Goal: Information Seeking & Learning: Learn about a topic

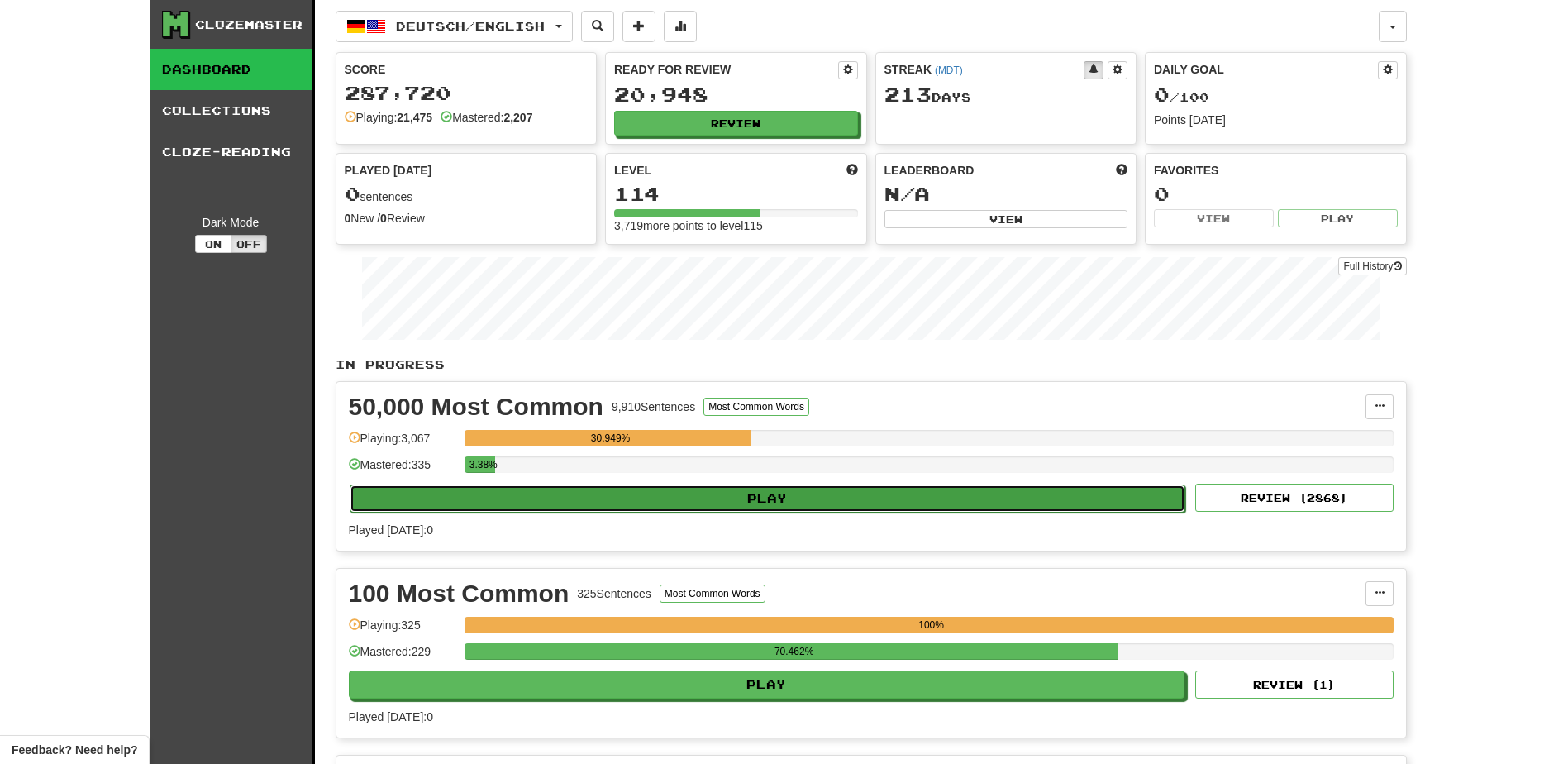
click at [600, 490] on button "Play" at bounding box center [768, 498] width 836 height 28
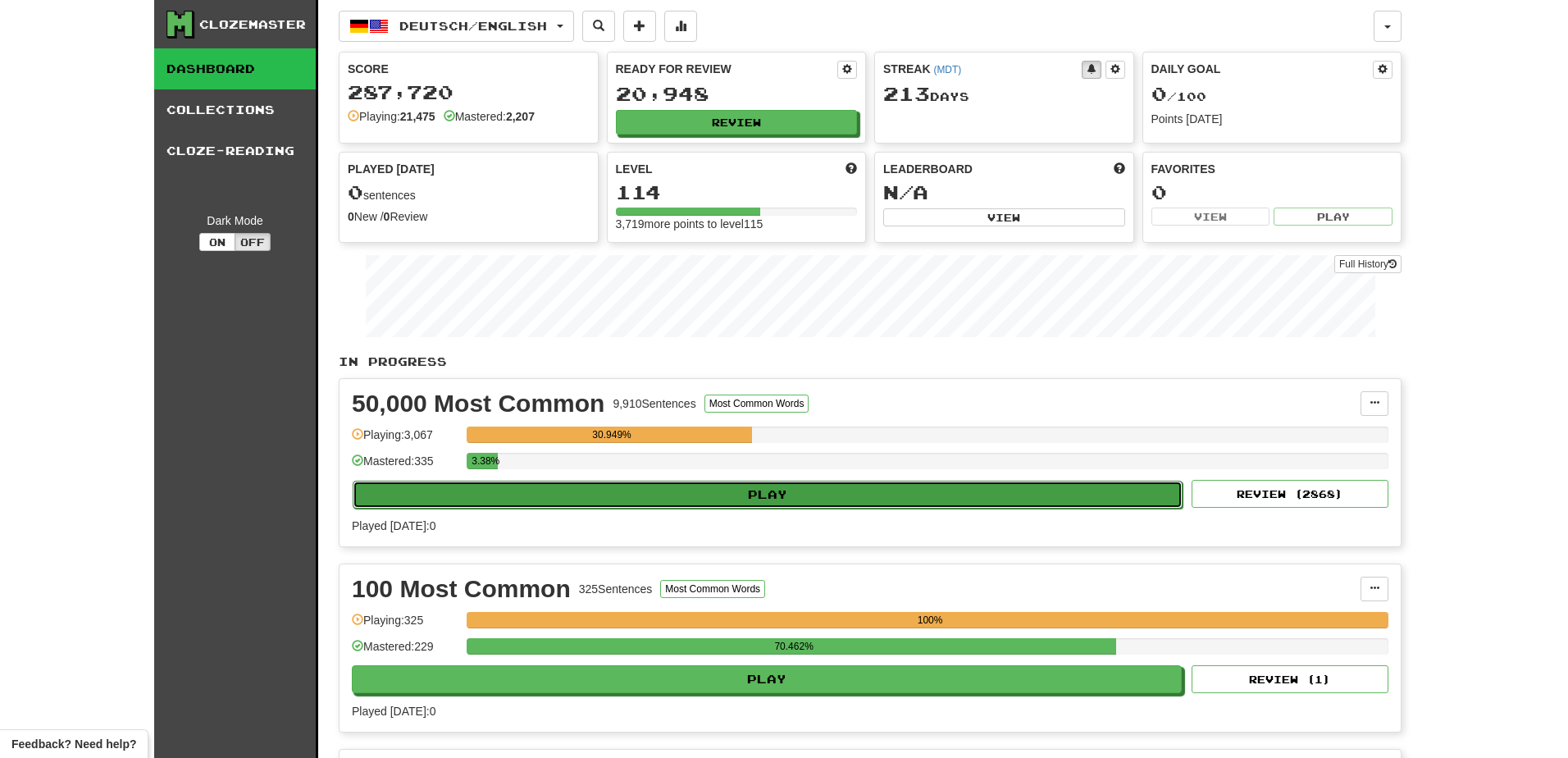
select select "**"
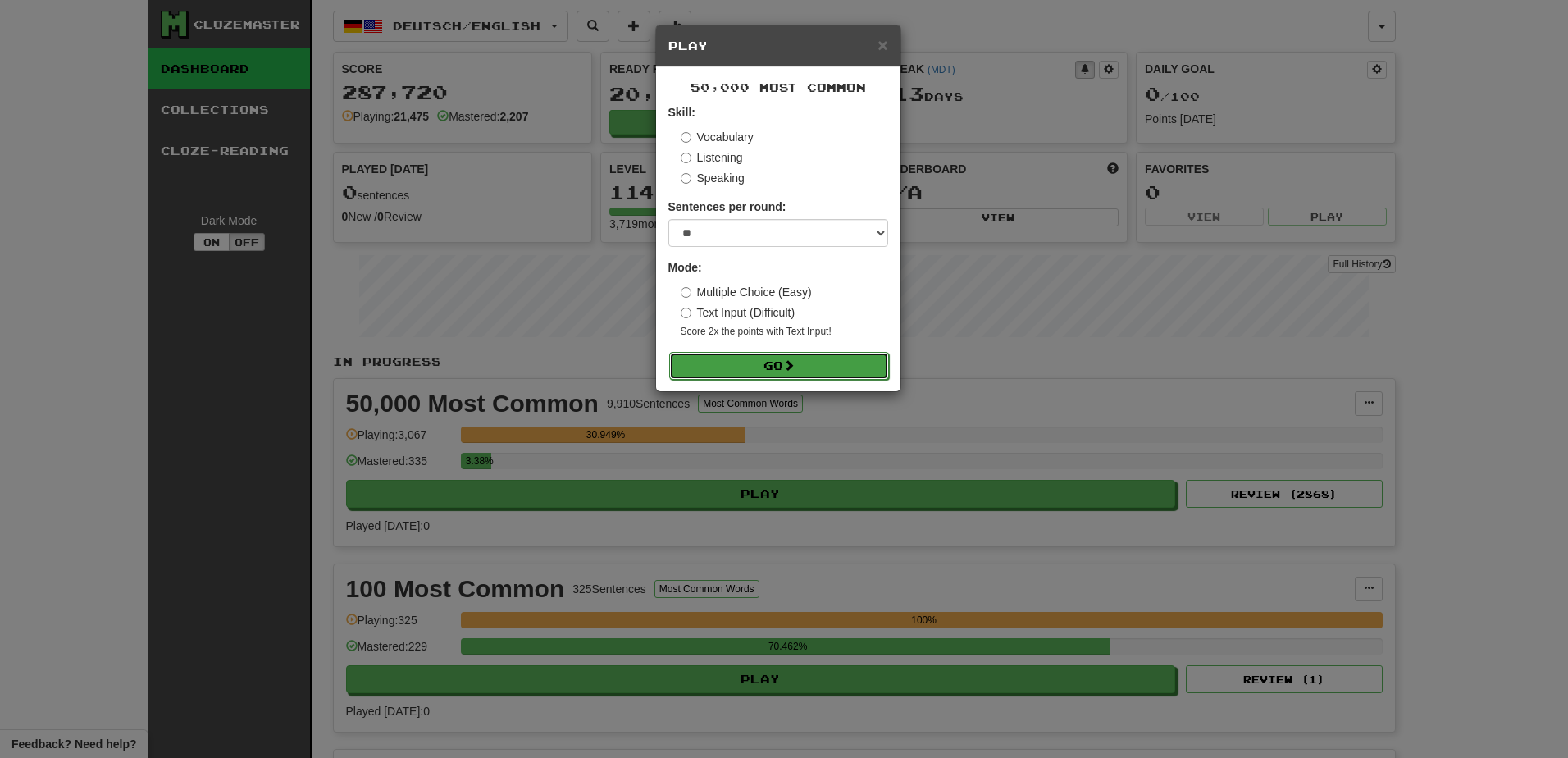
click at [736, 360] on button "Go" at bounding box center [779, 366] width 220 height 28
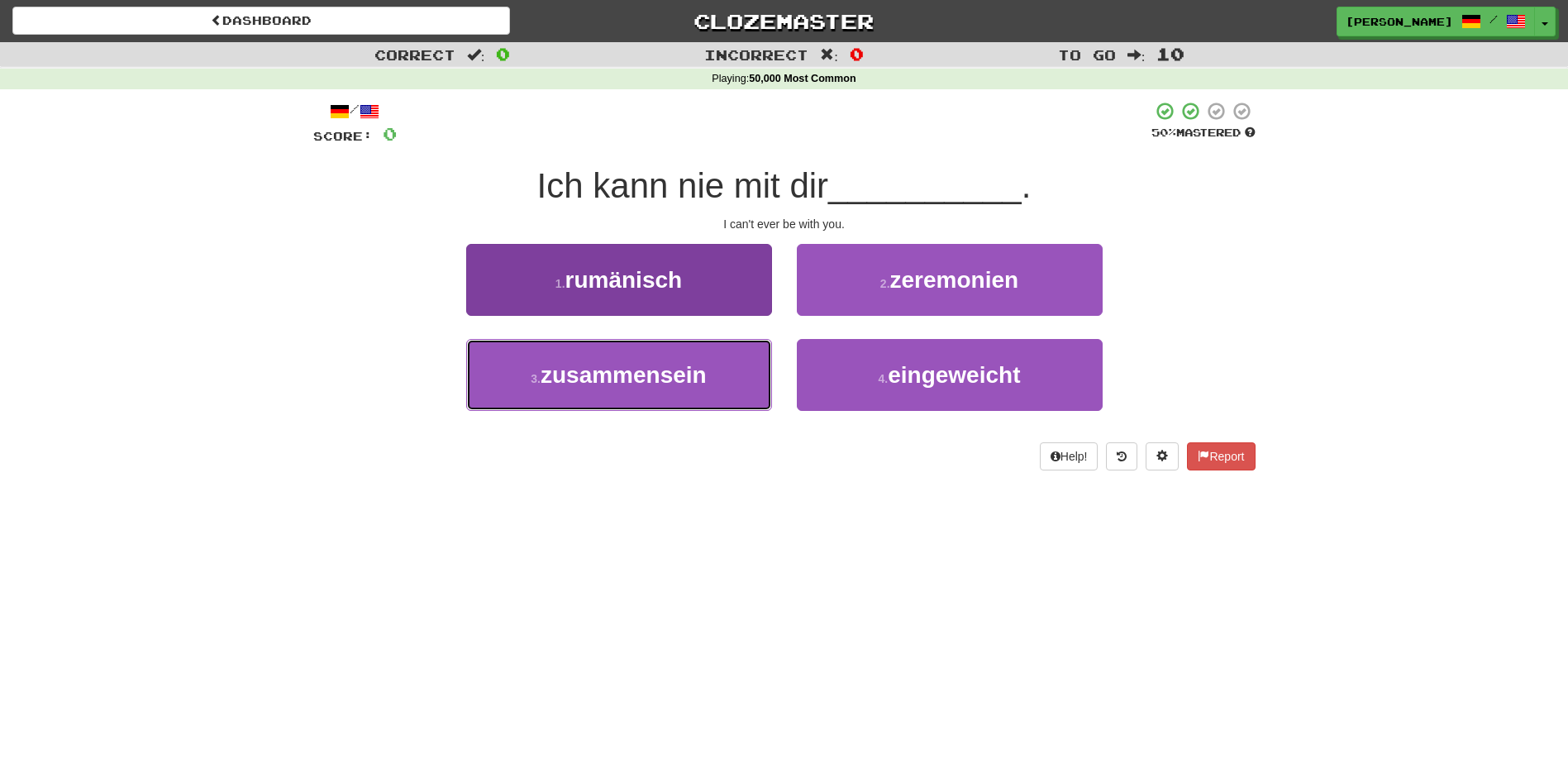
click at [731, 374] on button "3 . zusammensein" at bounding box center [619, 374] width 305 height 72
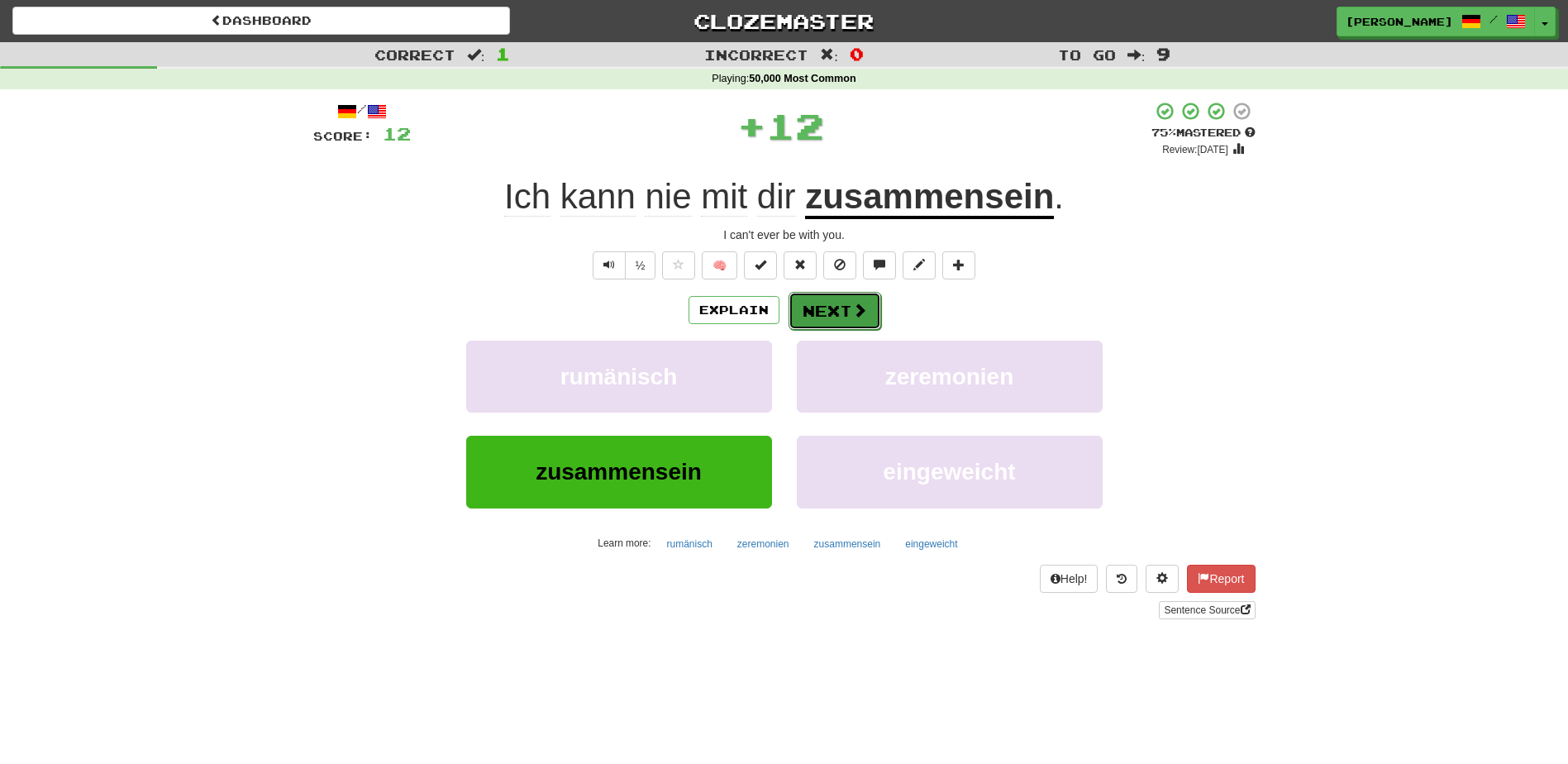
click at [852, 303] on span at bounding box center [858, 309] width 15 height 15
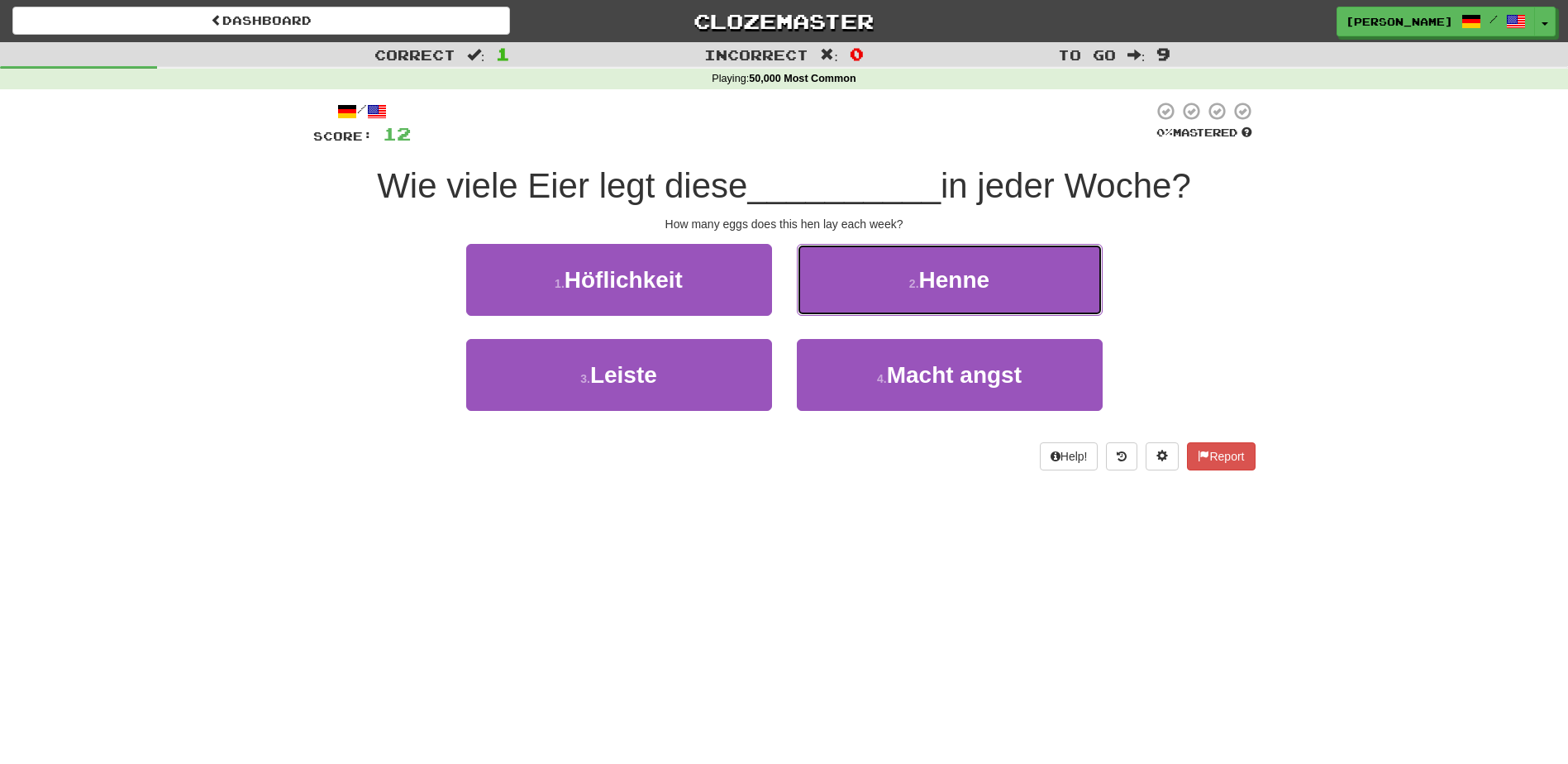
click at [851, 301] on button "2 . Henne" at bounding box center [949, 279] width 305 height 72
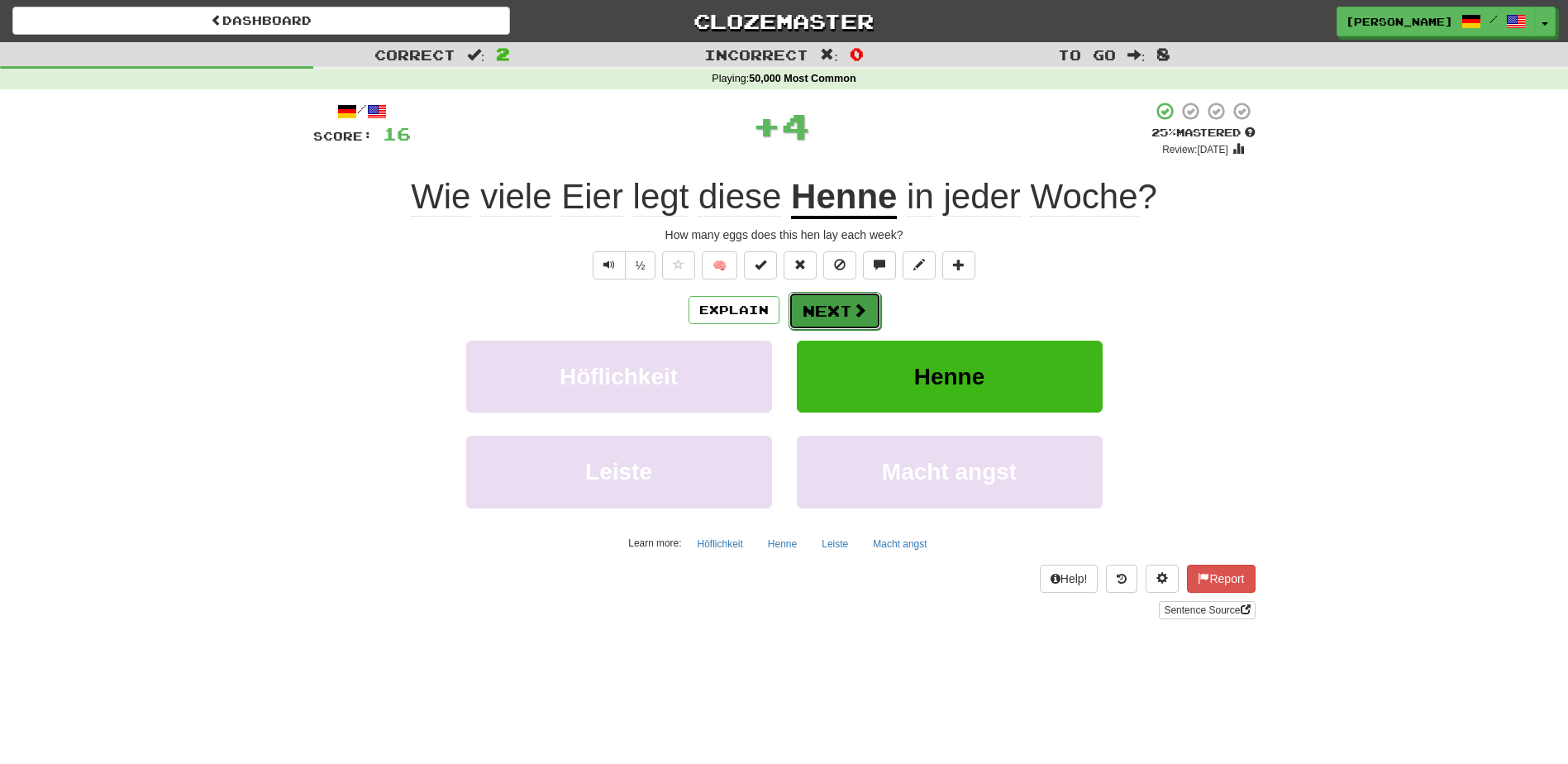
click at [848, 309] on button "Next" at bounding box center [834, 310] width 93 height 38
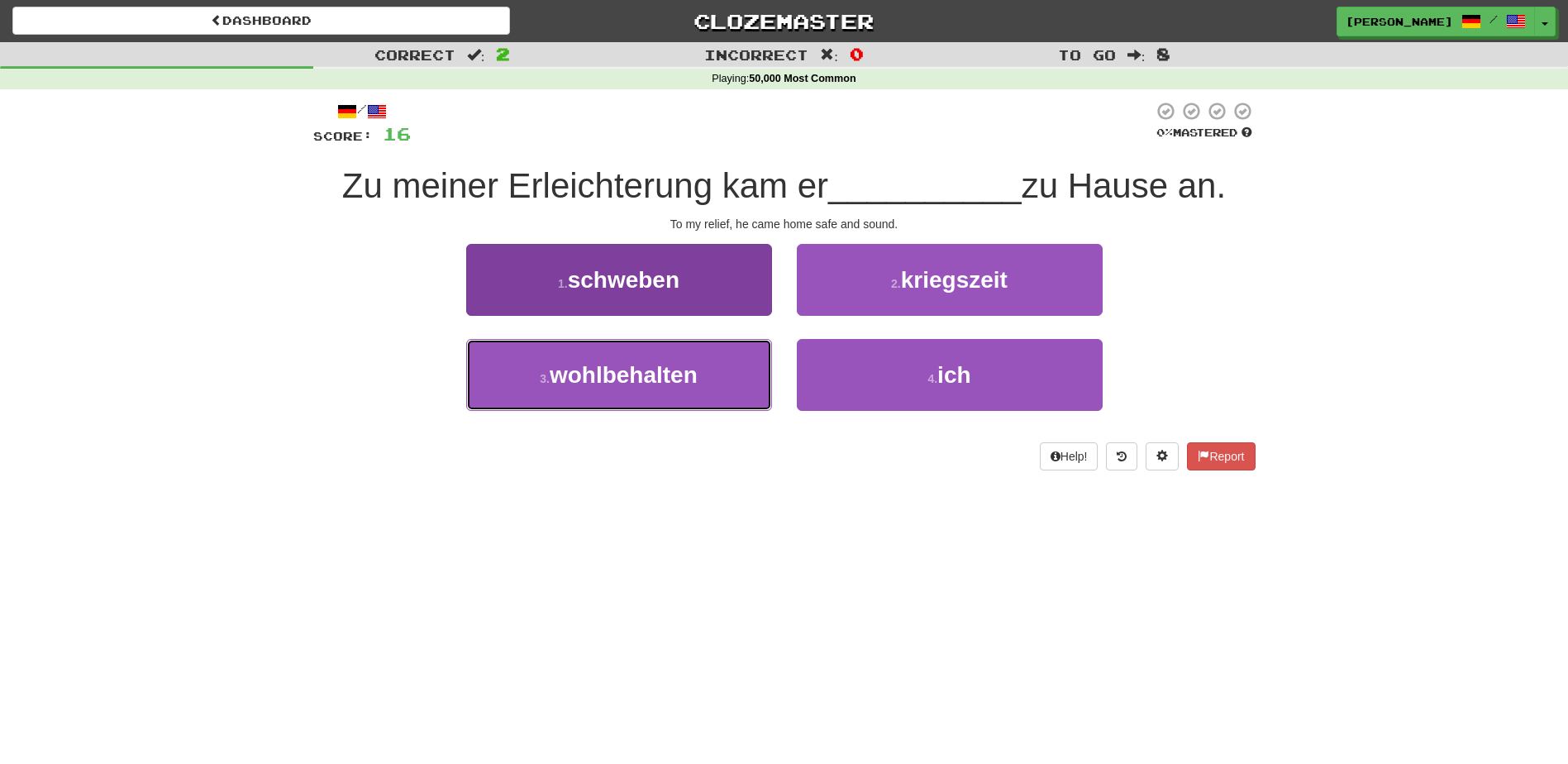
click at [712, 389] on button "3 . wohlbehalten" at bounding box center [619, 374] width 305 height 72
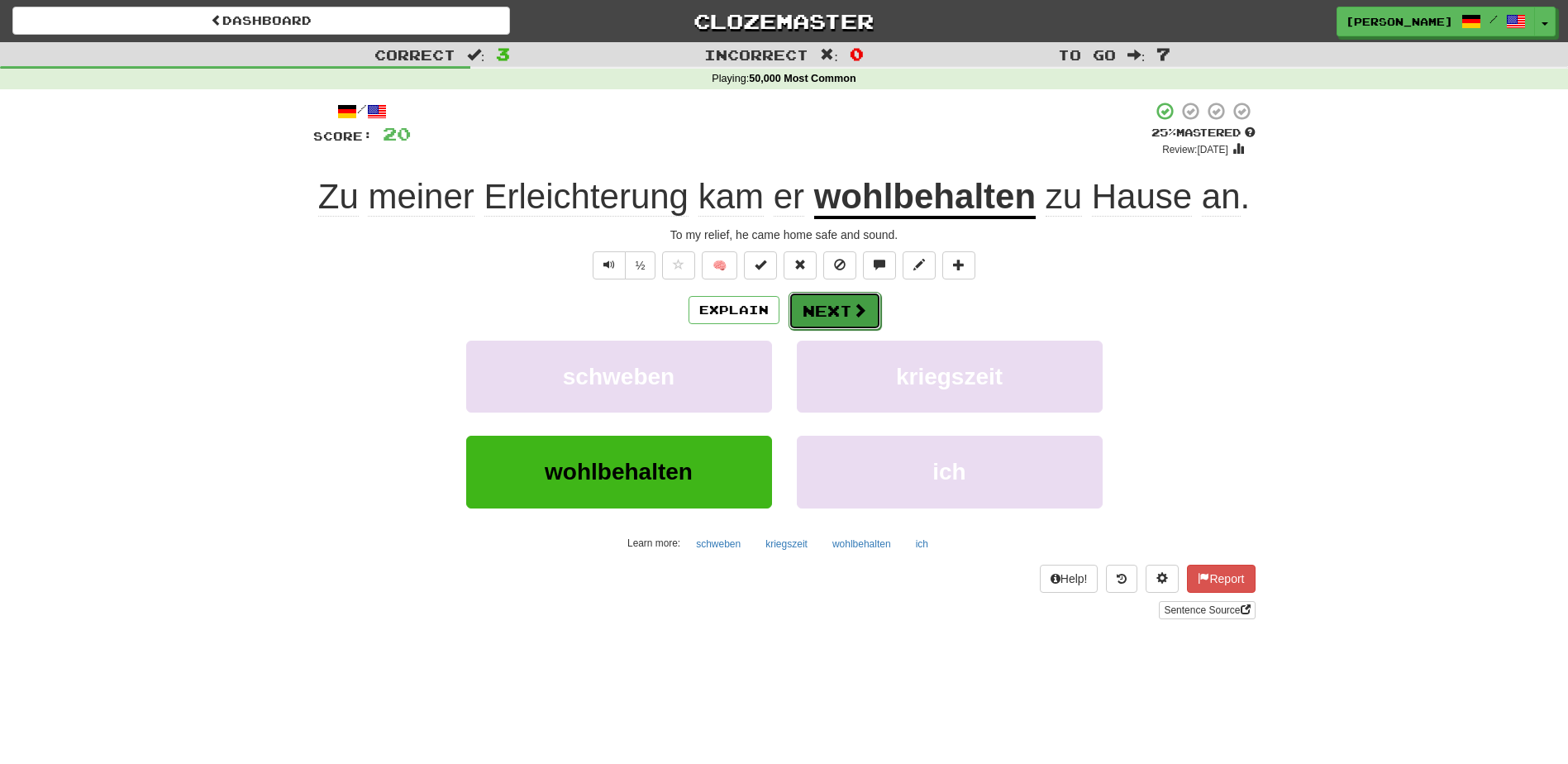
click at [821, 302] on button "Next" at bounding box center [834, 310] width 93 height 38
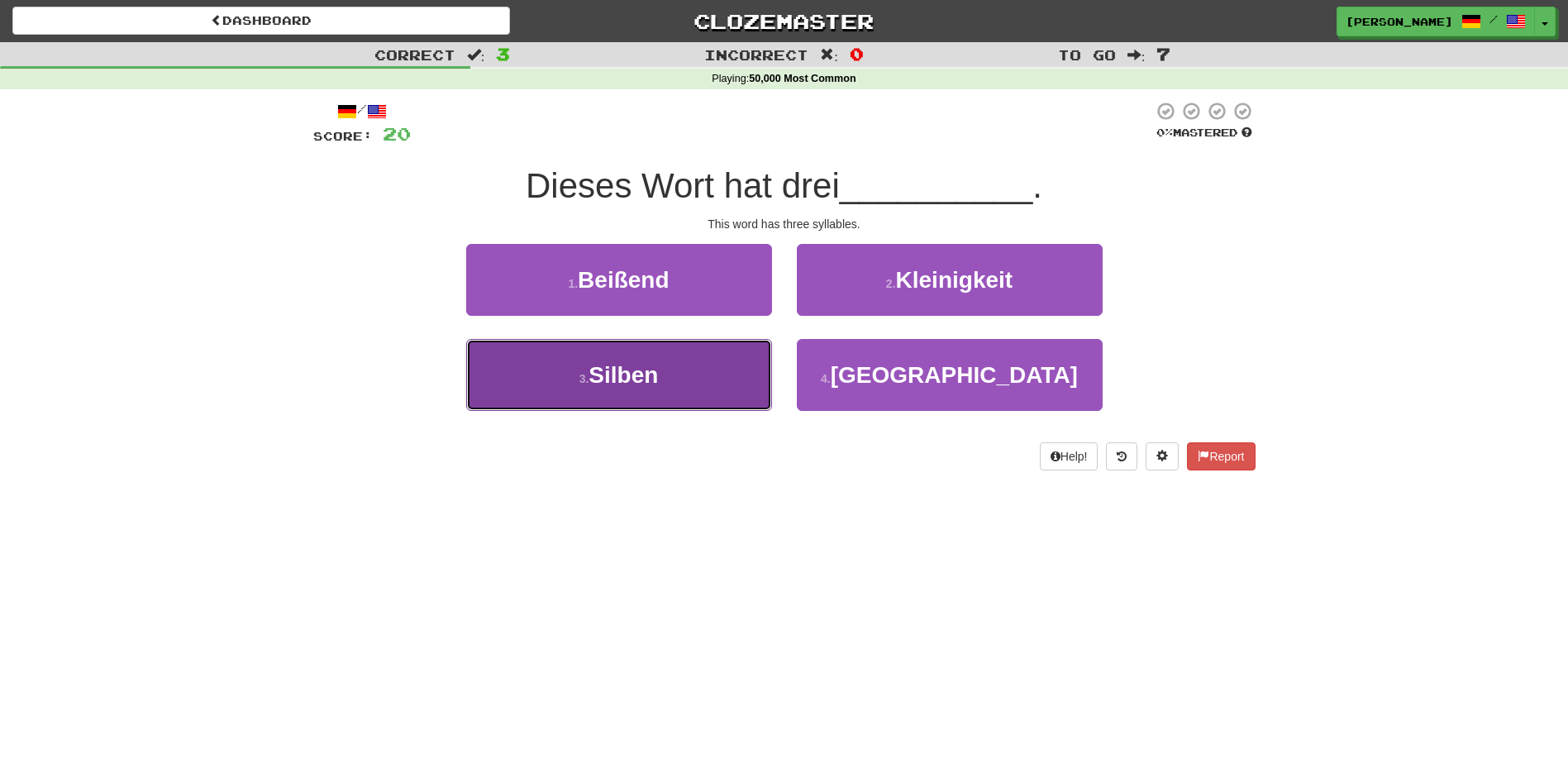
click at [709, 387] on button "3 . Silben" at bounding box center [619, 374] width 305 height 72
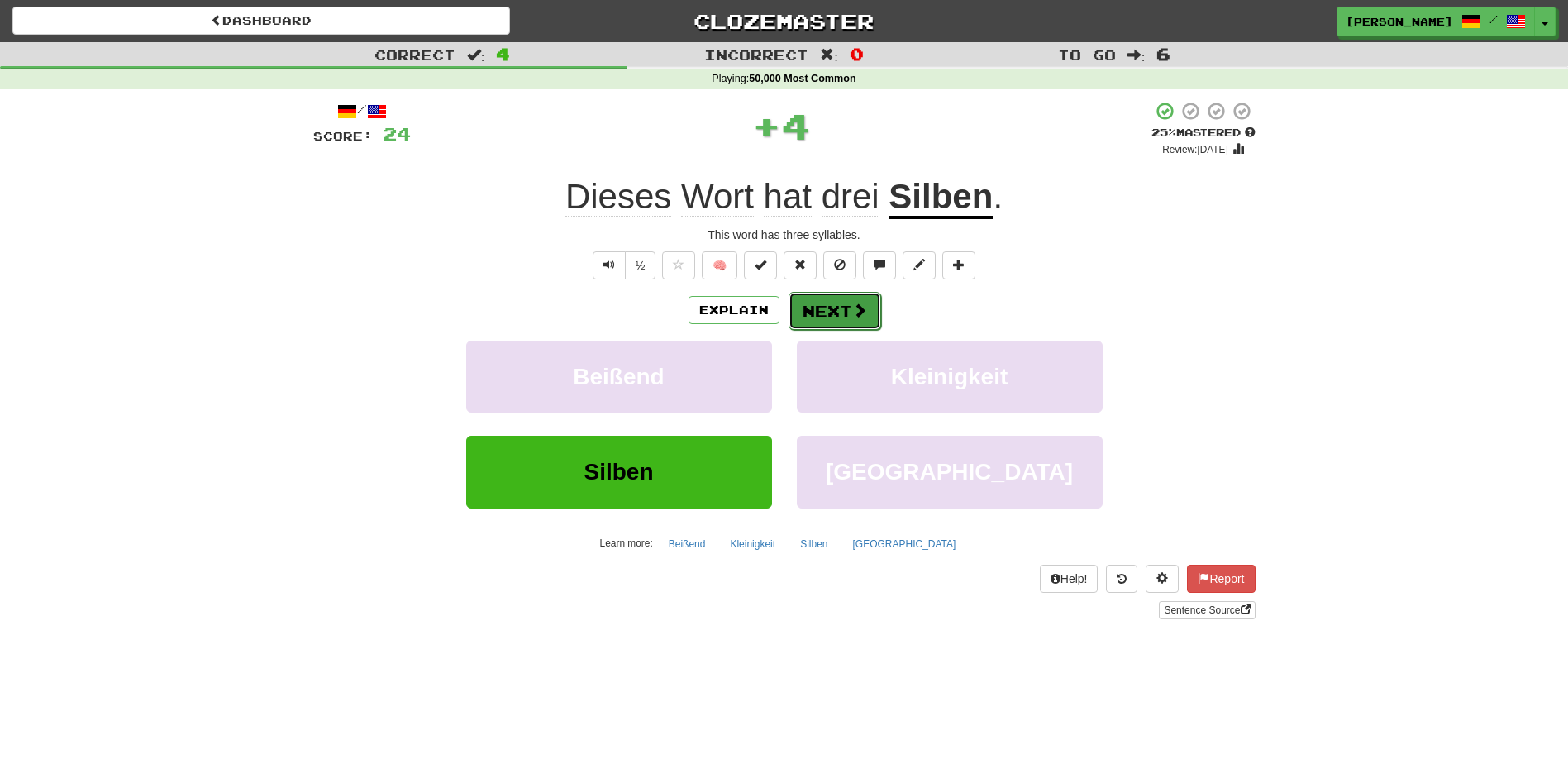
click at [836, 303] on button "Next" at bounding box center [834, 310] width 93 height 38
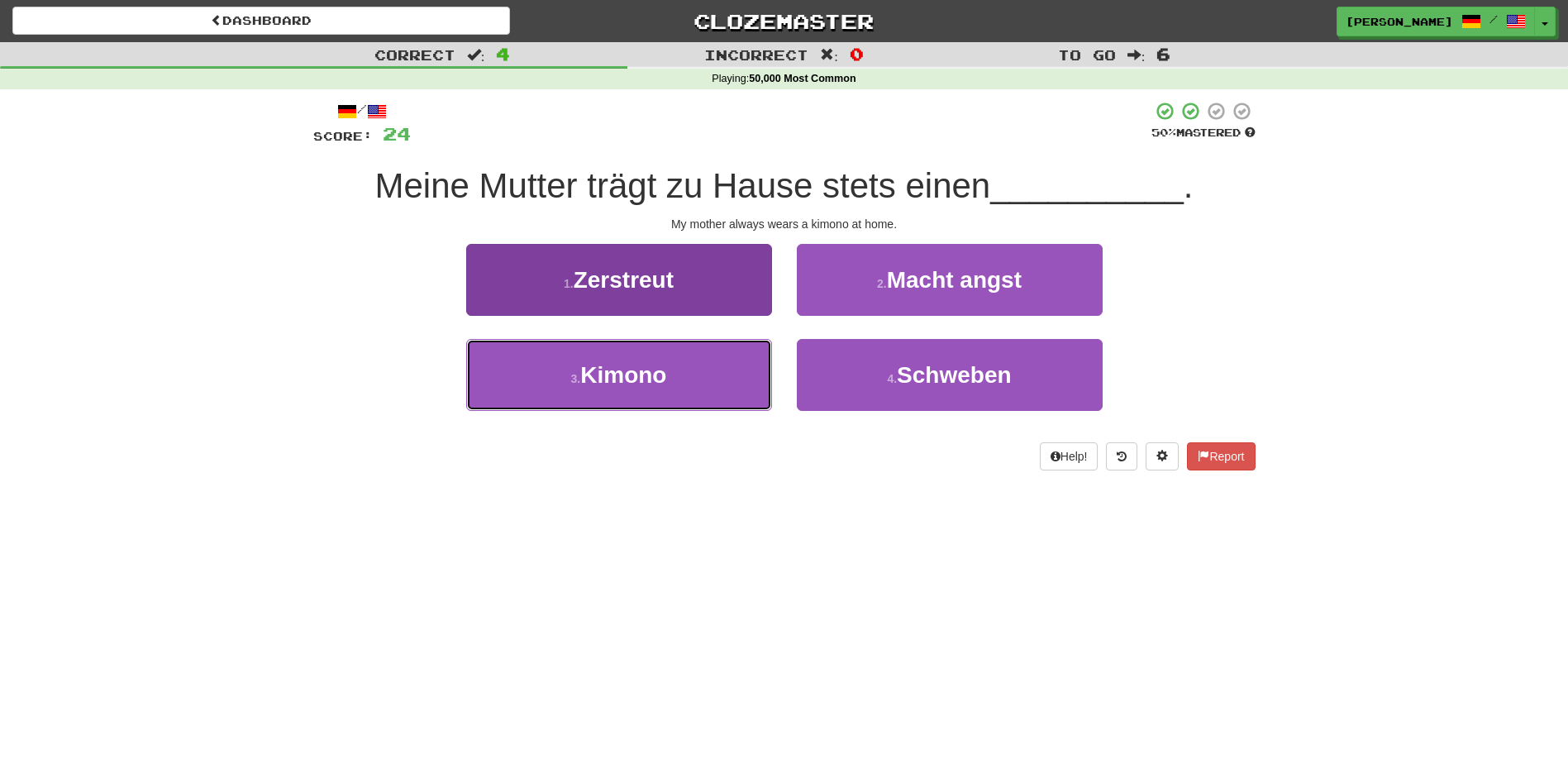
click at [714, 390] on button "3 . Kimono" at bounding box center [619, 374] width 305 height 72
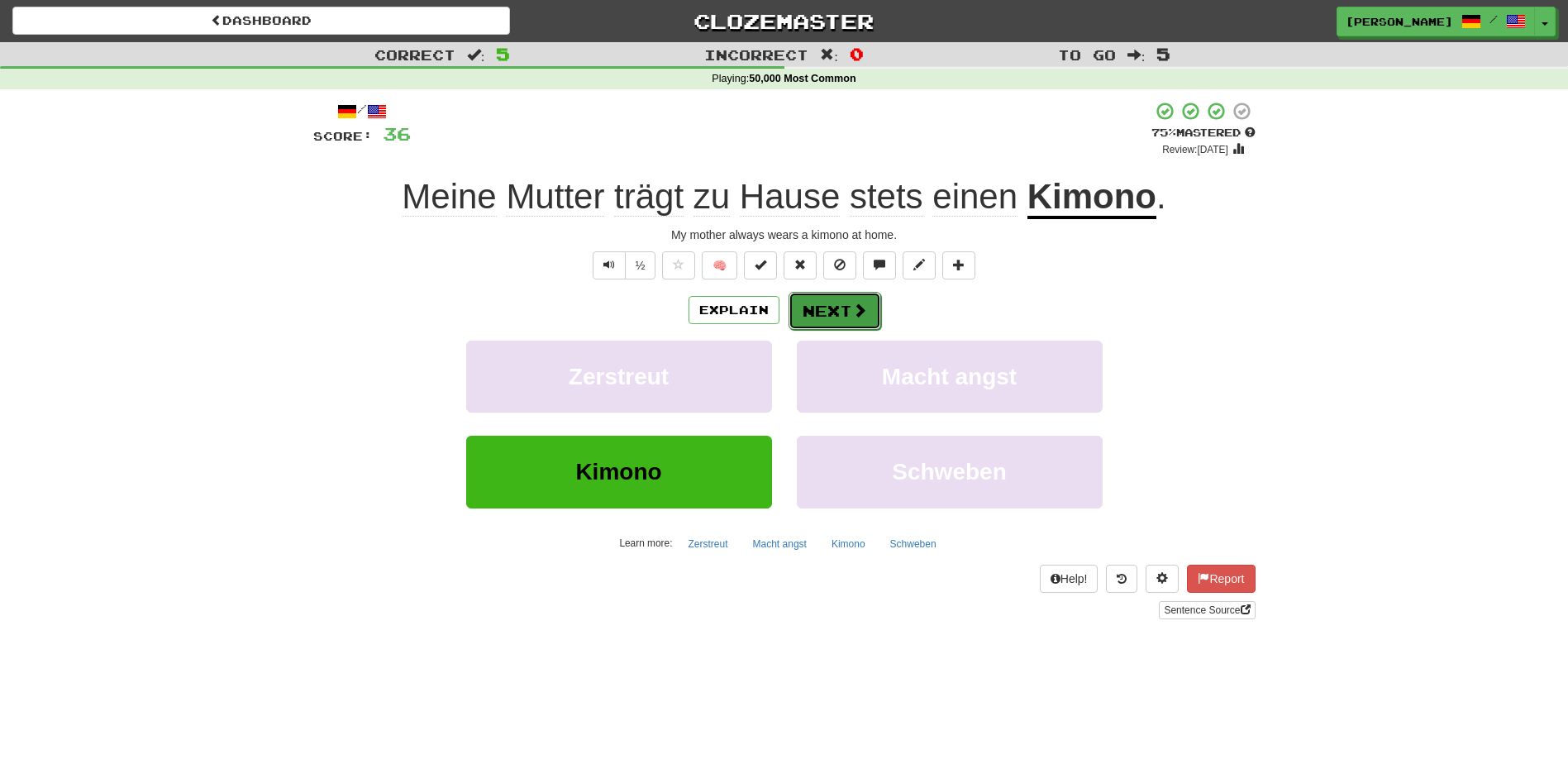
click at [836, 297] on button "Next" at bounding box center [834, 310] width 93 height 38
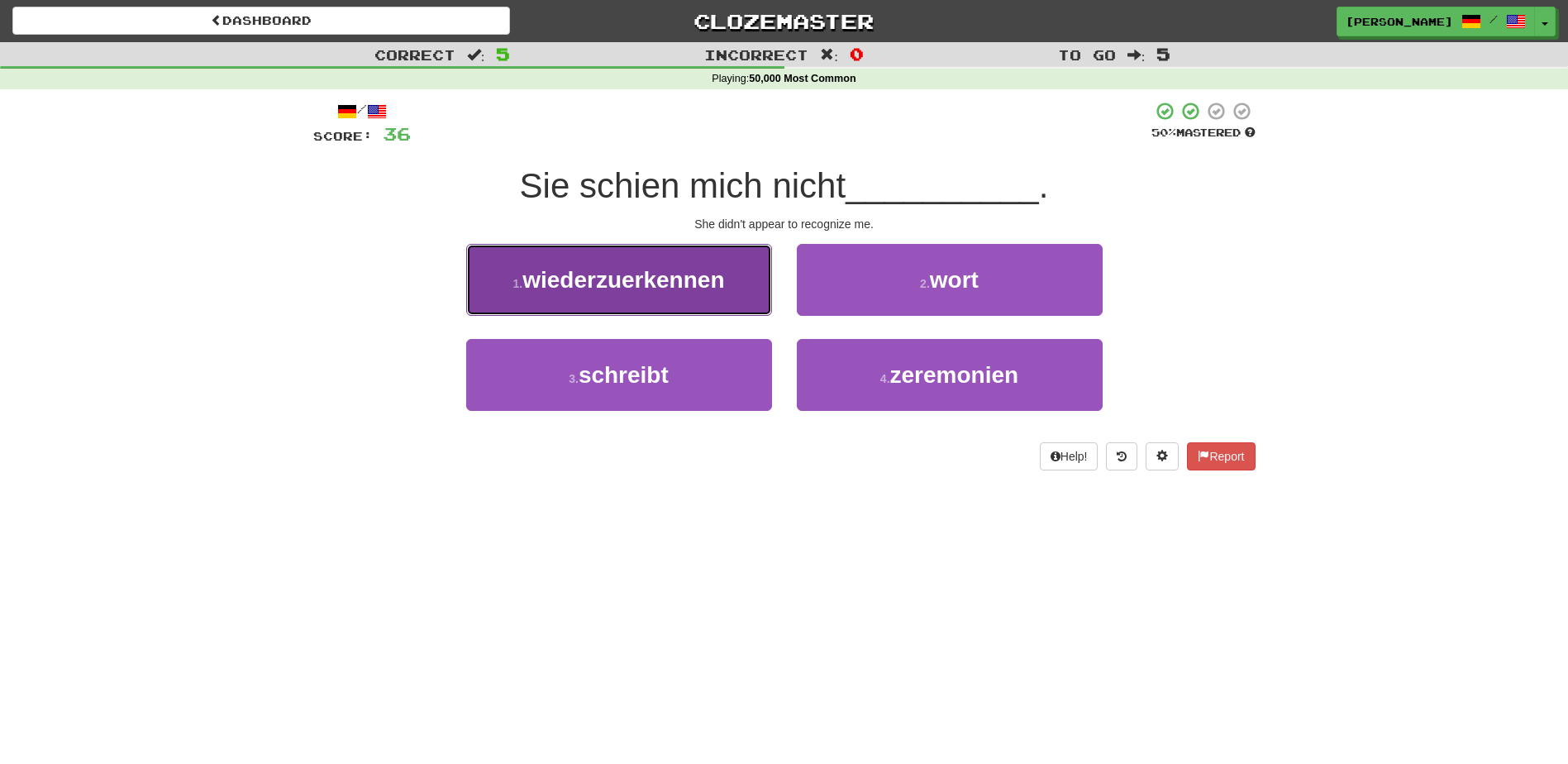
click at [731, 295] on button "1 . wiederzuerkennen" at bounding box center [619, 279] width 305 height 72
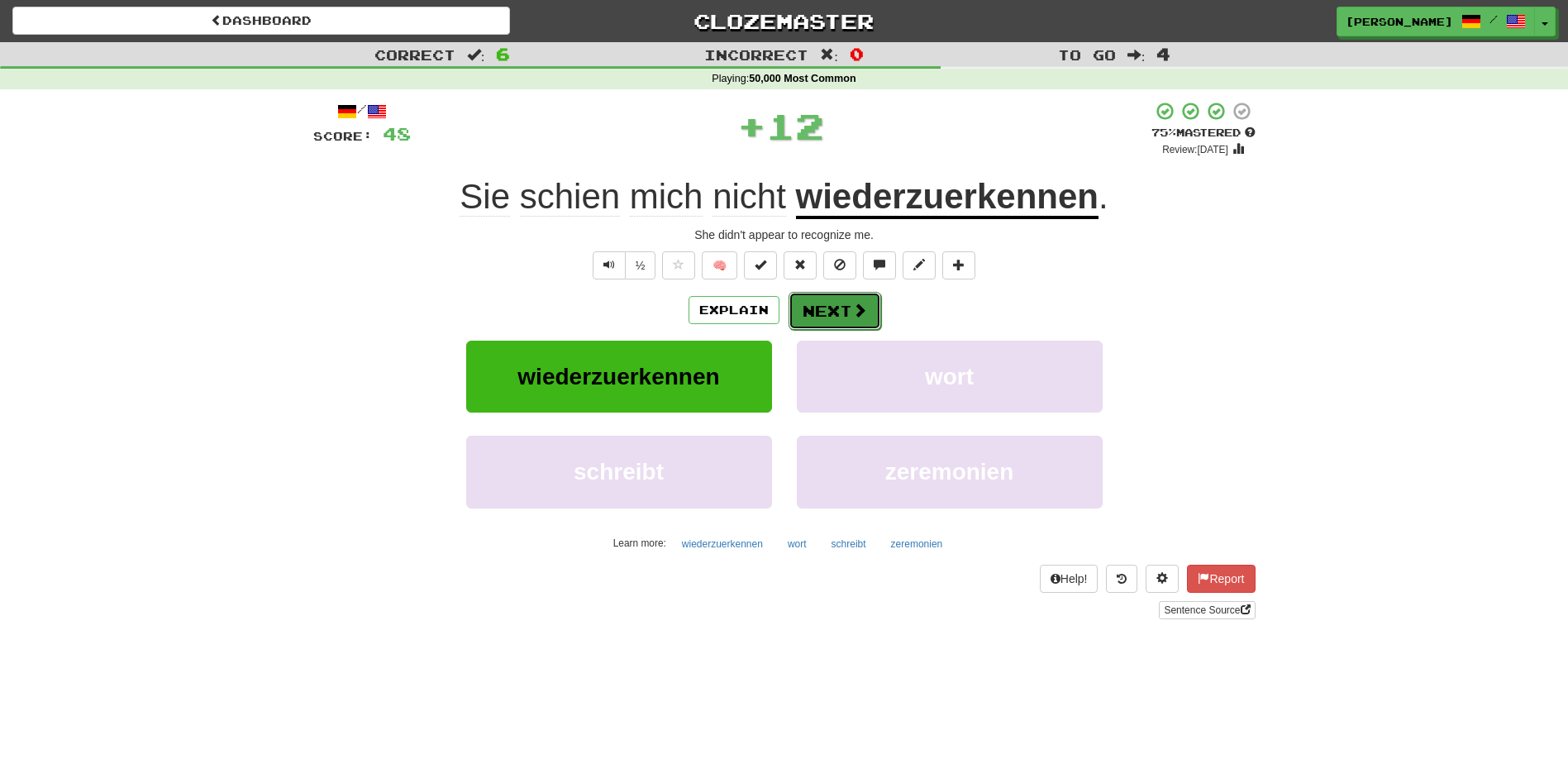
click at [855, 312] on span at bounding box center [858, 309] width 15 height 15
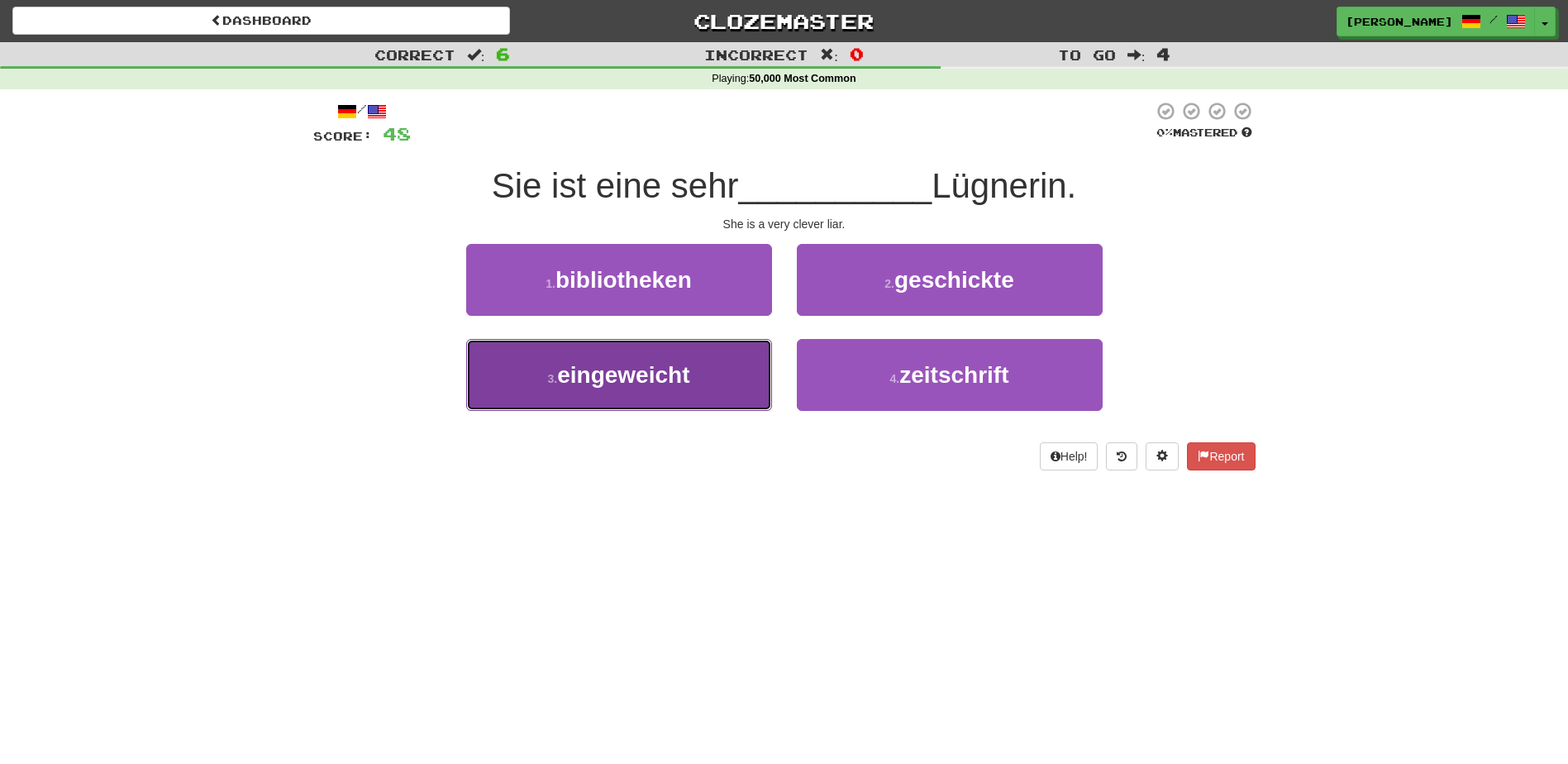
click at [714, 366] on button "3 . eingeweicht" at bounding box center [619, 374] width 305 height 72
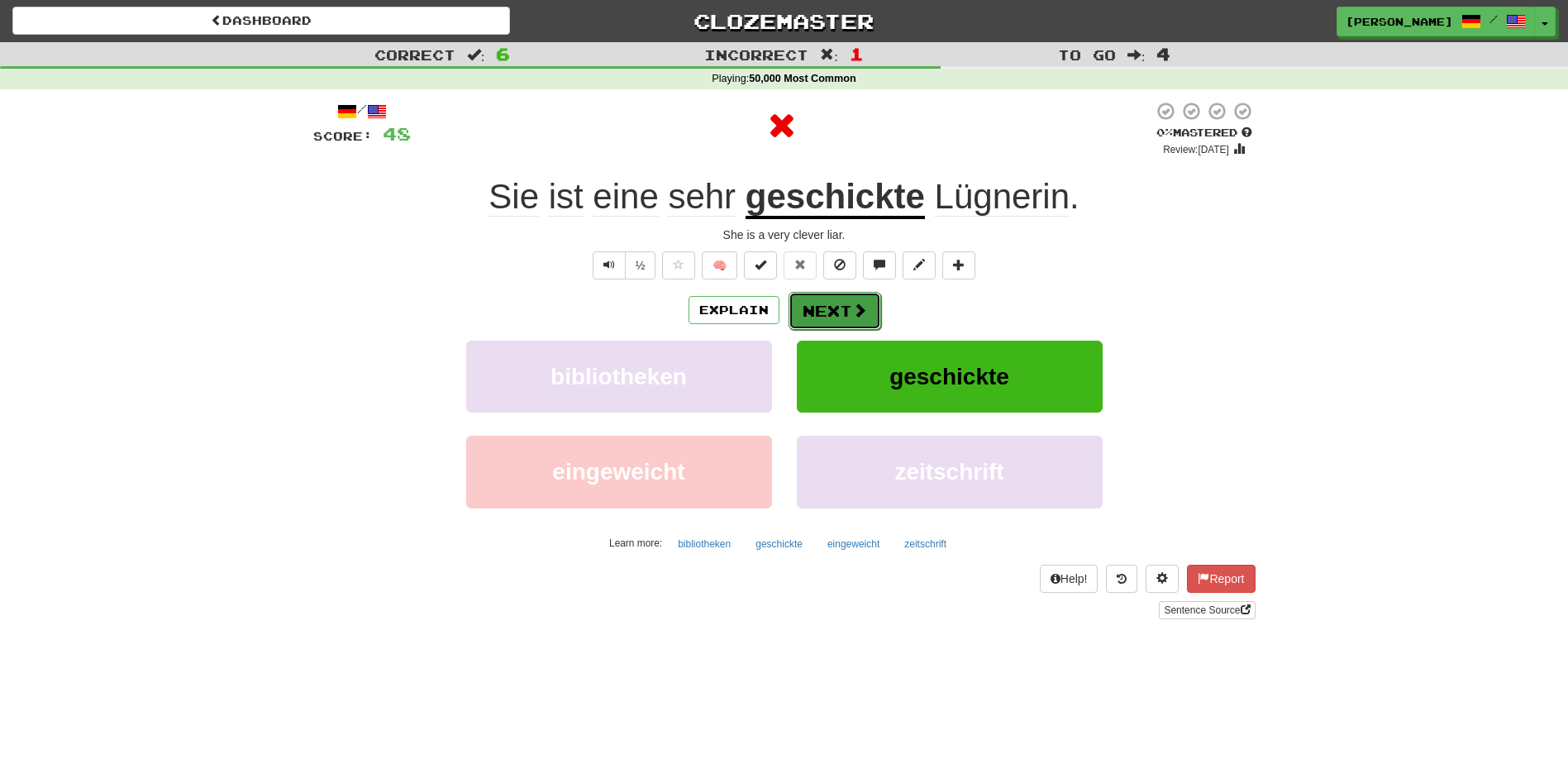
click at [808, 303] on button "Next" at bounding box center [834, 310] width 93 height 38
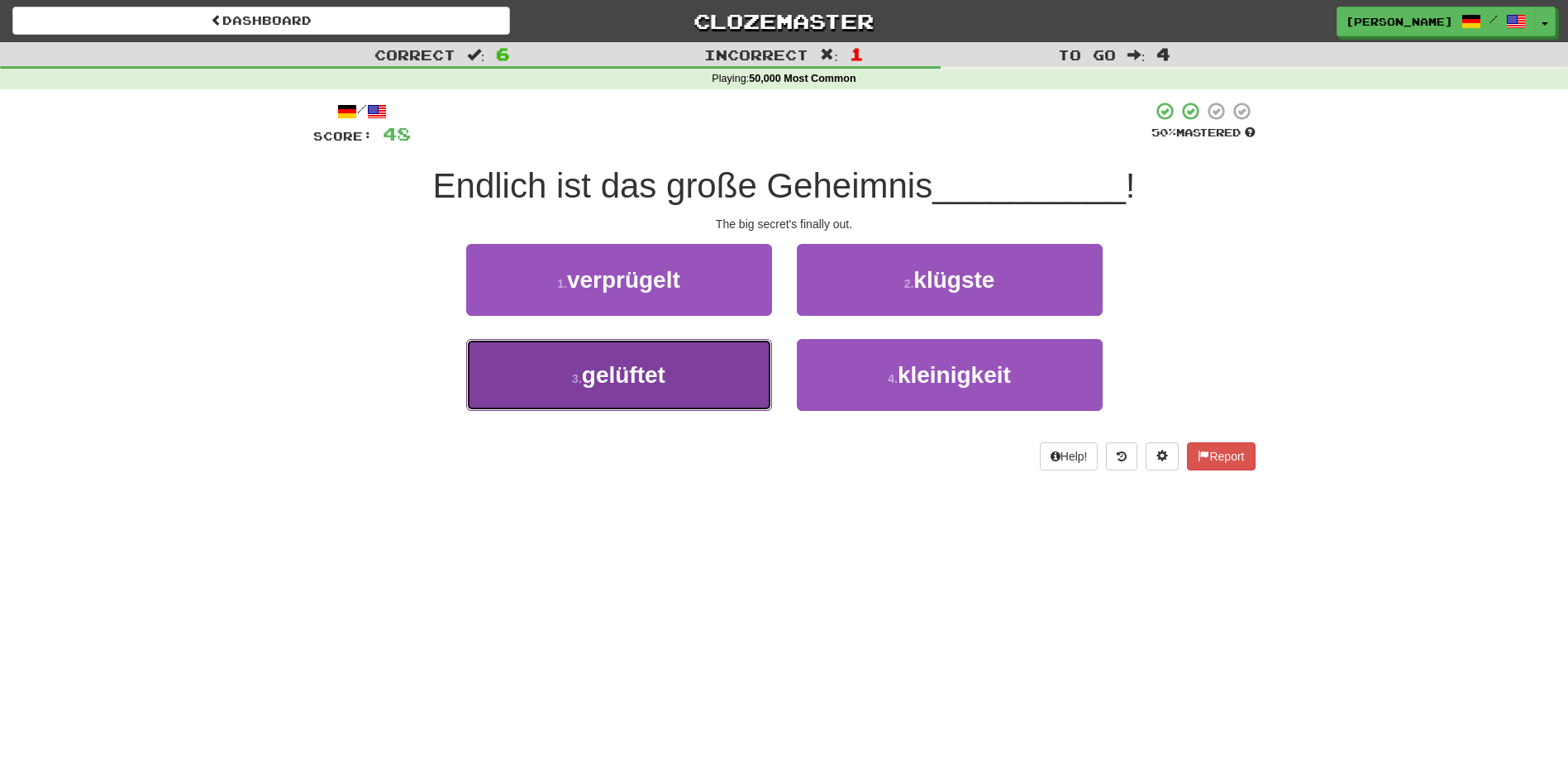
click at [728, 375] on button "3 . gelüftet" at bounding box center [619, 374] width 305 height 72
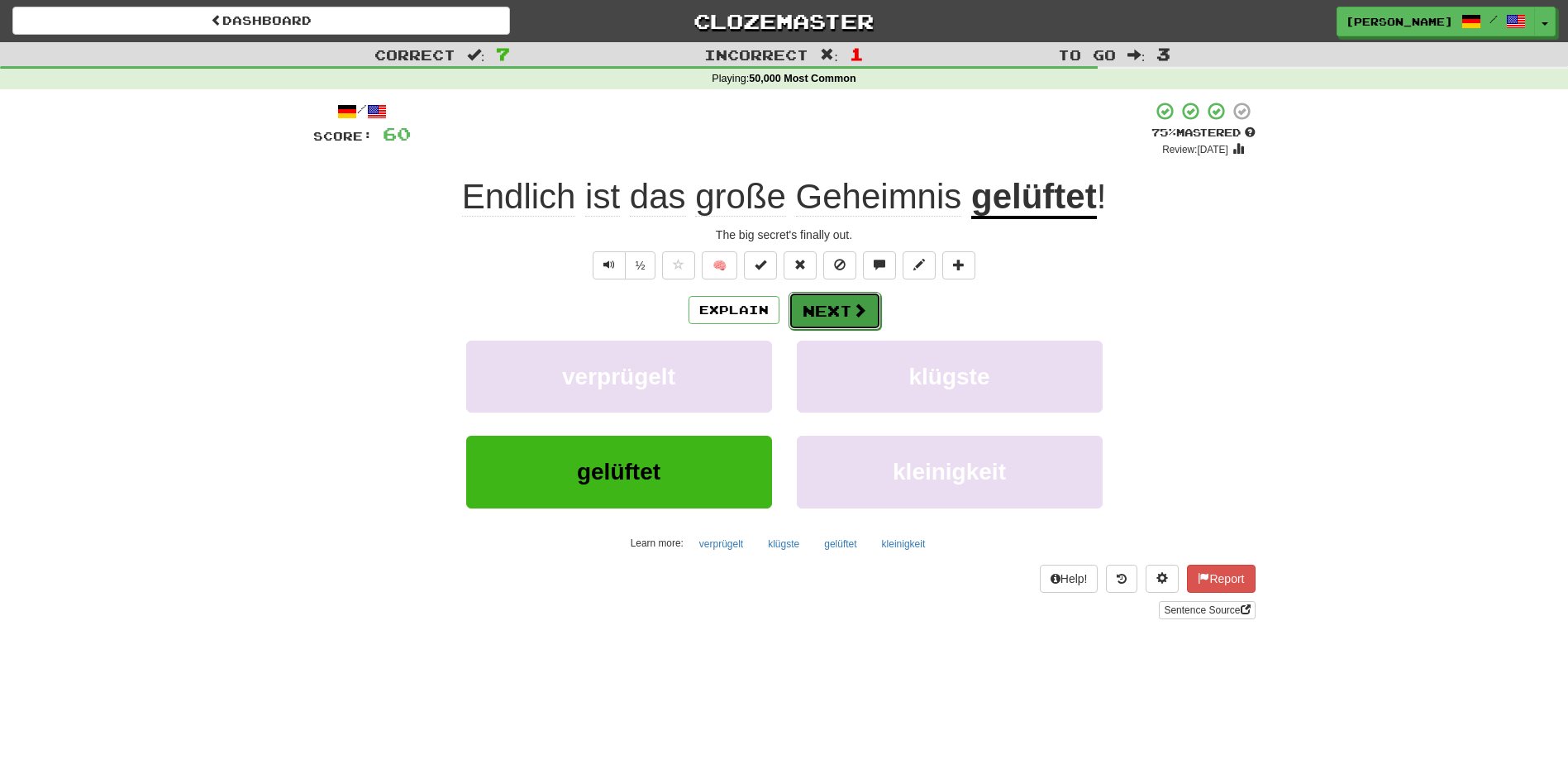
click at [815, 314] on button "Next" at bounding box center [834, 310] width 93 height 38
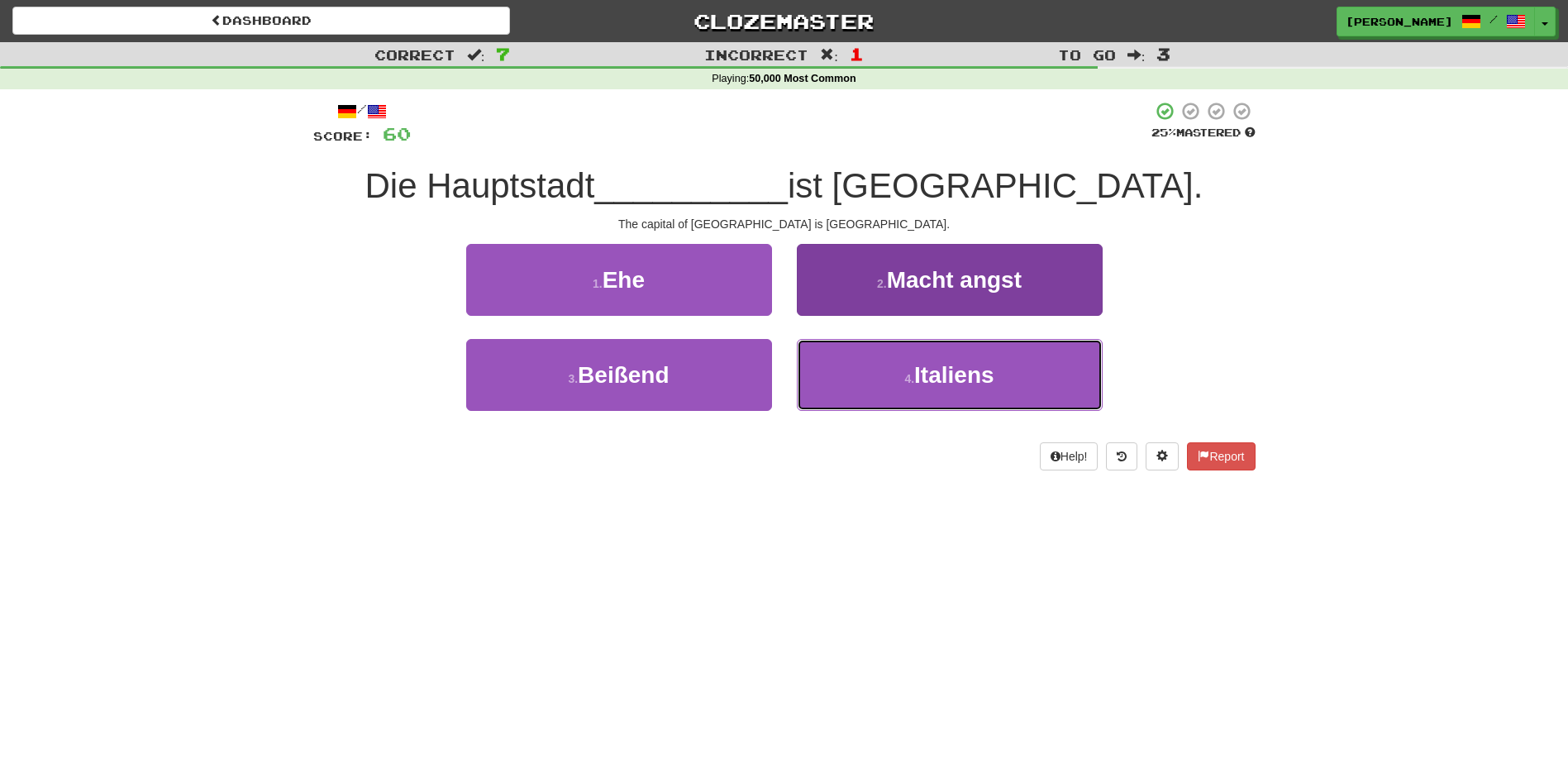
click at [906, 390] on button "4 . Italiens" at bounding box center [949, 374] width 305 height 72
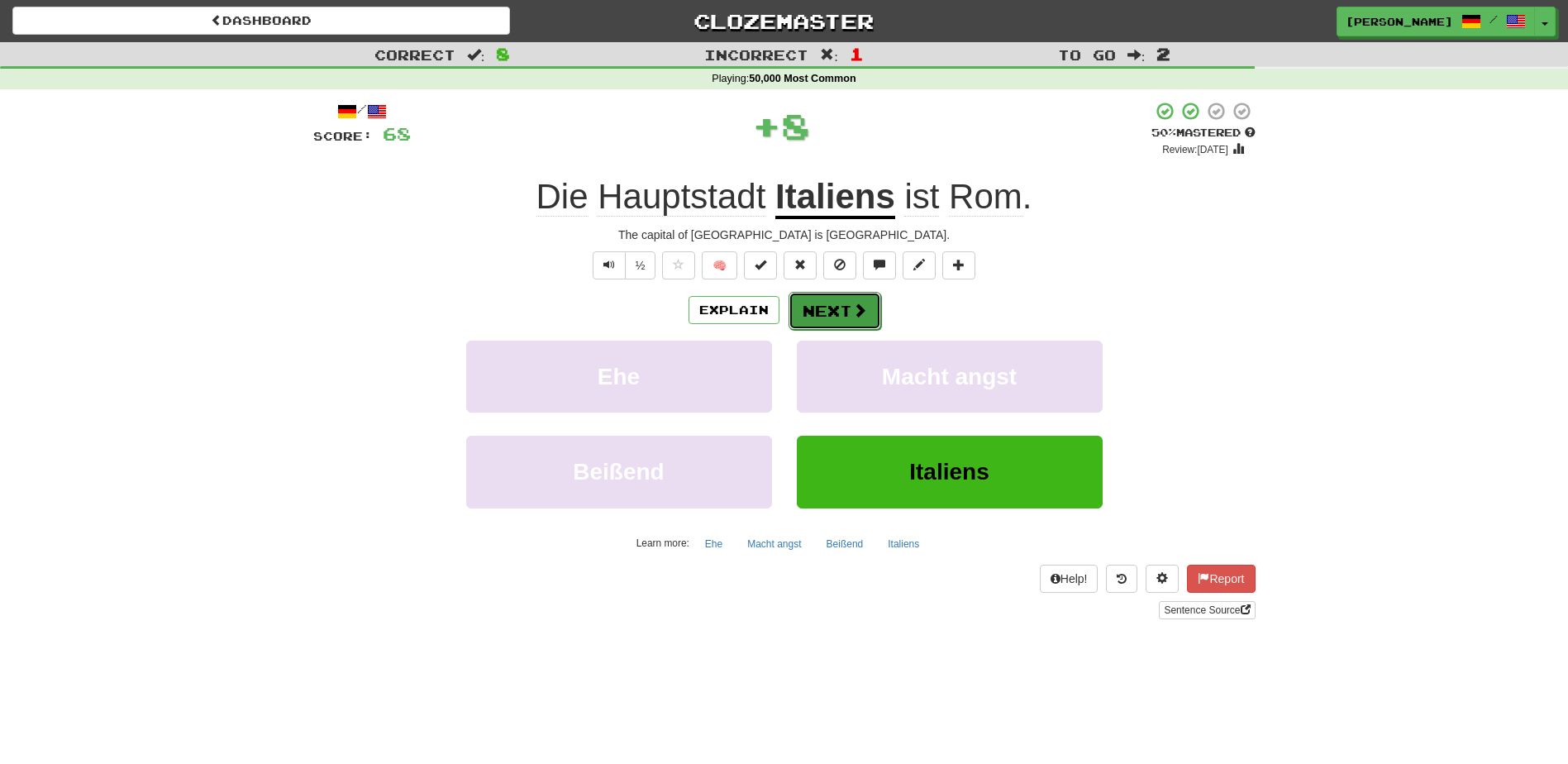
click at [823, 305] on button "Next" at bounding box center [834, 310] width 93 height 38
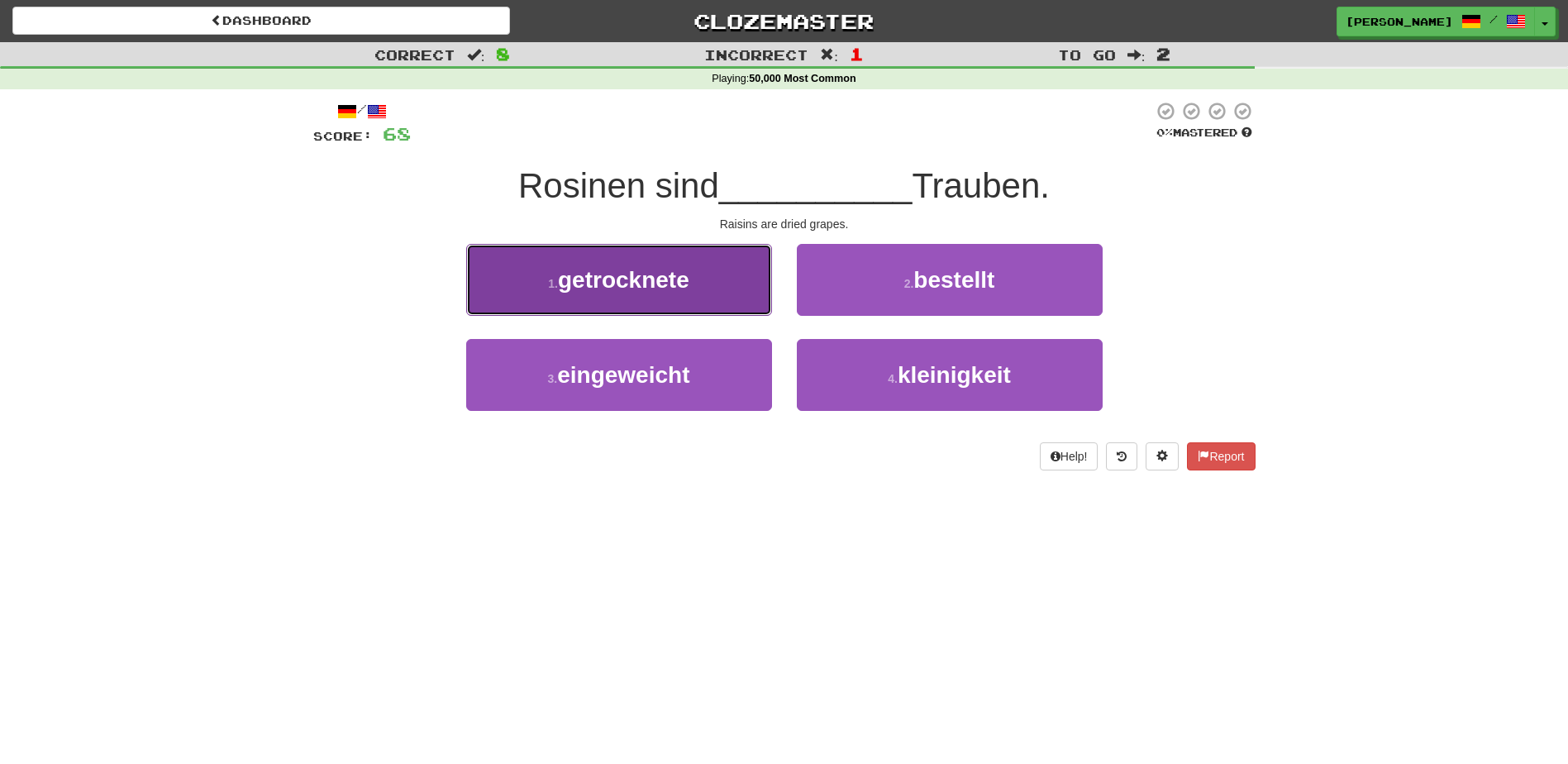
click at [710, 289] on button "1 . getrocknete" at bounding box center [619, 279] width 305 height 72
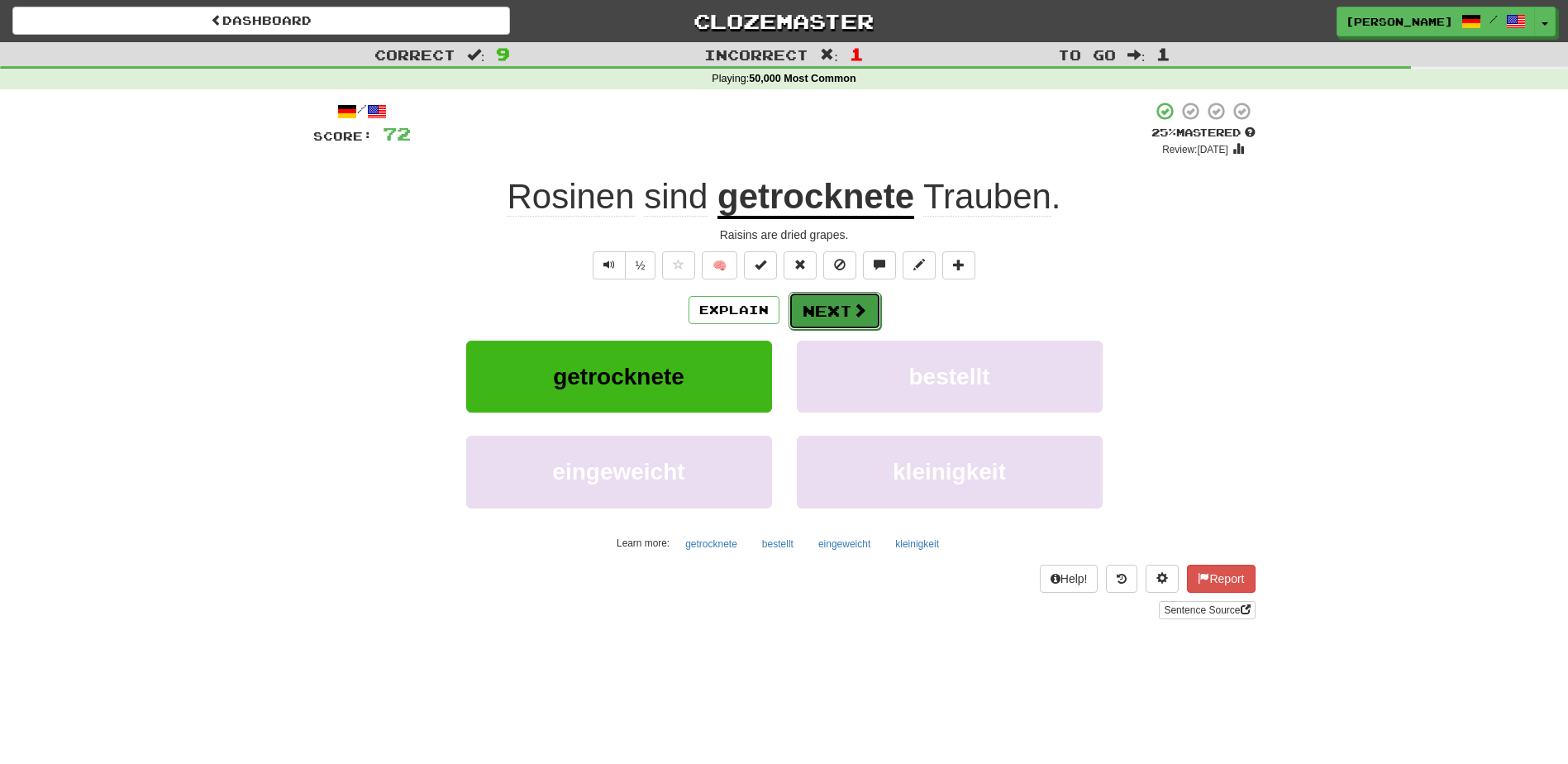
click at [811, 299] on button "Next" at bounding box center [834, 310] width 93 height 38
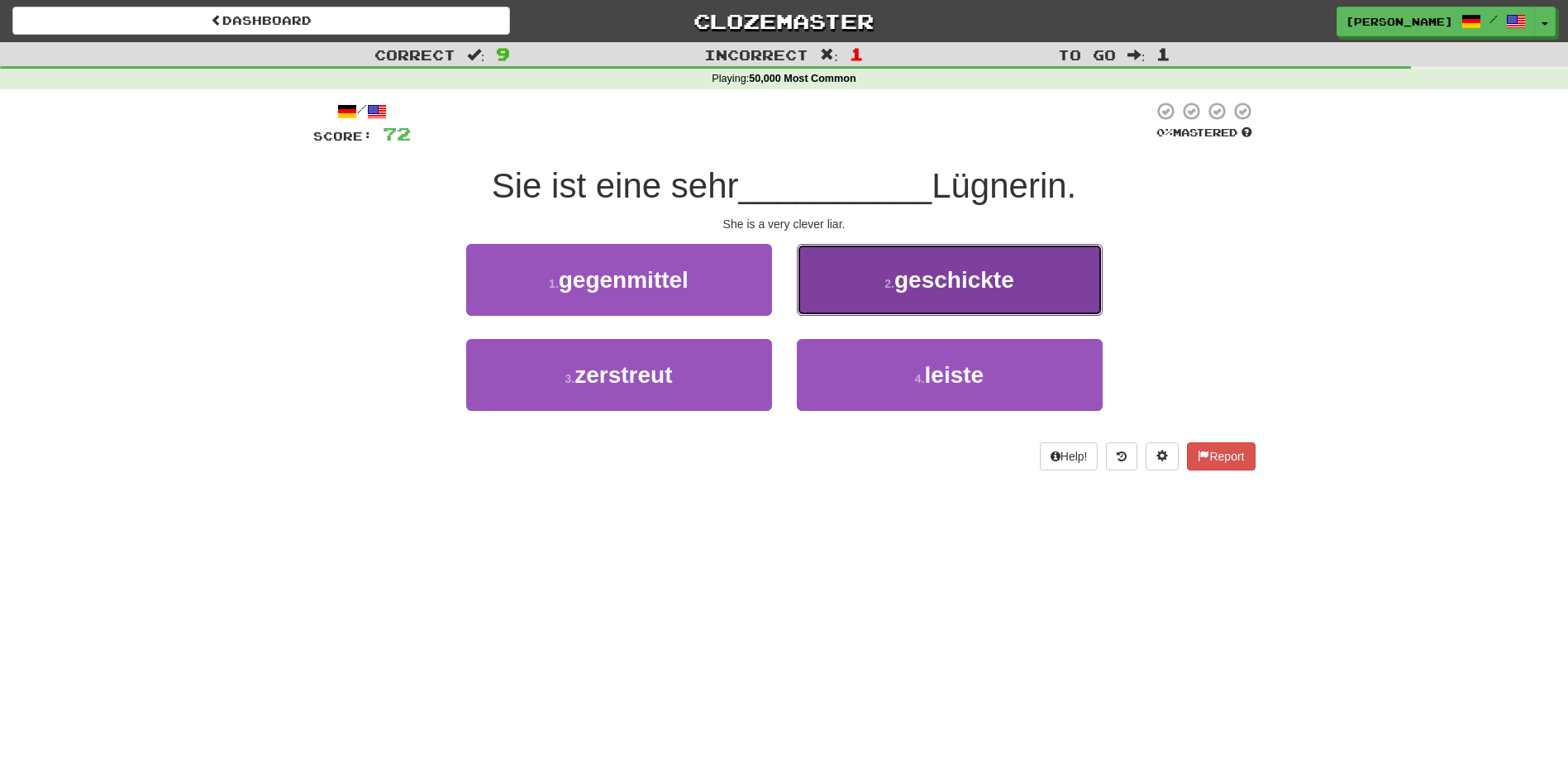
click at [811, 299] on button "2 . geschickte" at bounding box center [949, 279] width 305 height 72
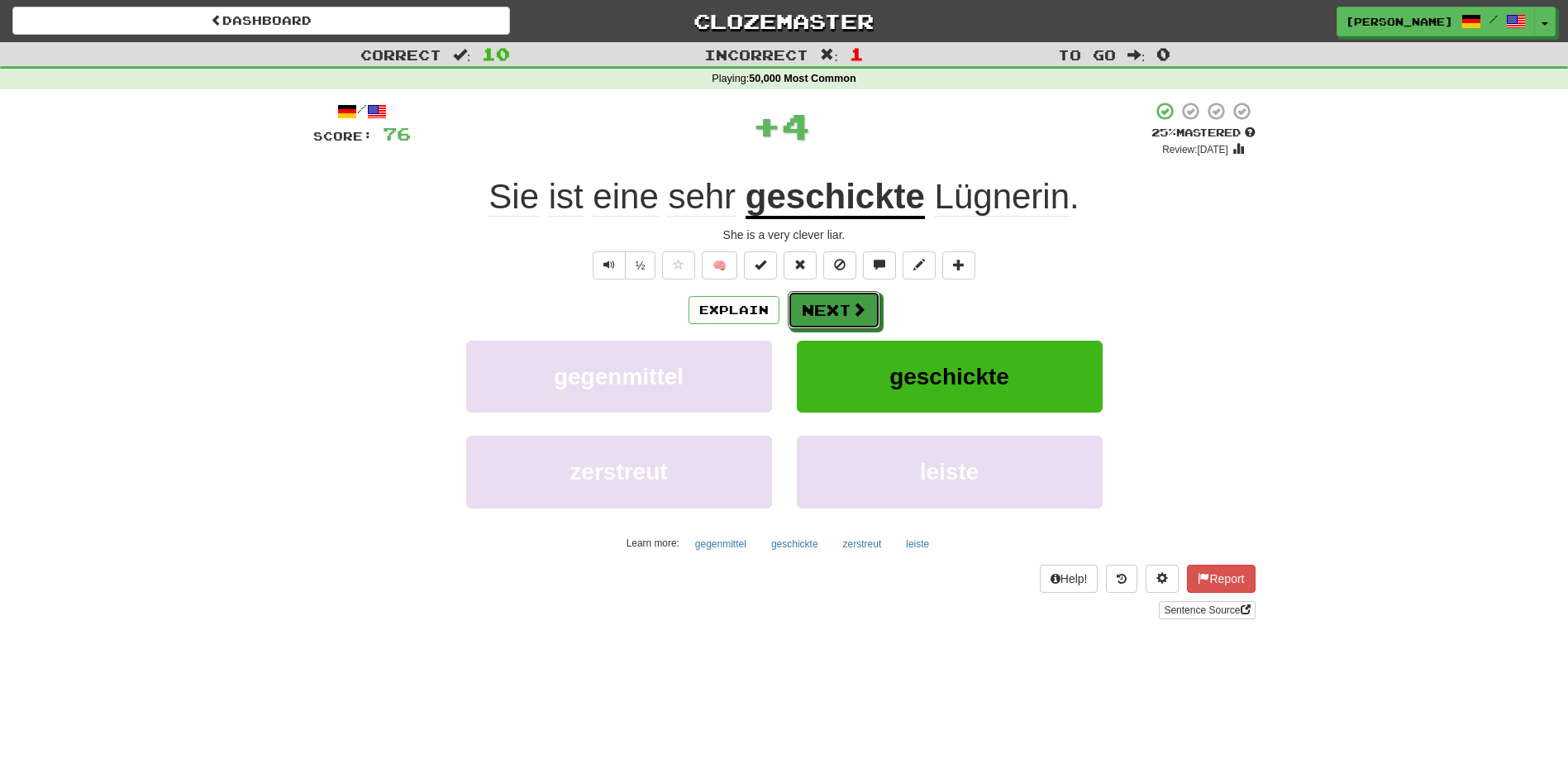
click at [807, 303] on button "Next" at bounding box center [834, 309] width 93 height 38
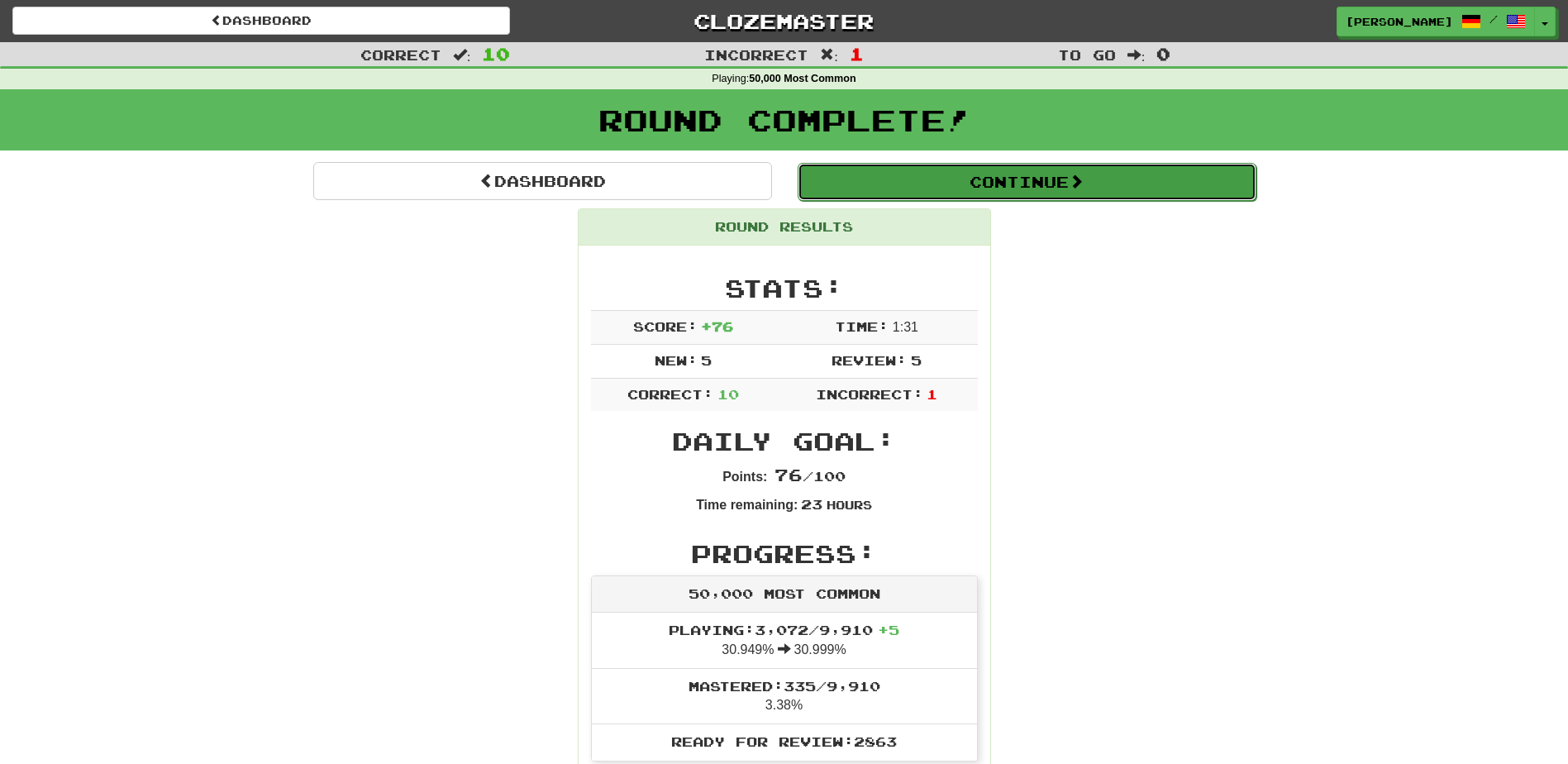
click at [946, 185] on button "Continue" at bounding box center [1027, 181] width 458 height 38
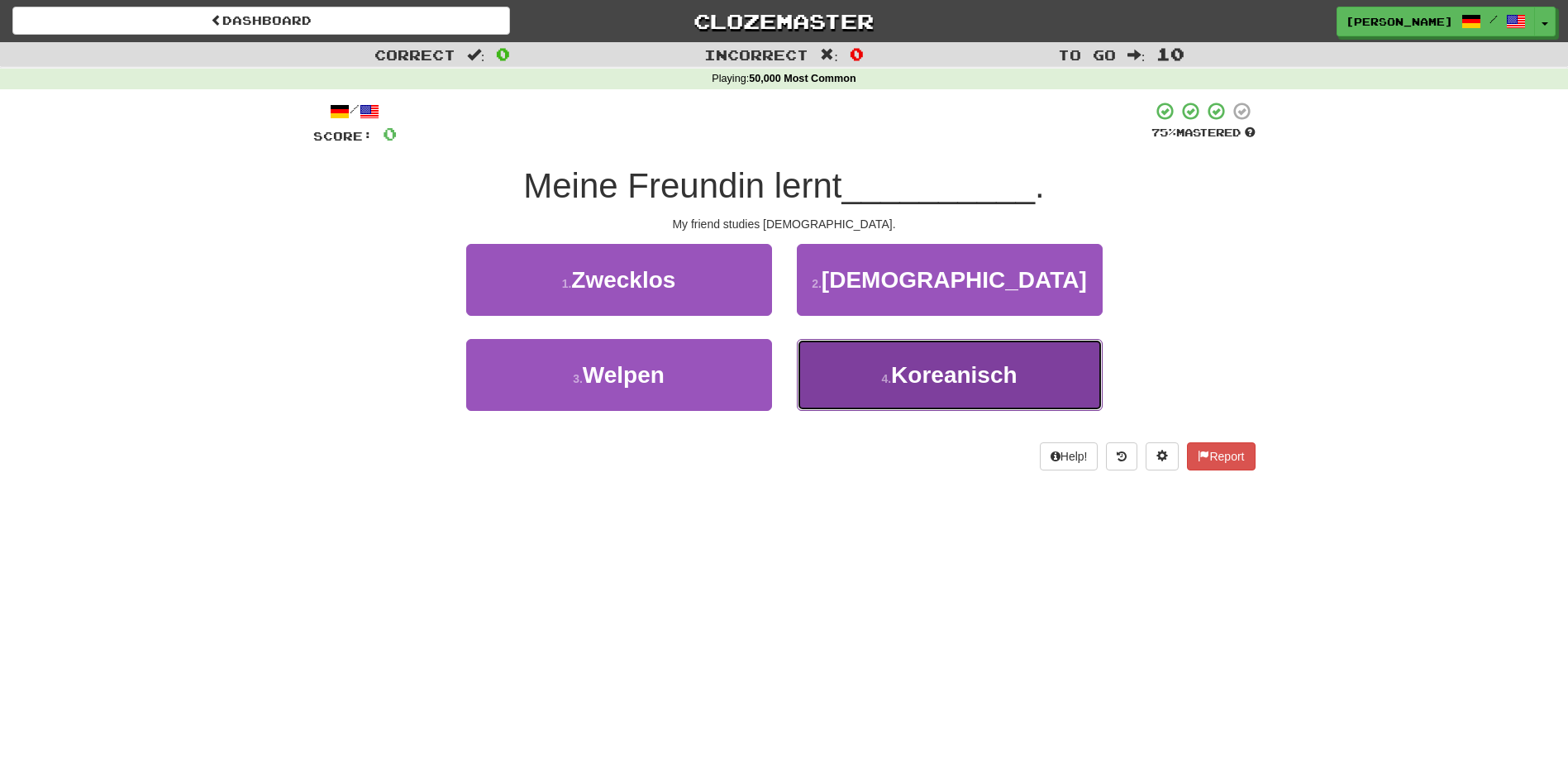
click at [873, 386] on button "4 . Koreanisch" at bounding box center [949, 374] width 305 height 72
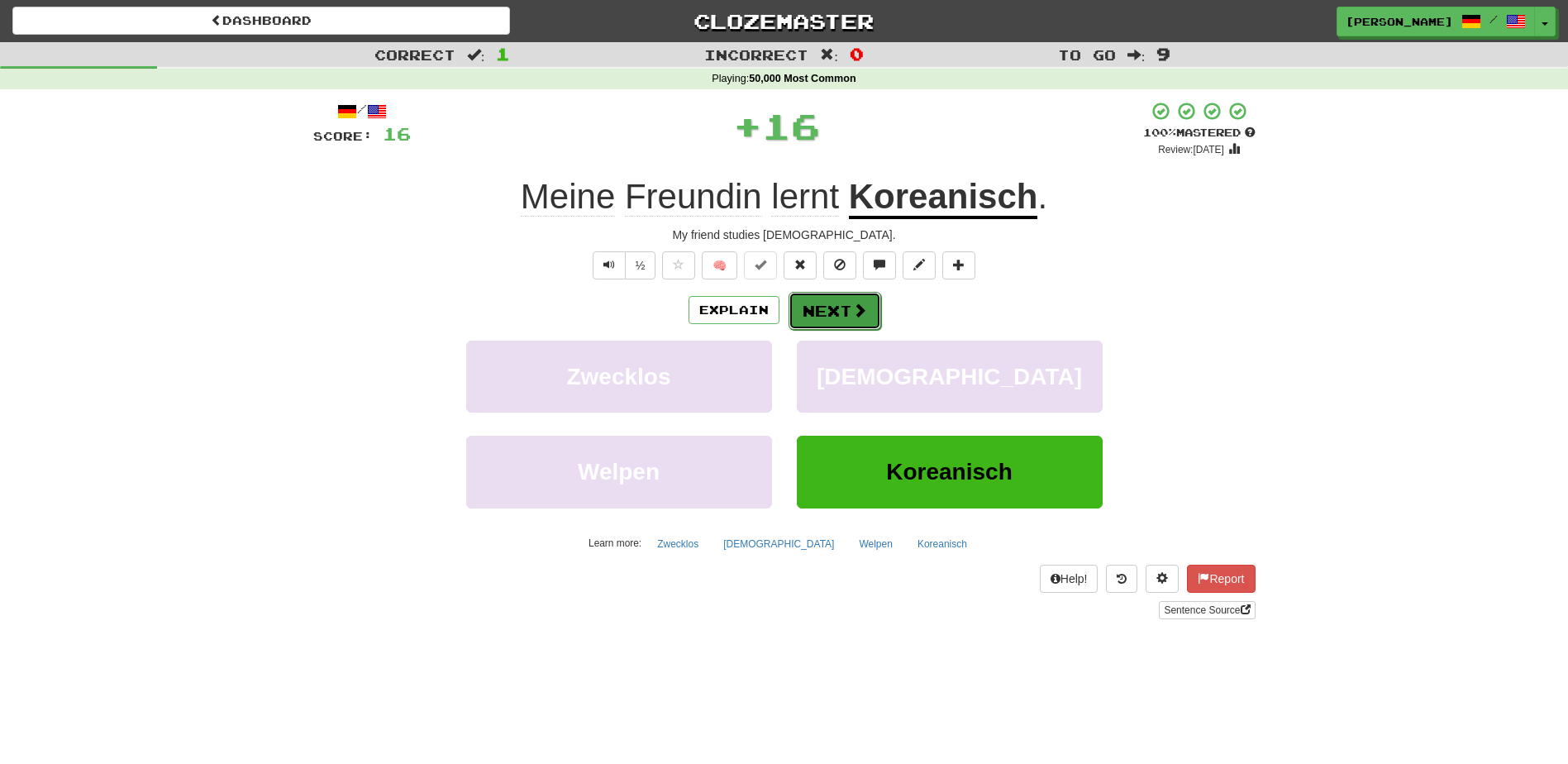
click at [856, 306] on span at bounding box center [858, 309] width 15 height 15
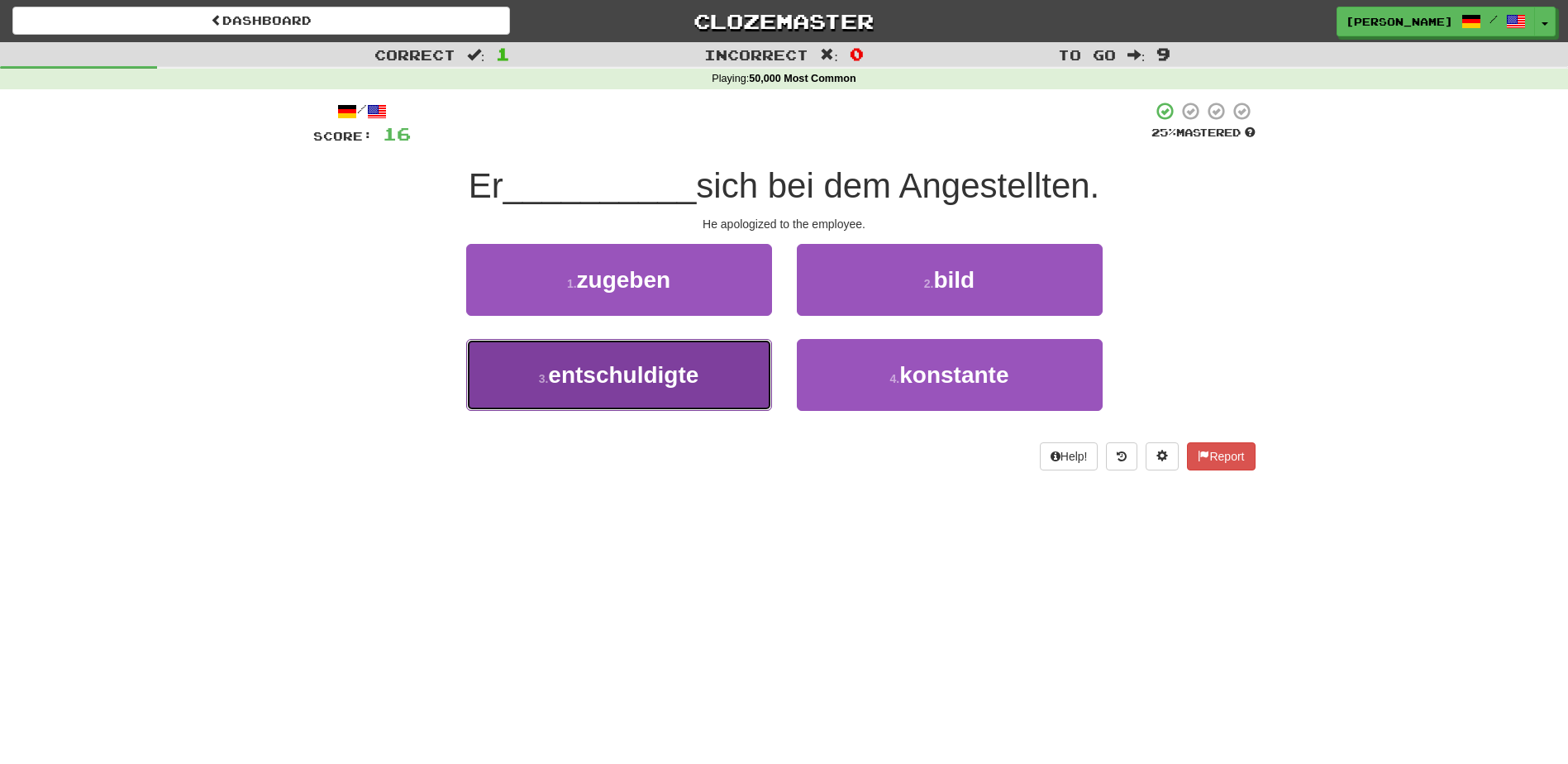
click at [735, 376] on button "3 . entschuldigte" at bounding box center [619, 374] width 305 height 72
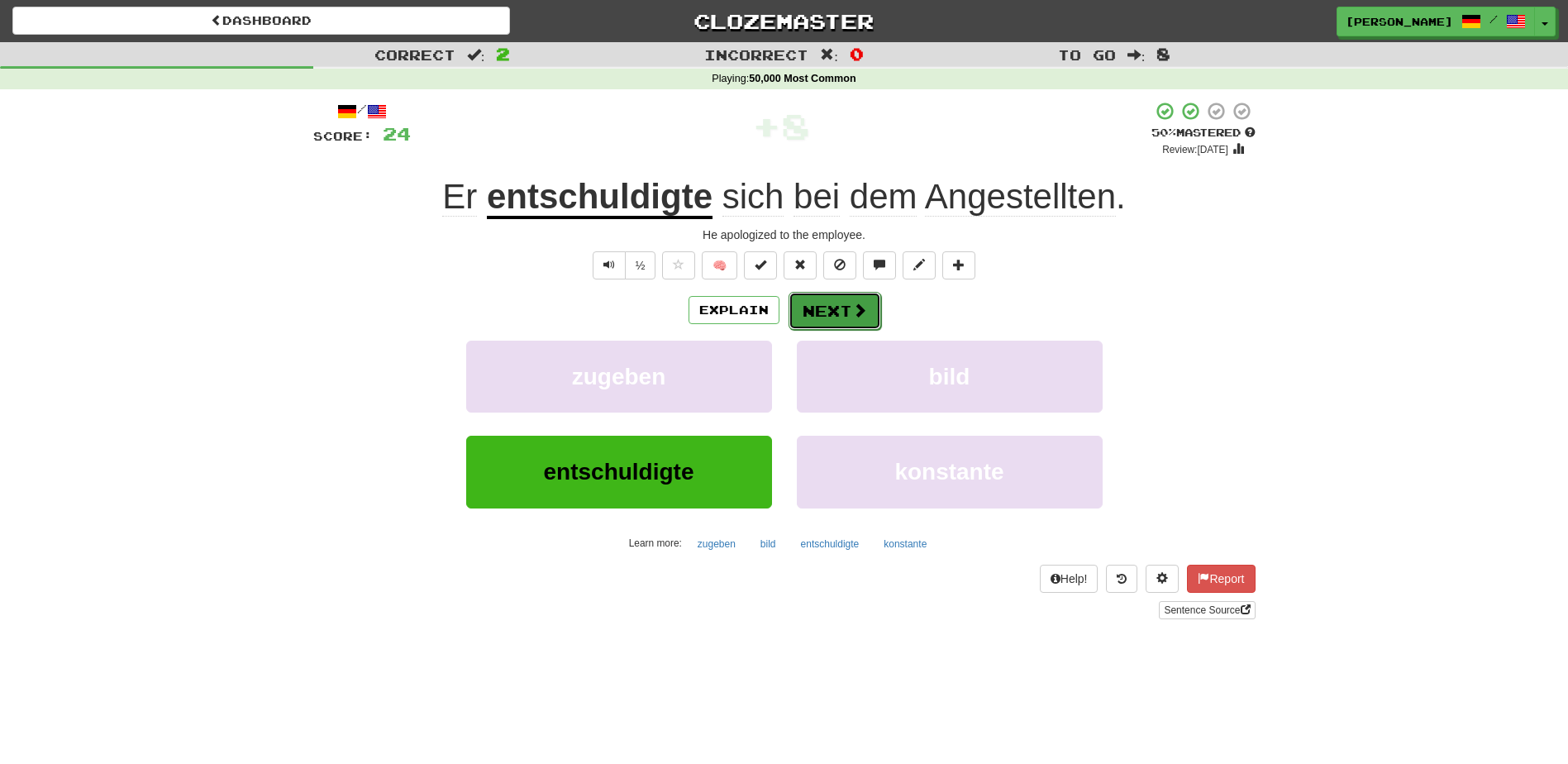
click at [831, 308] on button "Next" at bounding box center [834, 310] width 93 height 38
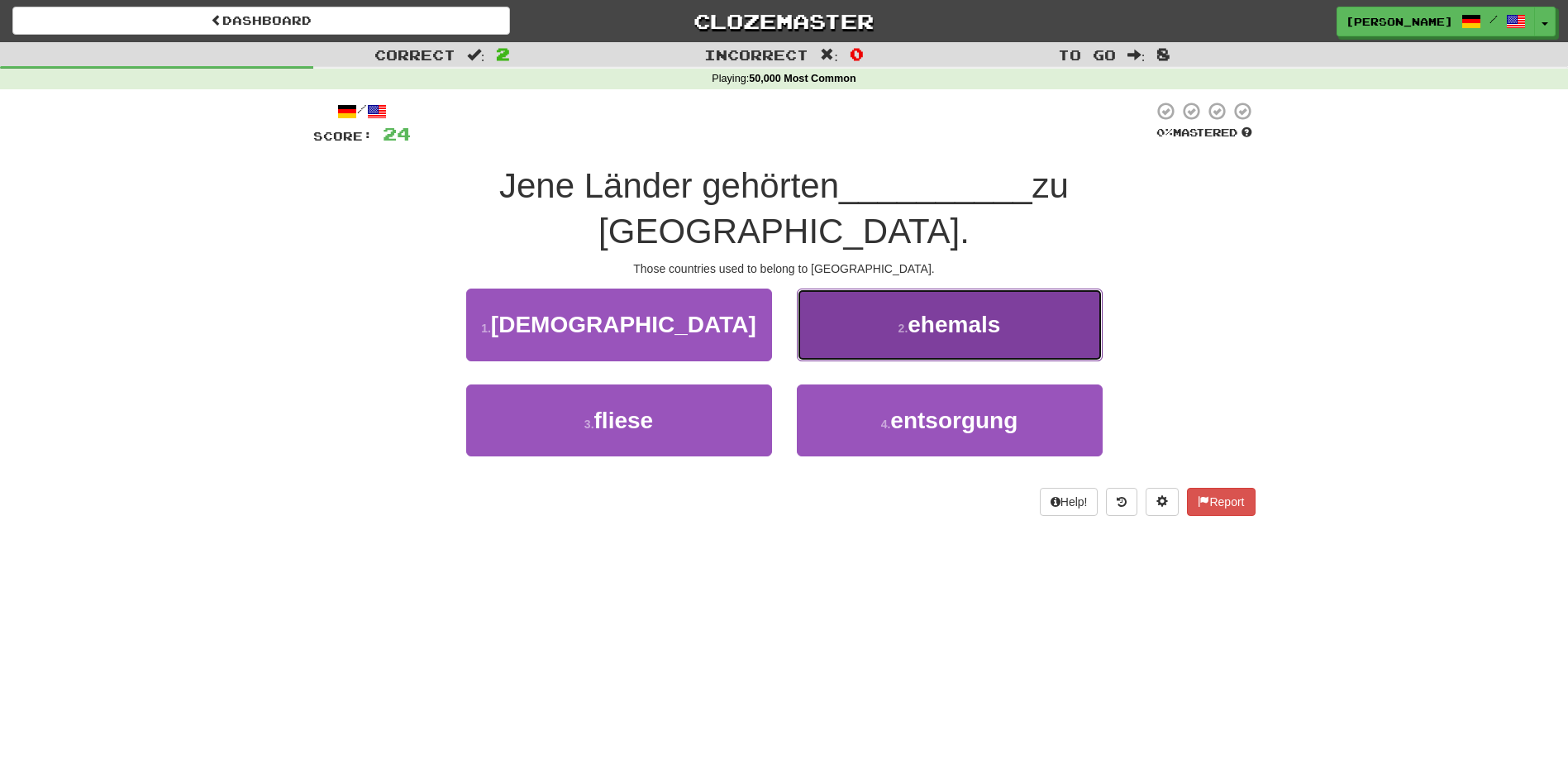
click at [842, 293] on button "2 . ehemals" at bounding box center [949, 324] width 305 height 72
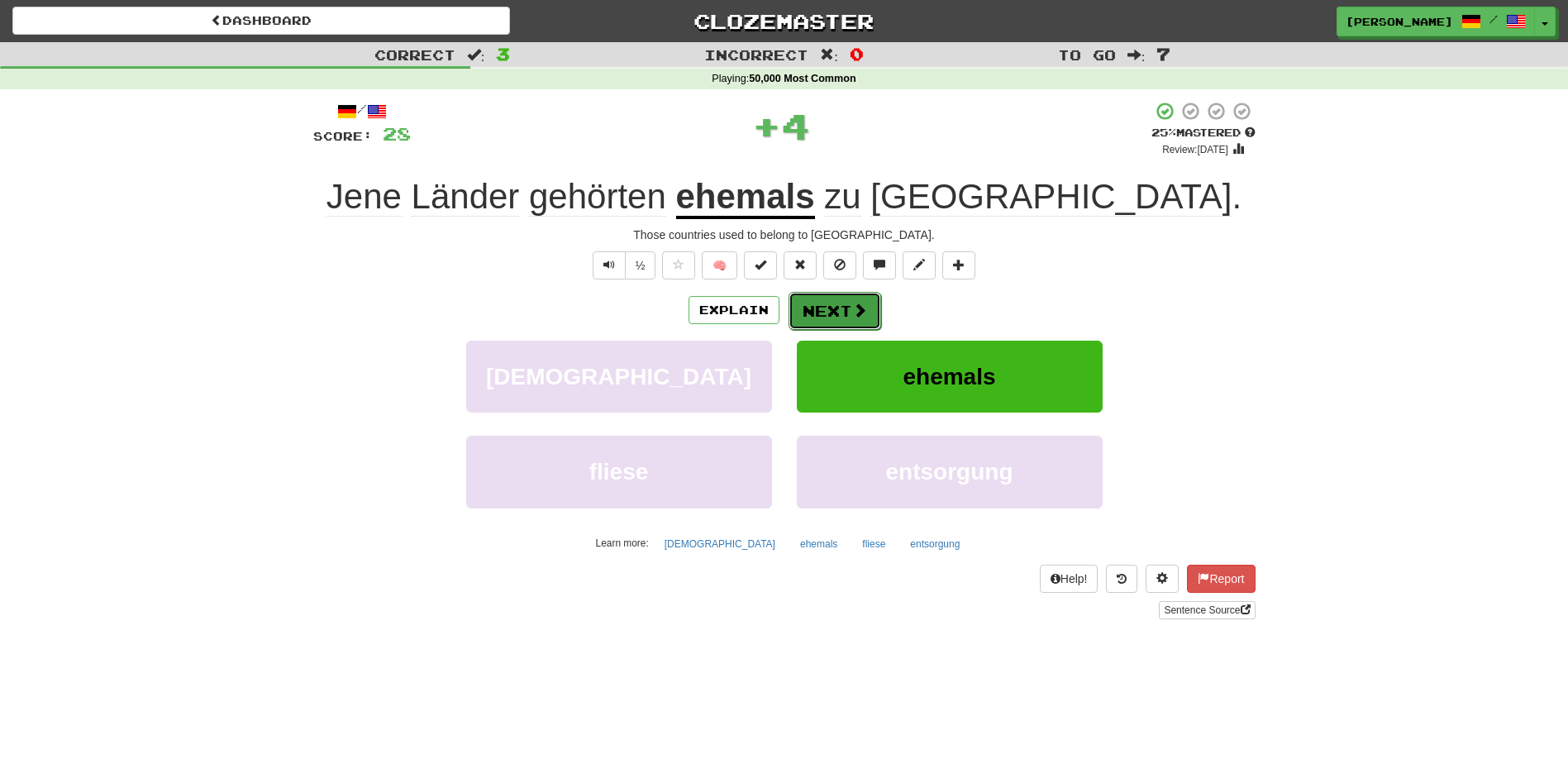
click at [834, 322] on button "Next" at bounding box center [834, 310] width 93 height 38
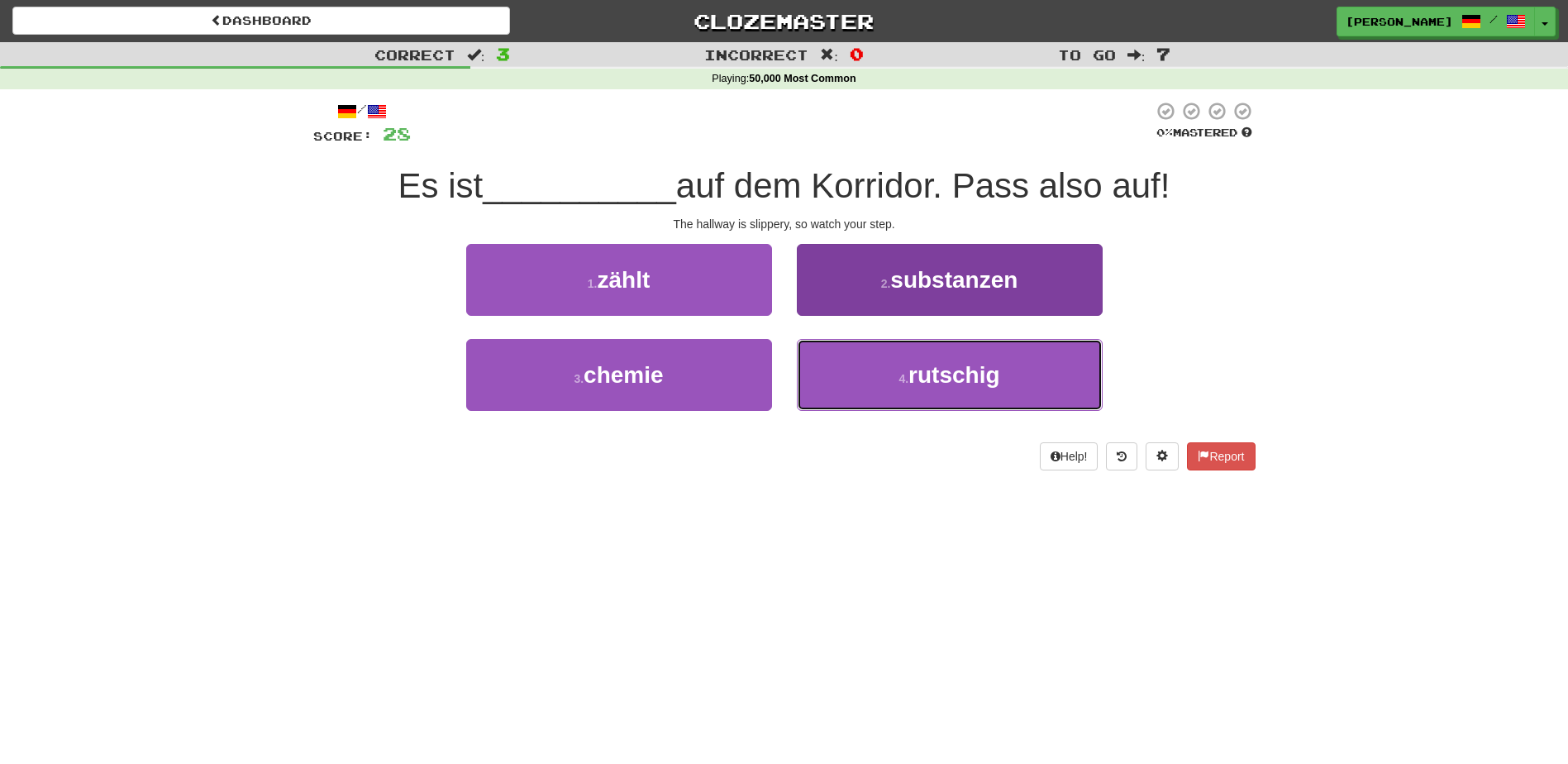
click at [905, 383] on small "4 ." at bounding box center [903, 379] width 10 height 14
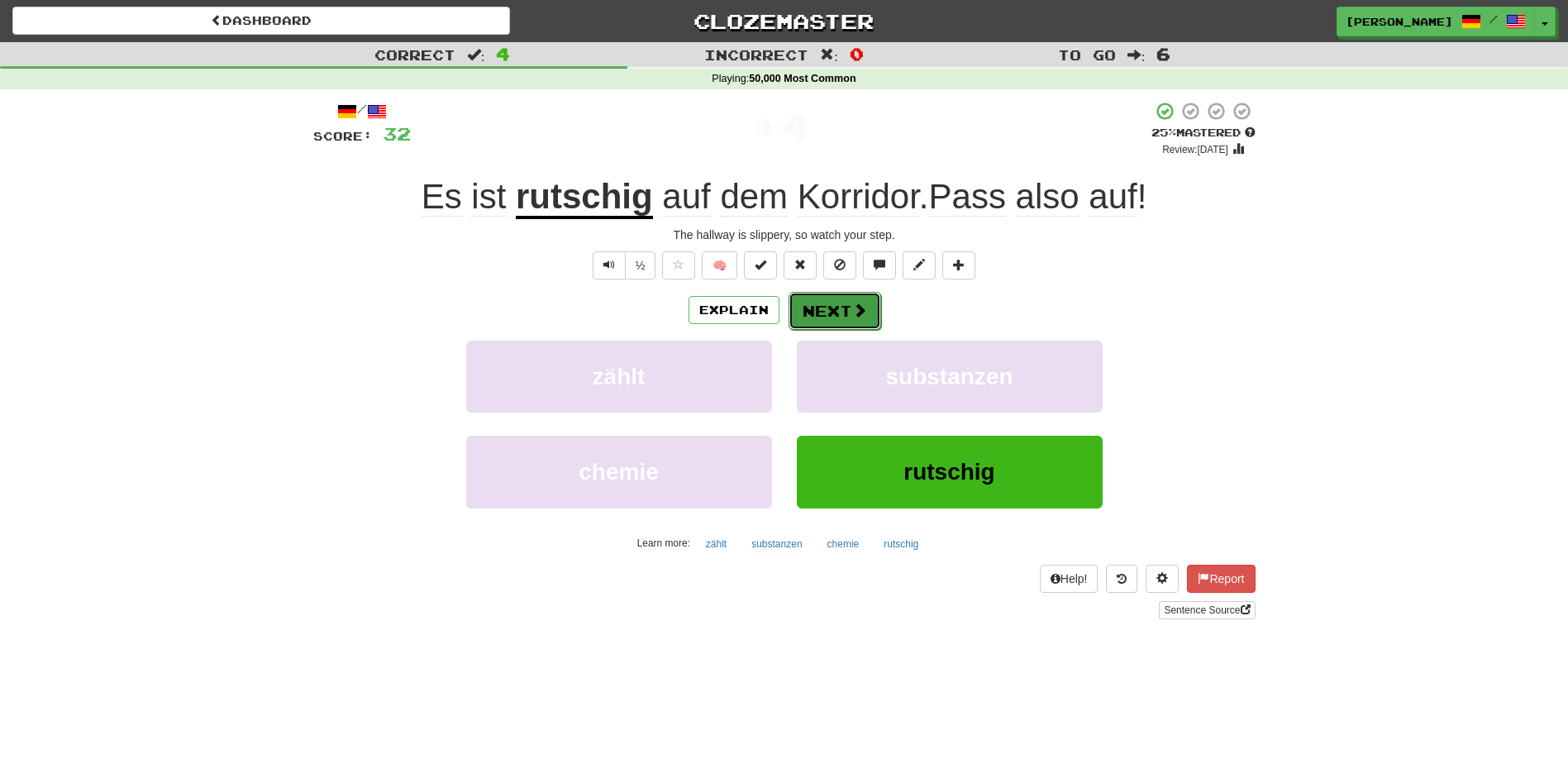
click at [857, 310] on span at bounding box center [858, 309] width 15 height 15
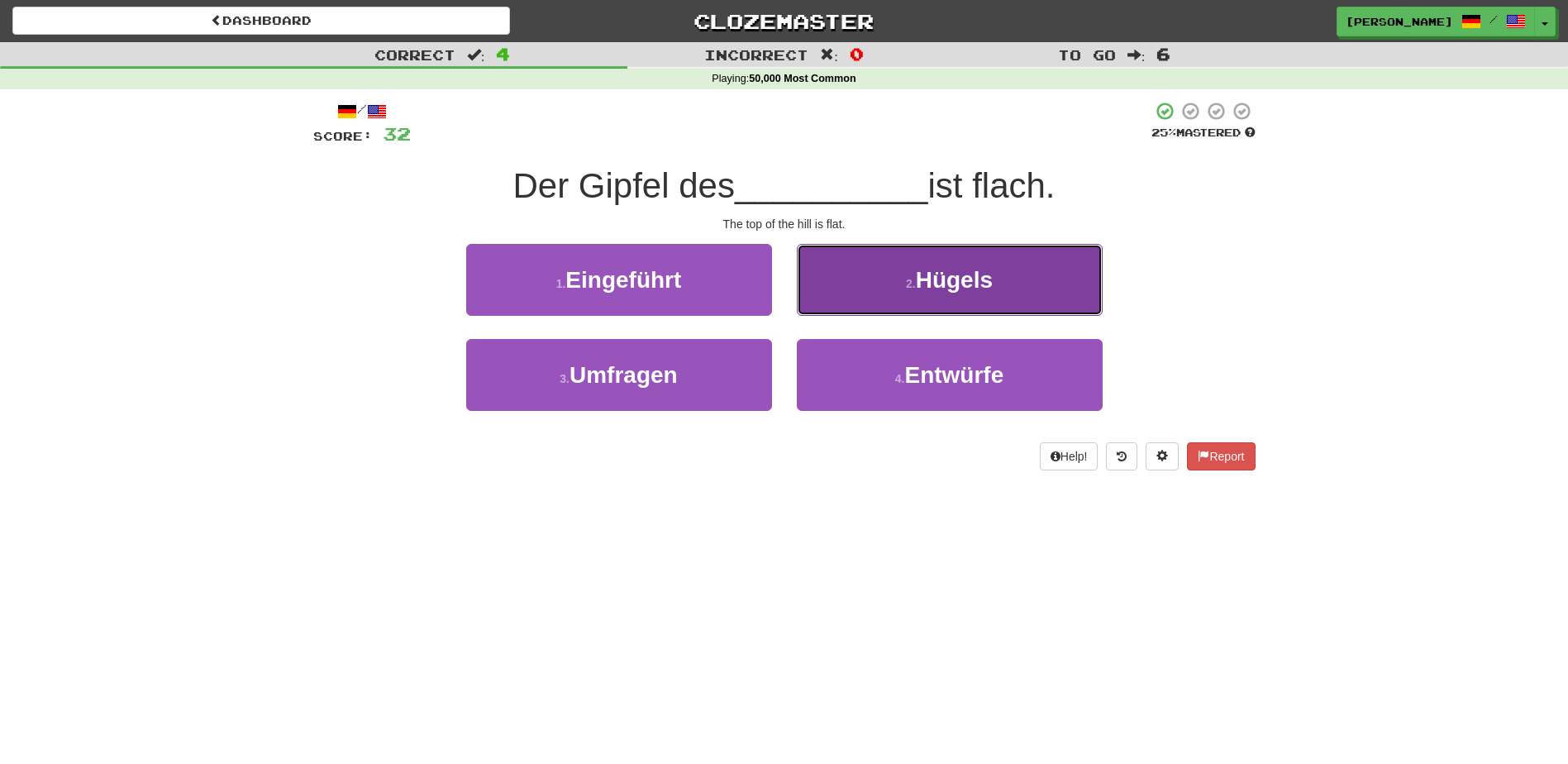
click at [931, 291] on span "Hügels" at bounding box center [953, 279] width 76 height 25
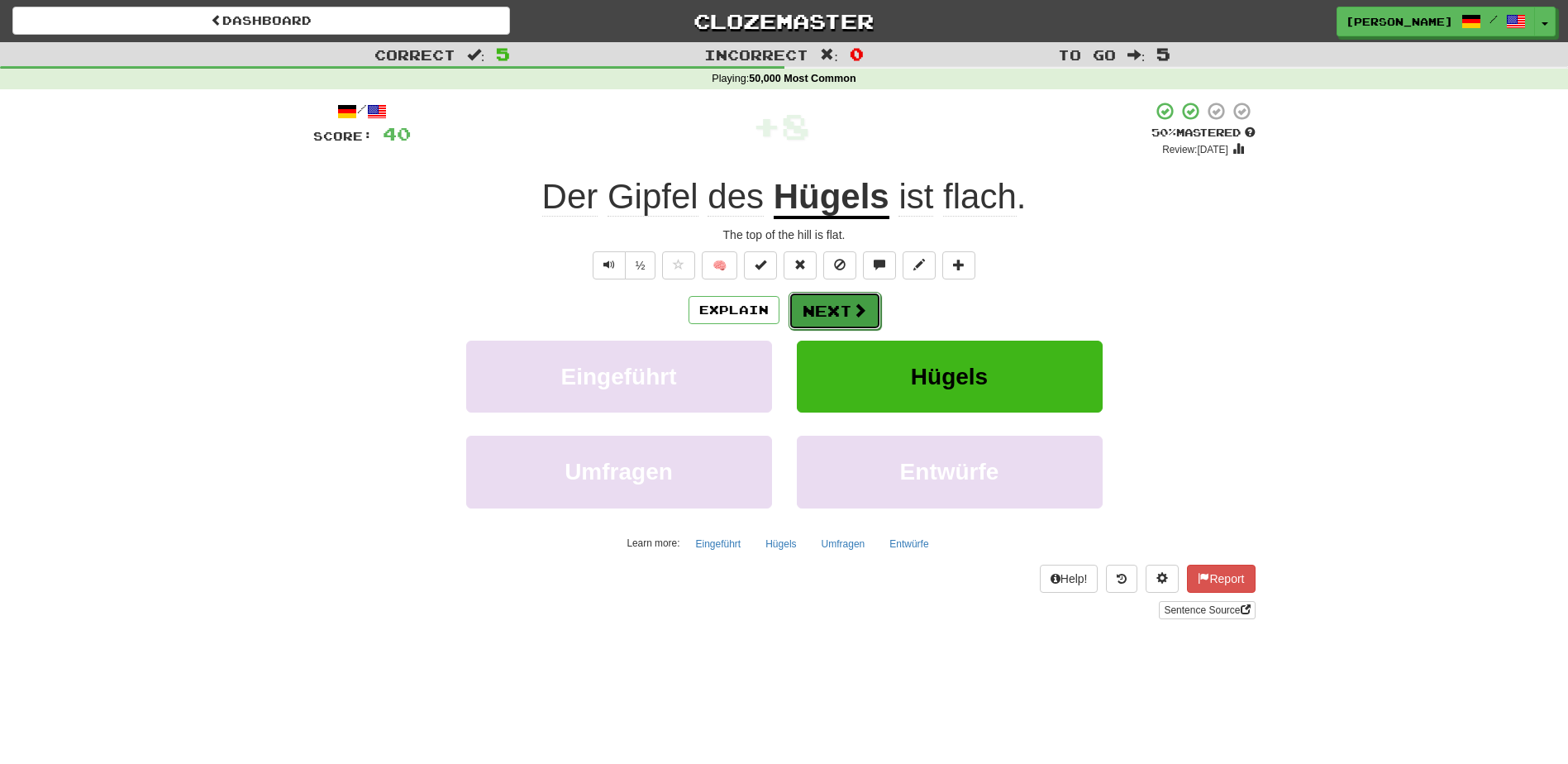
click at [828, 316] on button "Next" at bounding box center [834, 310] width 93 height 38
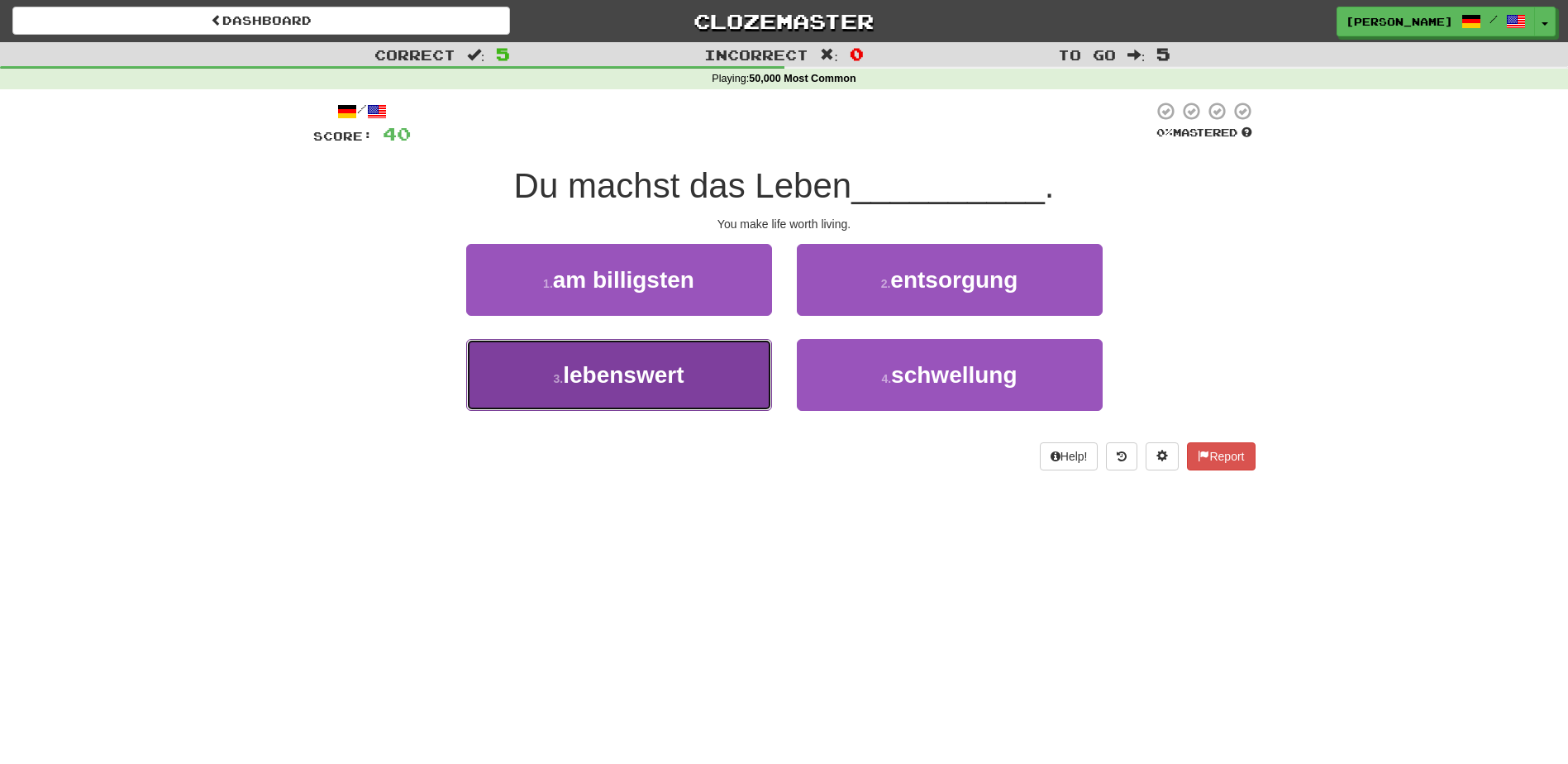
click at [736, 366] on button "3 . lebenswert" at bounding box center [619, 374] width 305 height 72
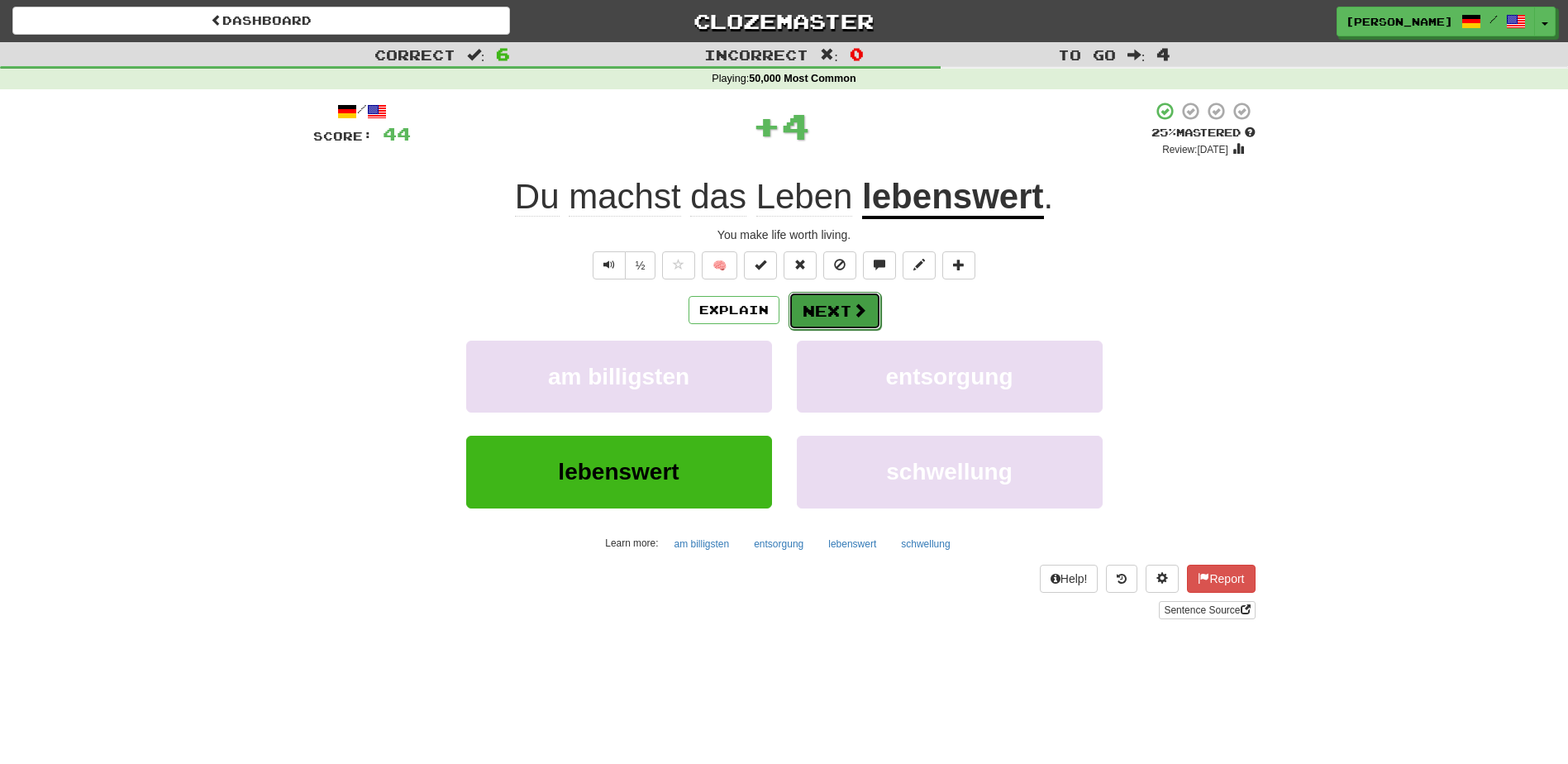
click at [826, 309] on button "Next" at bounding box center [834, 310] width 93 height 38
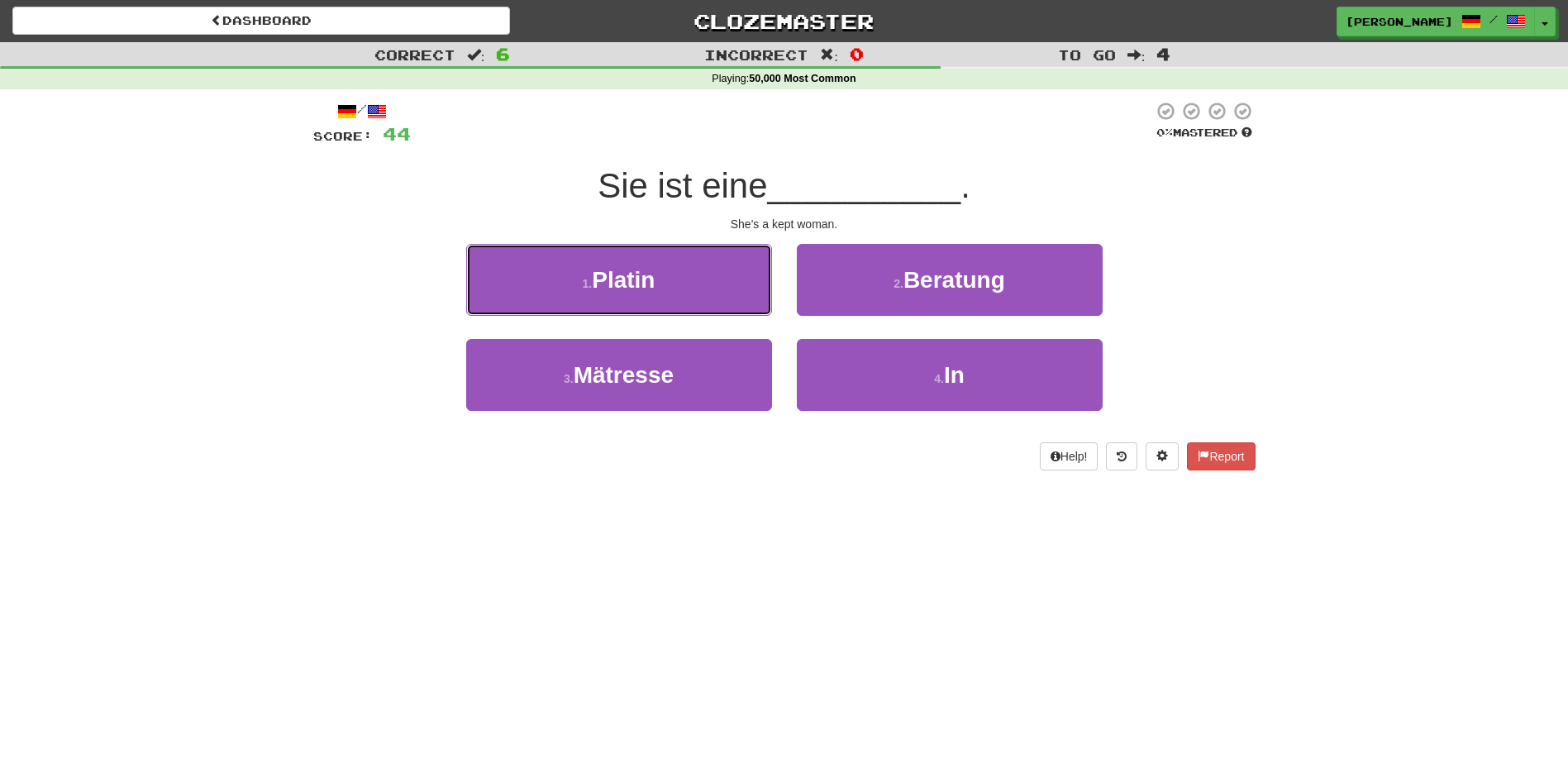
click at [706, 282] on button "1 . Platin" at bounding box center [619, 279] width 305 height 72
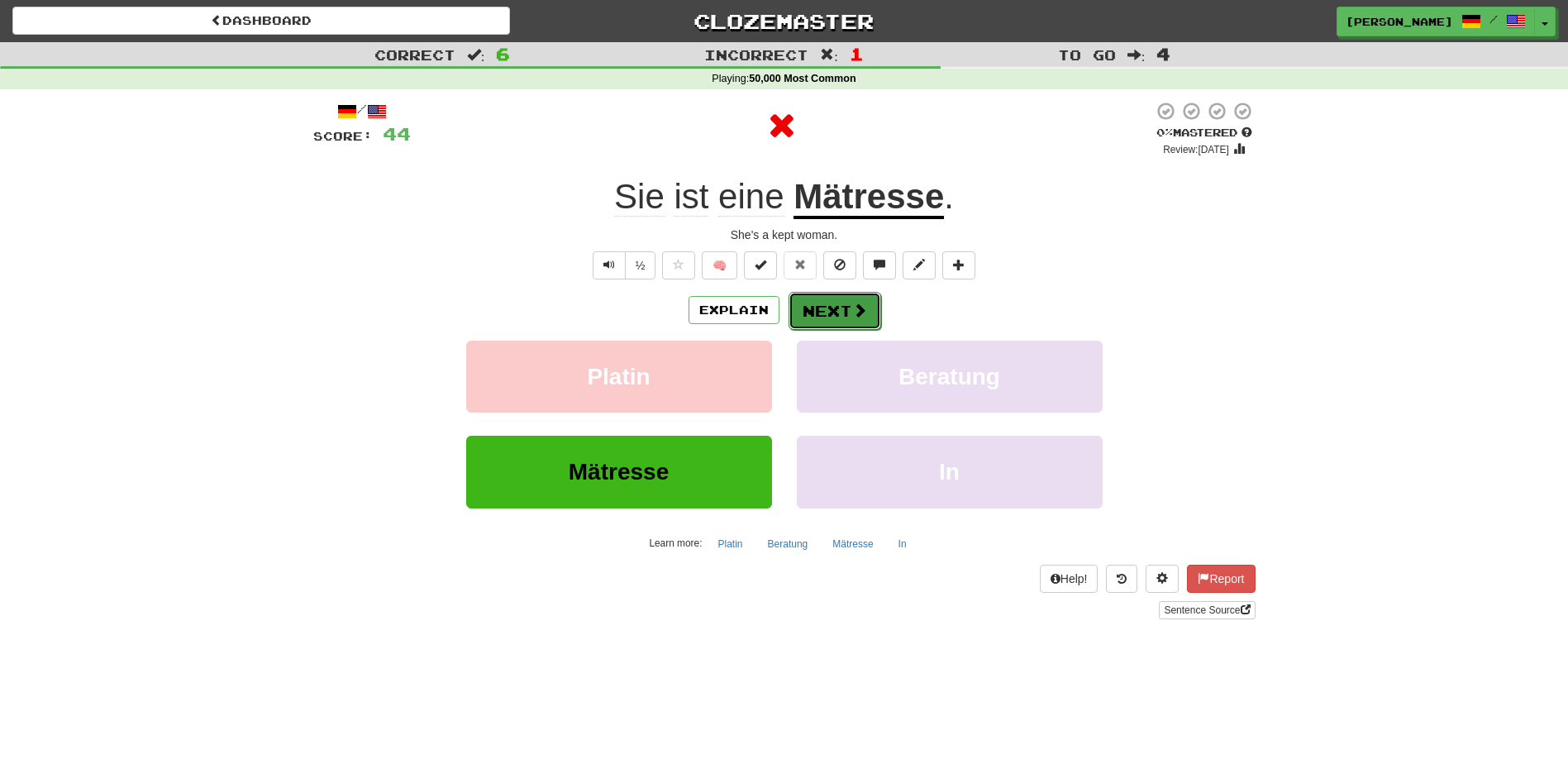
click at [842, 299] on button "Next" at bounding box center [834, 310] width 93 height 38
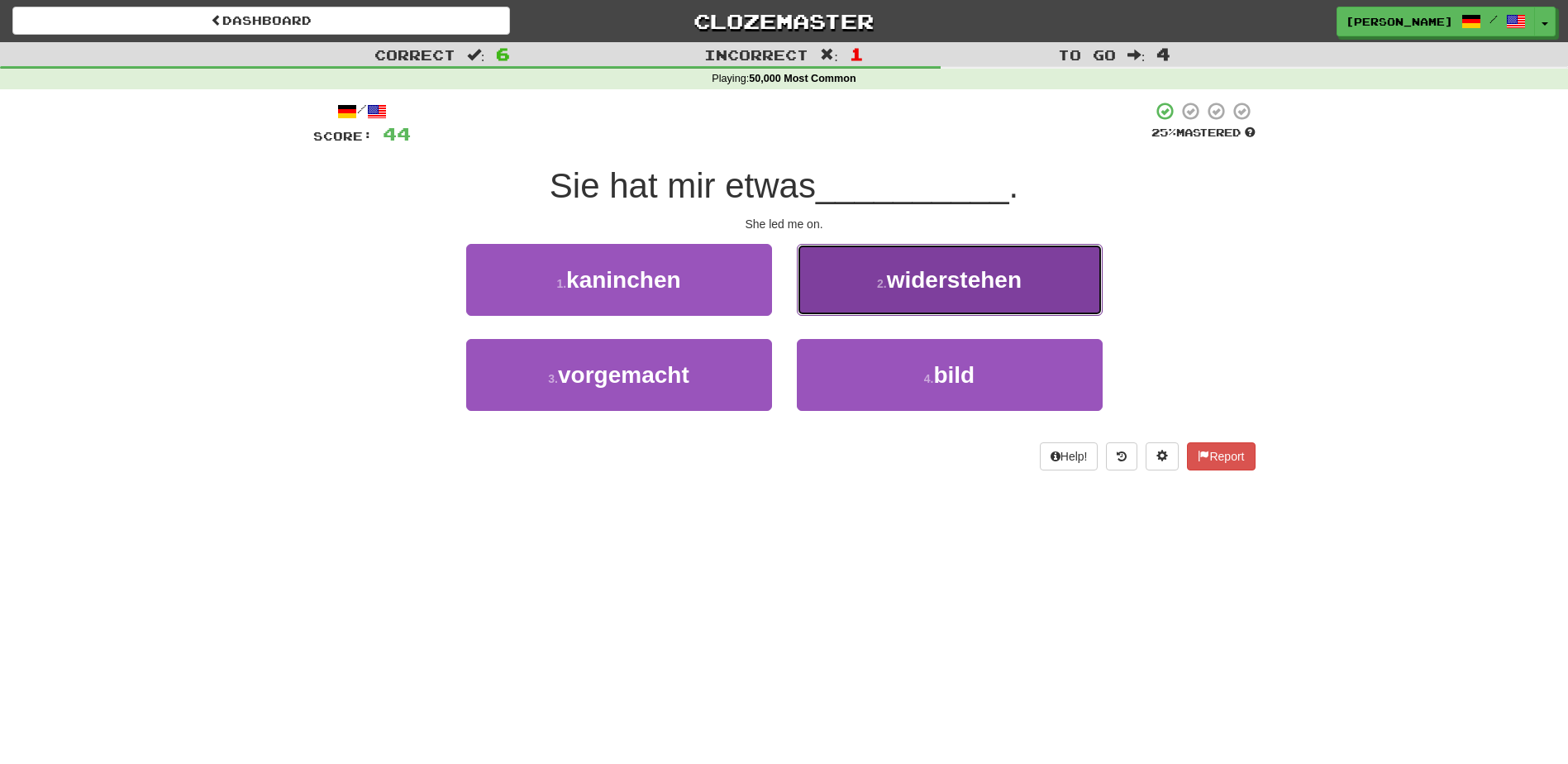
click at [899, 303] on button "2 . widerstehen" at bounding box center [949, 279] width 305 height 72
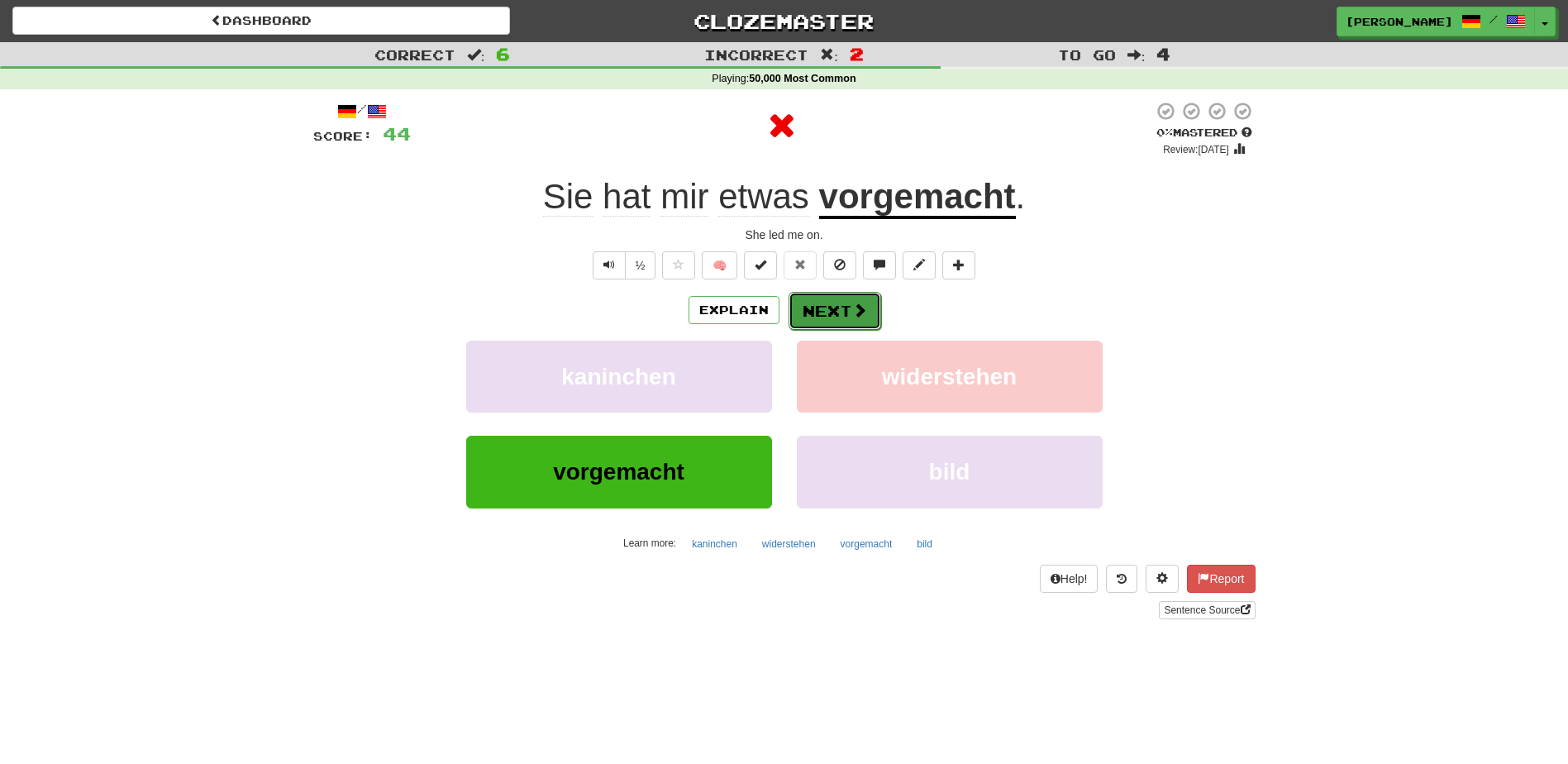
drag, startPoint x: 869, startPoint y: 303, endPoint x: 864, endPoint y: 313, distance: 11.2
click at [864, 313] on button "Next" at bounding box center [834, 310] width 93 height 38
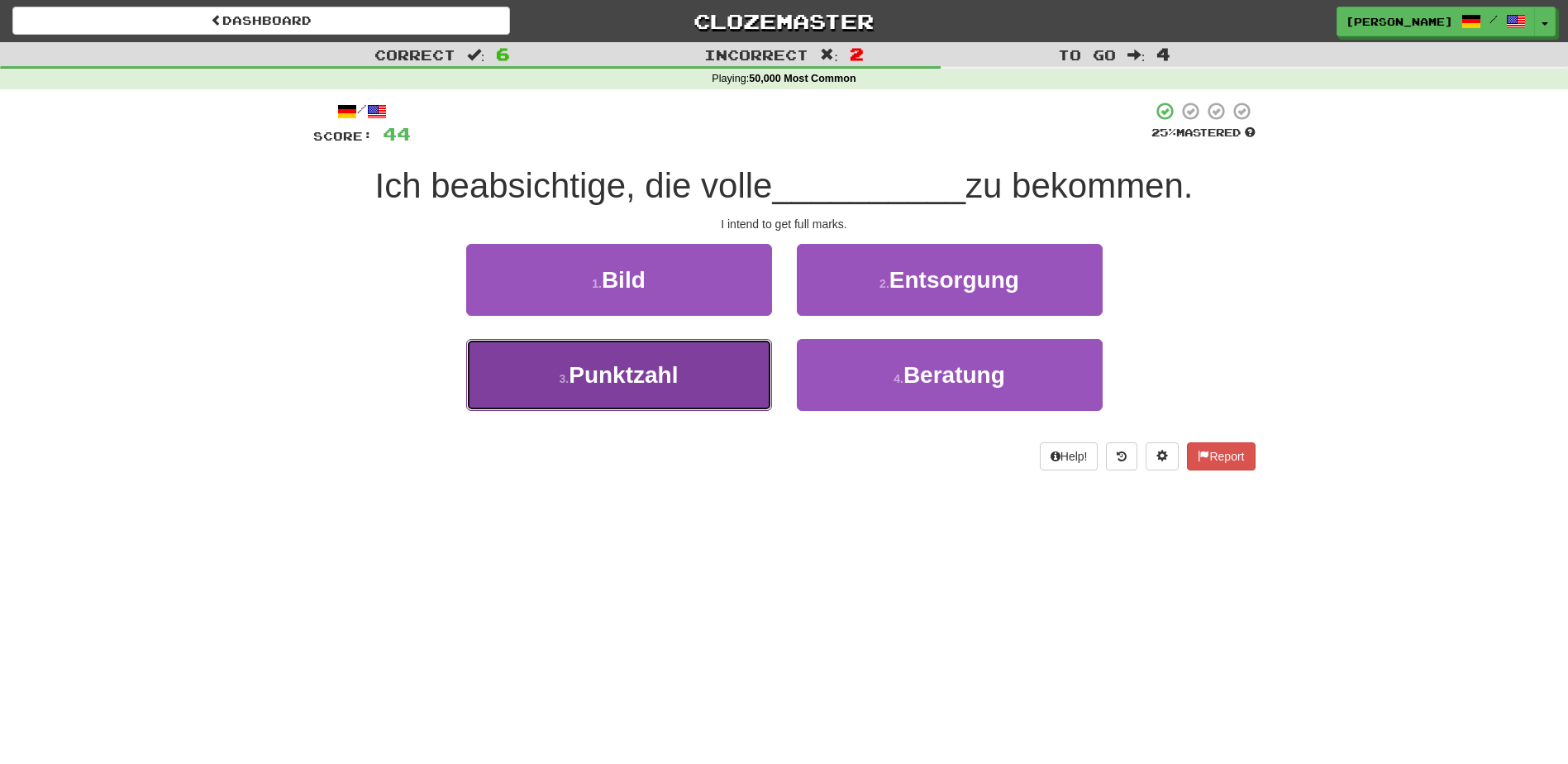
click at [721, 386] on button "3 . Punktzahl" at bounding box center [619, 374] width 305 height 72
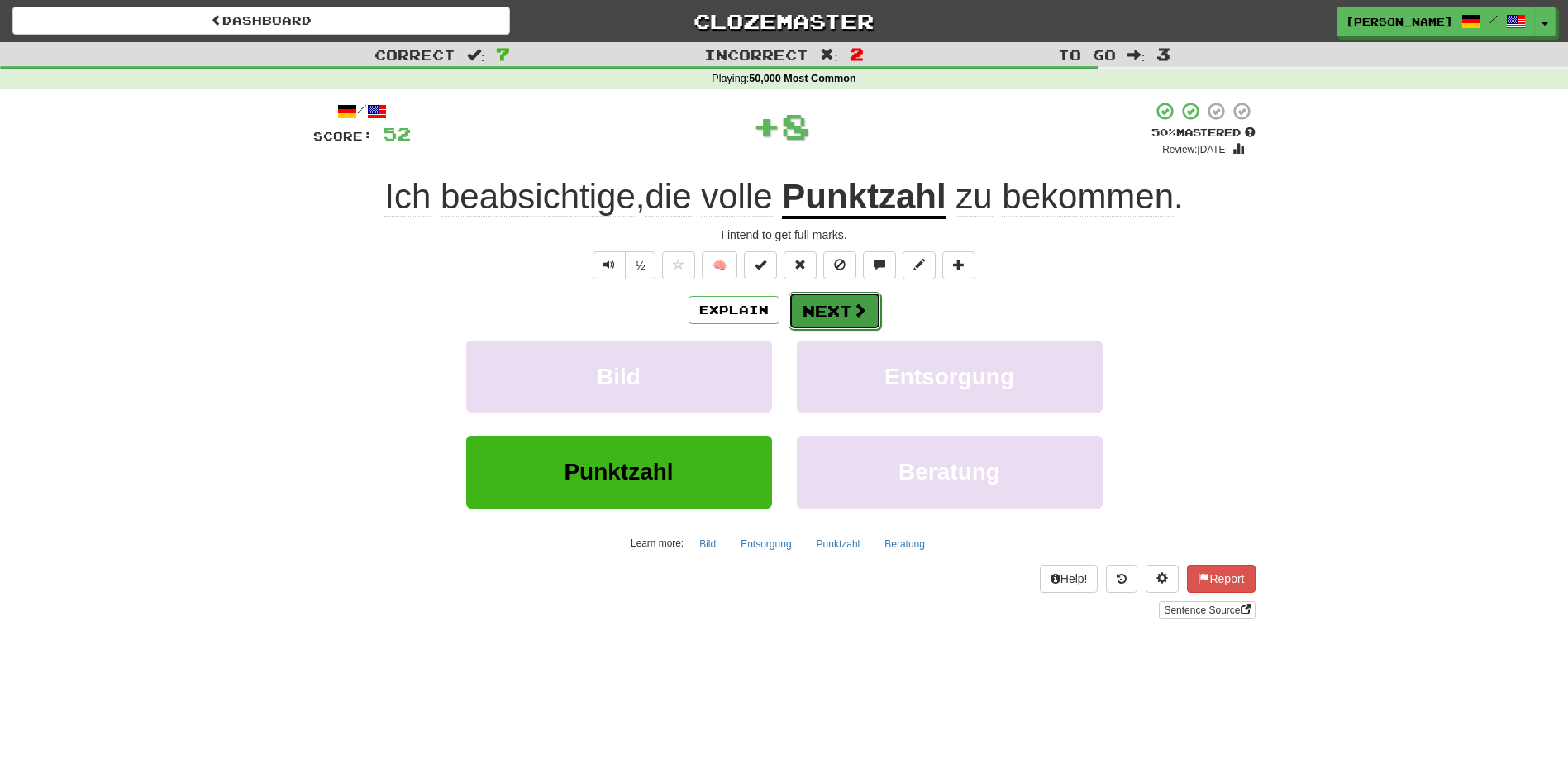
click at [816, 302] on button "Next" at bounding box center [834, 310] width 93 height 38
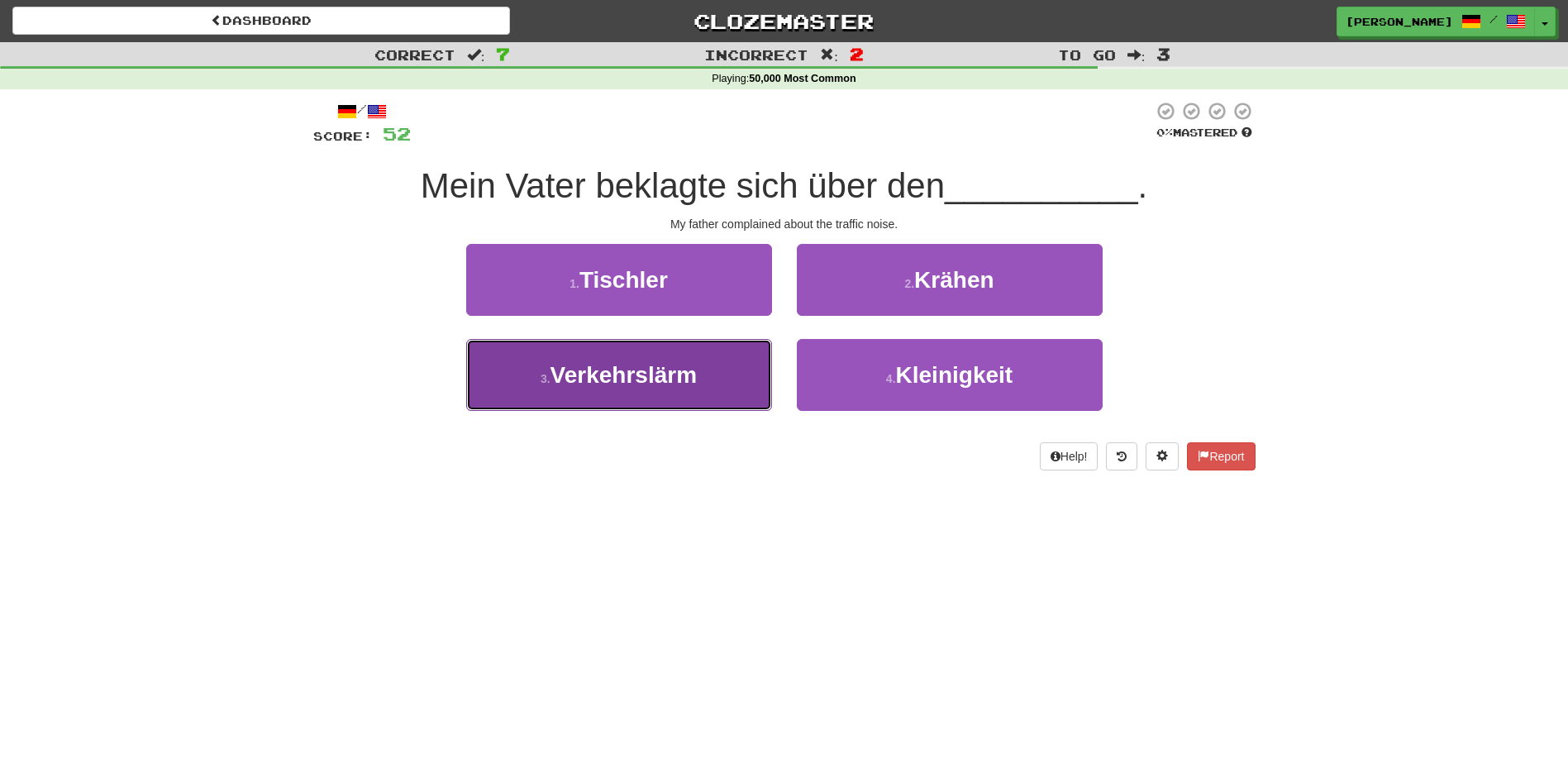
click at [672, 374] on span "Verkehrslärm" at bounding box center [623, 374] width 146 height 25
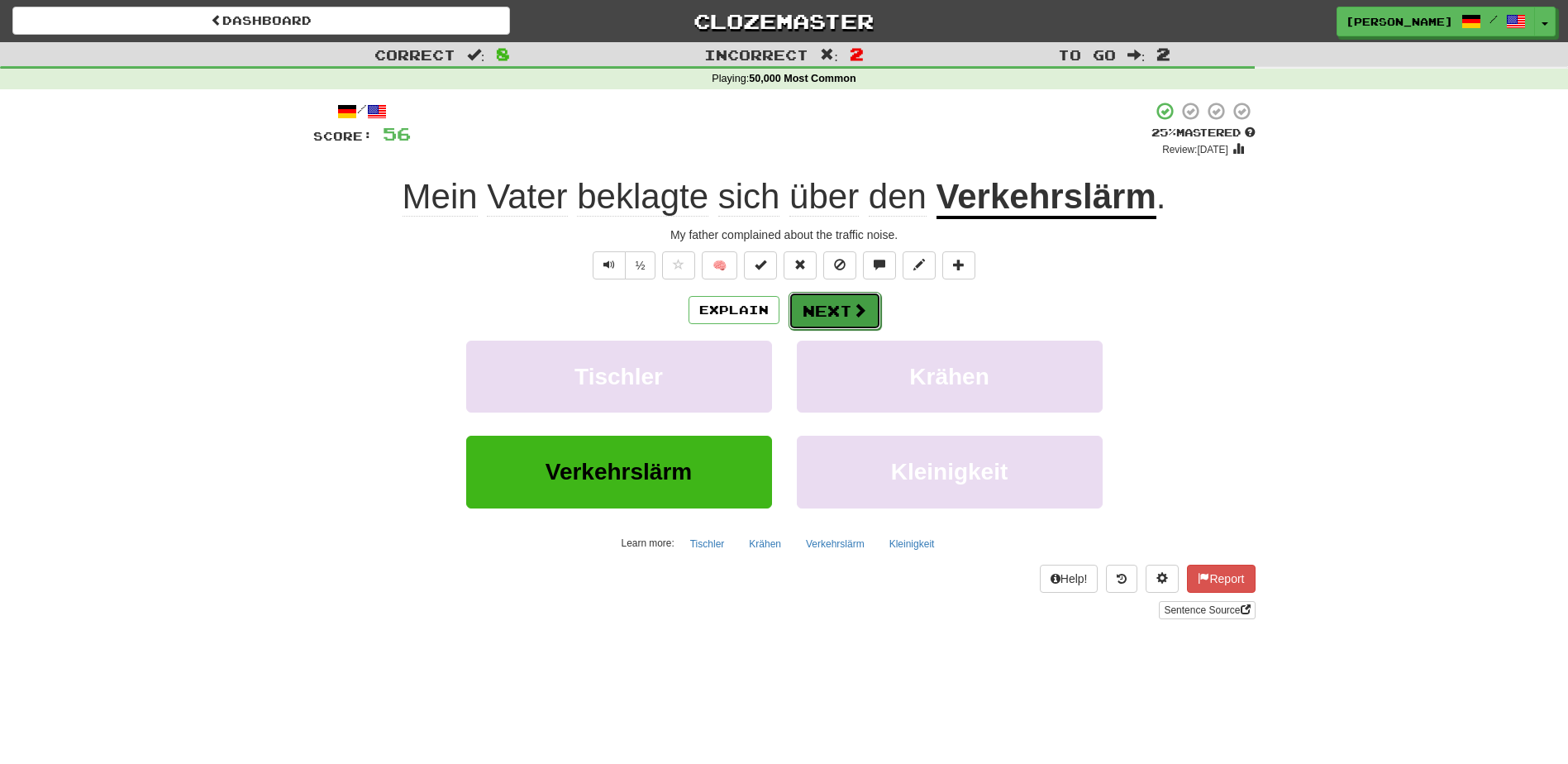
click at [811, 315] on button "Next" at bounding box center [834, 310] width 93 height 38
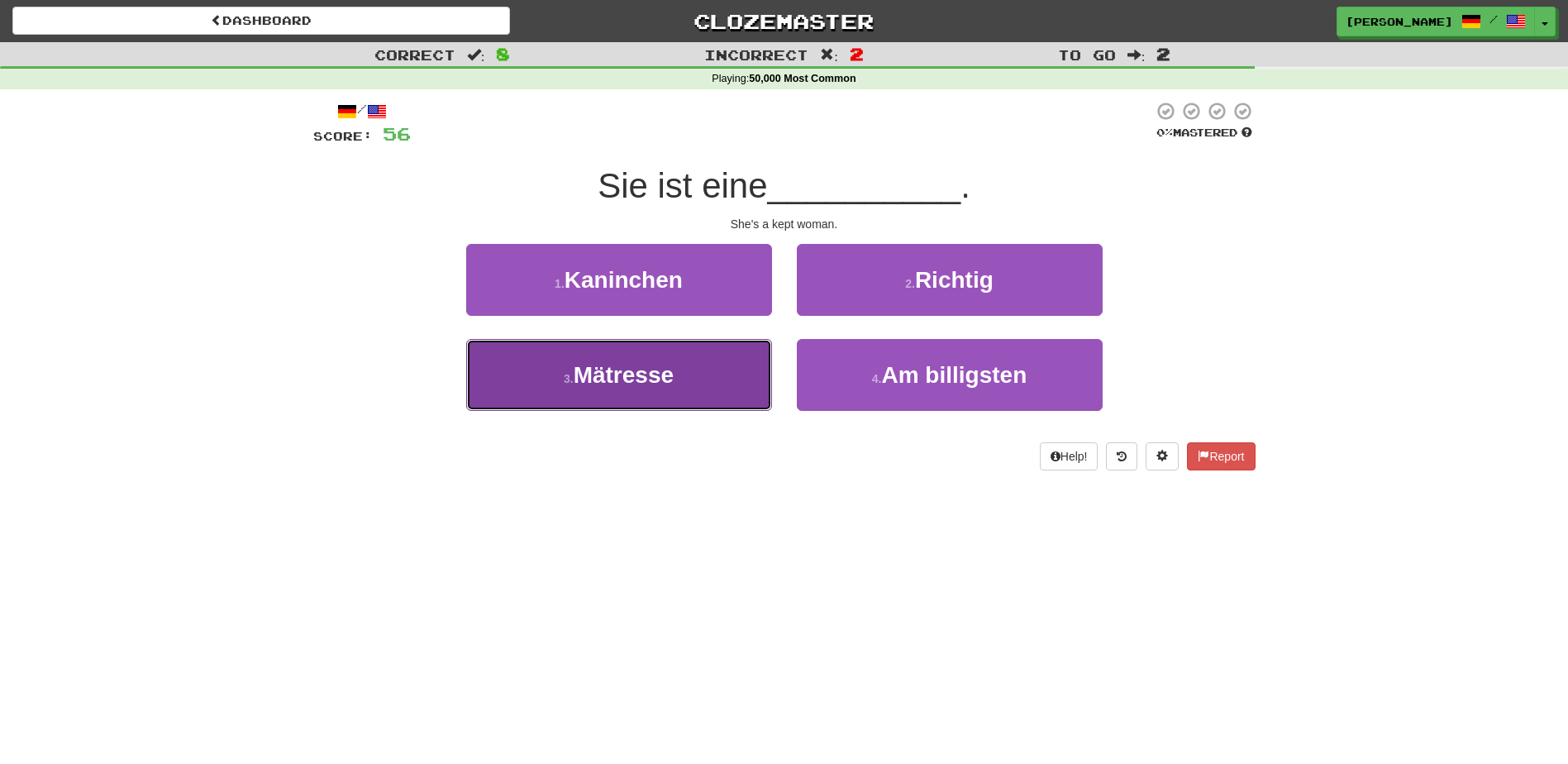
click at [683, 367] on button "3 . Mätresse" at bounding box center [619, 374] width 305 height 72
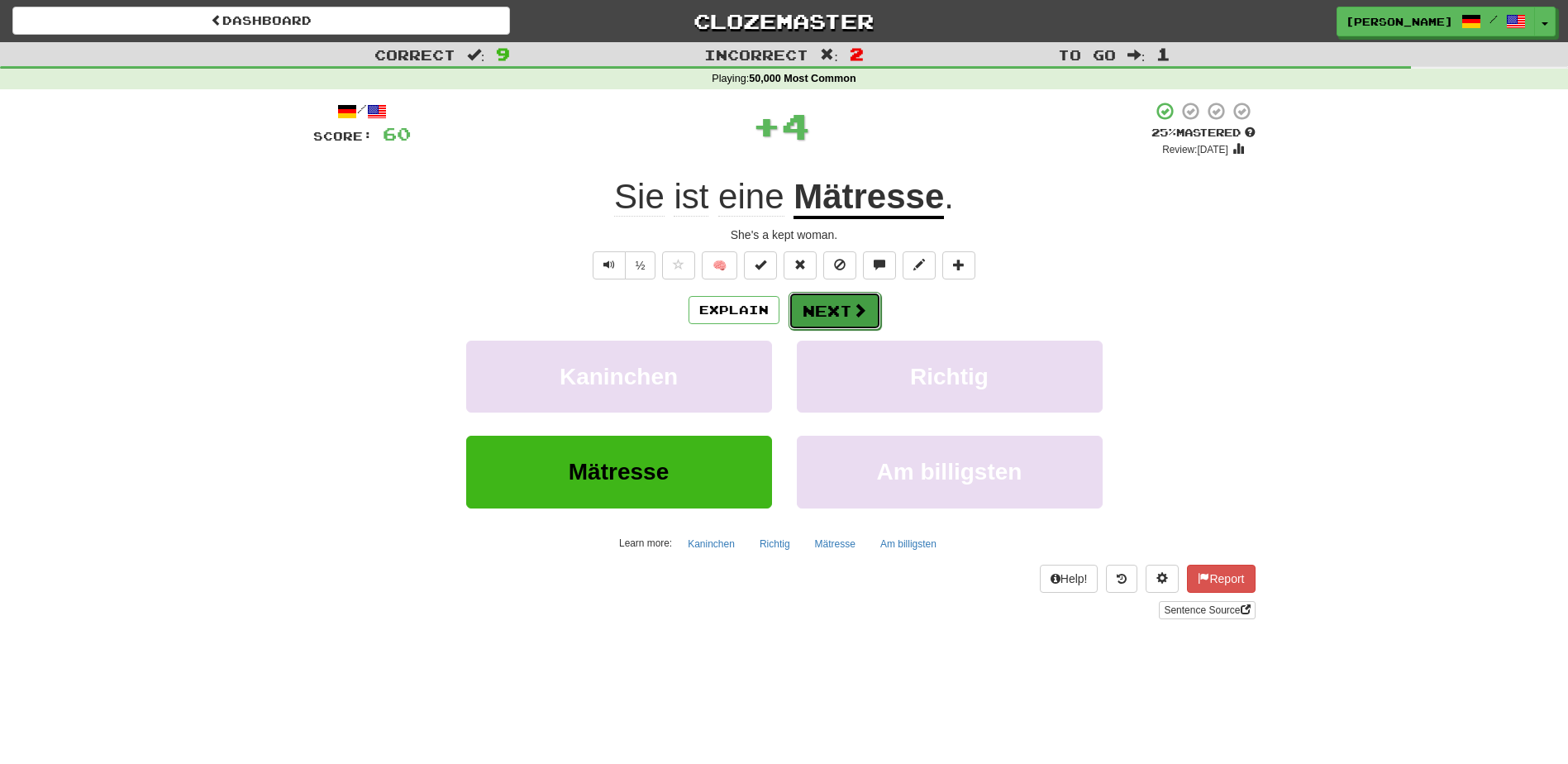
click at [829, 313] on button "Next" at bounding box center [834, 310] width 93 height 38
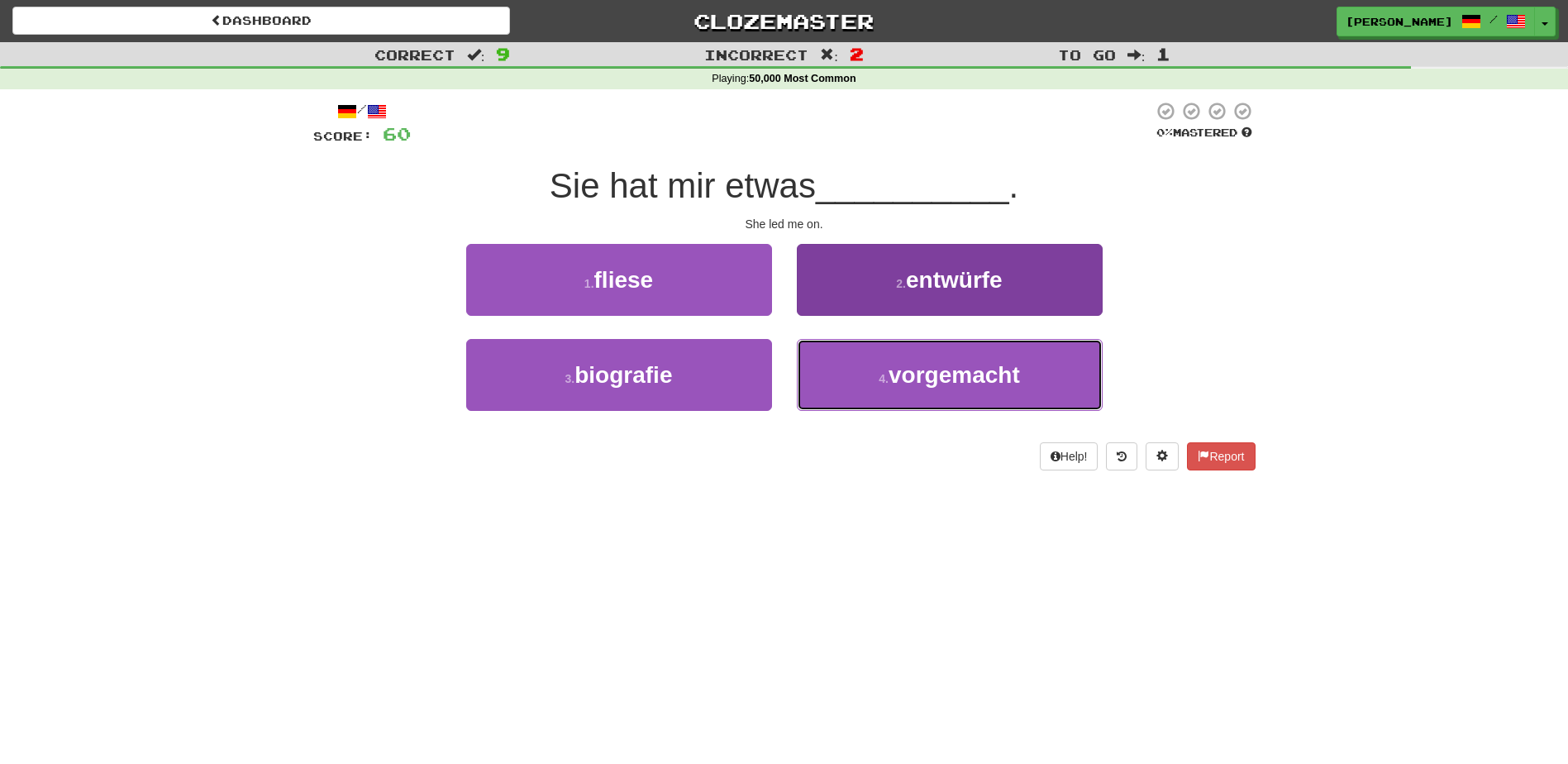
click at [880, 374] on button "4 . vorgemacht" at bounding box center [949, 374] width 305 height 72
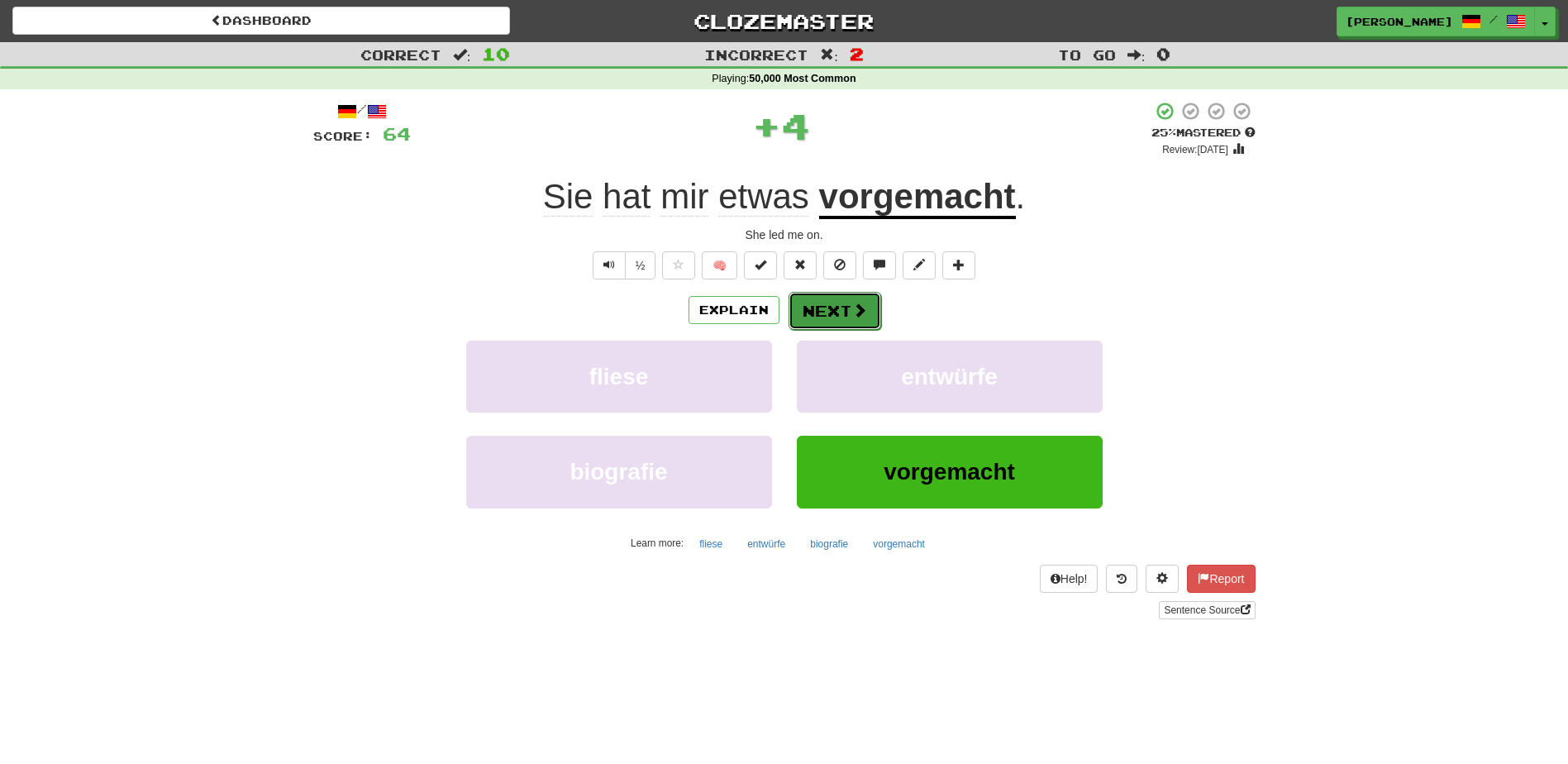
click at [828, 316] on button "Next" at bounding box center [834, 310] width 93 height 38
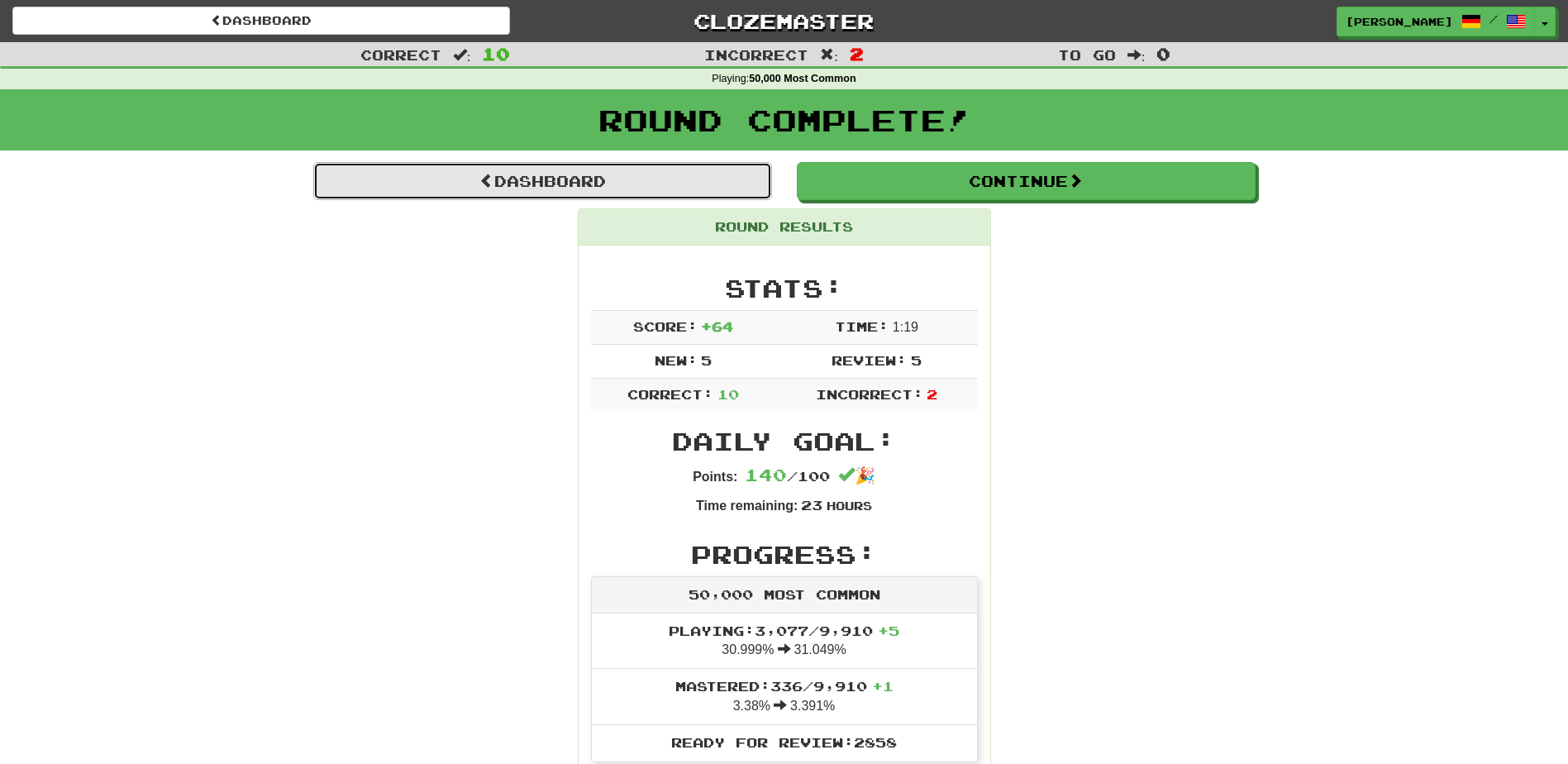
click at [582, 188] on link "Dashboard" at bounding box center [542, 181] width 458 height 38
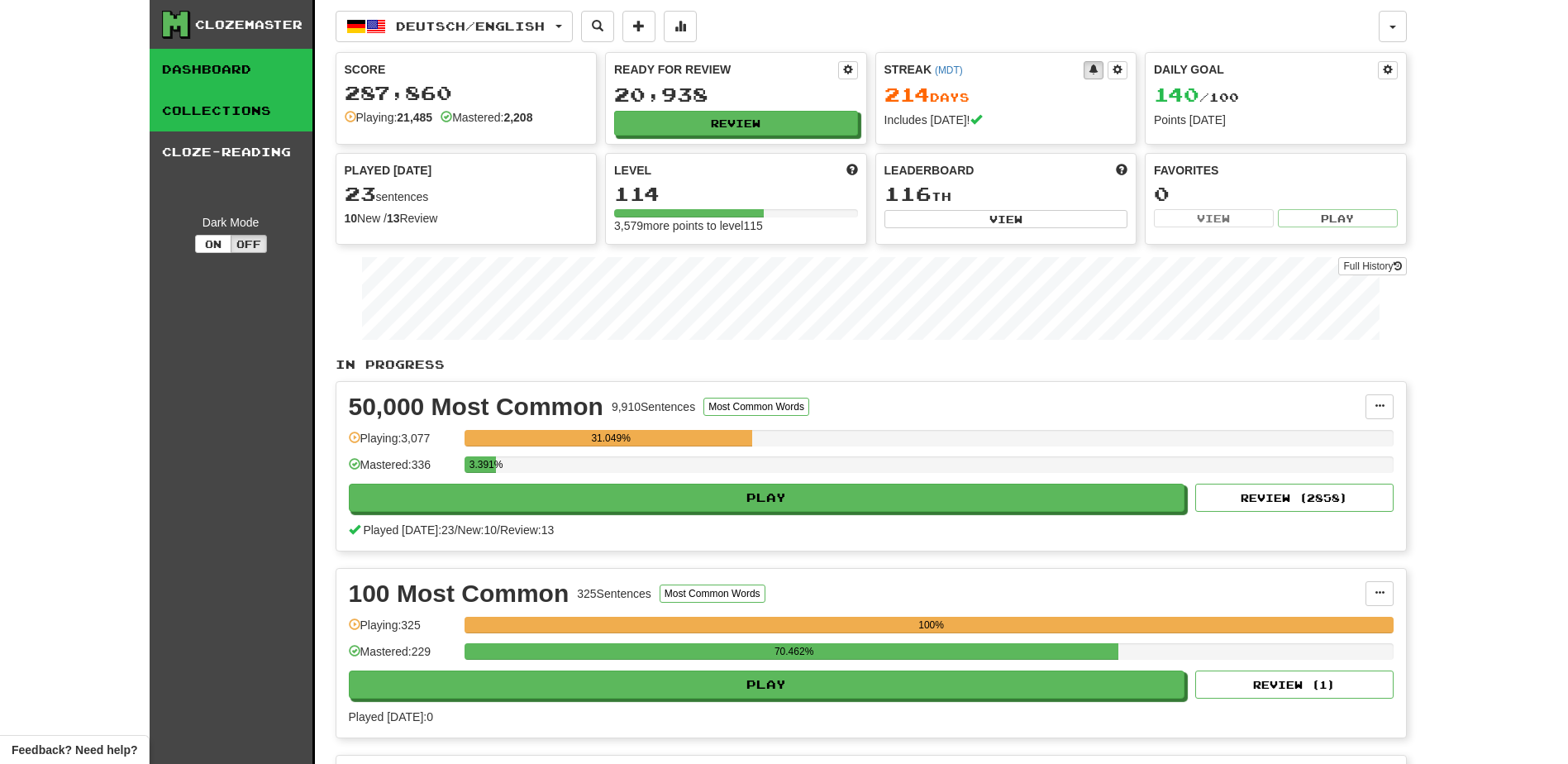
click at [189, 118] on link "Collections" at bounding box center [231, 110] width 162 height 42
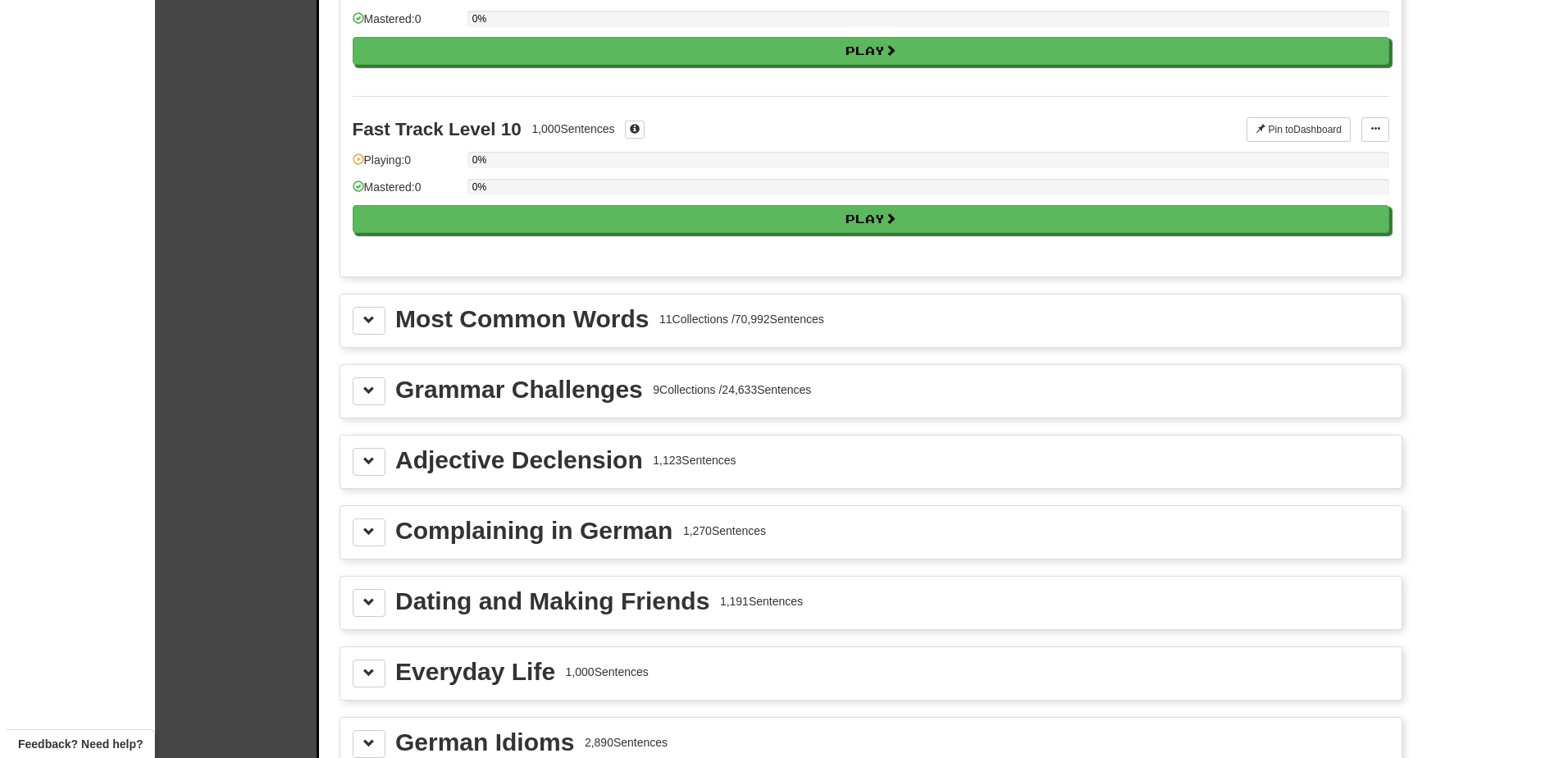
scroll to position [1584, 0]
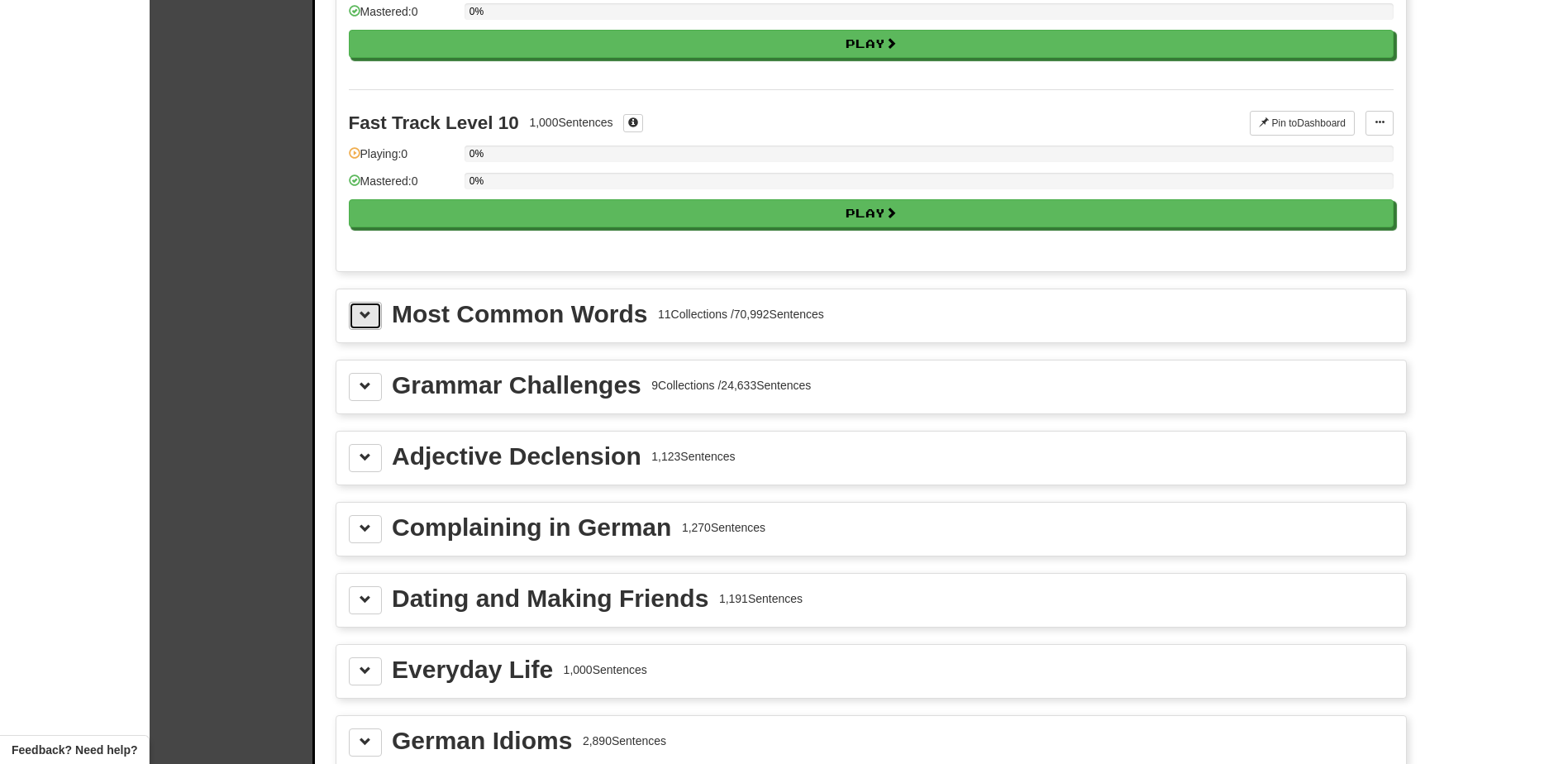
click at [363, 313] on span at bounding box center [365, 315] width 12 height 12
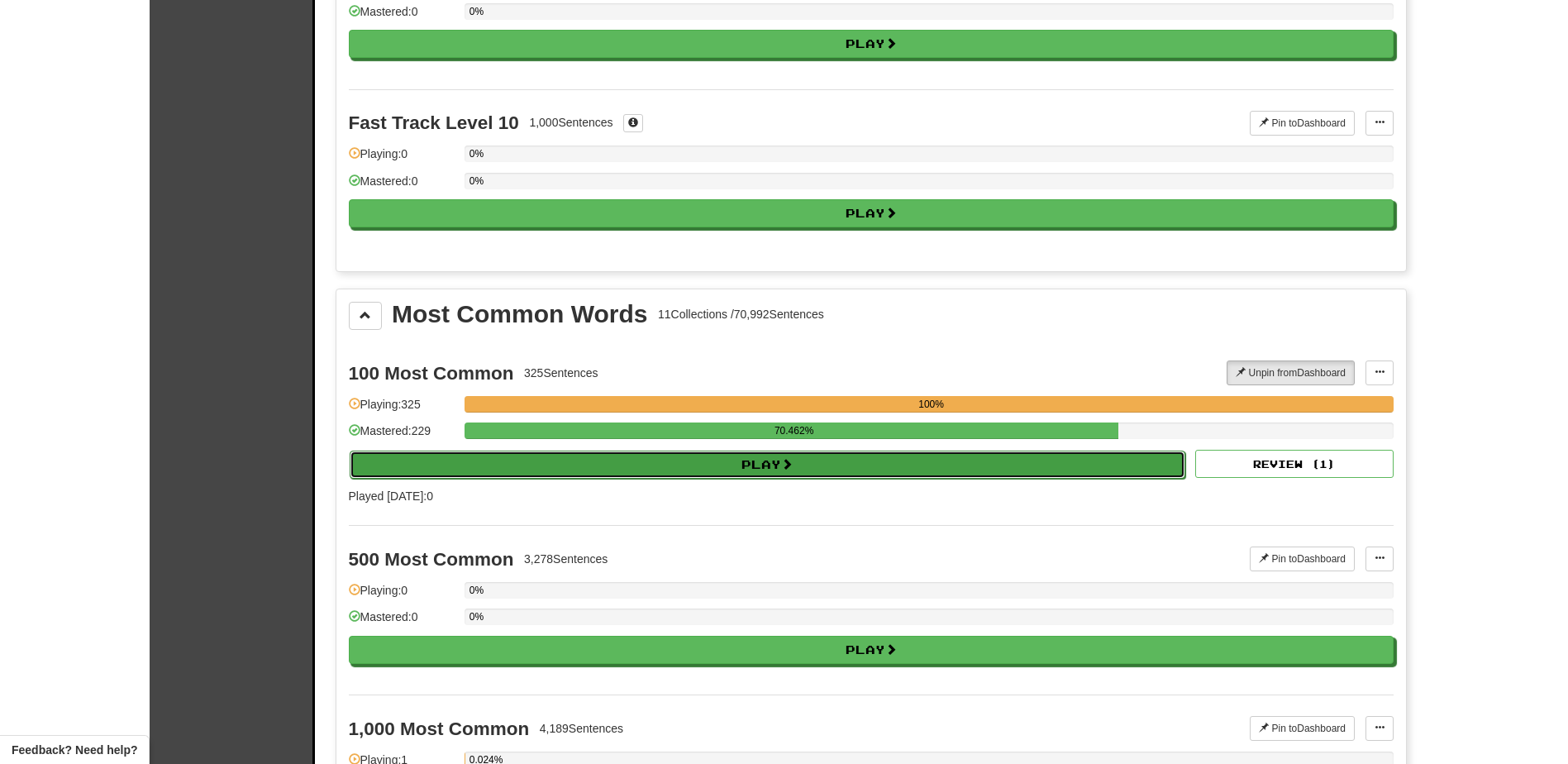
click at [651, 470] on button "Play" at bounding box center [768, 464] width 836 height 28
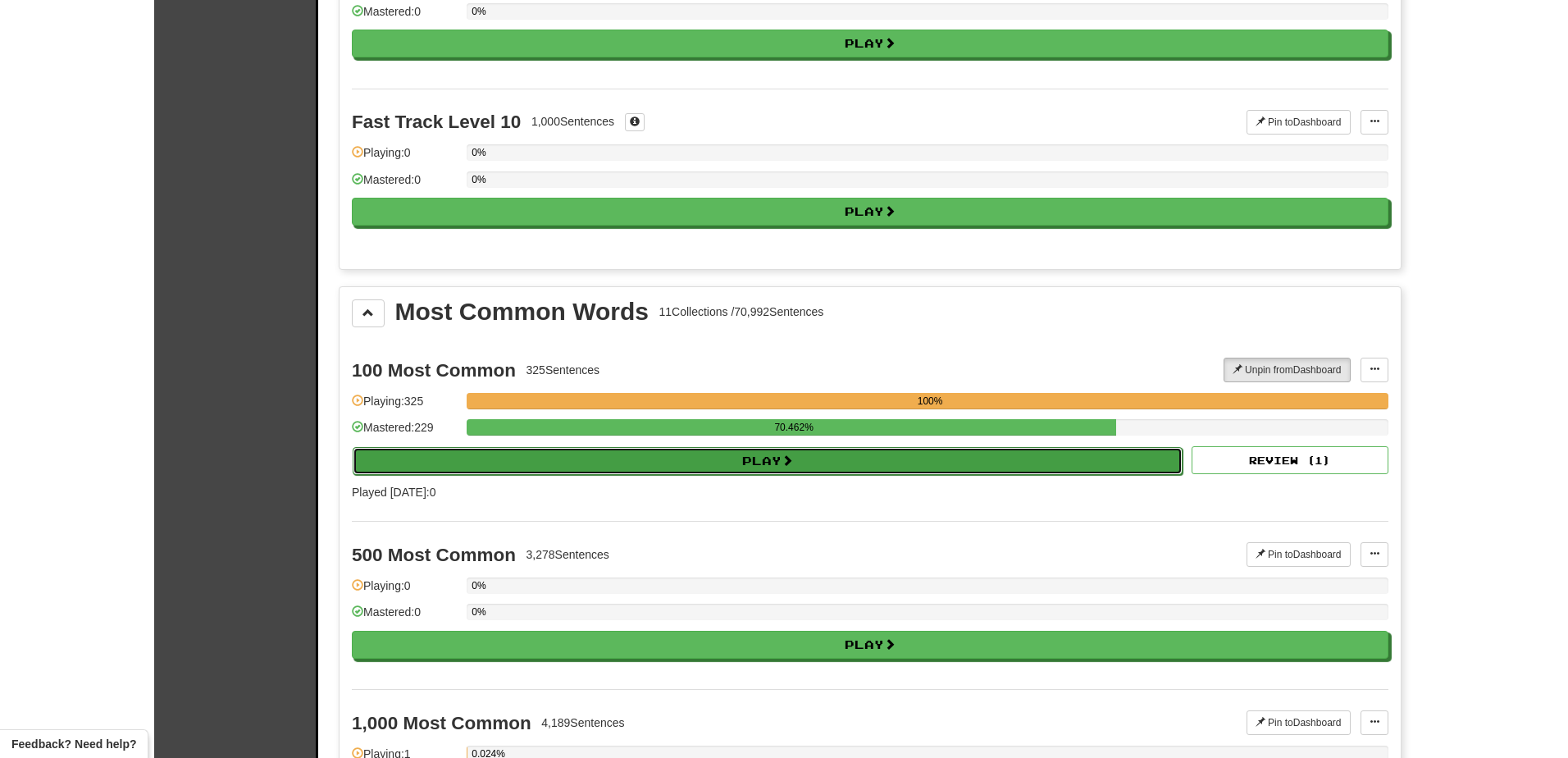
select select "**"
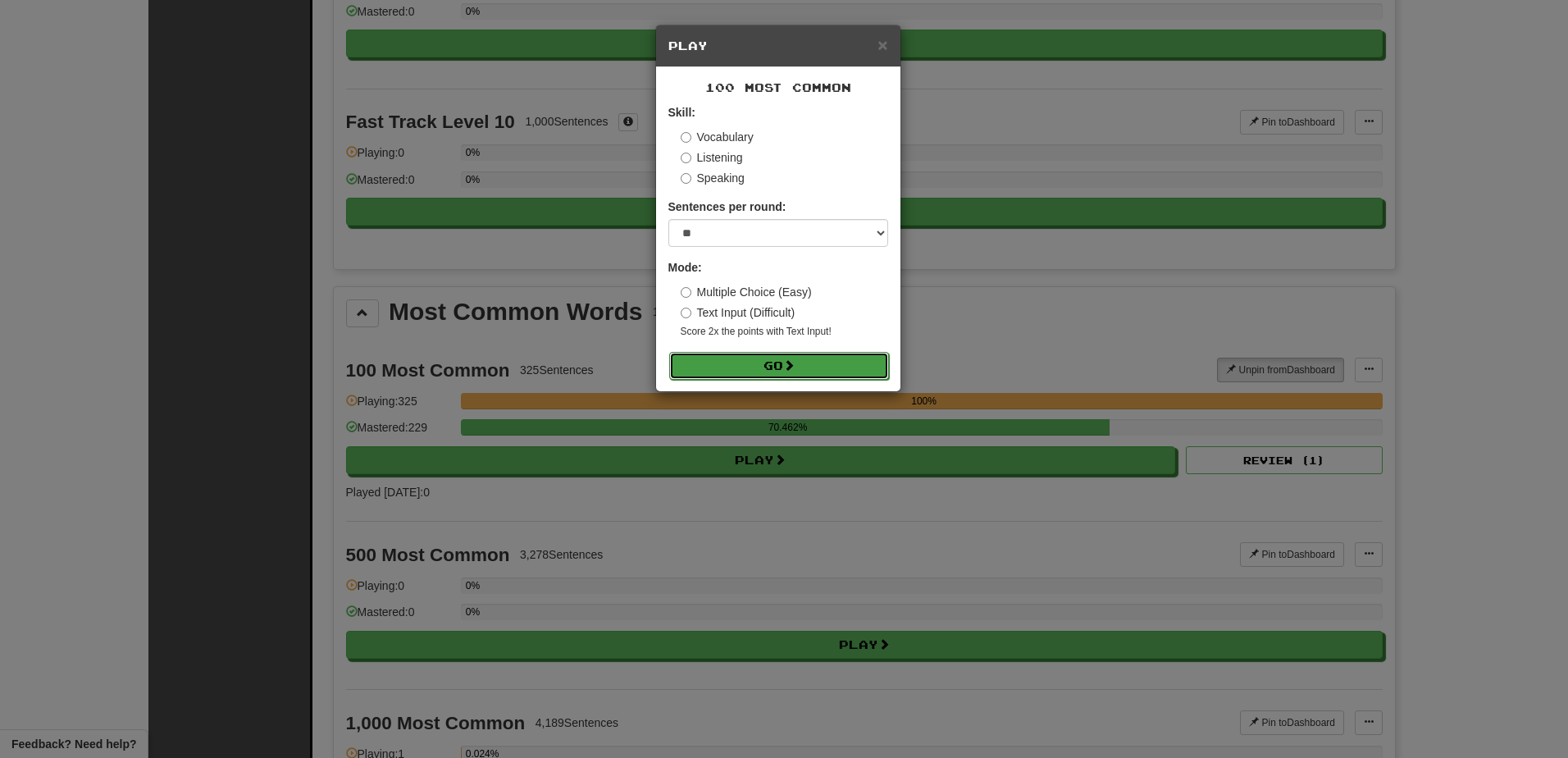
click at [744, 367] on button "Go" at bounding box center [779, 366] width 220 height 28
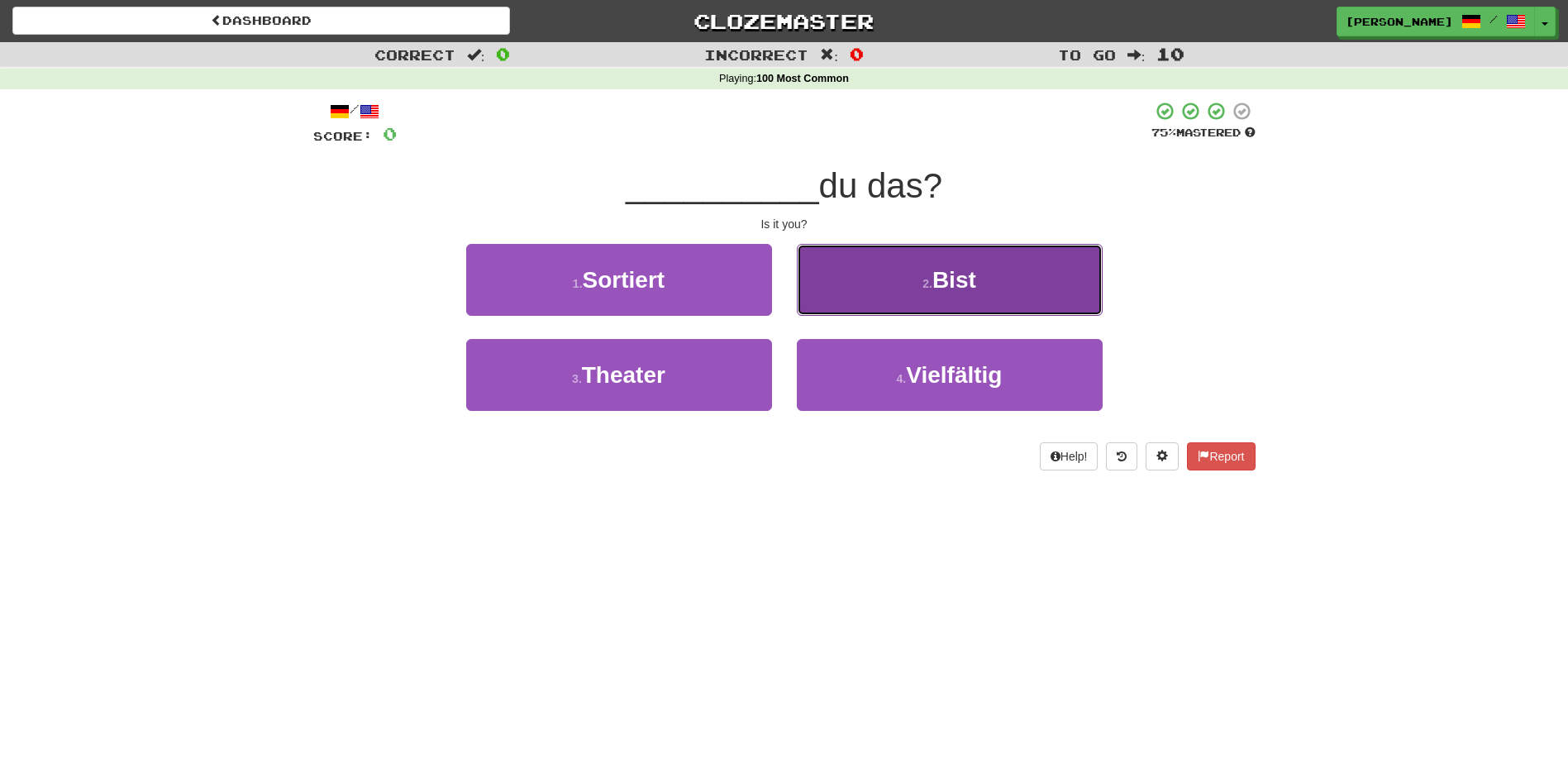
click at [924, 295] on button "2 . Bist" at bounding box center [949, 279] width 305 height 72
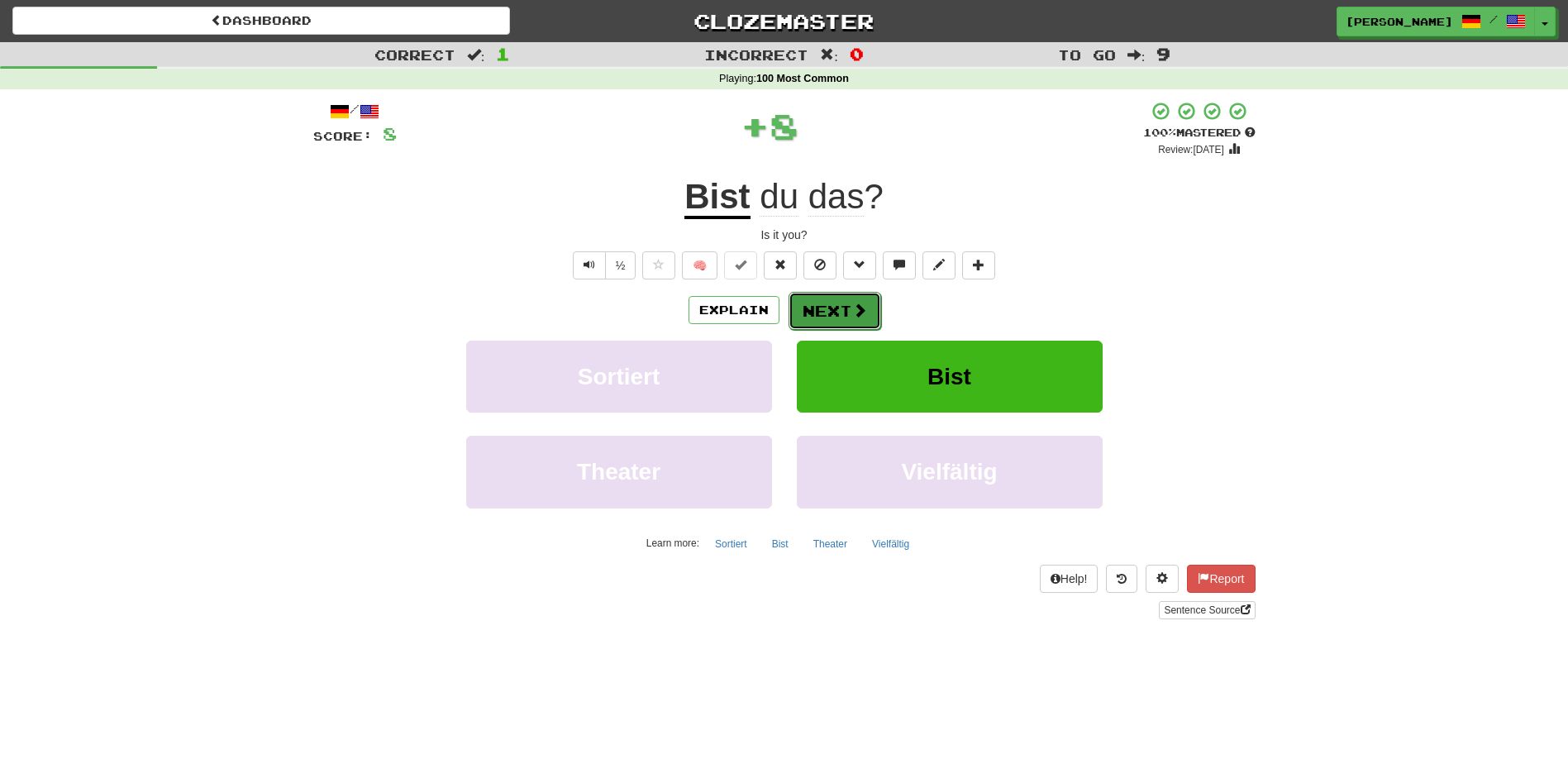
click at [852, 317] on span at bounding box center [858, 309] width 15 height 15
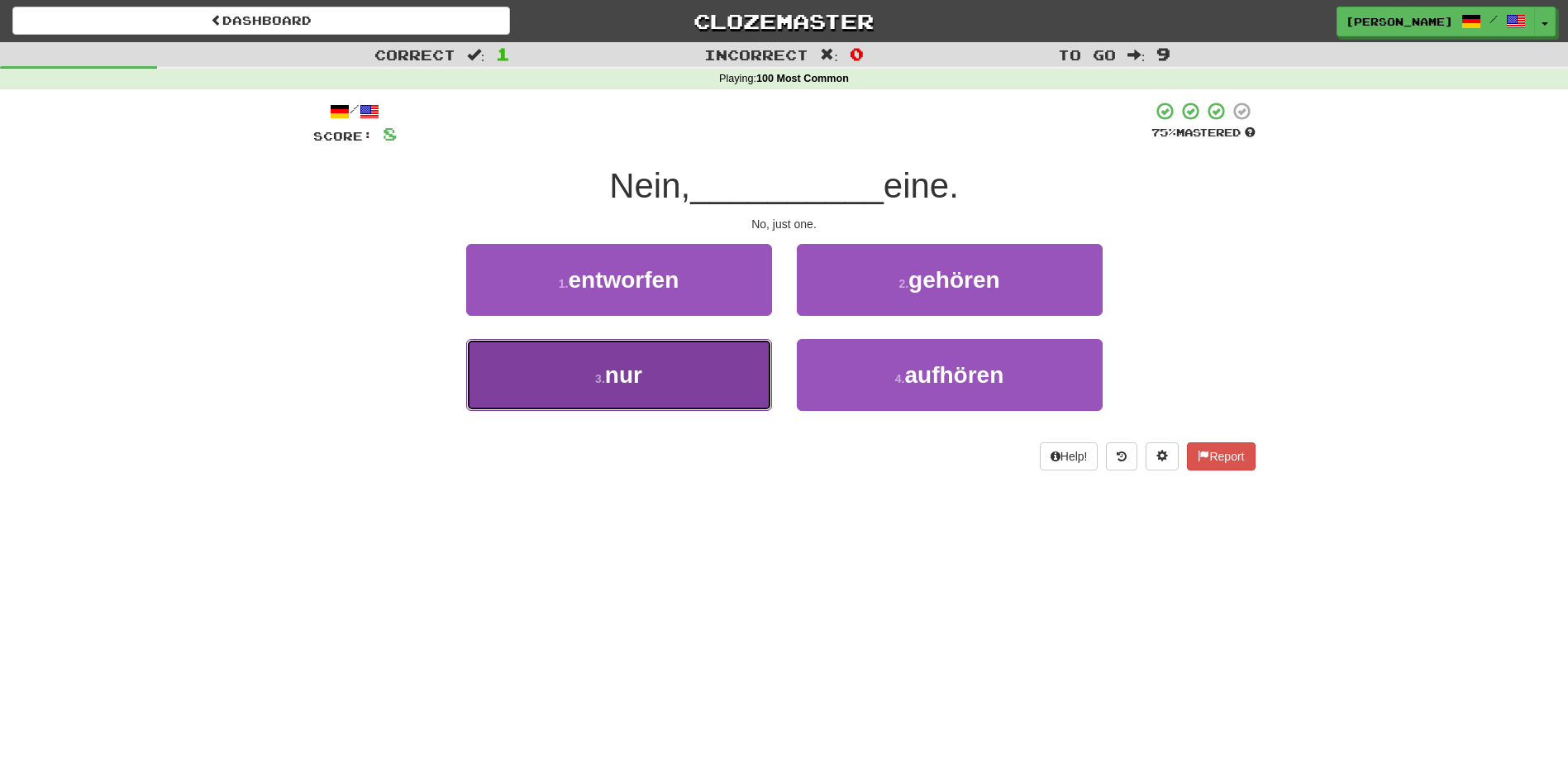
click at [663, 386] on button "3 . nur" at bounding box center [619, 374] width 305 height 72
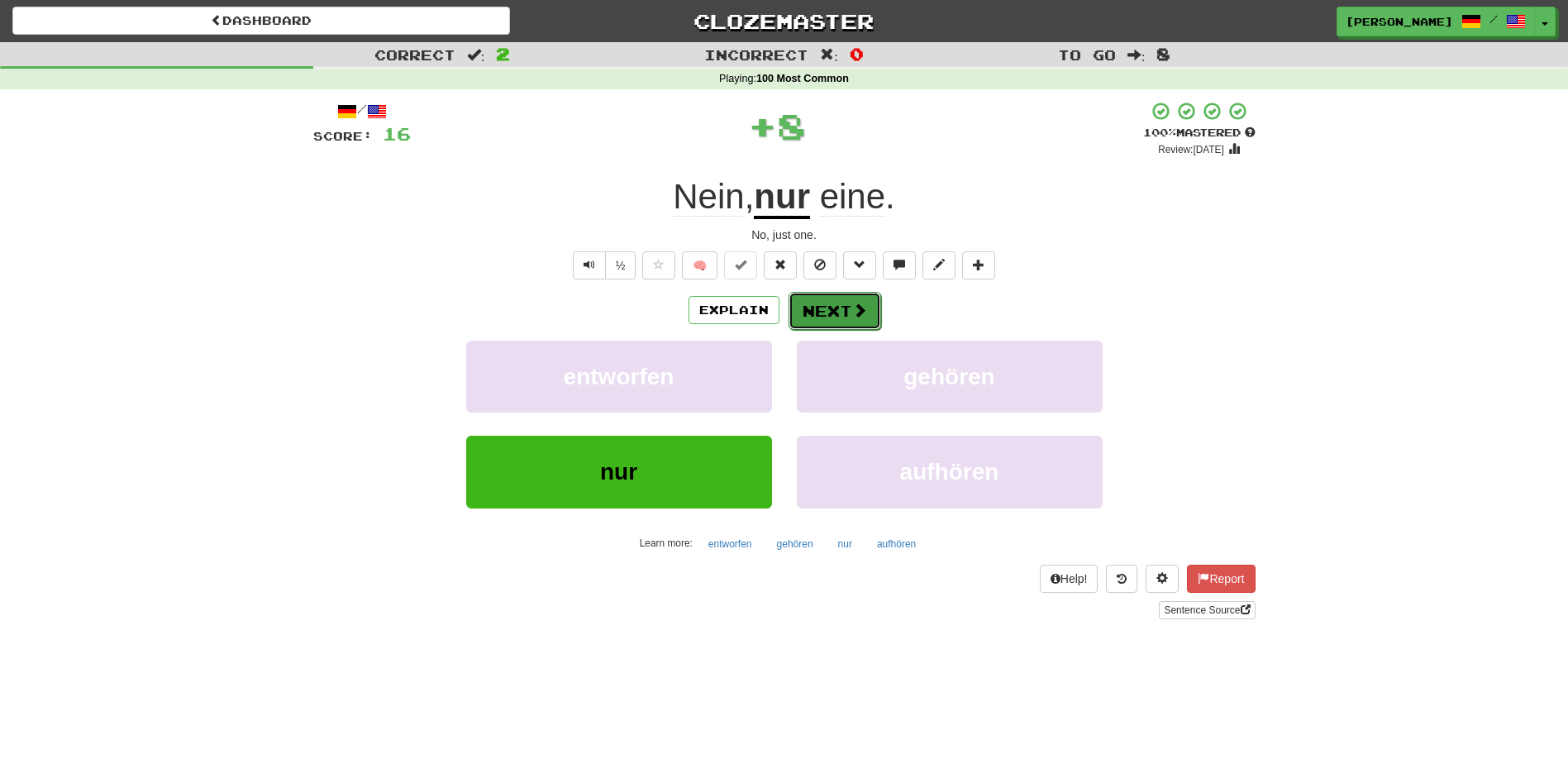
click at [828, 309] on button "Next" at bounding box center [834, 310] width 93 height 38
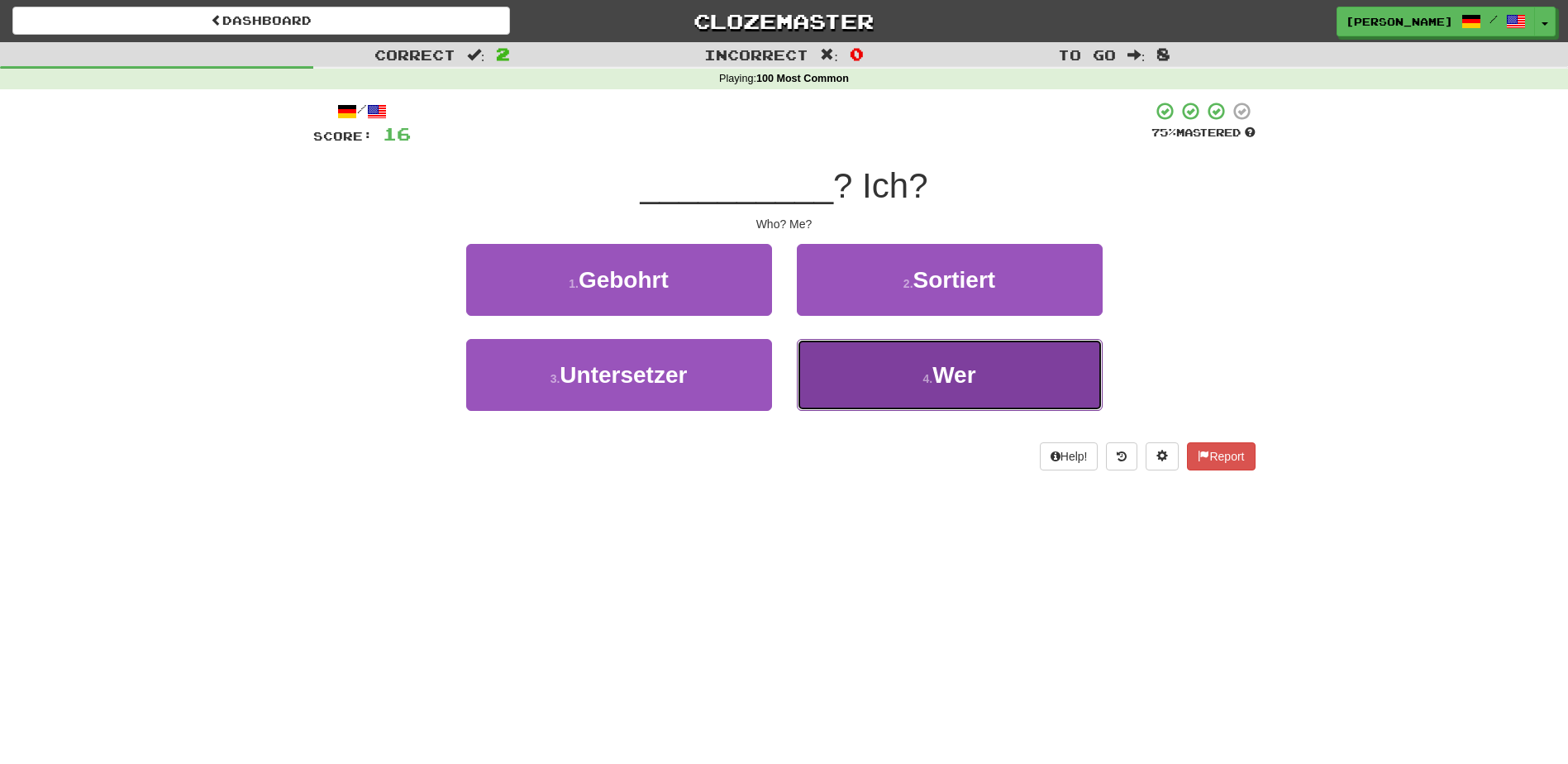
click at [864, 361] on button "4 . Wer" at bounding box center [949, 374] width 305 height 72
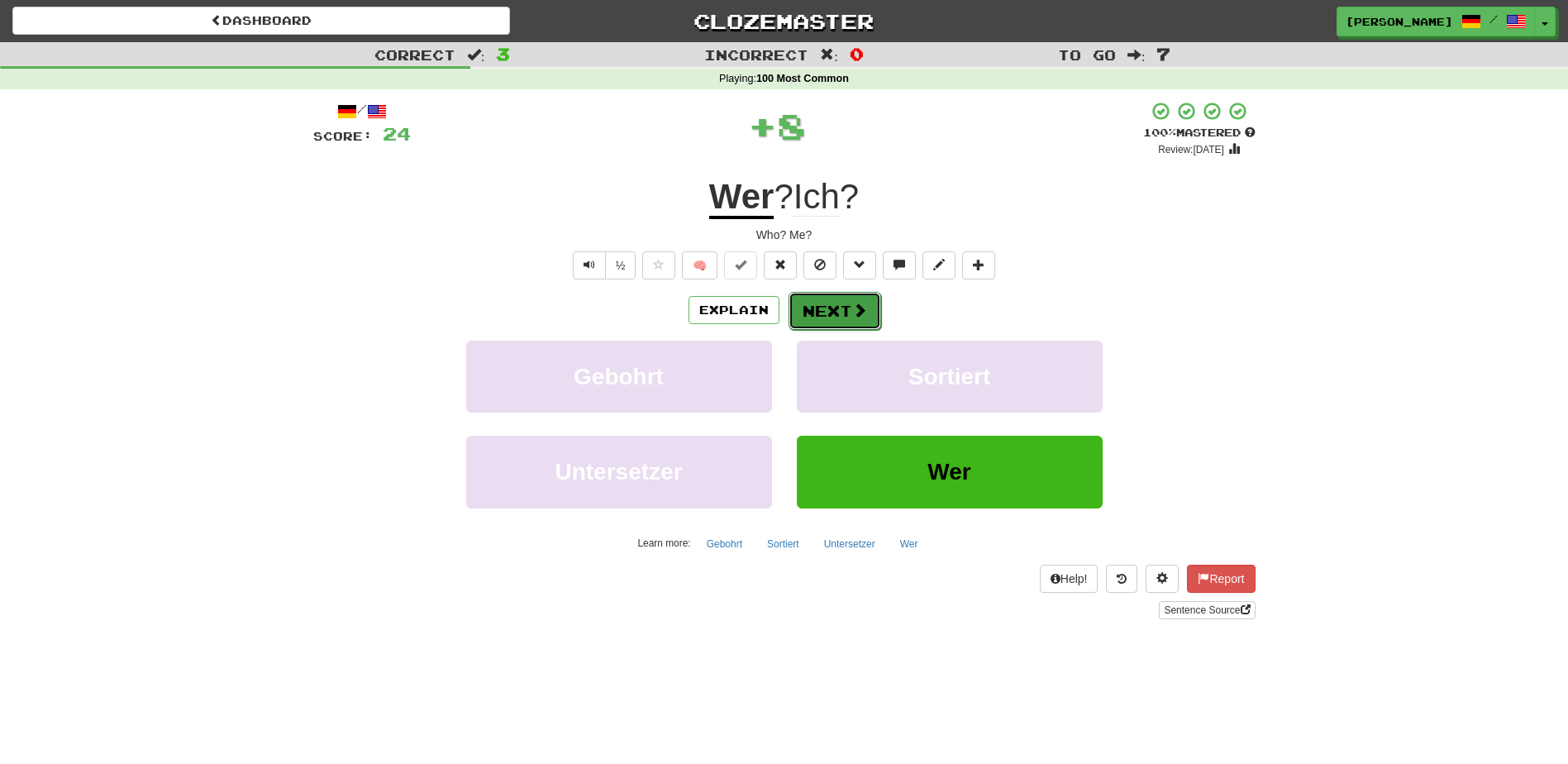
click at [853, 303] on span at bounding box center [858, 309] width 15 height 15
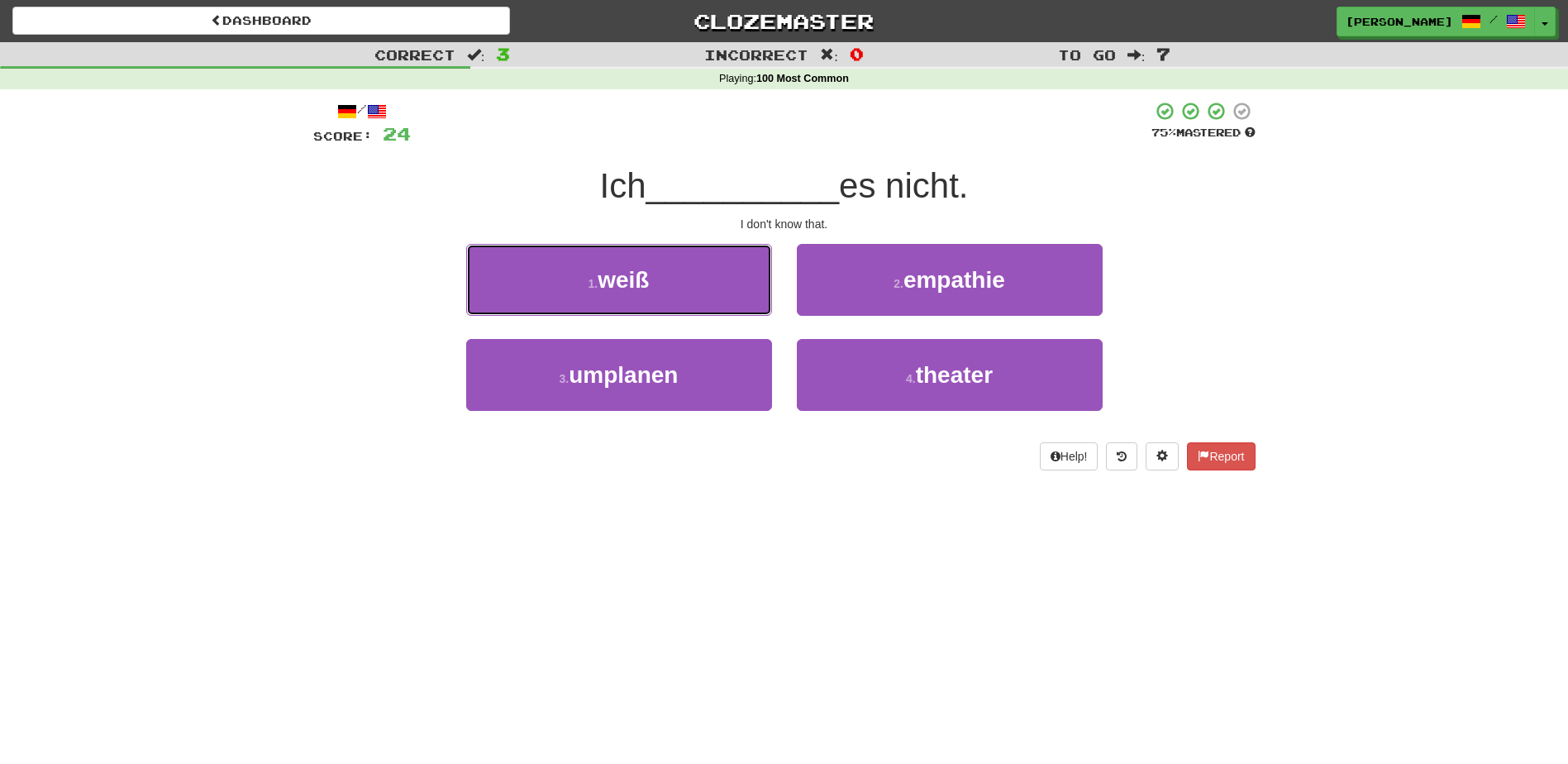
click at [701, 280] on button "1 . weiß" at bounding box center [619, 279] width 305 height 72
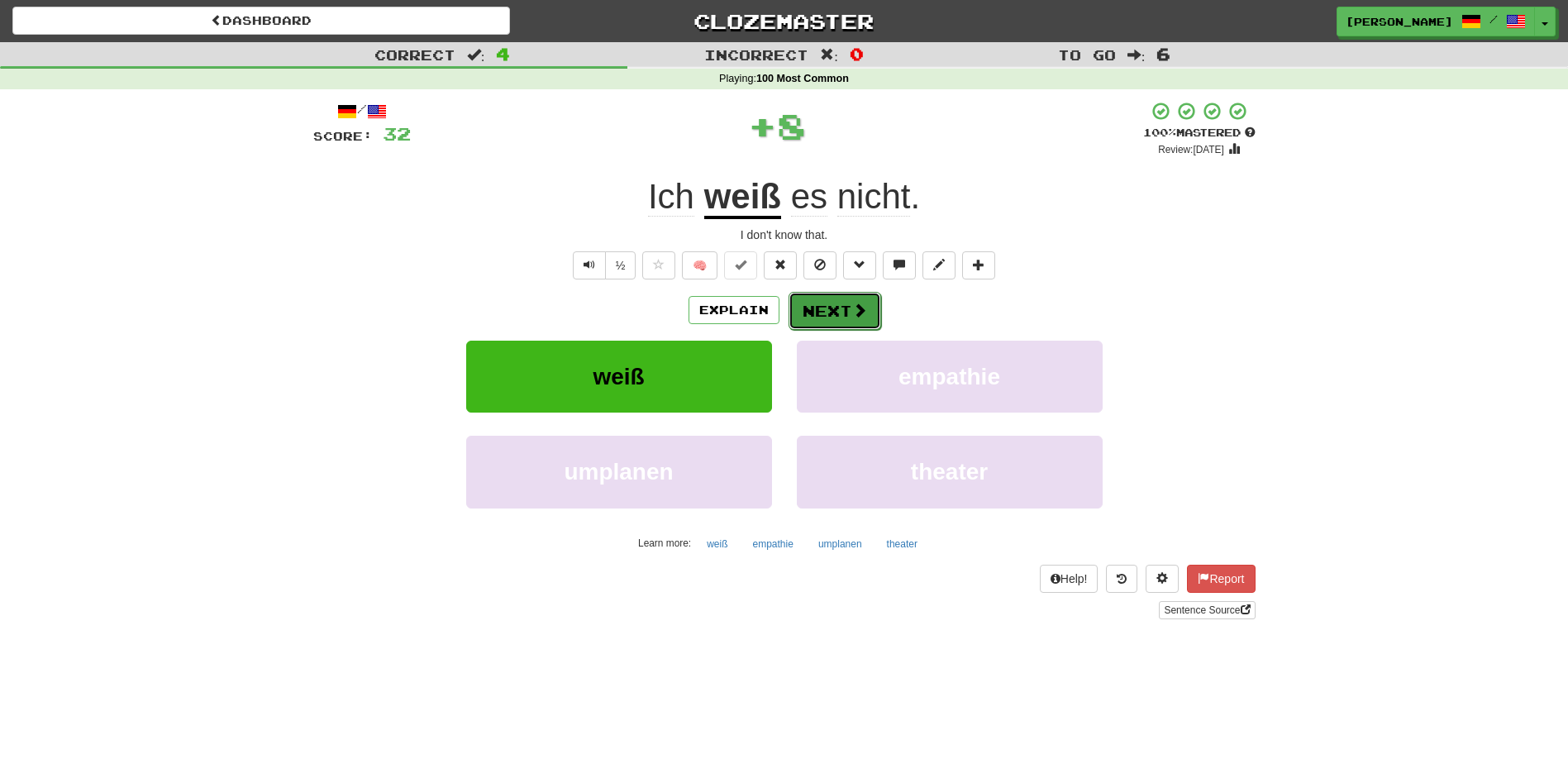
click at [828, 315] on button "Next" at bounding box center [834, 310] width 93 height 38
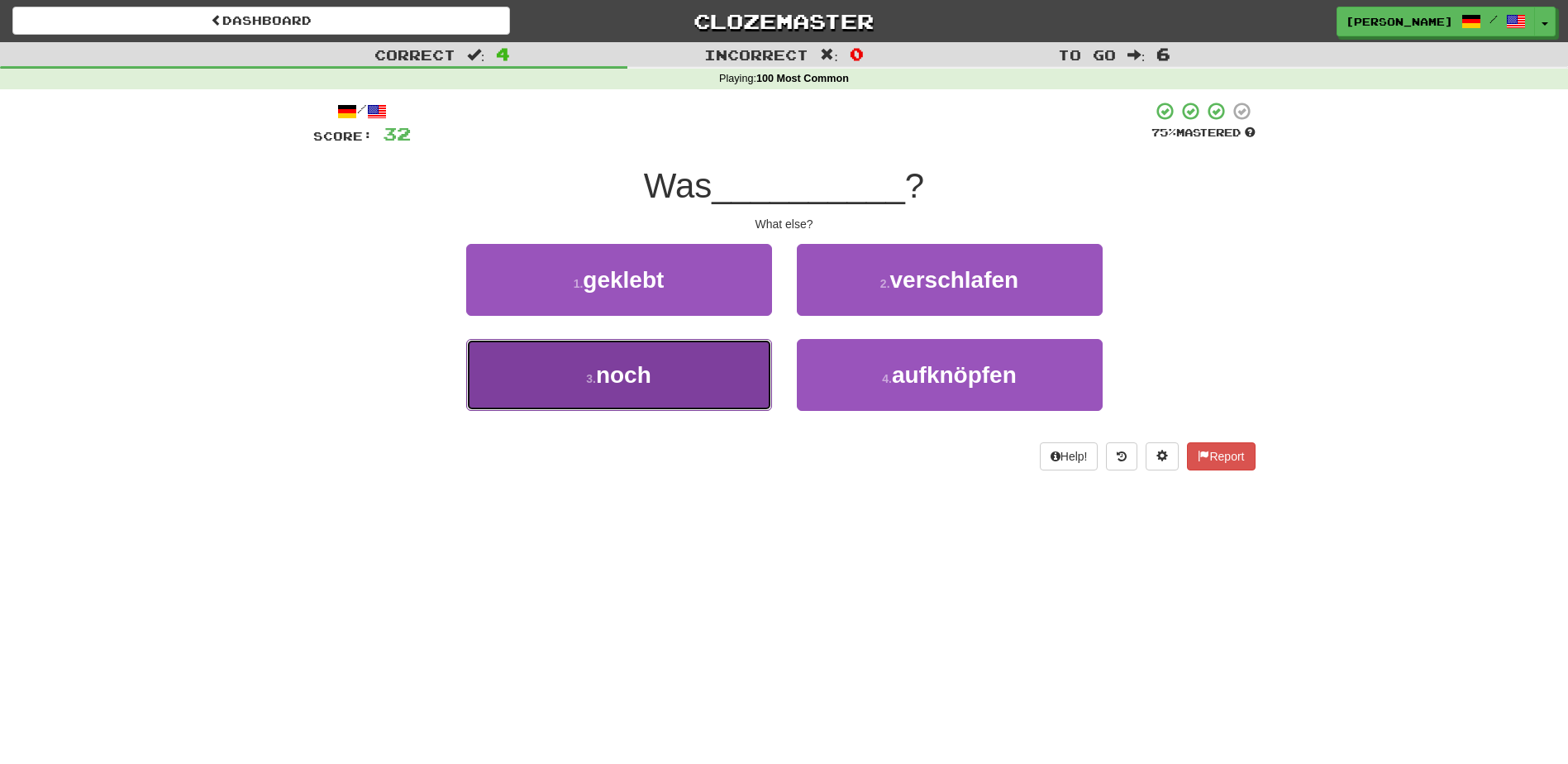
click at [682, 391] on button "3 . noch" at bounding box center [619, 374] width 305 height 72
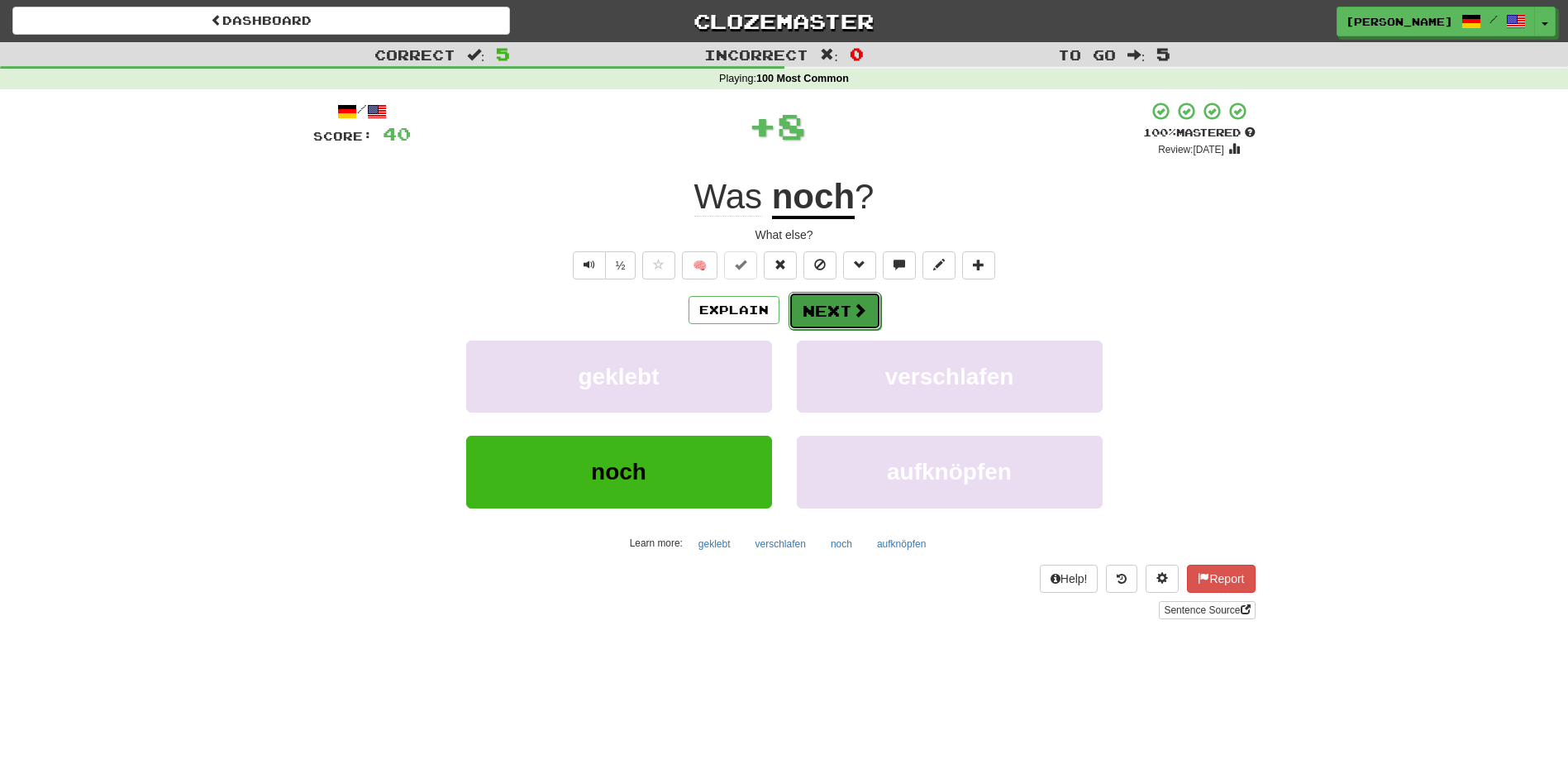
click at [813, 299] on button "Next" at bounding box center [834, 310] width 93 height 38
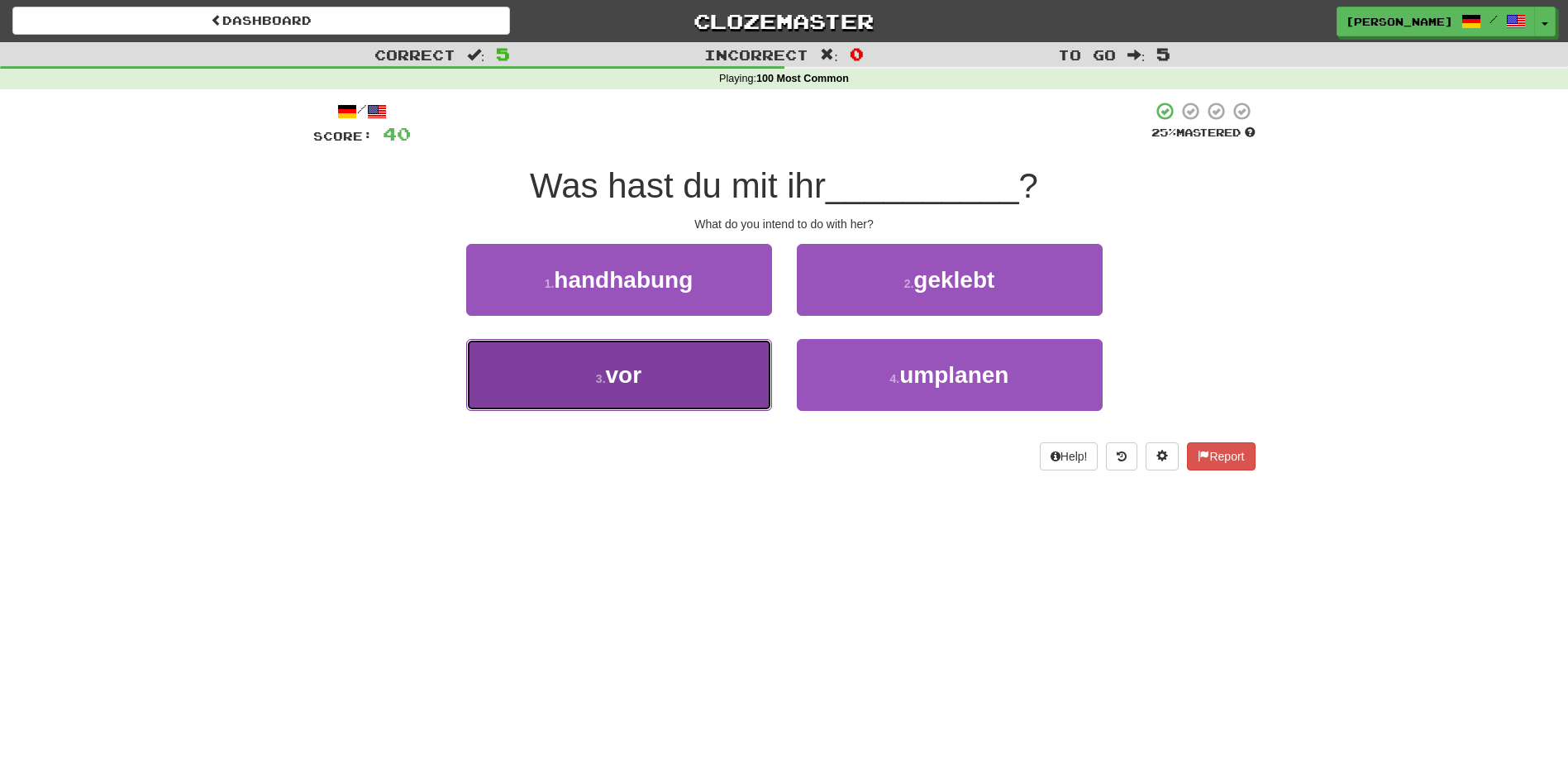
click at [721, 349] on button "3 . vor" at bounding box center [619, 374] width 305 height 72
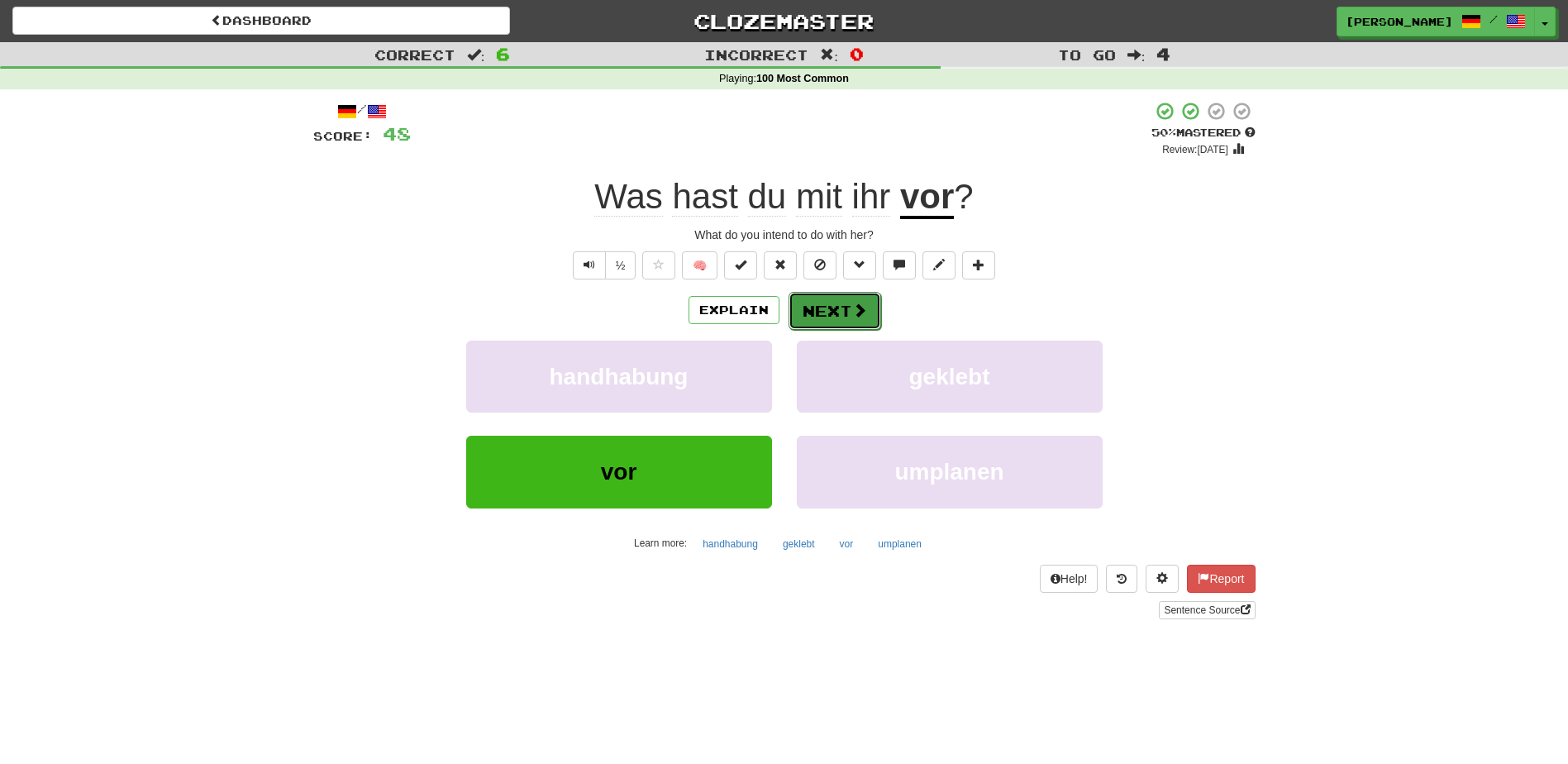
click at [809, 313] on button "Next" at bounding box center [834, 310] width 93 height 38
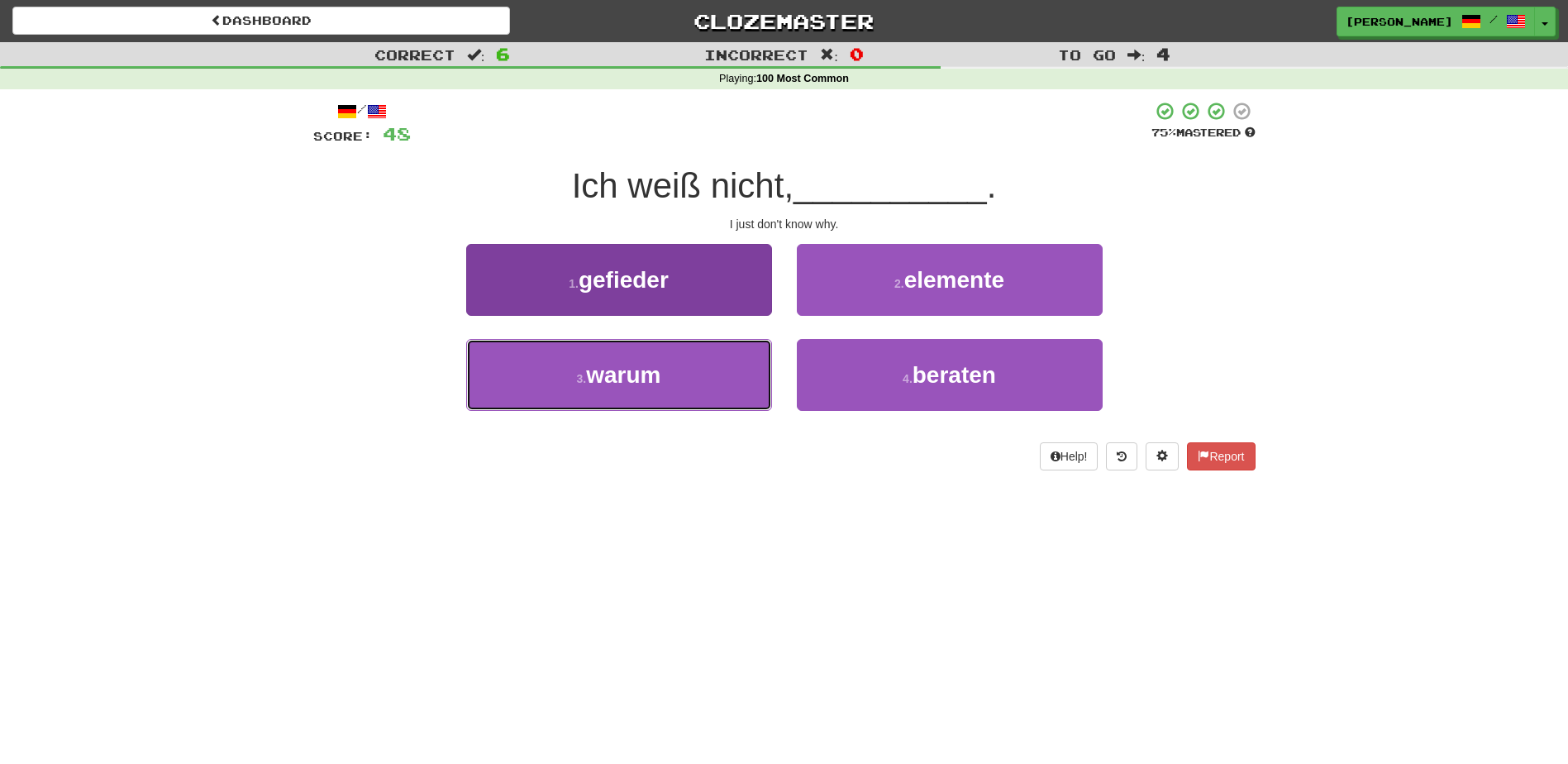
click at [692, 378] on button "3 . warum" at bounding box center [619, 374] width 305 height 72
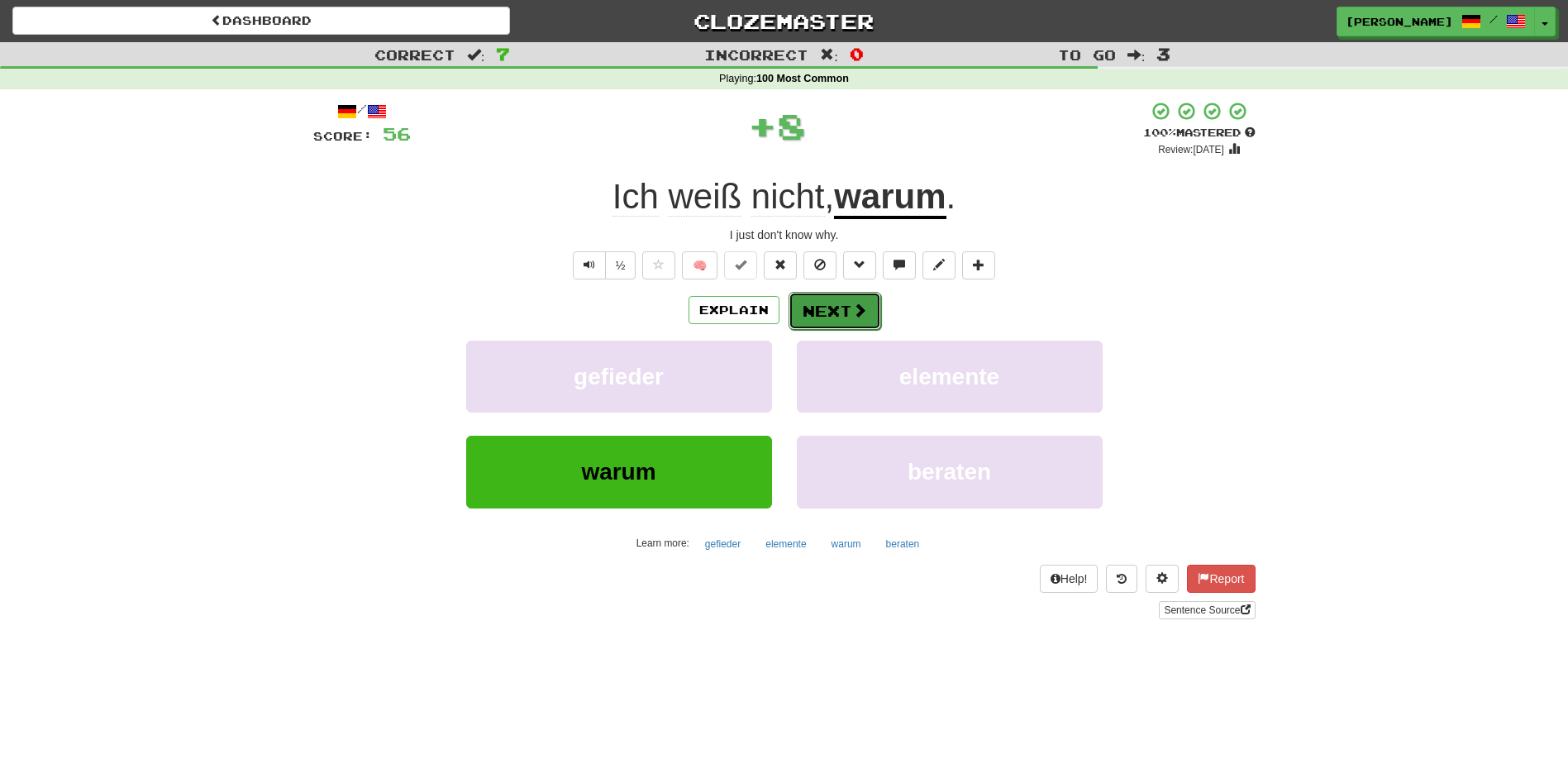
click at [805, 308] on button "Next" at bounding box center [834, 310] width 93 height 38
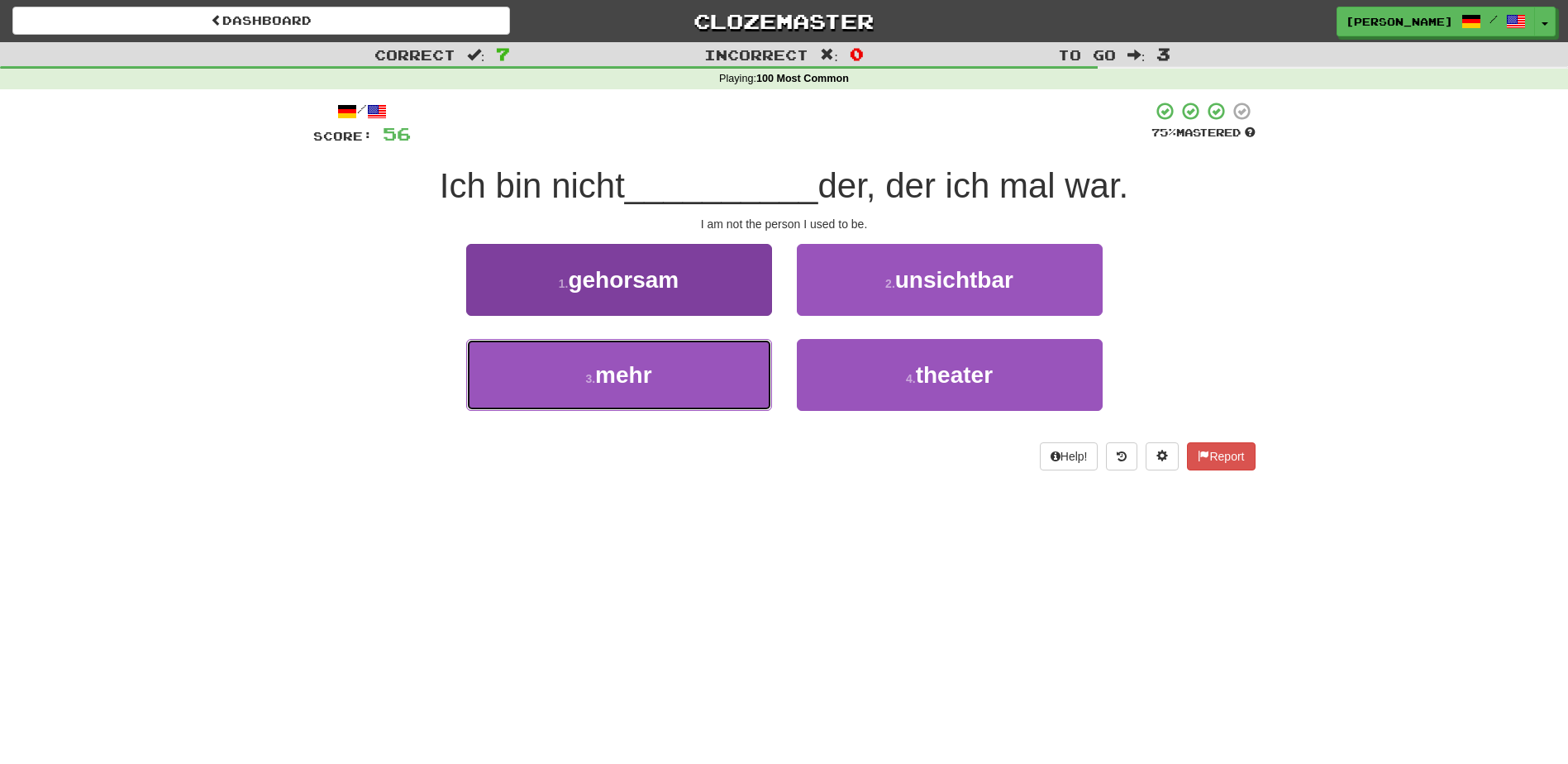
click at [734, 370] on button "3 . mehr" at bounding box center [619, 374] width 305 height 72
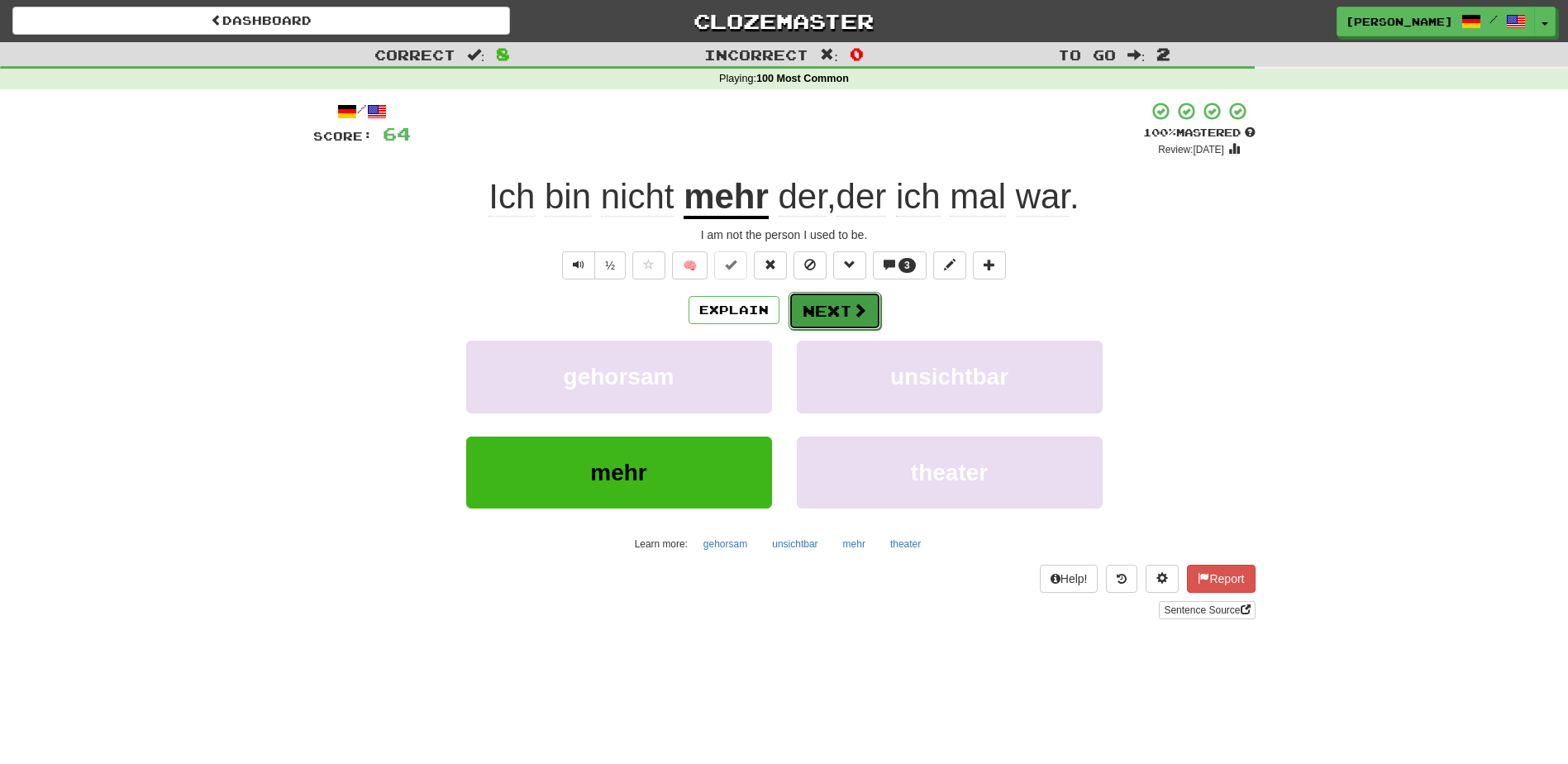
click at [811, 310] on button "Next" at bounding box center [834, 310] width 93 height 38
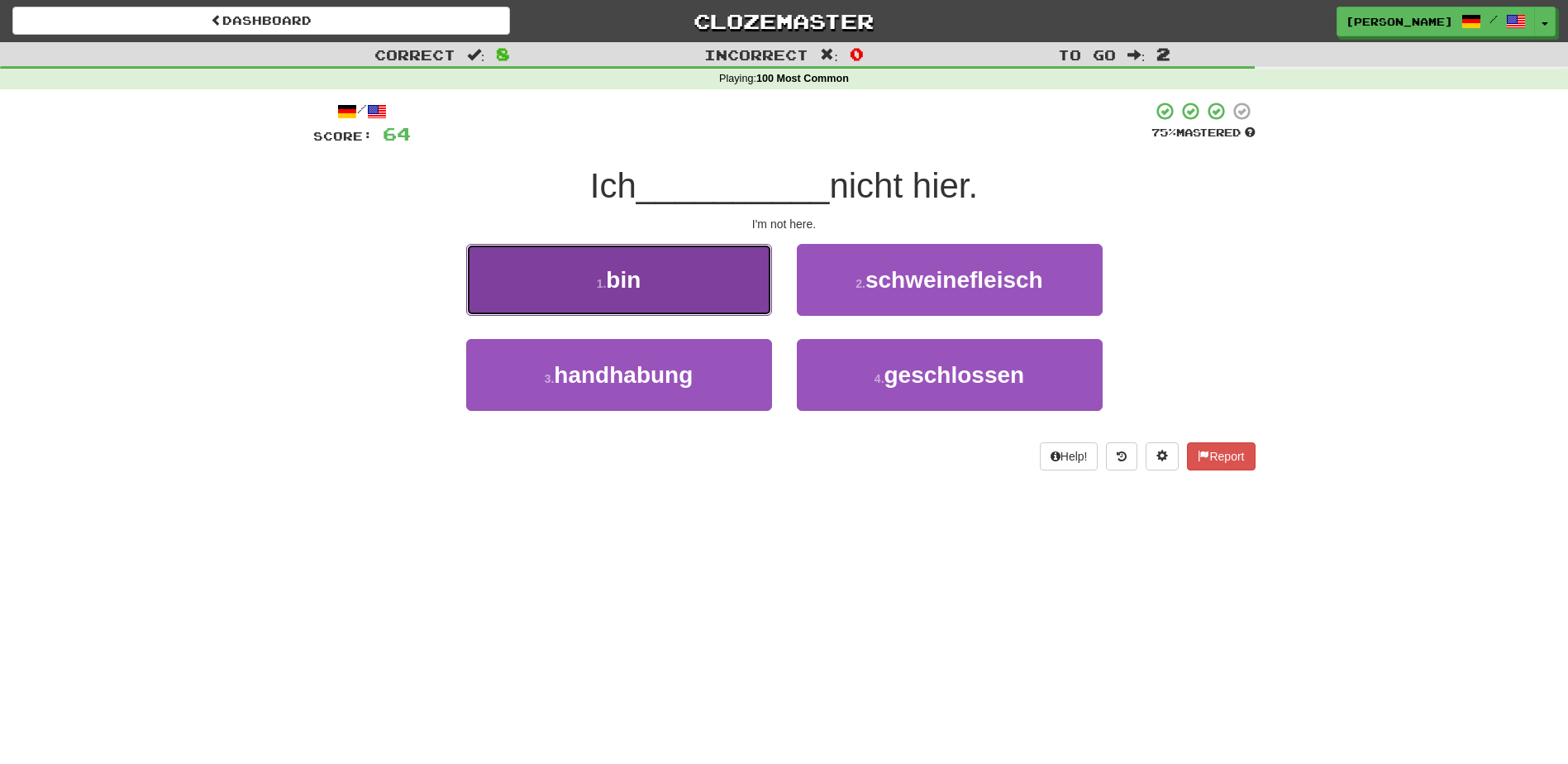
click at [736, 279] on button "1 . bin" at bounding box center [619, 279] width 305 height 72
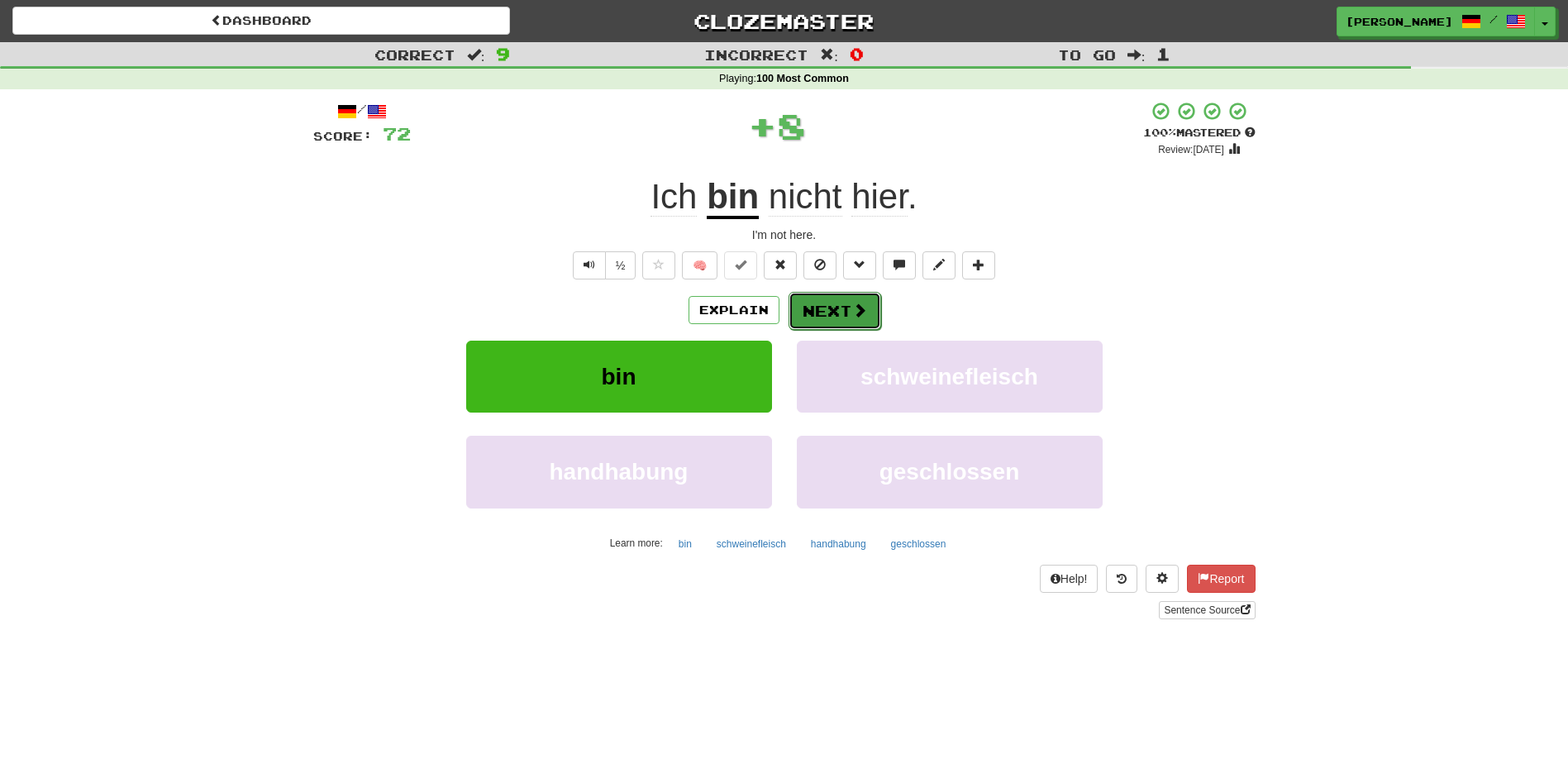
click at [823, 299] on button "Next" at bounding box center [834, 310] width 93 height 38
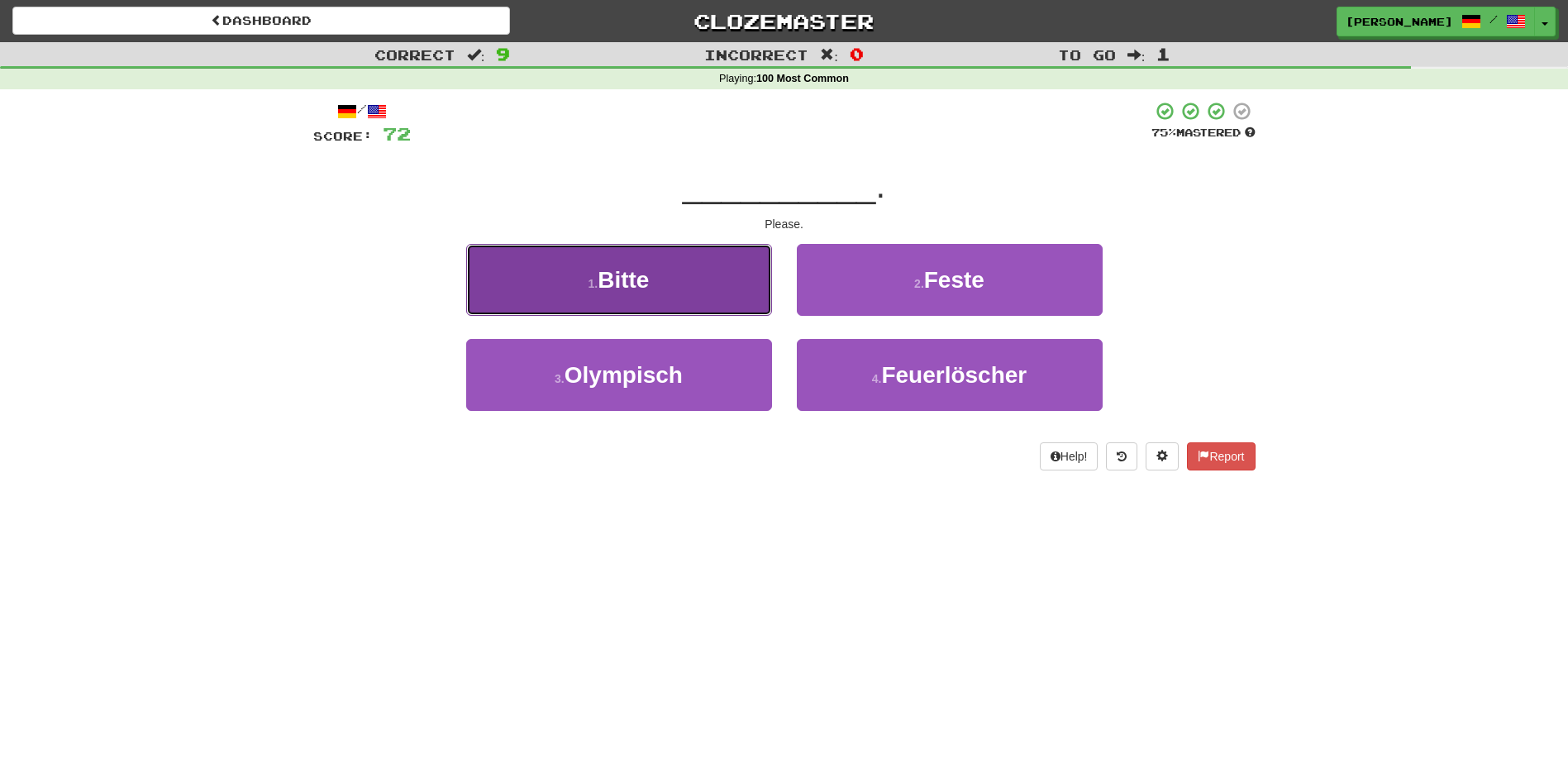
click at [732, 276] on button "1 . Bitte" at bounding box center [619, 279] width 305 height 72
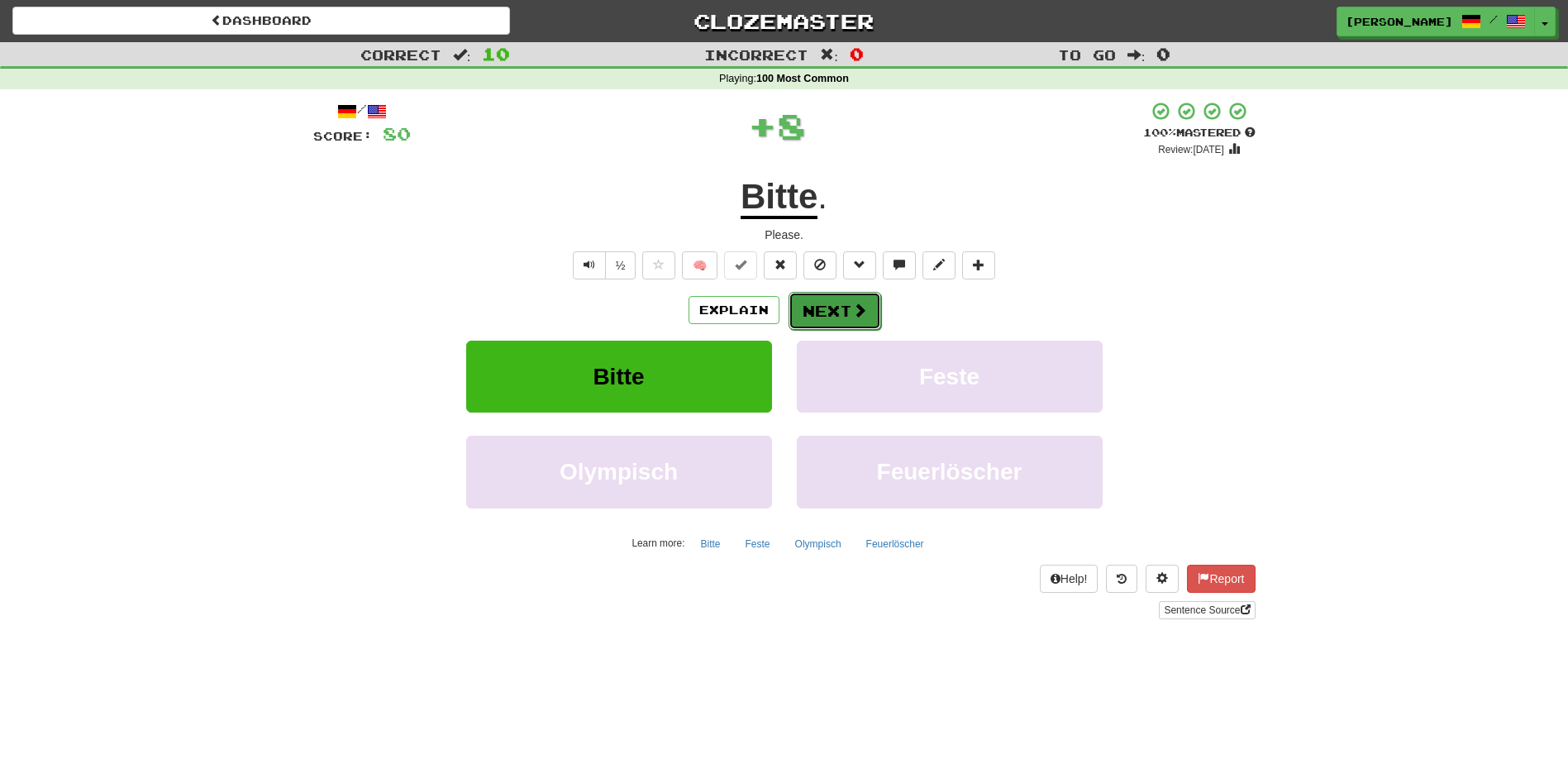
click at [814, 299] on button "Next" at bounding box center [834, 310] width 93 height 38
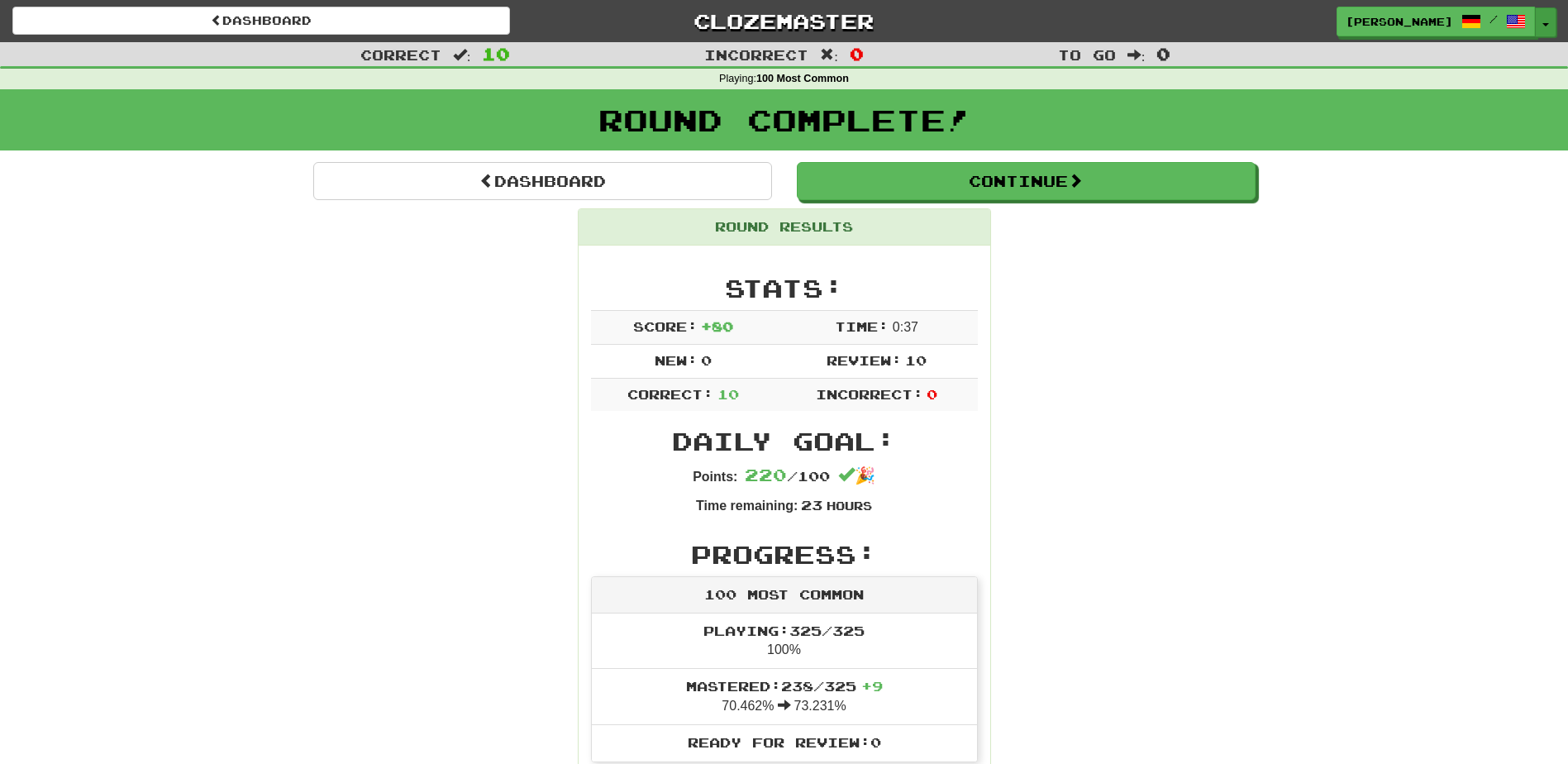
click at [1546, 19] on button "Toggle Dropdown" at bounding box center [1545, 22] width 21 height 30
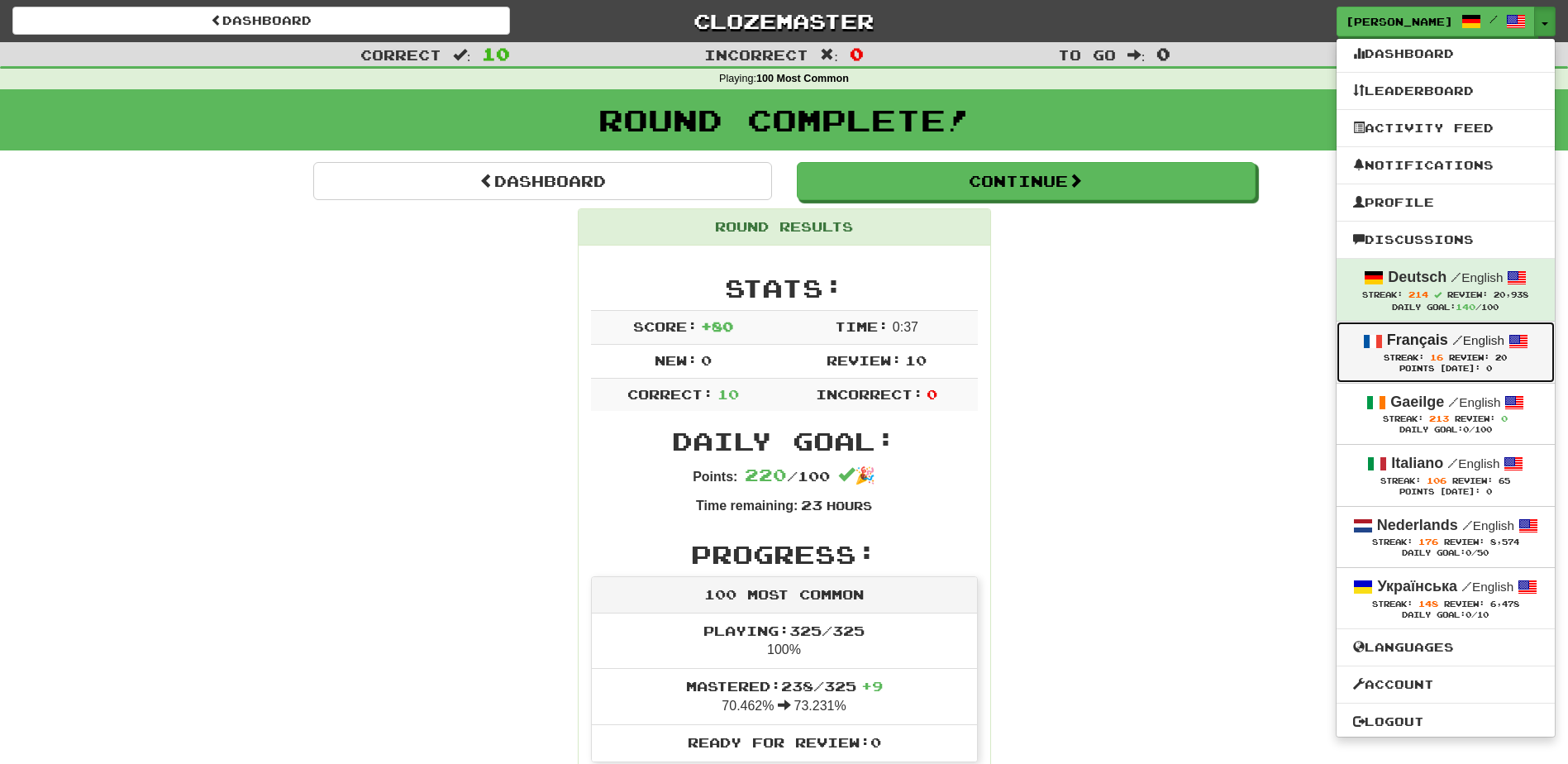
click at [1431, 335] on strong "Français" at bounding box center [1416, 339] width 61 height 16
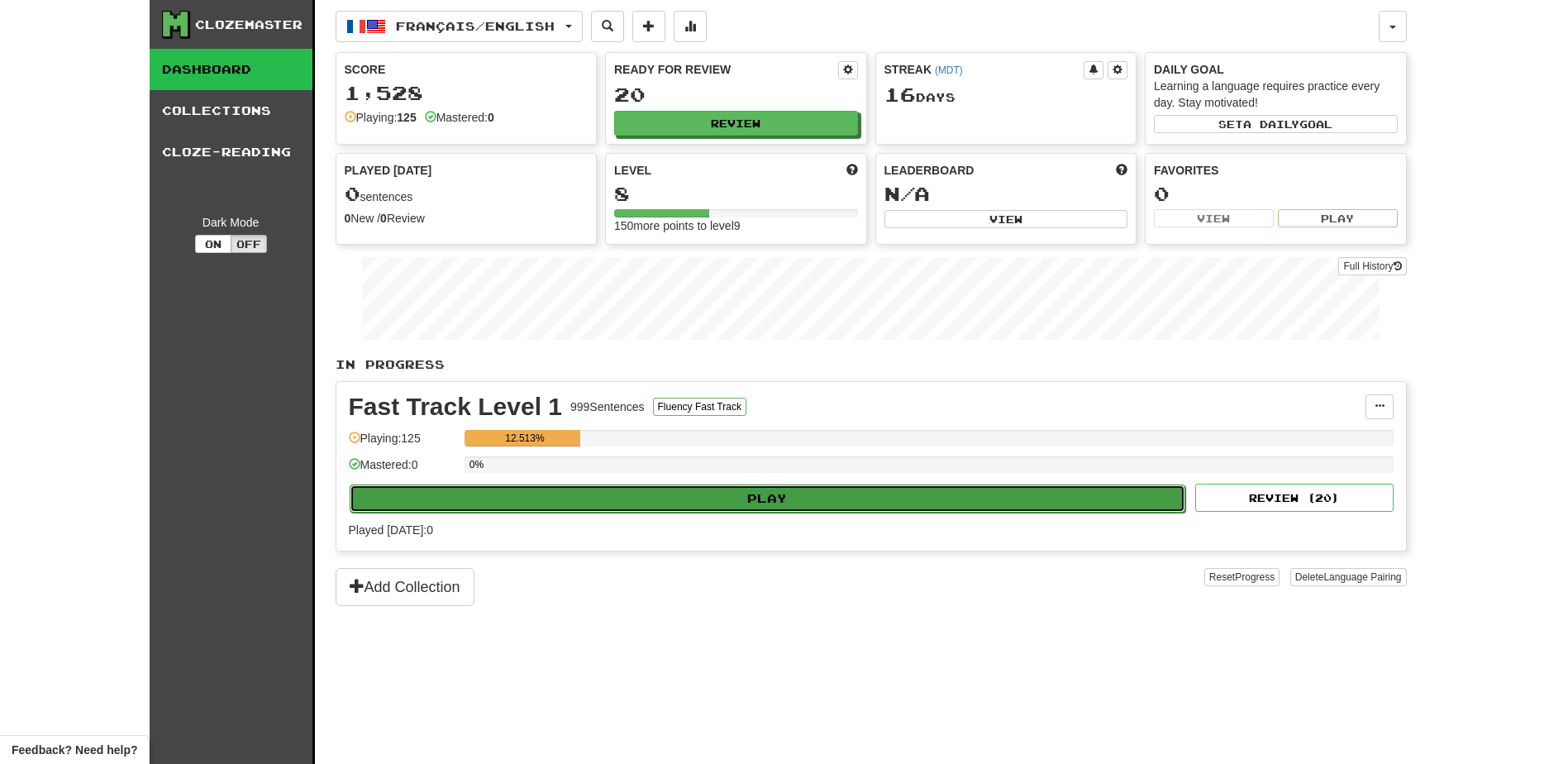
click at [791, 492] on button "Play" at bounding box center [768, 498] width 836 height 28
select select "**"
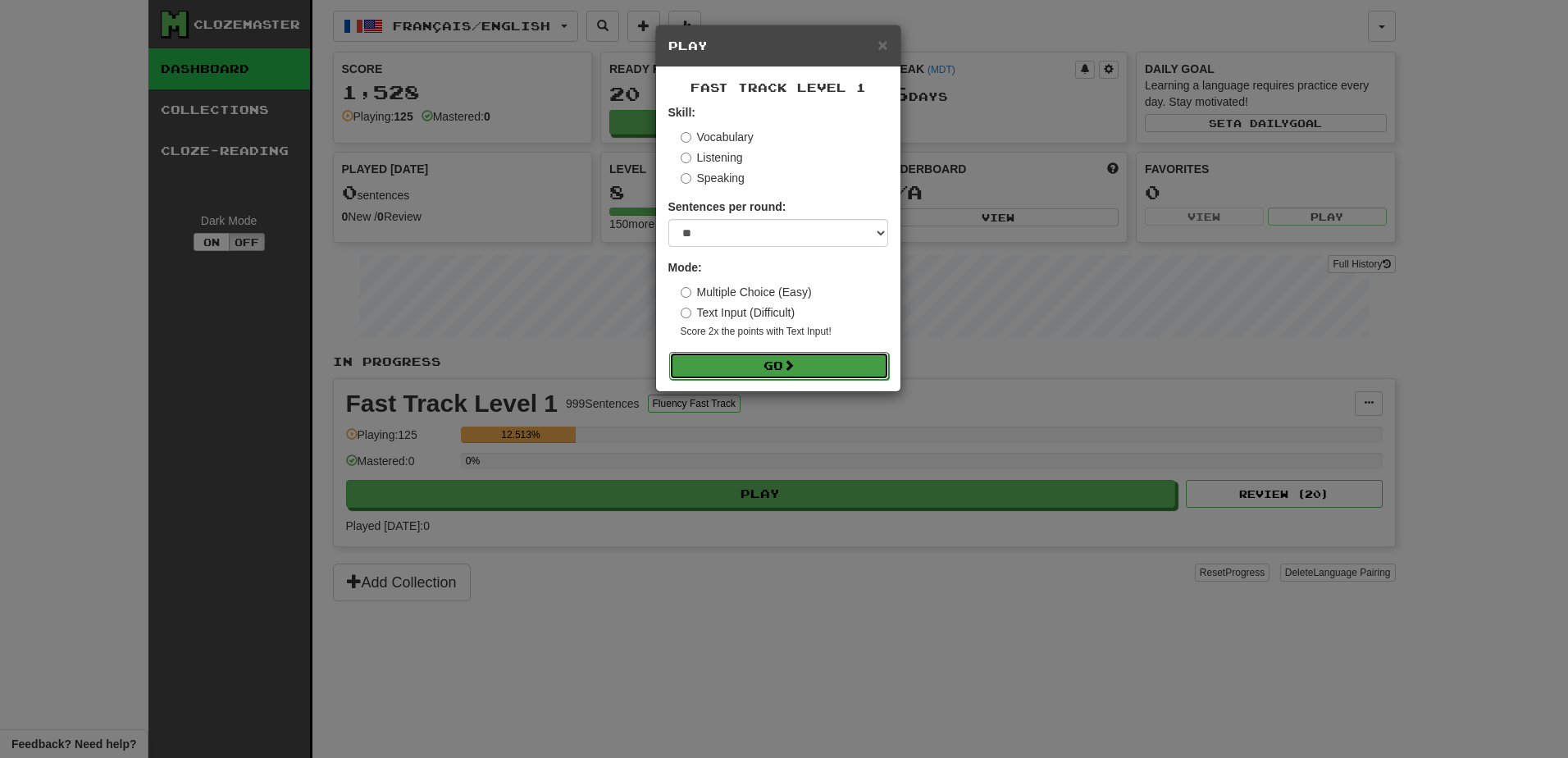
click at [774, 371] on button "Go" at bounding box center [779, 366] width 220 height 28
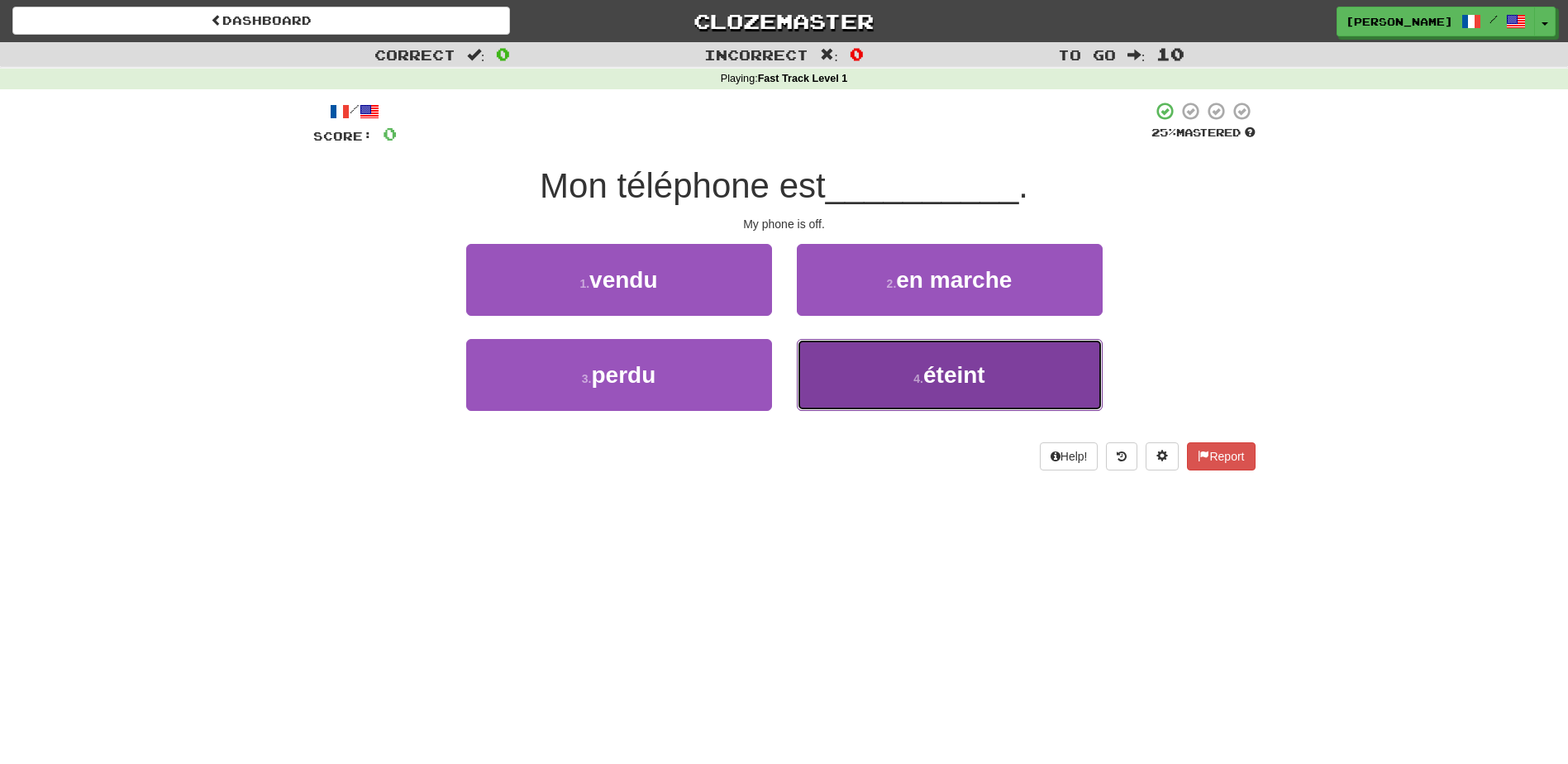
click at [874, 373] on button "4 . éteint" at bounding box center [949, 374] width 305 height 72
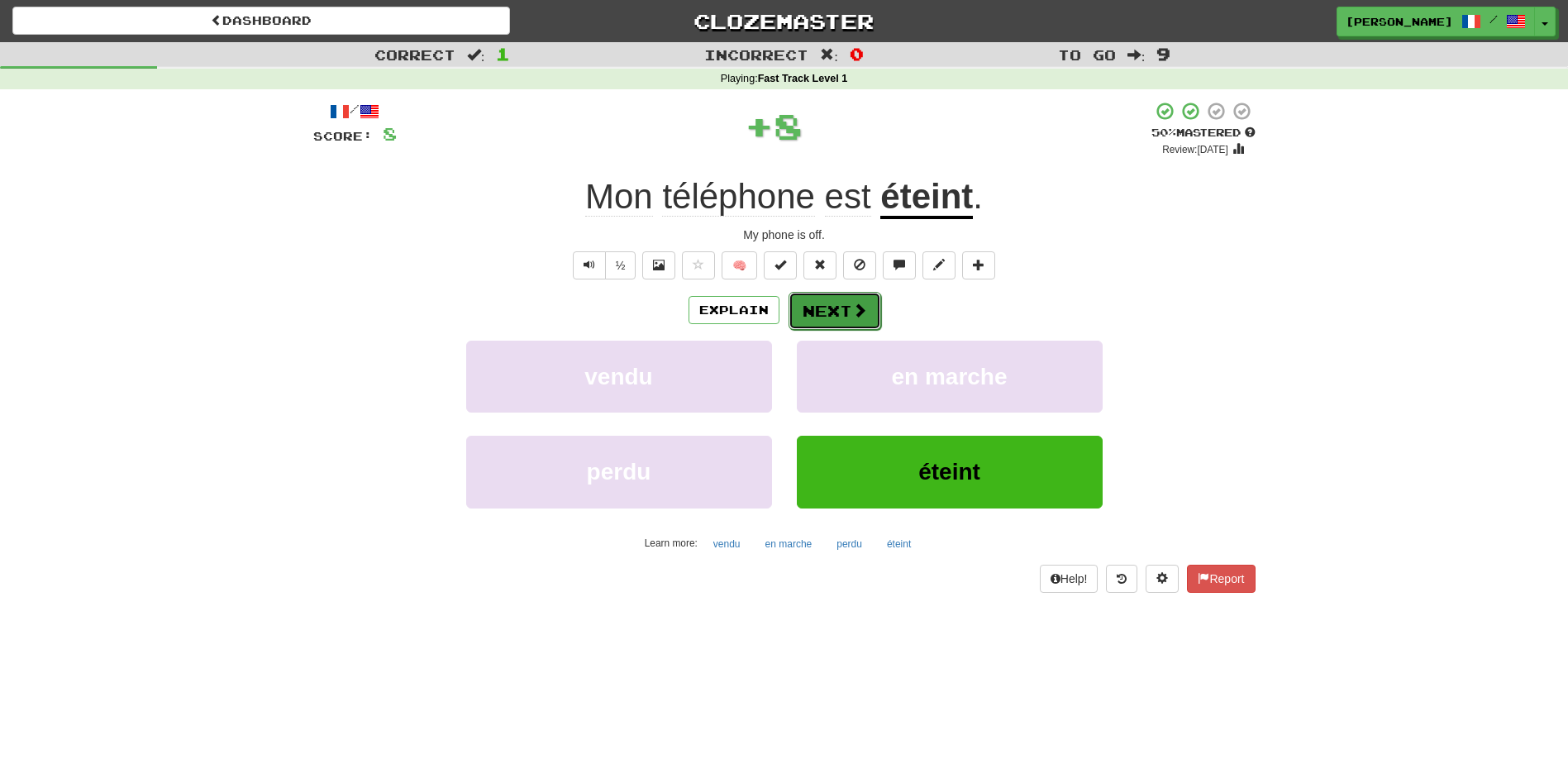
click at [835, 299] on button "Next" at bounding box center [834, 310] width 93 height 38
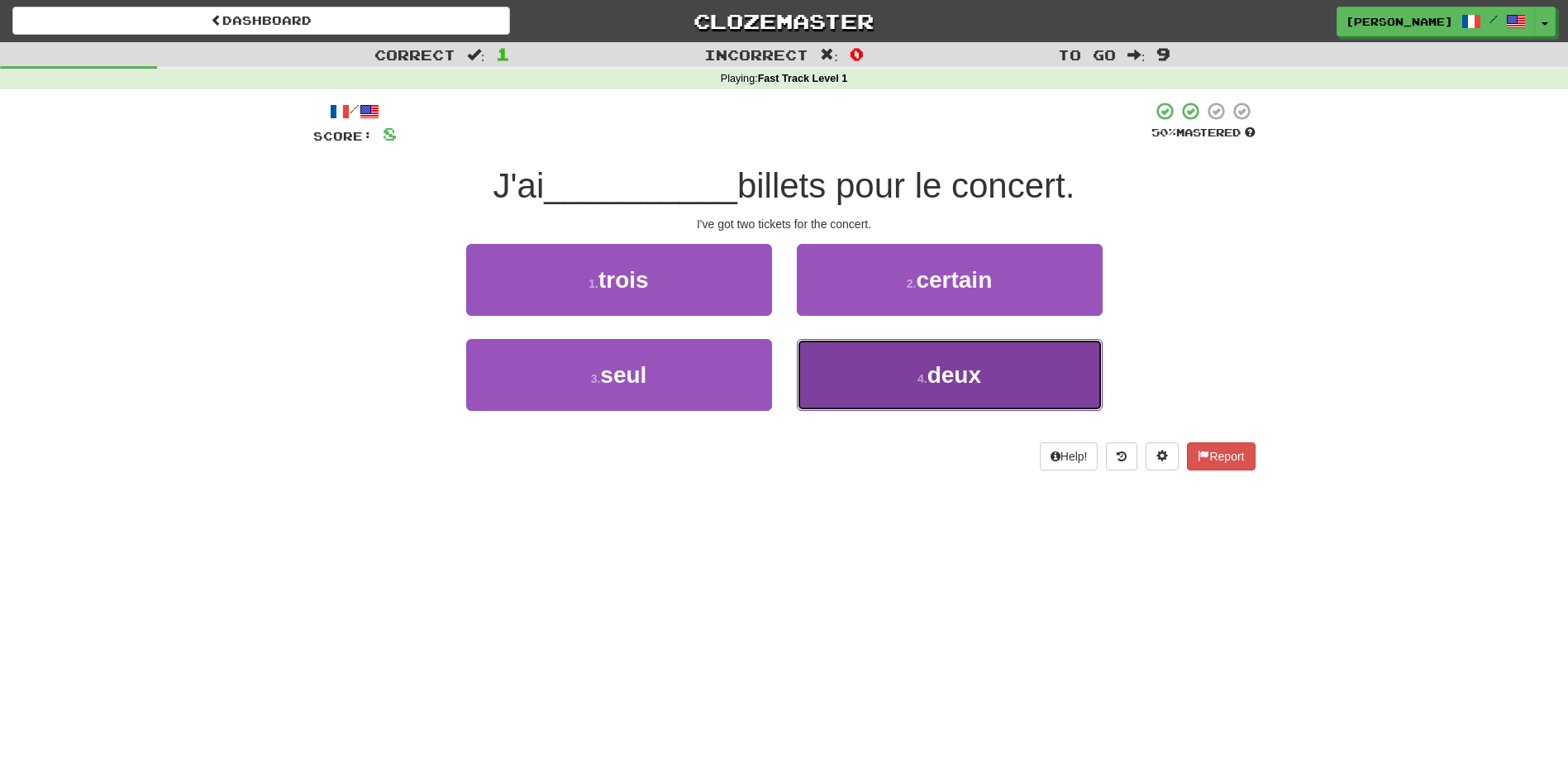
click at [890, 370] on button "4 . deux" at bounding box center [949, 374] width 305 height 72
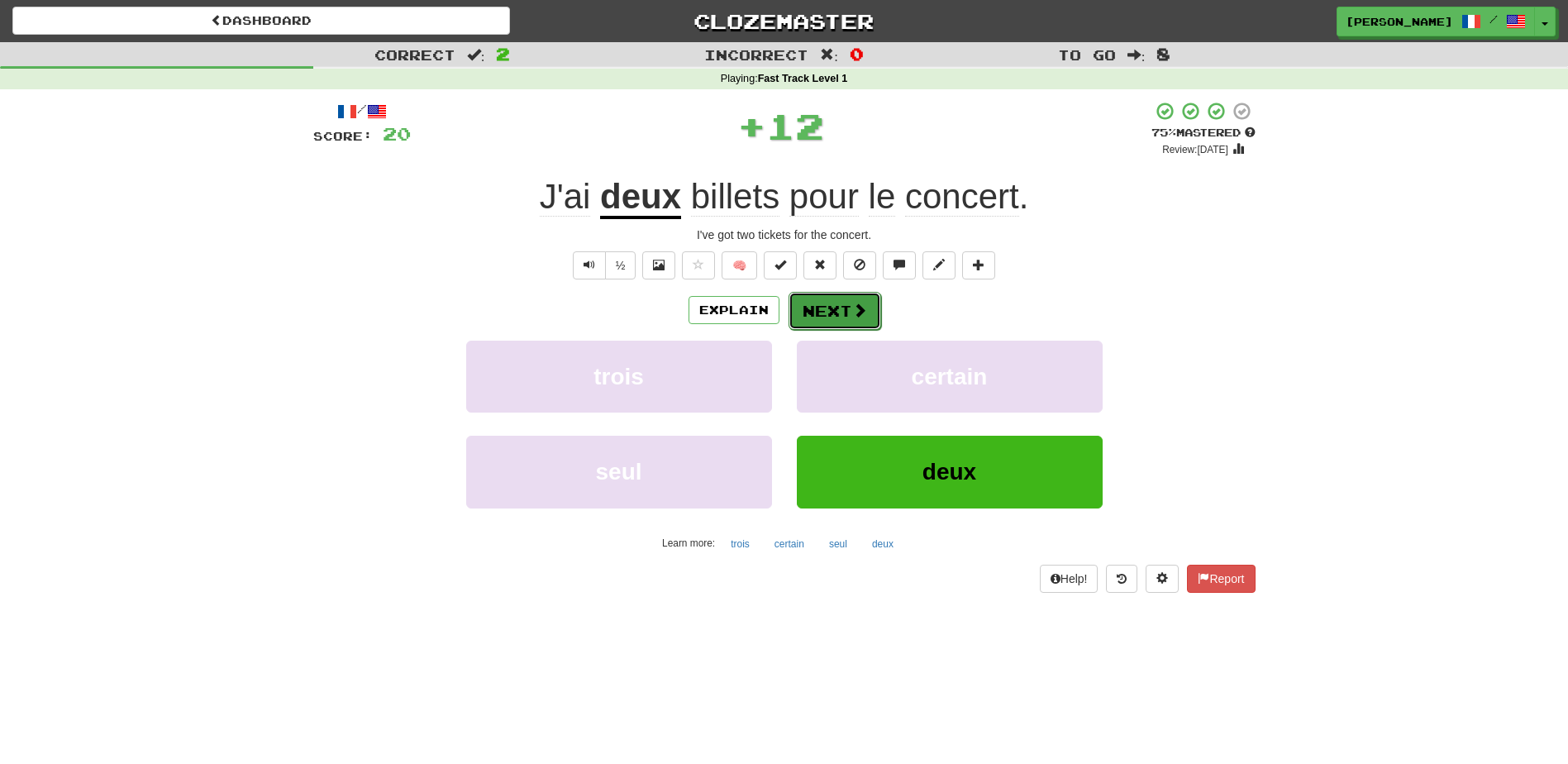
click at [862, 298] on button "Next" at bounding box center [834, 310] width 93 height 38
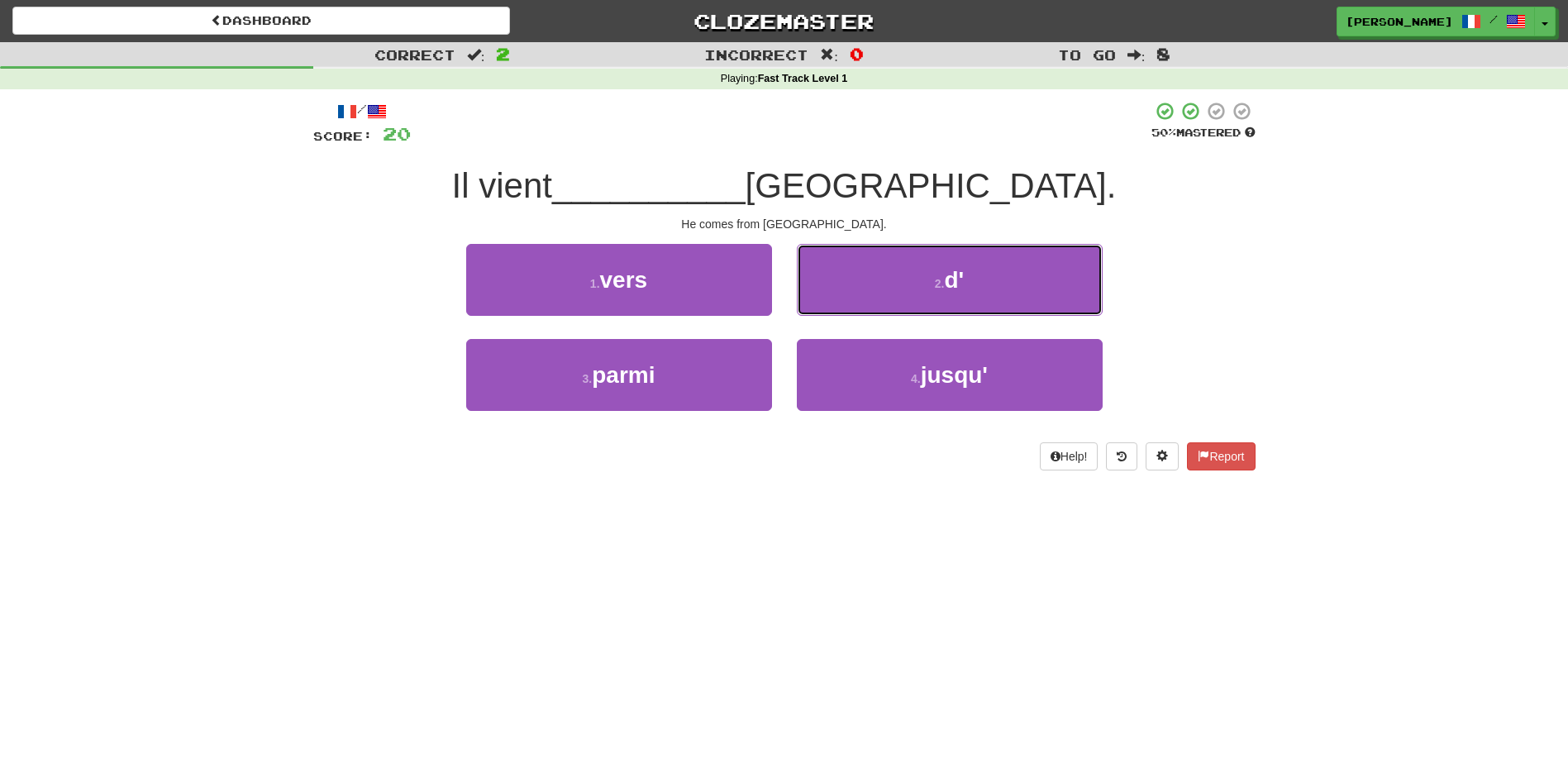
click at [862, 298] on button "2 . d'" at bounding box center [949, 279] width 305 height 72
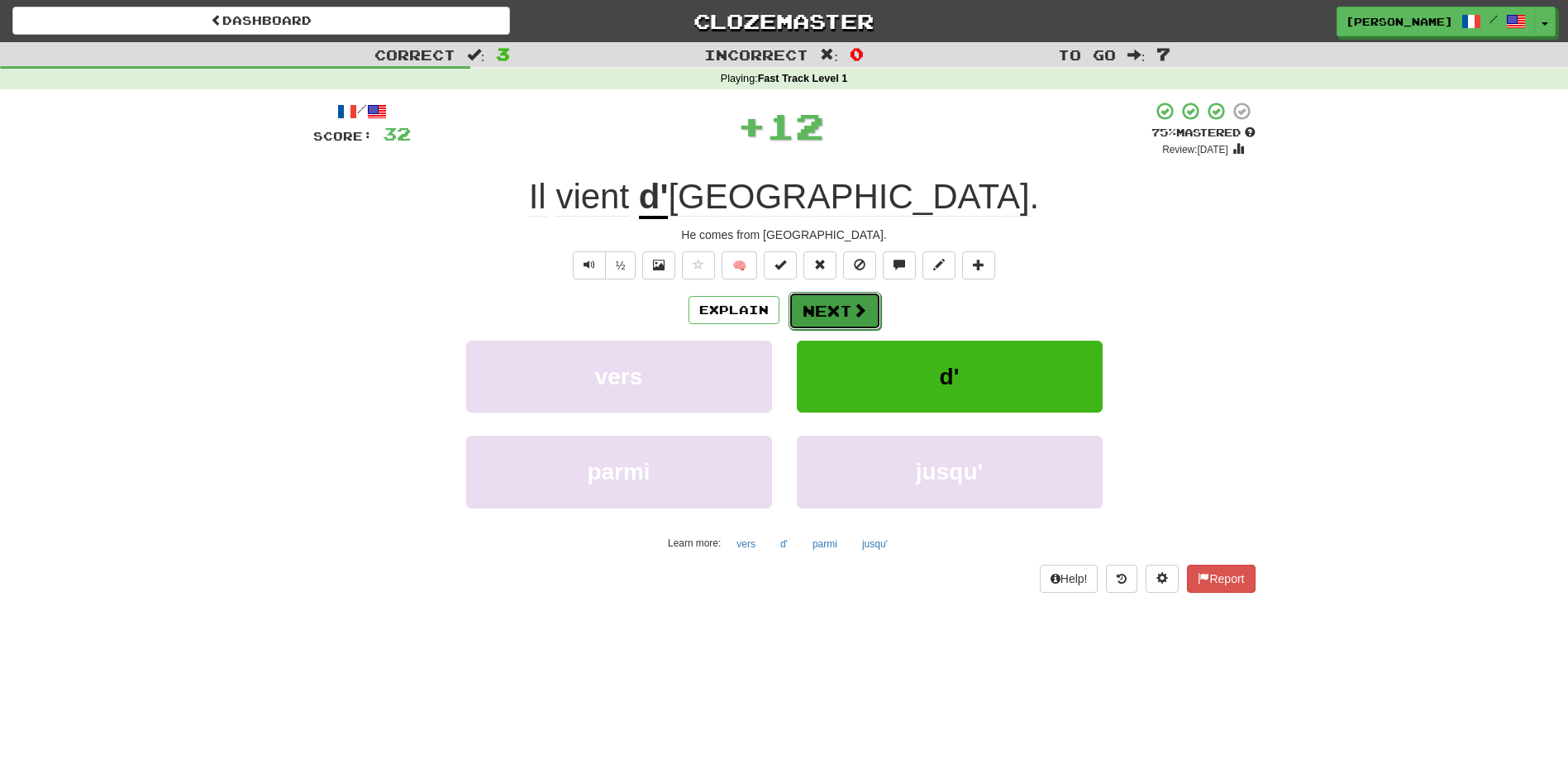
click at [862, 305] on span at bounding box center [858, 309] width 15 height 15
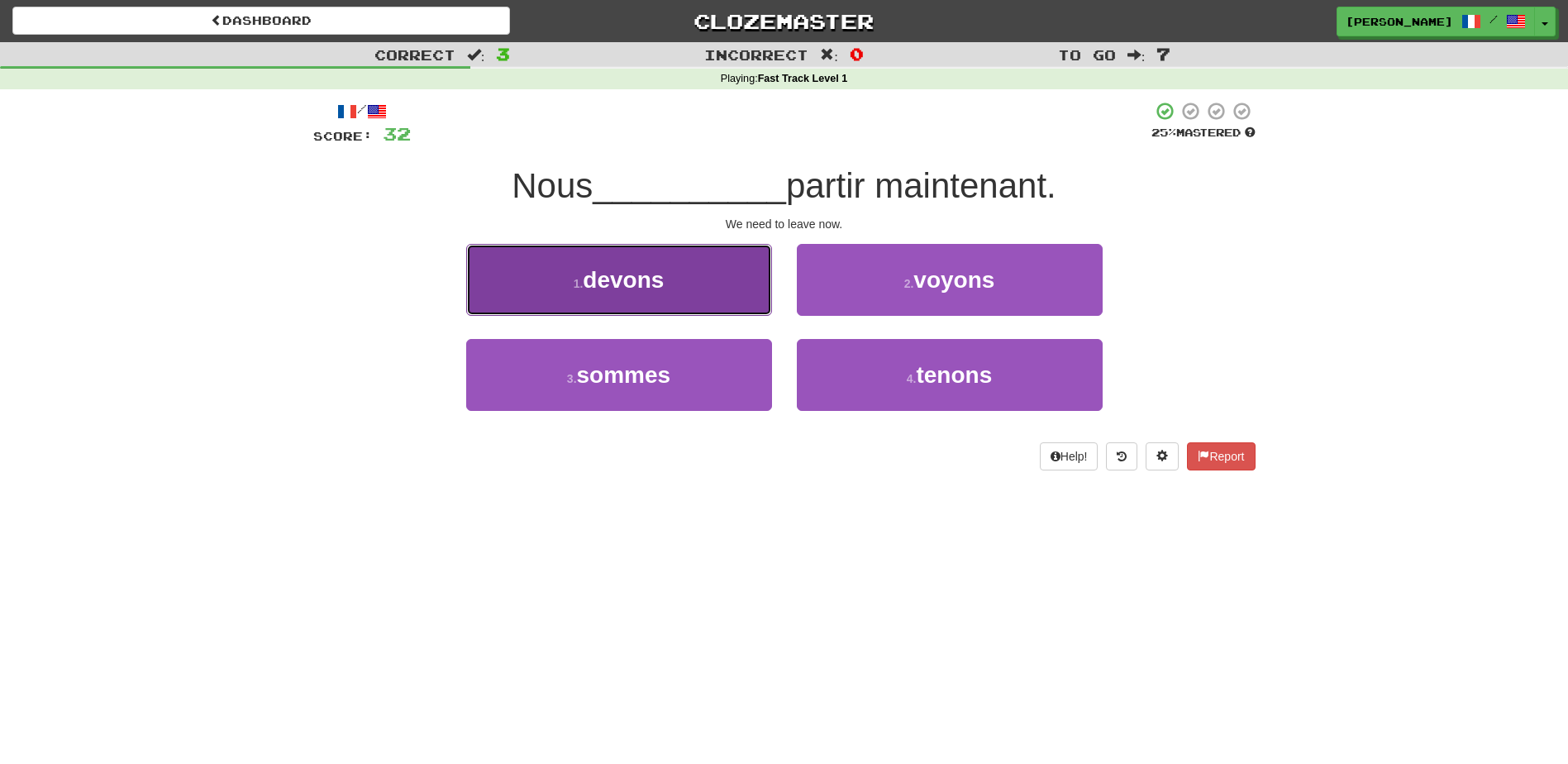
click at [685, 284] on button "1 . devons" at bounding box center [619, 279] width 305 height 72
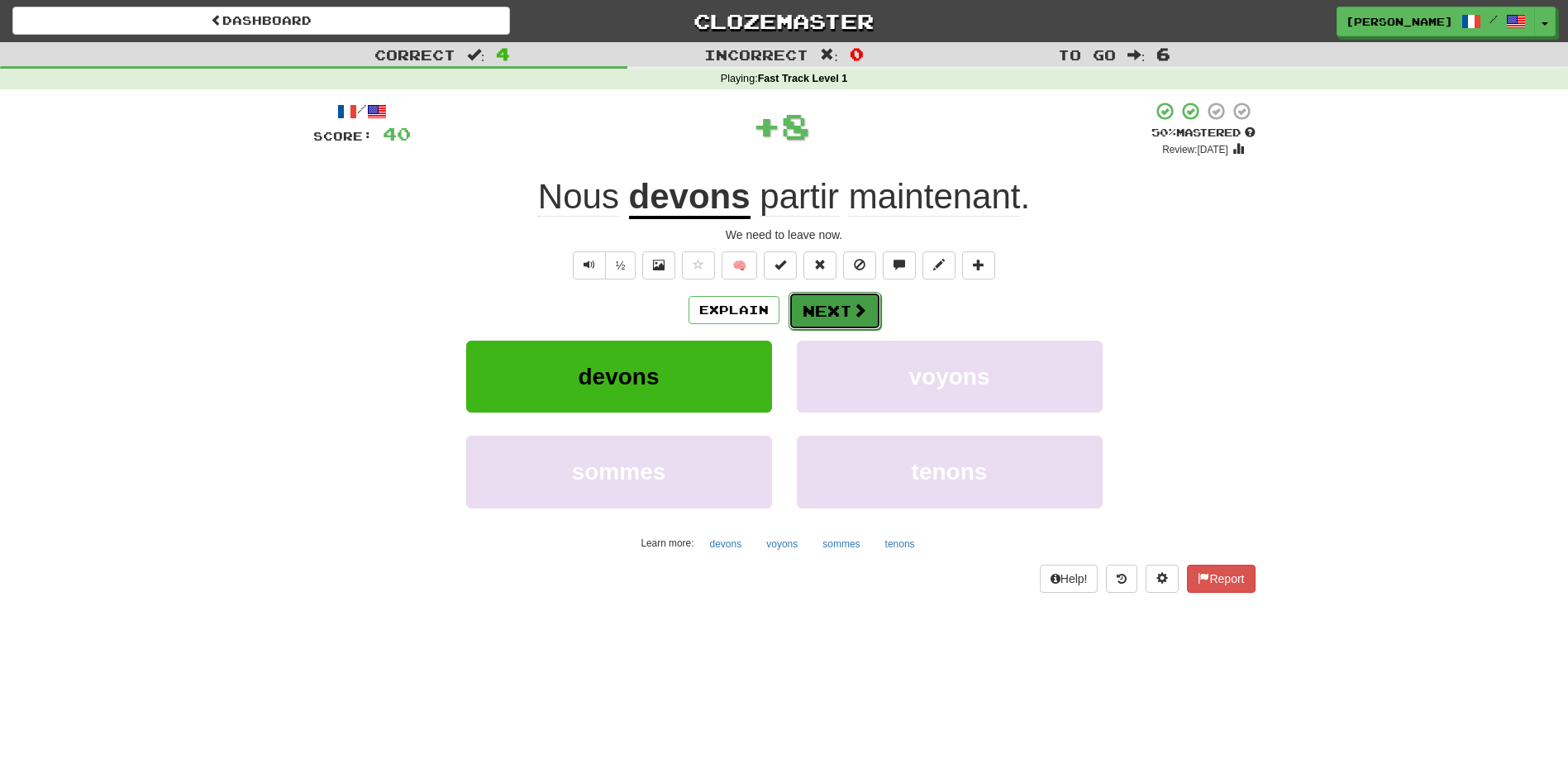
click at [819, 304] on button "Next" at bounding box center [834, 310] width 93 height 38
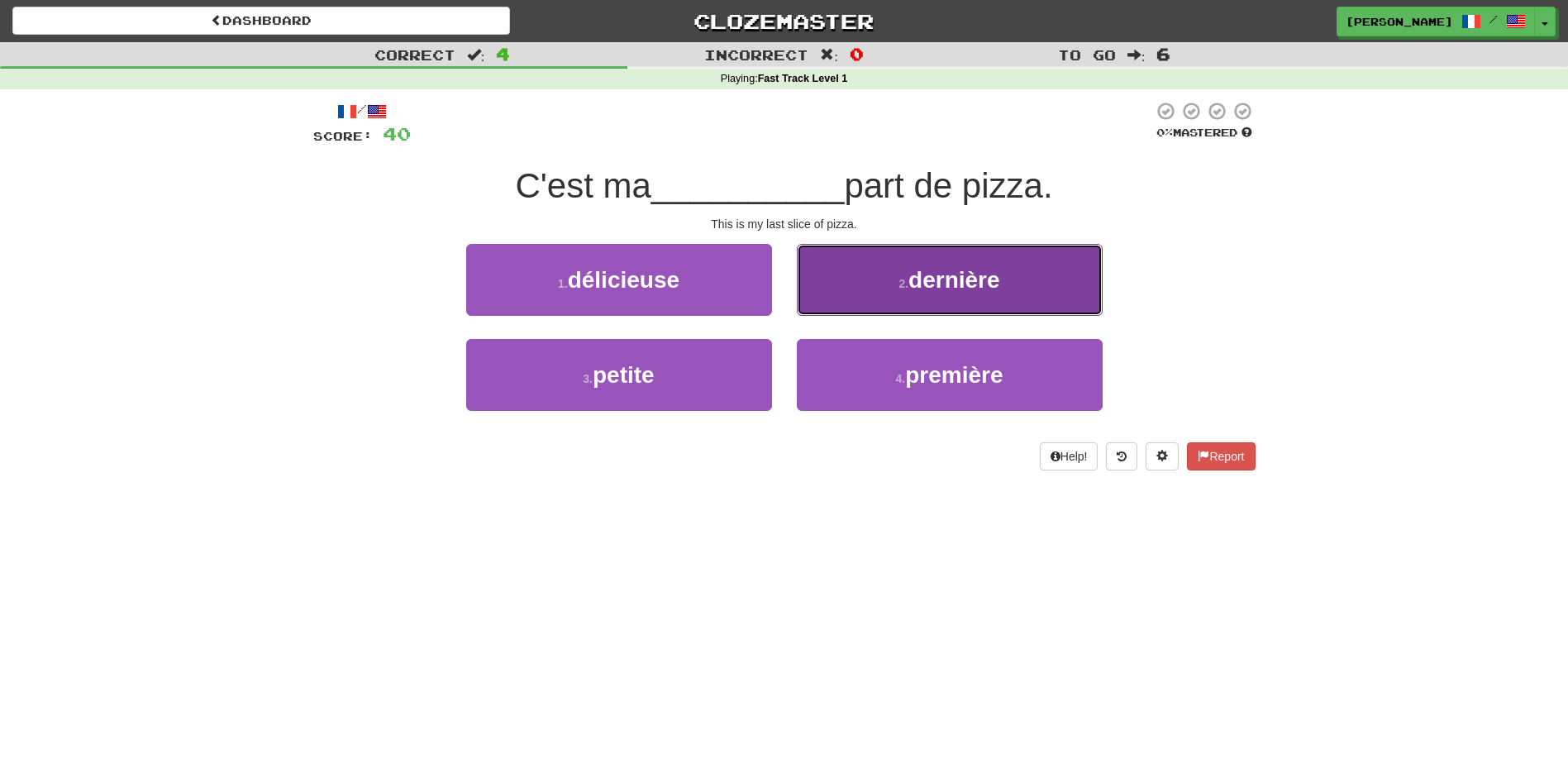
click at [857, 297] on button "2 . dernière" at bounding box center [949, 279] width 305 height 72
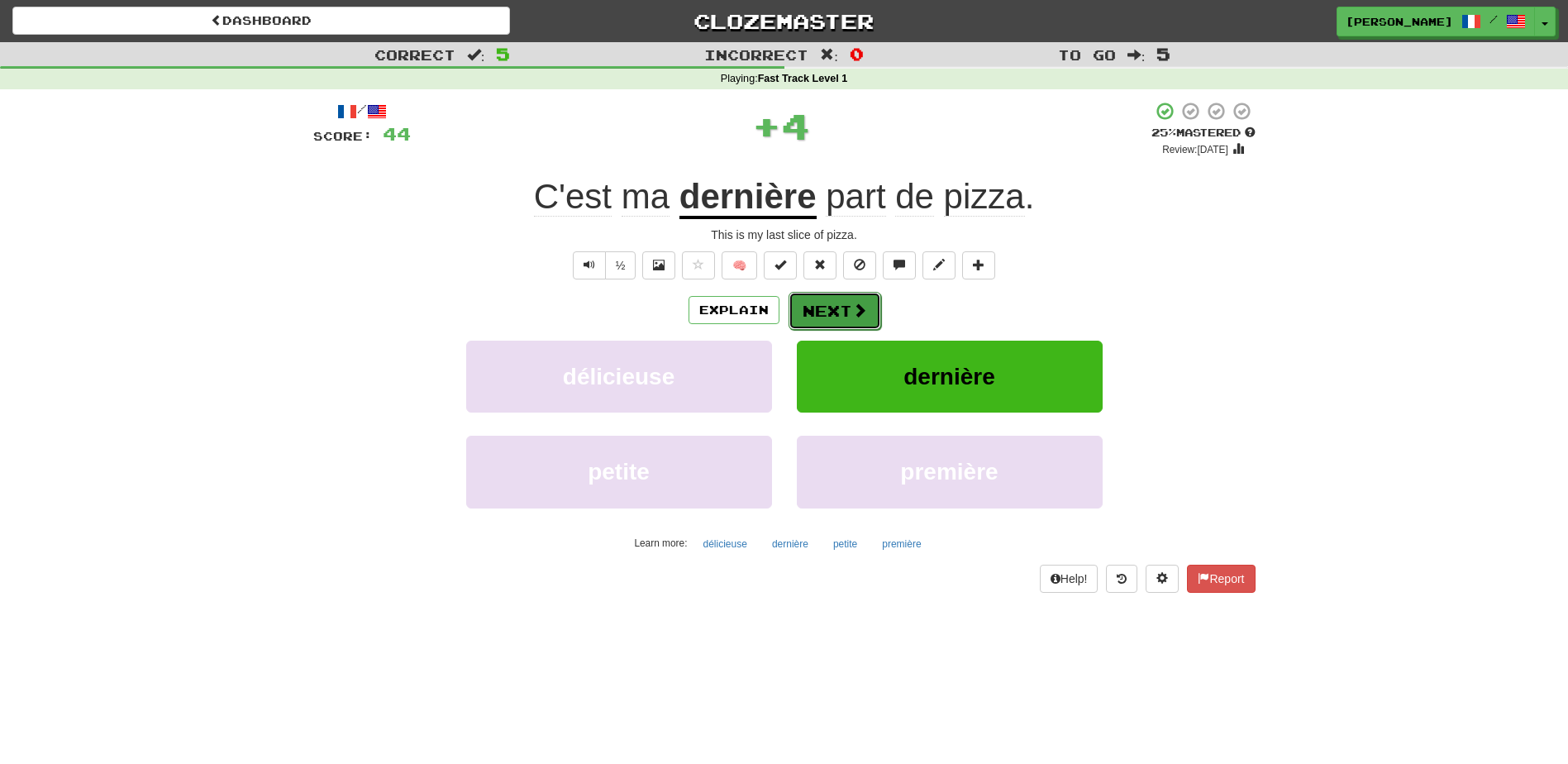
click at [850, 300] on button "Next" at bounding box center [834, 310] width 93 height 38
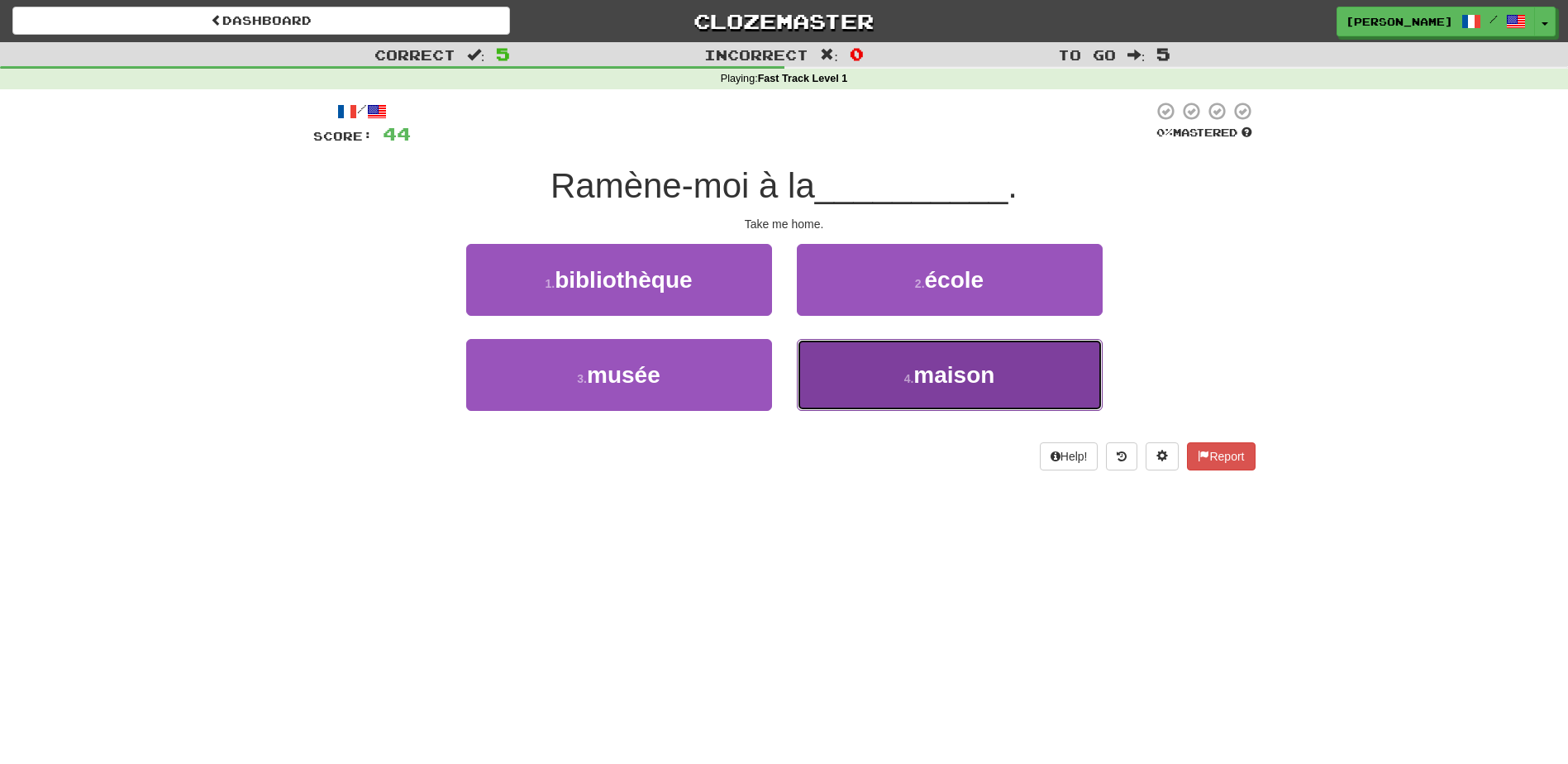
click at [850, 365] on button "4 . maison" at bounding box center [949, 374] width 305 height 72
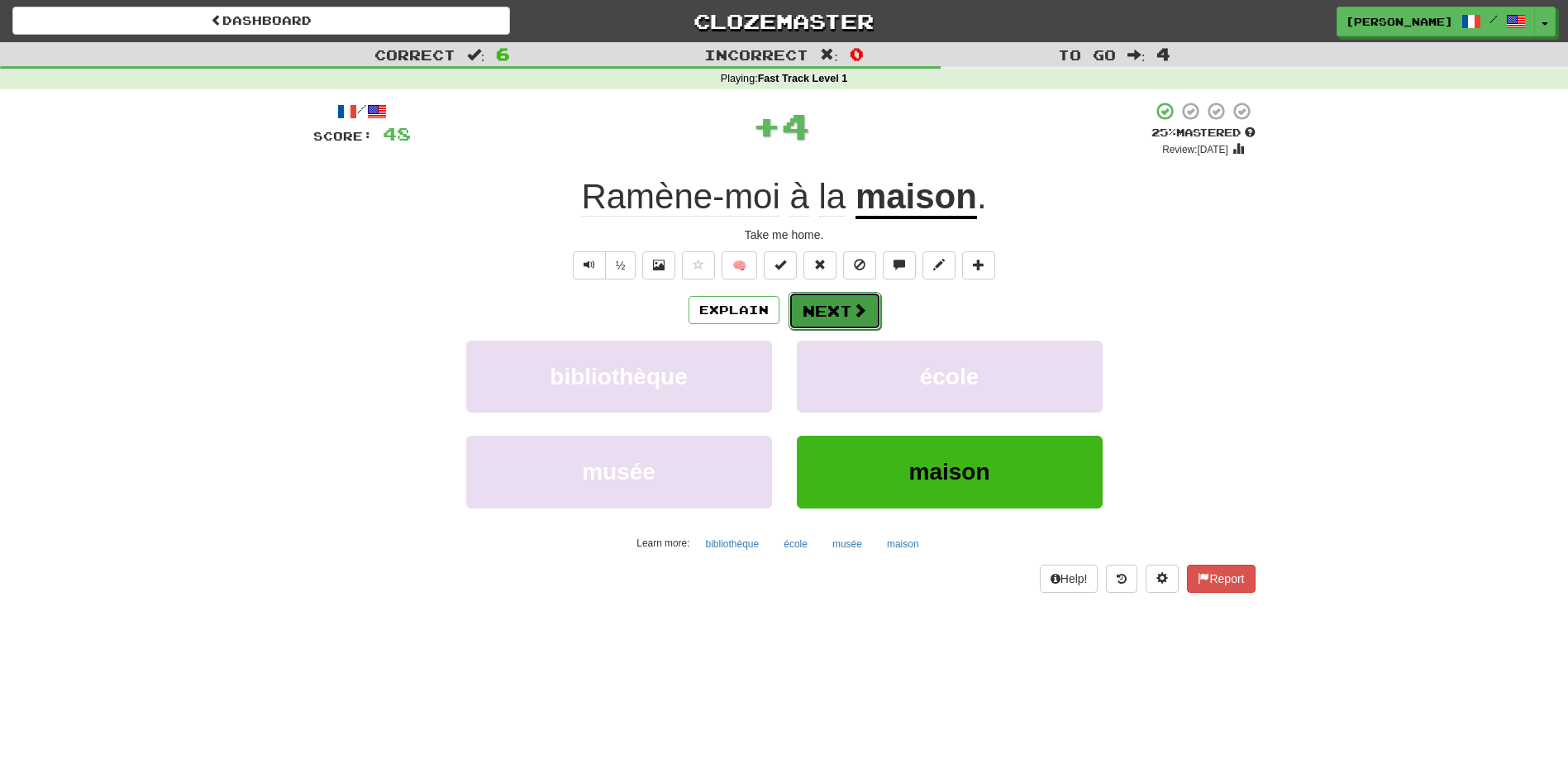
click at [811, 306] on button "Next" at bounding box center [834, 310] width 93 height 38
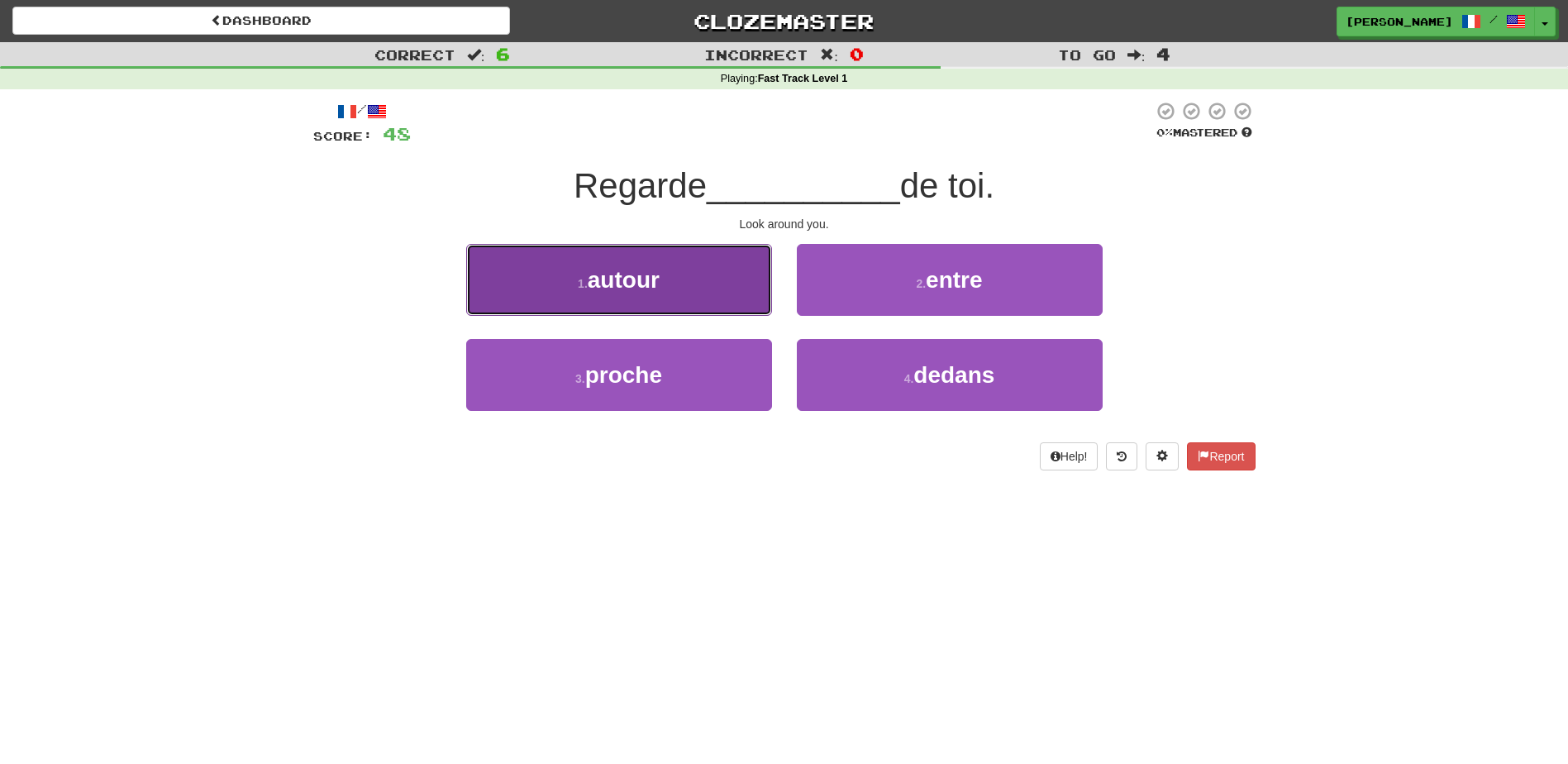
click at [731, 305] on button "1 . autour" at bounding box center [619, 279] width 305 height 72
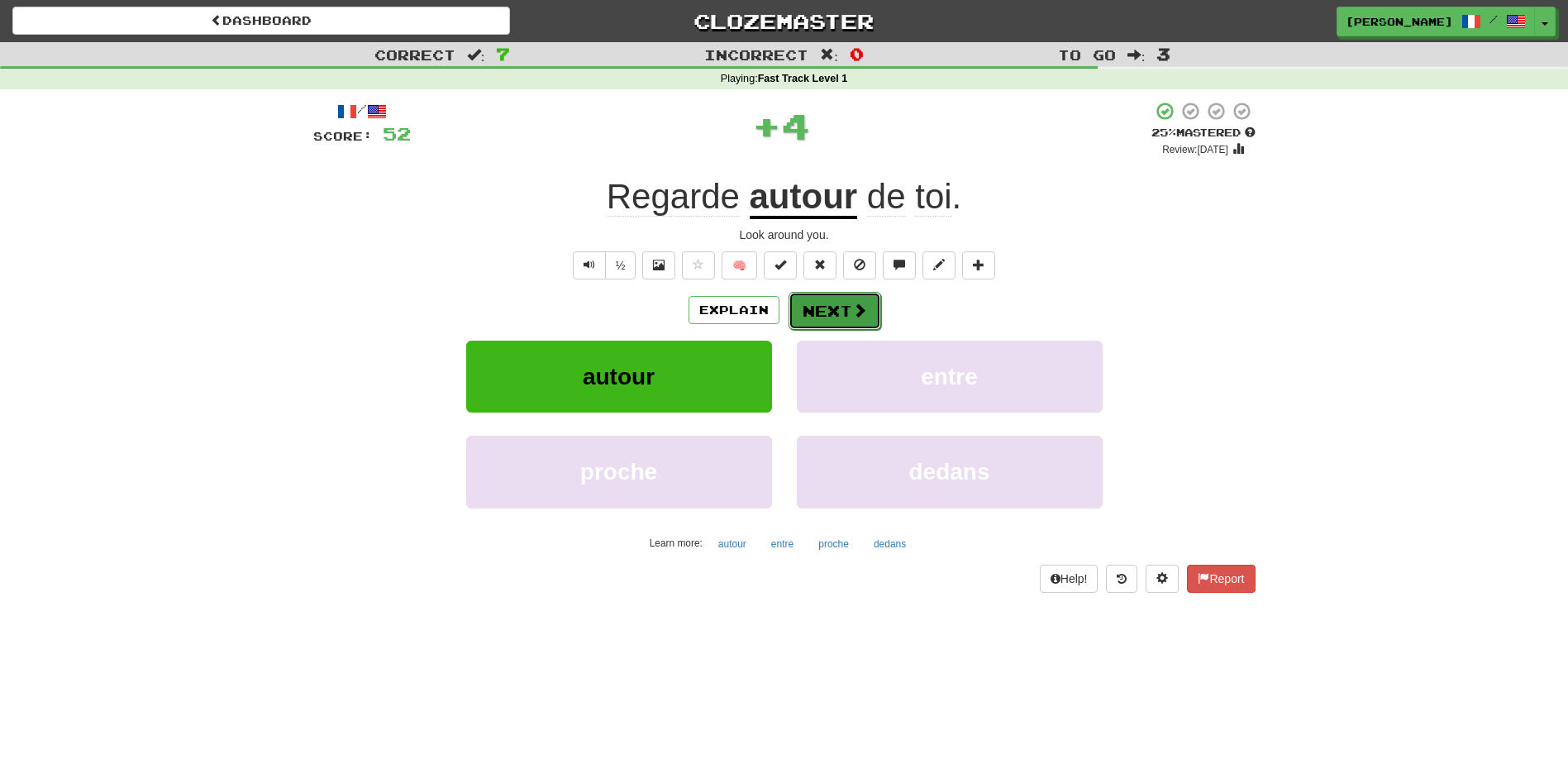
click at [818, 310] on button "Next" at bounding box center [834, 310] width 93 height 38
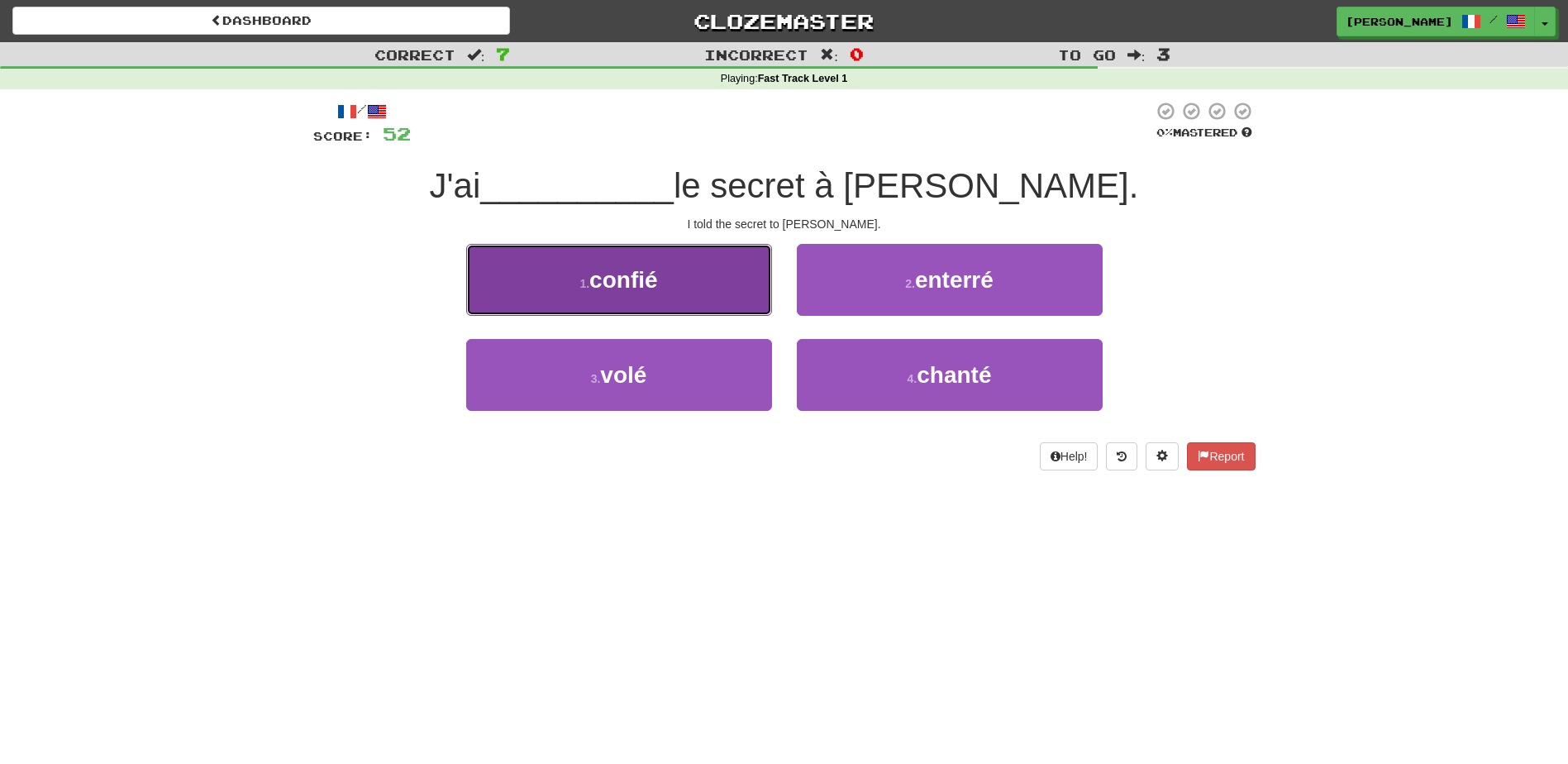
click at [729, 281] on button "1 . confié" at bounding box center [619, 279] width 305 height 72
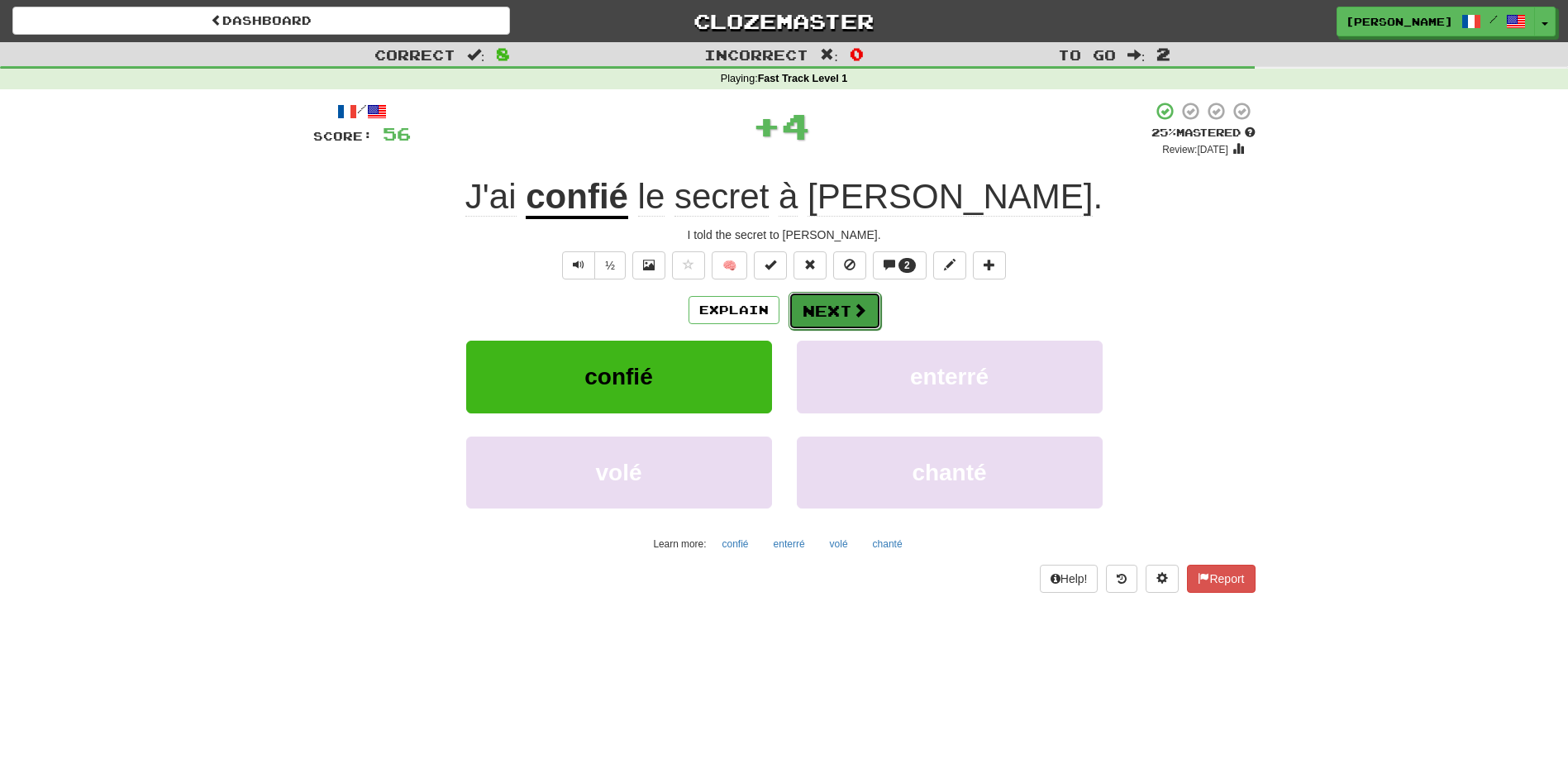
click at [811, 309] on button "Next" at bounding box center [834, 310] width 93 height 38
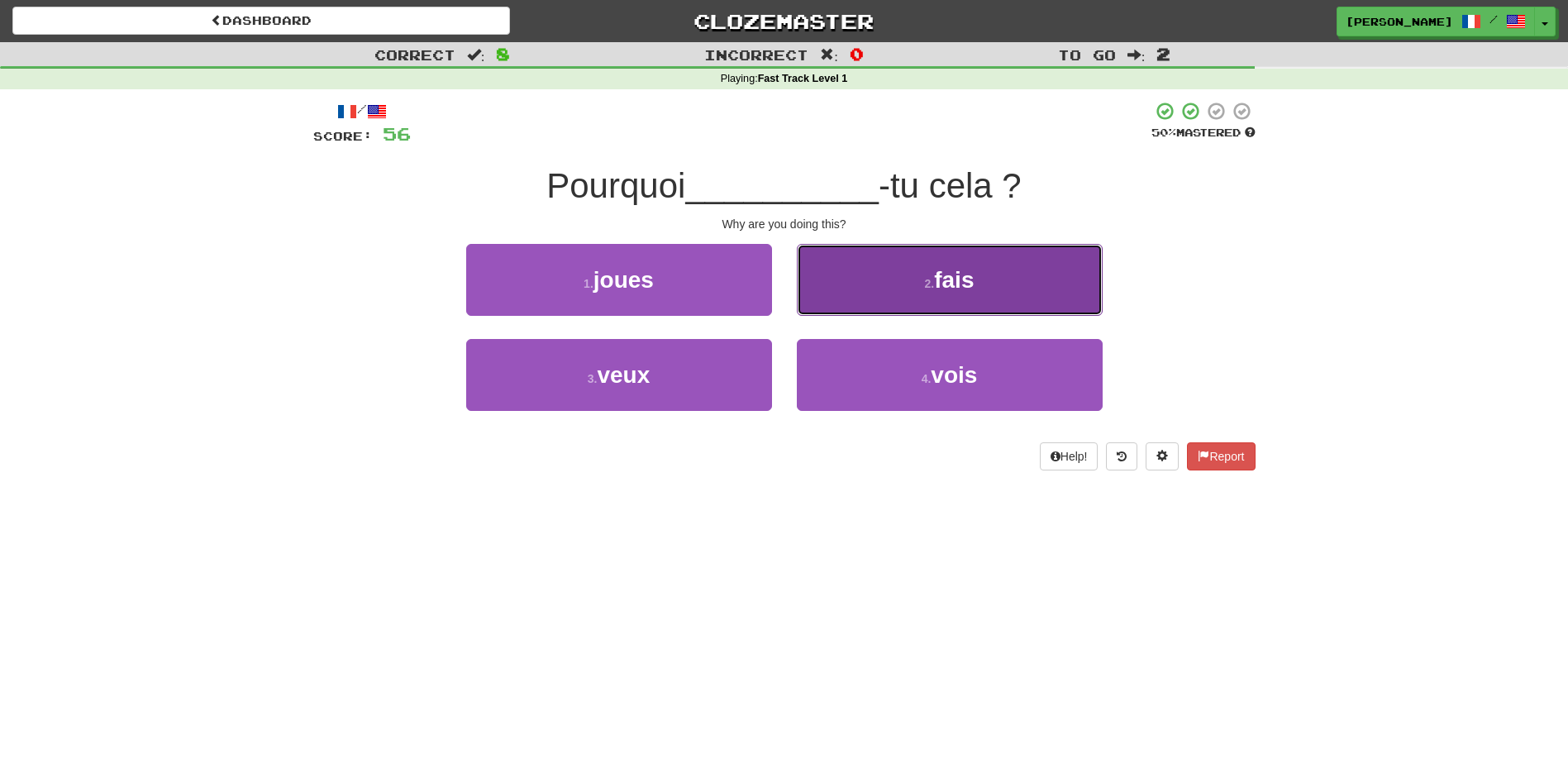
click at [850, 288] on button "2 . fais" at bounding box center [949, 279] width 305 height 72
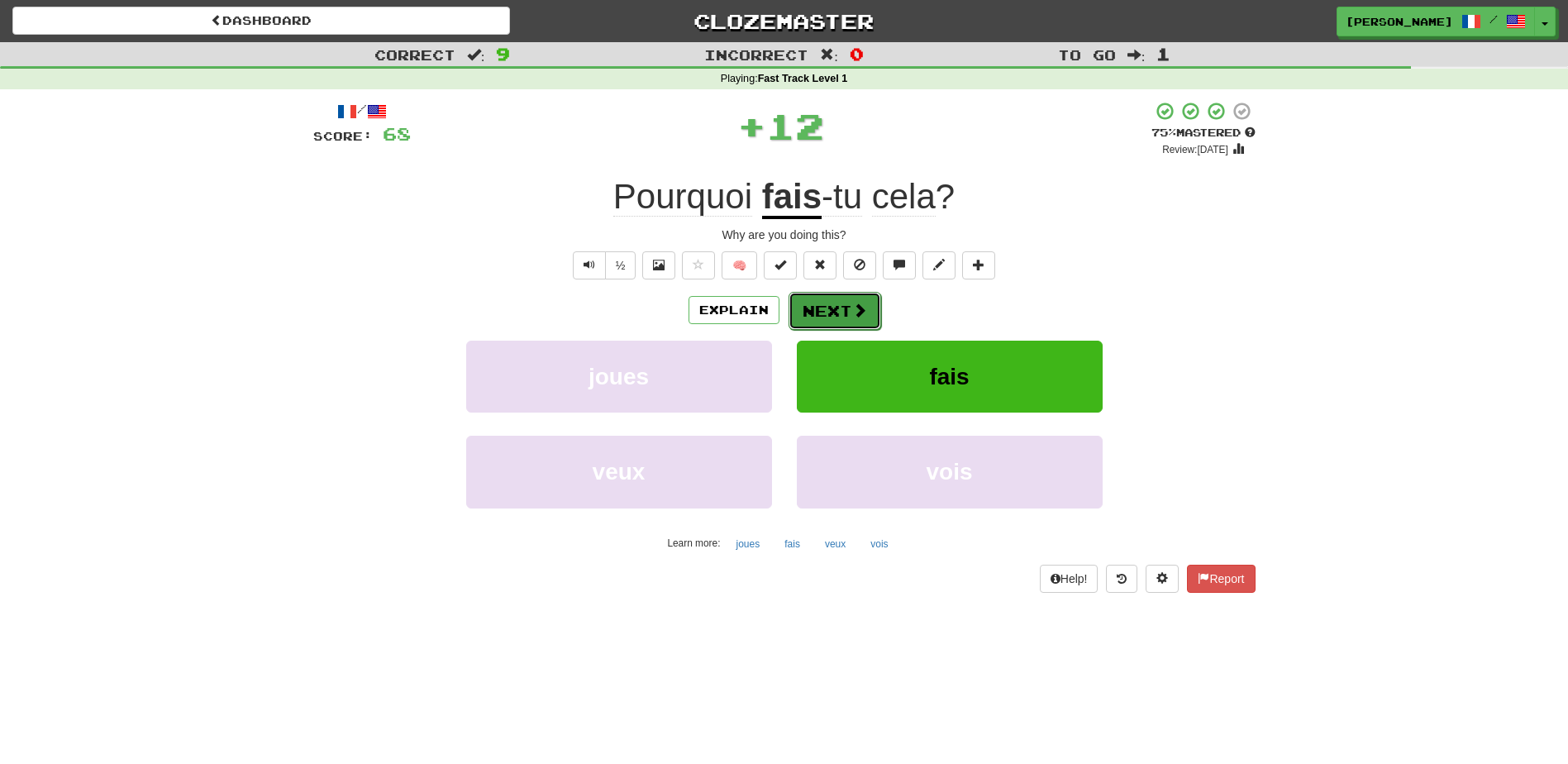
click at [833, 308] on button "Next" at bounding box center [834, 310] width 93 height 38
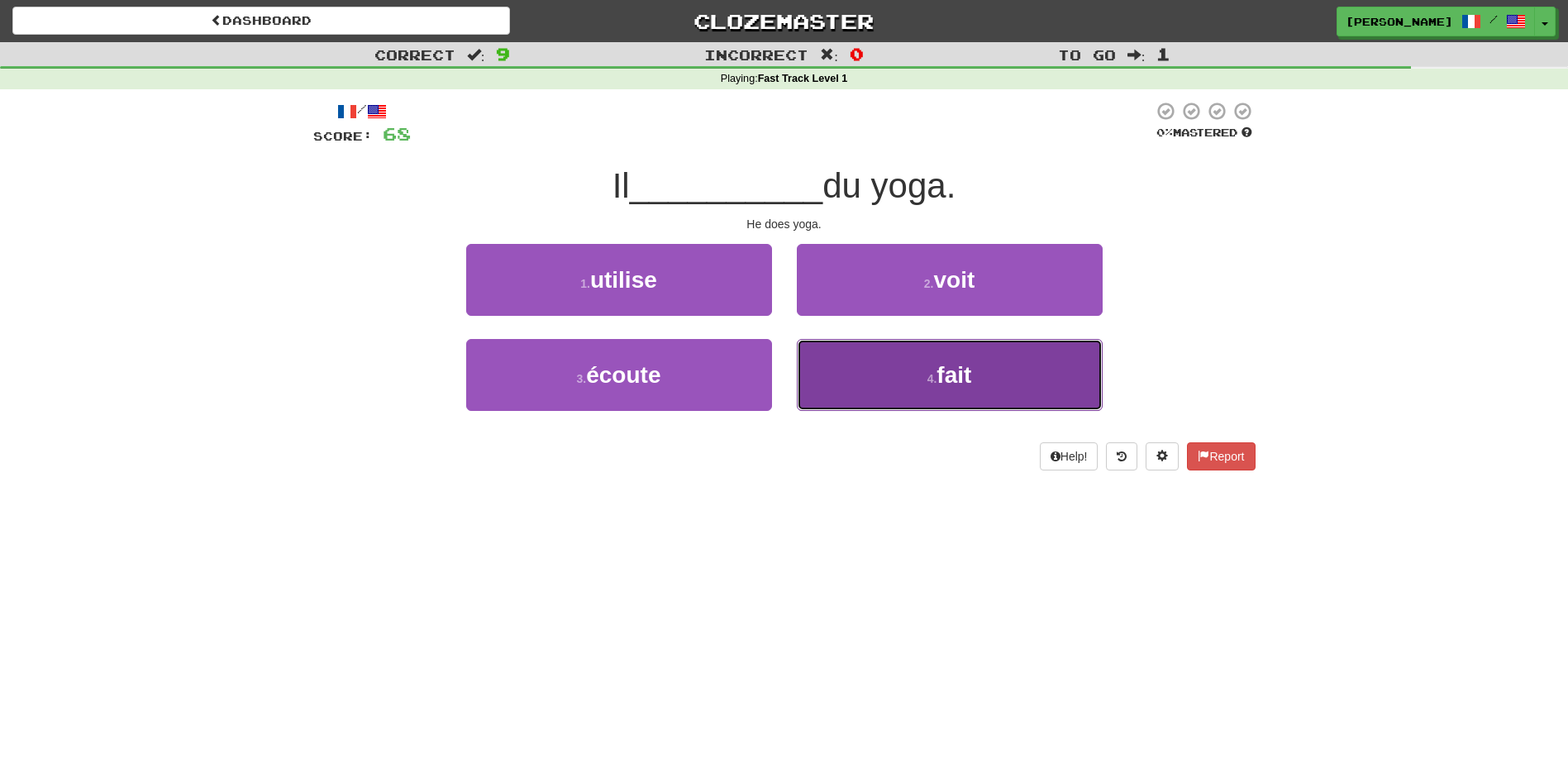
click at [870, 364] on button "4 . fait" at bounding box center [949, 374] width 305 height 72
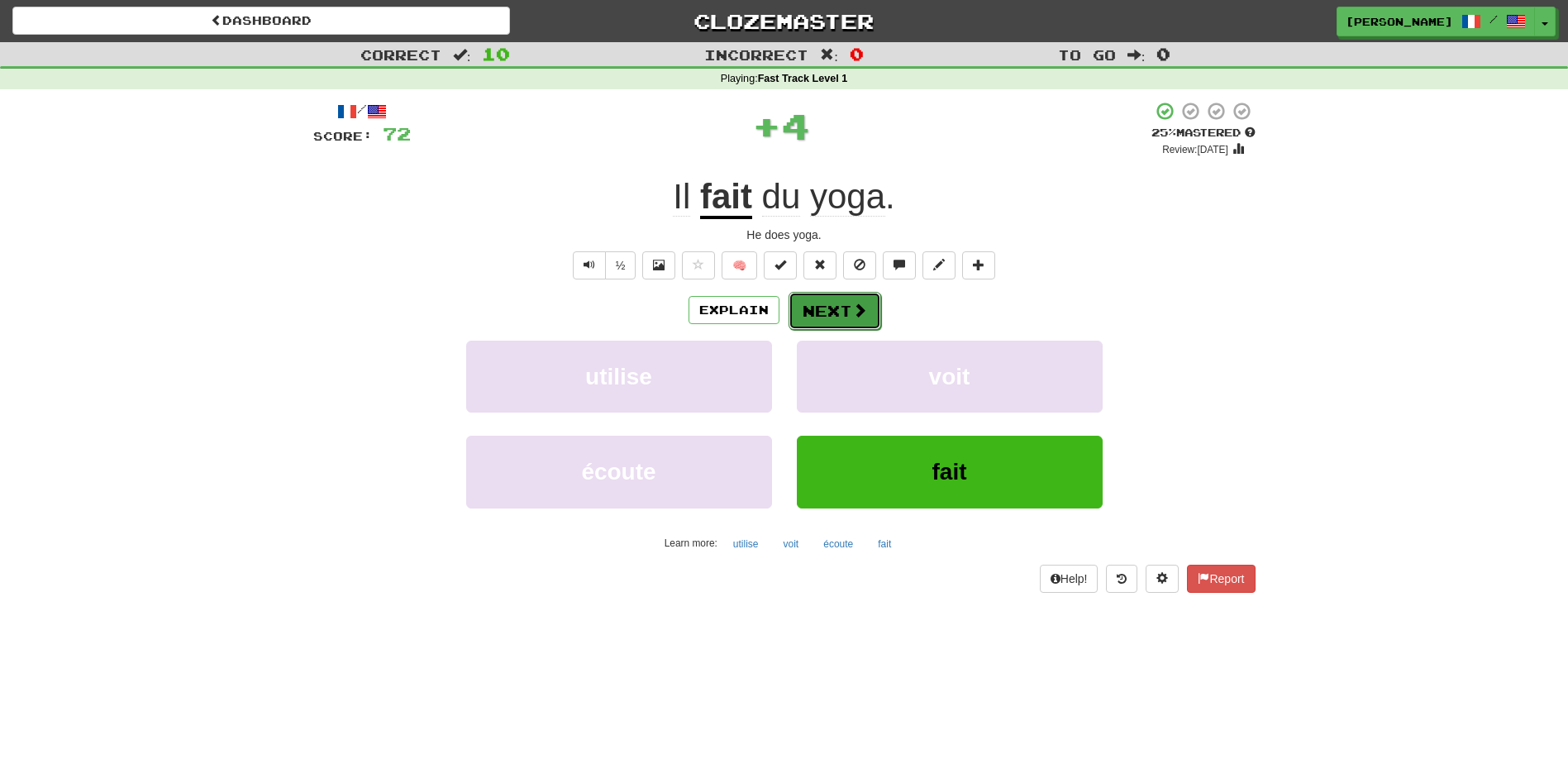
click at [830, 304] on button "Next" at bounding box center [834, 310] width 93 height 38
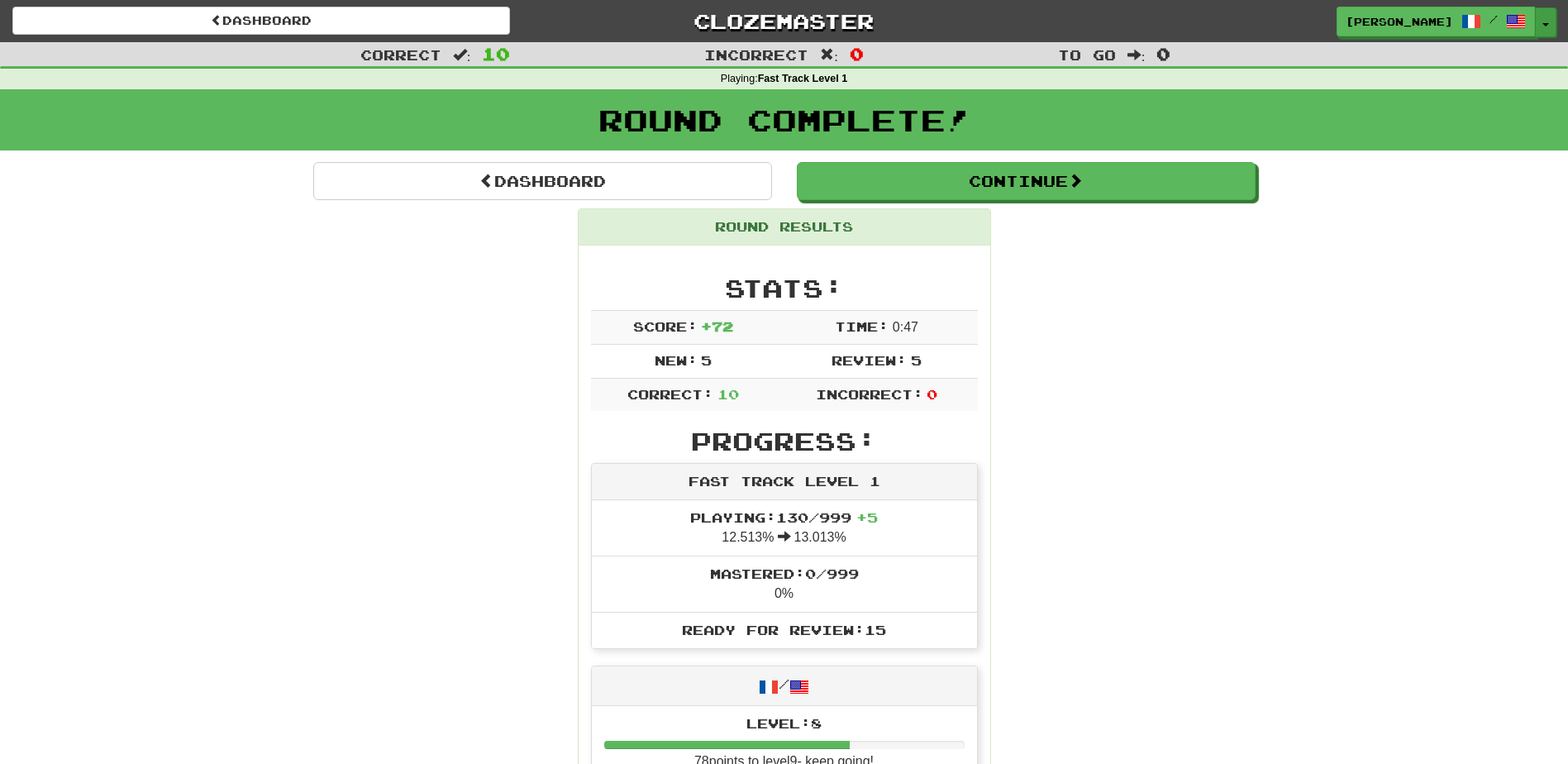
click at [1546, 20] on button "Toggle Dropdown" at bounding box center [1545, 22] width 21 height 30
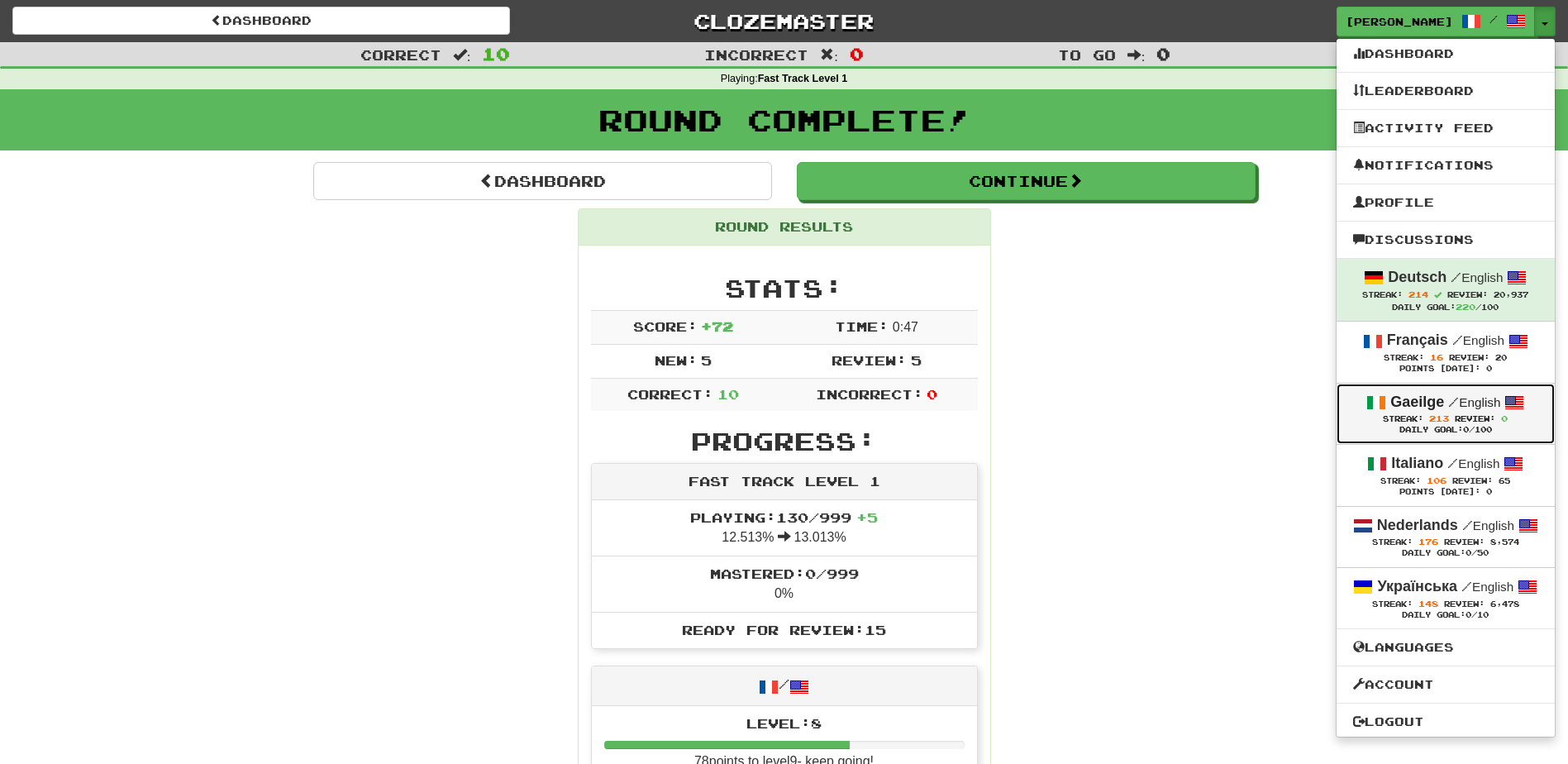
click at [1402, 397] on strong "Gaeilge" at bounding box center [1417, 401] width 54 height 16
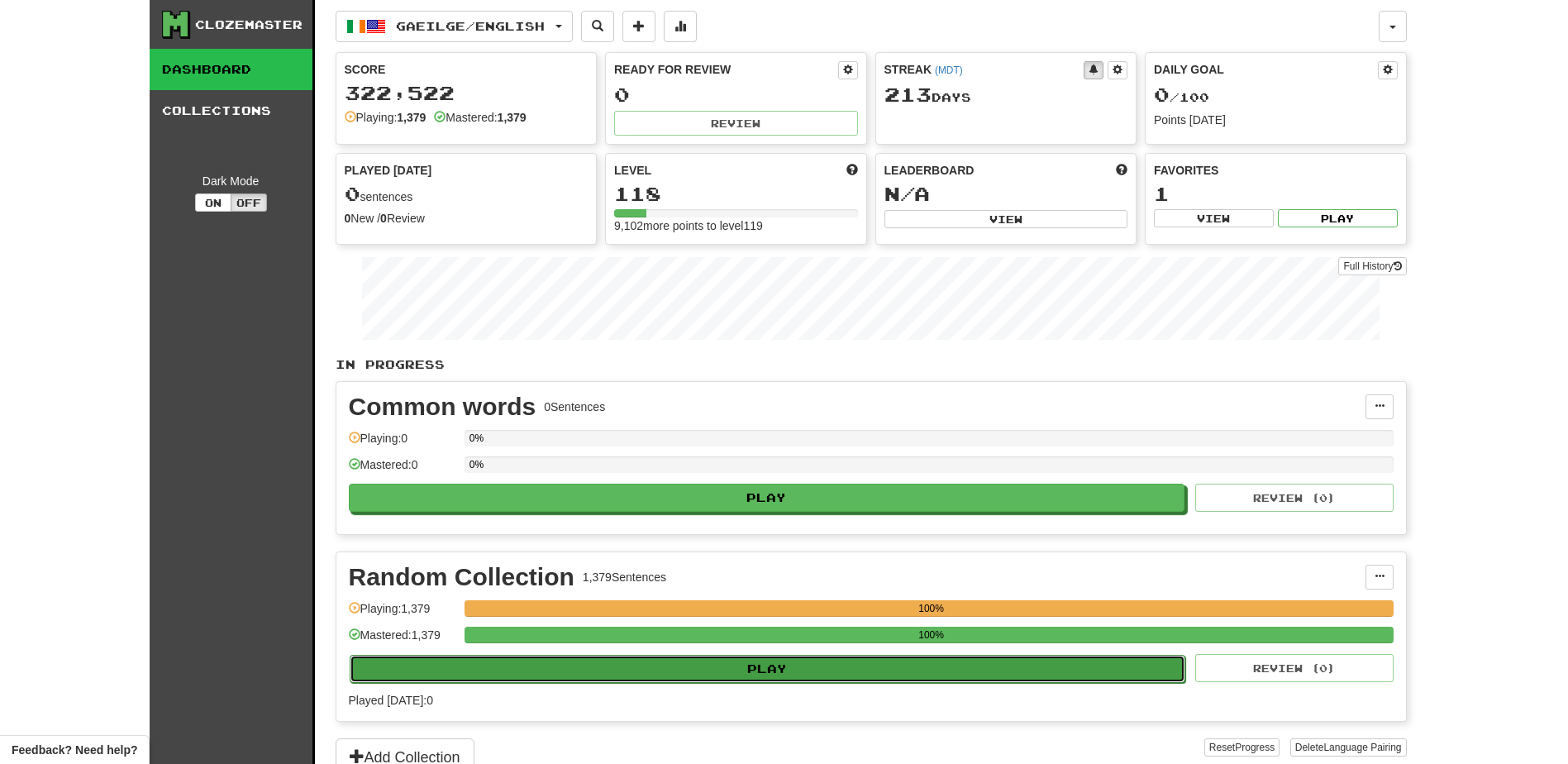
click at [724, 671] on button "Play" at bounding box center [768, 668] width 836 height 28
select select "**"
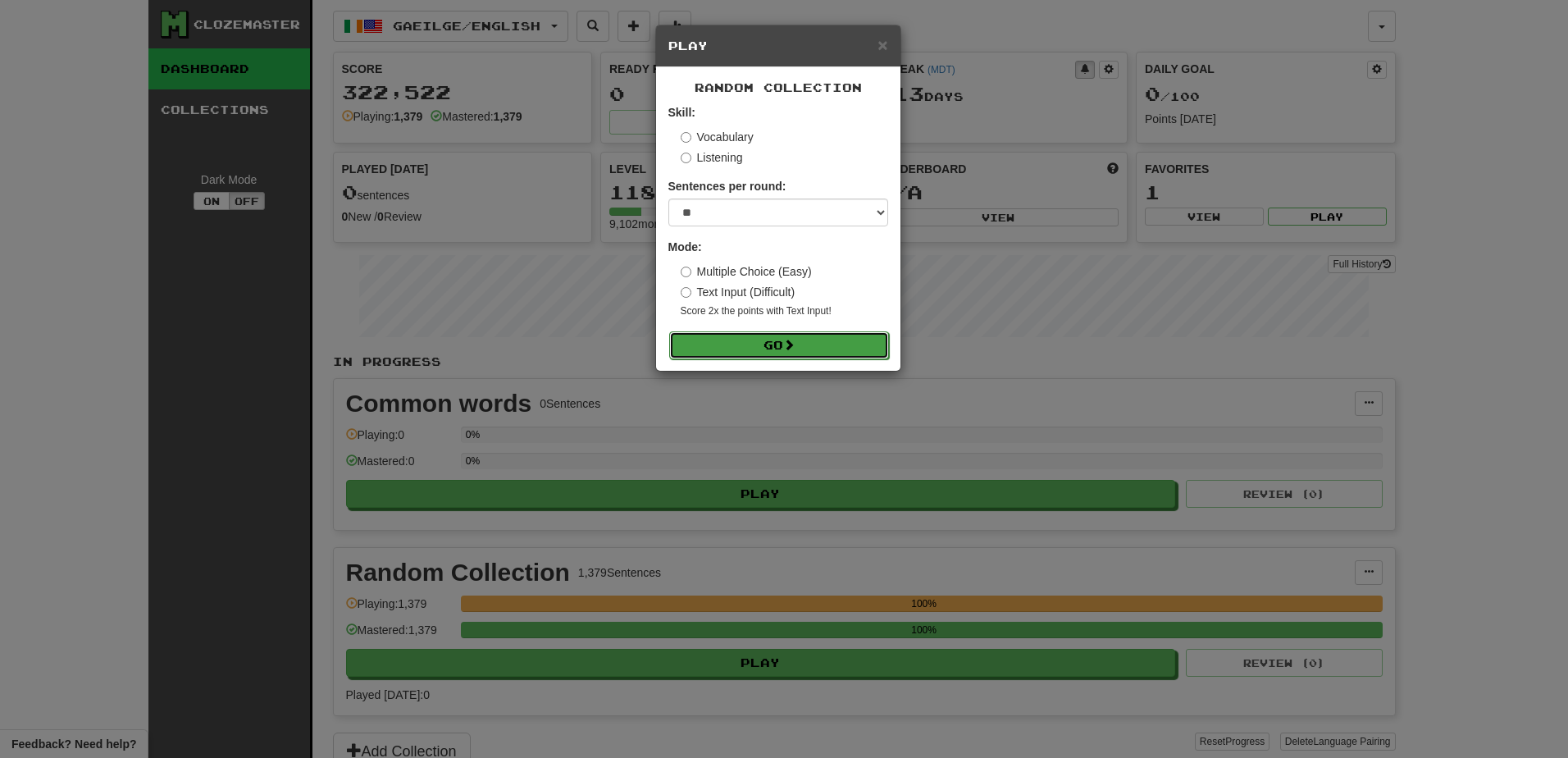
click at [751, 337] on button "Go" at bounding box center [779, 344] width 220 height 28
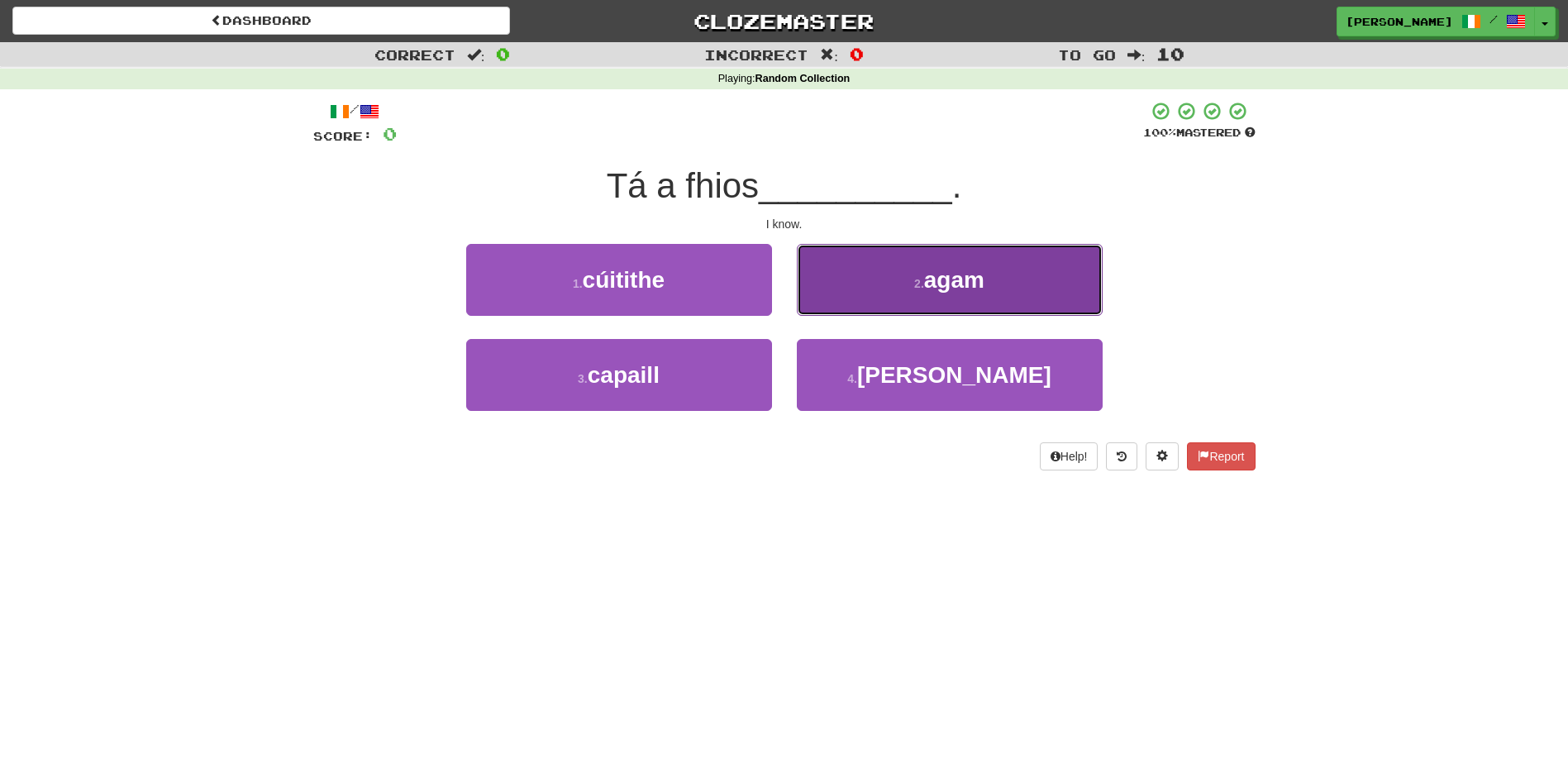
click at [880, 300] on button "2 . agam" at bounding box center [949, 279] width 305 height 72
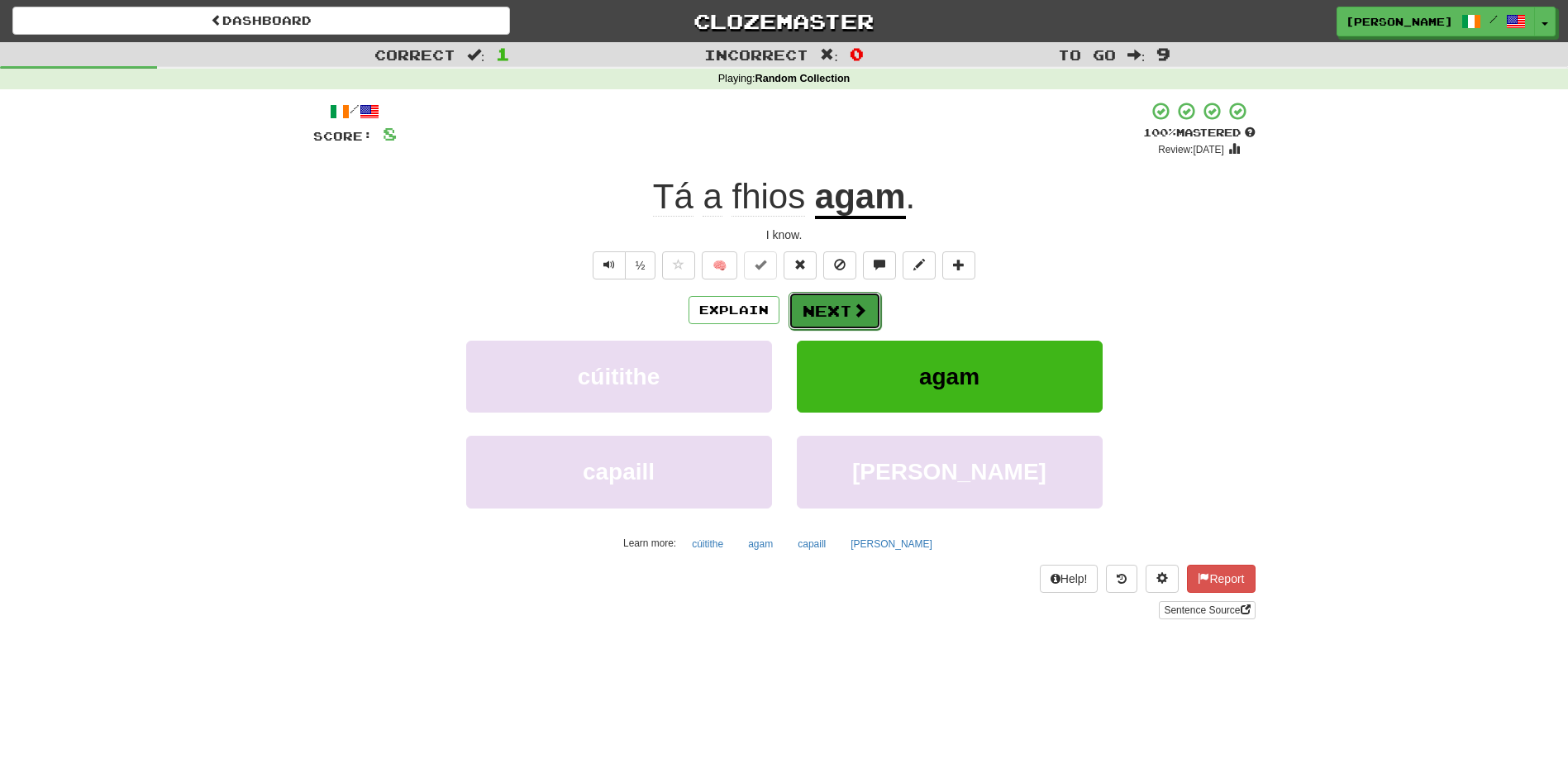
click at [845, 308] on button "Next" at bounding box center [834, 310] width 93 height 38
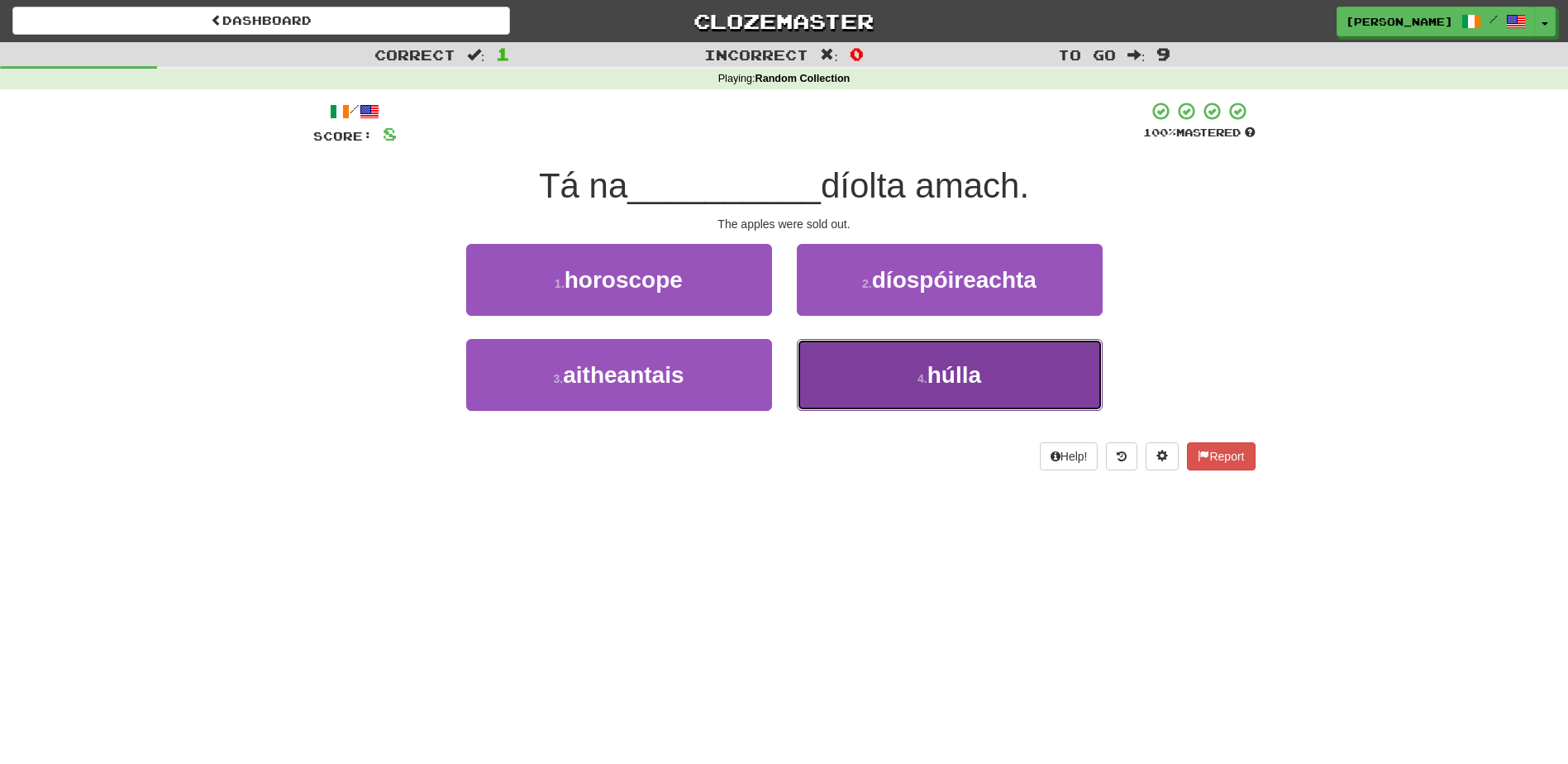
click at [886, 371] on button "4 . húlla" at bounding box center [949, 374] width 305 height 72
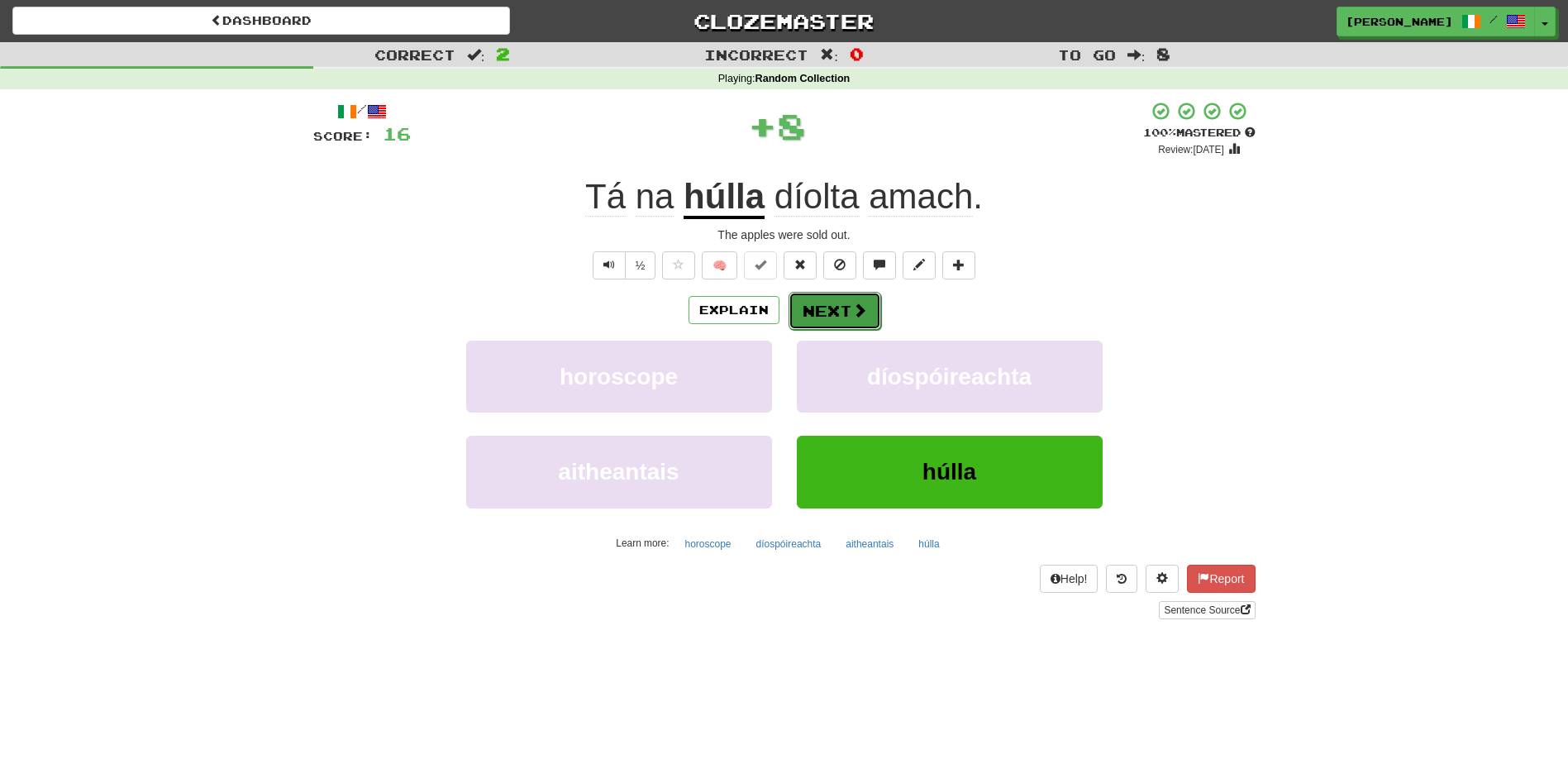
click at [828, 307] on button "Next" at bounding box center [834, 310] width 93 height 38
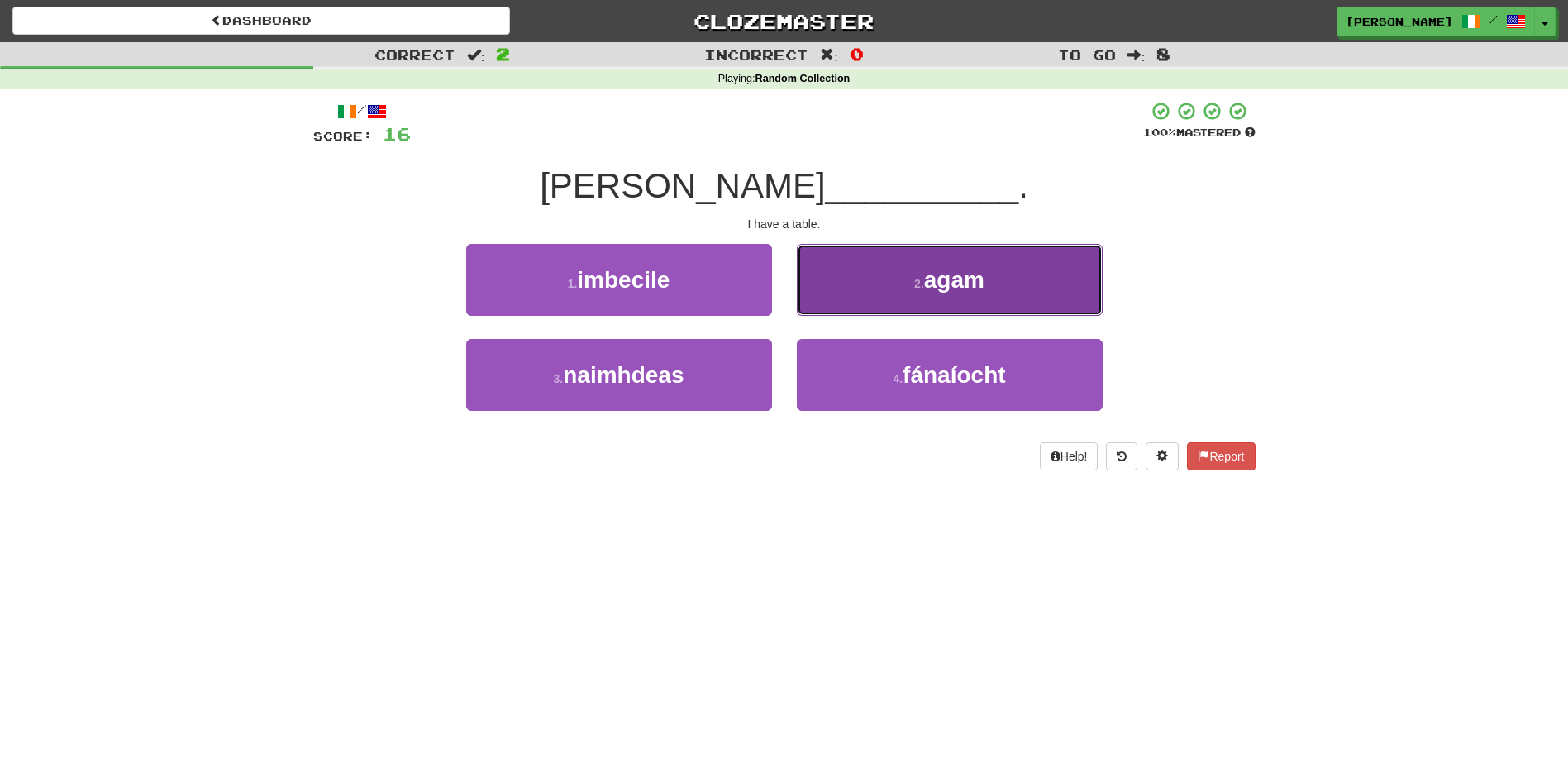
click at [857, 291] on button "2 . agam" at bounding box center [949, 279] width 305 height 72
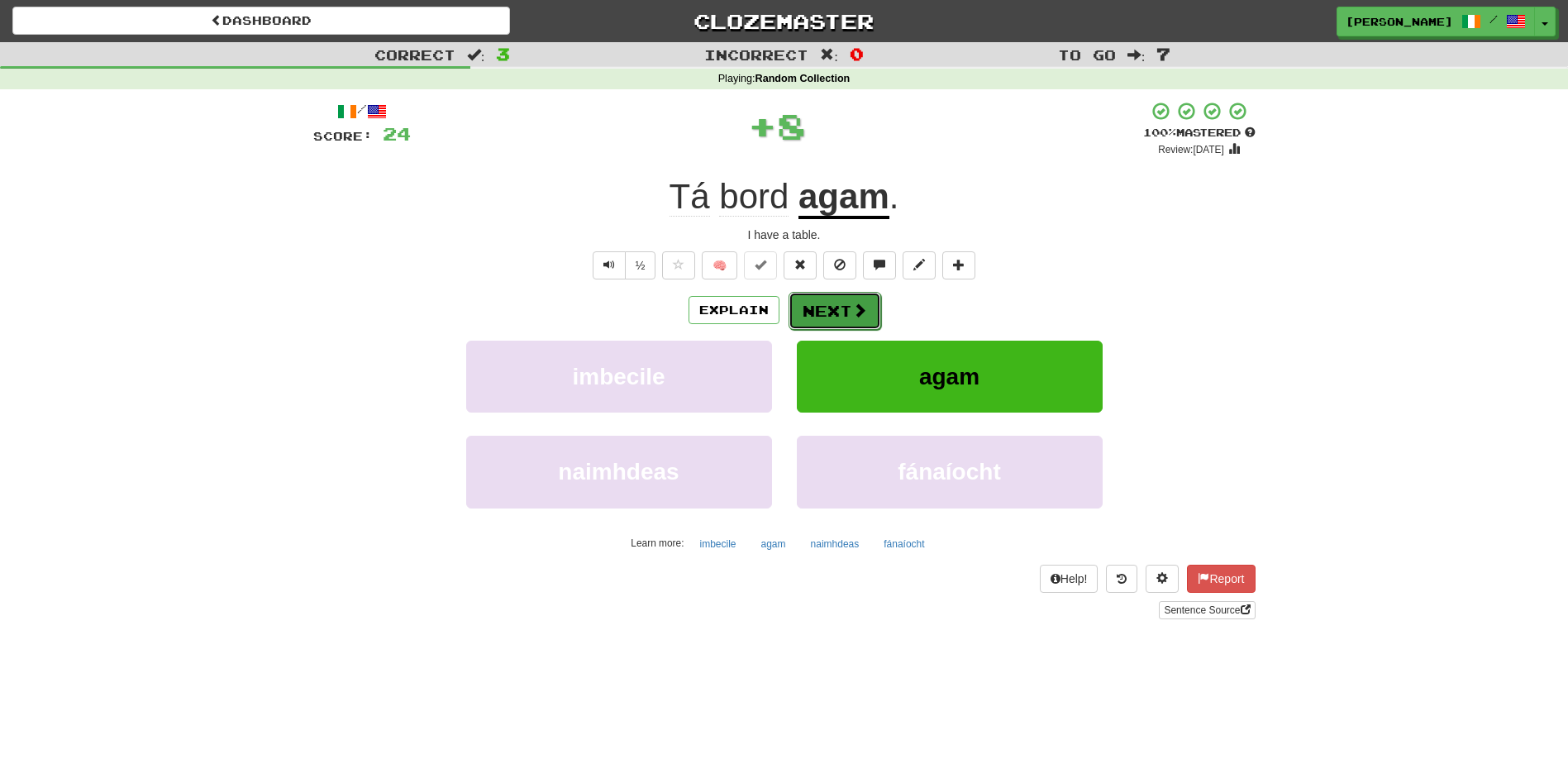
click at [845, 301] on button "Next" at bounding box center [834, 310] width 93 height 38
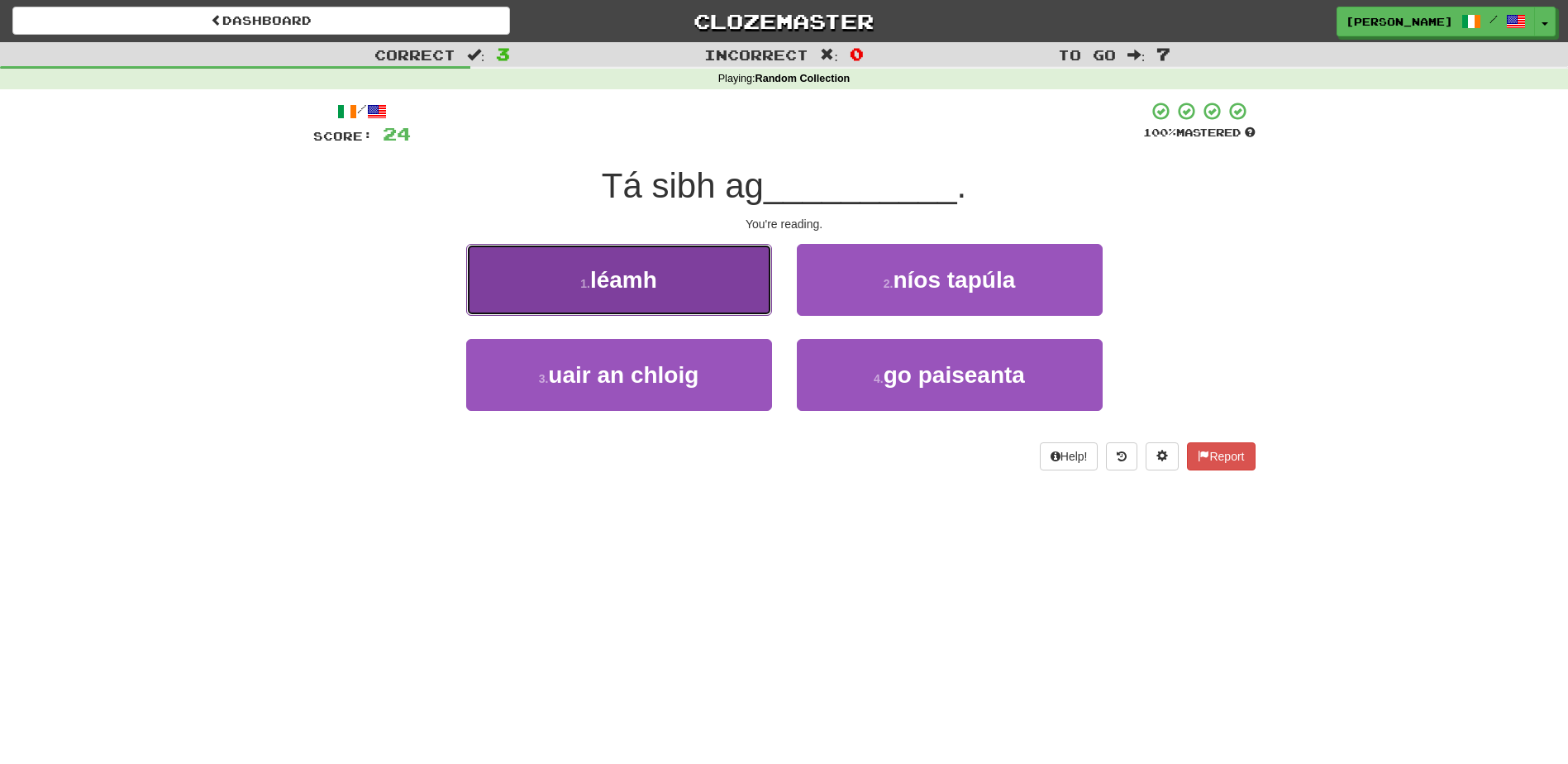
click at [698, 299] on button "1 . léamh" at bounding box center [619, 279] width 305 height 72
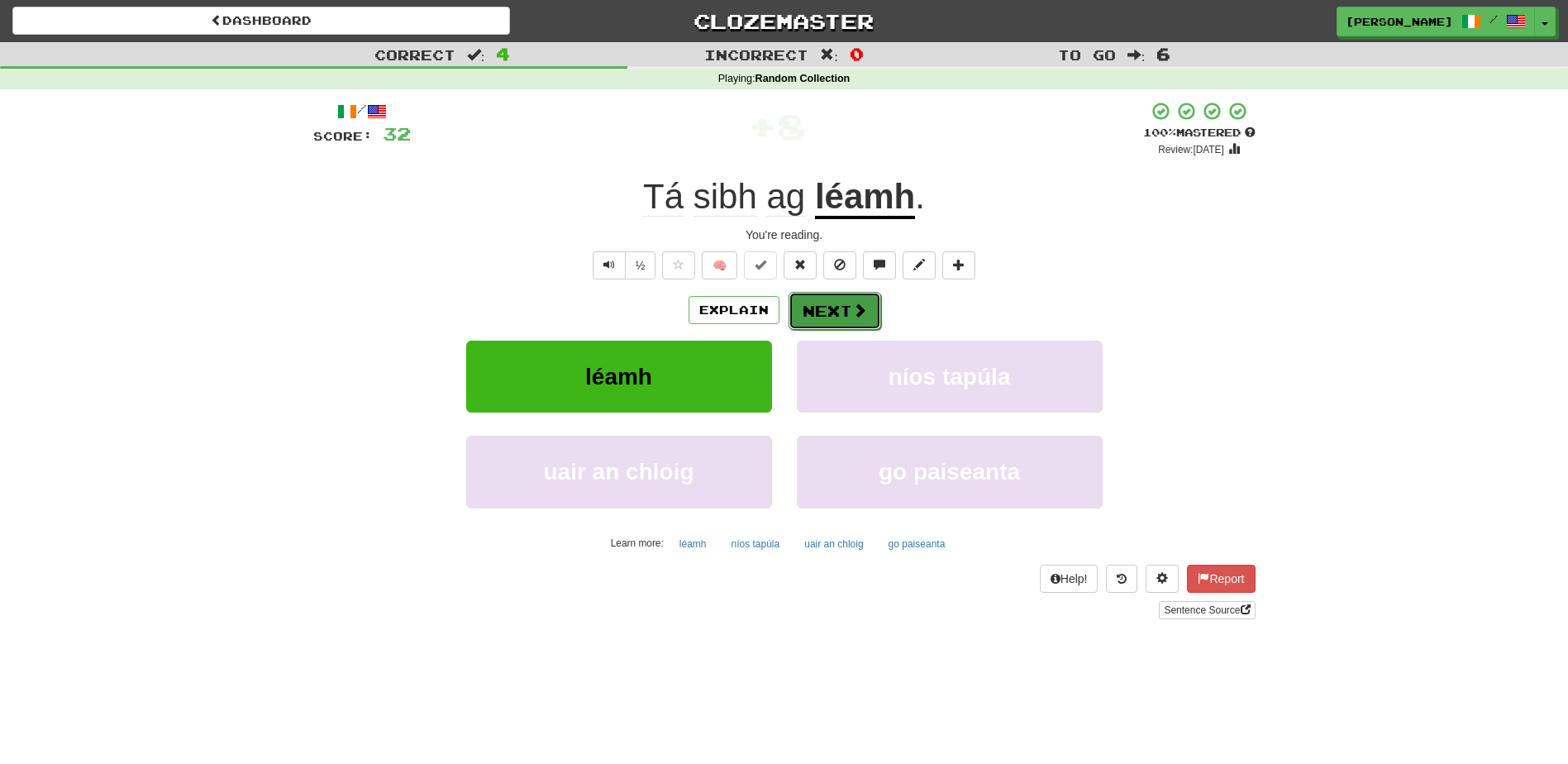
click at [818, 305] on button "Next" at bounding box center [834, 310] width 93 height 38
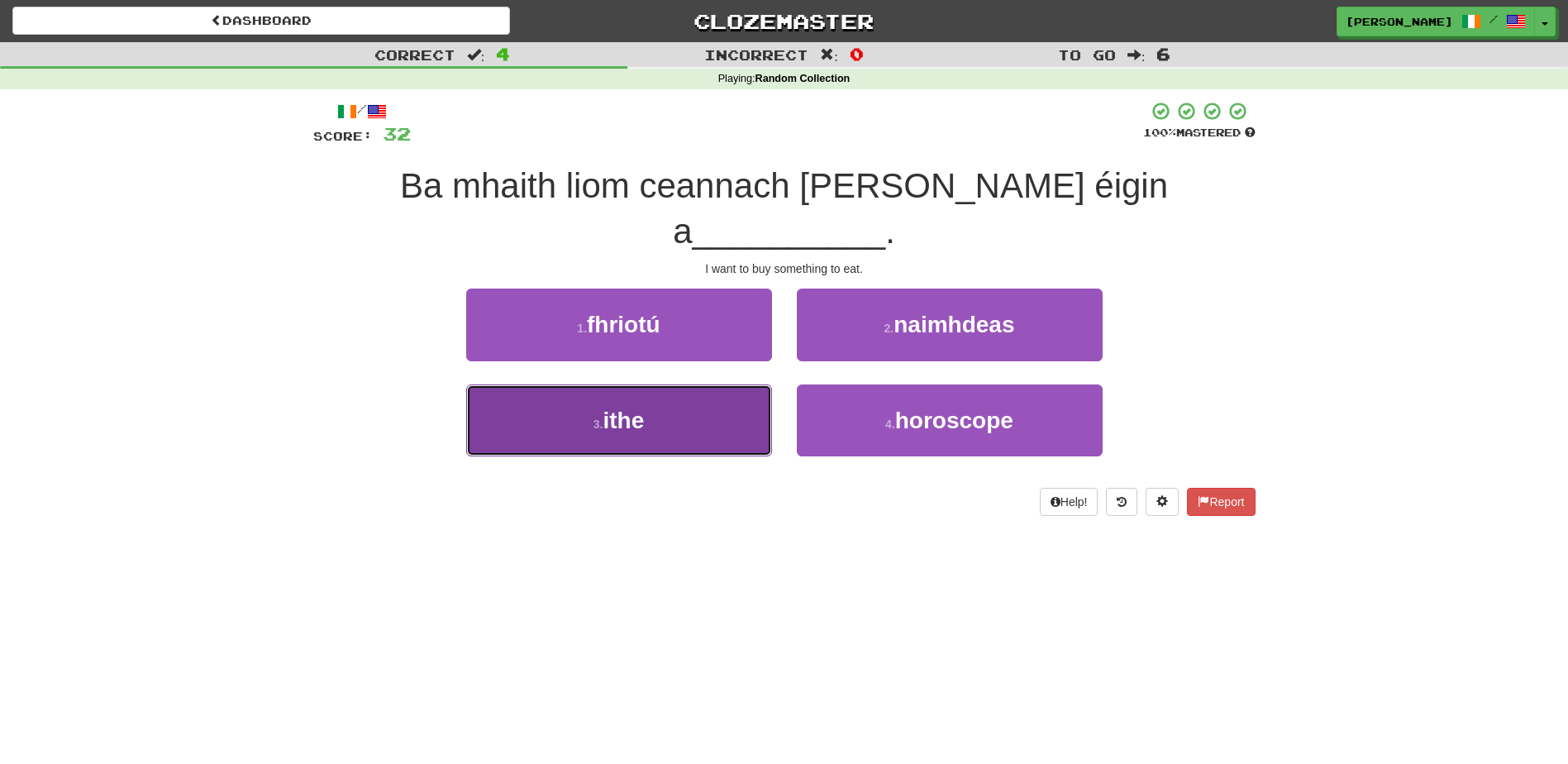
click at [697, 384] on button "3 . ithe" at bounding box center [619, 420] width 305 height 72
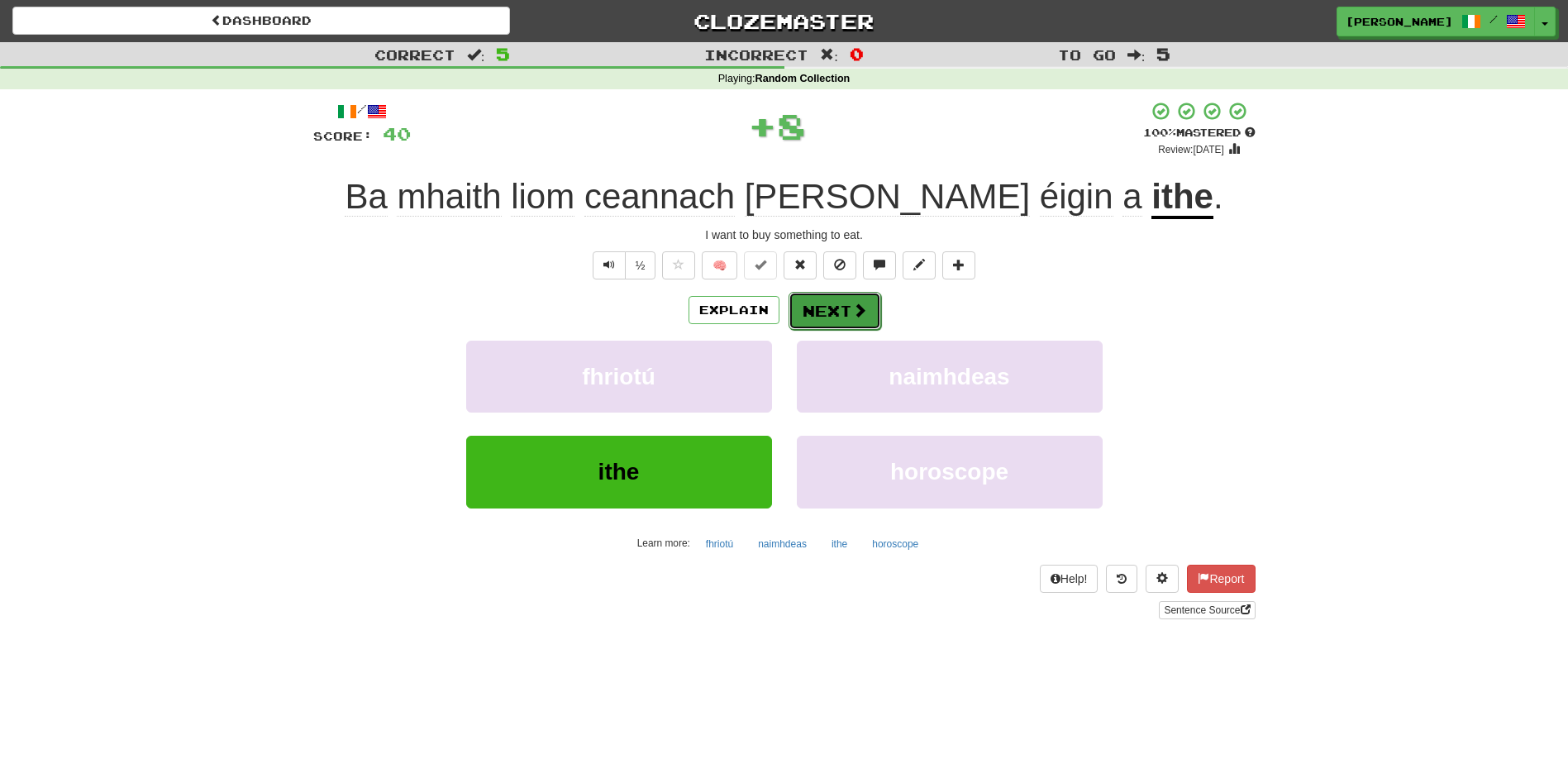
click at [814, 305] on button "Next" at bounding box center [834, 310] width 93 height 38
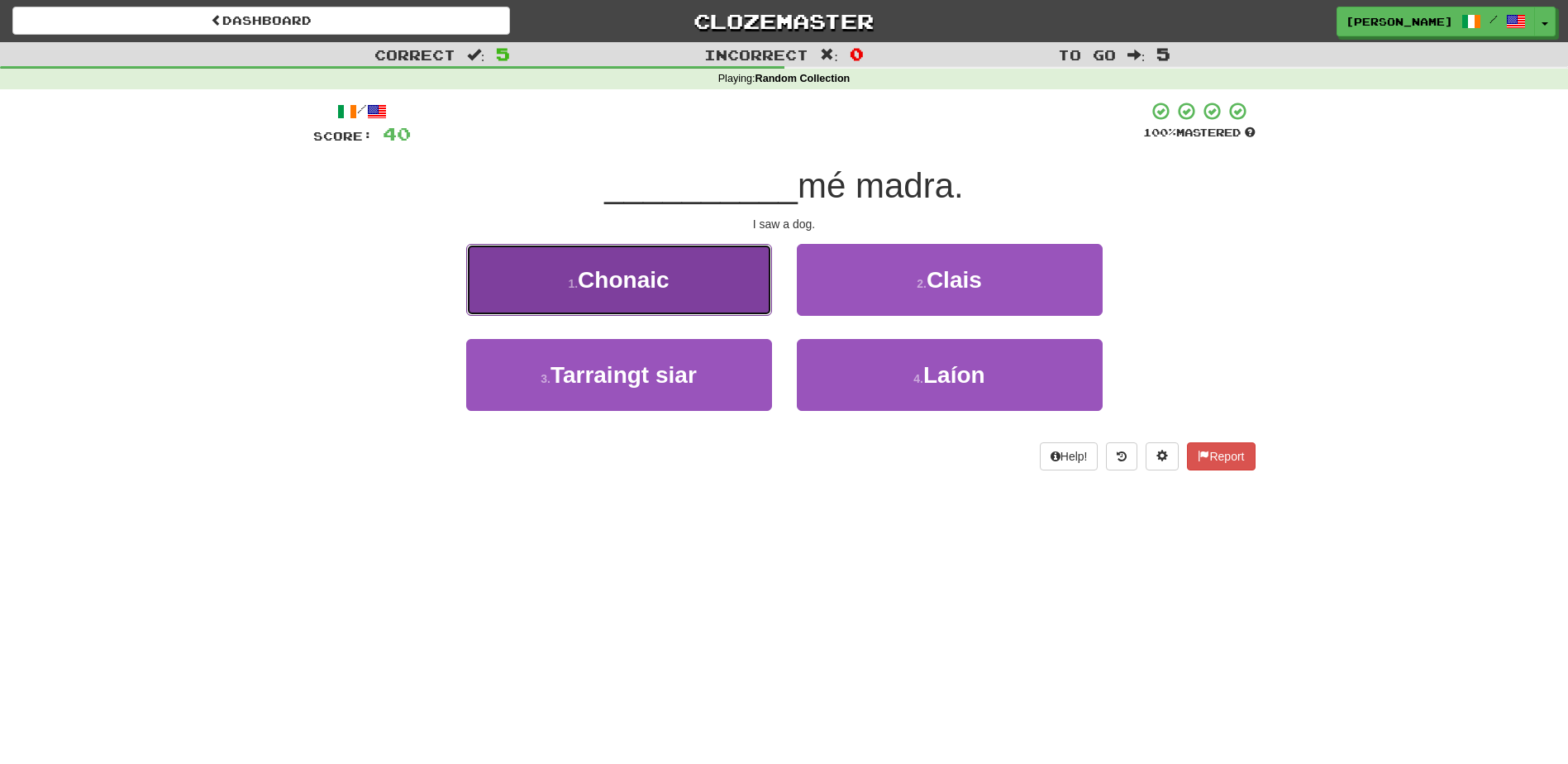
click at [726, 293] on button "1 . [GEOGRAPHIC_DATA]" at bounding box center [619, 279] width 305 height 72
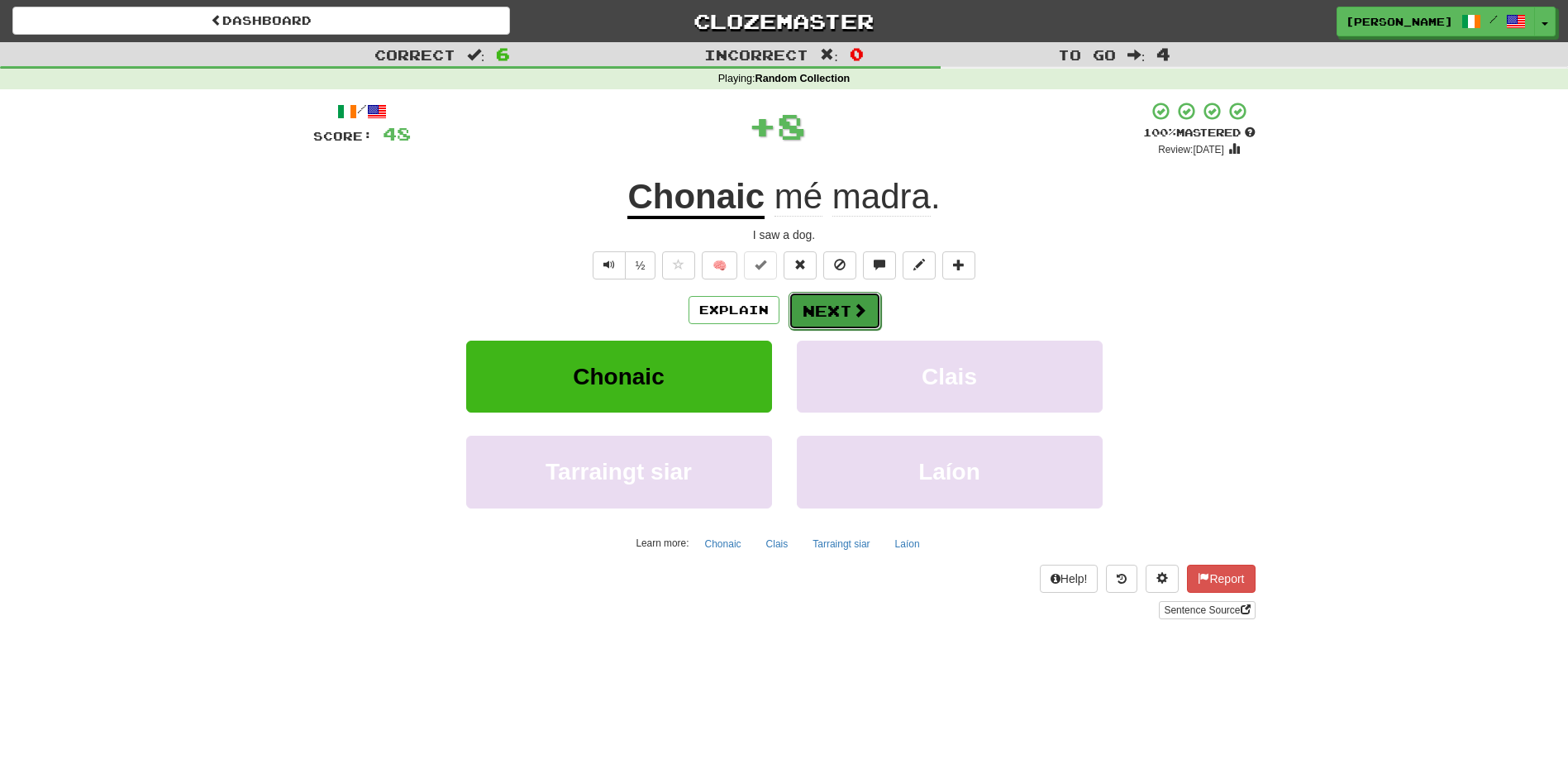
click at [815, 301] on button "Next" at bounding box center [834, 310] width 93 height 38
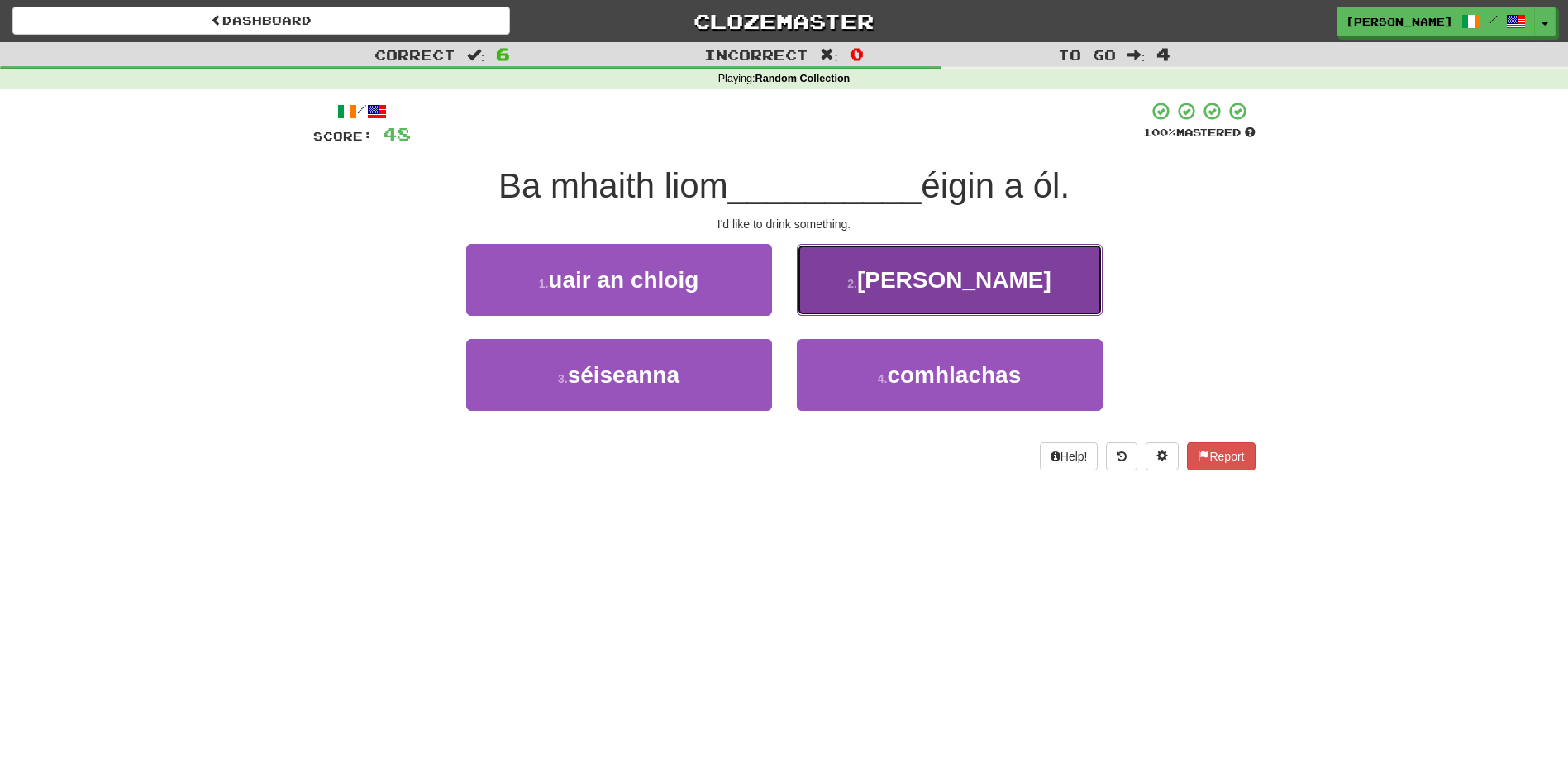
click at [834, 298] on button "2 . [PERSON_NAME]" at bounding box center [949, 279] width 305 height 72
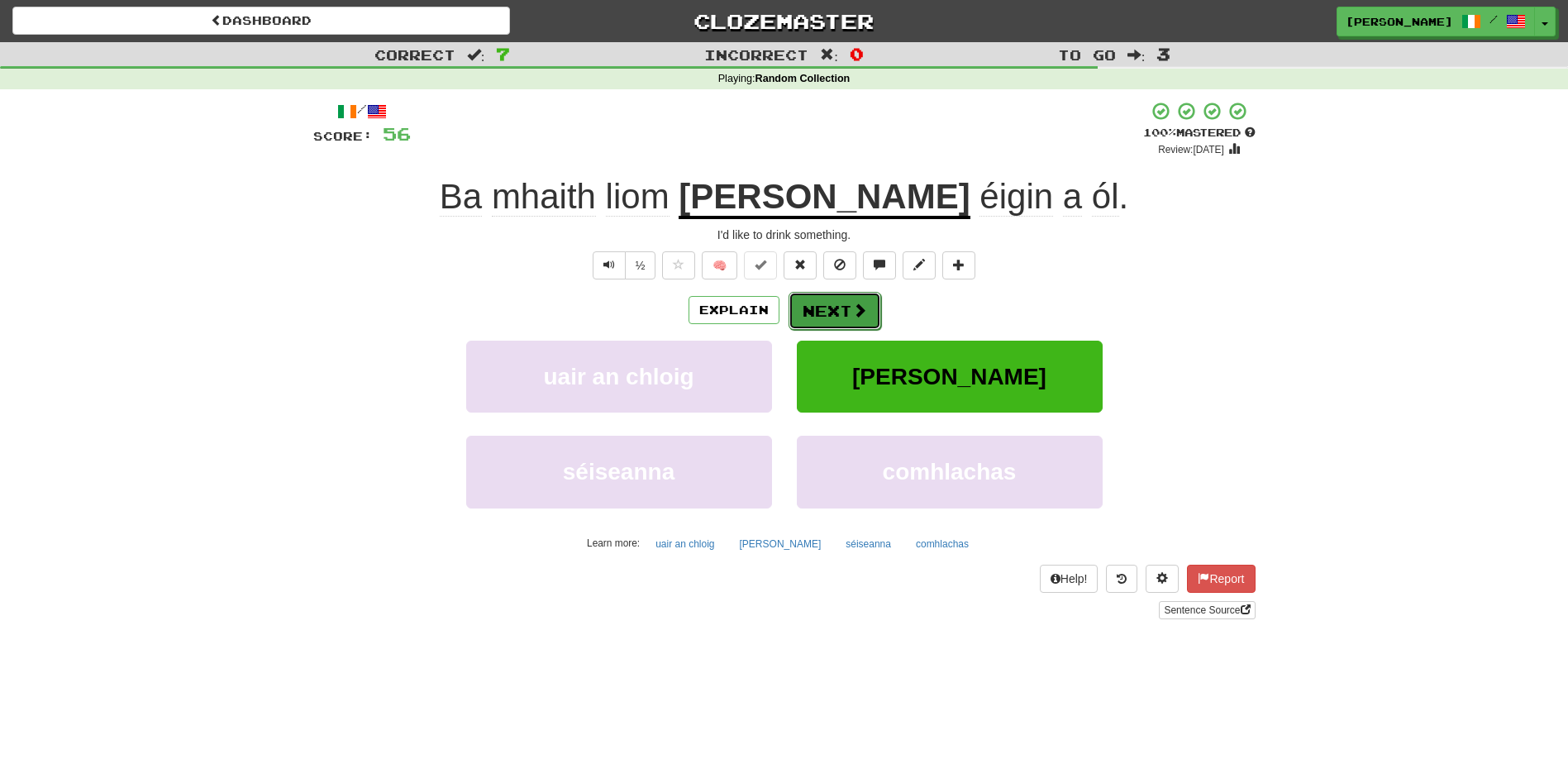
click at [833, 299] on button "Next" at bounding box center [834, 310] width 93 height 38
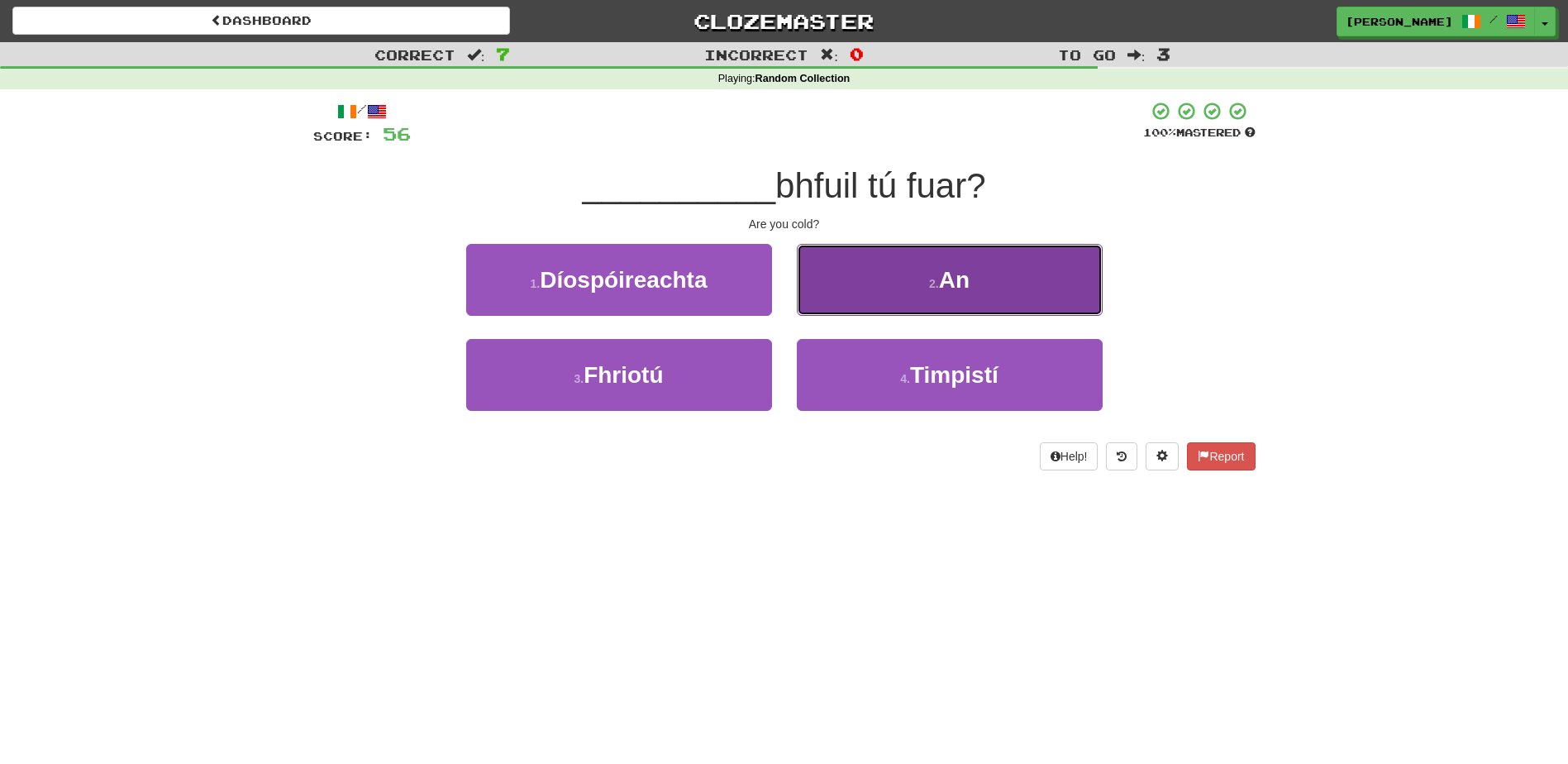
click at [855, 308] on button "2 . An" at bounding box center [949, 279] width 305 height 72
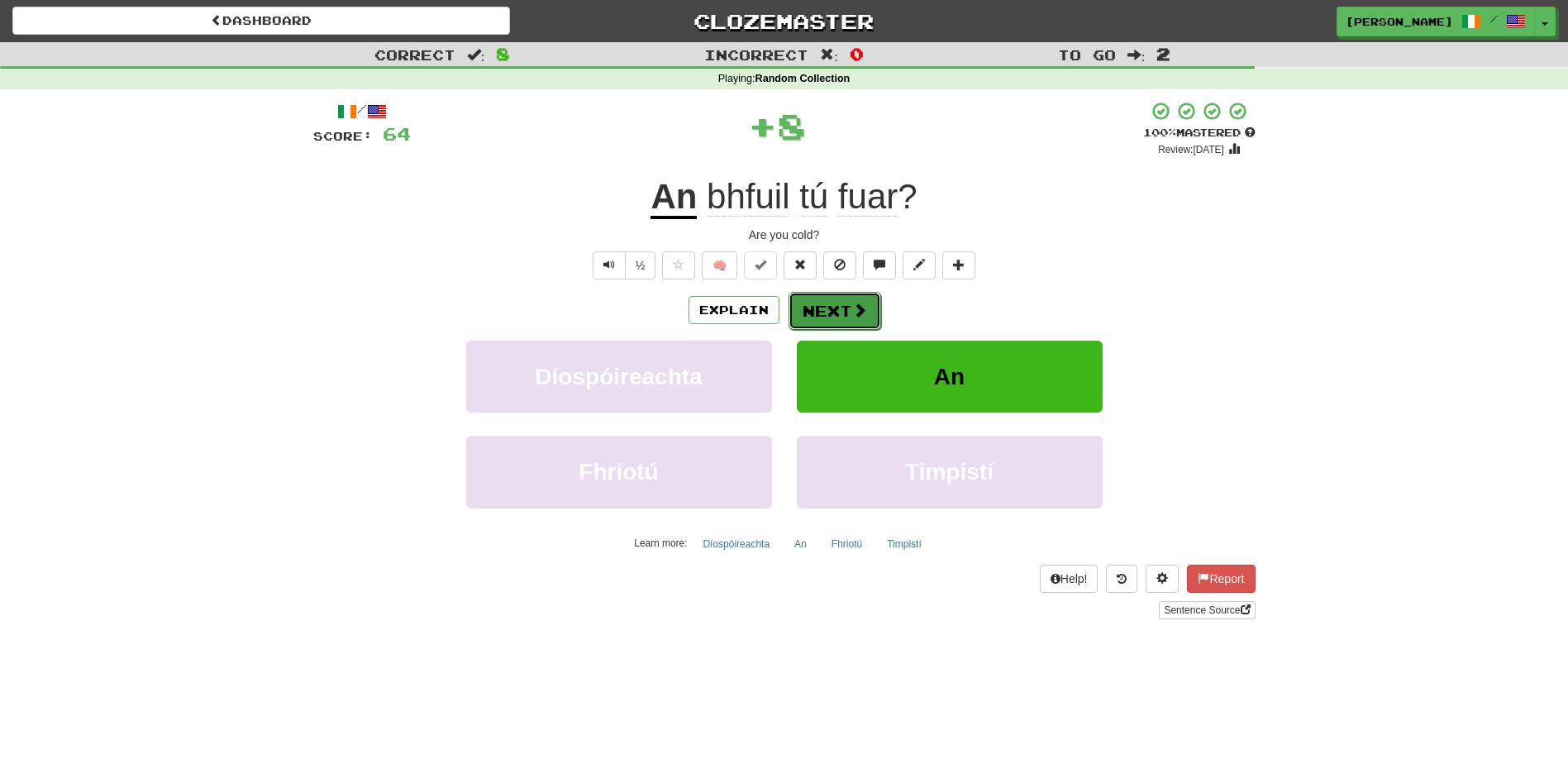
click at [852, 310] on span at bounding box center [858, 309] width 15 height 15
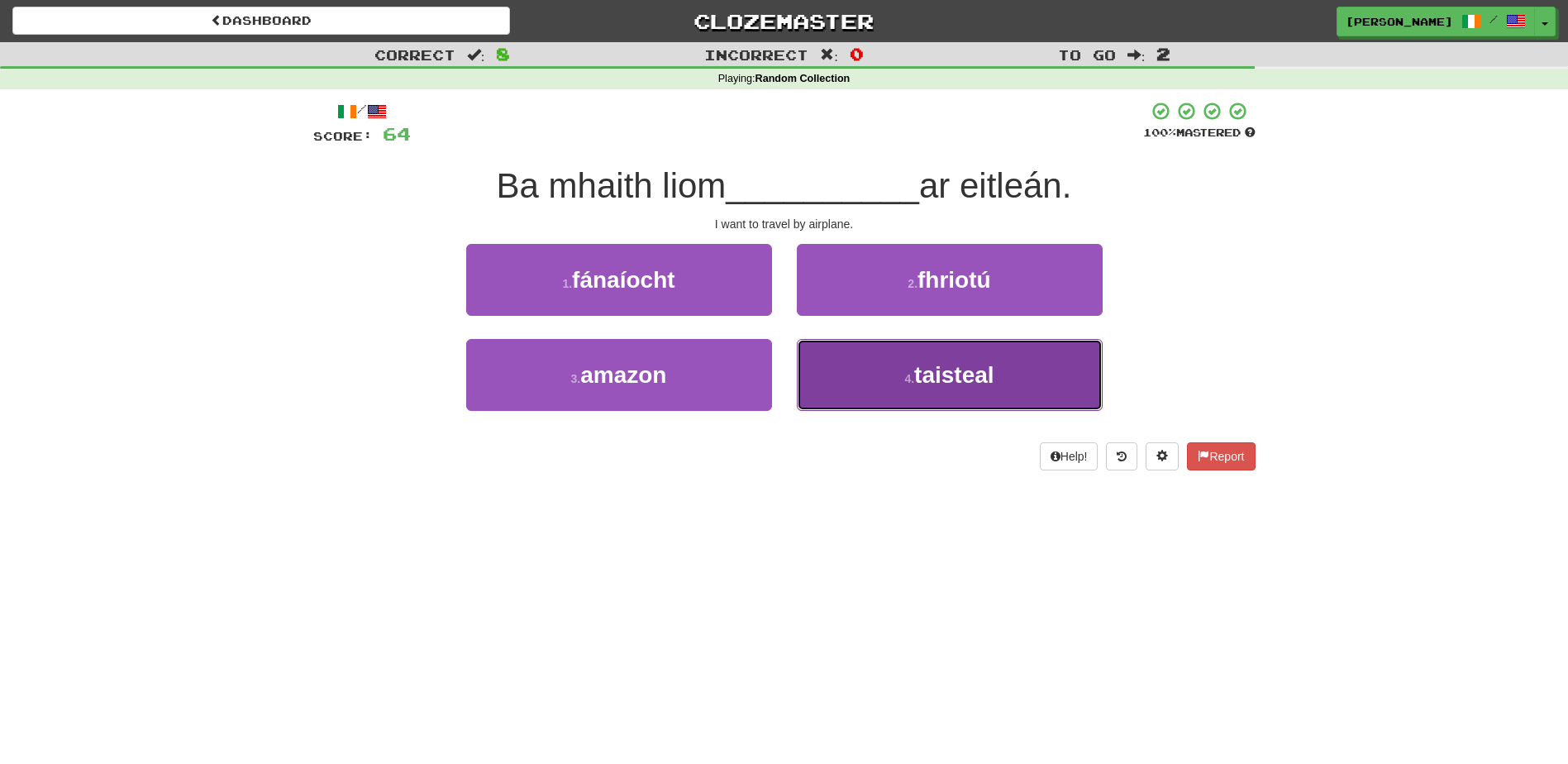
click at [873, 363] on button "4 . taisteal" at bounding box center [949, 374] width 305 height 72
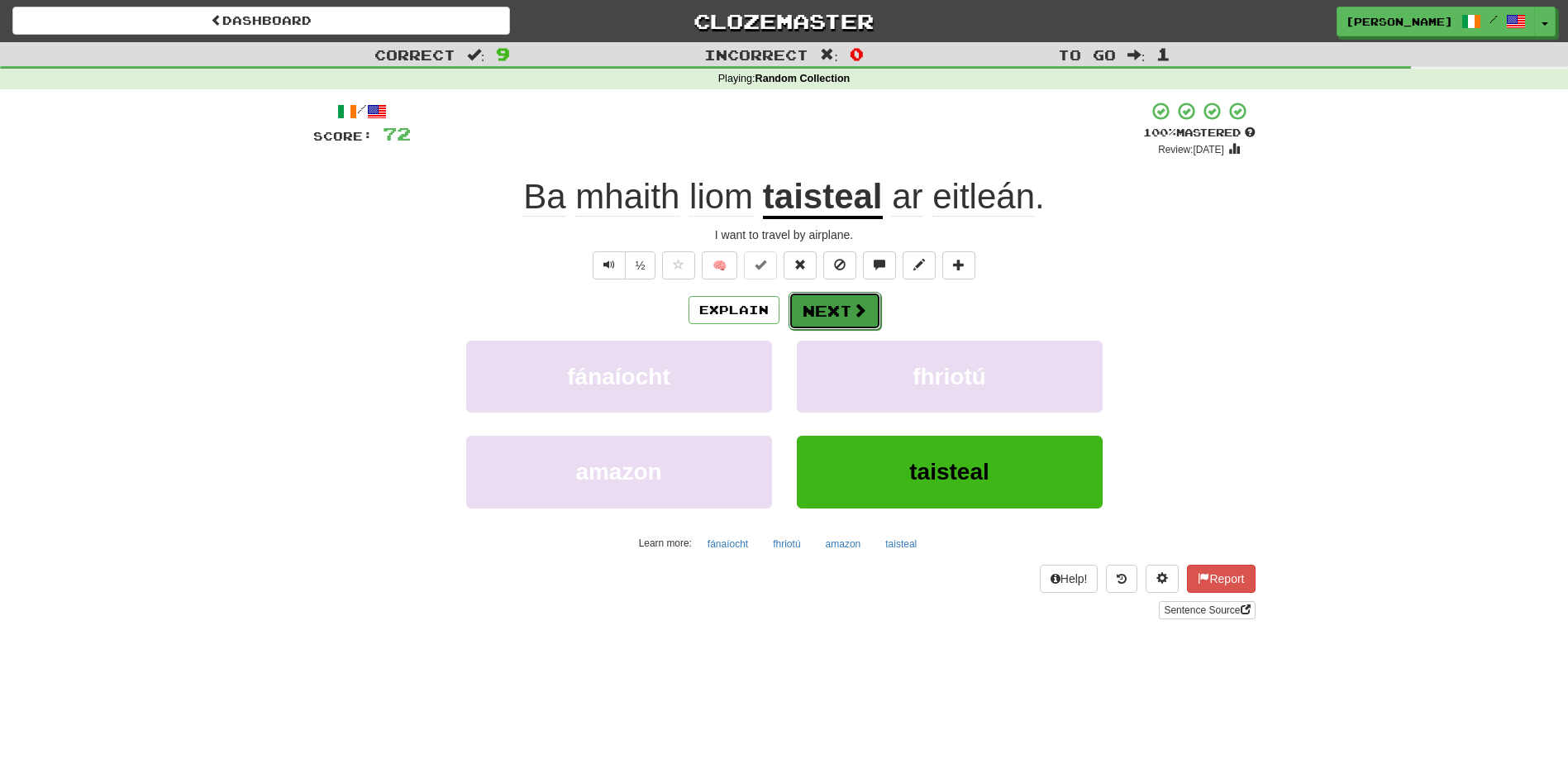
click at [845, 312] on button "Next" at bounding box center [834, 310] width 93 height 38
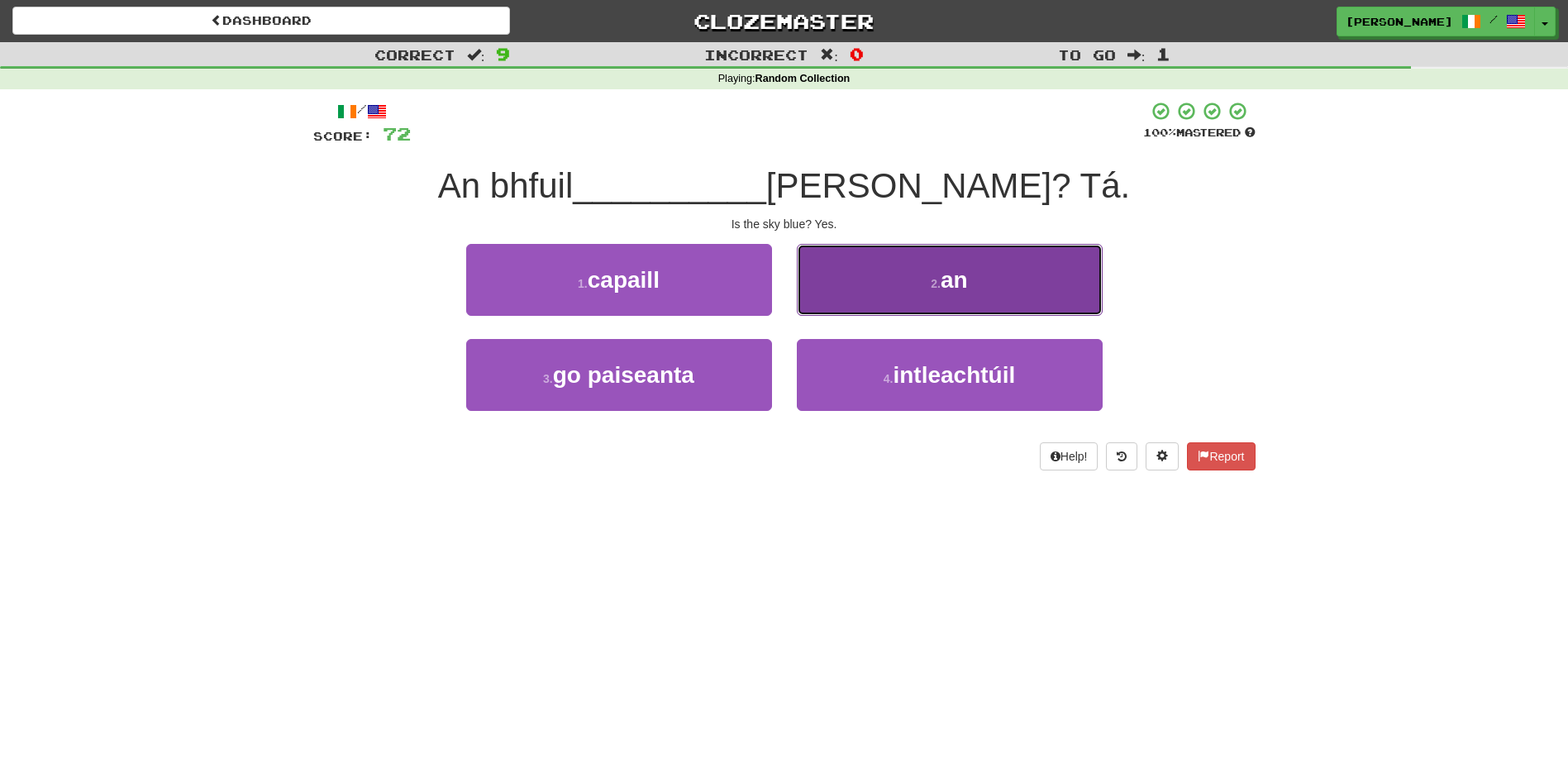
click at [970, 288] on button "2 . an" at bounding box center [949, 279] width 305 height 72
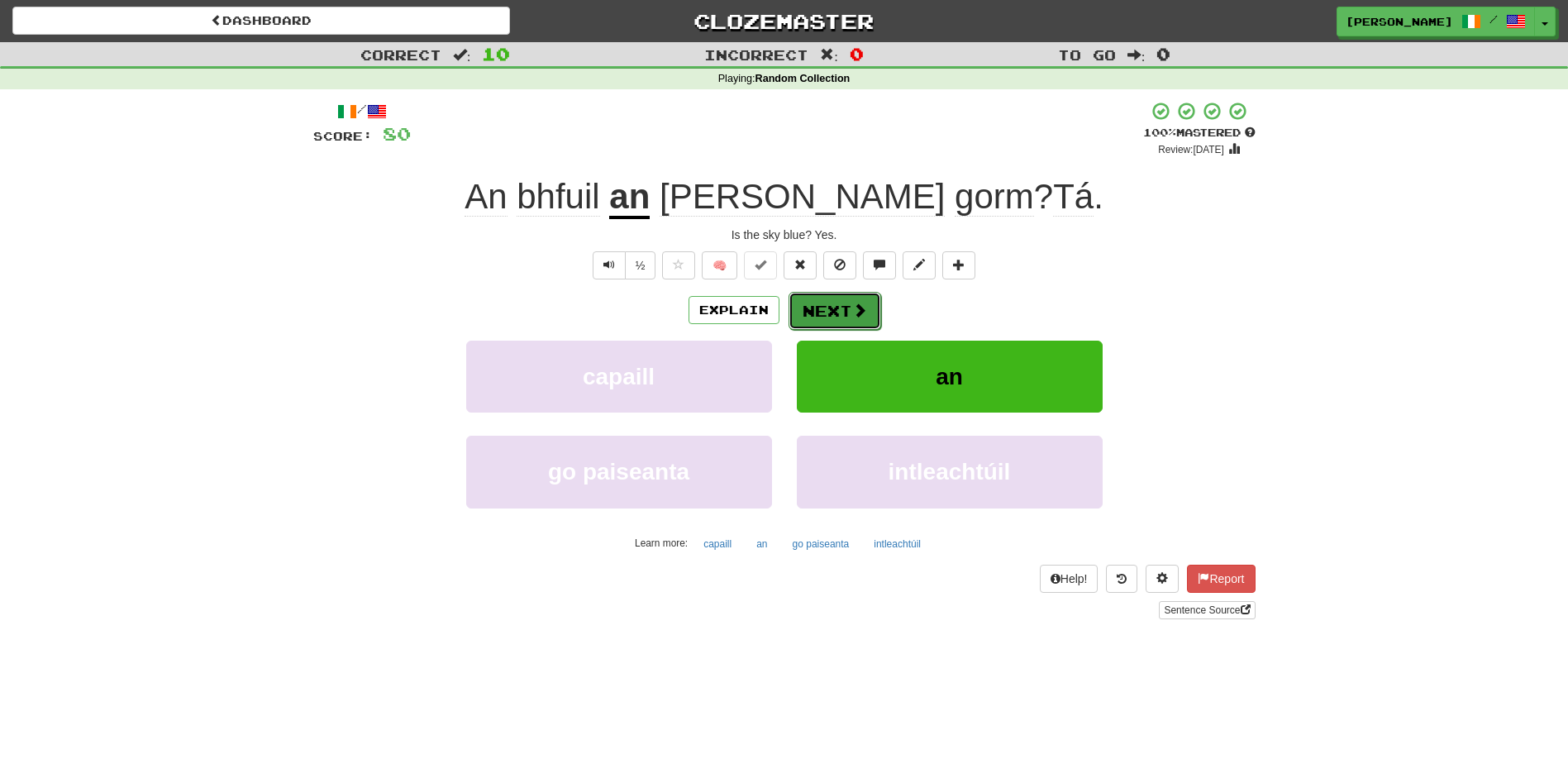
click at [852, 320] on button "Next" at bounding box center [834, 310] width 93 height 38
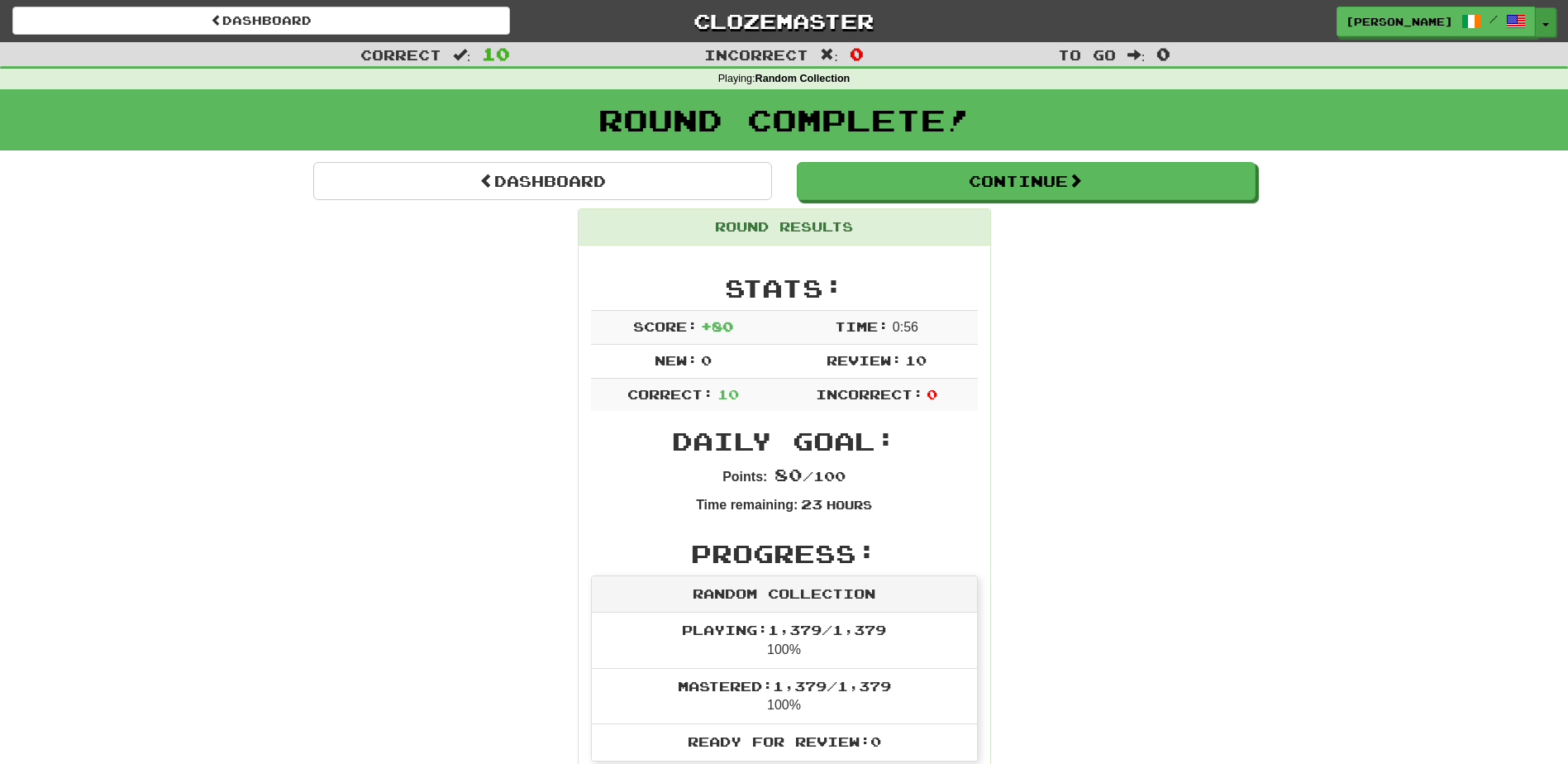
click at [1551, 24] on button "Toggle Dropdown" at bounding box center [1545, 22] width 21 height 30
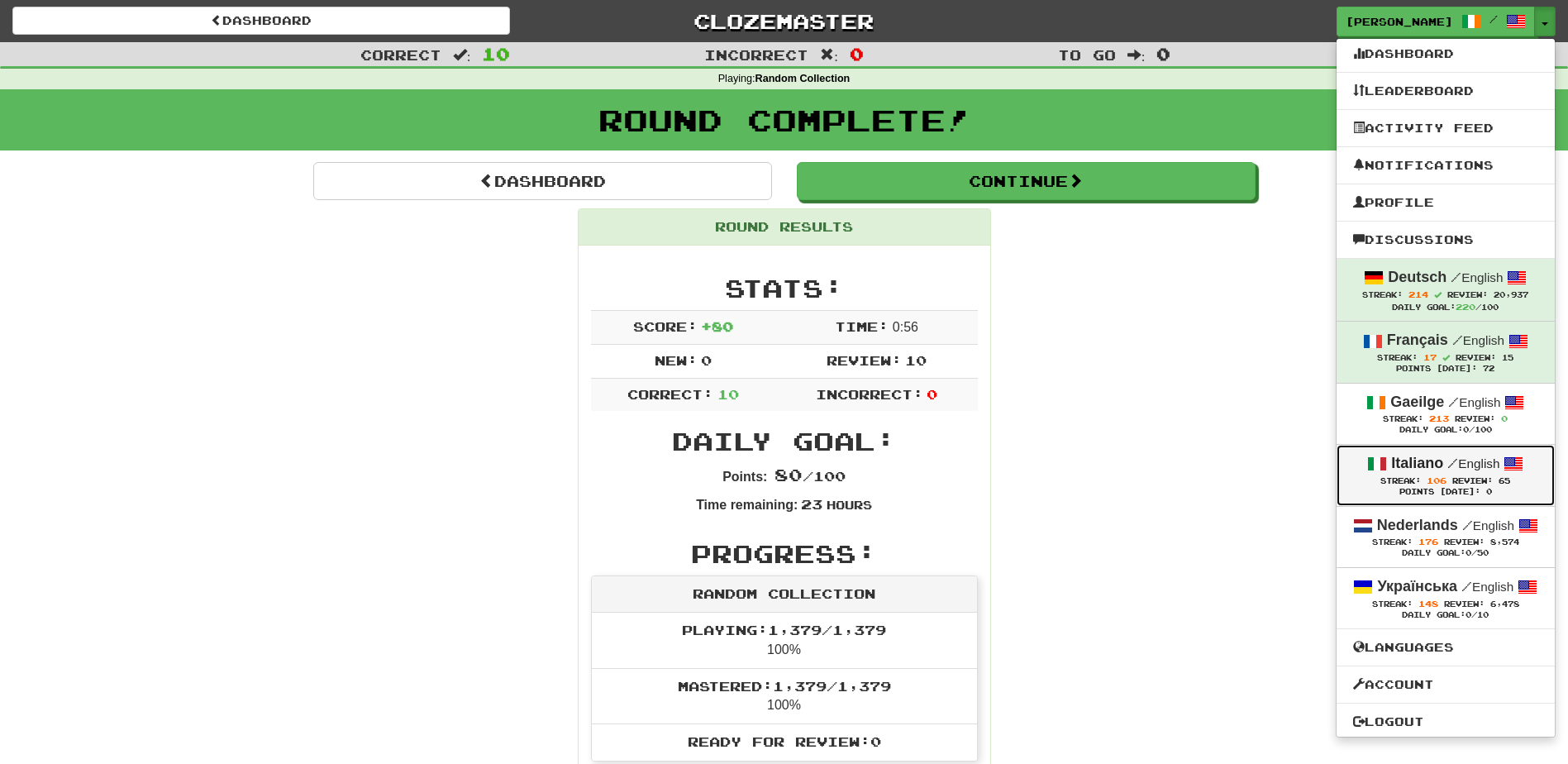
click at [1433, 464] on strong "Italiano" at bounding box center [1417, 462] width 52 height 16
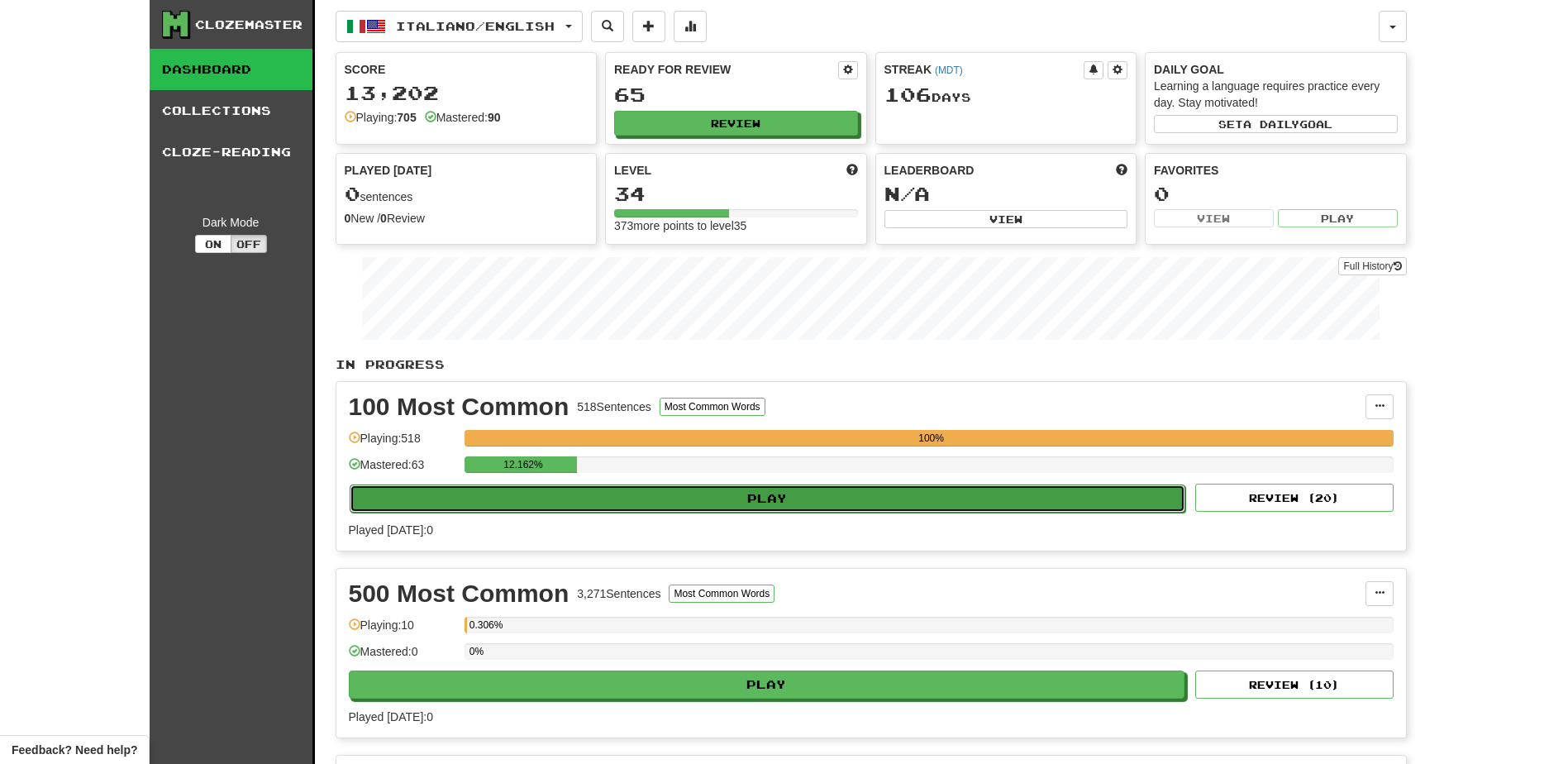
click at [808, 492] on button "Play" at bounding box center [768, 498] width 836 height 28
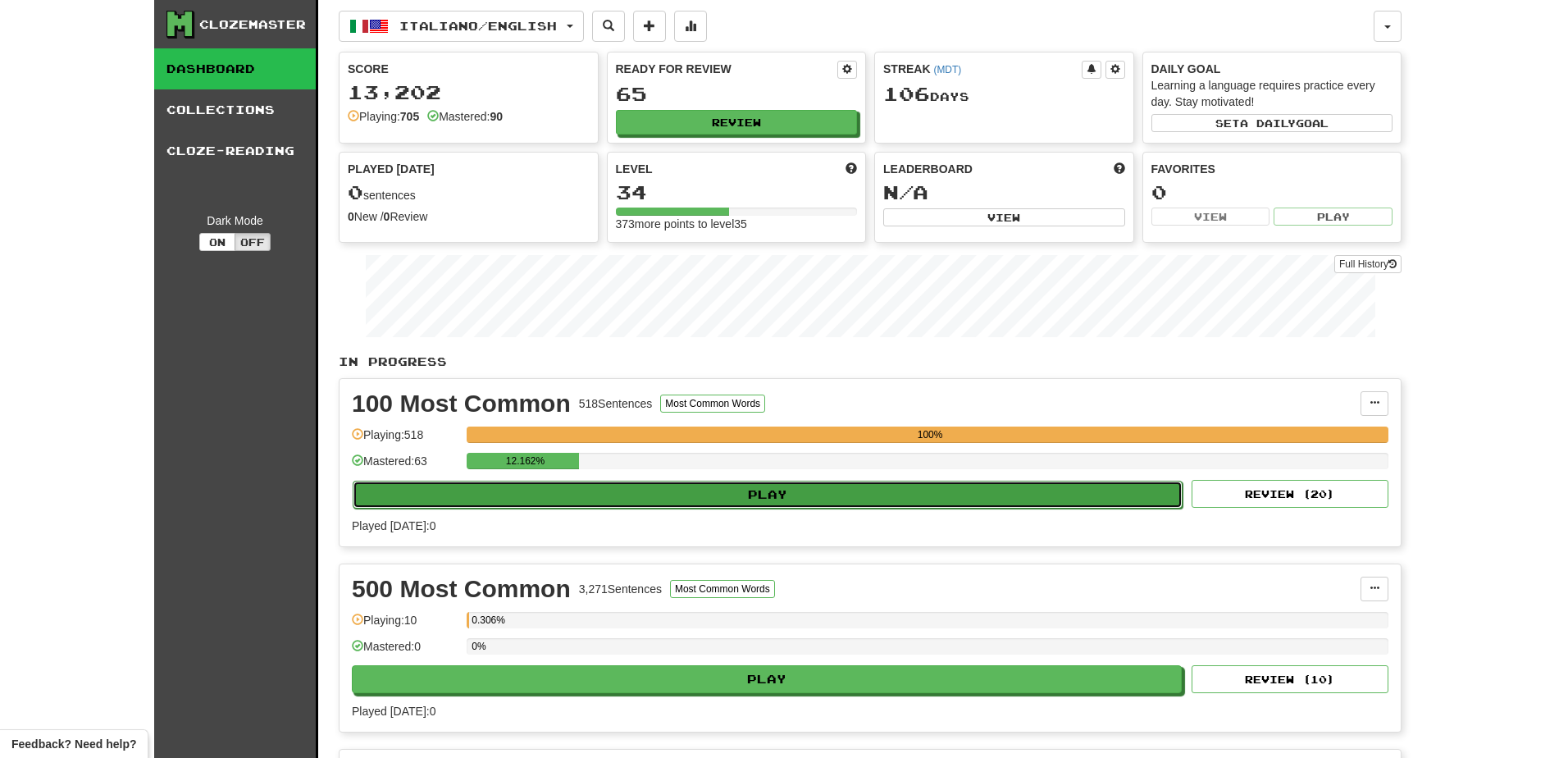
select select "**"
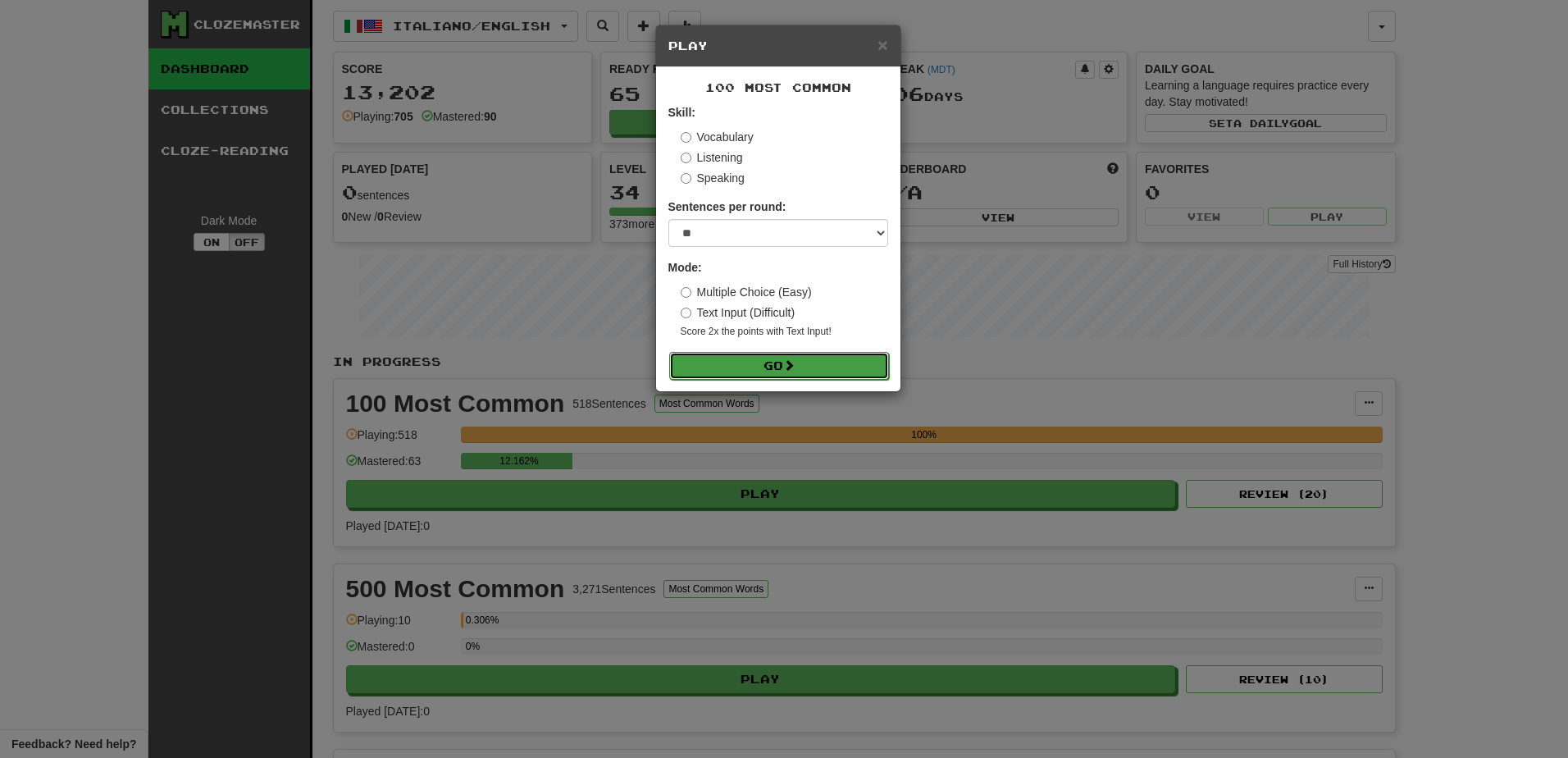
click at [804, 367] on button "Go" at bounding box center [779, 366] width 220 height 28
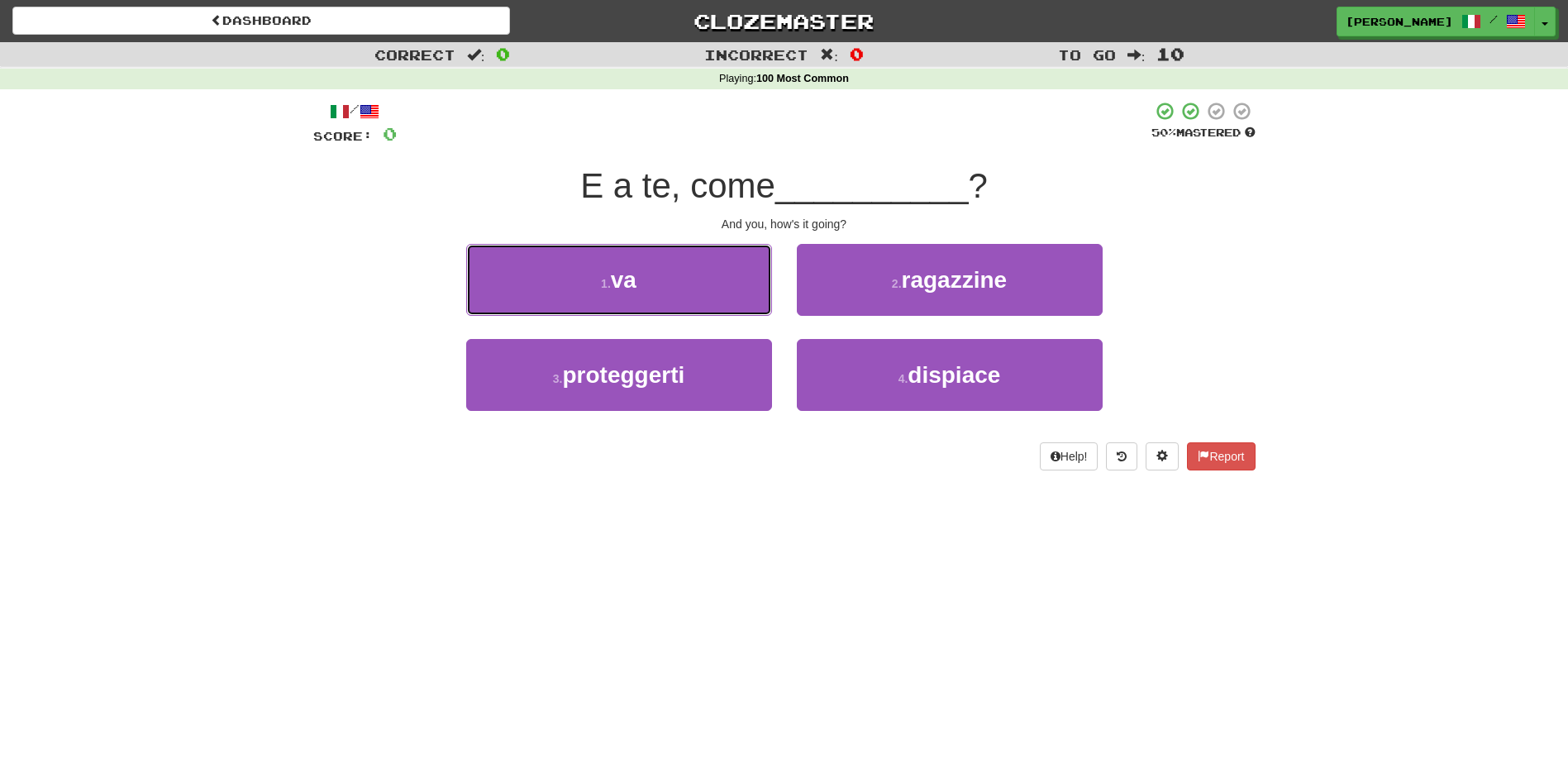
click at [640, 279] on button "1 . va" at bounding box center [619, 279] width 305 height 72
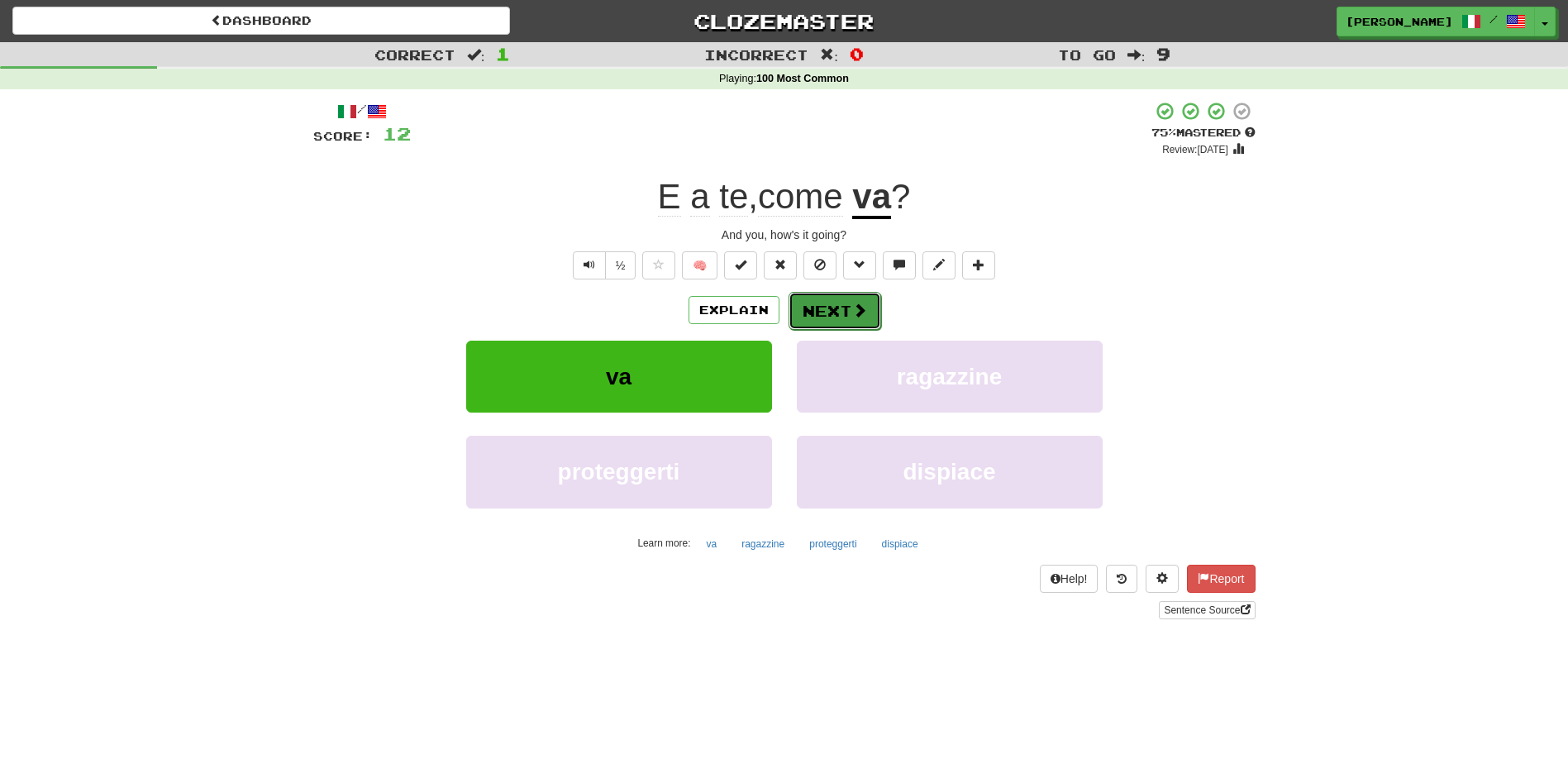
click at [852, 306] on span at bounding box center [858, 309] width 15 height 15
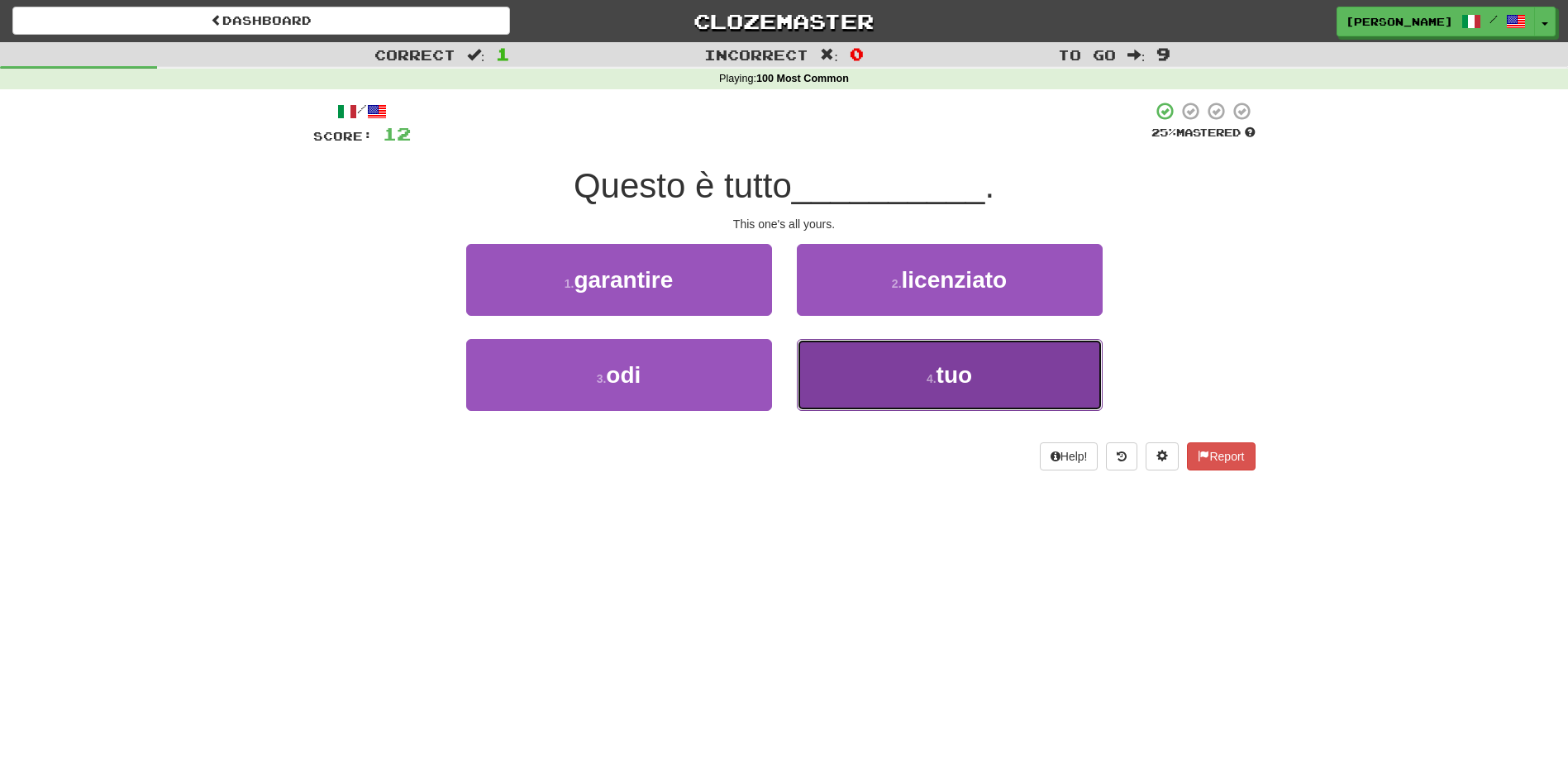
click at [829, 365] on button "4 . tuo" at bounding box center [949, 374] width 305 height 72
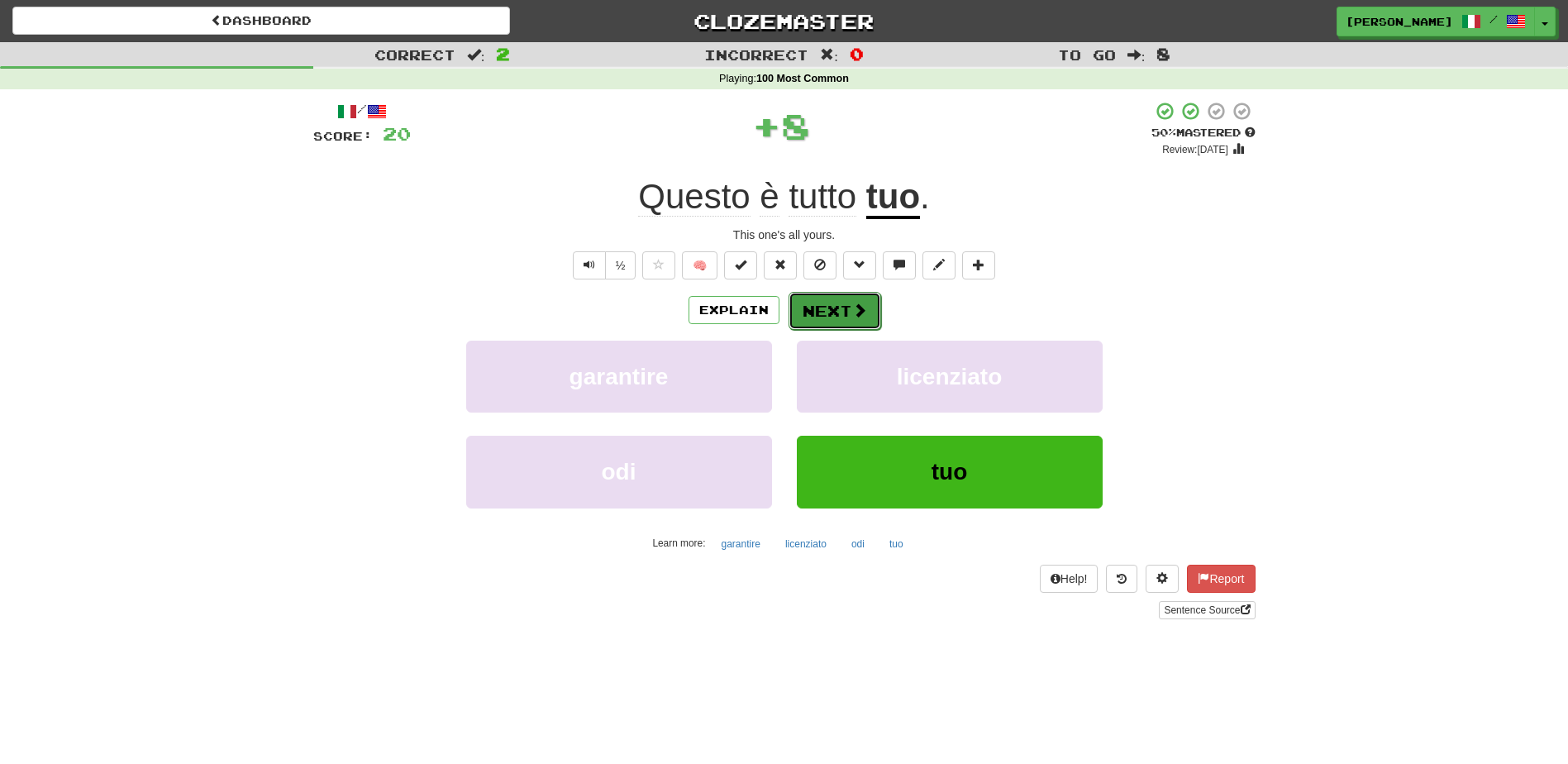
click at [814, 314] on button "Next" at bounding box center [834, 310] width 93 height 38
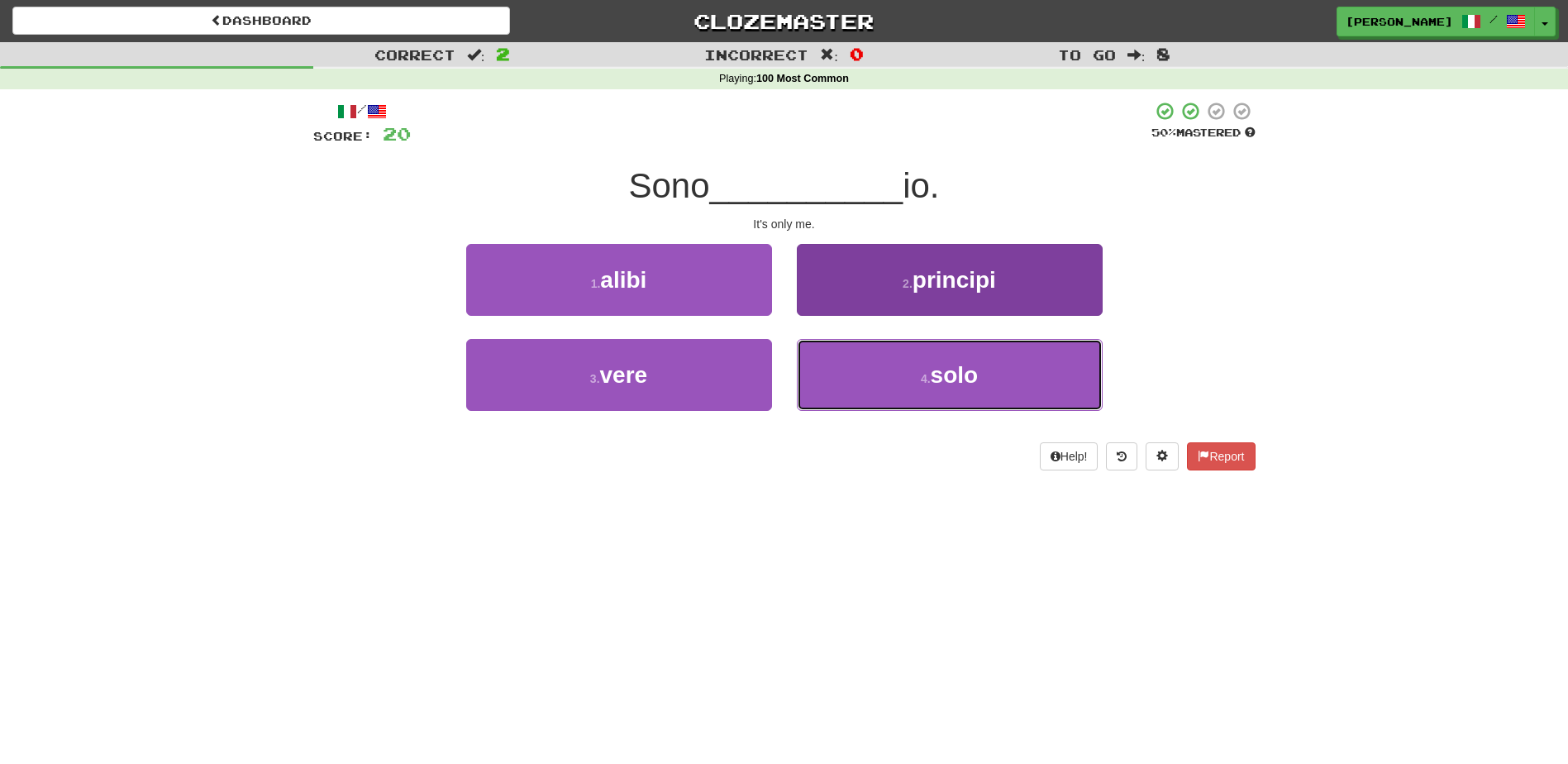
click at [892, 382] on button "4 . solo" at bounding box center [949, 374] width 305 height 72
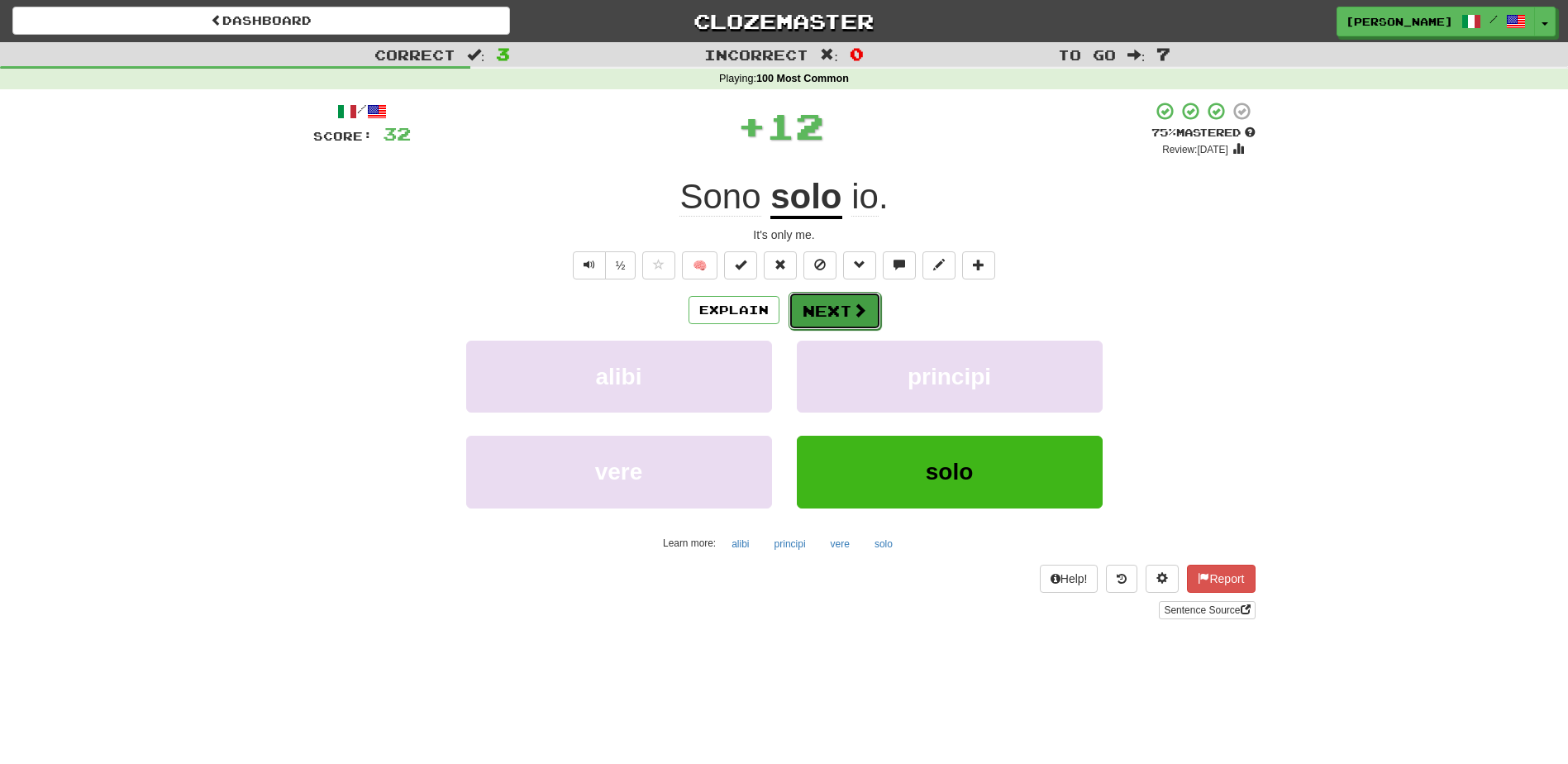
click at [828, 311] on button "Next" at bounding box center [834, 310] width 93 height 38
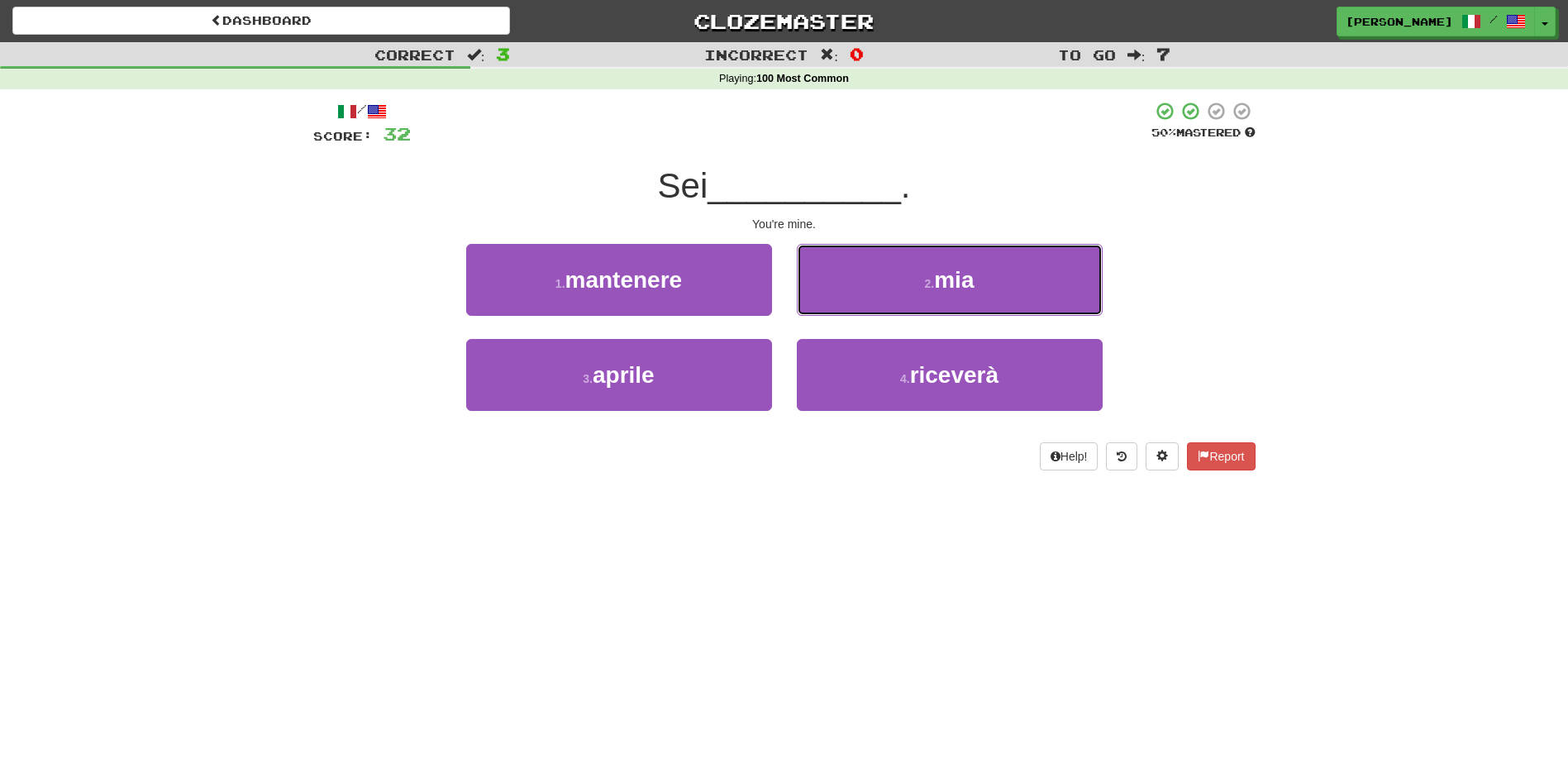
click at [855, 282] on button "2 . mia" at bounding box center [949, 279] width 305 height 72
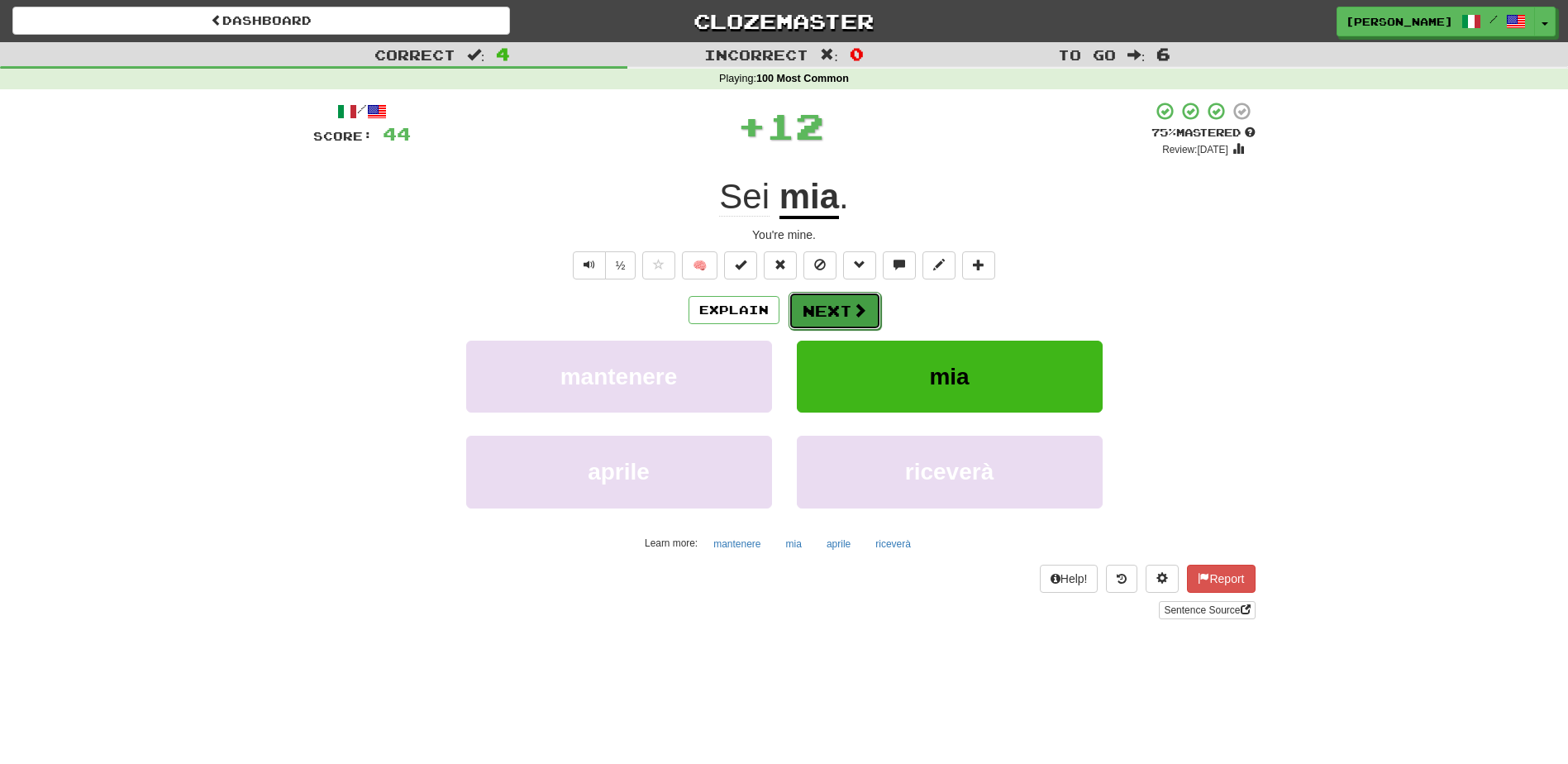
click at [828, 305] on button "Next" at bounding box center [834, 310] width 93 height 38
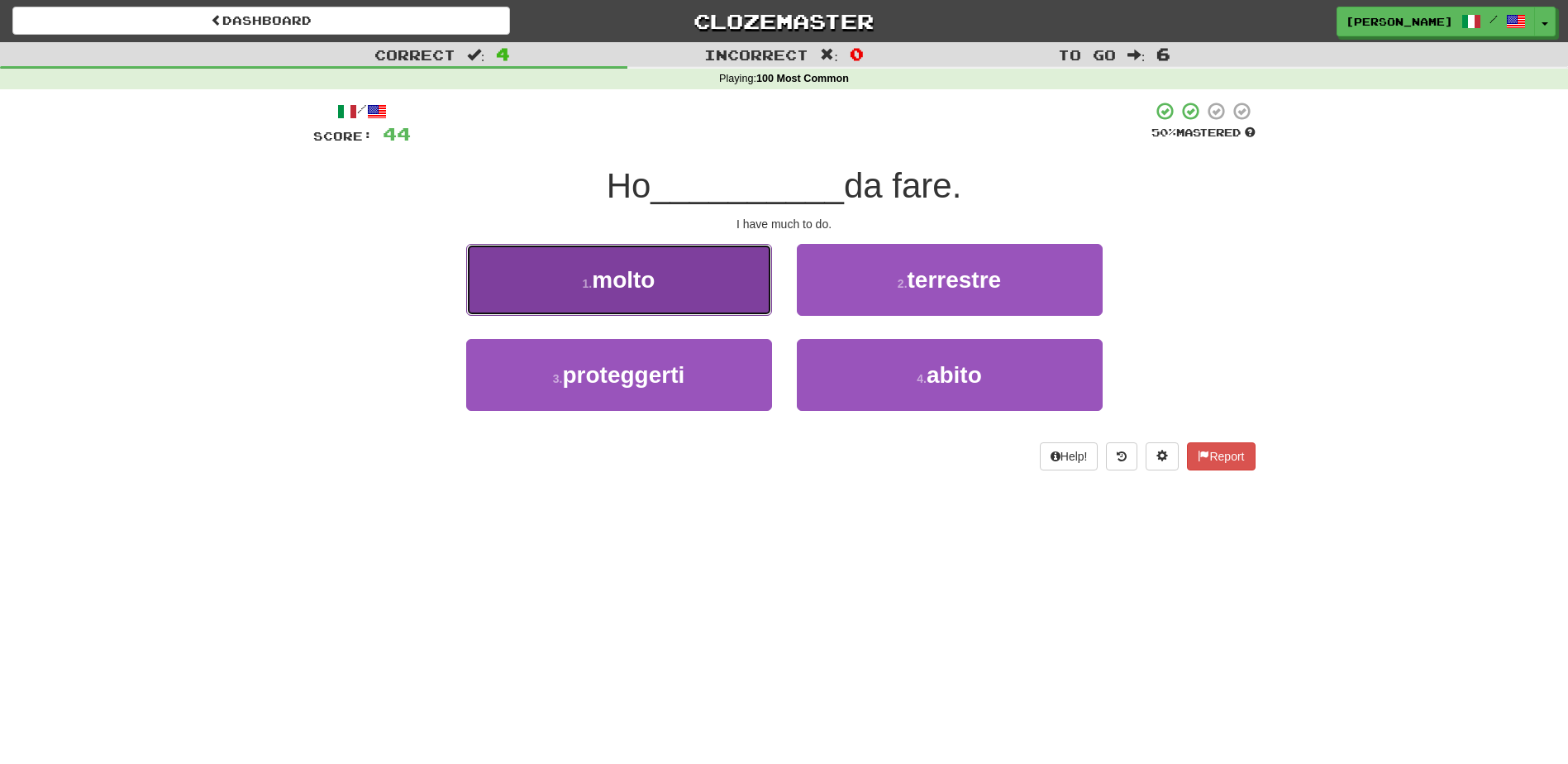
click at [652, 279] on span "molto" at bounding box center [623, 279] width 63 height 25
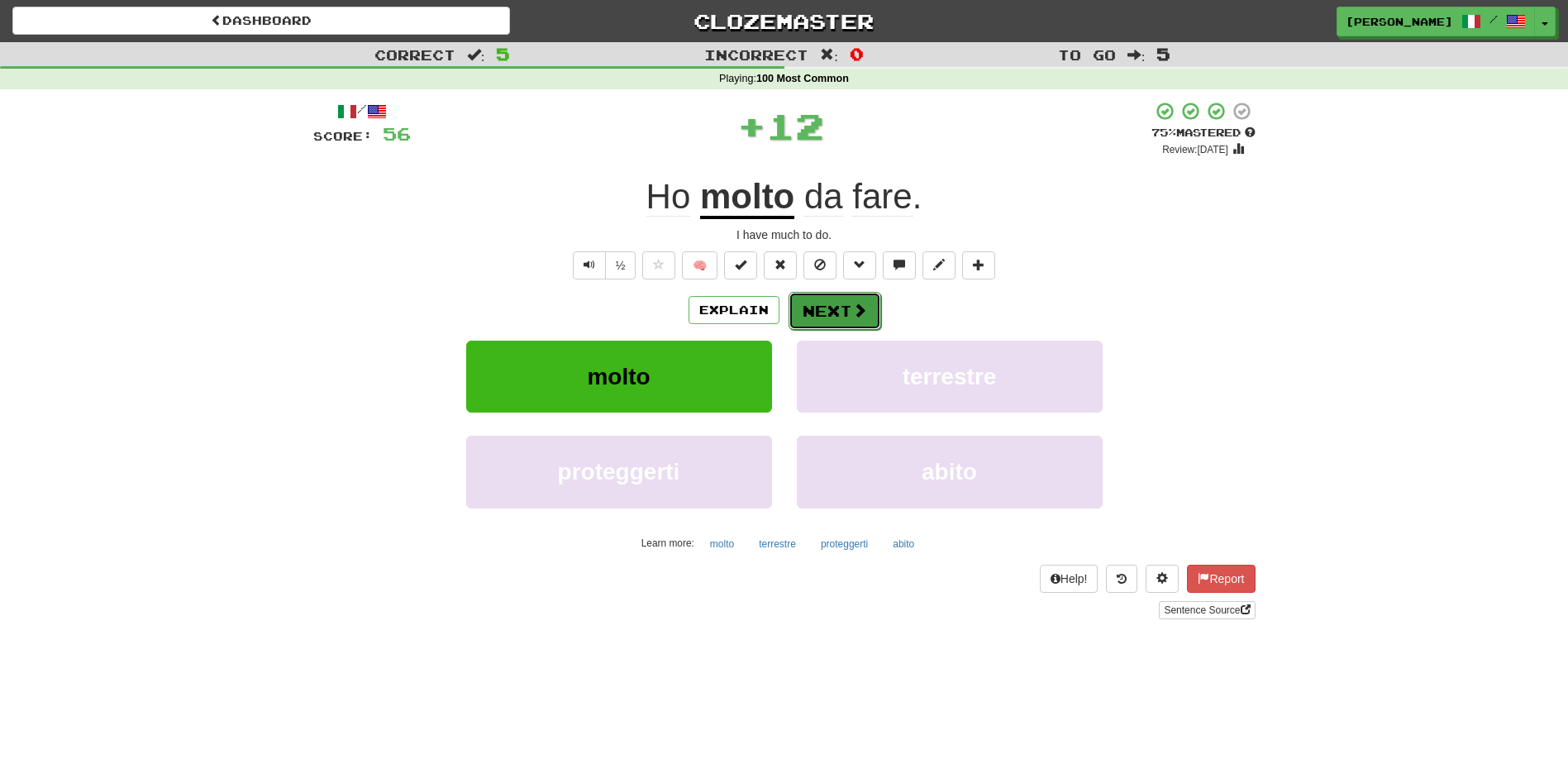
click at [847, 303] on button "Next" at bounding box center [834, 310] width 93 height 38
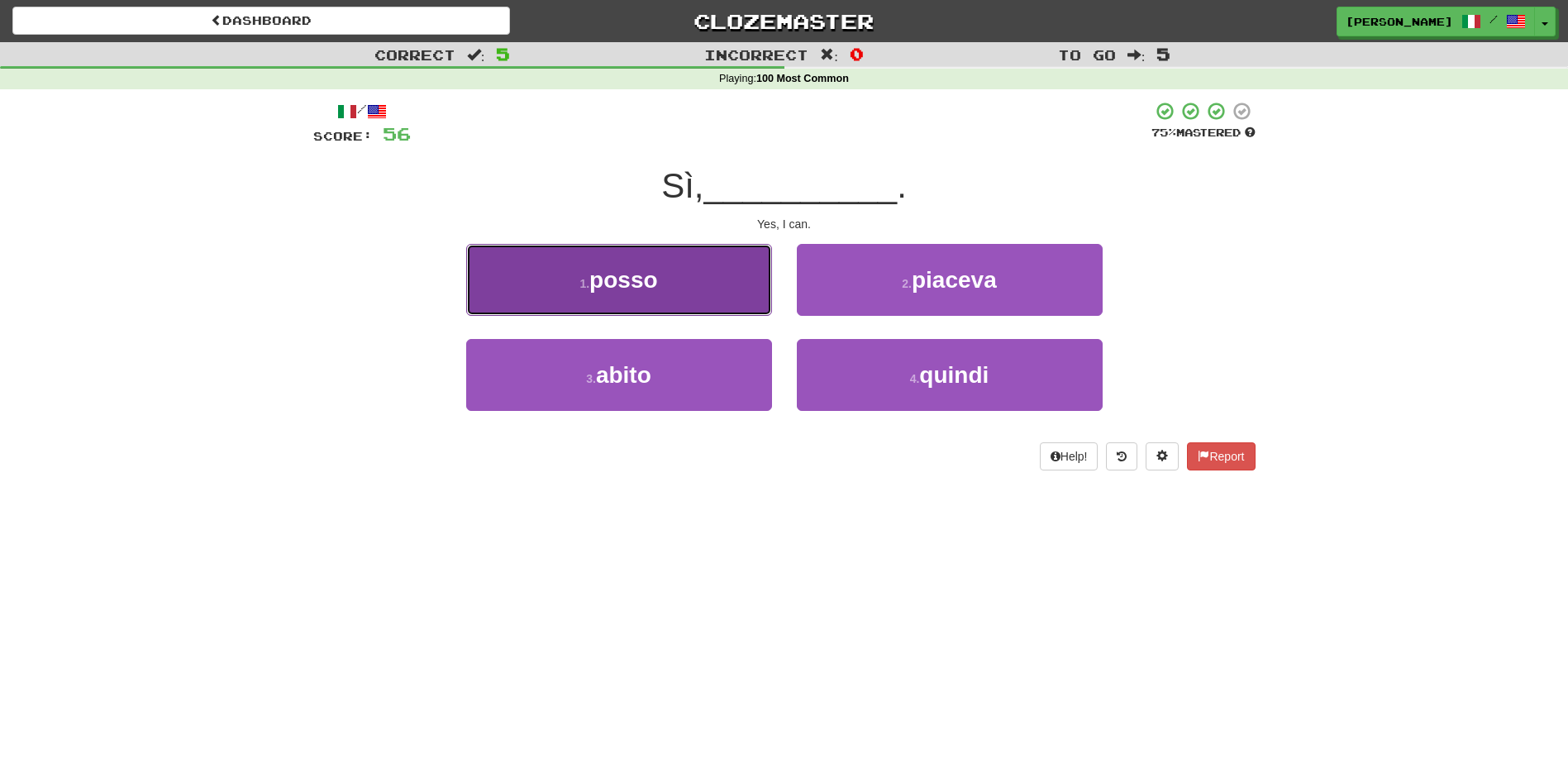
click at [706, 302] on button "1 . posso" at bounding box center [619, 279] width 305 height 72
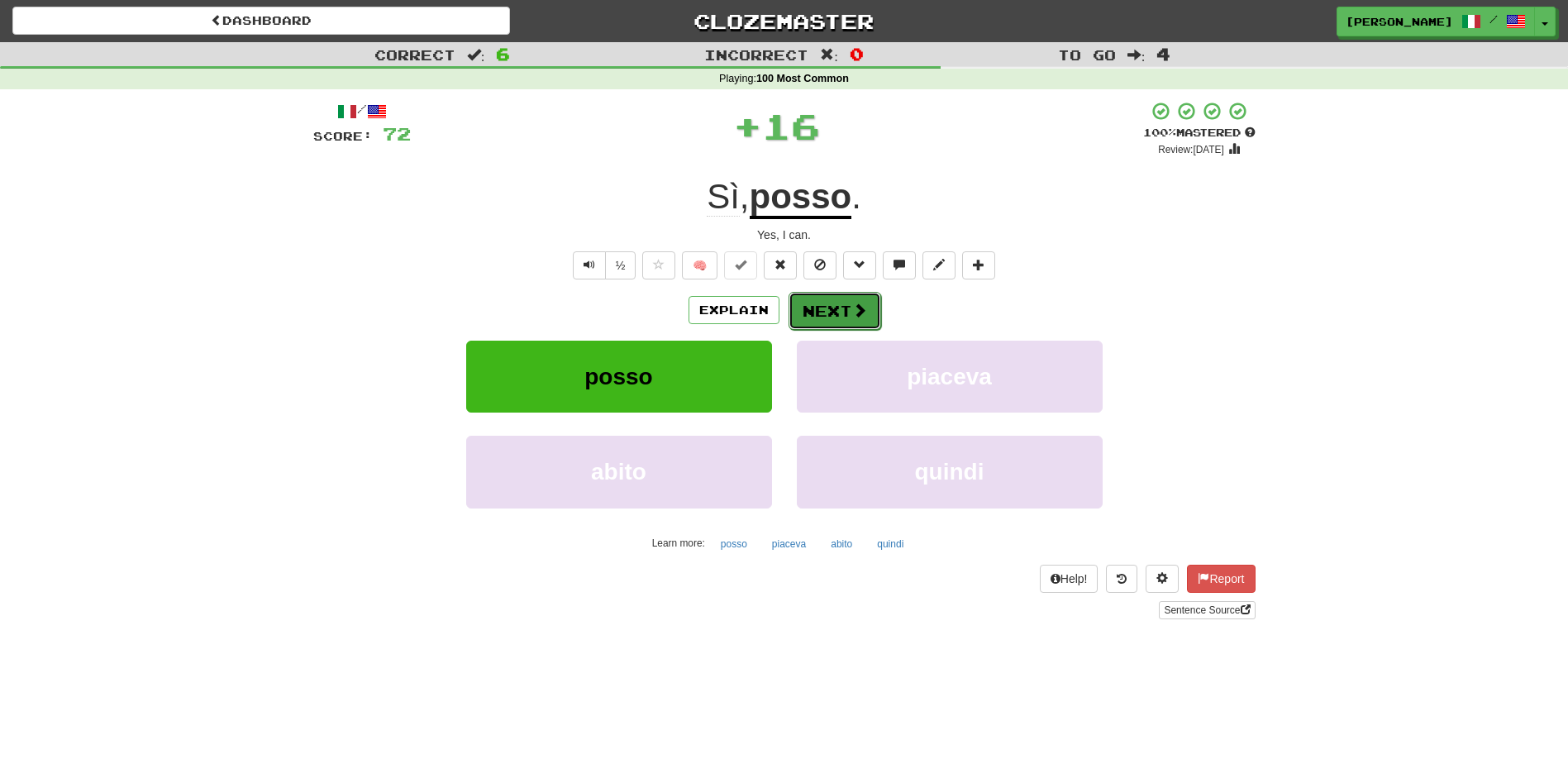
click at [817, 304] on button "Next" at bounding box center [834, 310] width 93 height 38
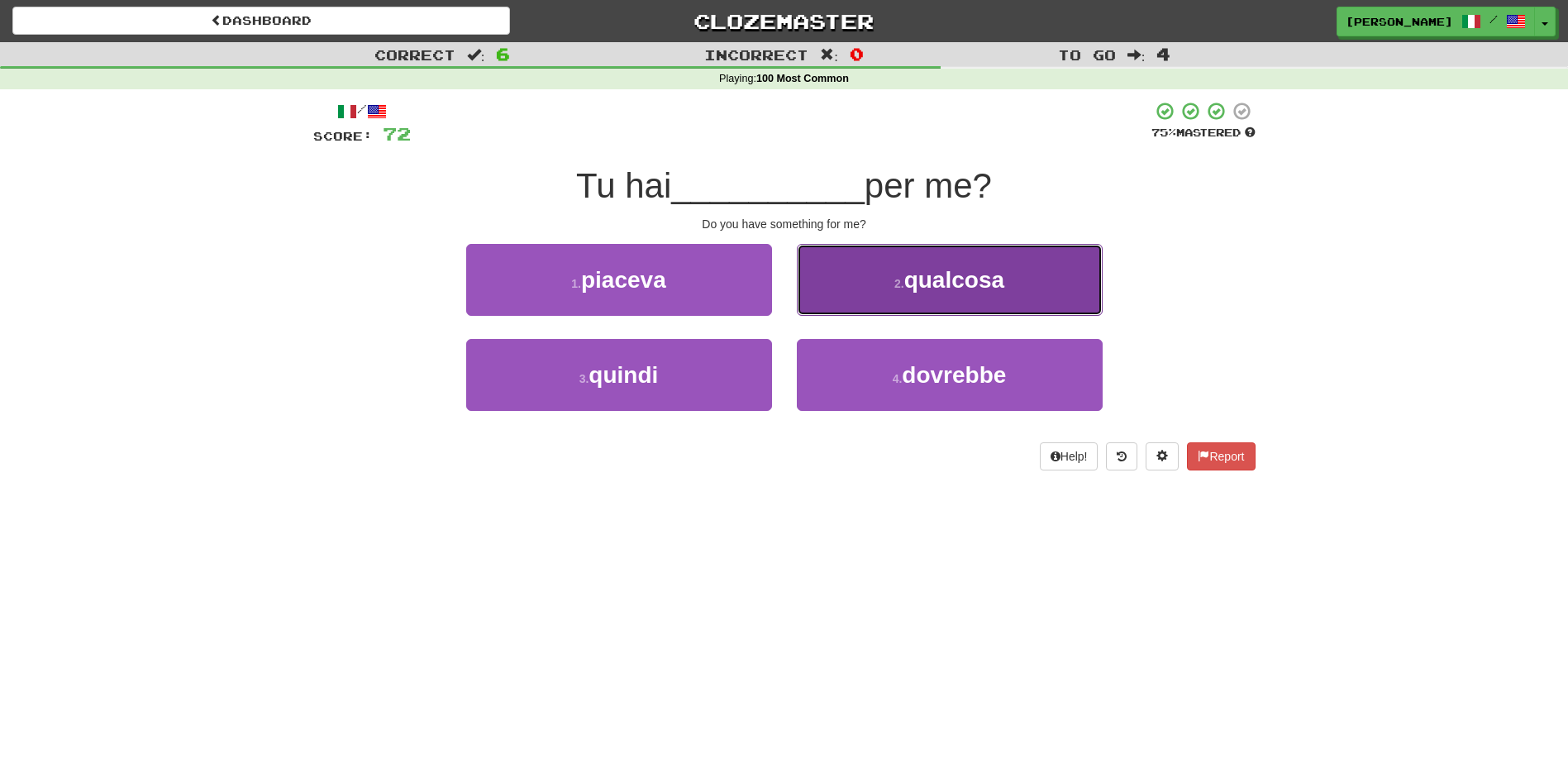
click at [862, 291] on button "2 . qualcosa" at bounding box center [949, 279] width 305 height 72
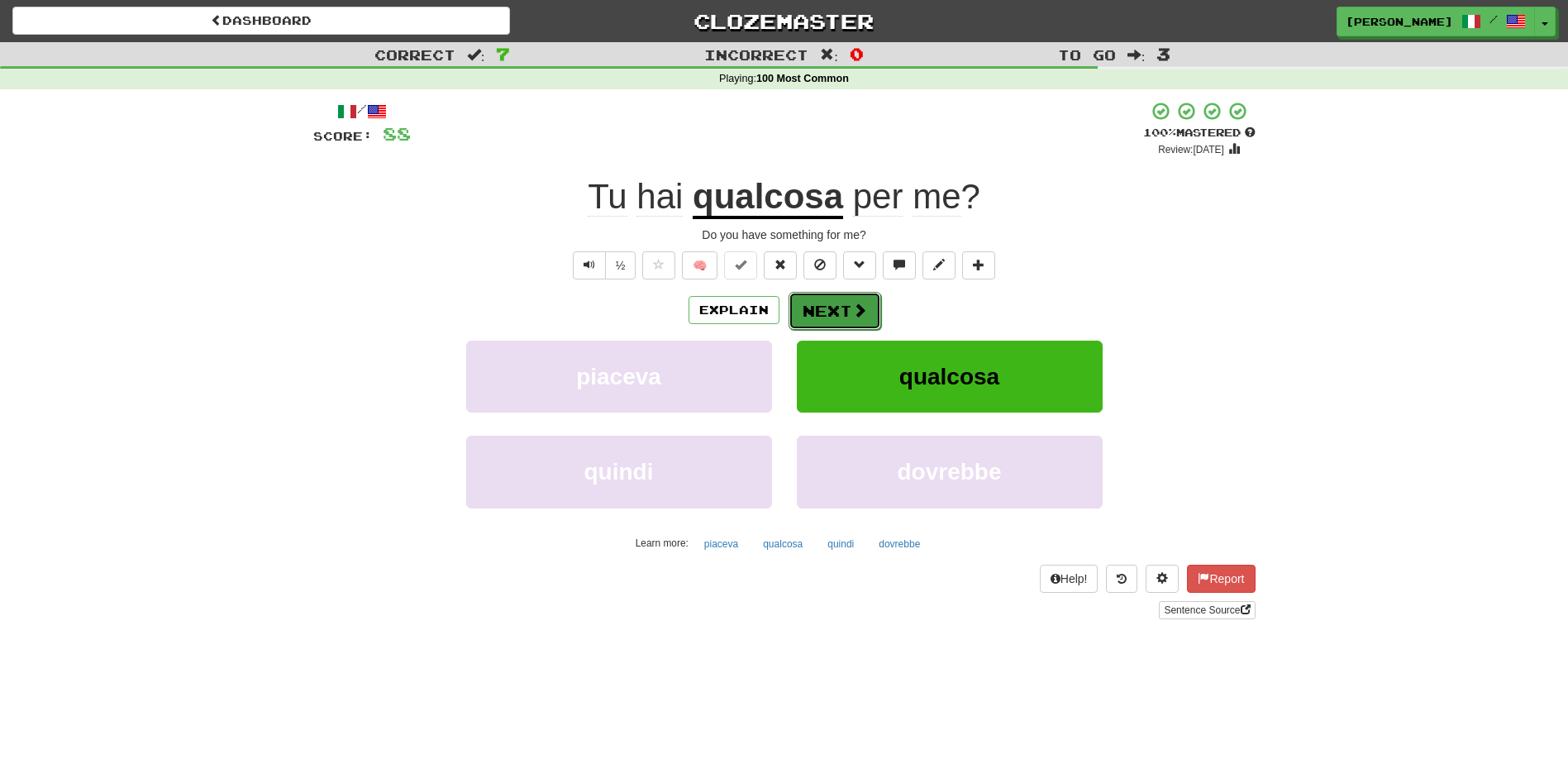
click at [834, 316] on button "Next" at bounding box center [834, 310] width 93 height 38
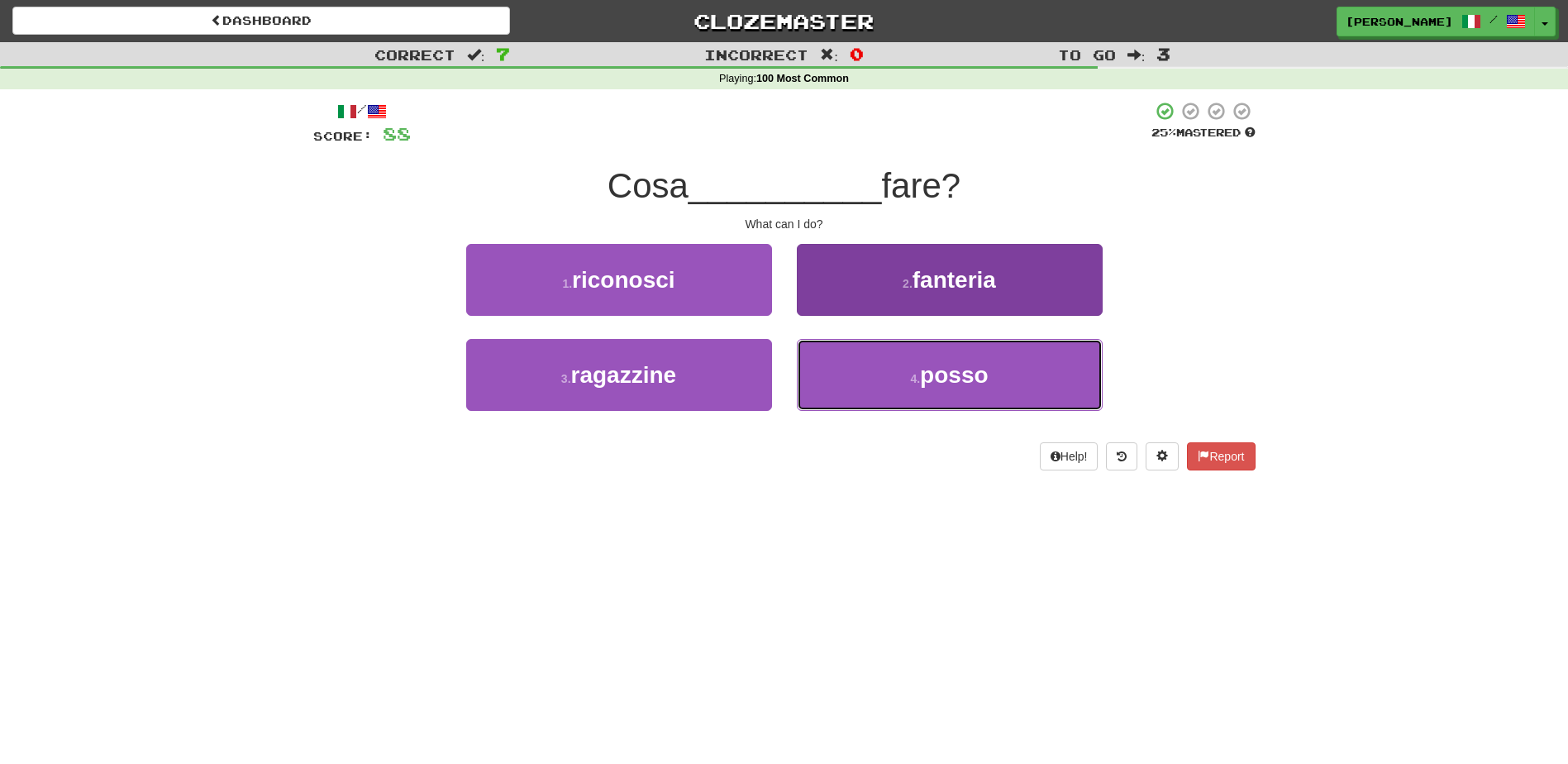
click at [878, 385] on button "4 . posso" at bounding box center [949, 374] width 305 height 72
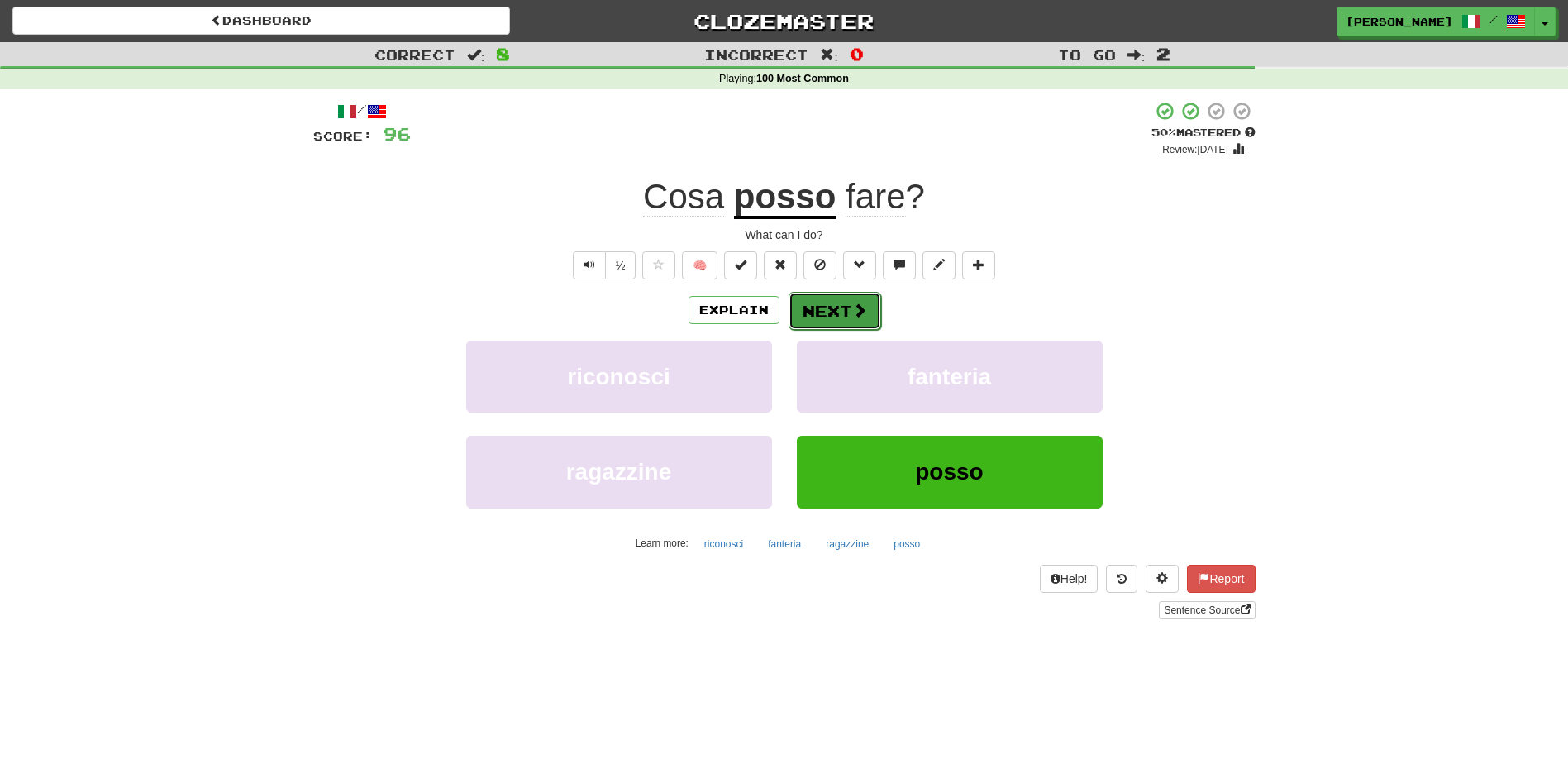
click at [826, 298] on button "Next" at bounding box center [834, 310] width 93 height 38
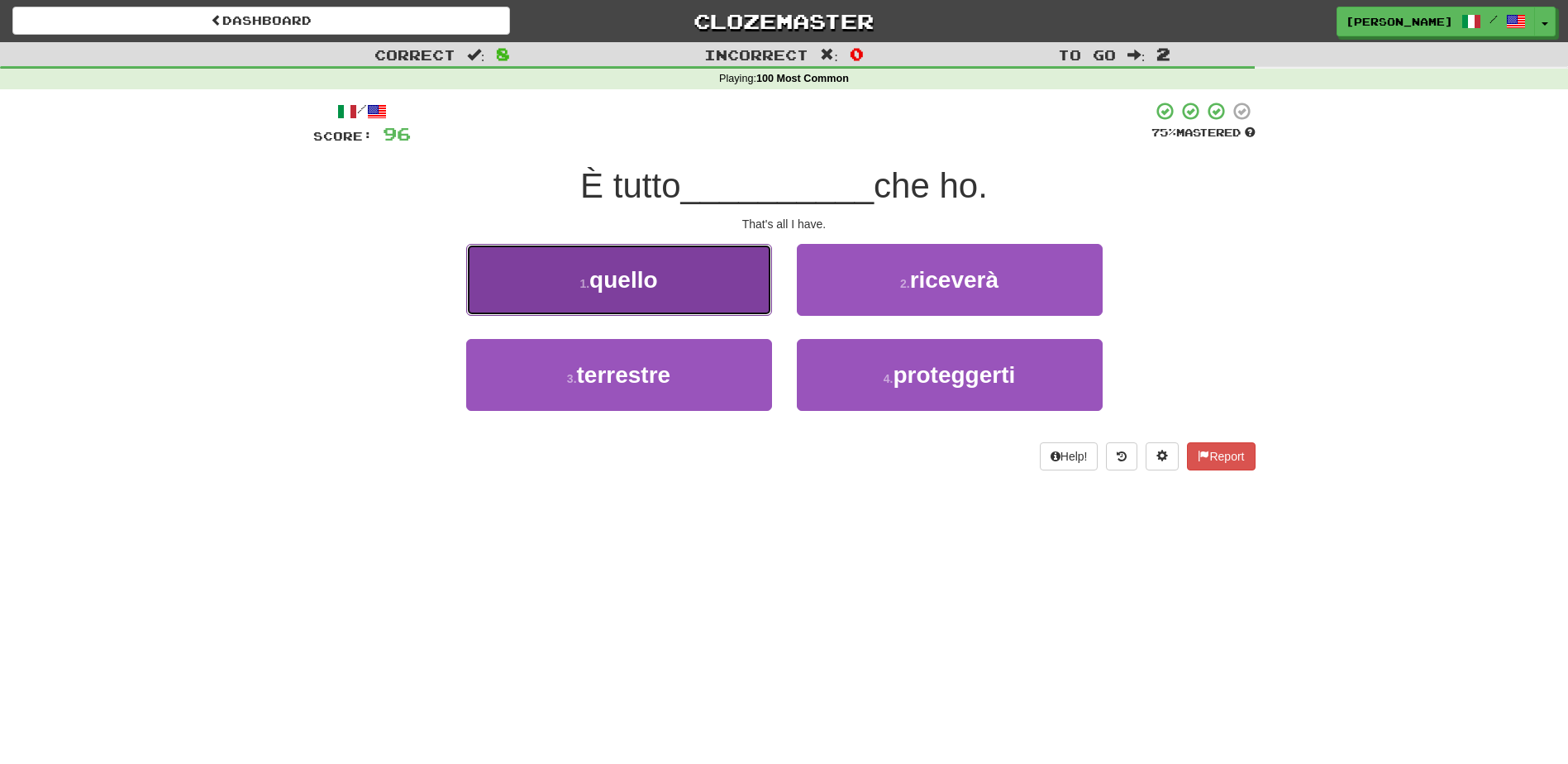
click at [769, 301] on button "1 . quello" at bounding box center [619, 279] width 305 height 72
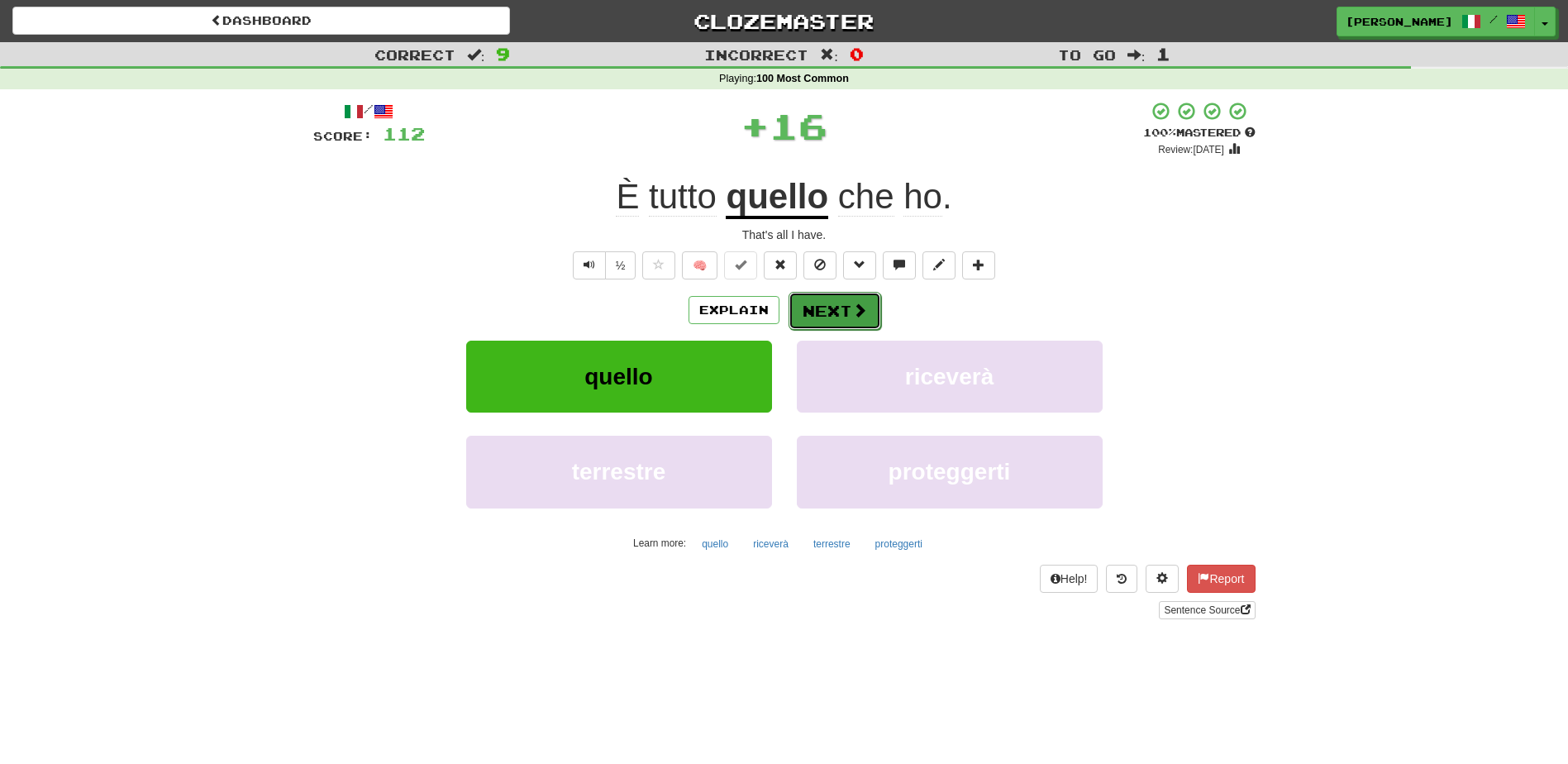
click at [823, 301] on button "Next" at bounding box center [834, 310] width 93 height 38
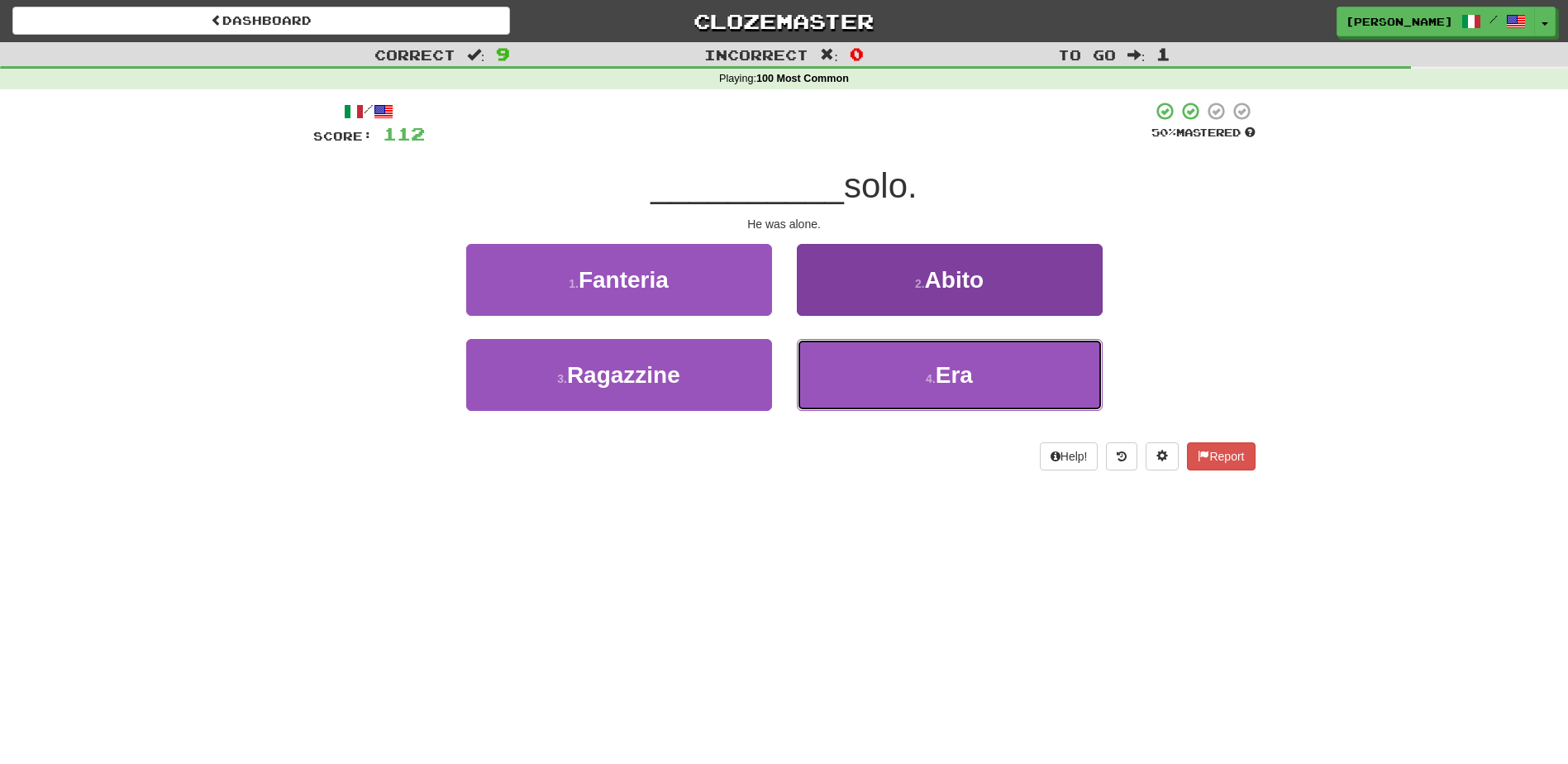
click at [909, 372] on button "4 . Era" at bounding box center [949, 374] width 305 height 72
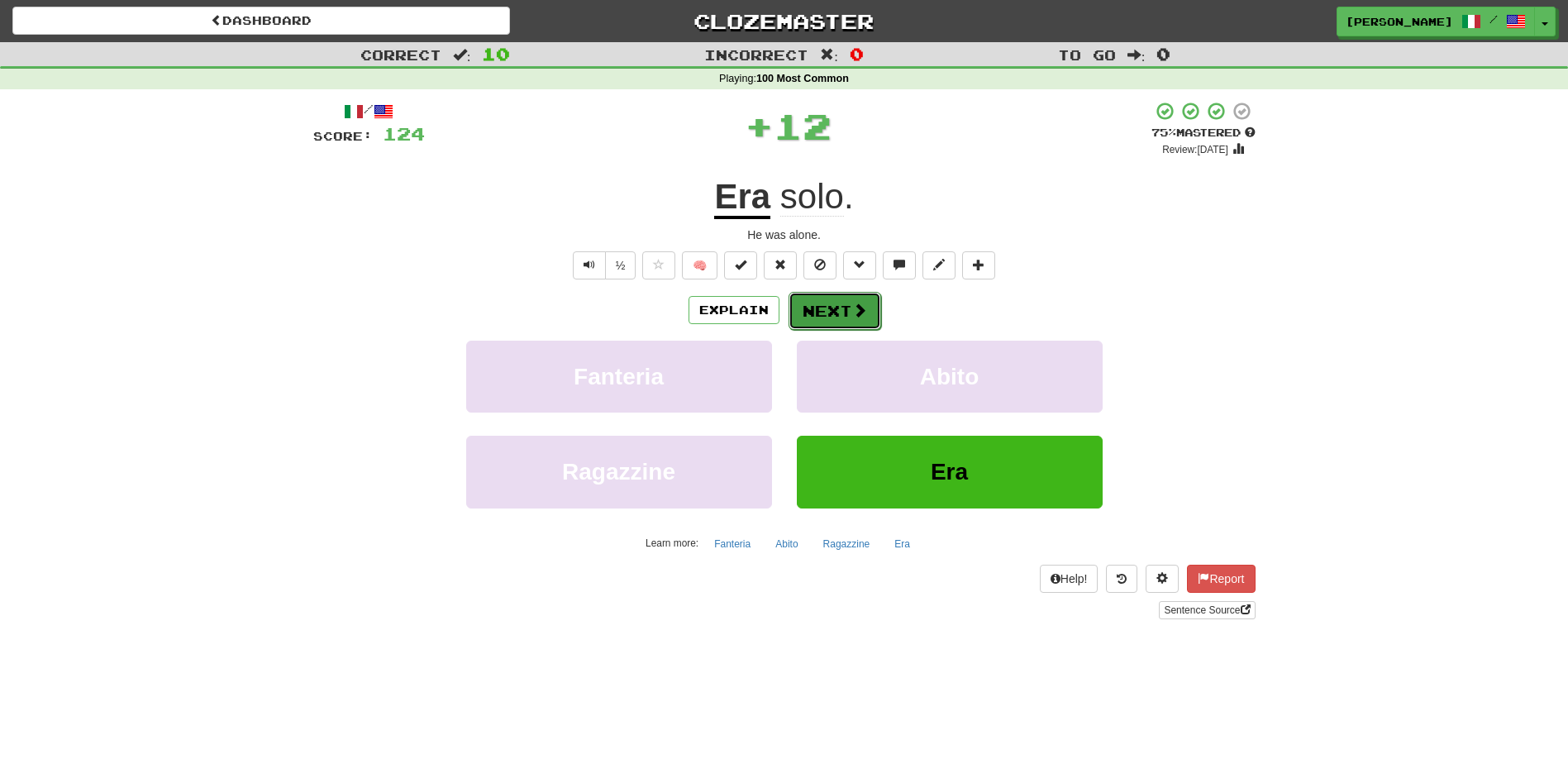
click at [833, 294] on button "Next" at bounding box center [834, 310] width 93 height 38
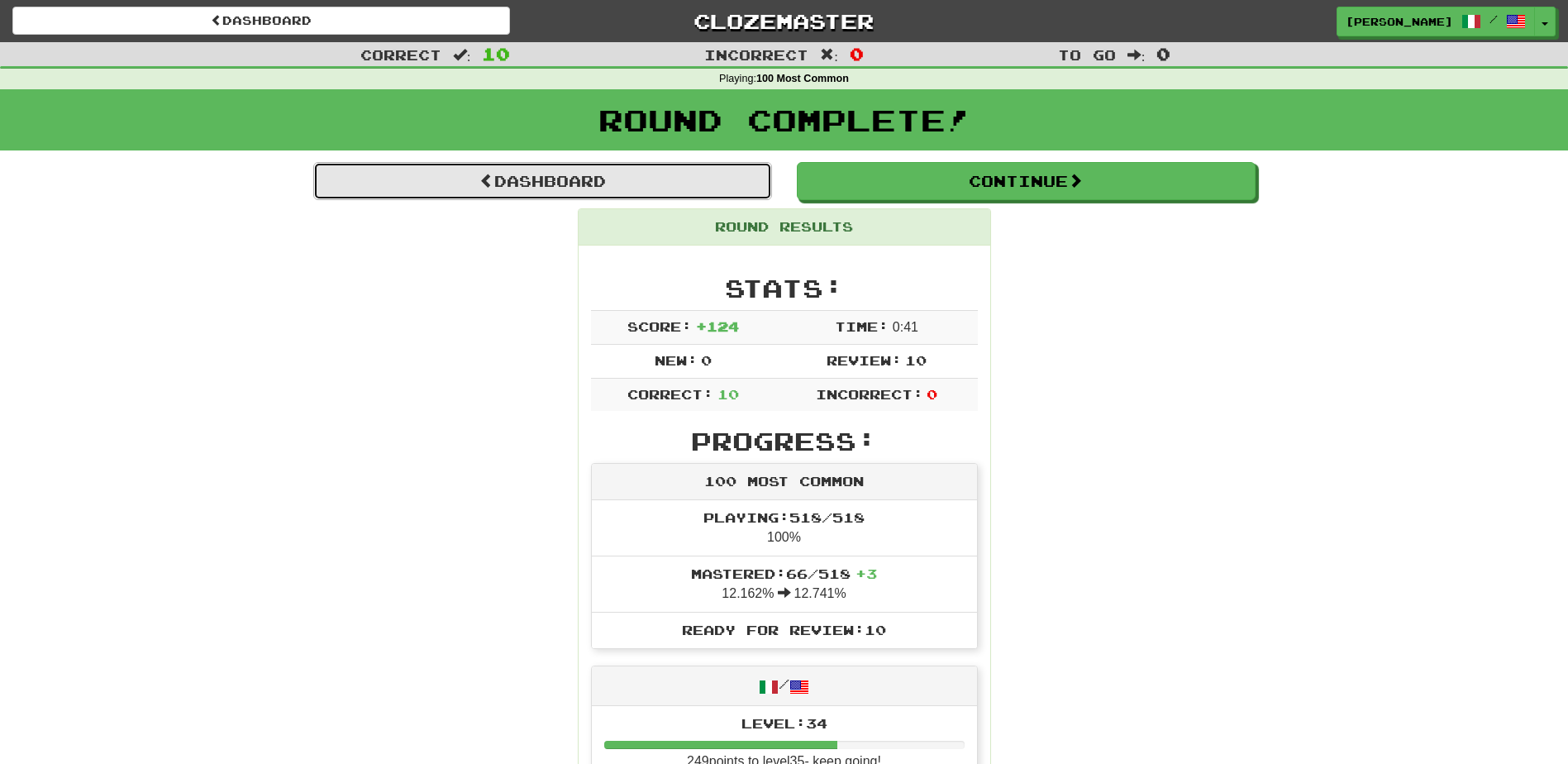
click at [541, 185] on link "Dashboard" at bounding box center [542, 181] width 458 height 38
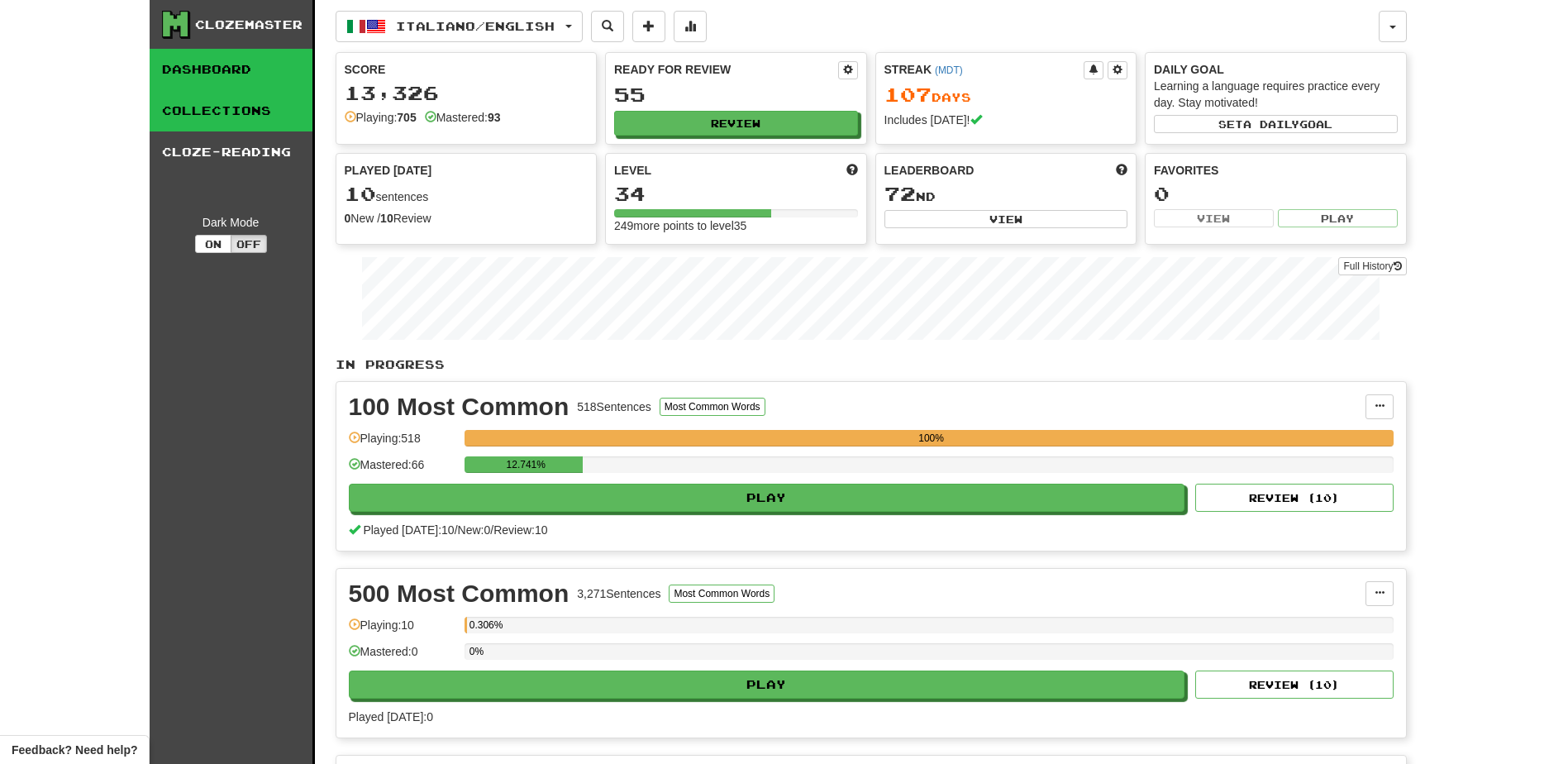
click at [257, 108] on link "Collections" at bounding box center [231, 110] width 162 height 42
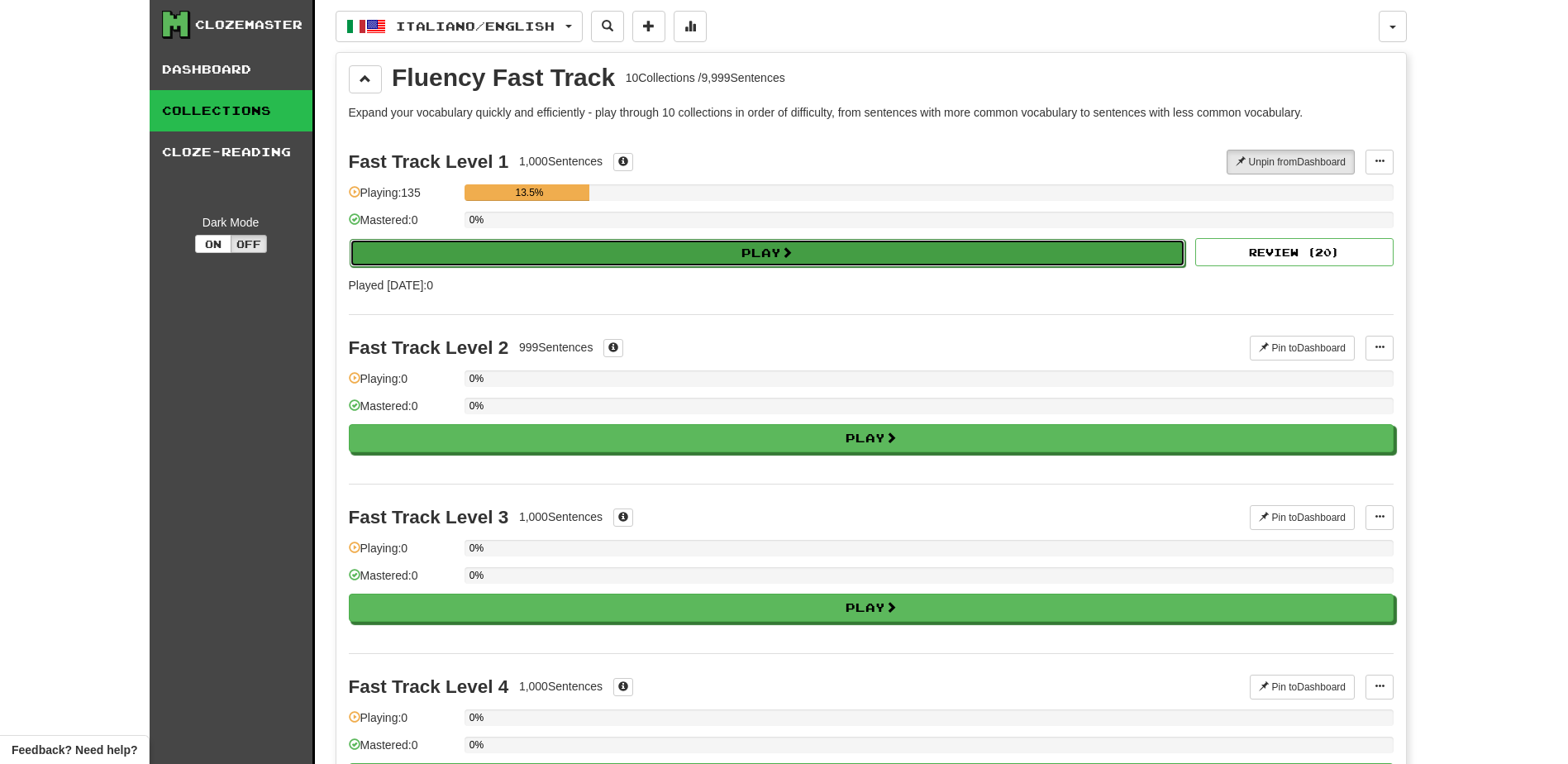
click at [767, 252] on button "Play" at bounding box center [768, 252] width 836 height 28
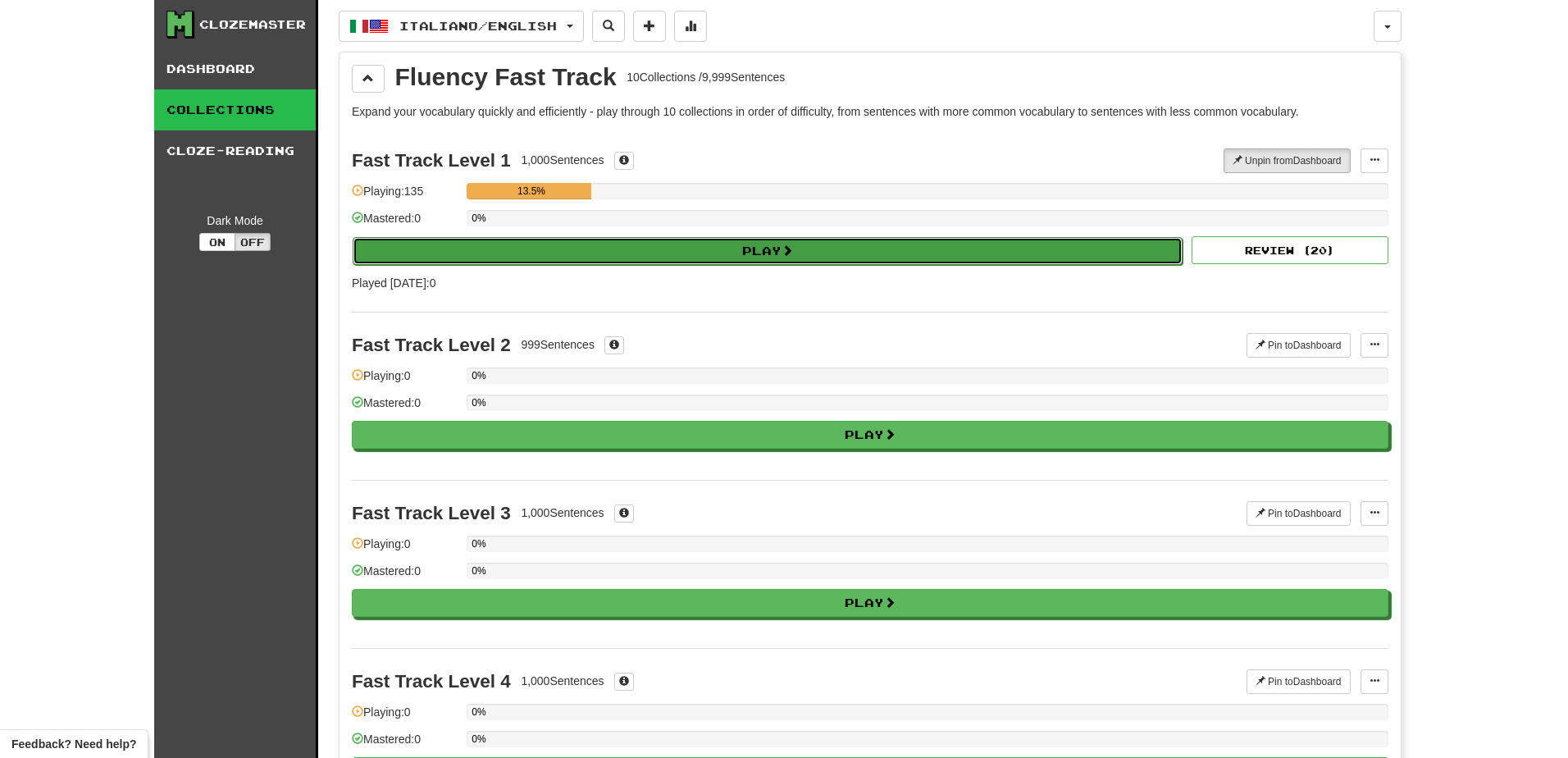
select select "**"
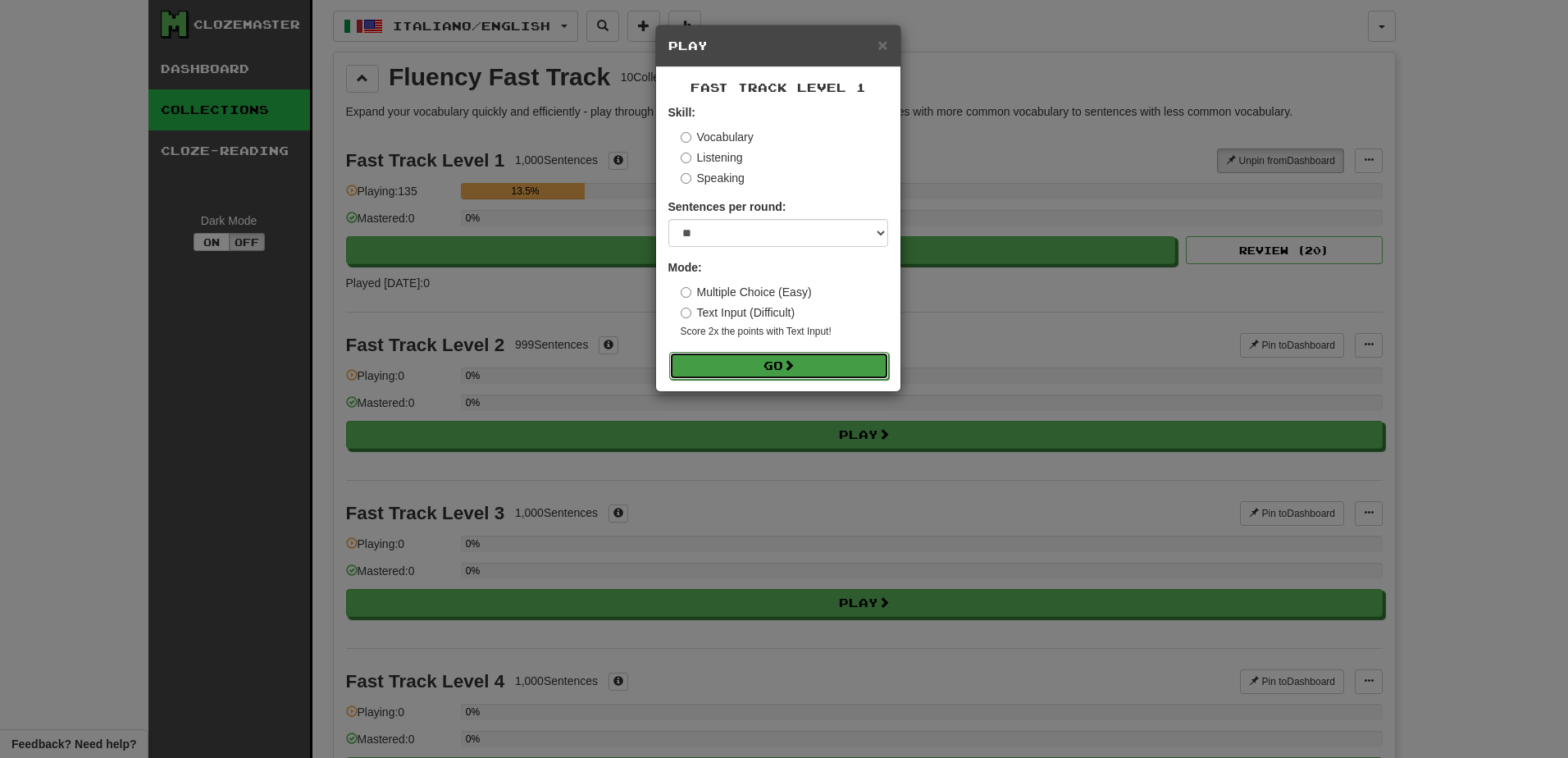
click at [760, 368] on button "Go" at bounding box center [779, 366] width 220 height 28
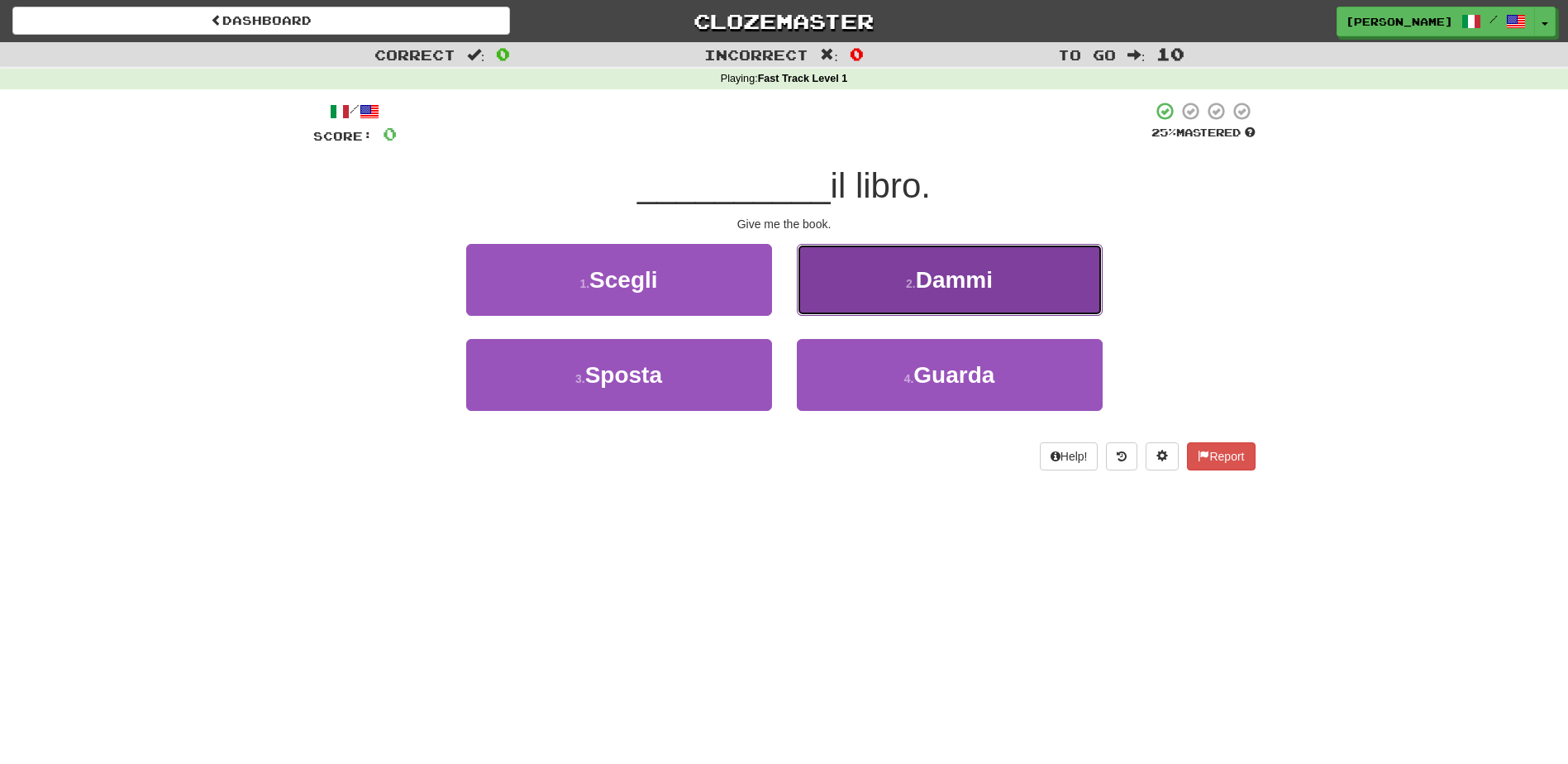
click at [955, 289] on span "Dammi" at bounding box center [953, 279] width 76 height 25
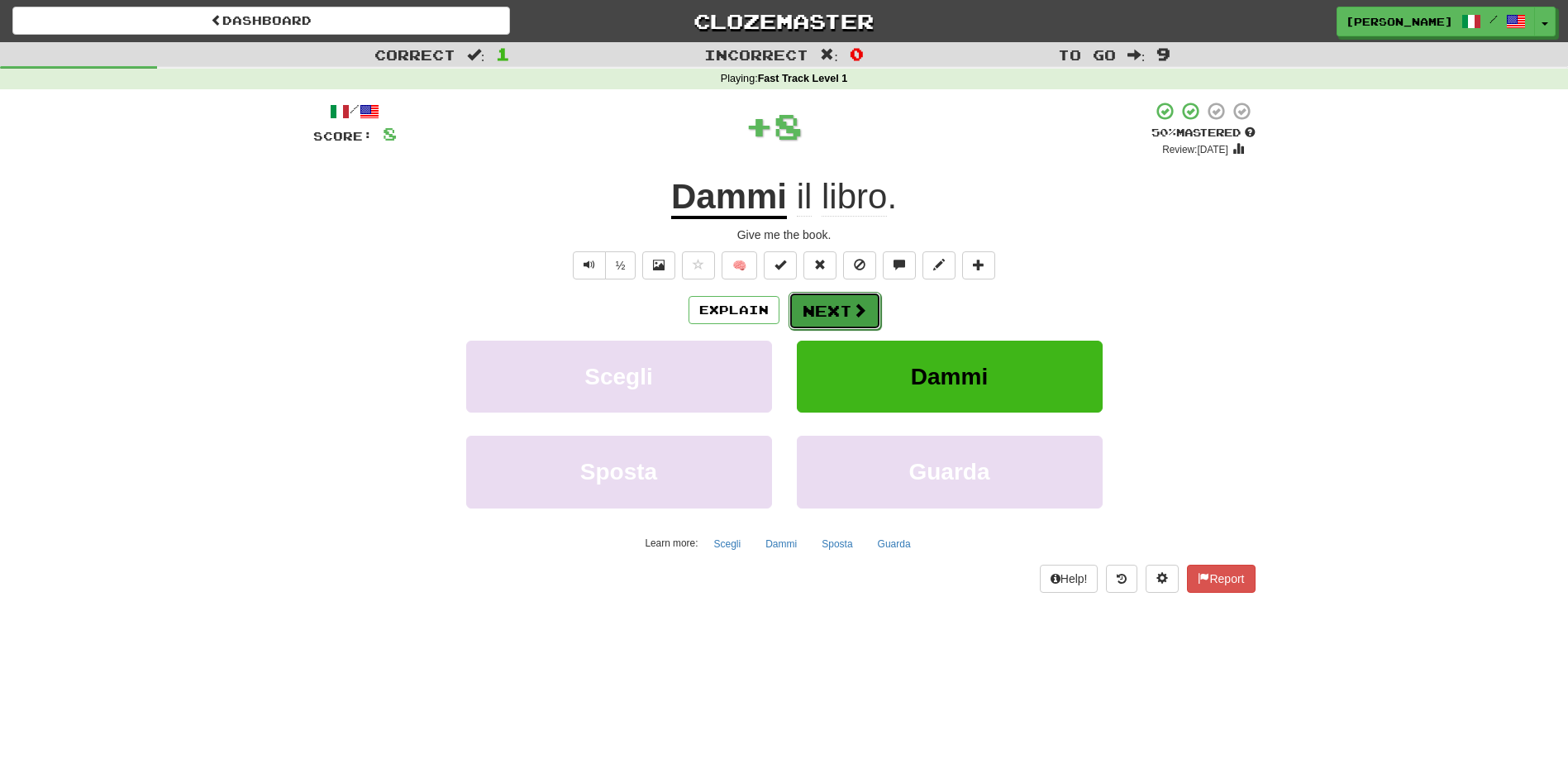
click at [816, 304] on button "Next" at bounding box center [834, 310] width 93 height 38
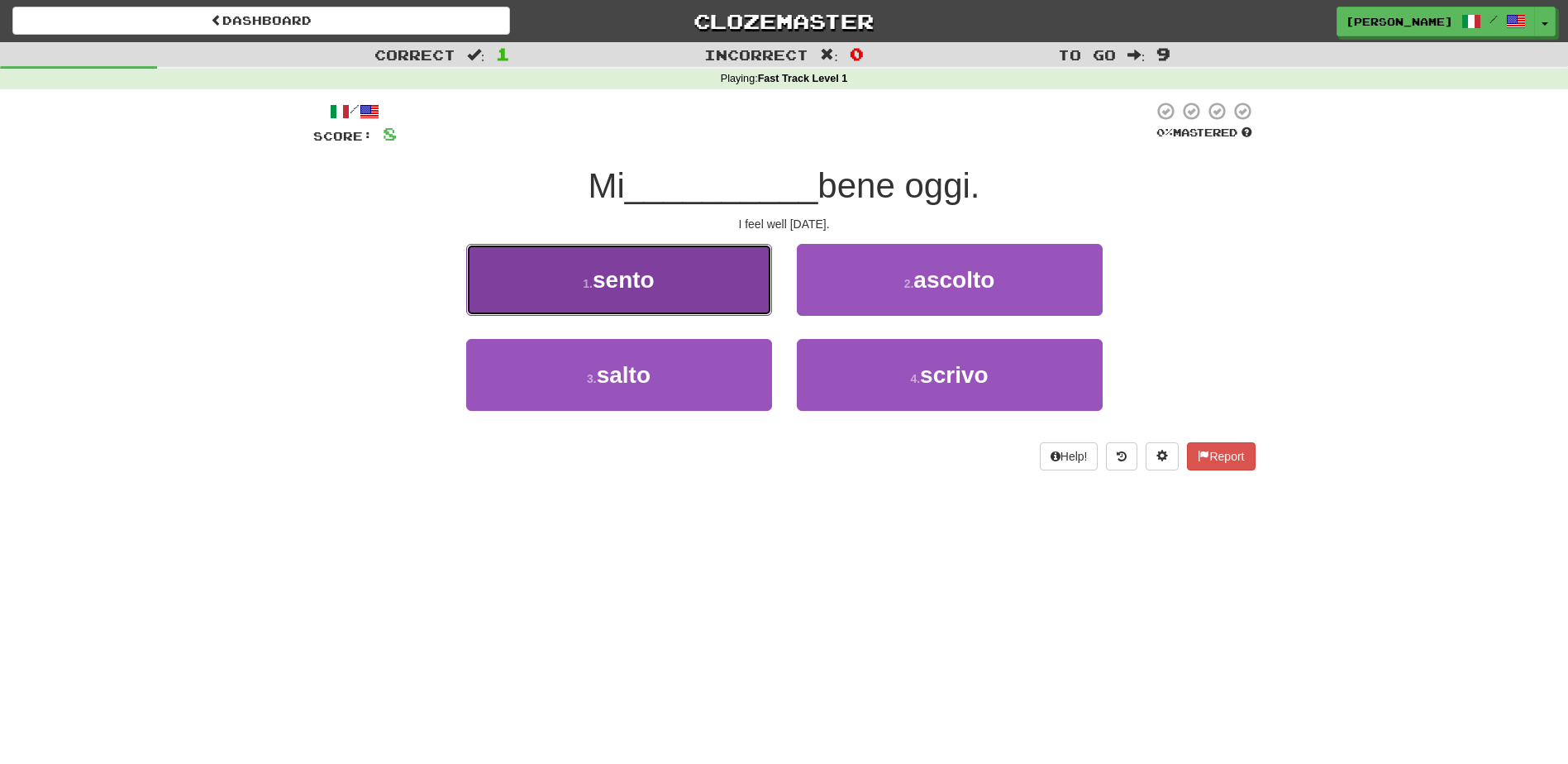
click at [739, 278] on button "1 . [GEOGRAPHIC_DATA]" at bounding box center [619, 279] width 305 height 72
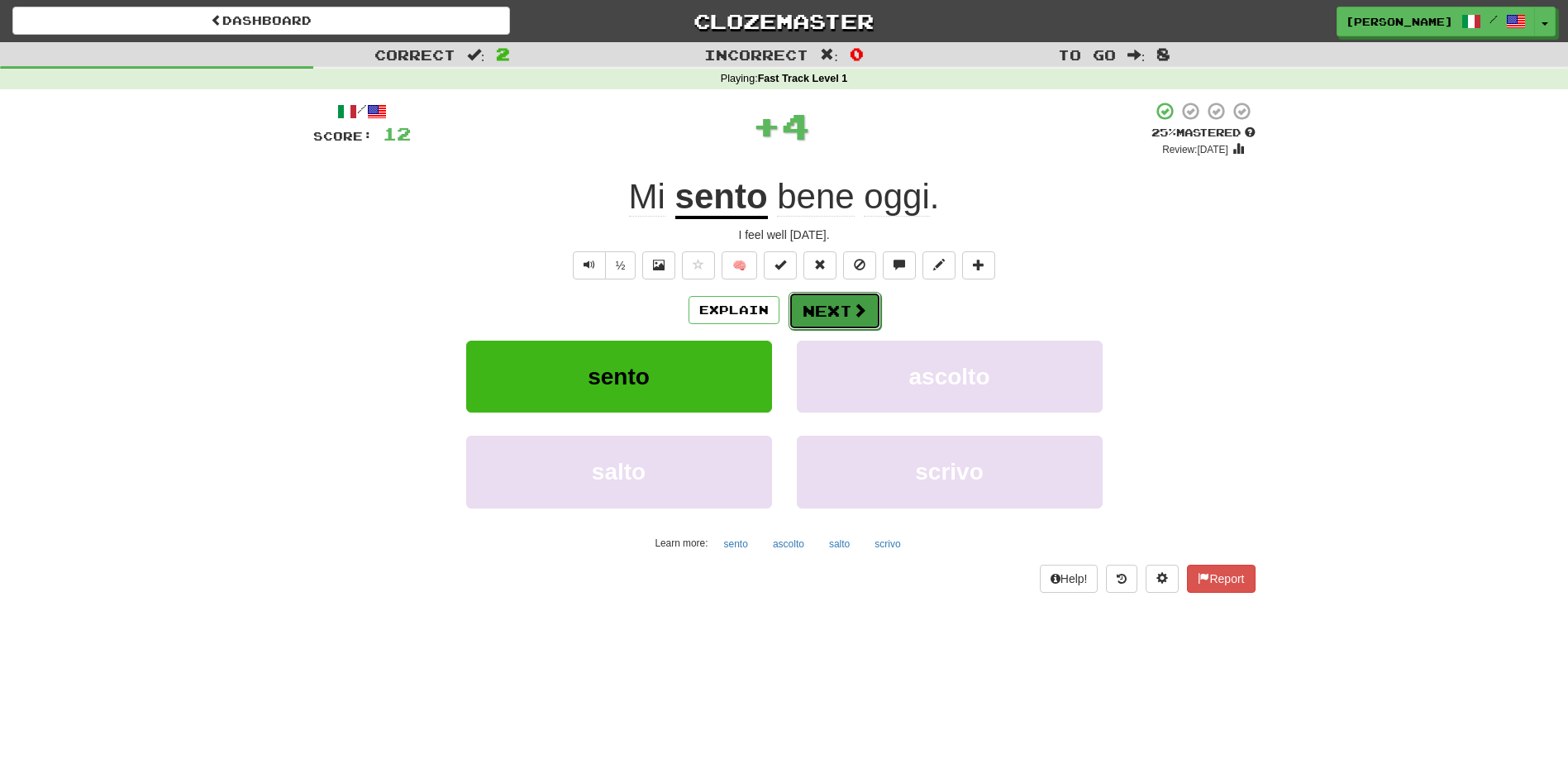
click at [830, 309] on button "Next" at bounding box center [834, 310] width 93 height 38
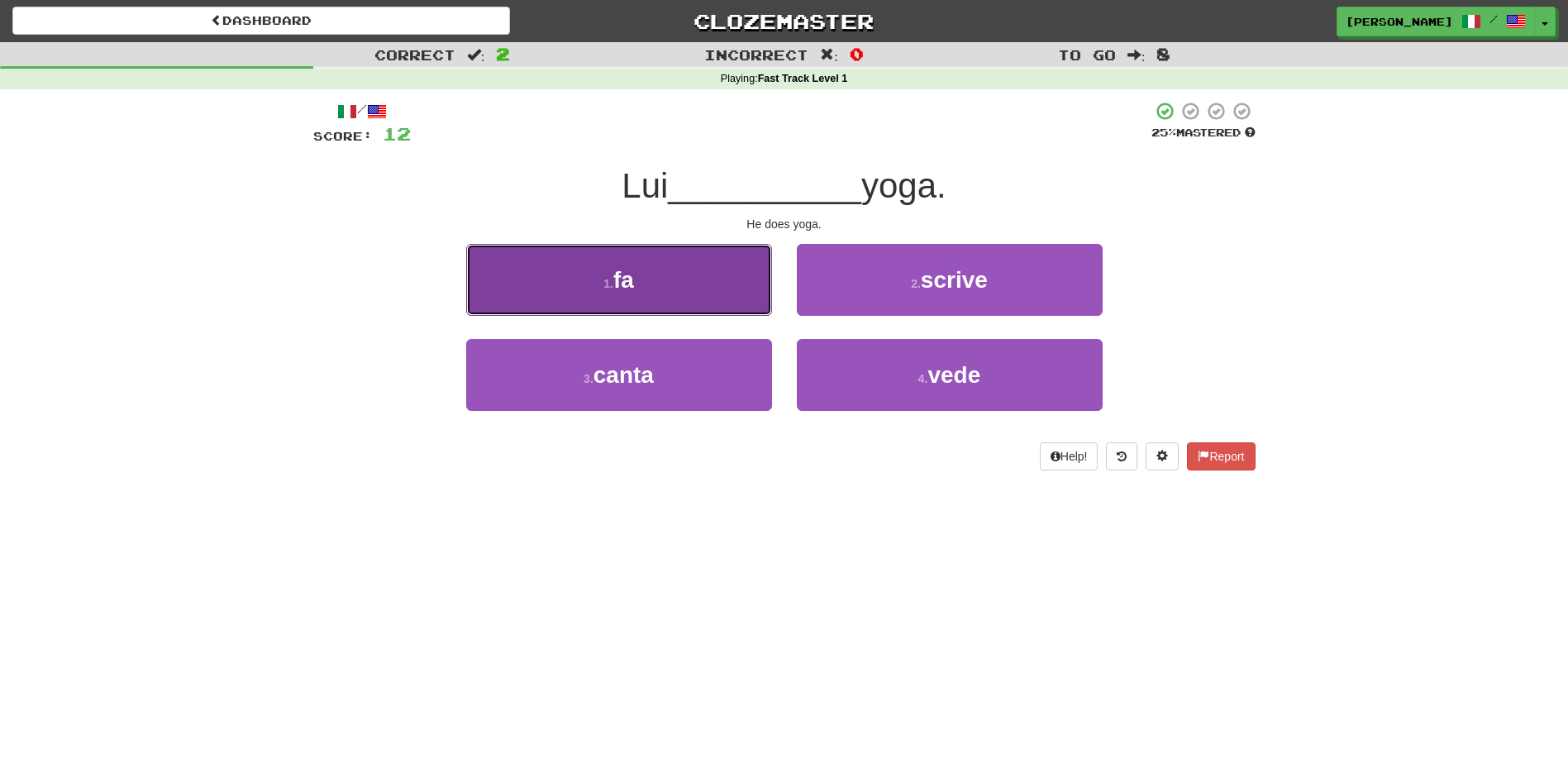
click at [732, 295] on button "1 . fa" at bounding box center [619, 279] width 305 height 72
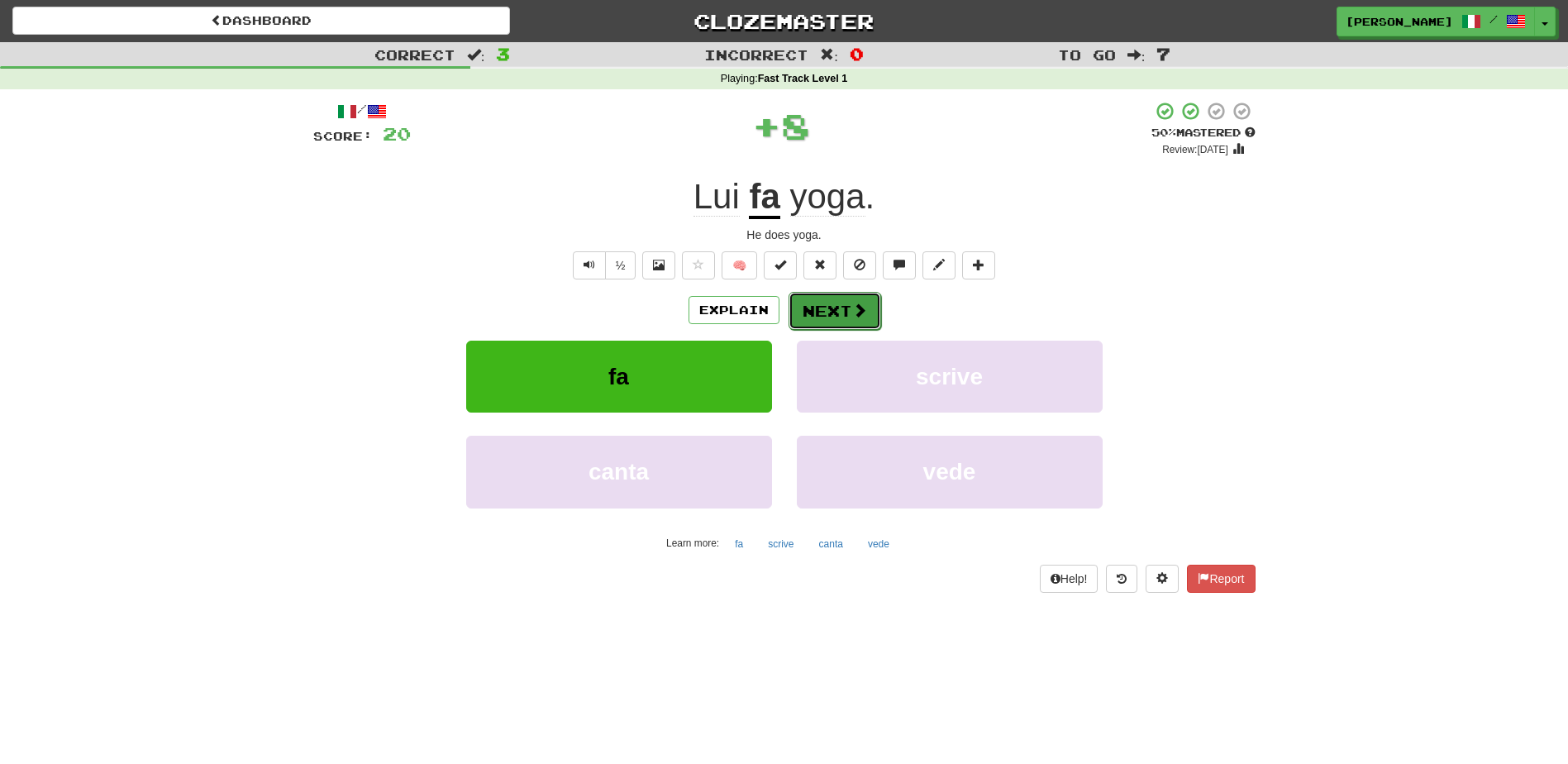
click at [816, 304] on button "Next" at bounding box center [834, 310] width 93 height 38
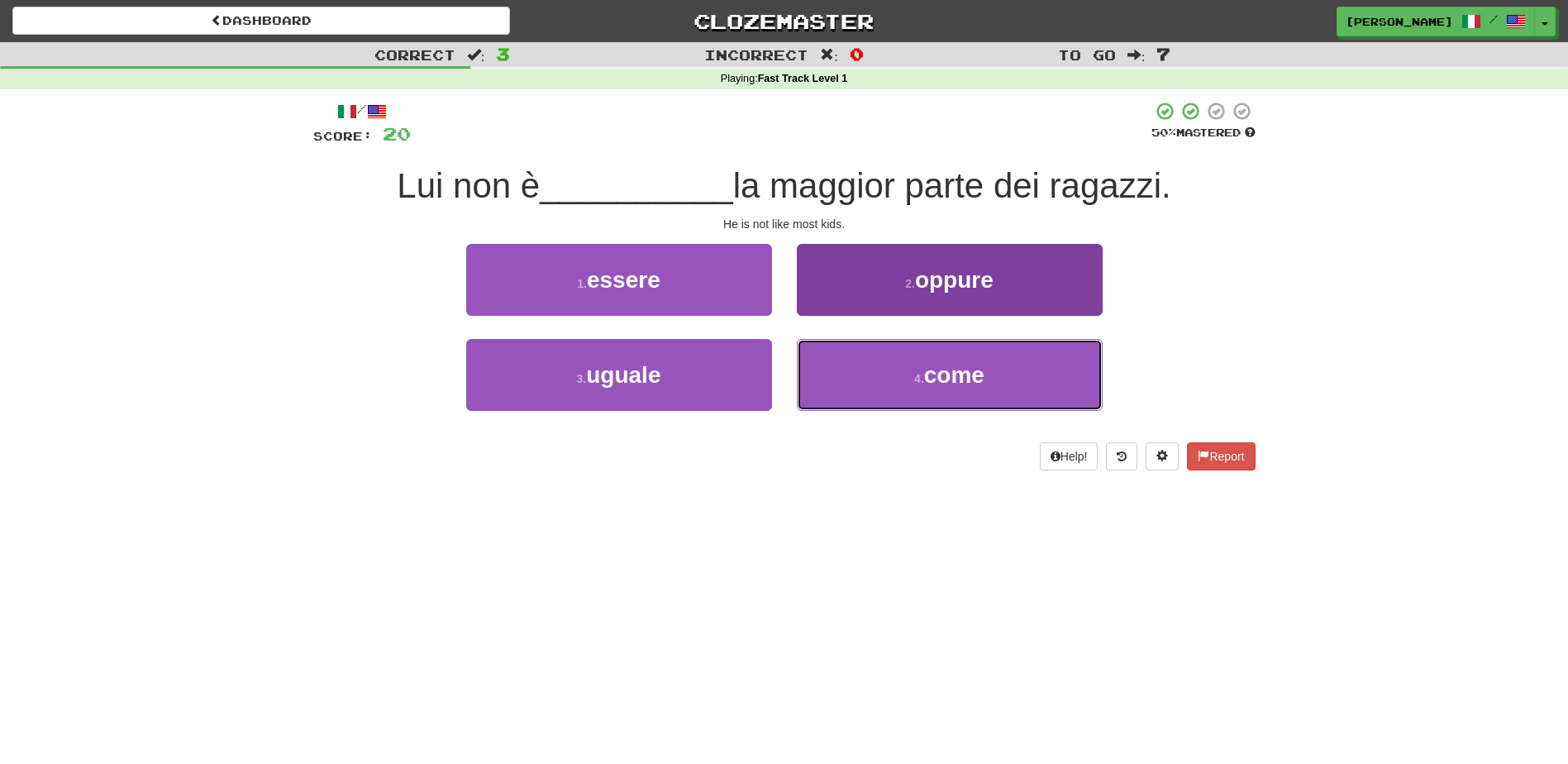
click at [894, 395] on button "4 . come" at bounding box center [949, 374] width 305 height 72
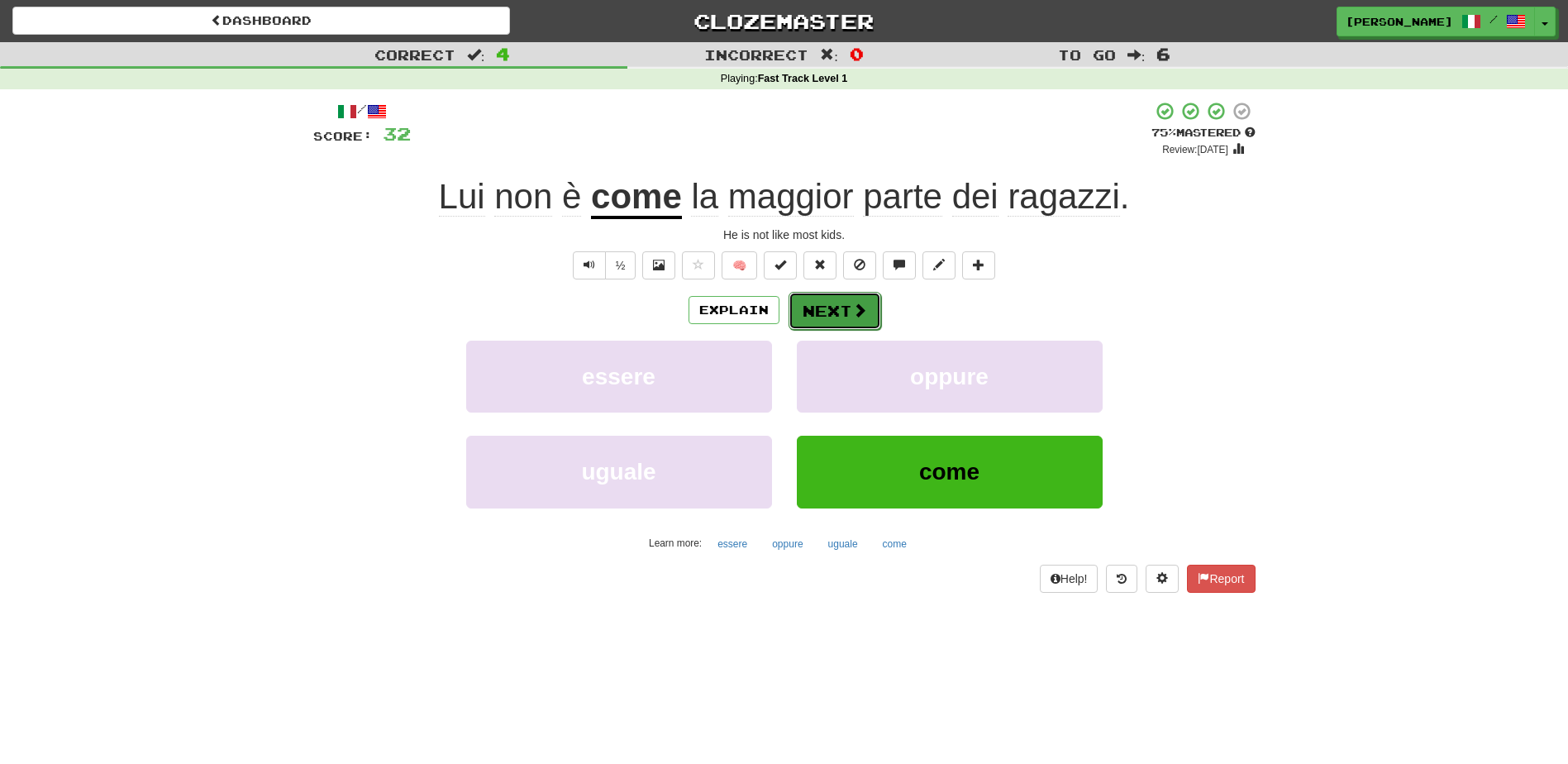
click at [830, 305] on button "Next" at bounding box center [834, 310] width 93 height 38
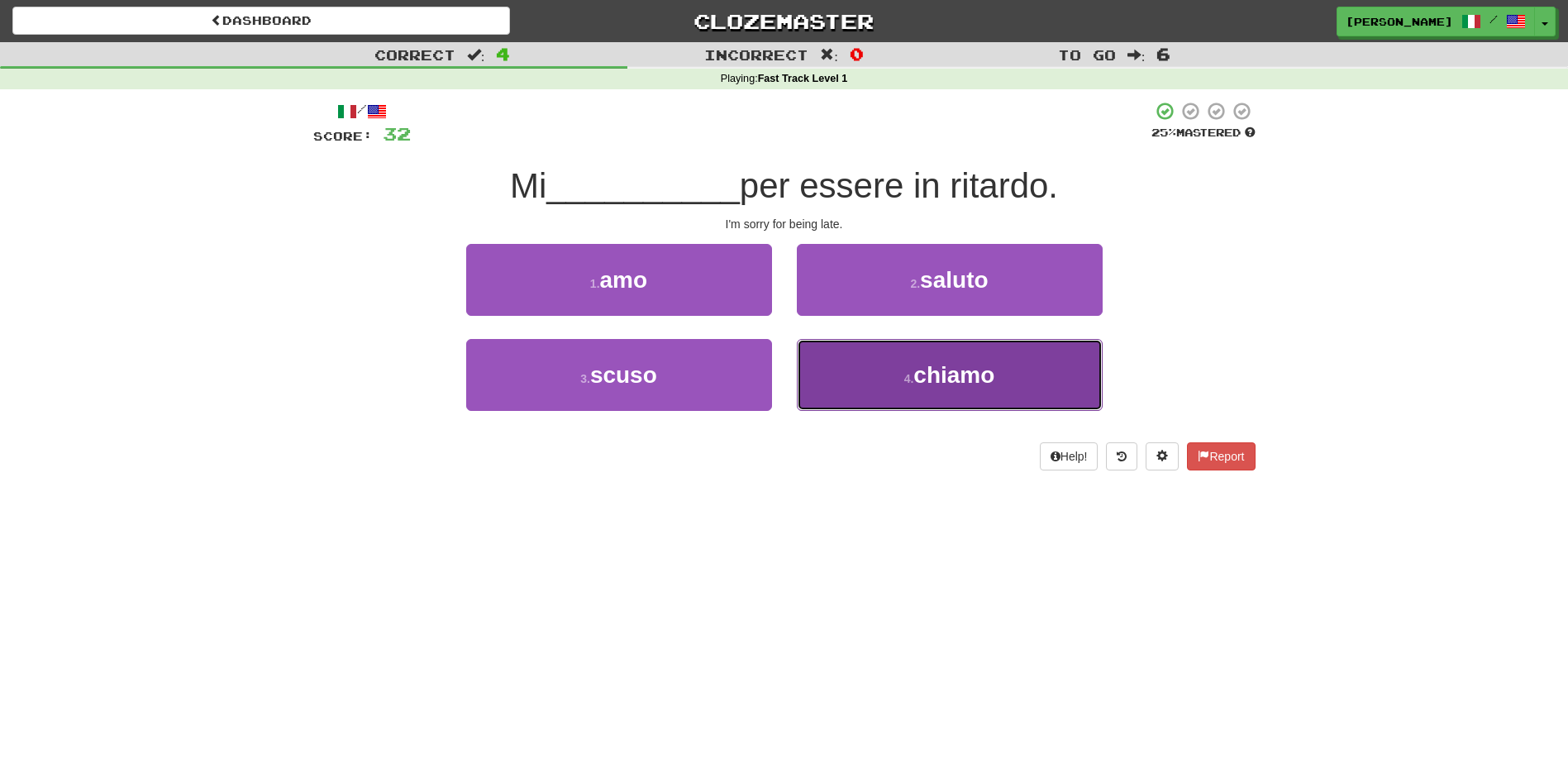
click at [895, 387] on button "4 . [GEOGRAPHIC_DATA]" at bounding box center [949, 374] width 305 height 72
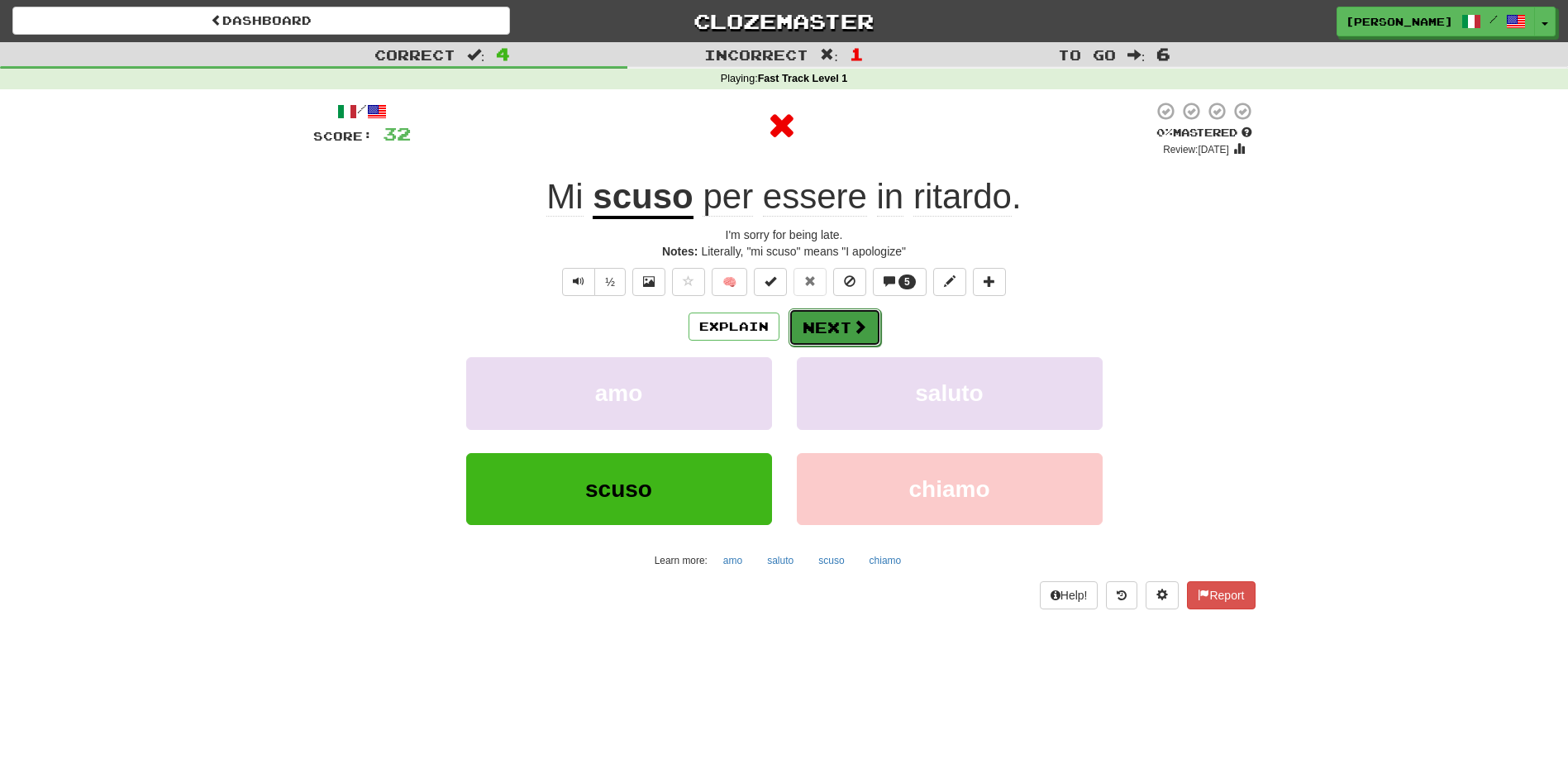
click at [824, 332] on button "Next" at bounding box center [834, 327] width 93 height 38
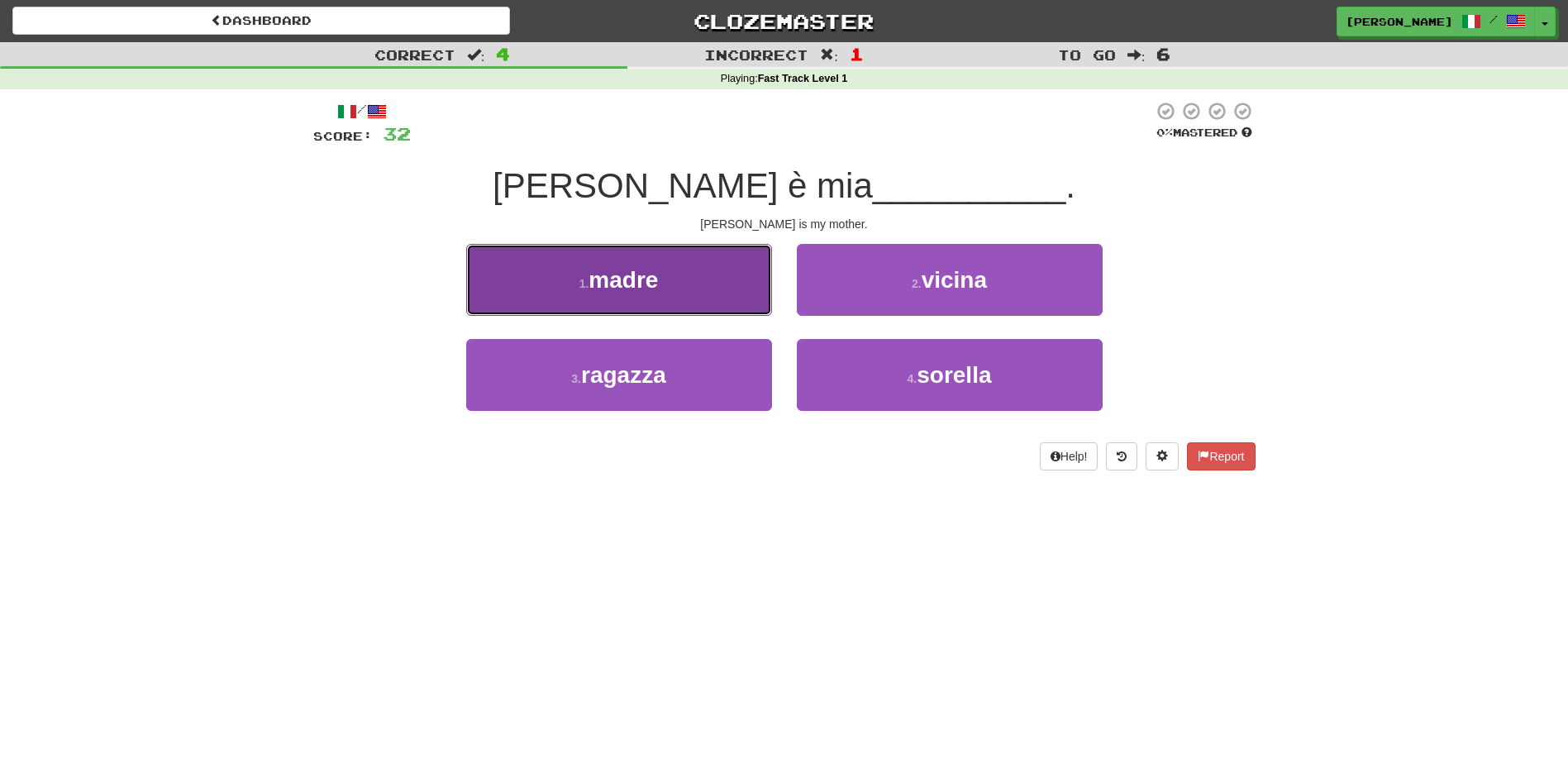
click at [706, 303] on button "1 . madre" at bounding box center [619, 279] width 305 height 72
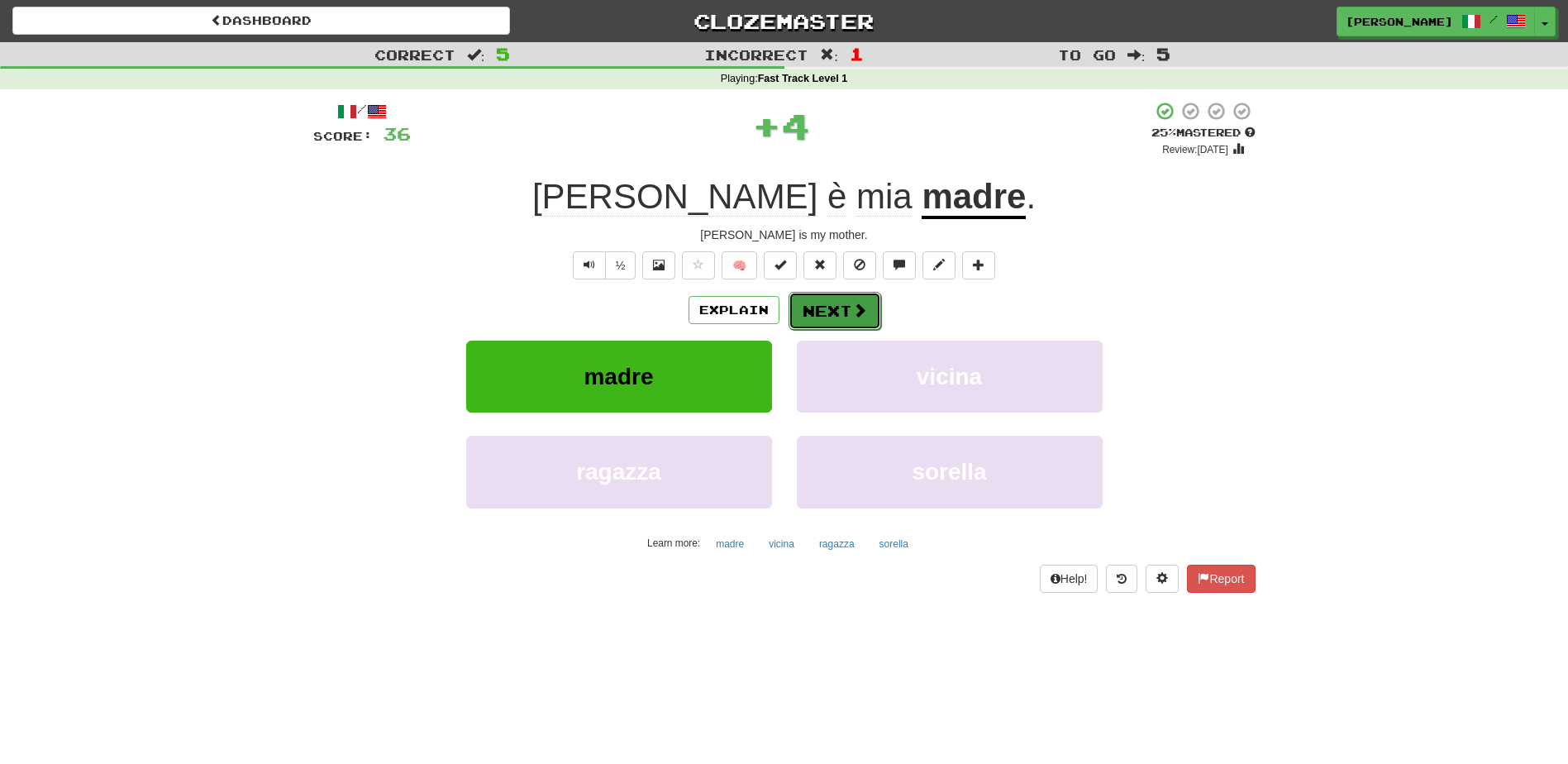
click at [817, 301] on button "Next" at bounding box center [834, 310] width 93 height 38
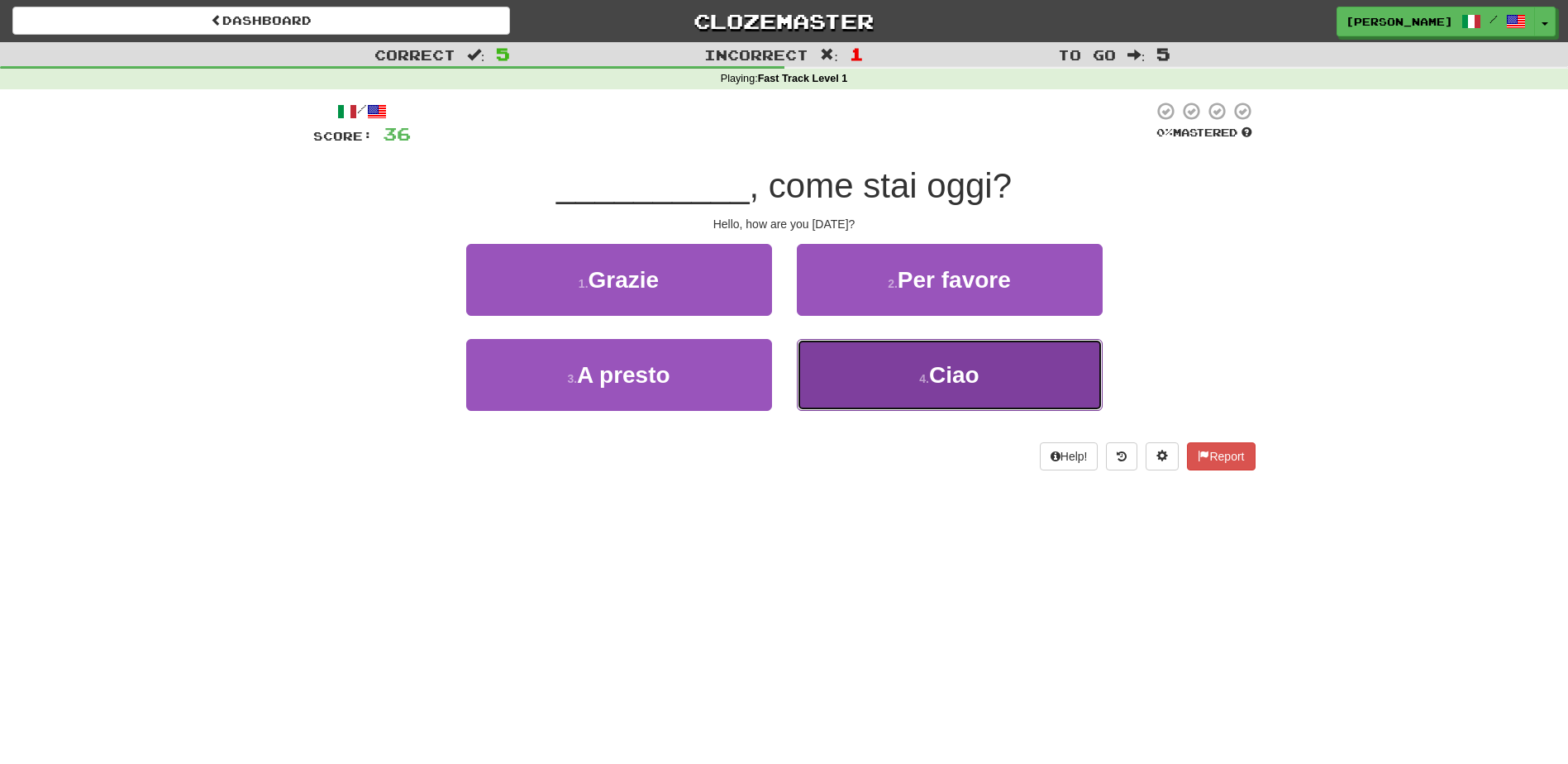
click at [855, 378] on button "4 . Ciao" at bounding box center [949, 374] width 305 height 72
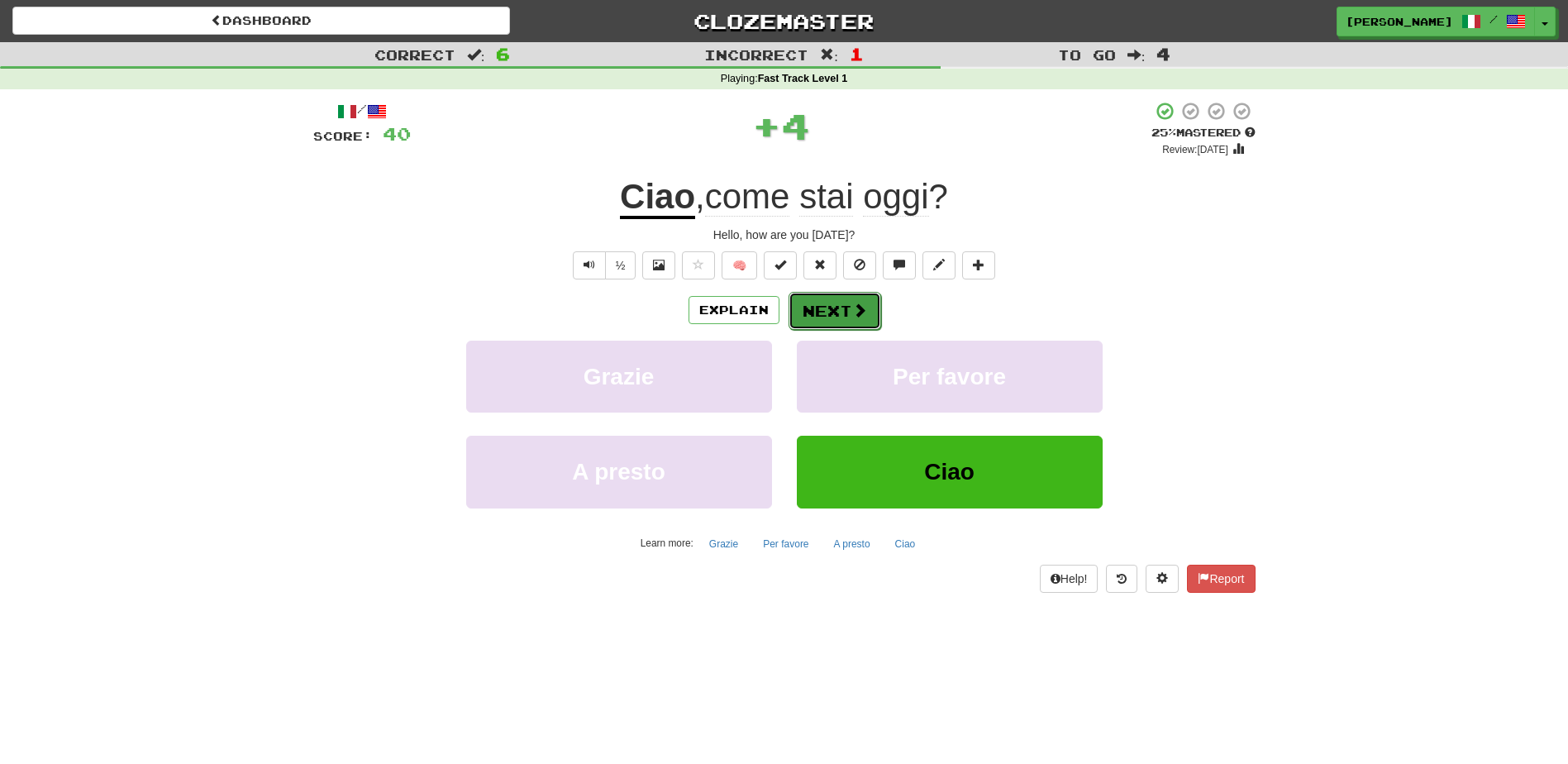
click at [804, 299] on button "Next" at bounding box center [834, 310] width 93 height 38
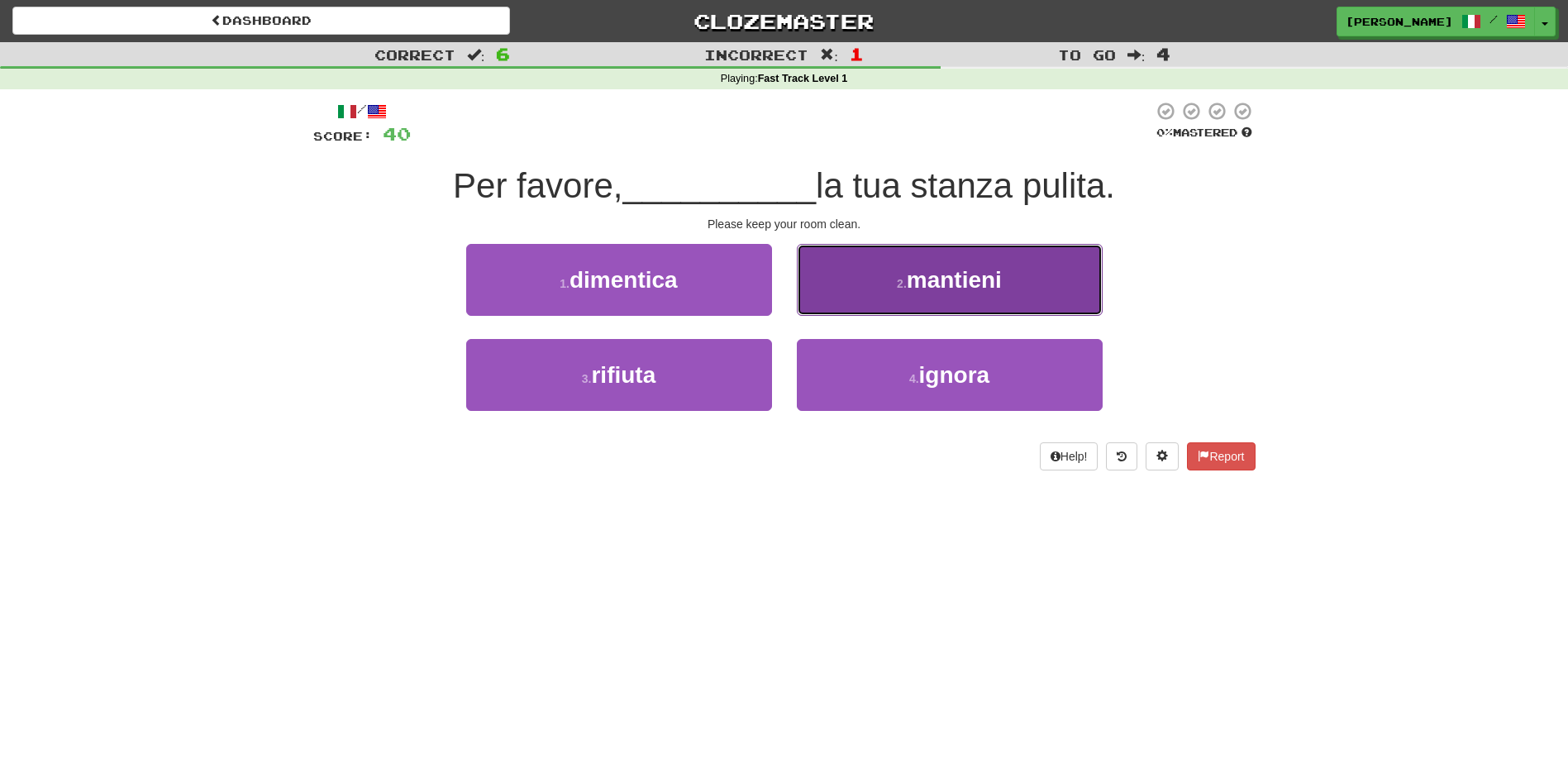
click at [862, 287] on button "2 . mantieni" at bounding box center [949, 279] width 305 height 72
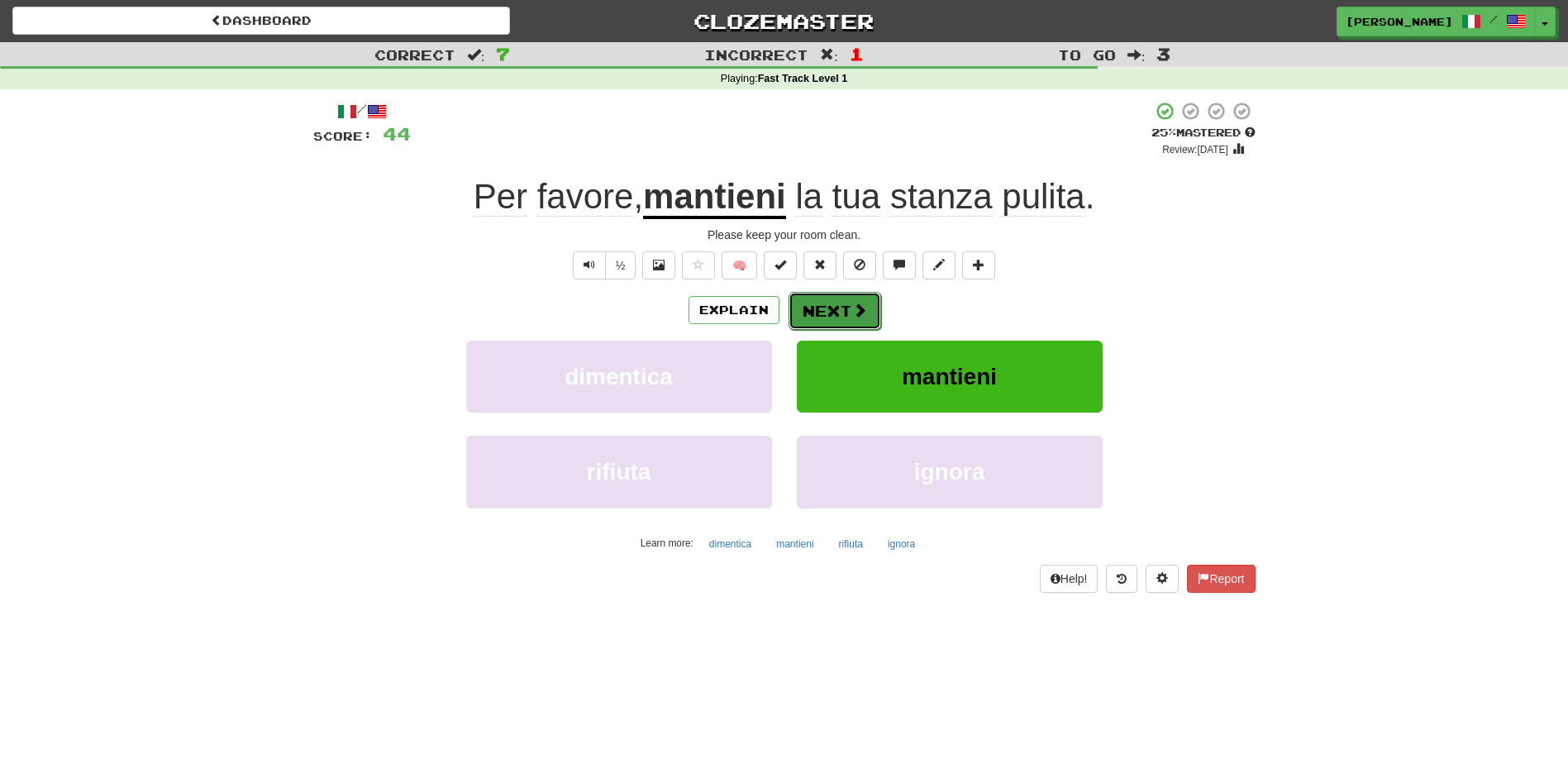
click at [845, 295] on button "Next" at bounding box center [834, 310] width 93 height 38
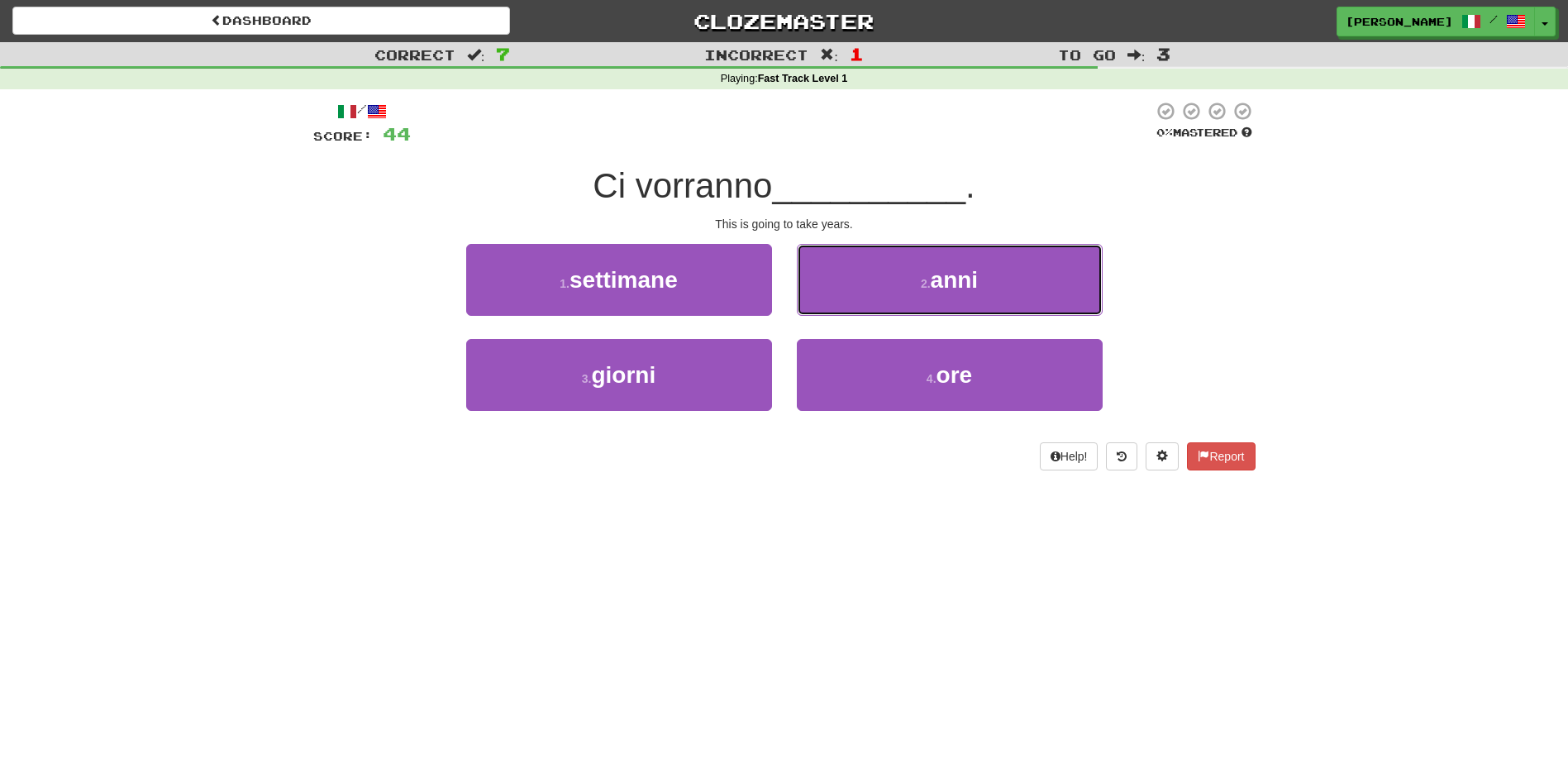
click at [845, 295] on button "2 . anni" at bounding box center [949, 279] width 305 height 72
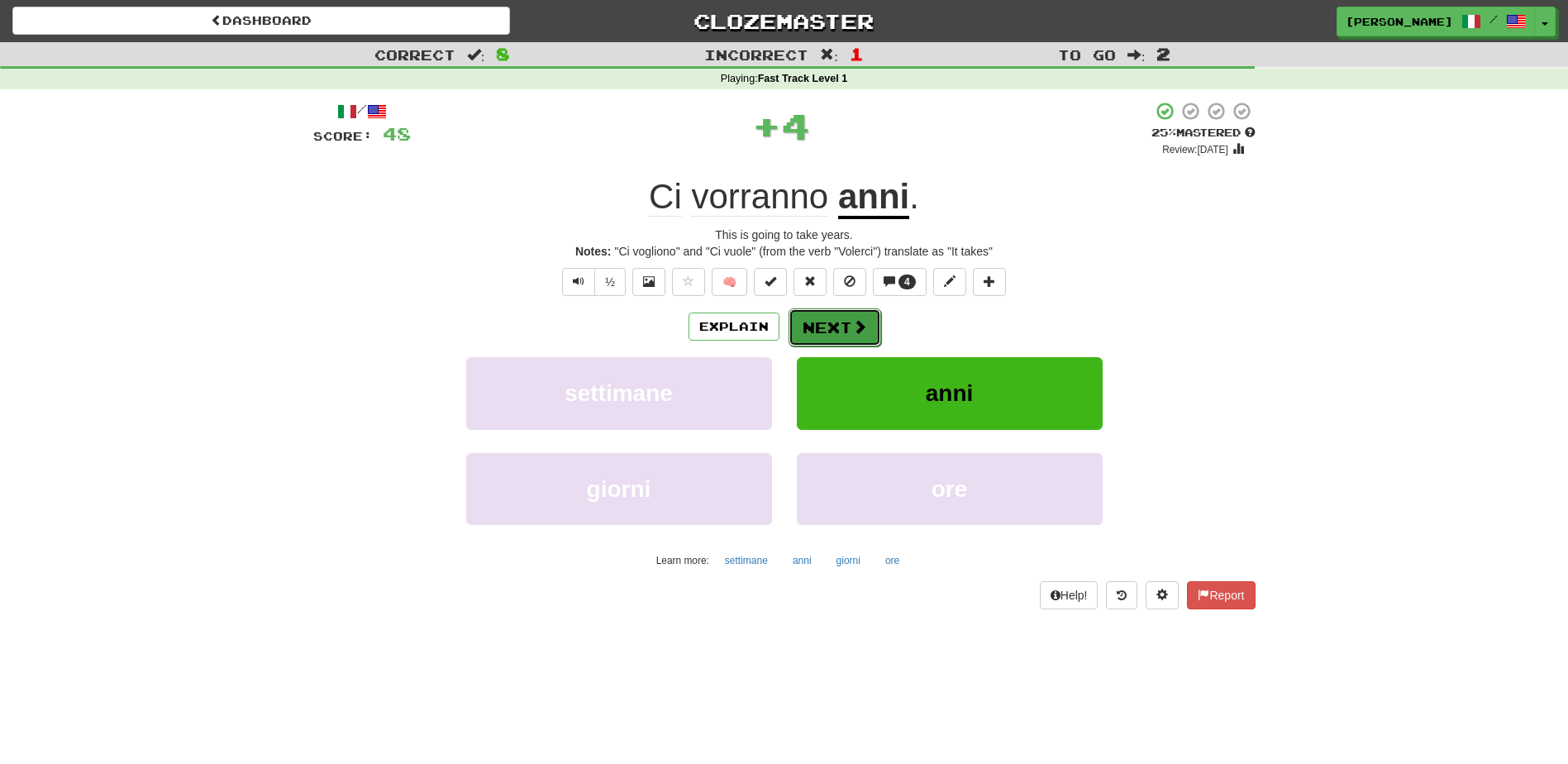
click at [827, 322] on button "Next" at bounding box center [834, 327] width 93 height 38
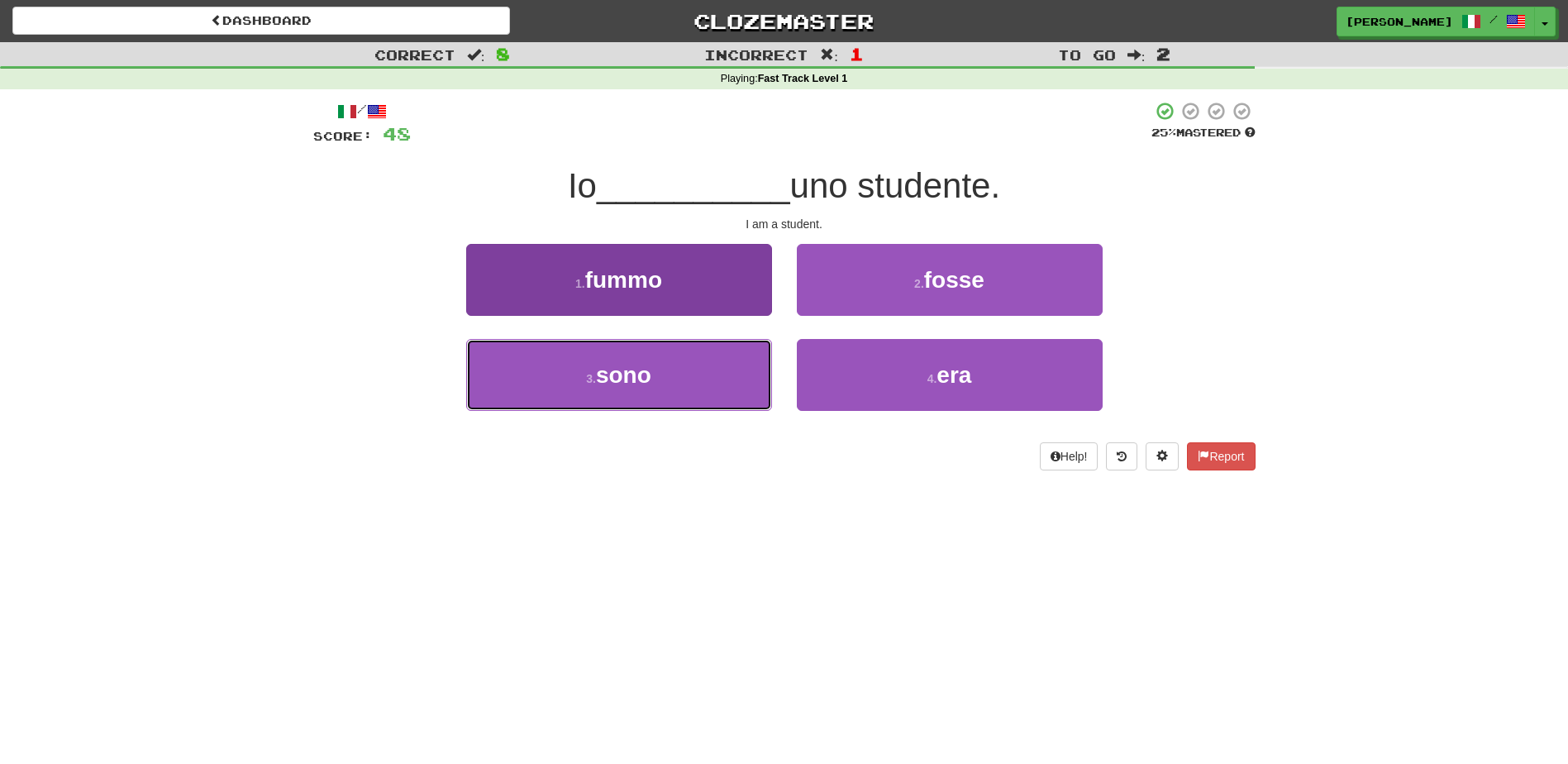
click at [740, 383] on button "3 . sono" at bounding box center [619, 374] width 305 height 72
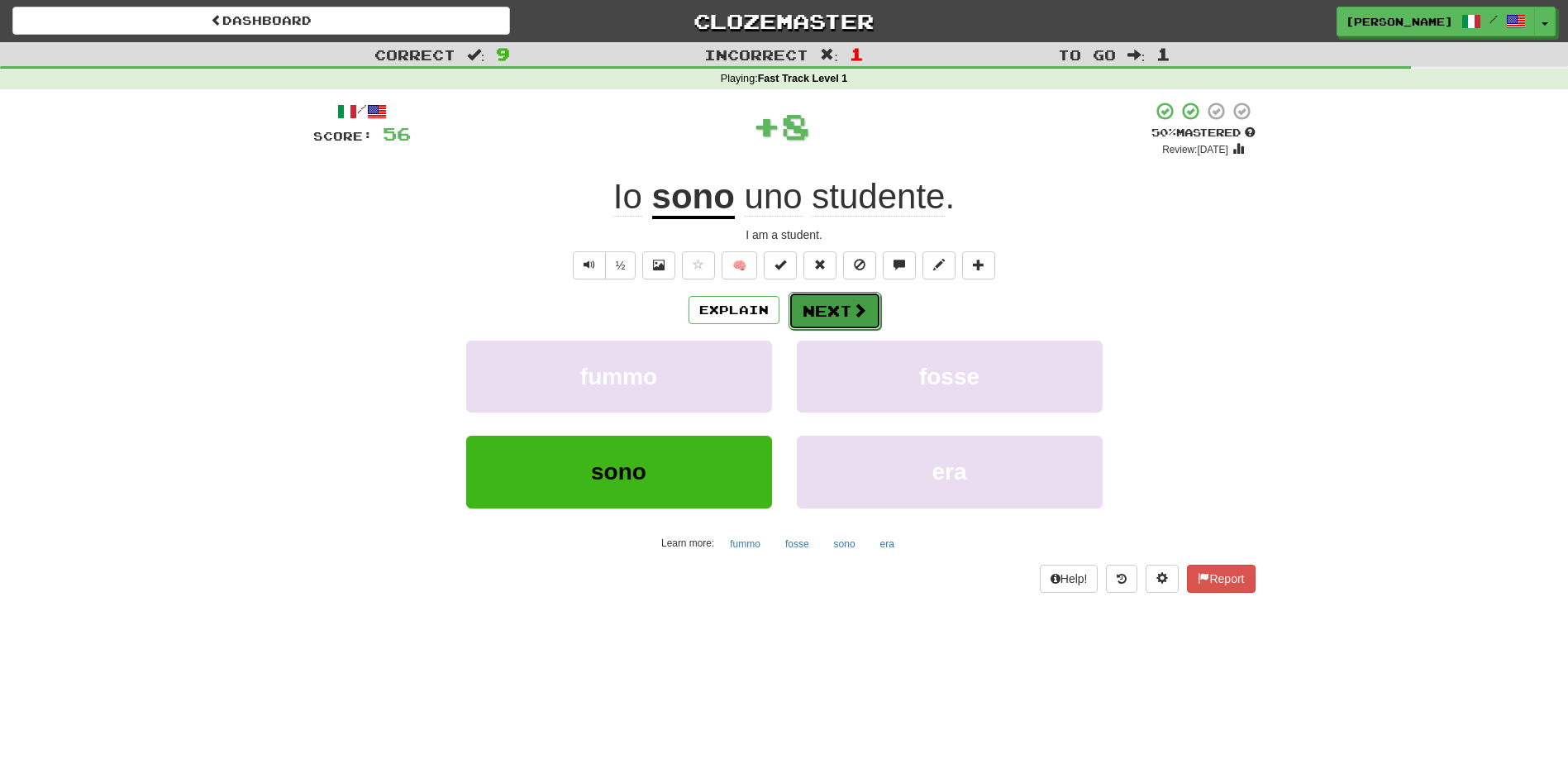
click at [833, 304] on button "Next" at bounding box center [834, 310] width 93 height 38
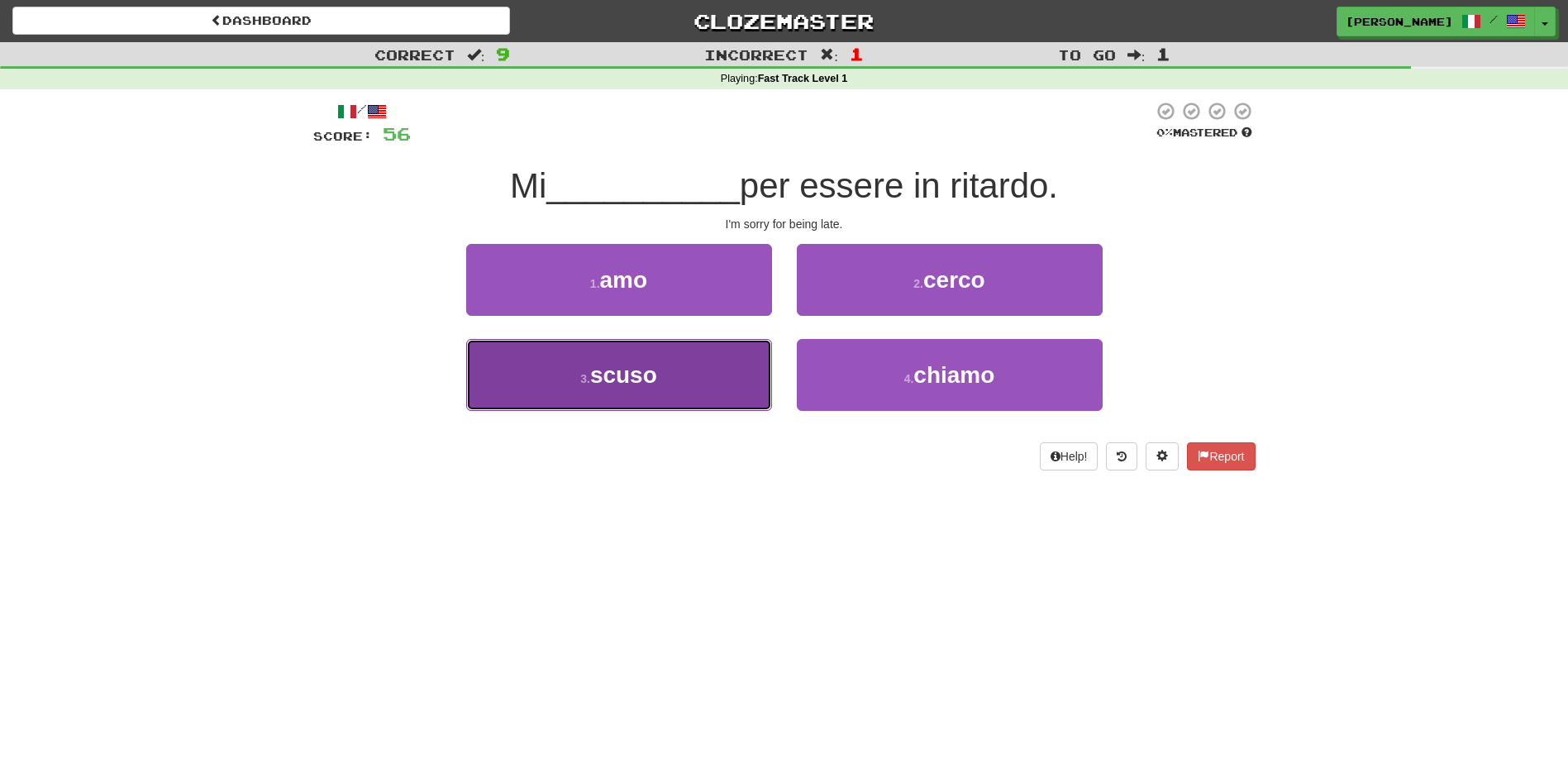
click at [699, 373] on button "3 . scuso" at bounding box center [619, 374] width 305 height 72
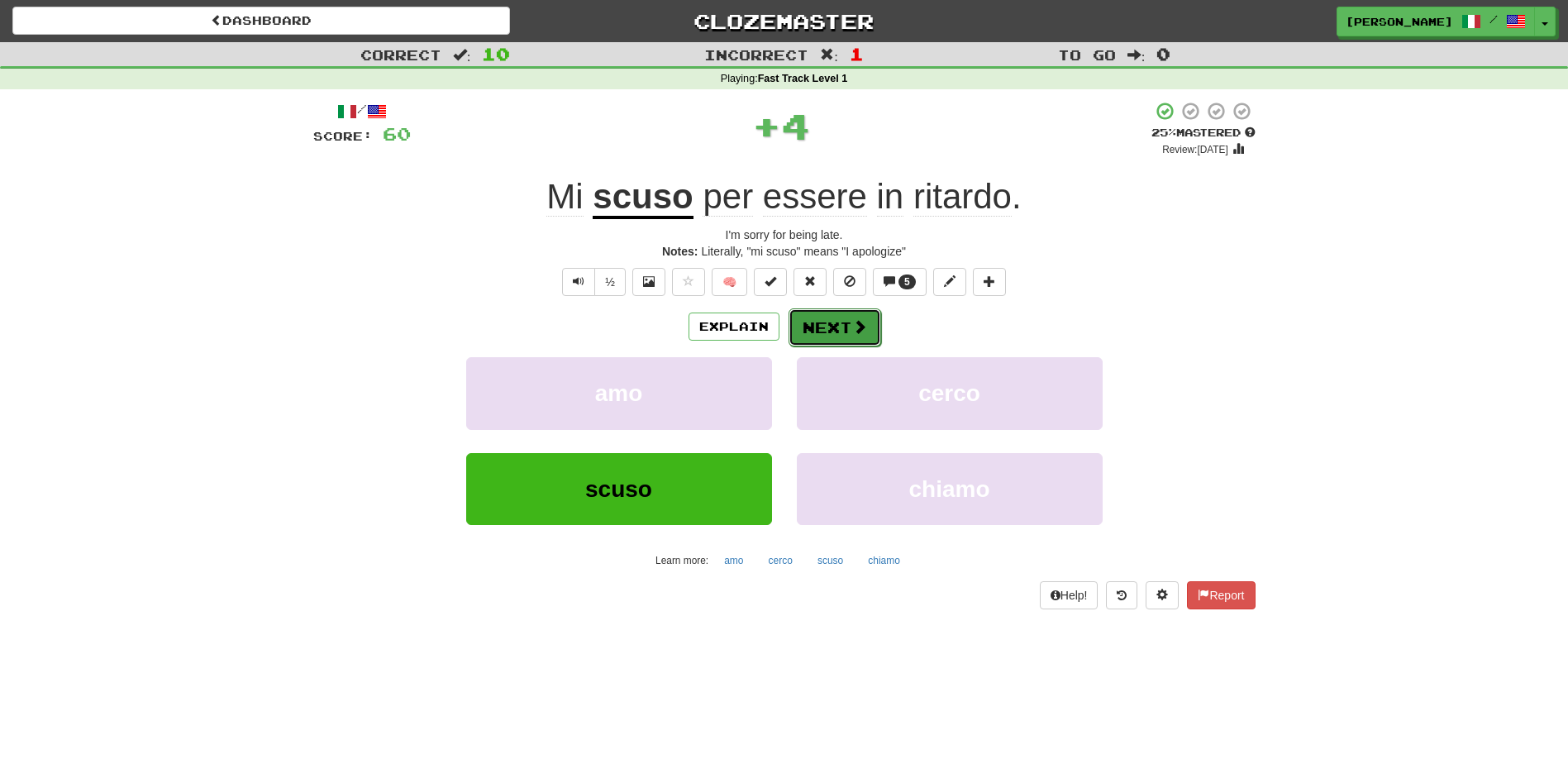
click at [814, 310] on button "Next" at bounding box center [834, 327] width 93 height 38
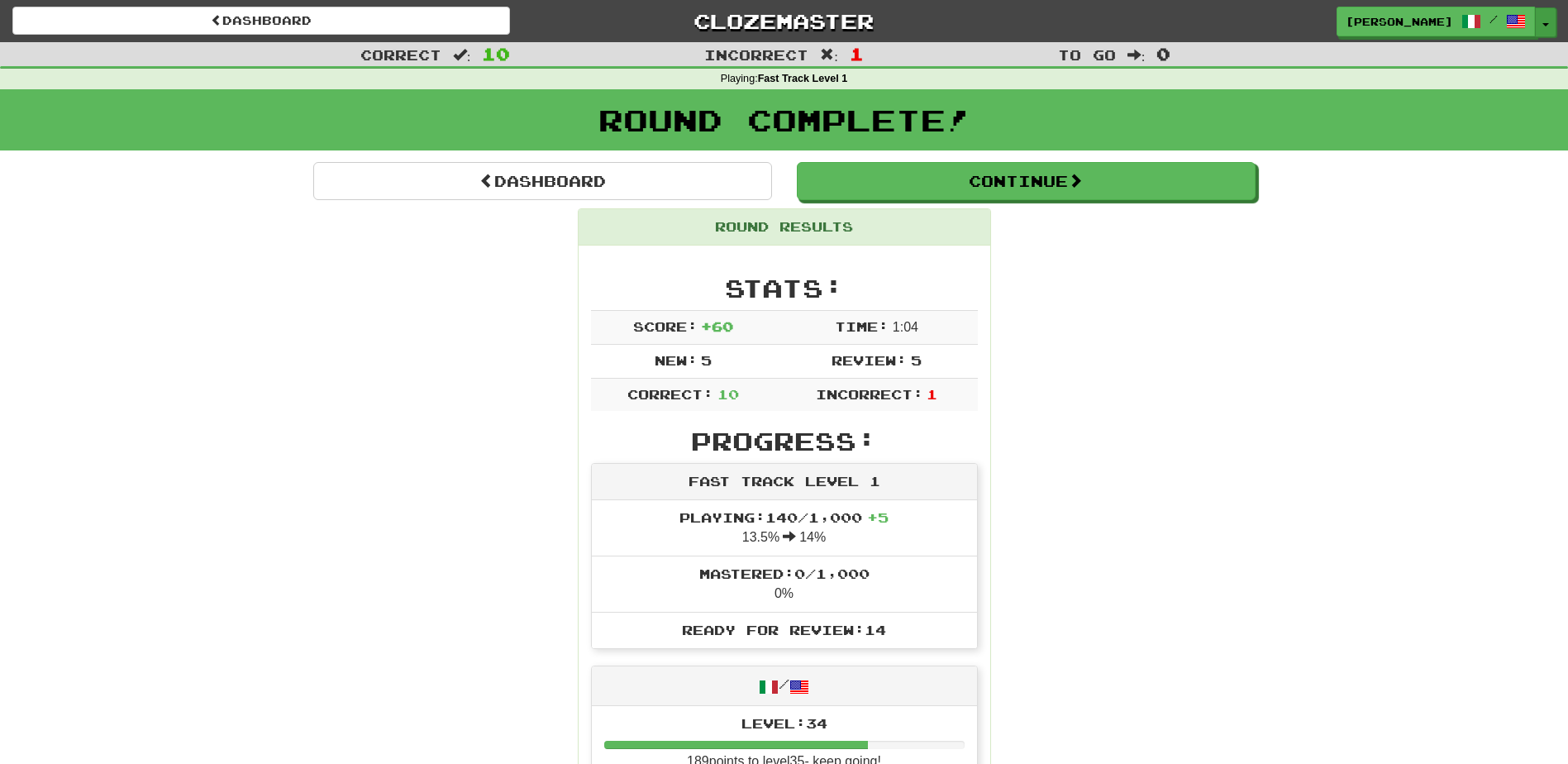
click at [1547, 28] on button "Toggle Dropdown" at bounding box center [1545, 22] width 21 height 30
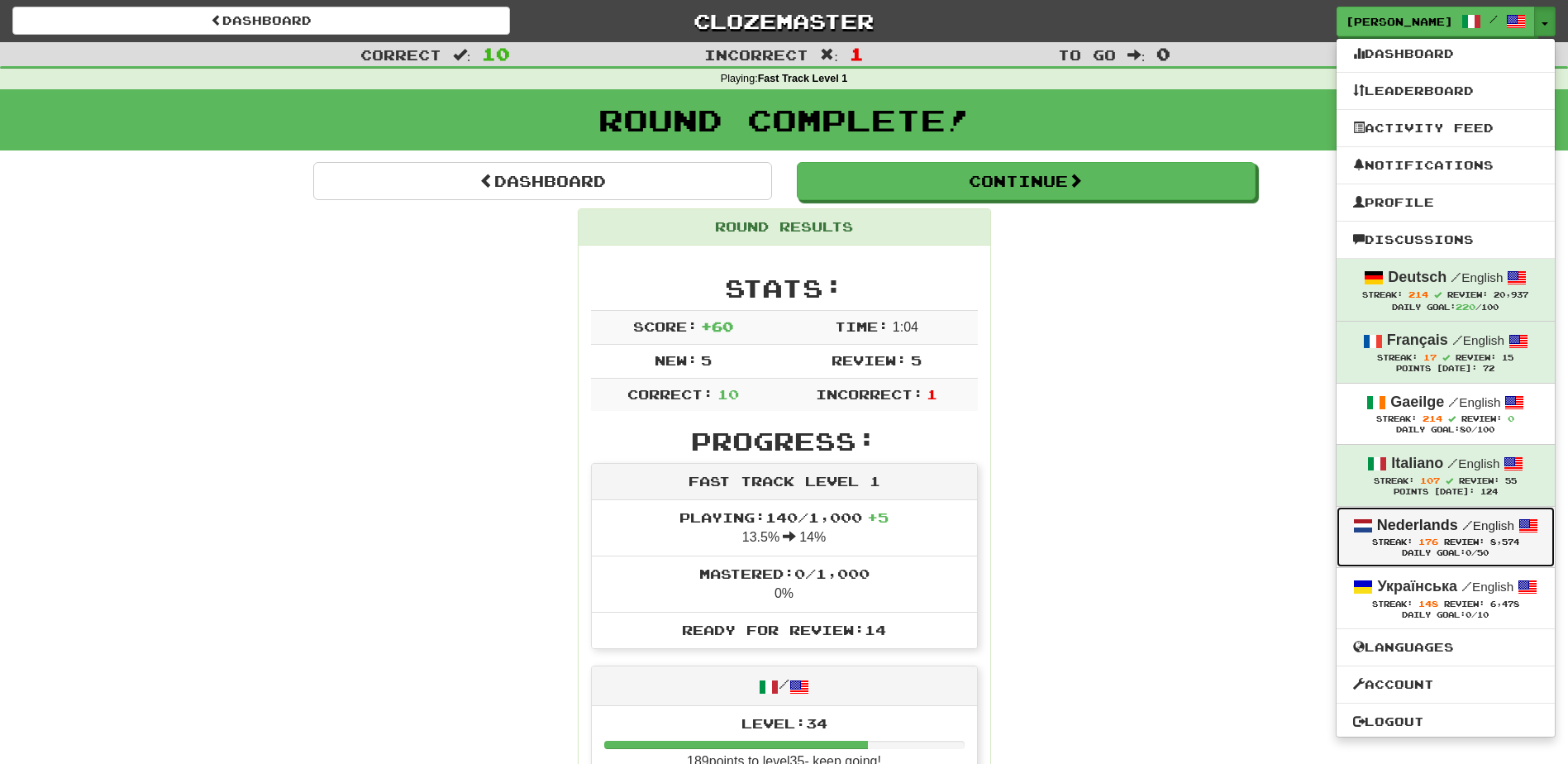
click at [1416, 528] on strong "Nederlands" at bounding box center [1417, 524] width 81 height 16
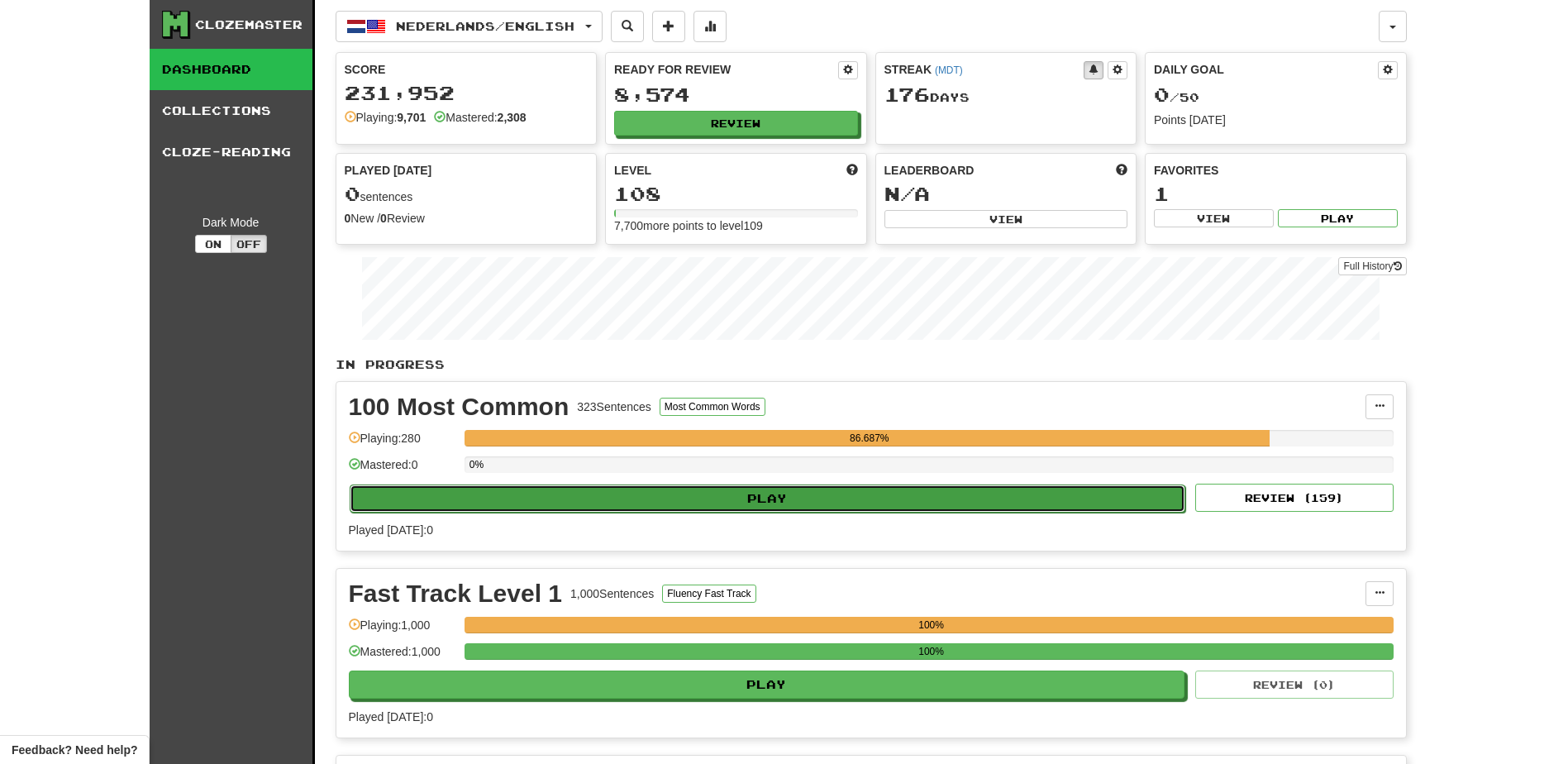
click at [753, 496] on button "Play" at bounding box center [768, 498] width 836 height 28
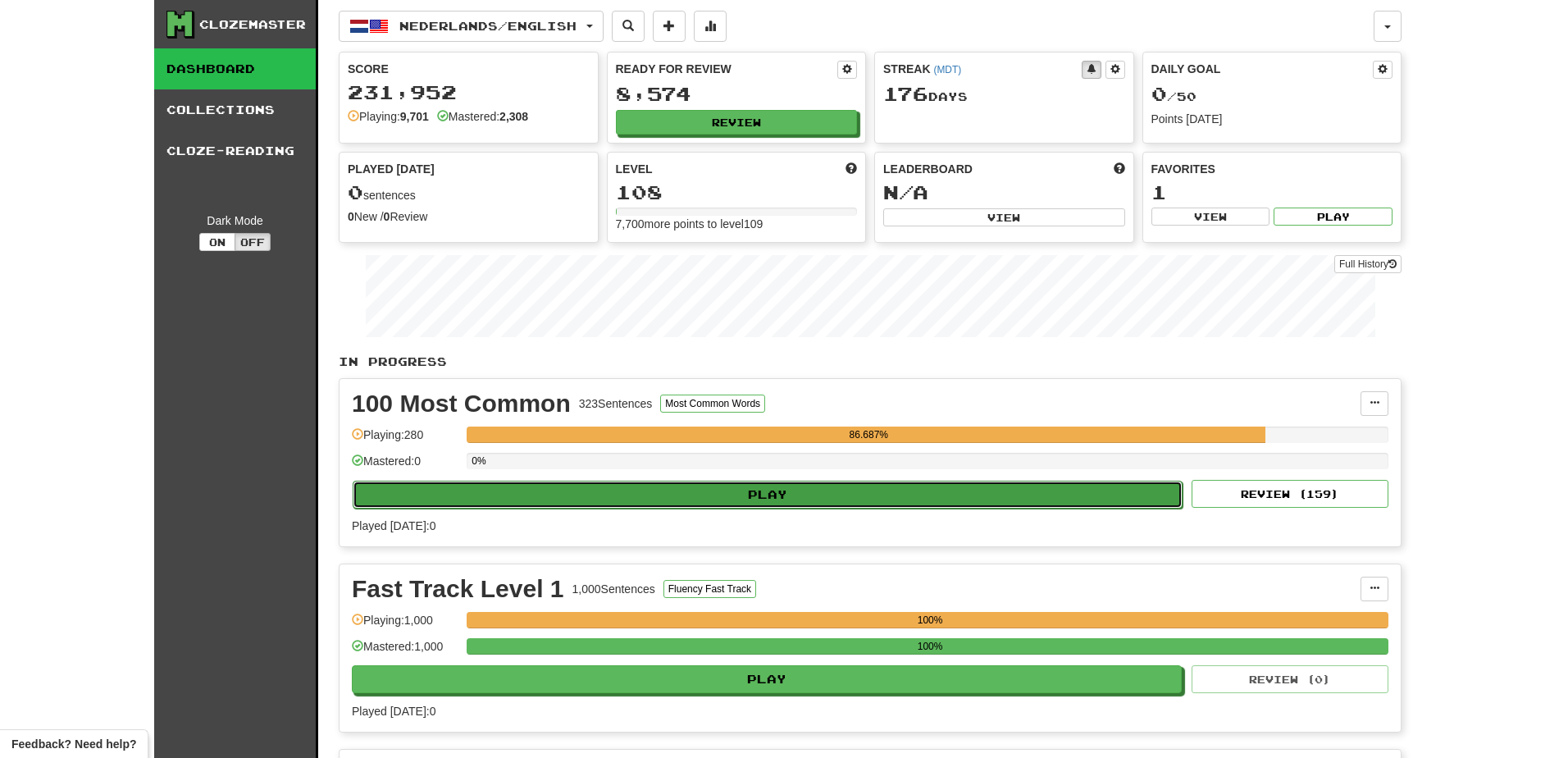
select select "**"
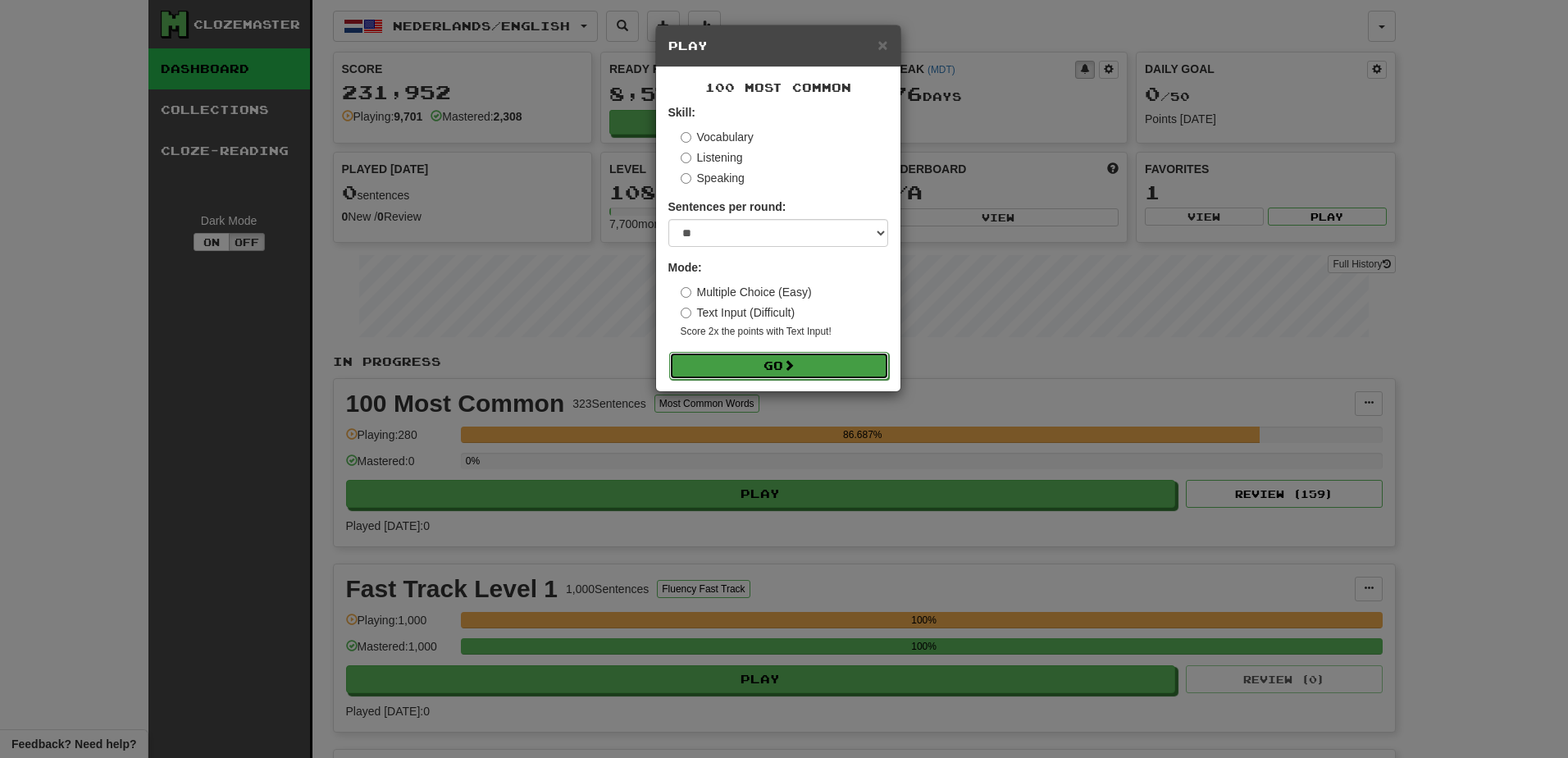
click at [807, 364] on button "Go" at bounding box center [779, 366] width 220 height 28
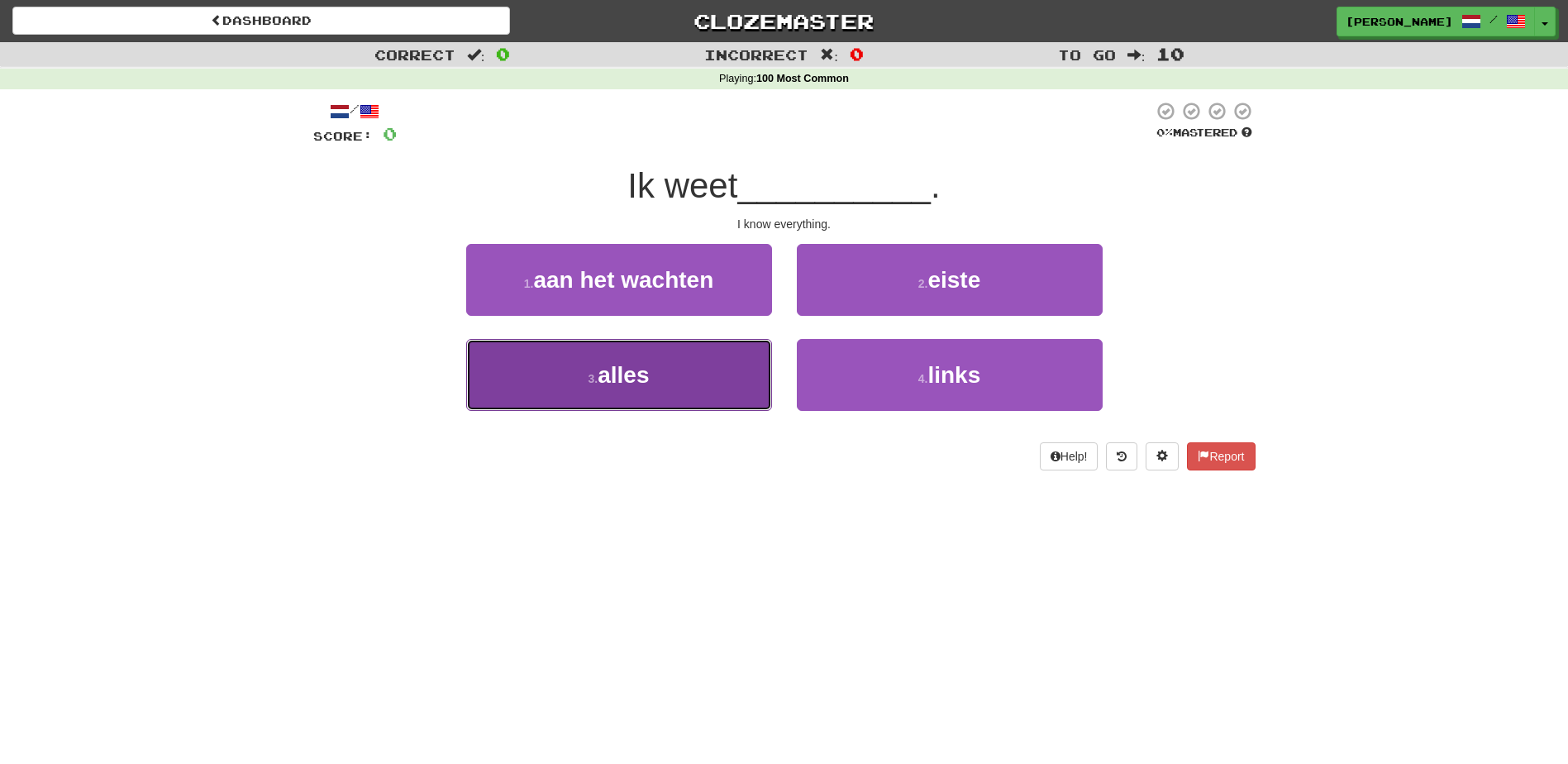
click at [751, 388] on button "3 . alles" at bounding box center [619, 374] width 305 height 72
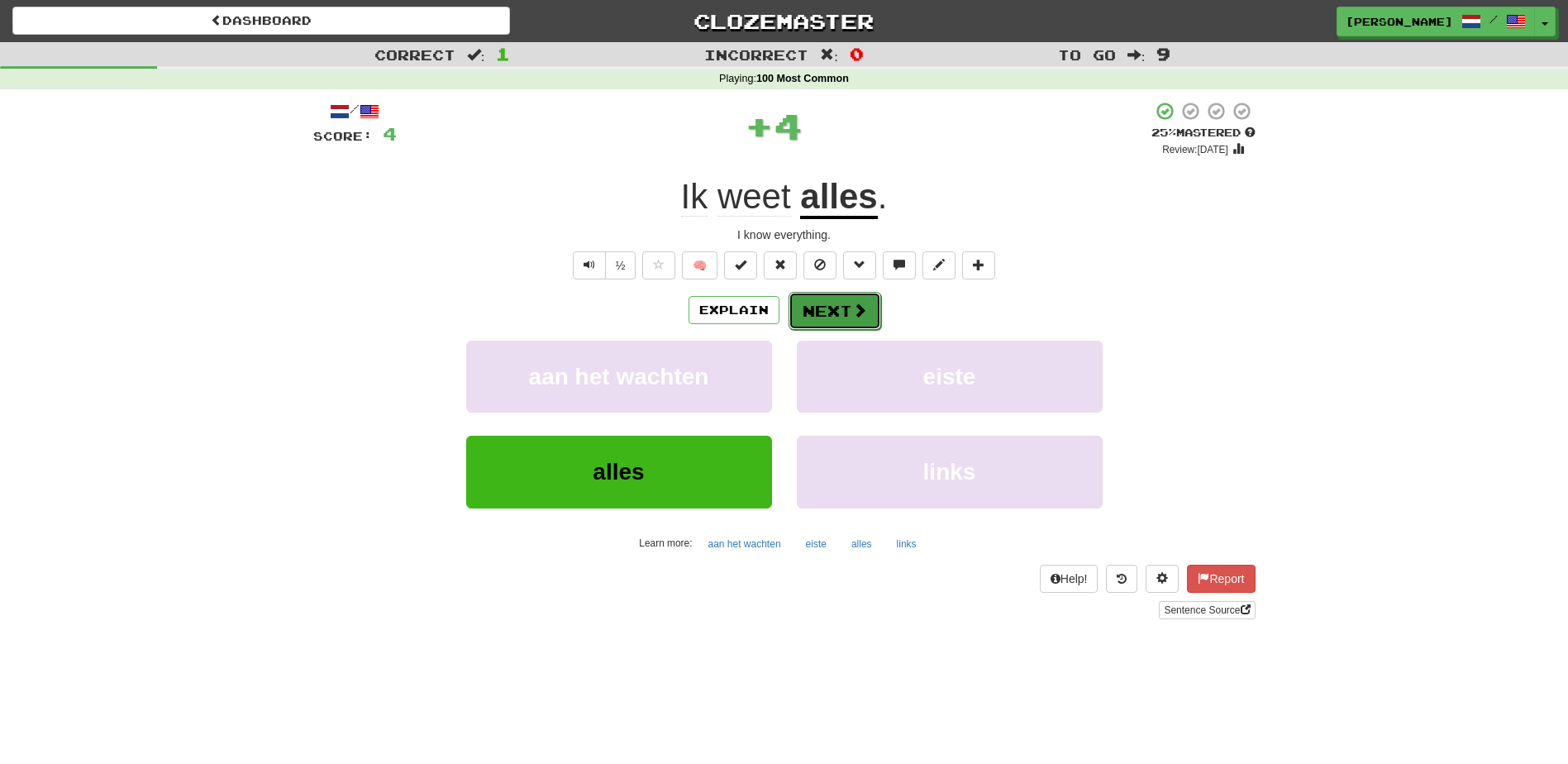
click at [848, 311] on button "Next" at bounding box center [834, 310] width 93 height 38
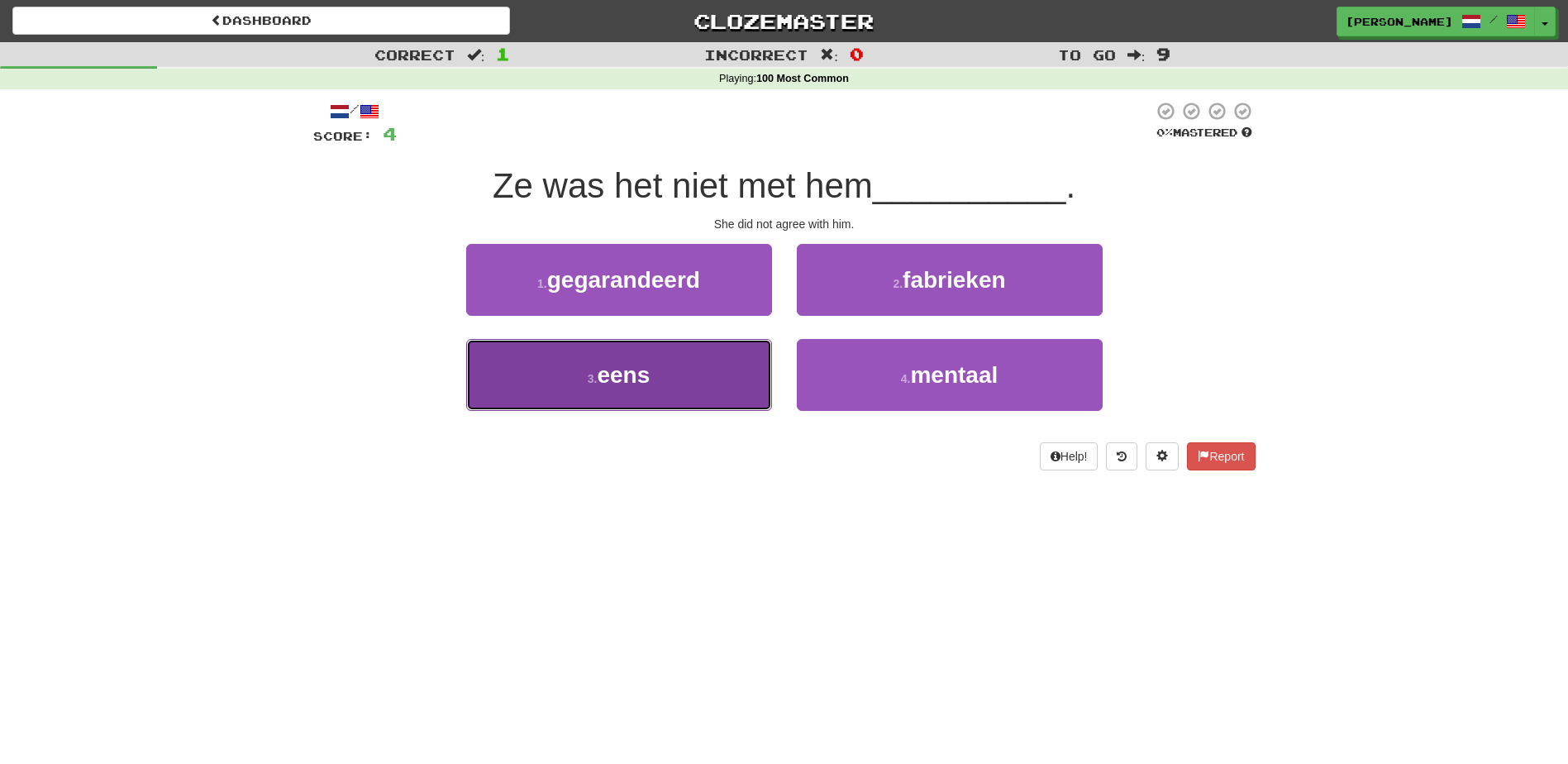
click at [737, 387] on button "3 . eens" at bounding box center [619, 374] width 305 height 72
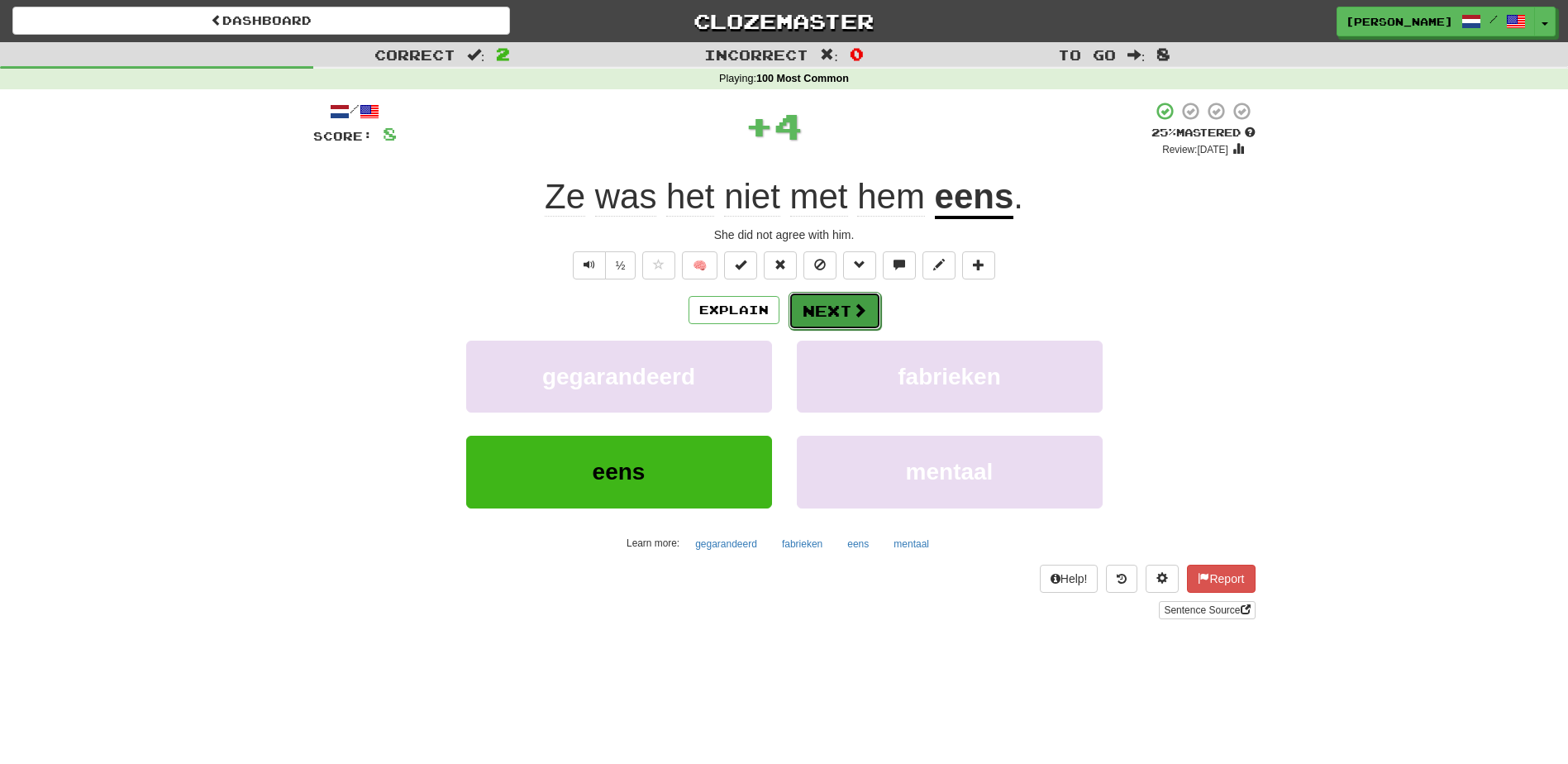
click at [852, 307] on span at bounding box center [858, 309] width 15 height 15
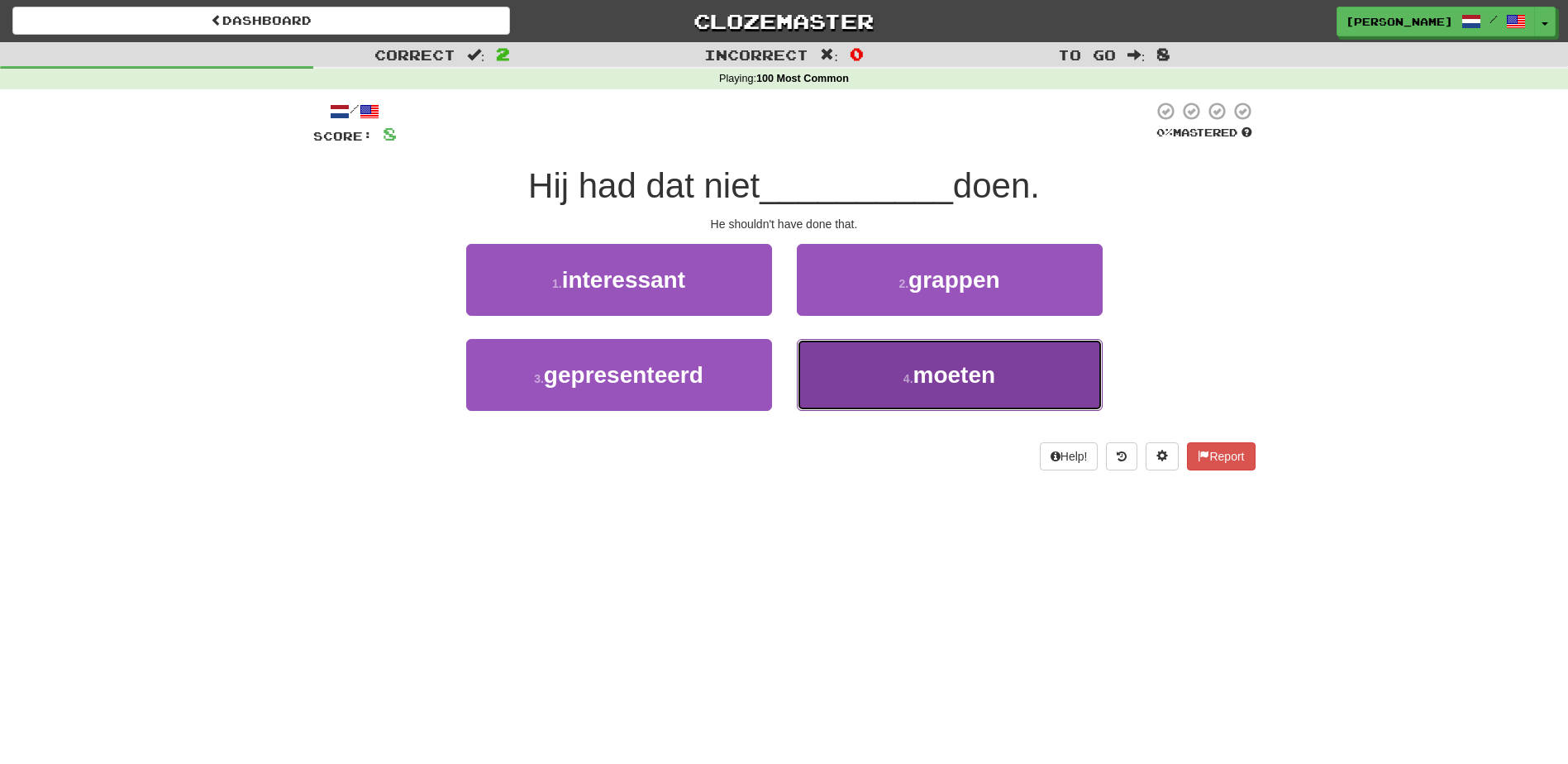
click at [940, 364] on span "moeten" at bounding box center [954, 374] width 82 height 25
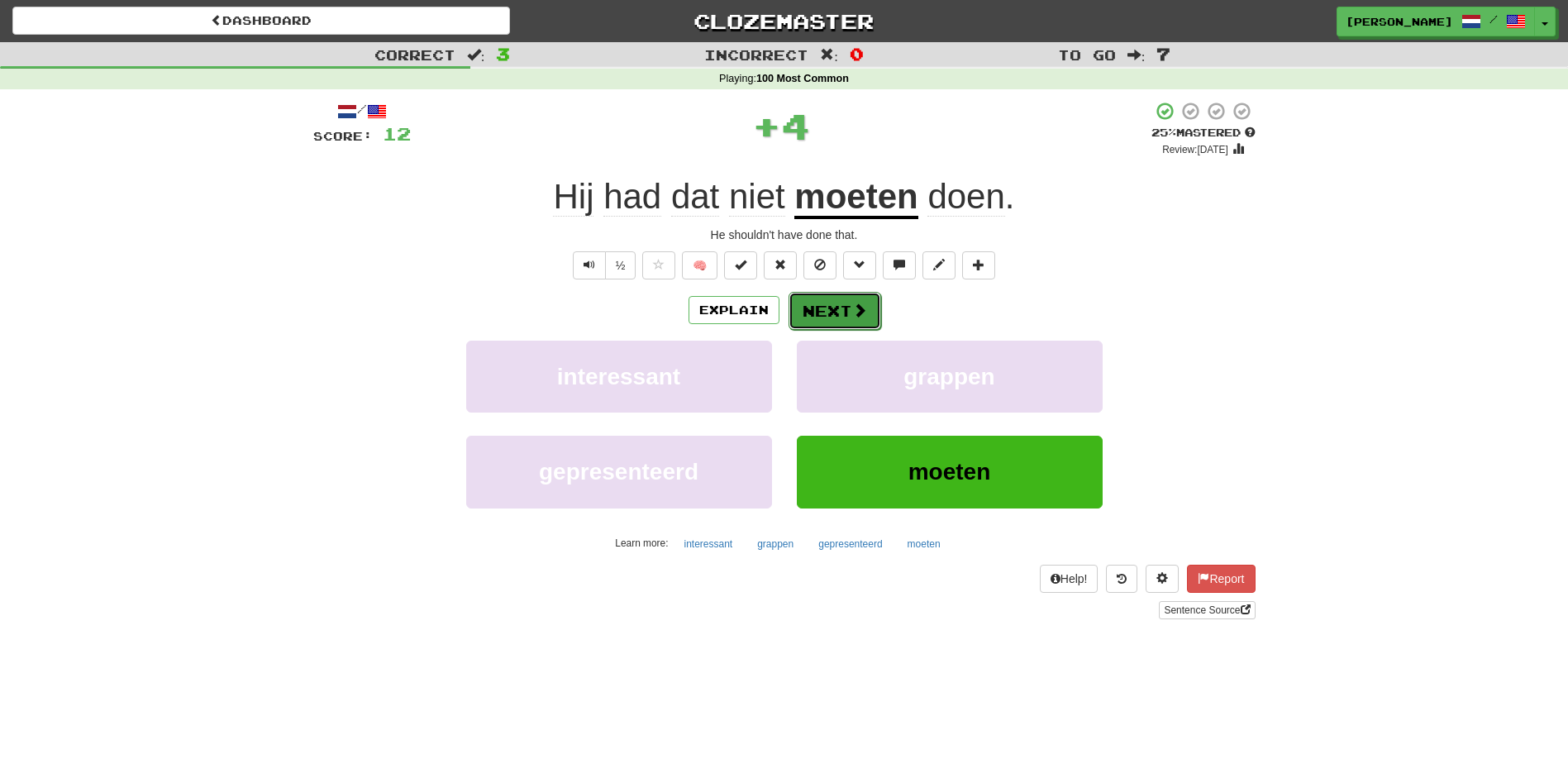
click at [853, 305] on span at bounding box center [858, 309] width 15 height 15
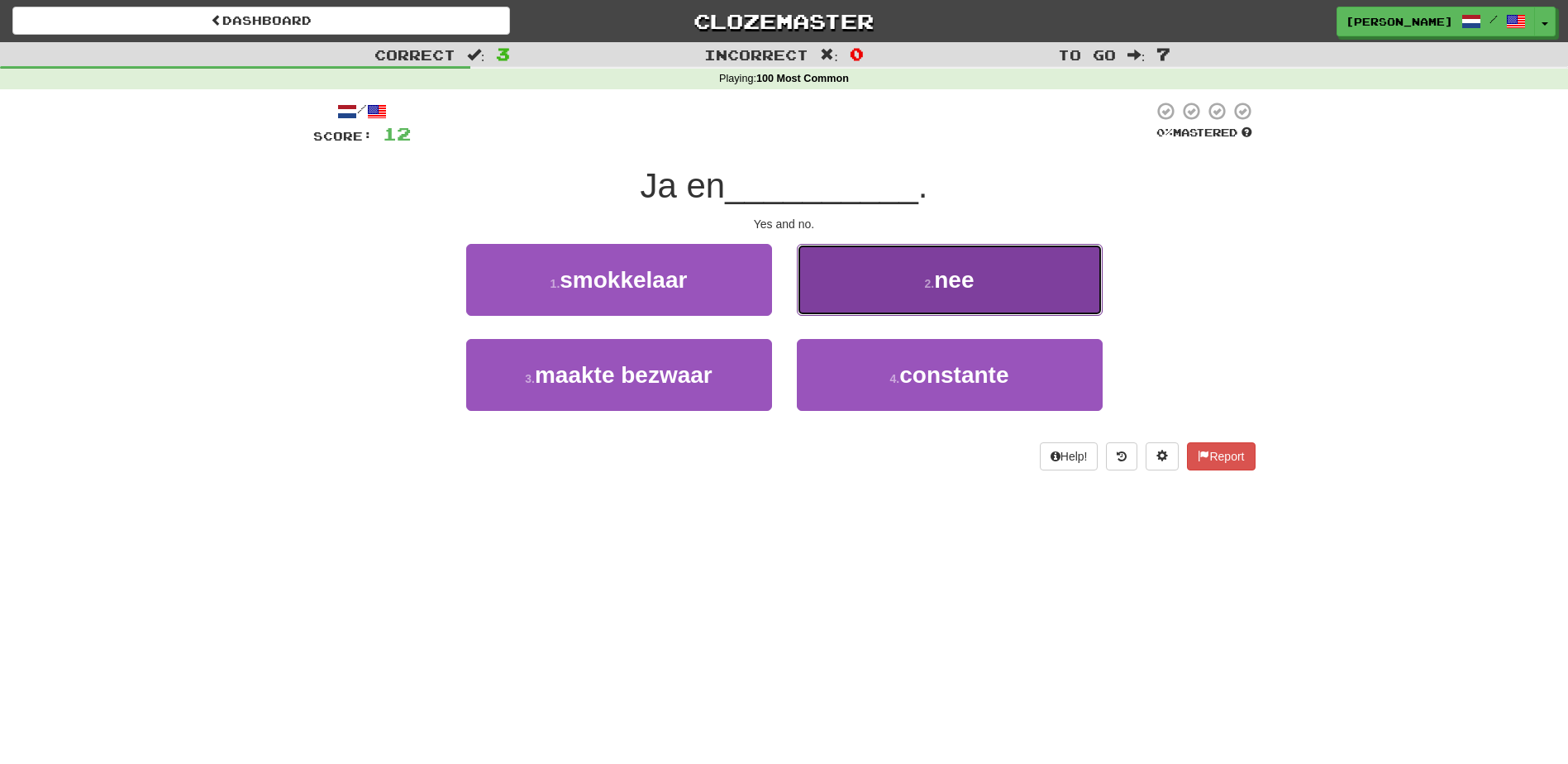
click at [863, 300] on button "2 . nee" at bounding box center [949, 279] width 305 height 72
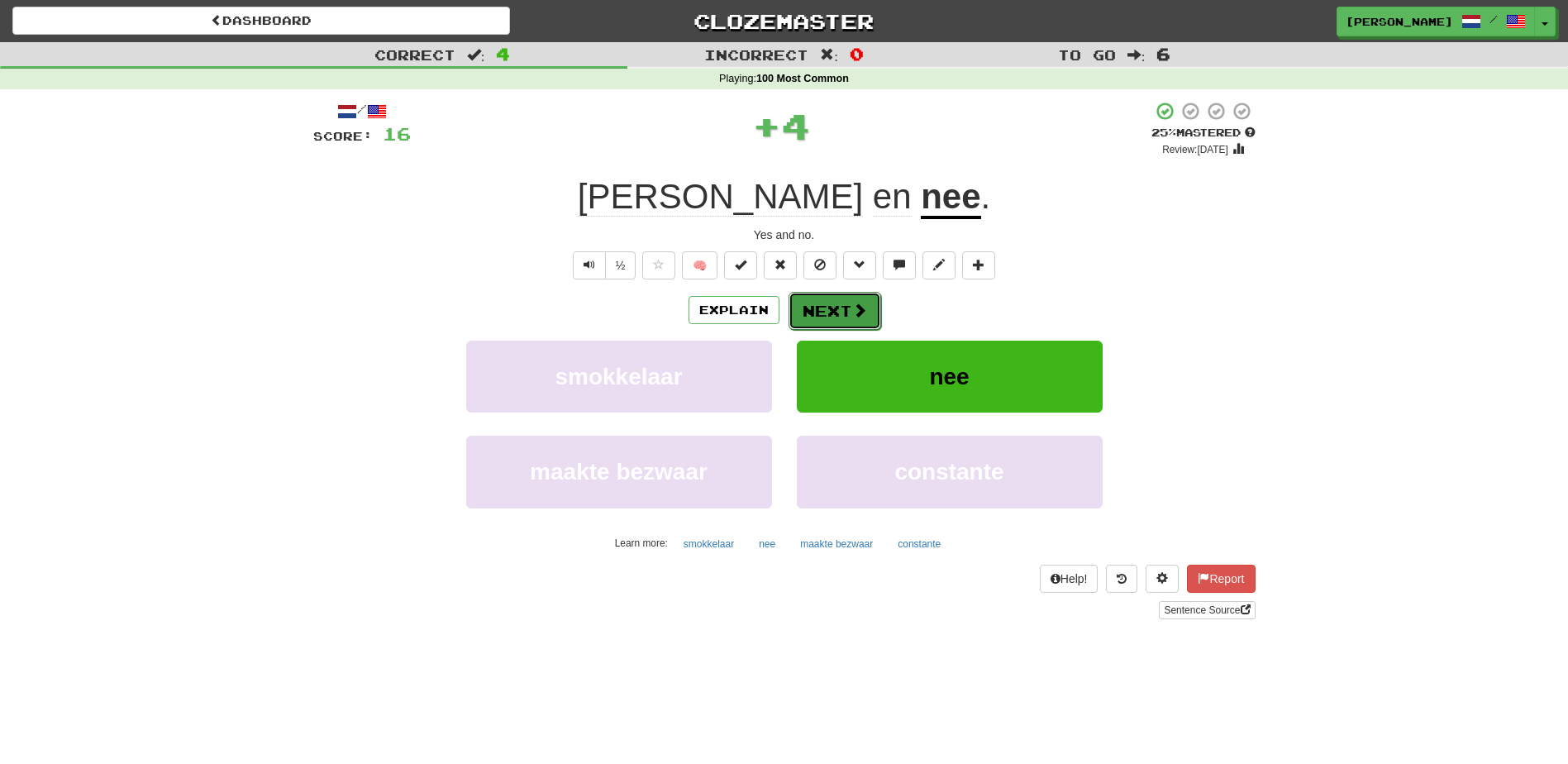
click at [844, 308] on button "Next" at bounding box center [834, 310] width 93 height 38
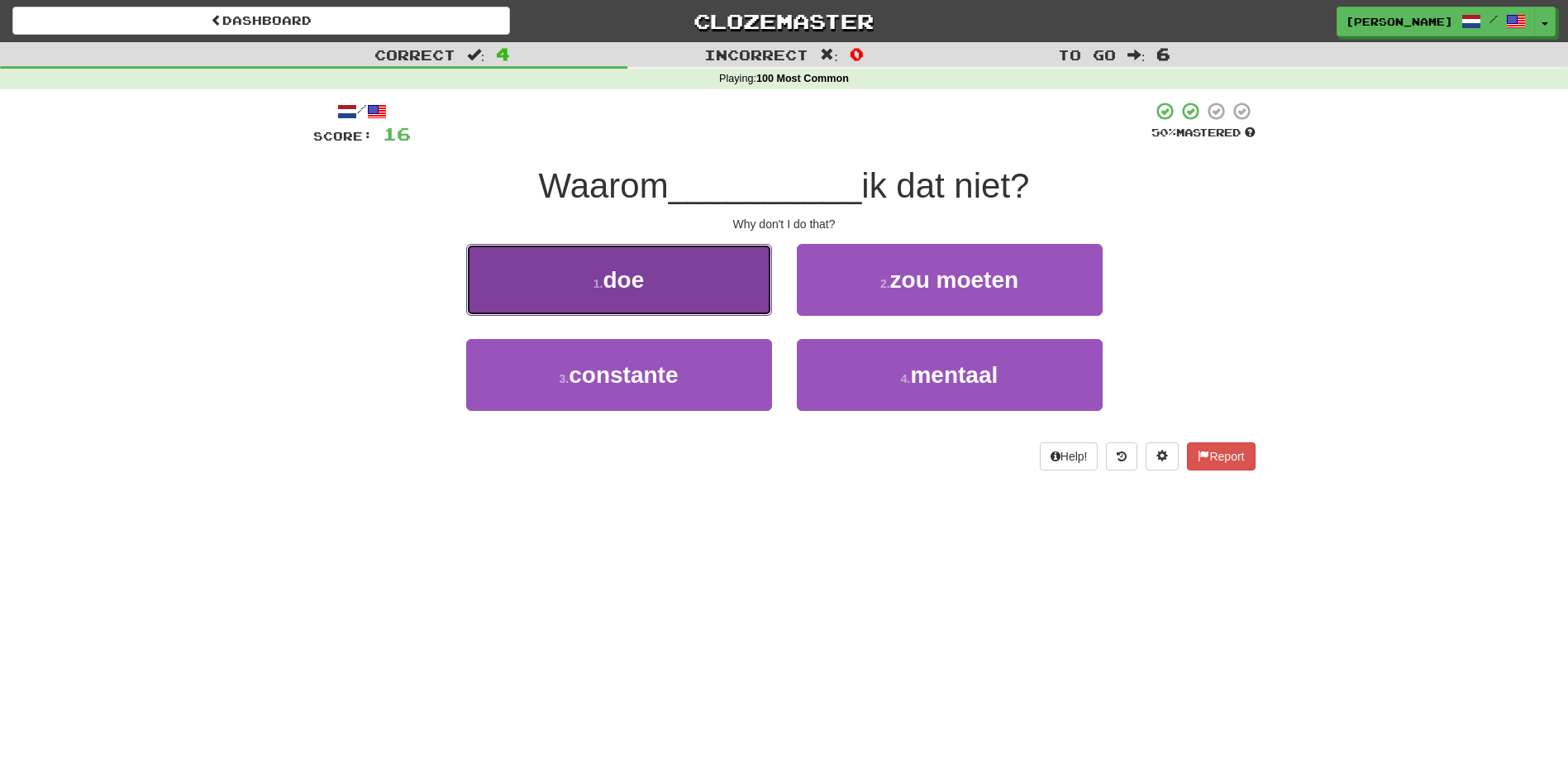
click at [715, 295] on button "1 . doe" at bounding box center [619, 279] width 305 height 72
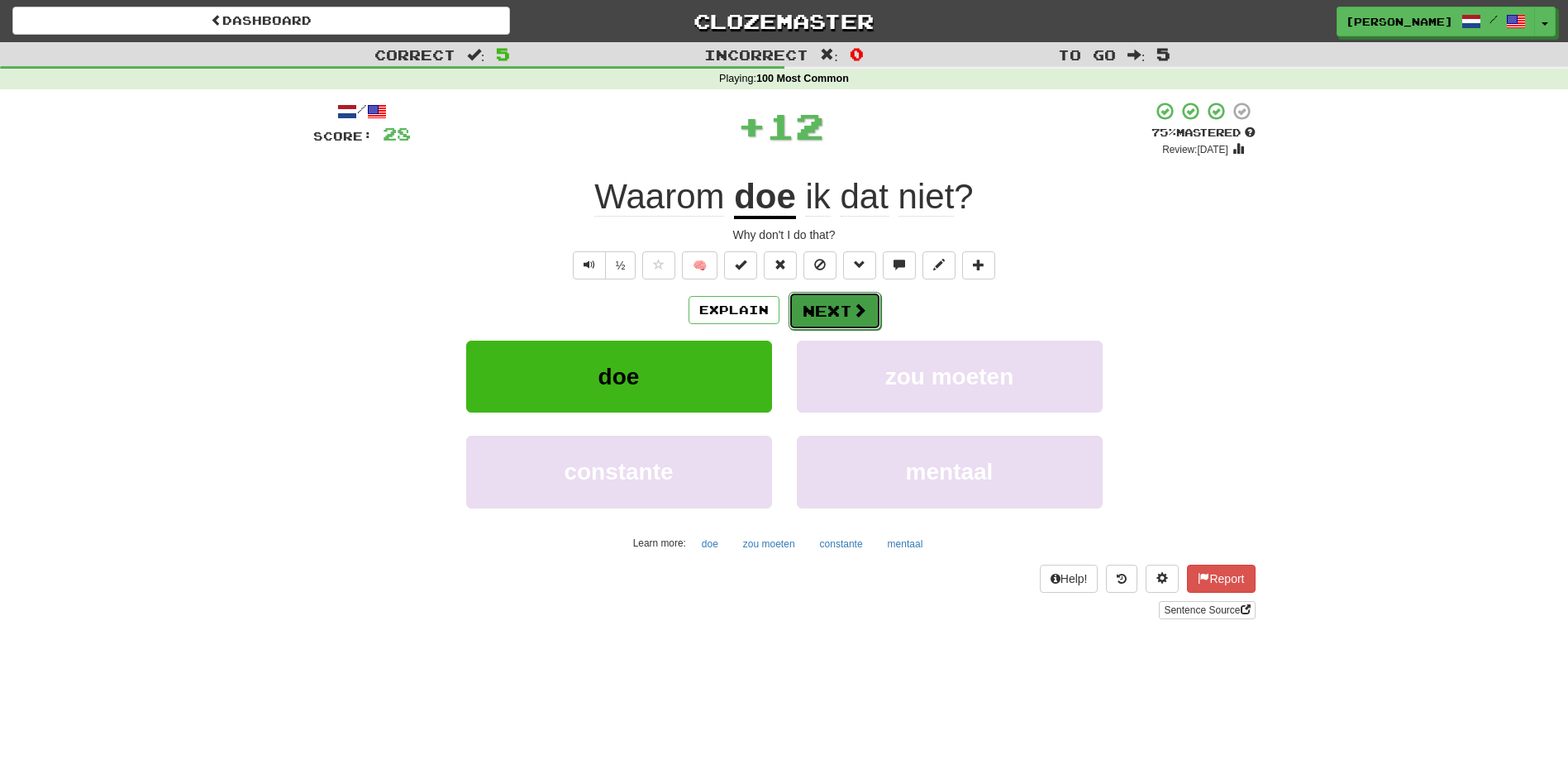
click at [846, 309] on button "Next" at bounding box center [834, 310] width 93 height 38
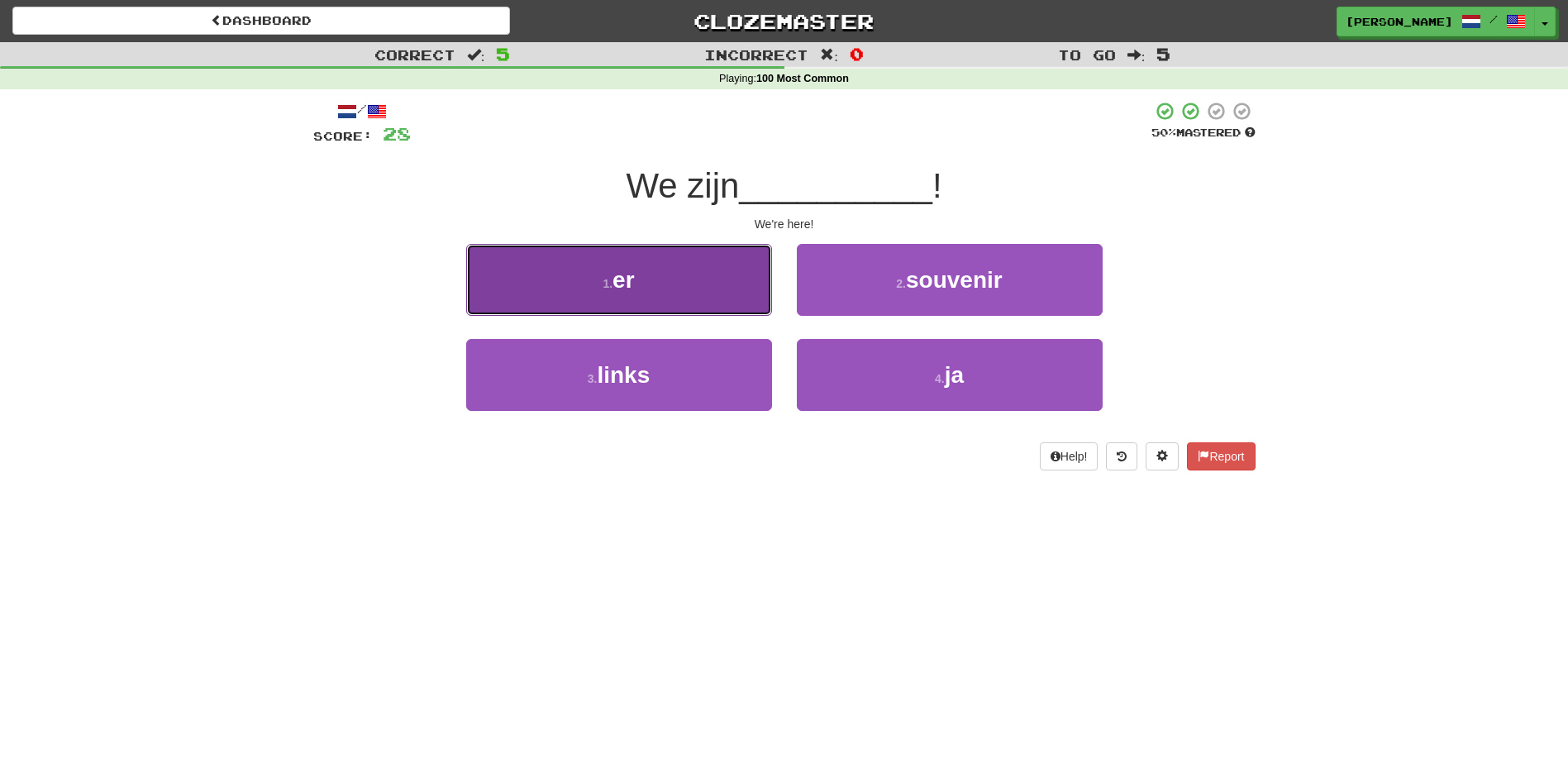
drag, startPoint x: 749, startPoint y: 284, endPoint x: 763, endPoint y: 302, distance: 22.8
click at [763, 302] on button "1 . er" at bounding box center [619, 279] width 305 height 72
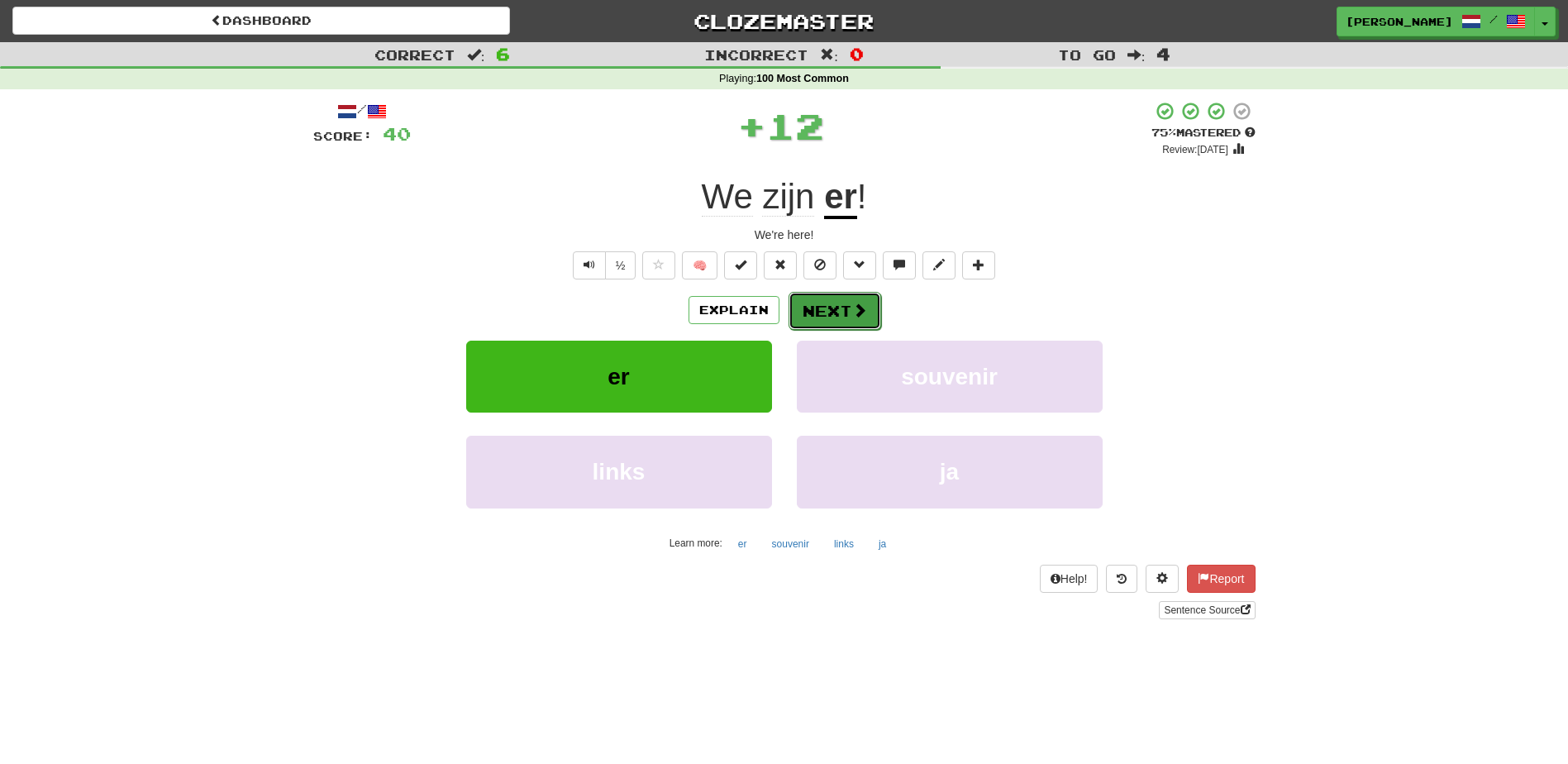
click at [854, 310] on span at bounding box center [858, 309] width 15 height 15
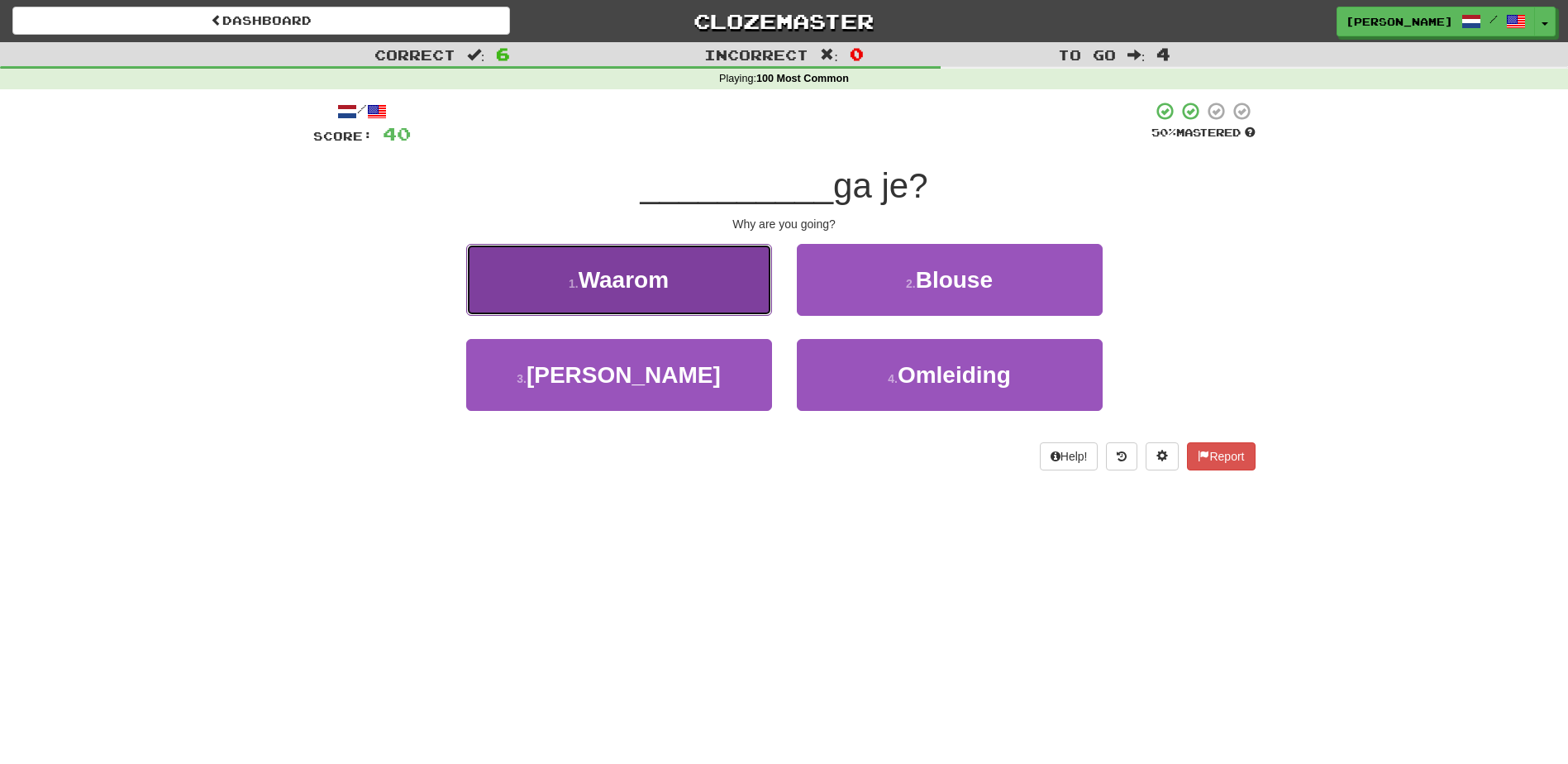
click at [726, 295] on button "1 . Waarom" at bounding box center [619, 279] width 305 height 72
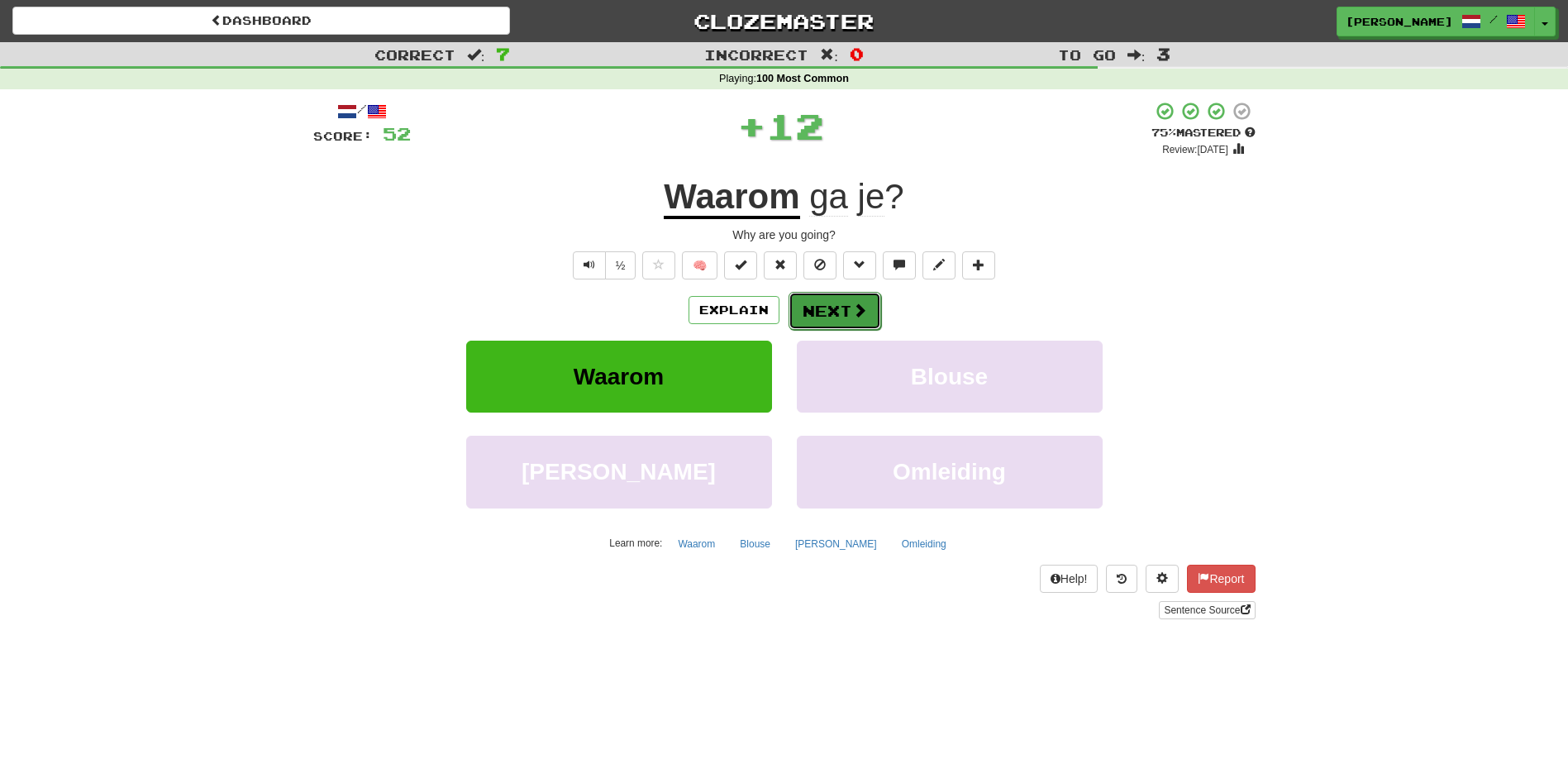
click at [838, 310] on button "Next" at bounding box center [834, 310] width 93 height 38
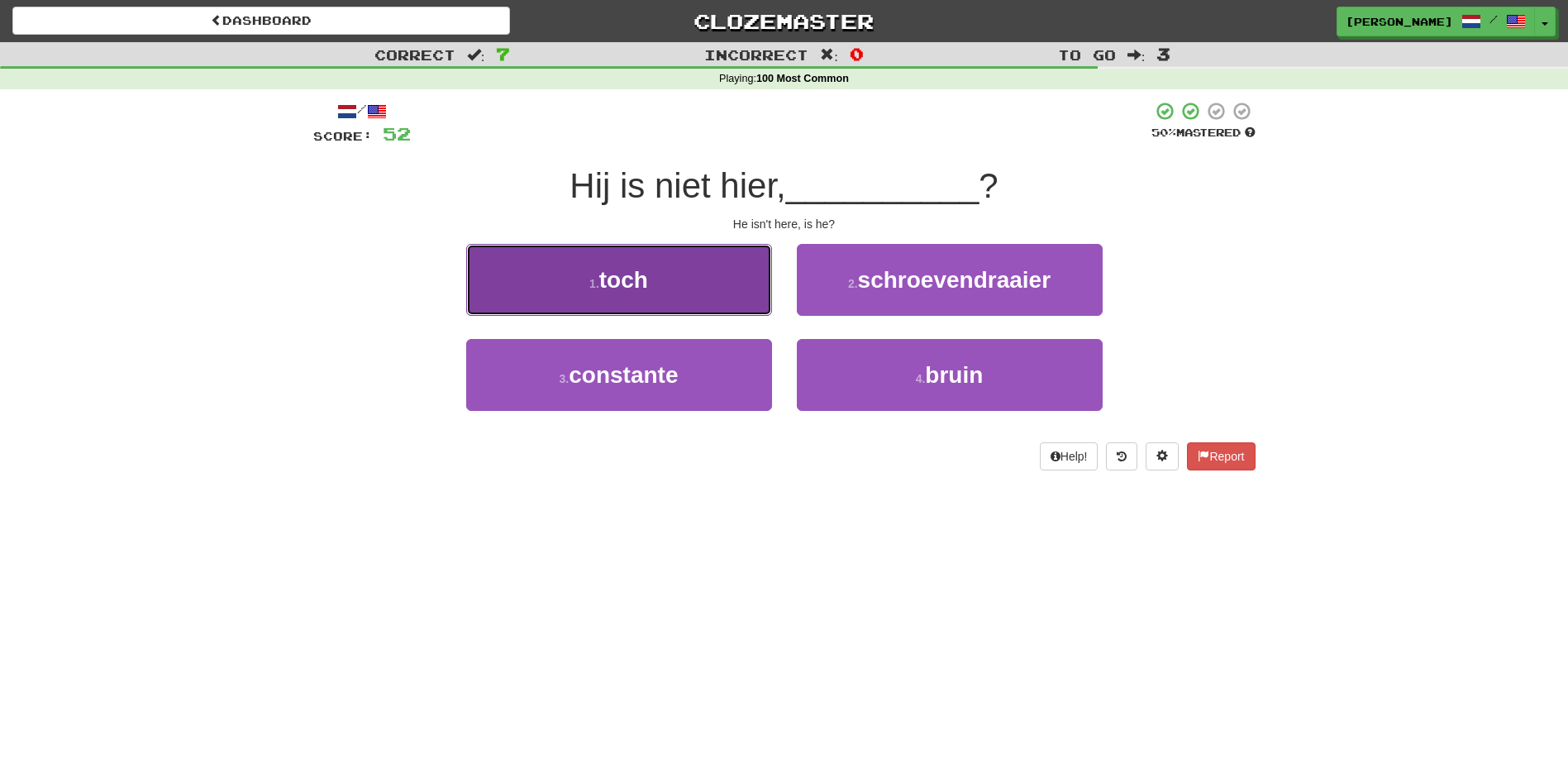
click at [754, 286] on button "1 . toch" at bounding box center [619, 279] width 305 height 72
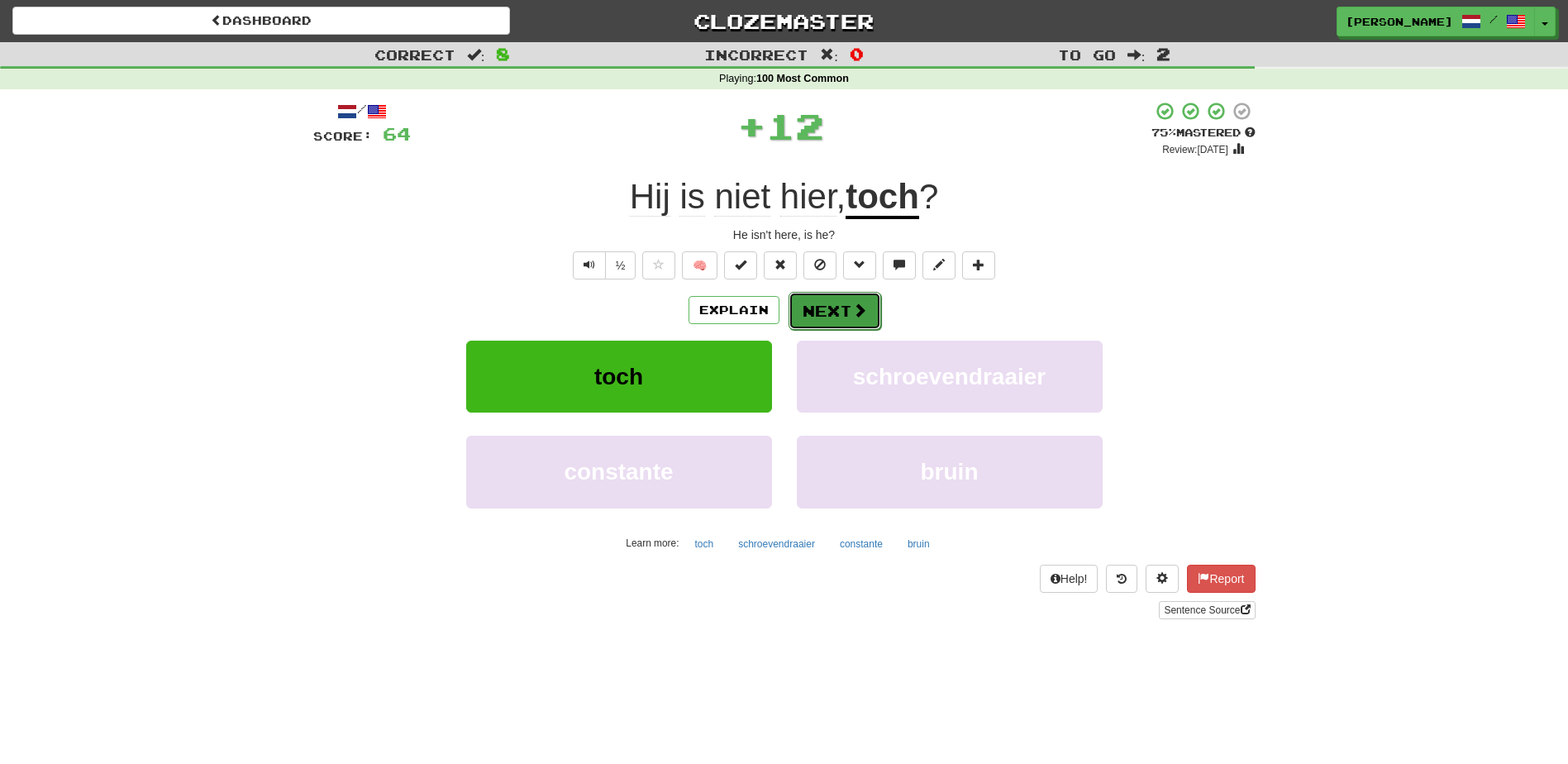
click at [850, 311] on button "Next" at bounding box center [834, 310] width 93 height 38
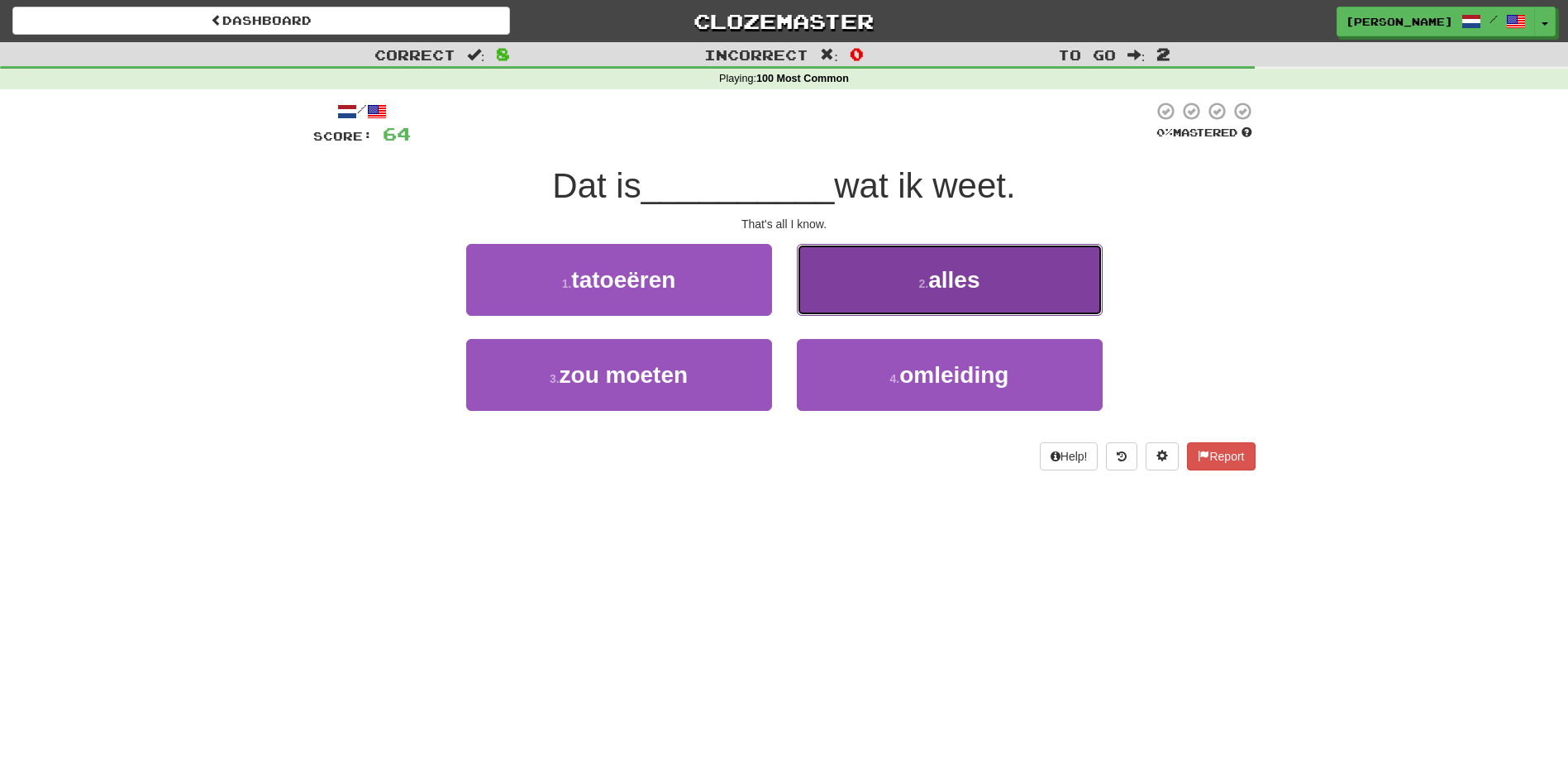
click at [896, 312] on button "2 . alles" at bounding box center [949, 279] width 305 height 72
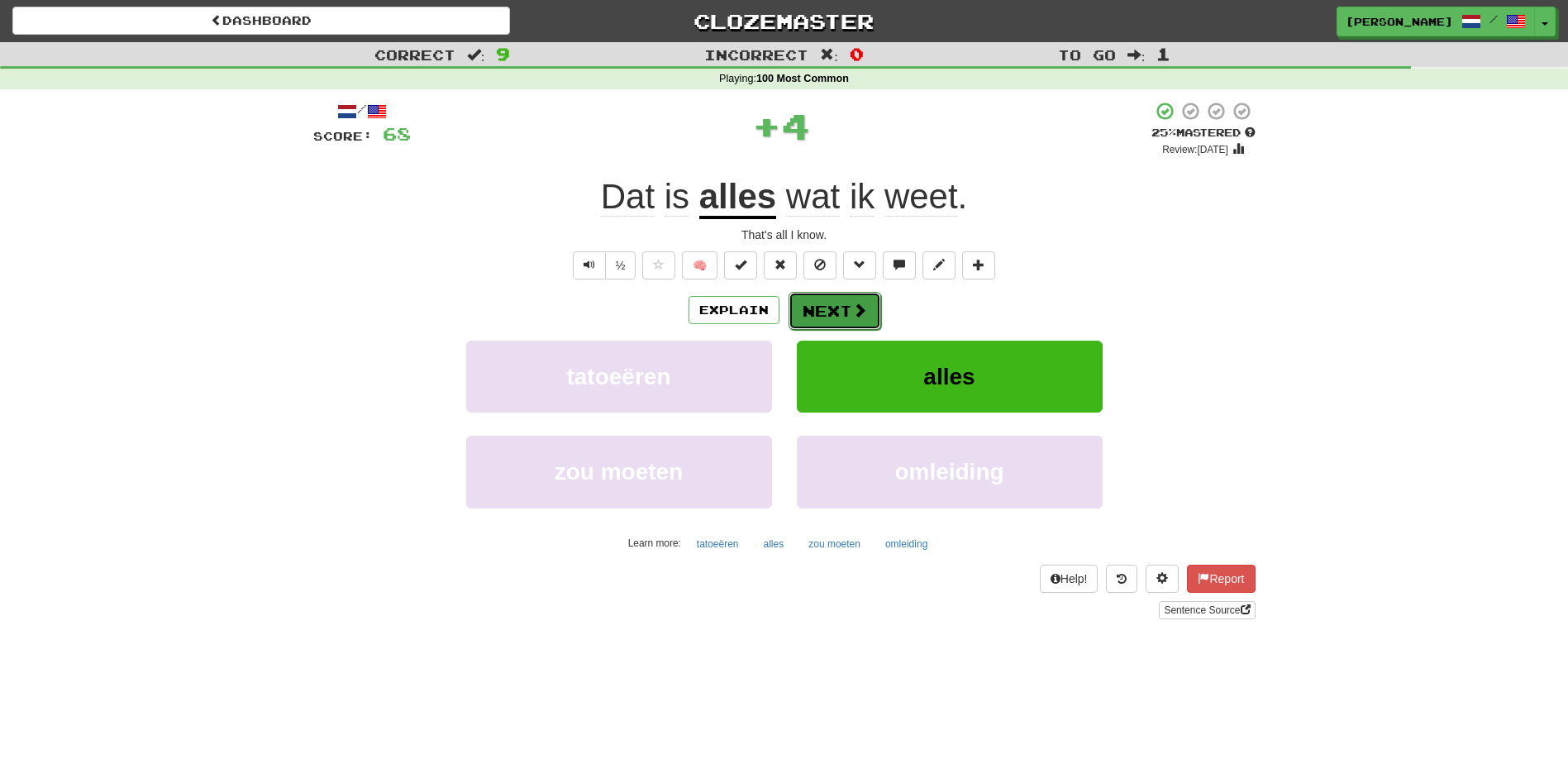
click at [854, 306] on span at bounding box center [858, 309] width 15 height 15
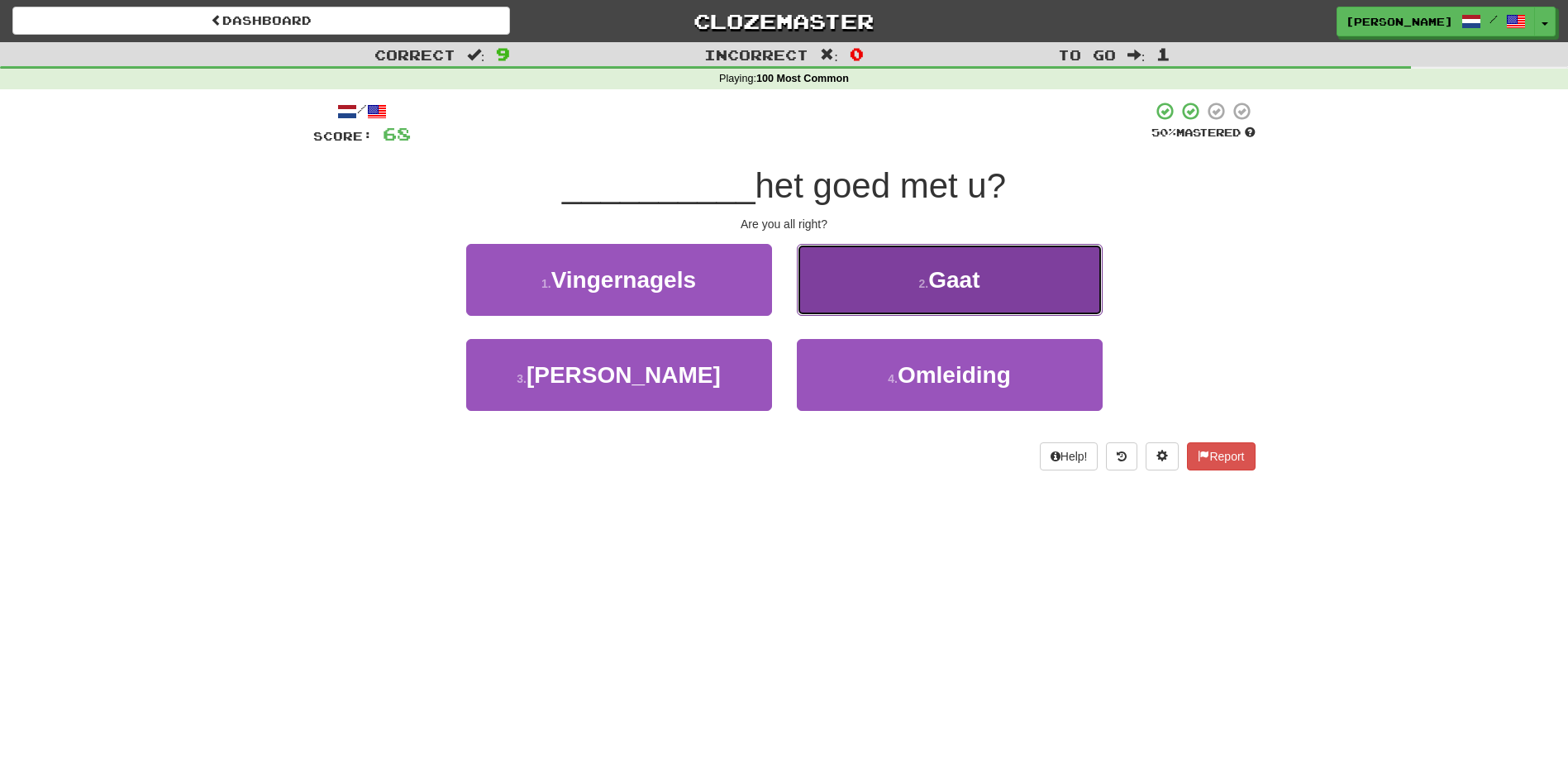
click at [863, 305] on button "2 . Gaat" at bounding box center [949, 279] width 305 height 72
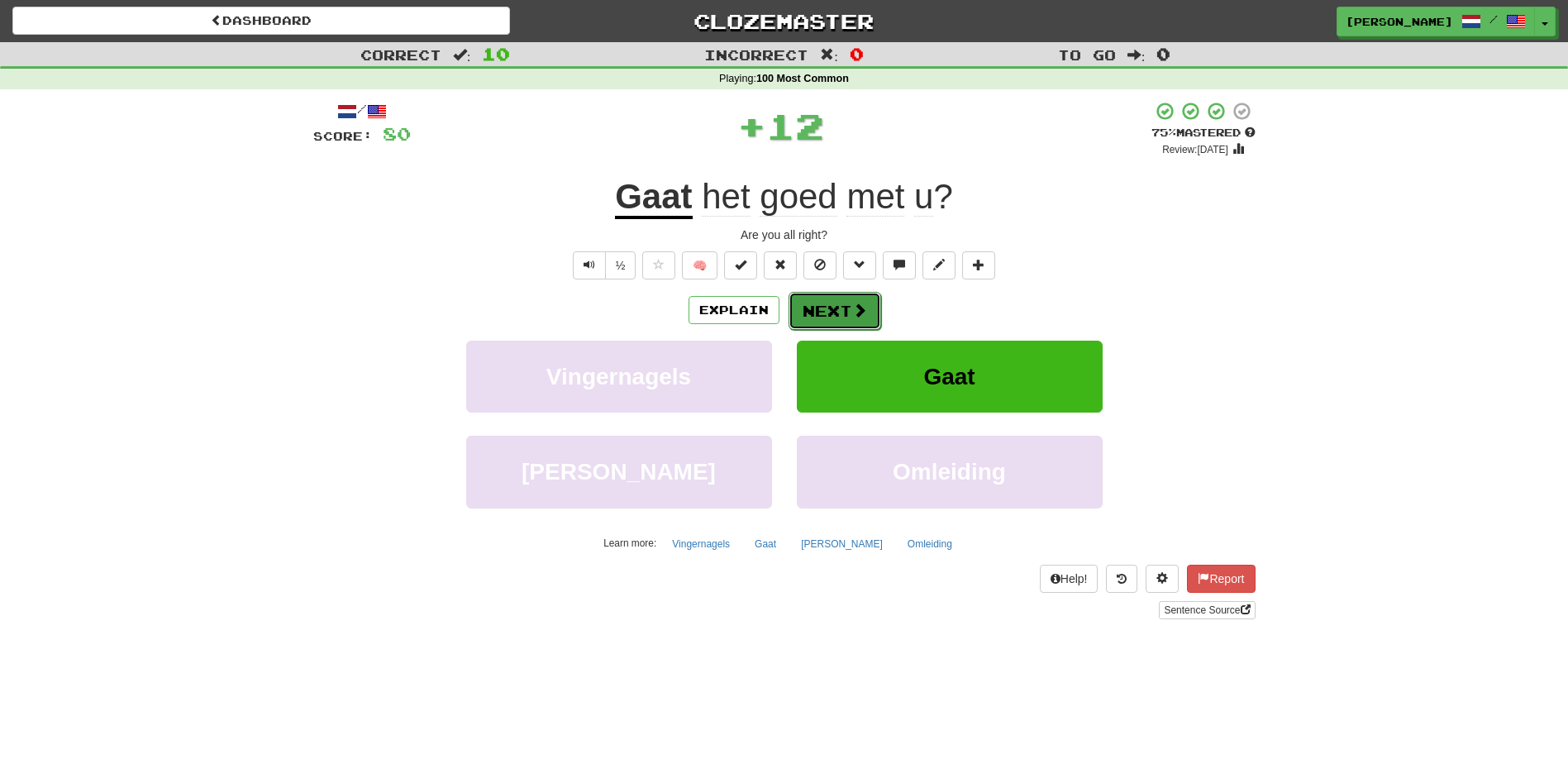
click at [859, 307] on span at bounding box center [858, 309] width 15 height 15
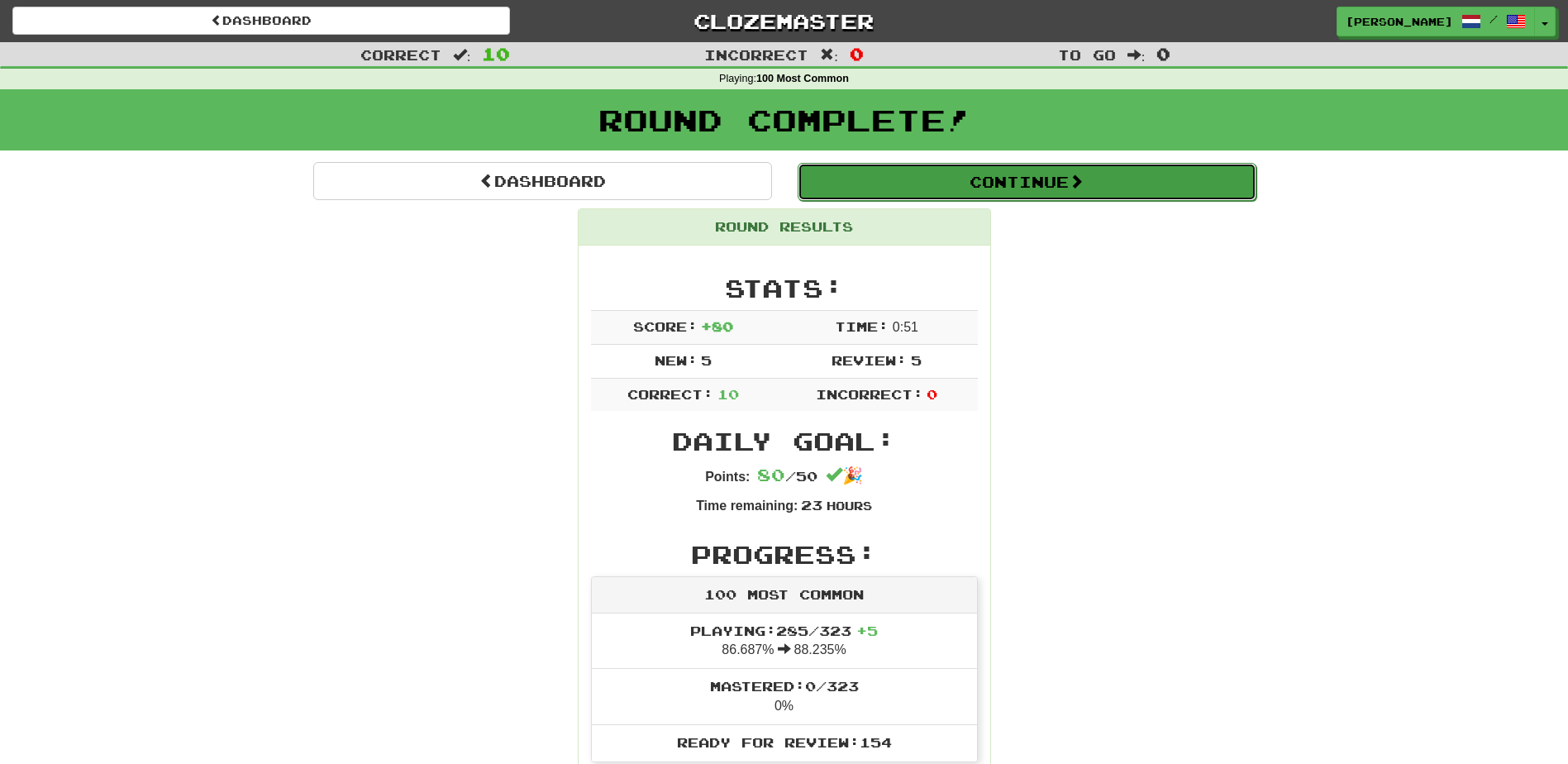
click at [1045, 182] on button "Continue" at bounding box center [1027, 181] width 458 height 38
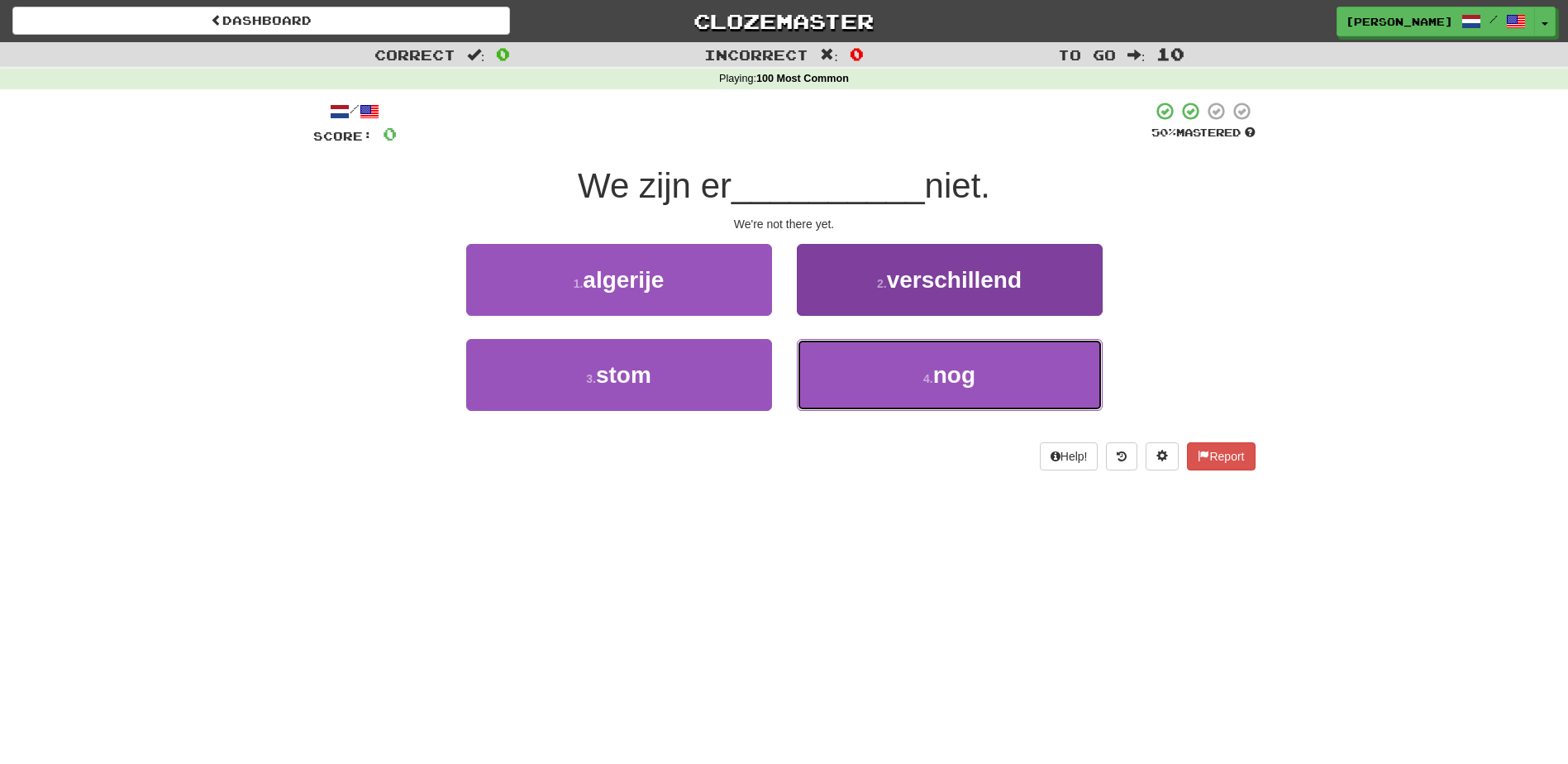
click at [925, 367] on button "4 . nog" at bounding box center [949, 374] width 305 height 72
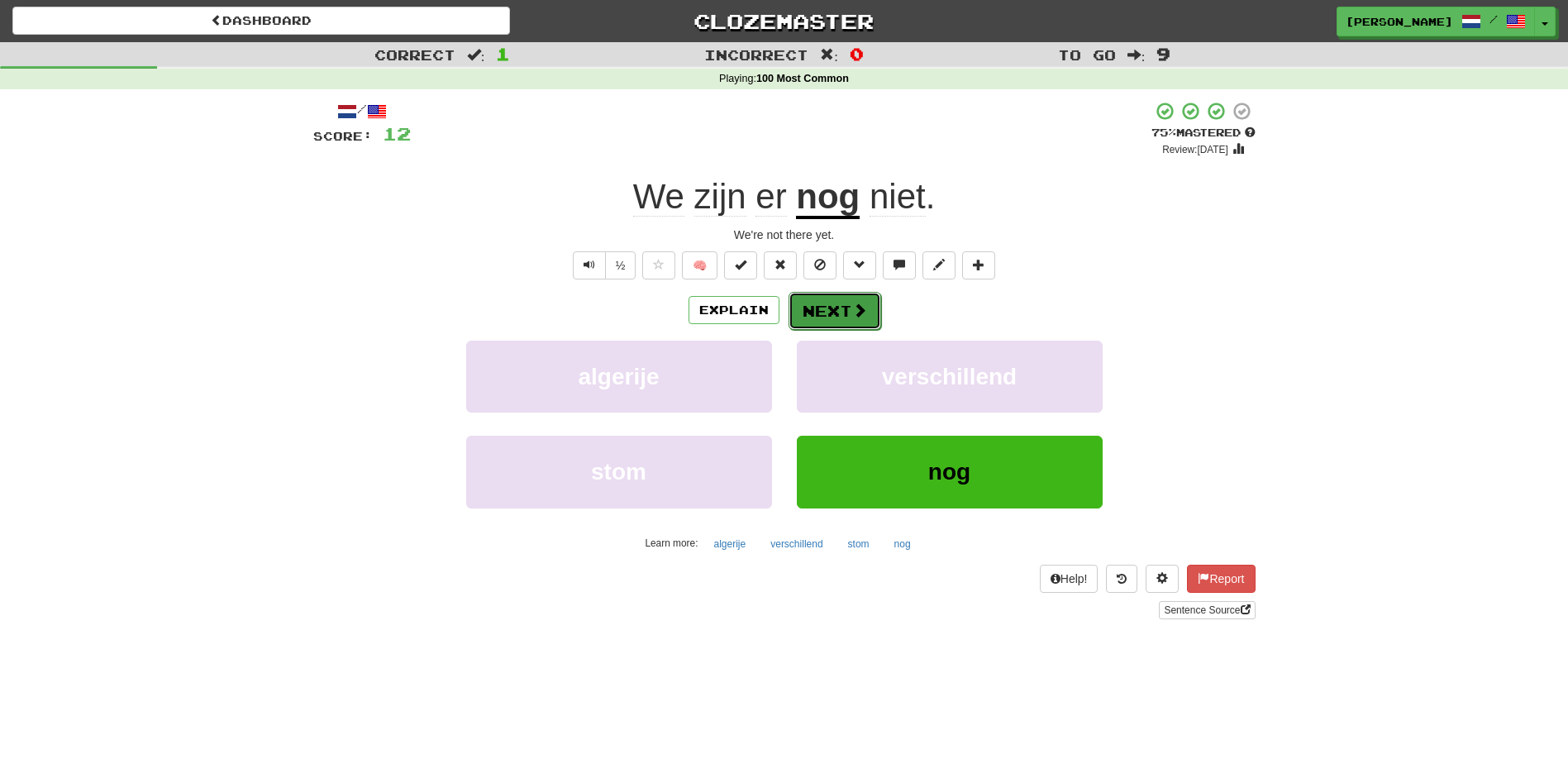
drag, startPoint x: 827, startPoint y: 305, endPoint x: 833, endPoint y: 310, distance: 7.8
click at [833, 310] on button "Next" at bounding box center [834, 310] width 93 height 38
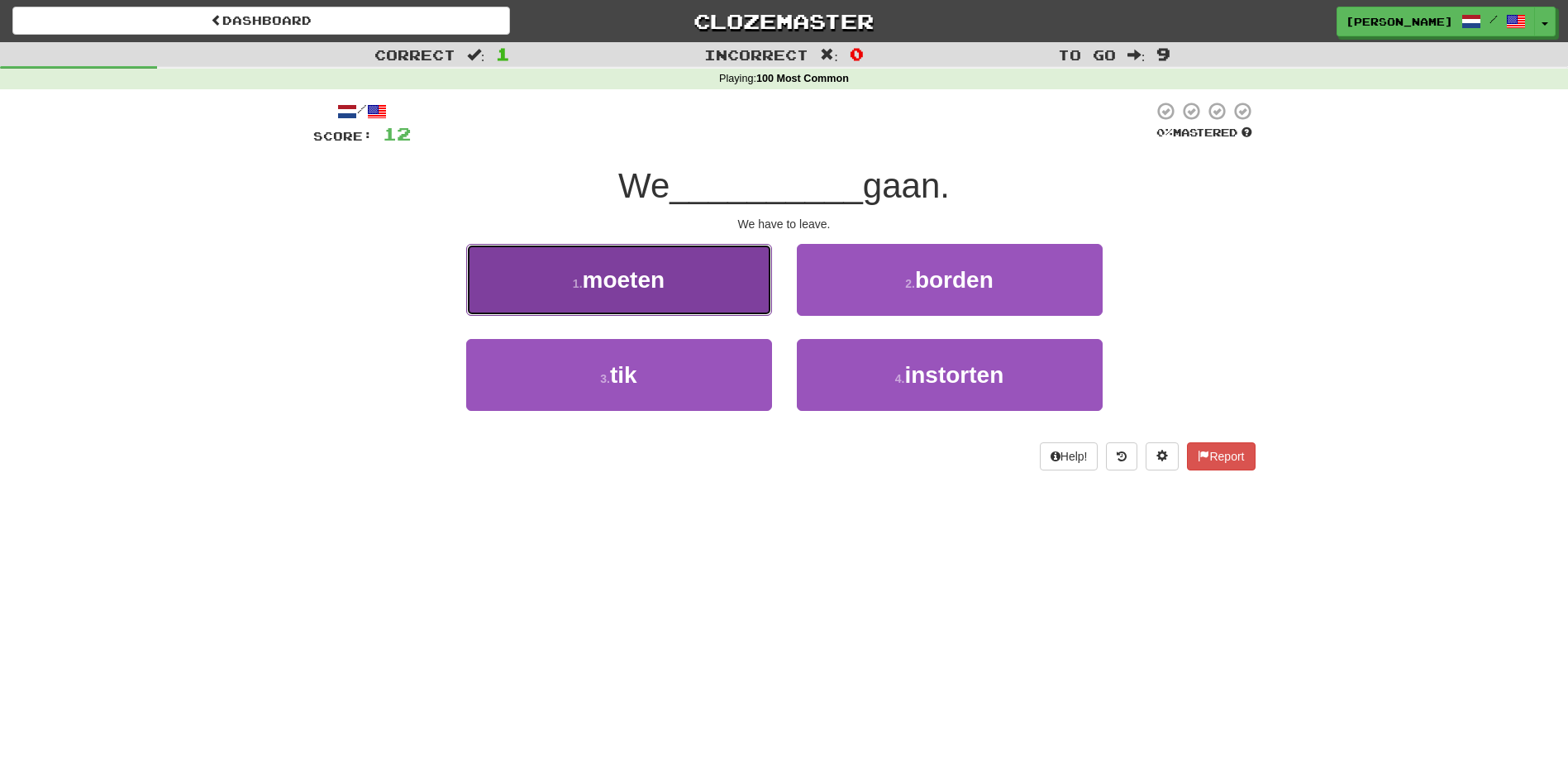
click at [679, 287] on button "1 . moeten" at bounding box center [619, 279] width 305 height 72
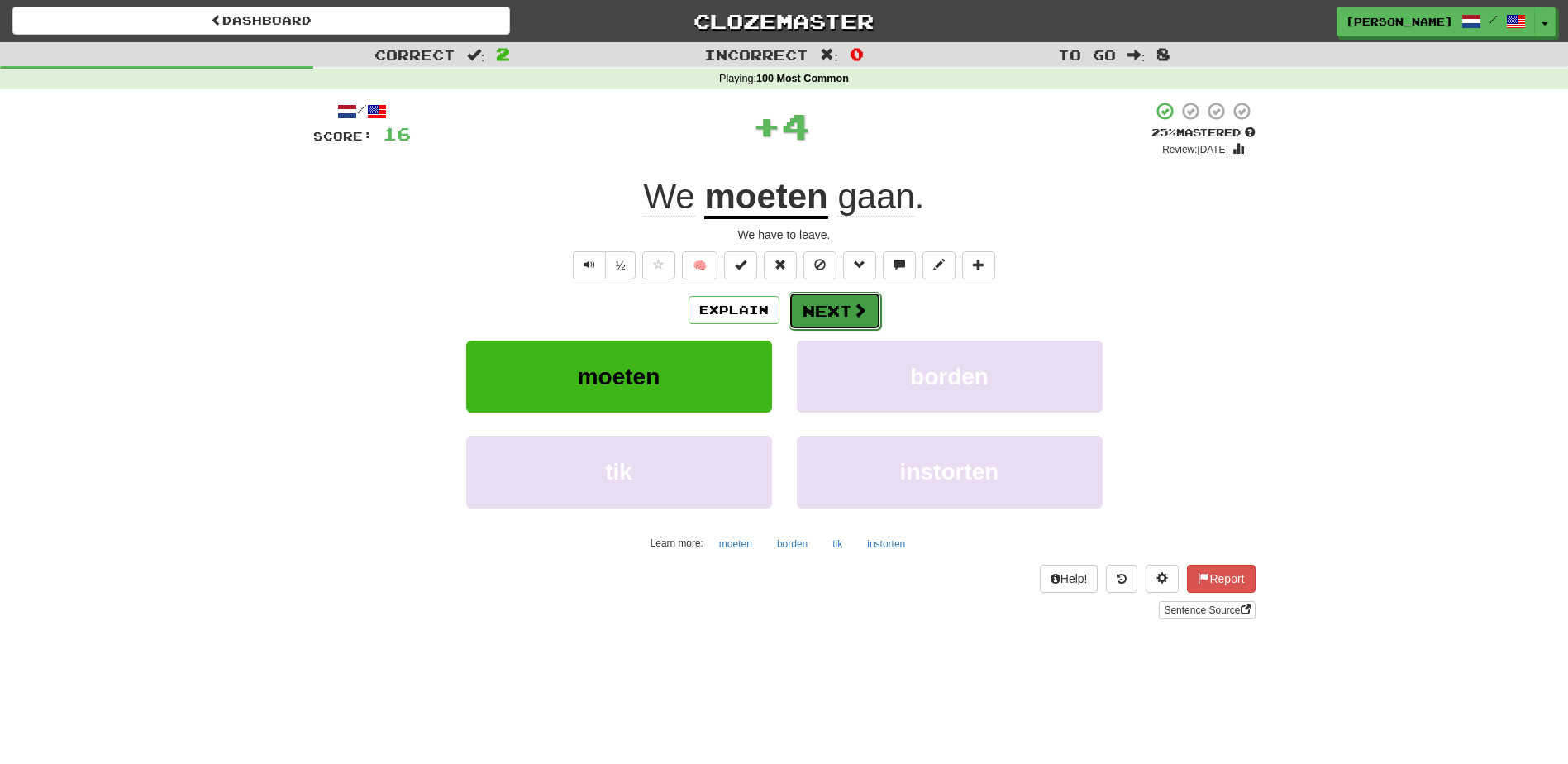
click at [839, 313] on button "Next" at bounding box center [834, 310] width 93 height 38
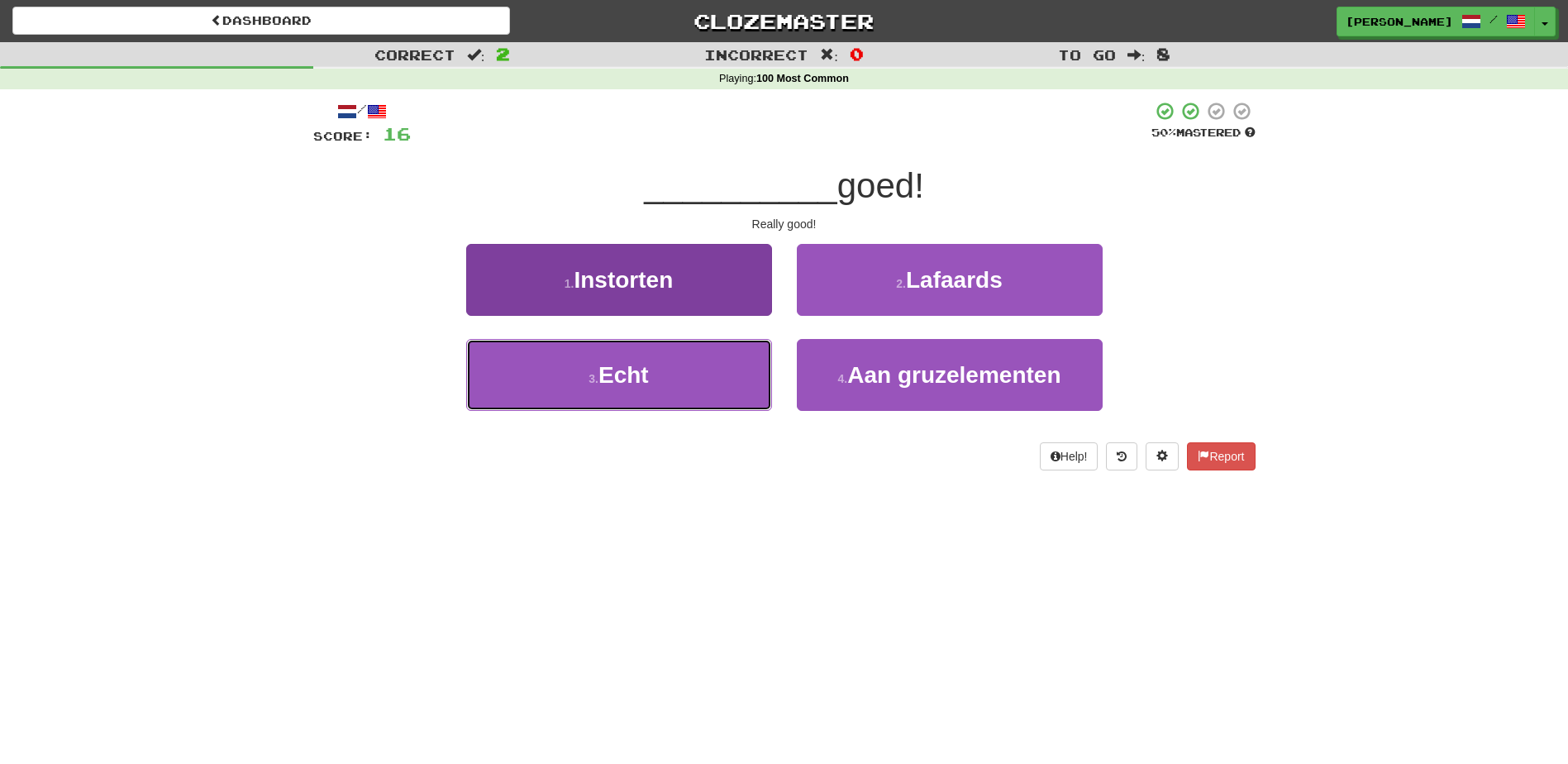
click at [718, 362] on button "3 . Echt" at bounding box center [619, 374] width 305 height 72
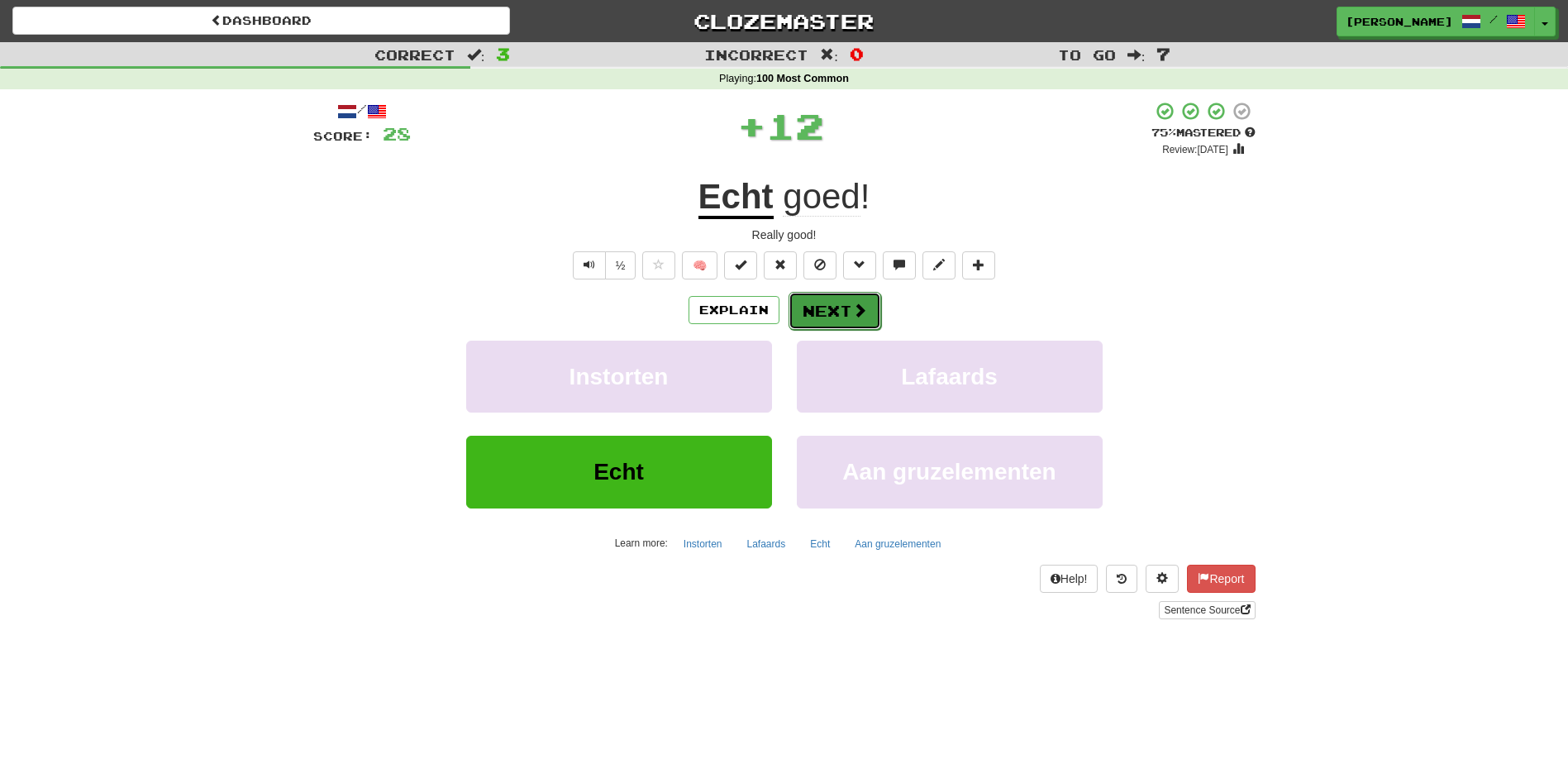
click at [843, 310] on button "Next" at bounding box center [834, 310] width 93 height 38
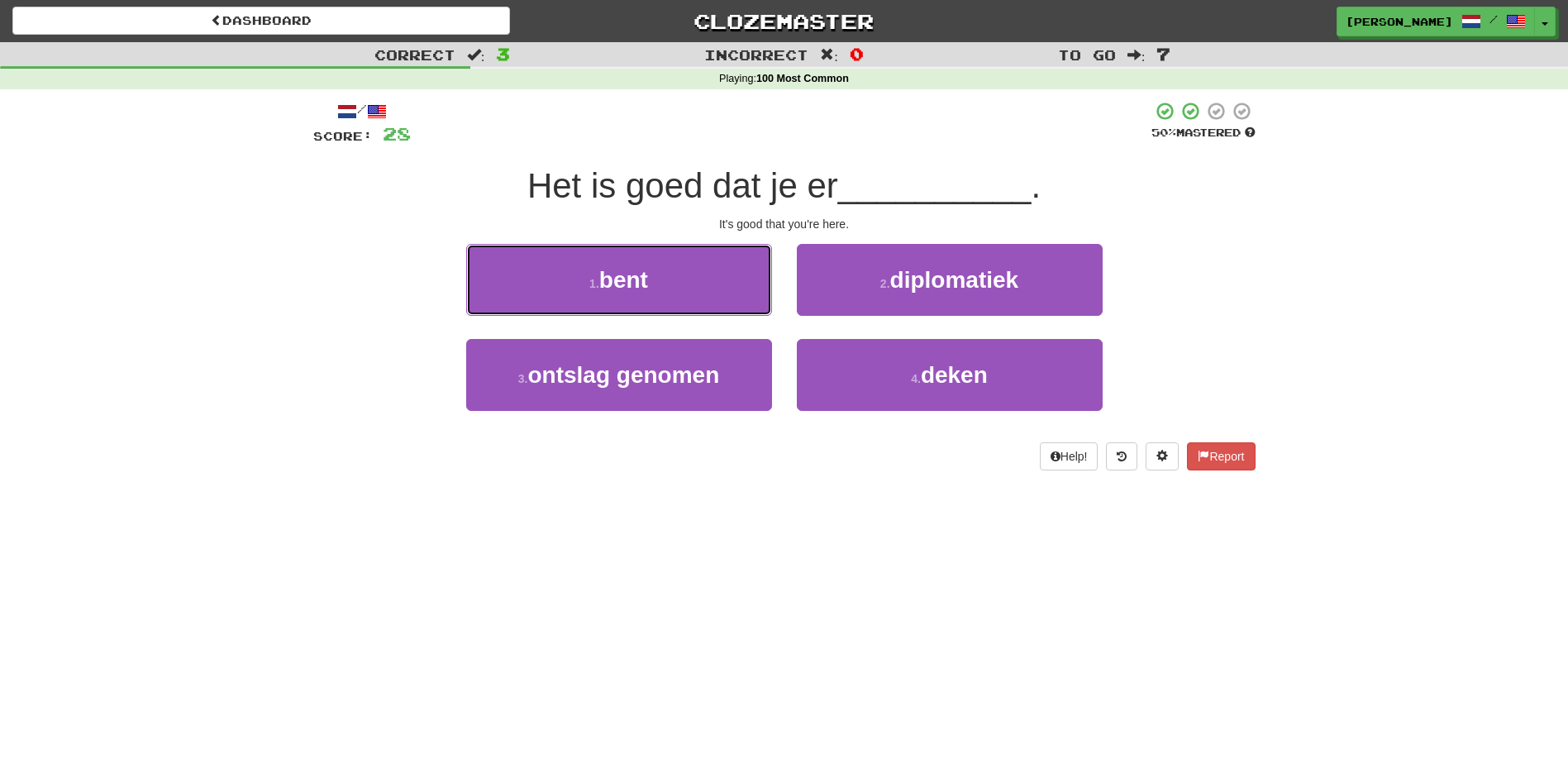
click at [637, 265] on button "1 . bent" at bounding box center [619, 279] width 305 height 72
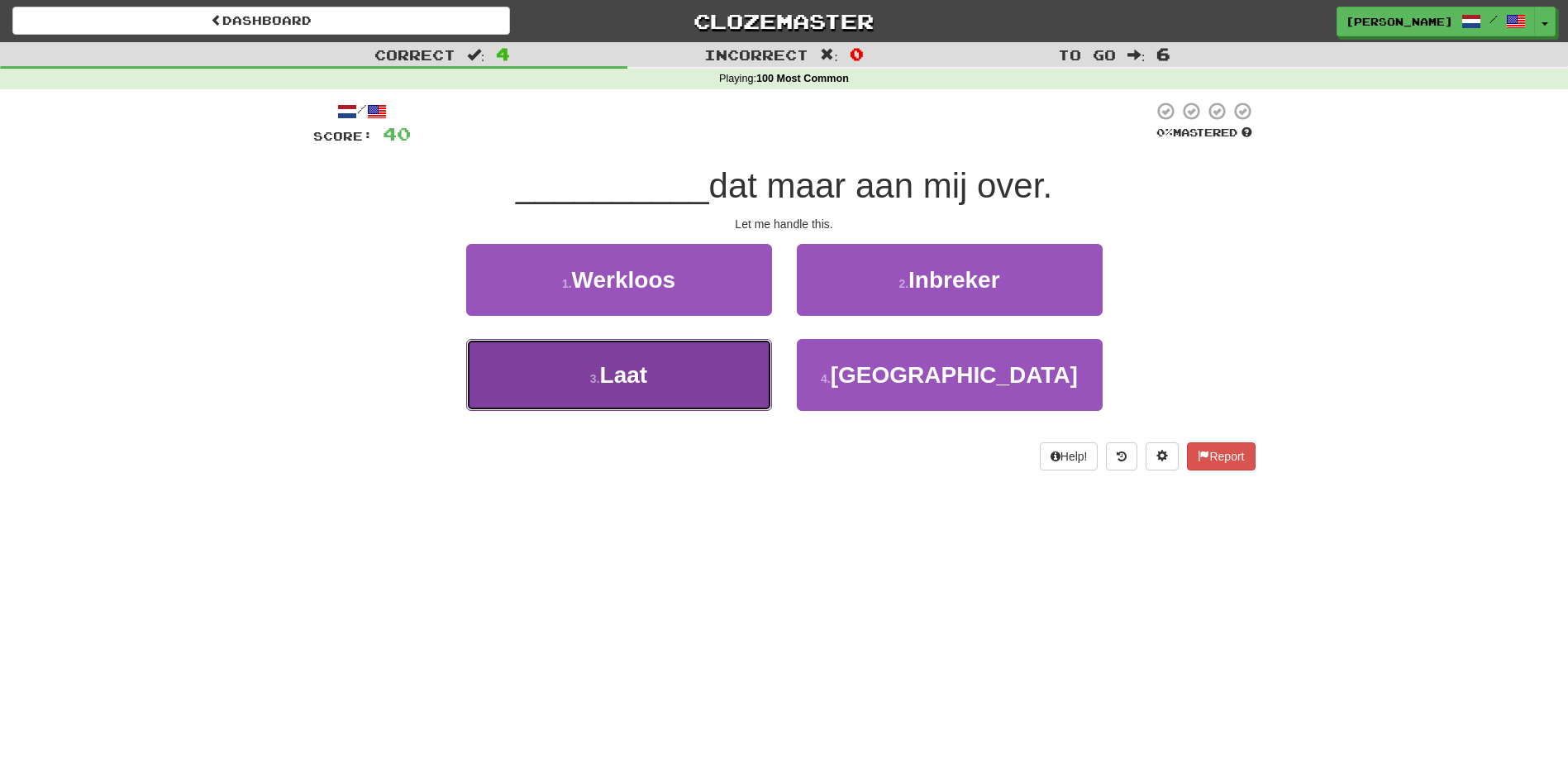
click at [631, 372] on span "Laat" at bounding box center [624, 374] width 48 height 25
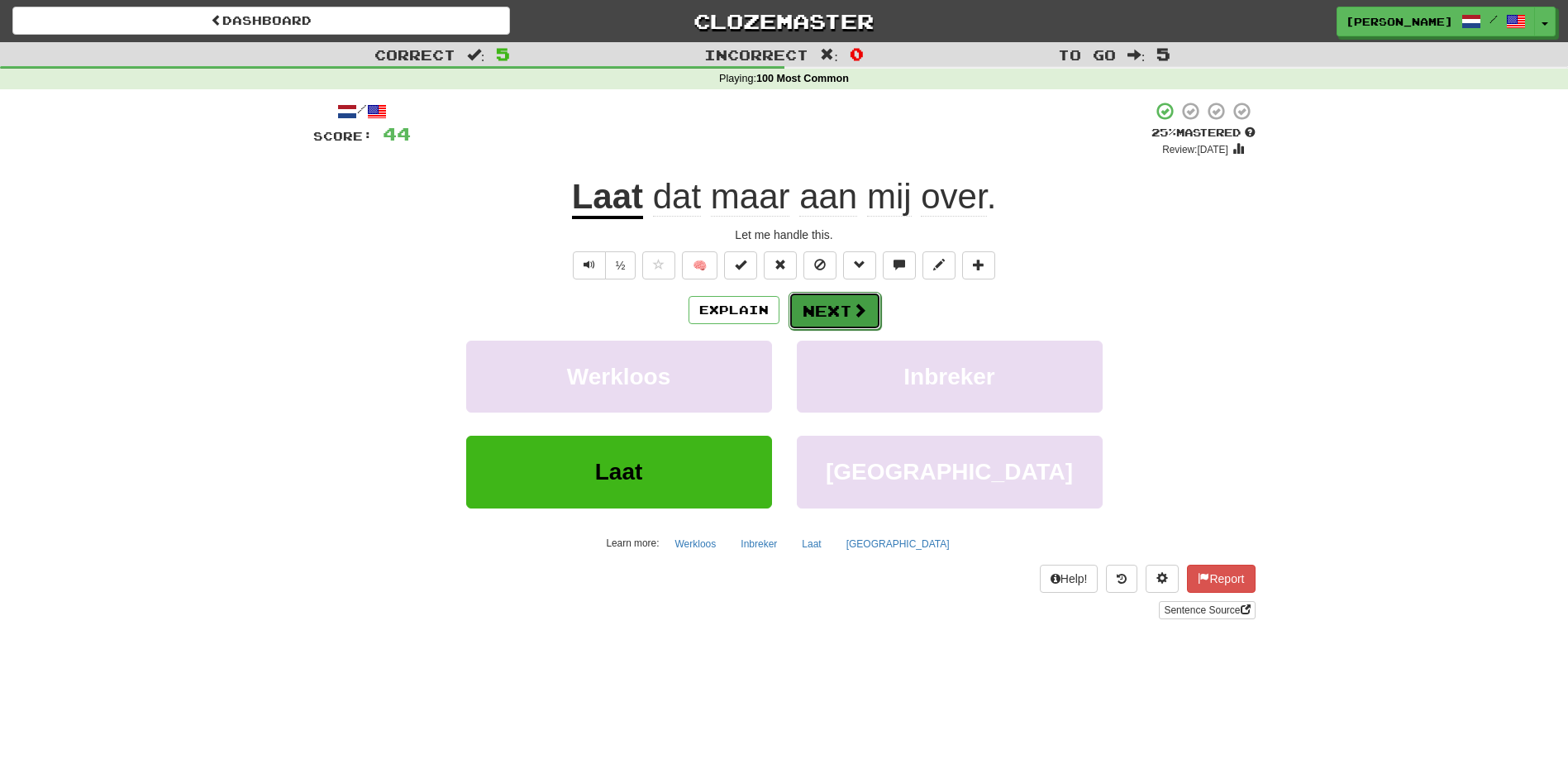
click at [846, 311] on button "Next" at bounding box center [834, 310] width 93 height 38
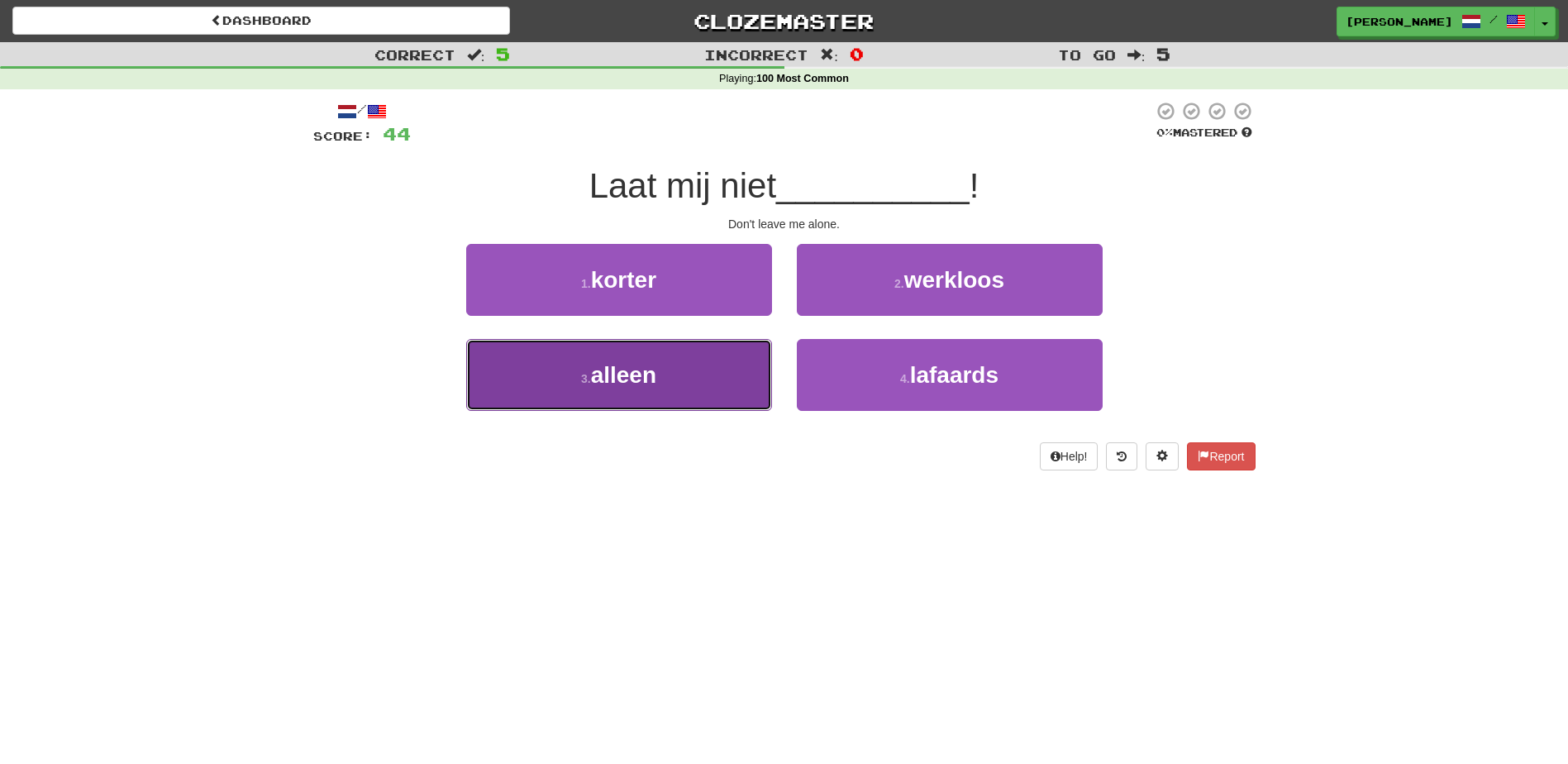
click at [624, 367] on span "alleen" at bounding box center [624, 374] width 66 height 25
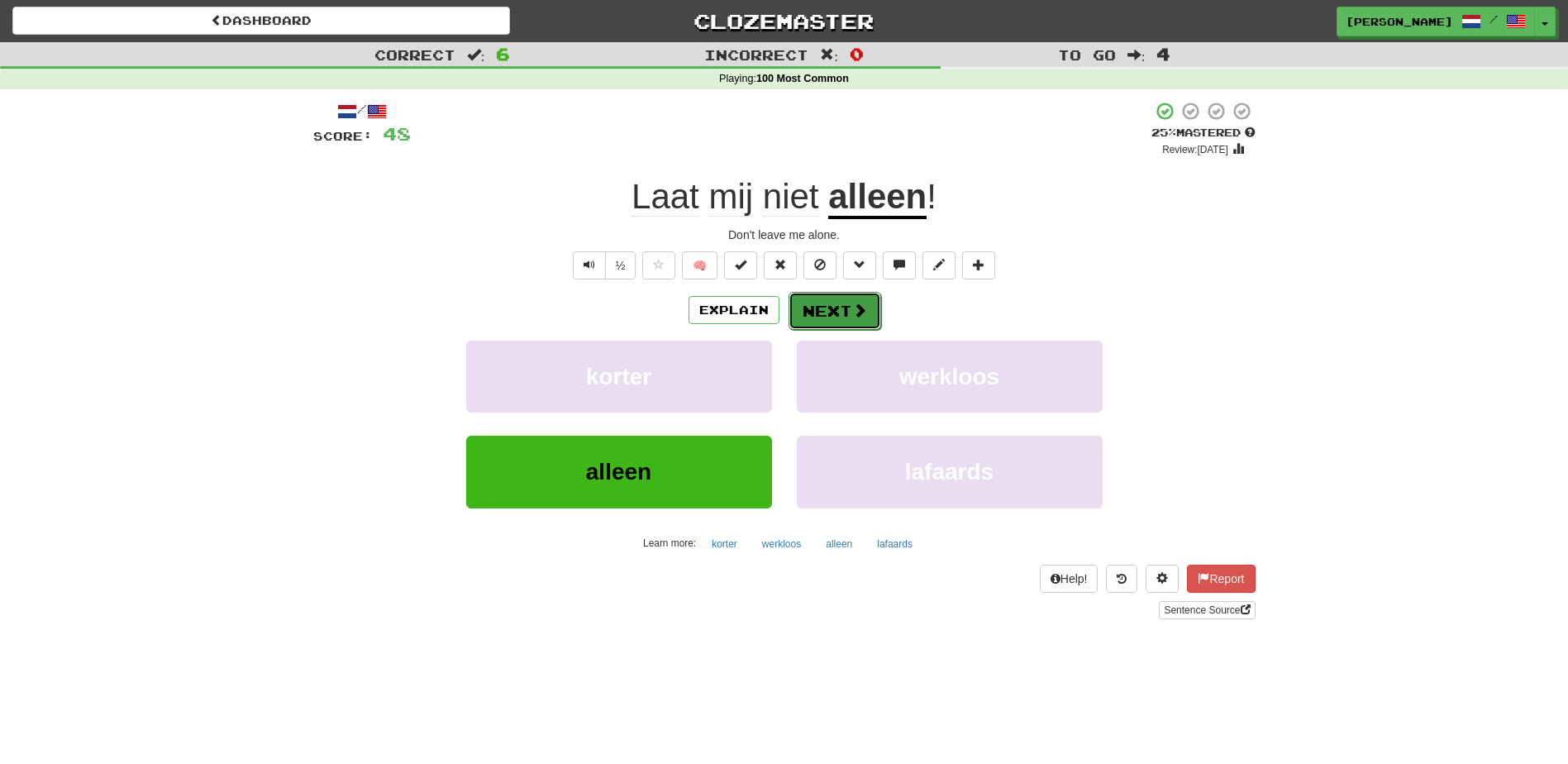
click at [812, 309] on button "Next" at bounding box center [834, 310] width 93 height 38
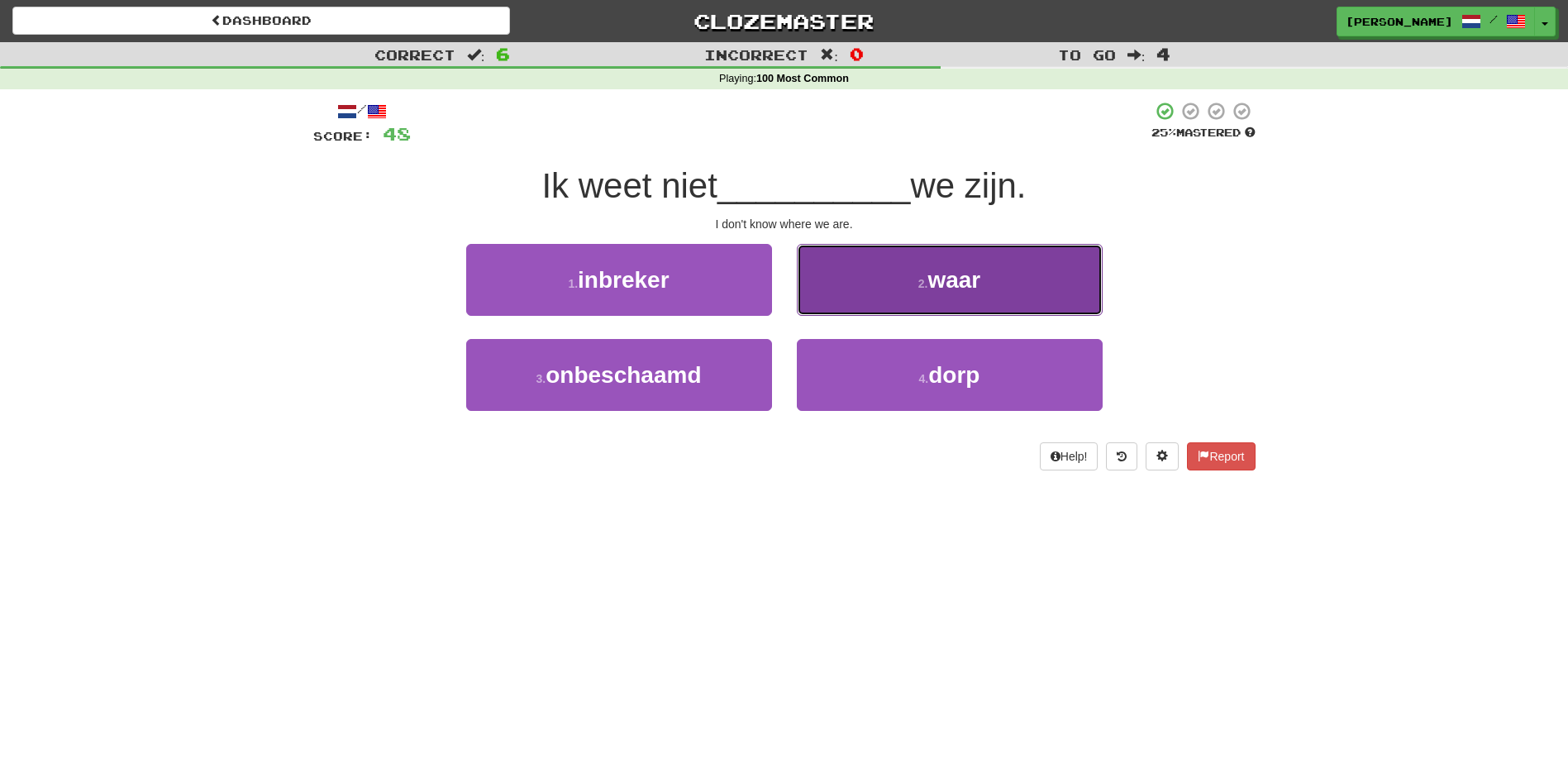
click at [878, 292] on button "2 . waar" at bounding box center [949, 279] width 305 height 72
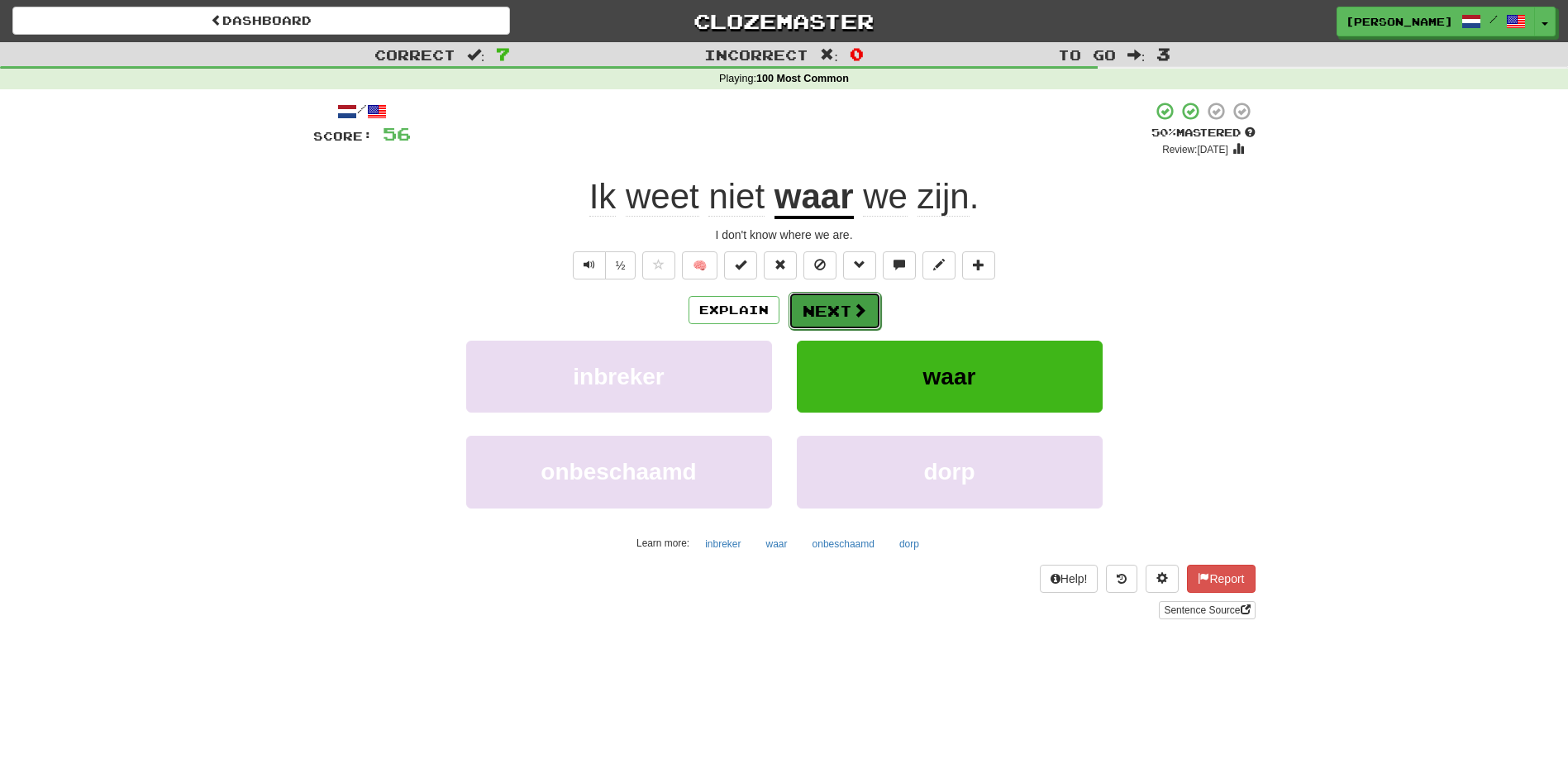
click at [838, 304] on button "Next" at bounding box center [834, 310] width 93 height 38
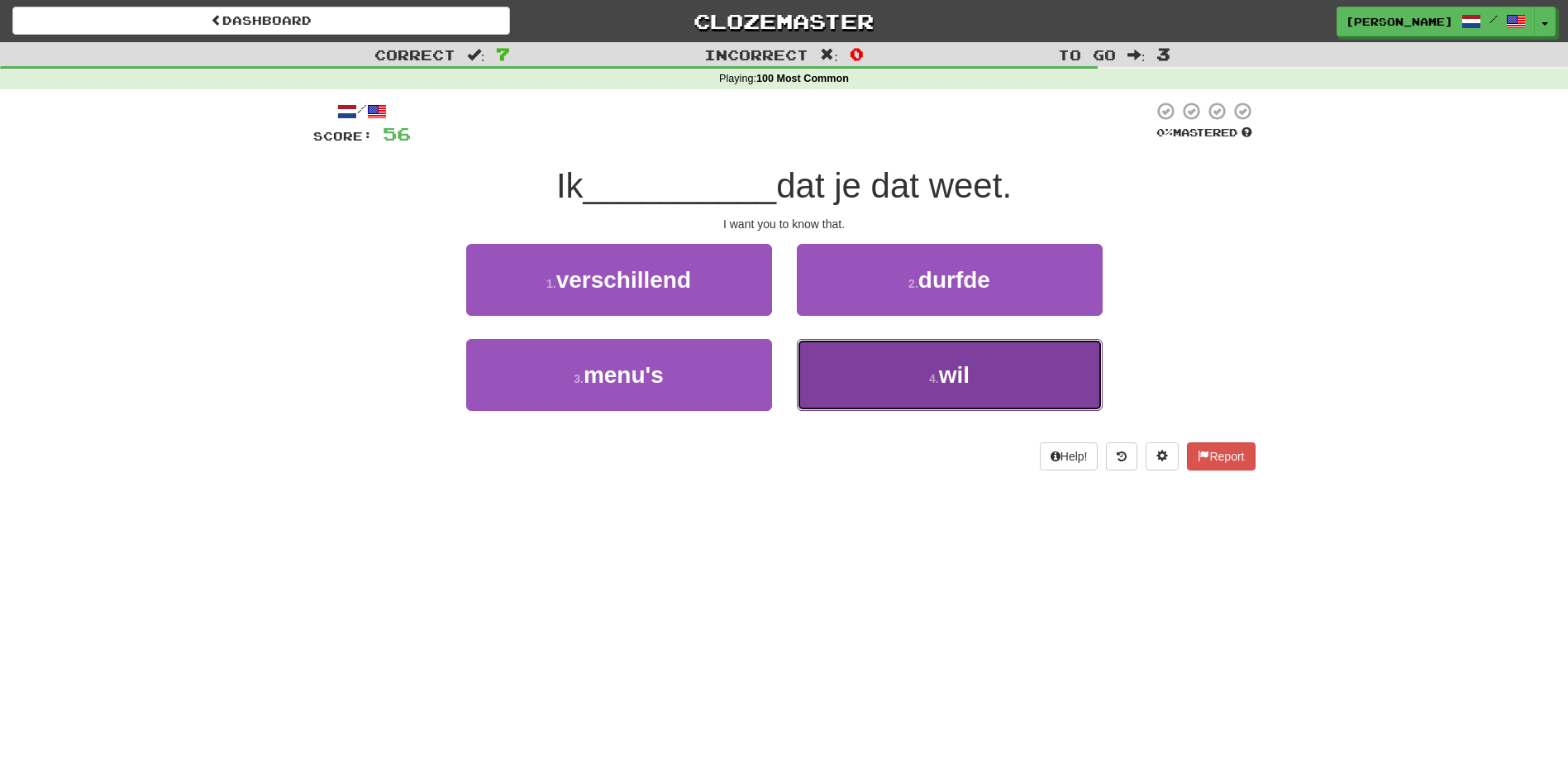
click at [857, 373] on button "4 . wil" at bounding box center [949, 374] width 305 height 72
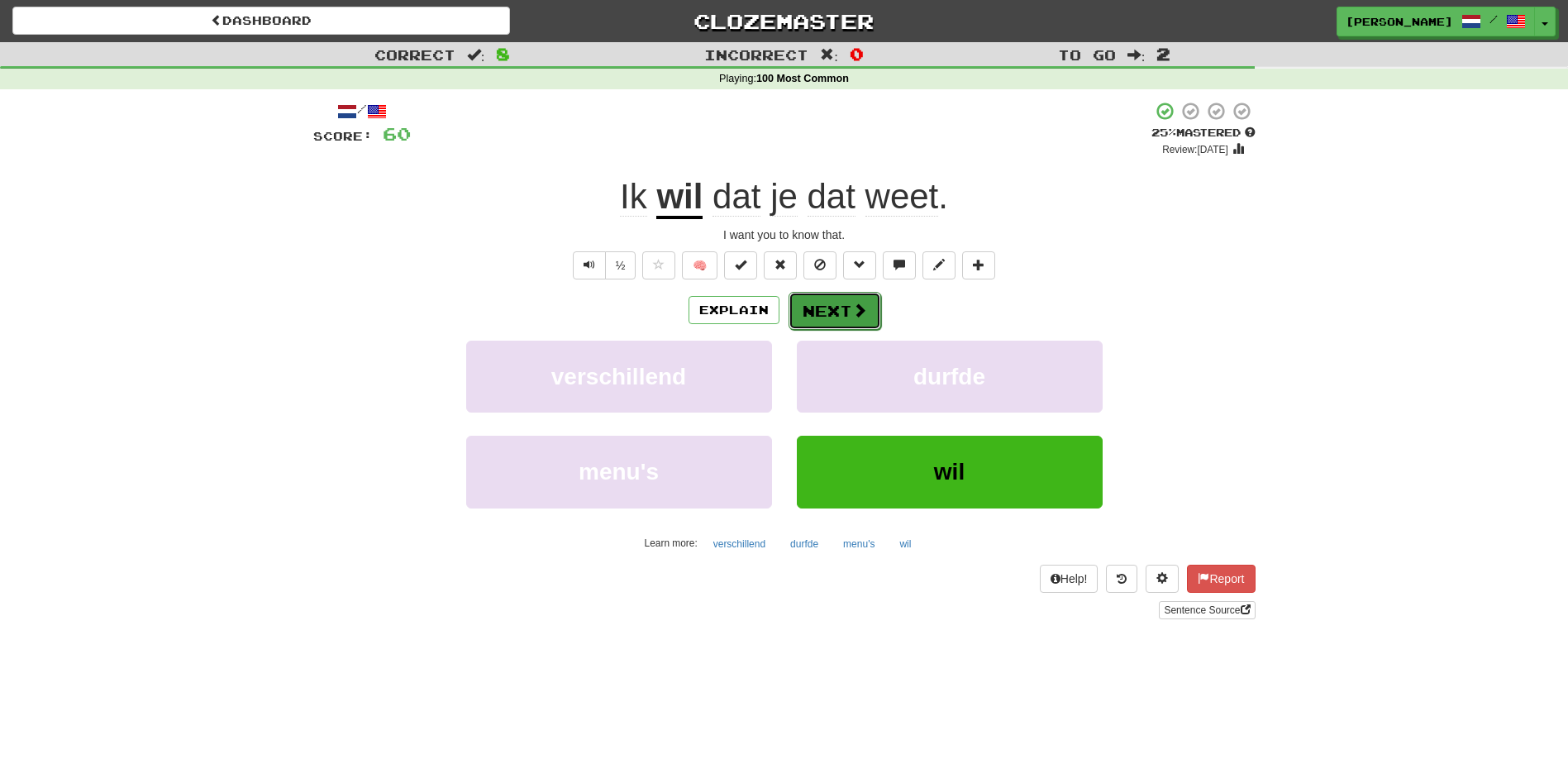
click at [842, 307] on button "Next" at bounding box center [834, 310] width 93 height 38
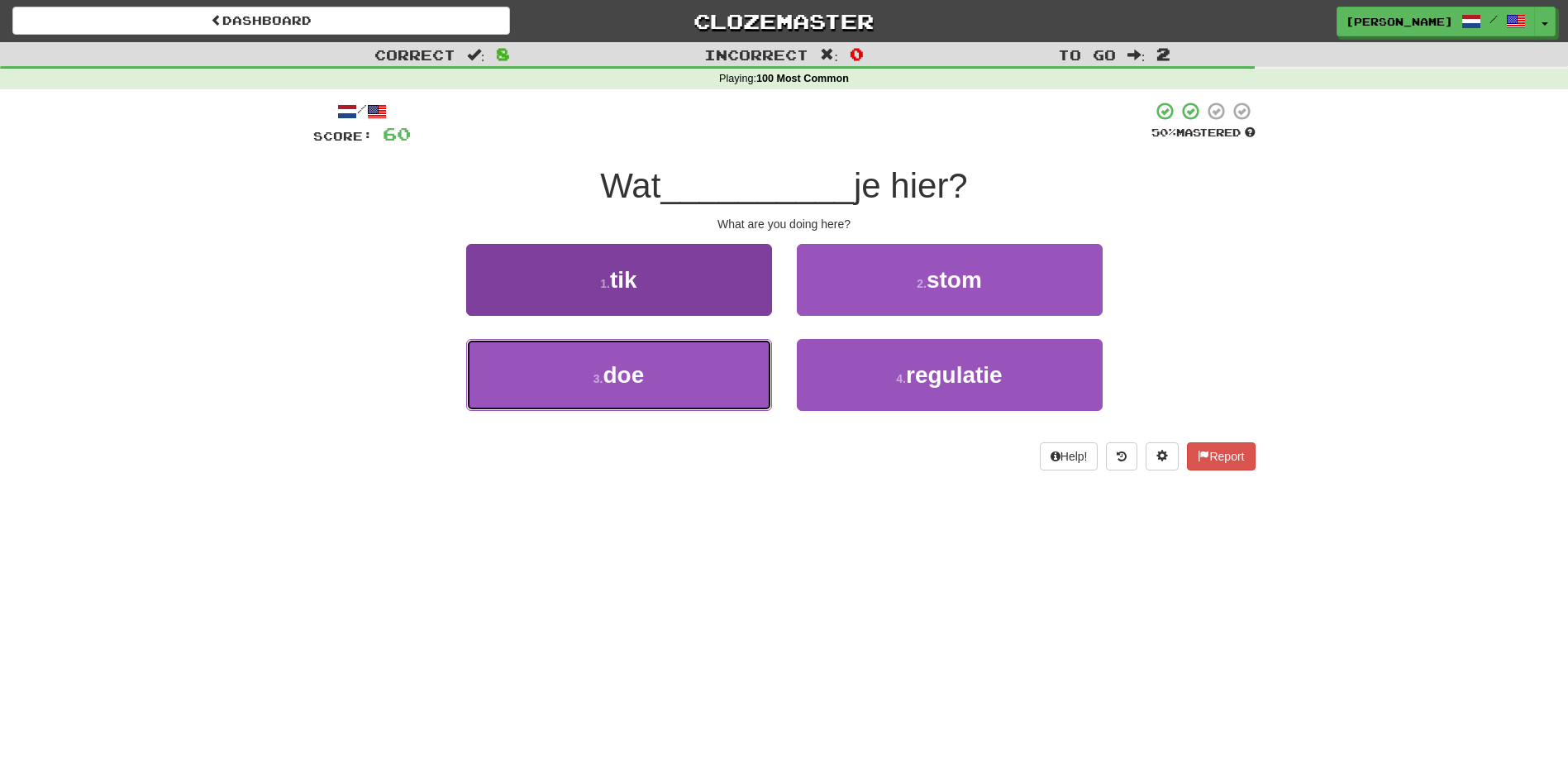
click at [684, 367] on button "3 . doe" at bounding box center [619, 374] width 305 height 72
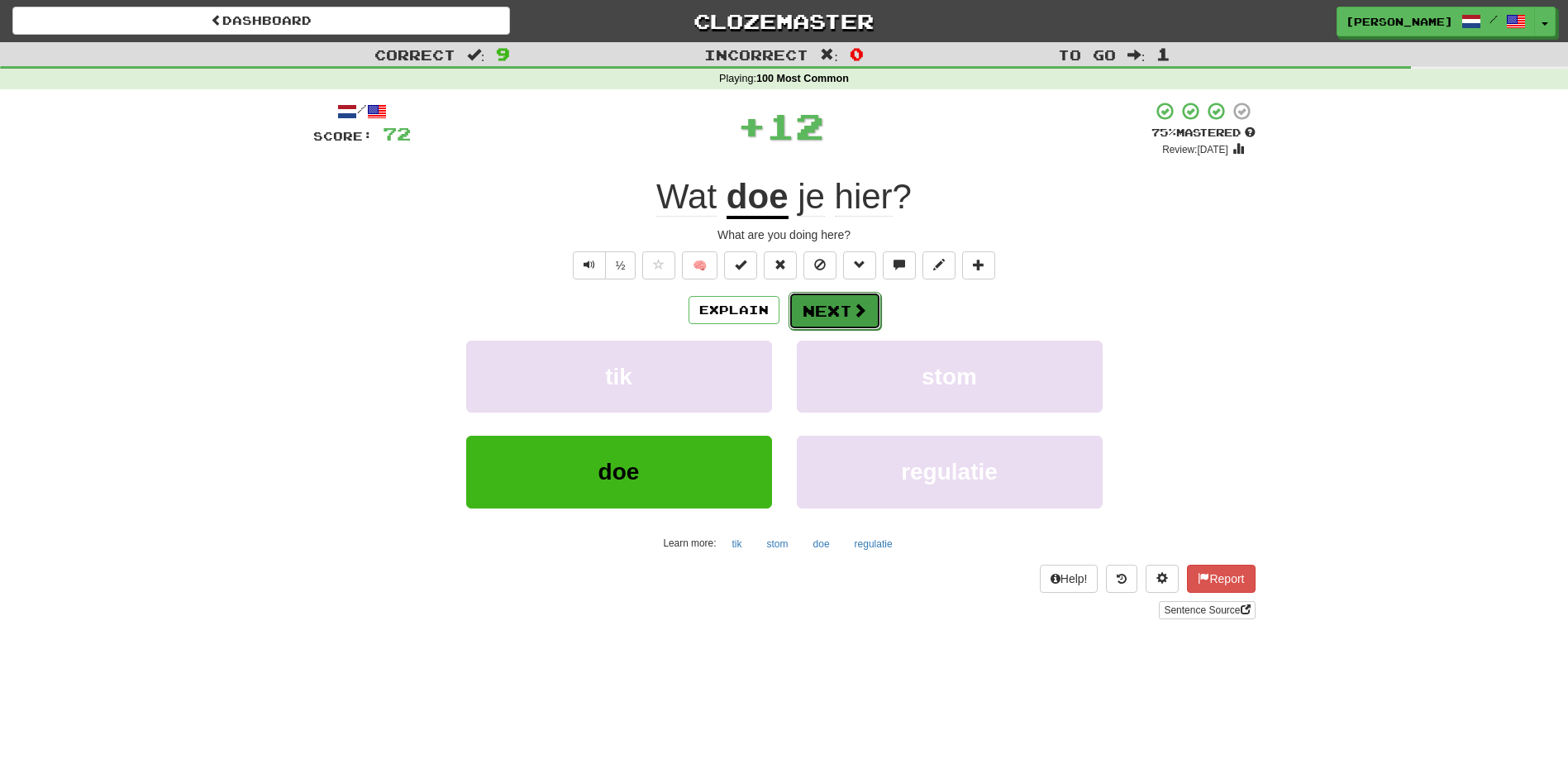
click at [805, 305] on button "Next" at bounding box center [834, 310] width 93 height 38
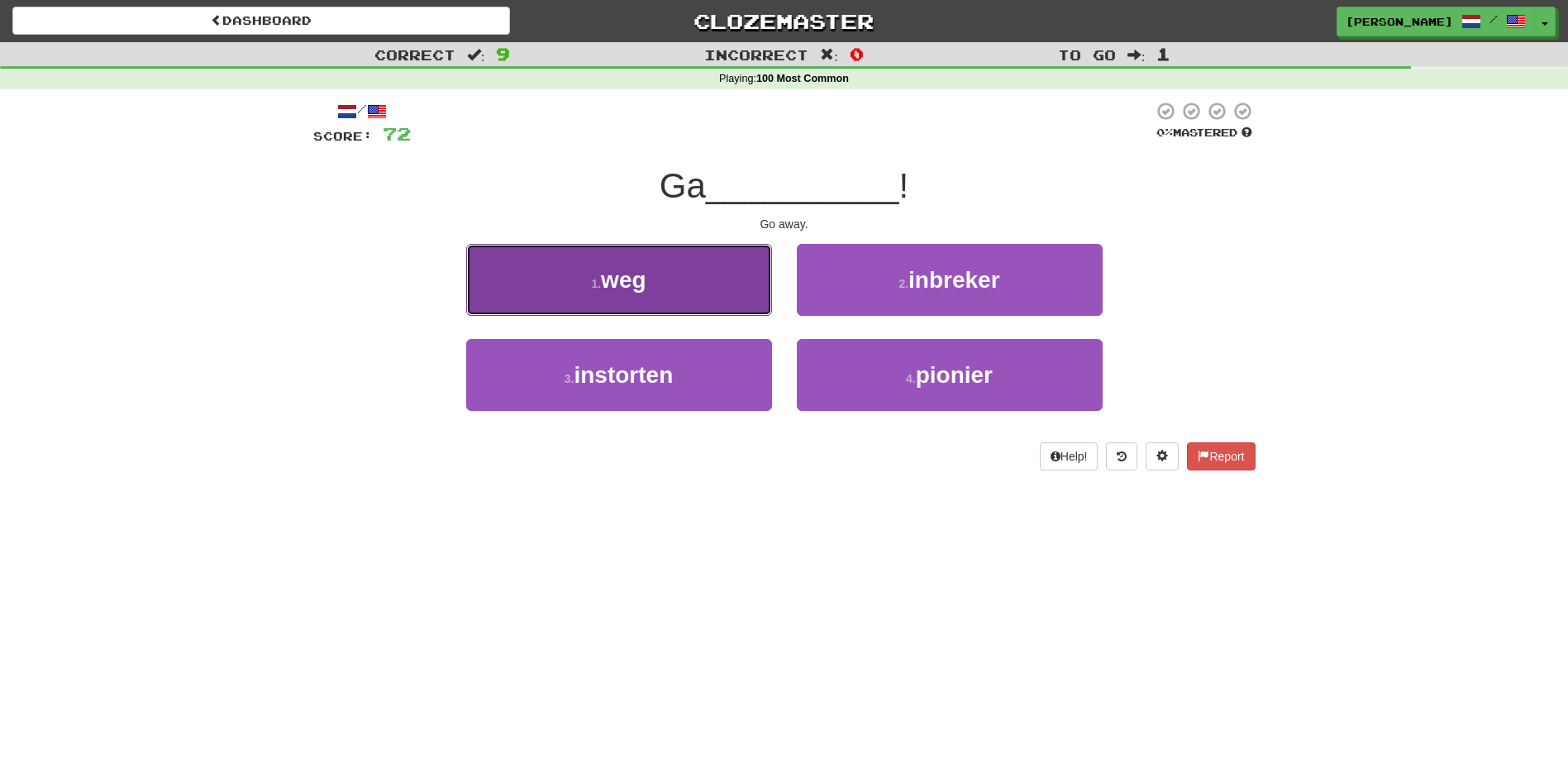
click at [724, 309] on button "1 . weg" at bounding box center [619, 279] width 305 height 72
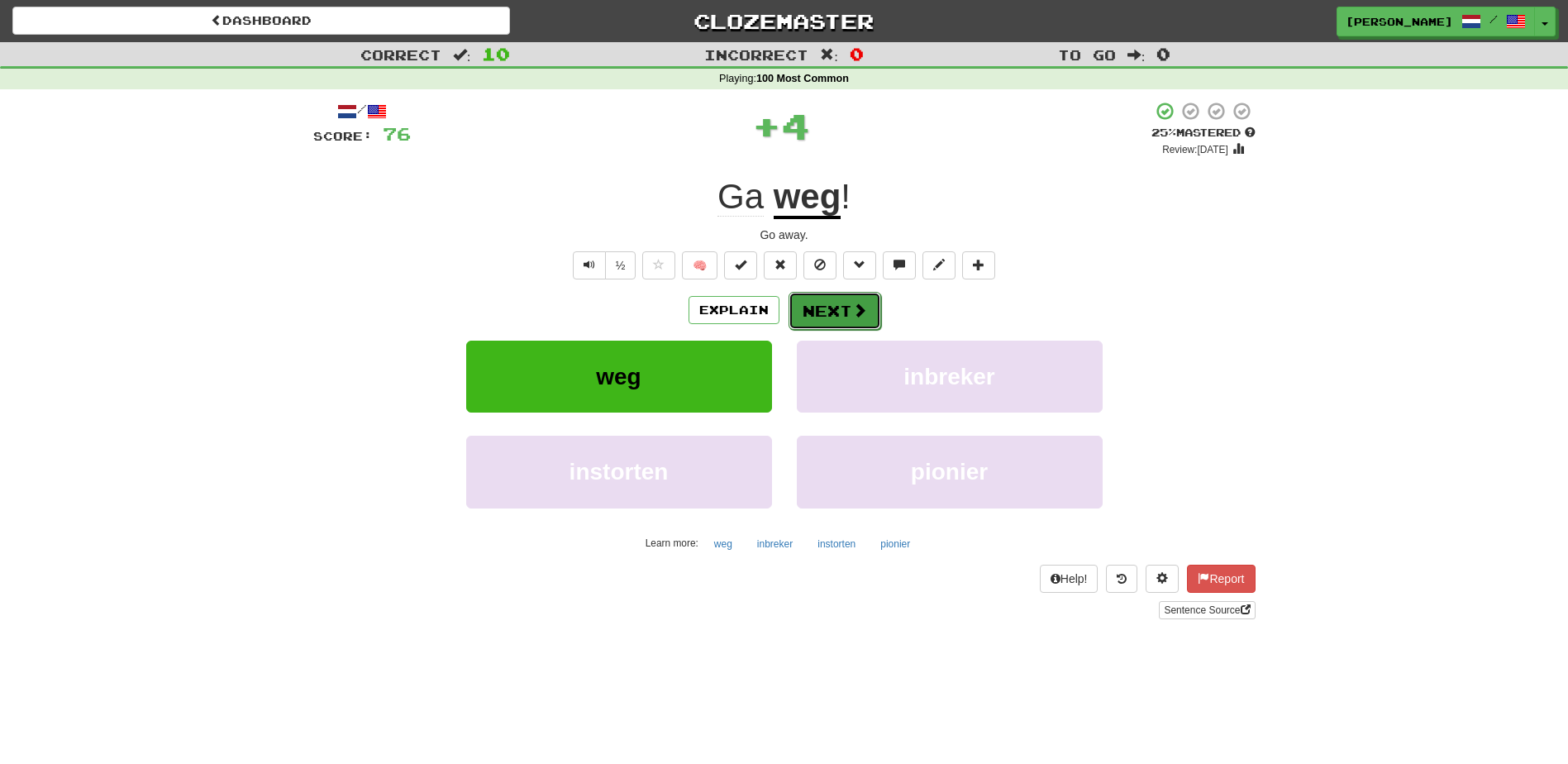
click at [816, 302] on button "Next" at bounding box center [834, 310] width 93 height 38
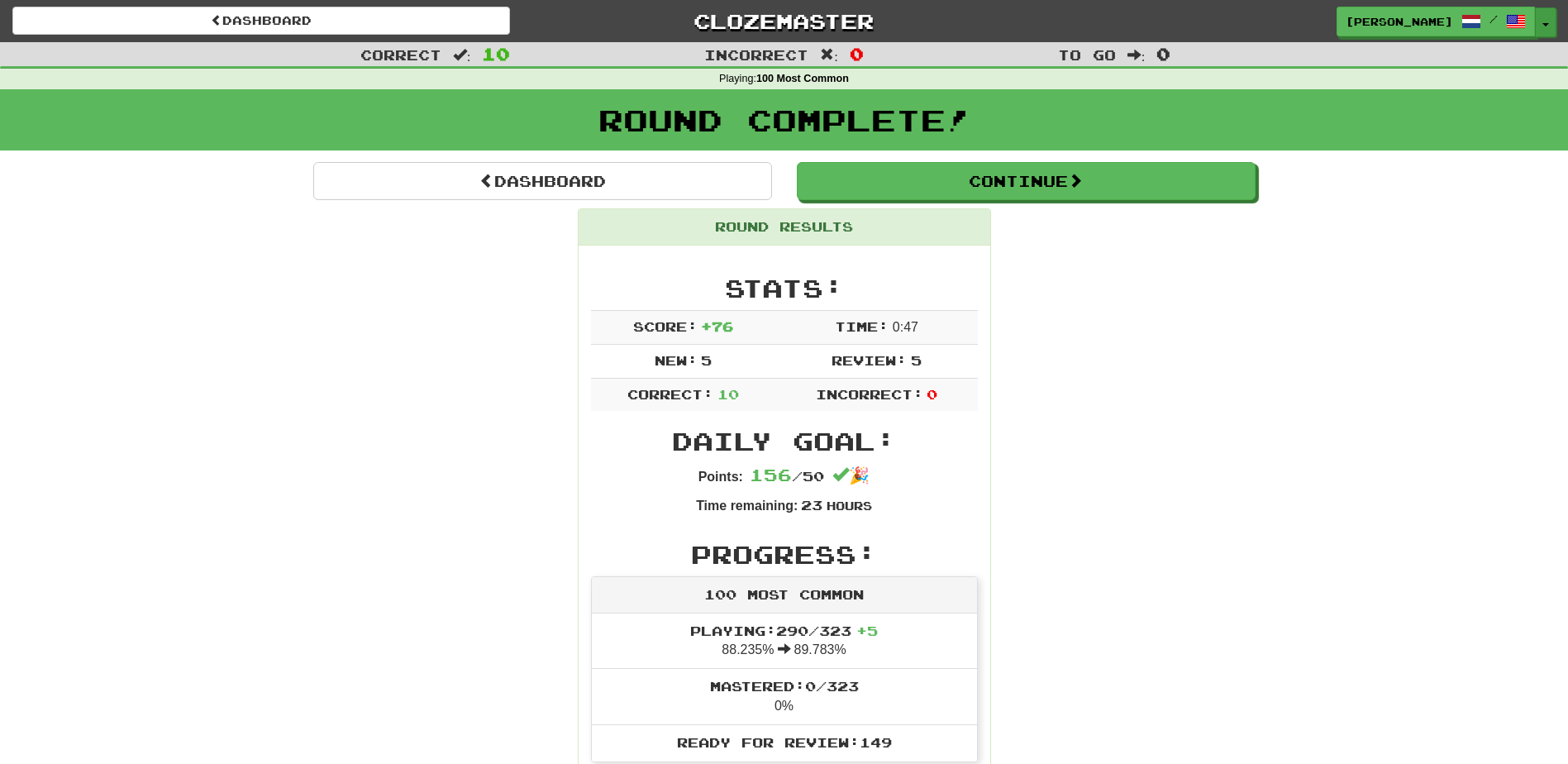
click at [1550, 31] on button "Toggle Dropdown" at bounding box center [1545, 22] width 21 height 30
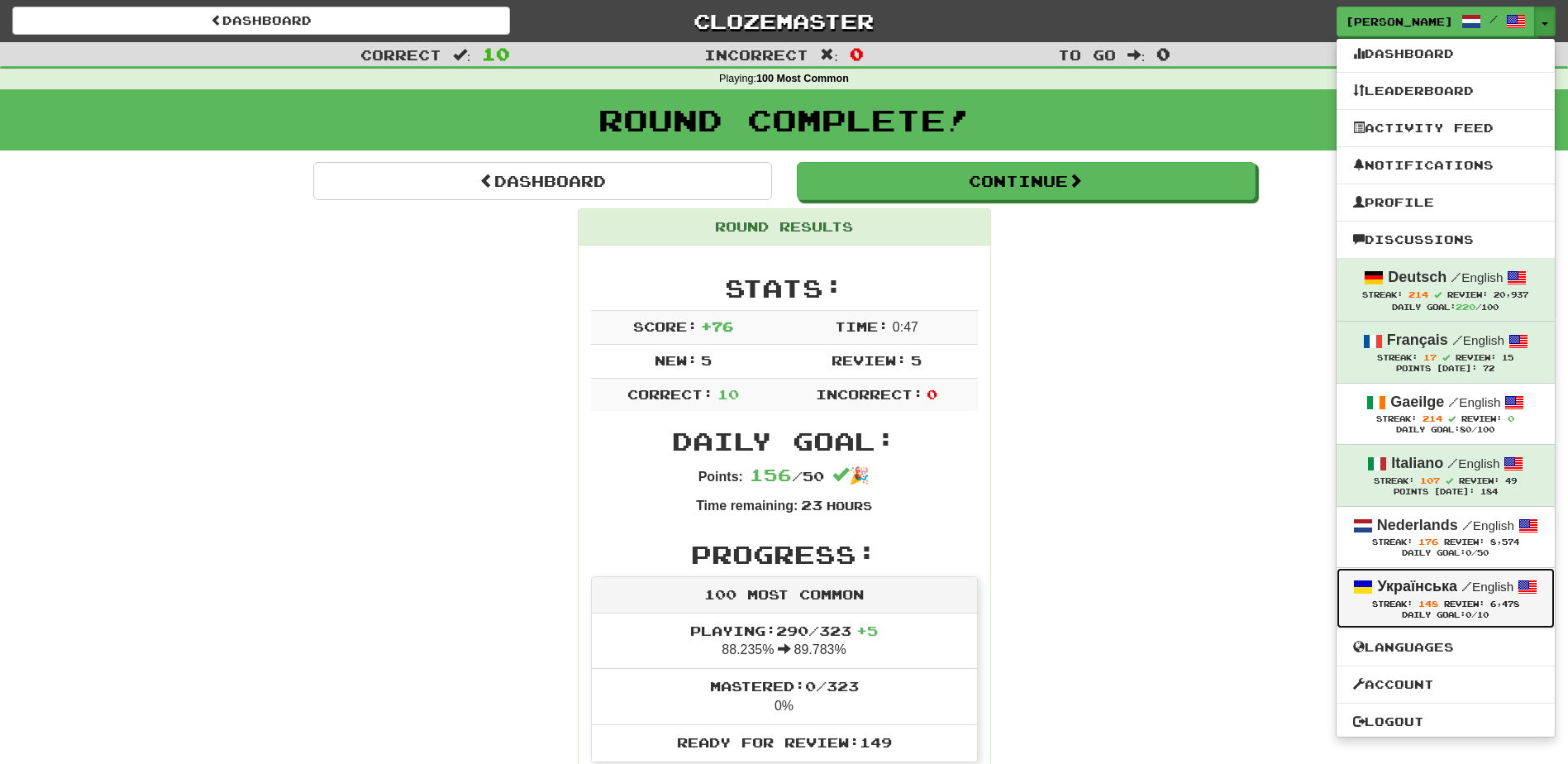
click at [1436, 585] on strong "Українська" at bounding box center [1416, 586] width 80 height 16
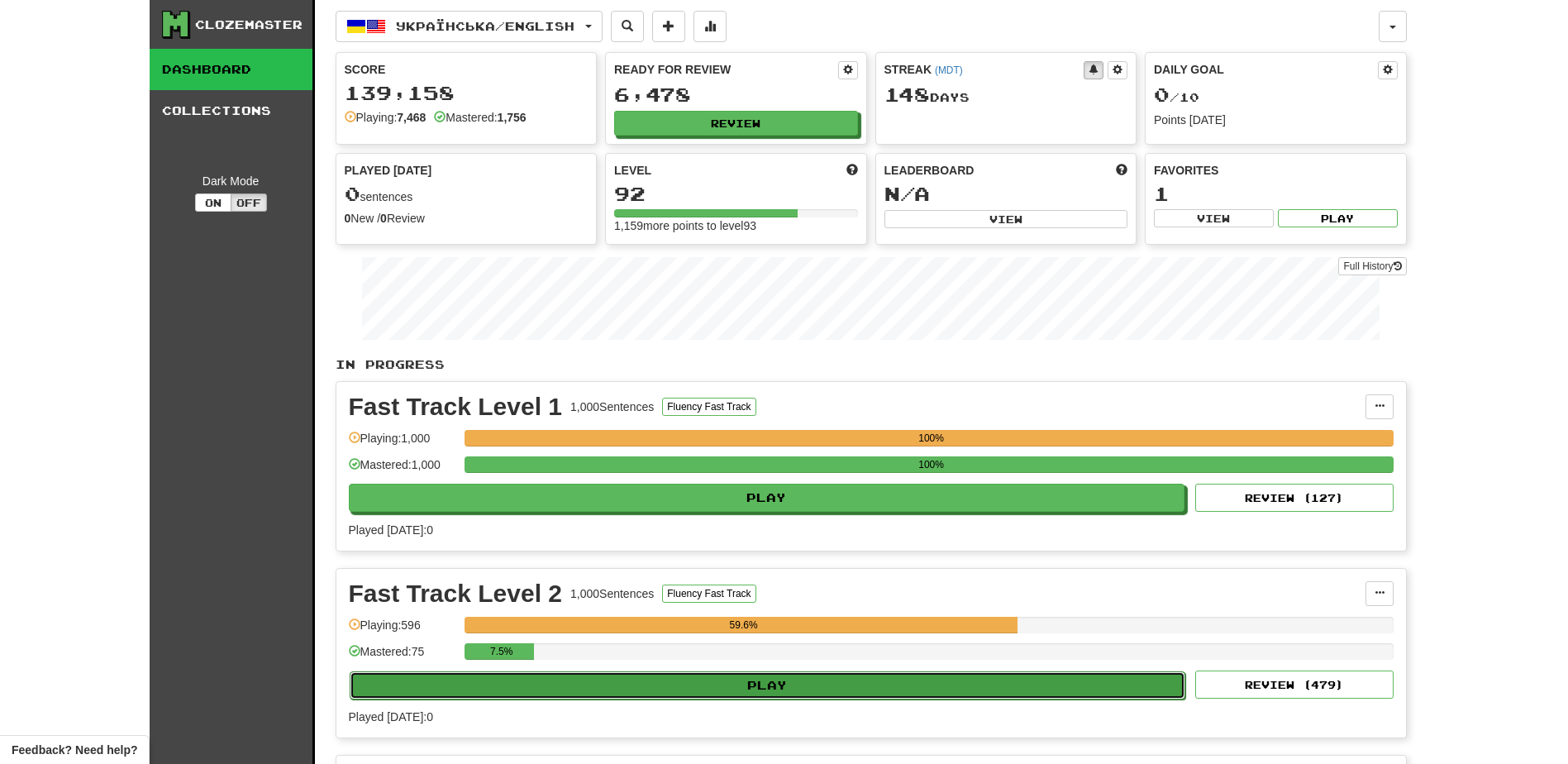
click at [747, 688] on button "Play" at bounding box center [768, 685] width 836 height 28
select select "**"
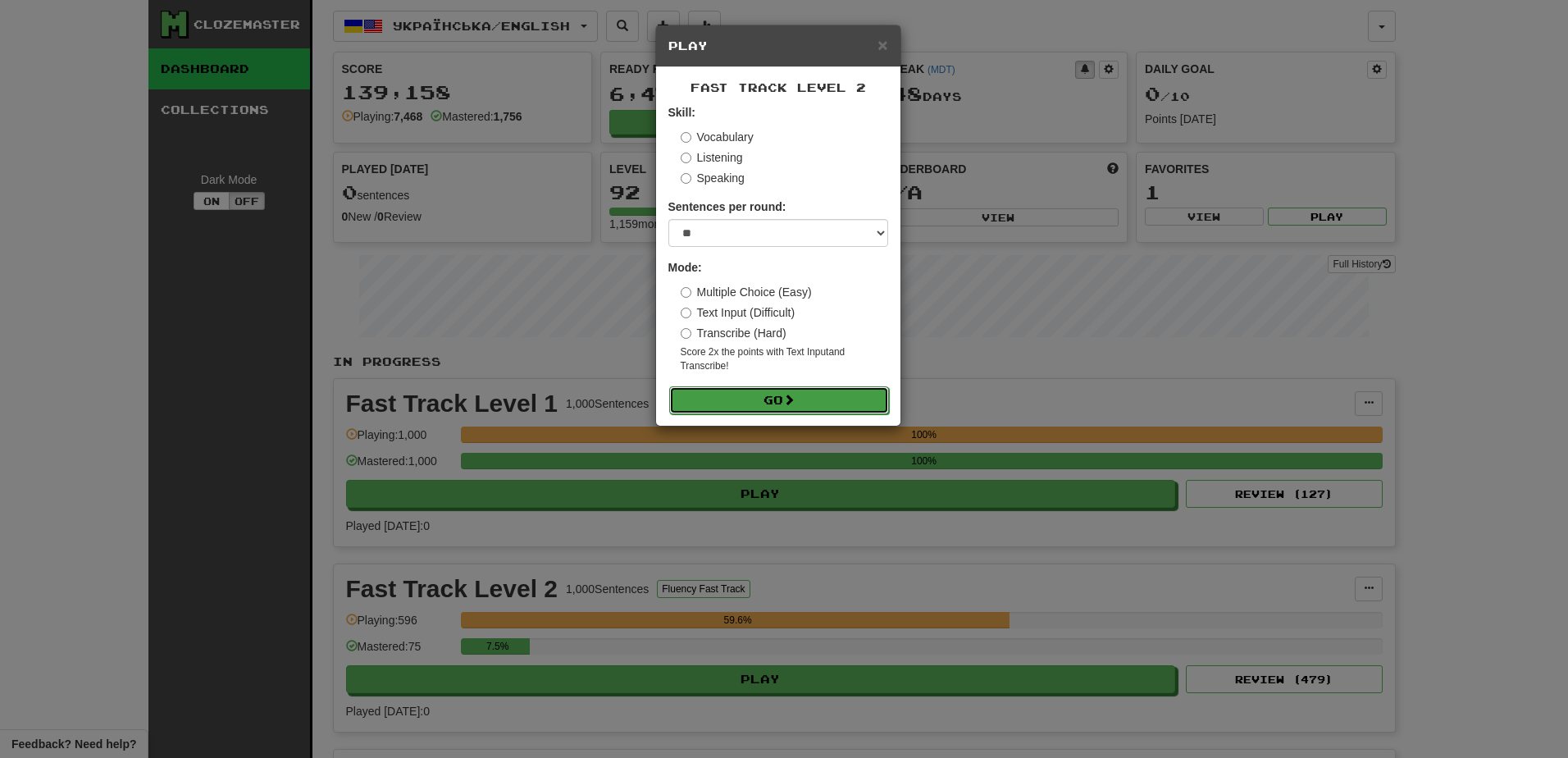
click at [771, 402] on button "Go" at bounding box center [779, 400] width 220 height 28
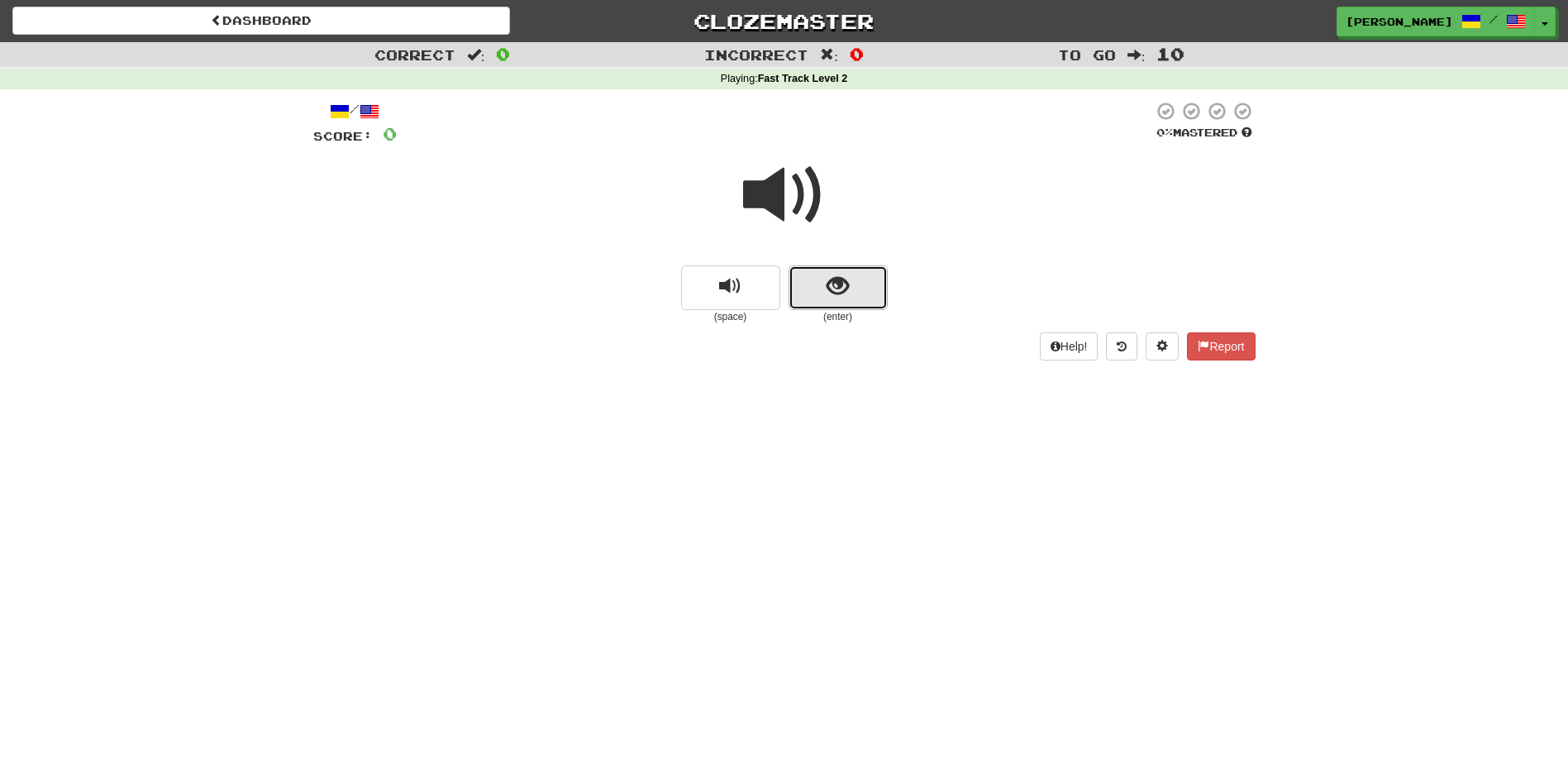
click at [837, 291] on span "show sentence" at bounding box center [837, 286] width 22 height 22
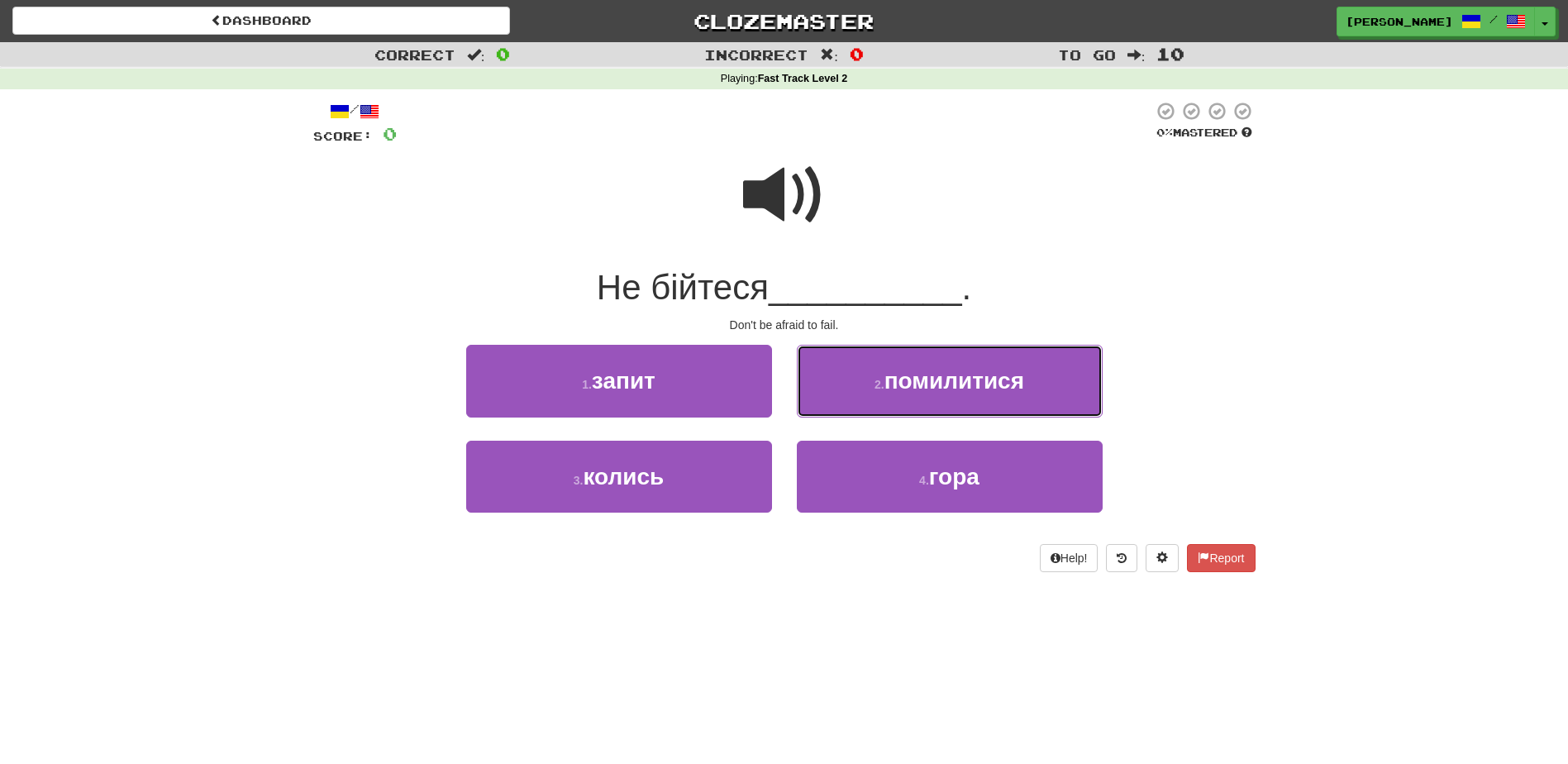
click at [855, 388] on button "2 . помилитися" at bounding box center [949, 380] width 305 height 72
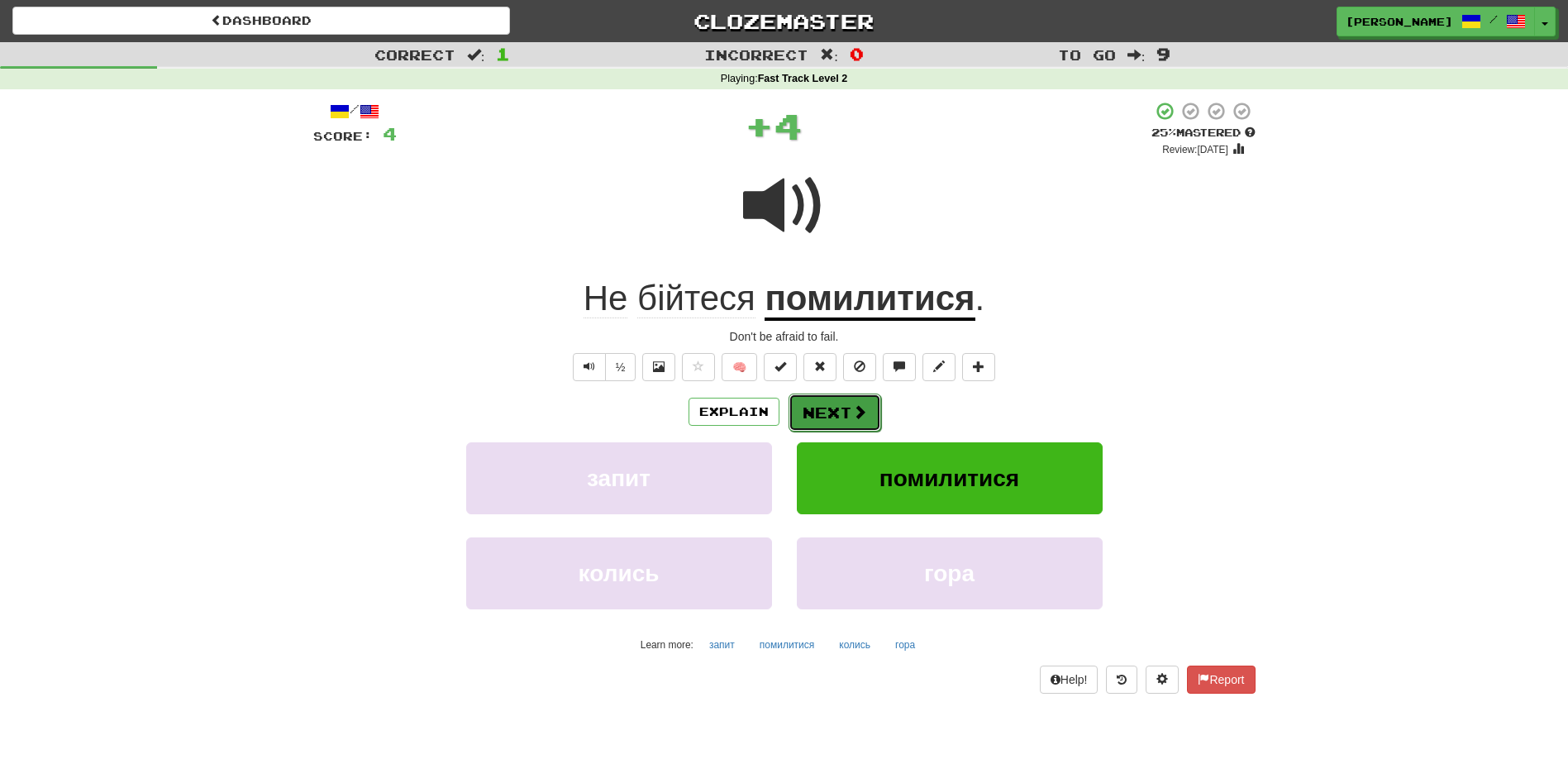
click at [856, 413] on span at bounding box center [858, 411] width 15 height 15
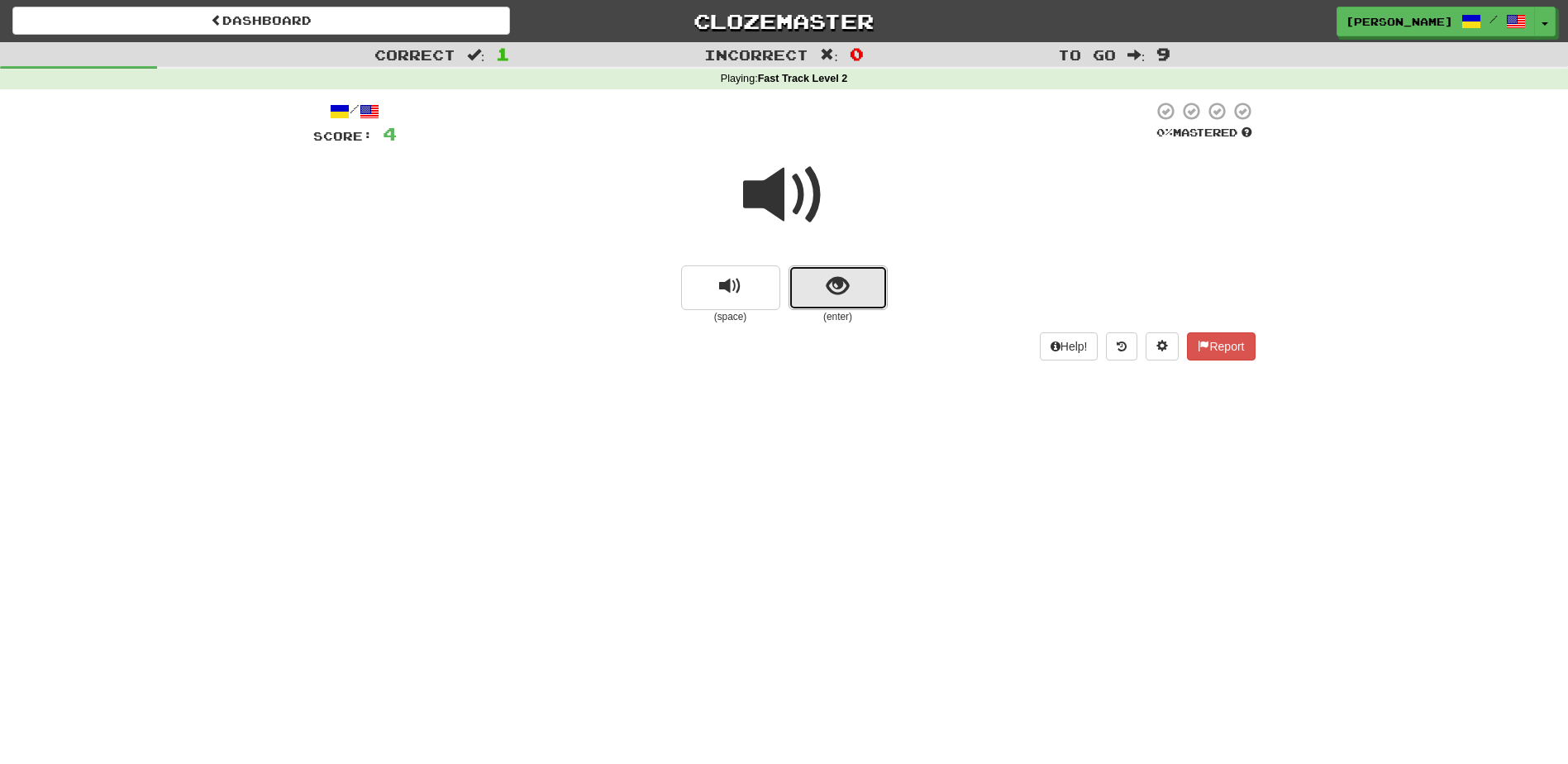
click at [837, 282] on span "show sentence" at bounding box center [837, 286] width 22 height 22
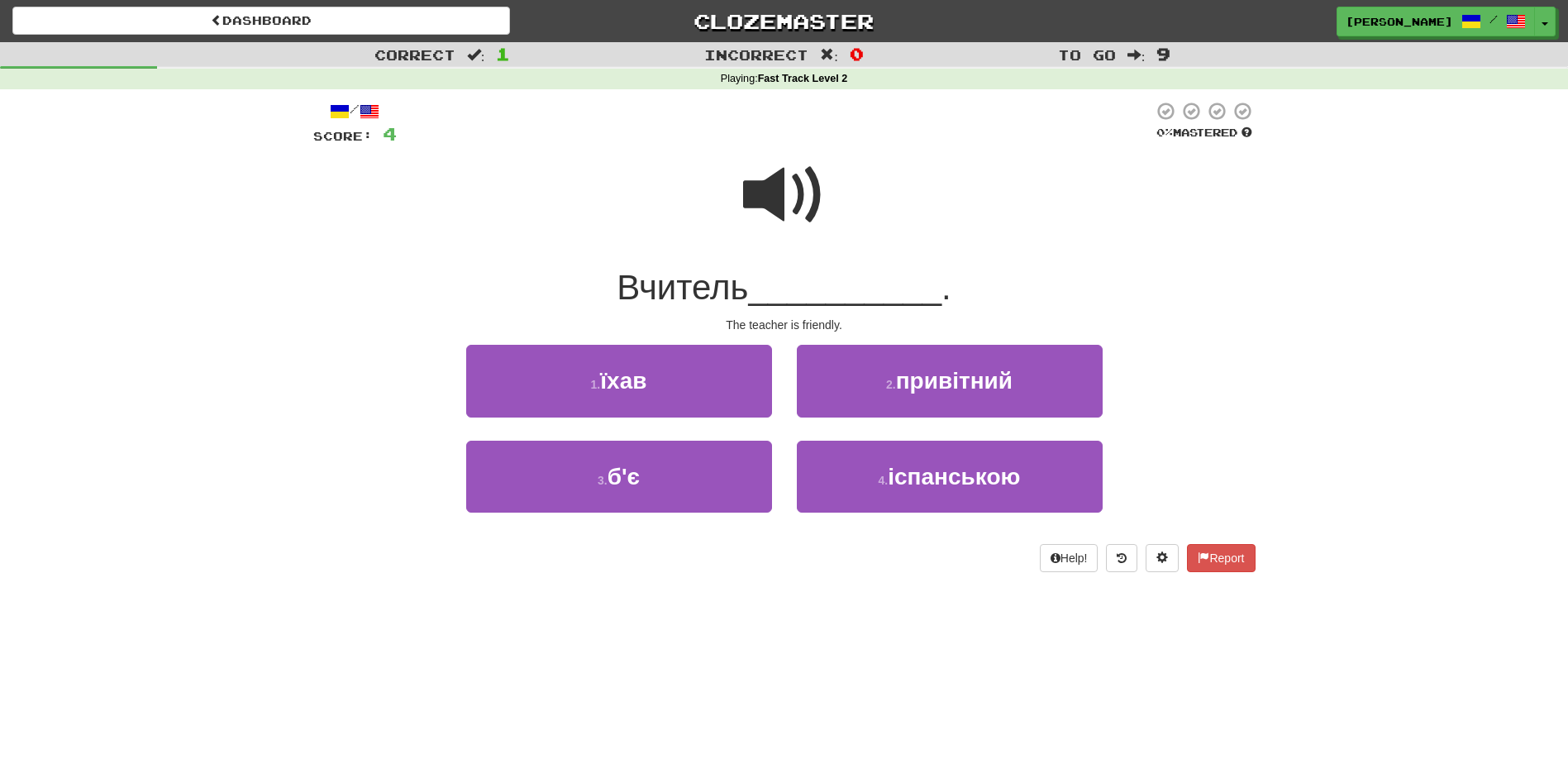
click at [779, 194] on span at bounding box center [783, 194] width 82 height 82
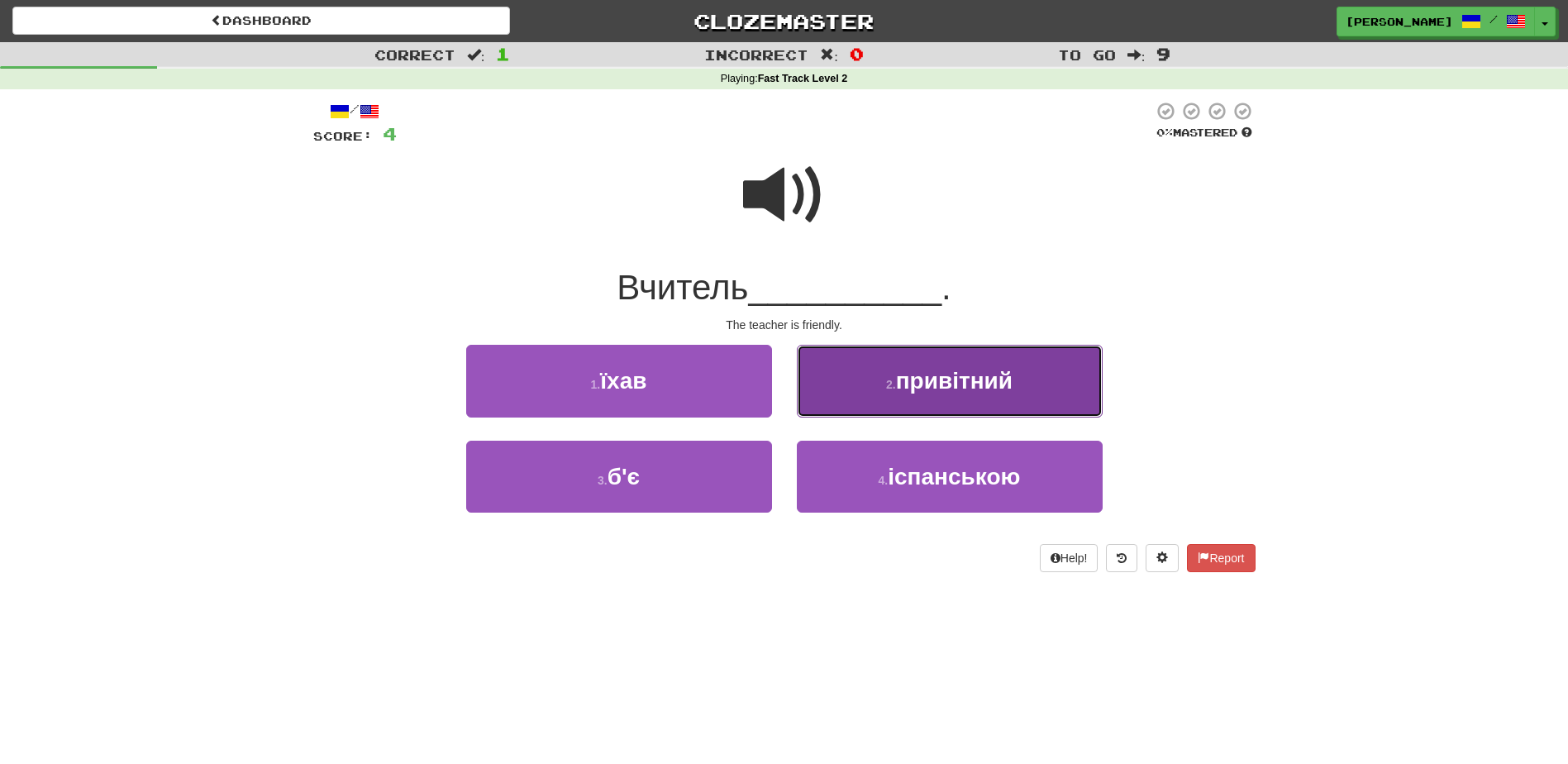
click at [820, 388] on button "2 . привітний" at bounding box center [949, 380] width 305 height 72
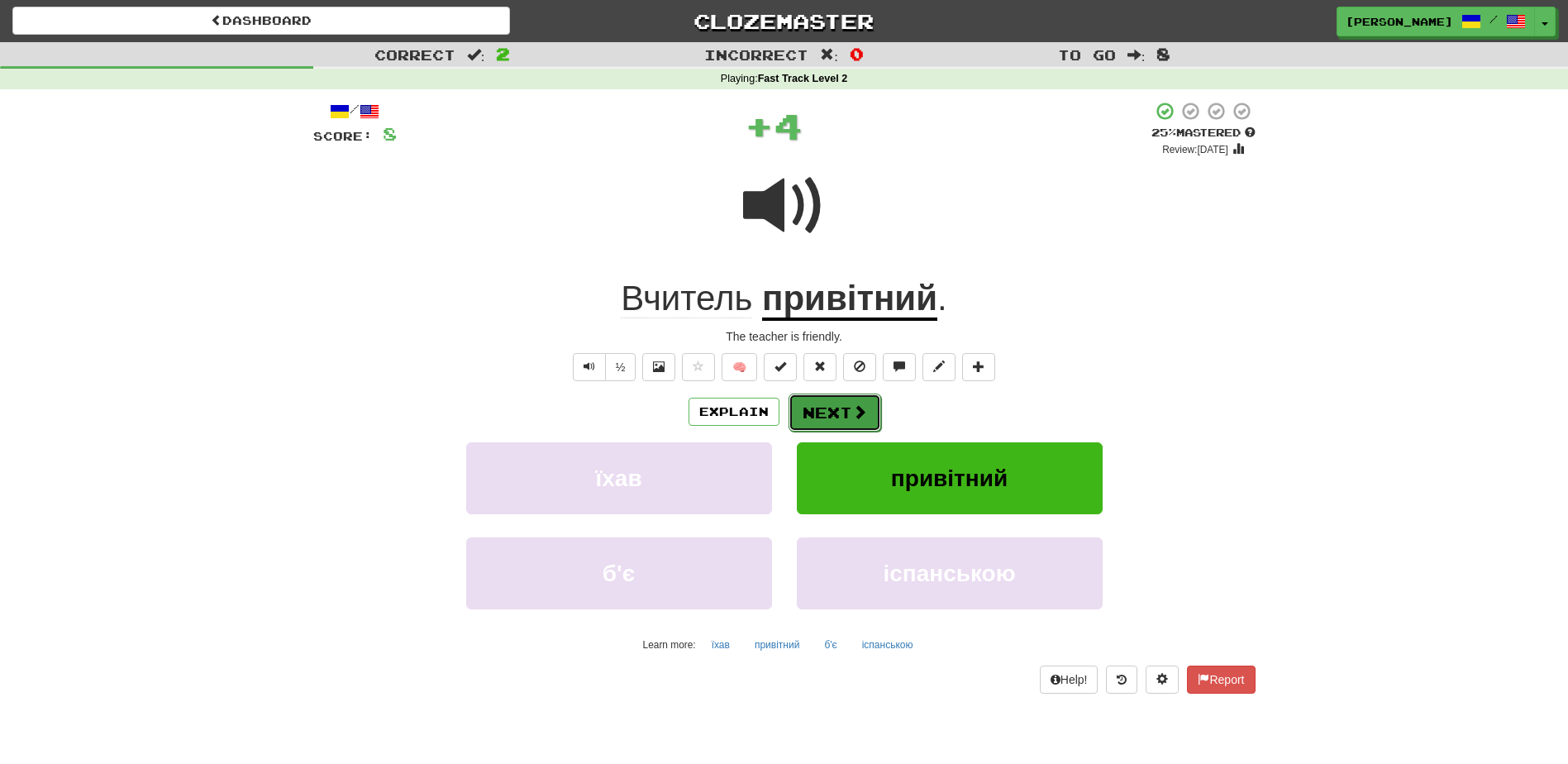
click at [815, 405] on button "Next" at bounding box center [834, 412] width 93 height 38
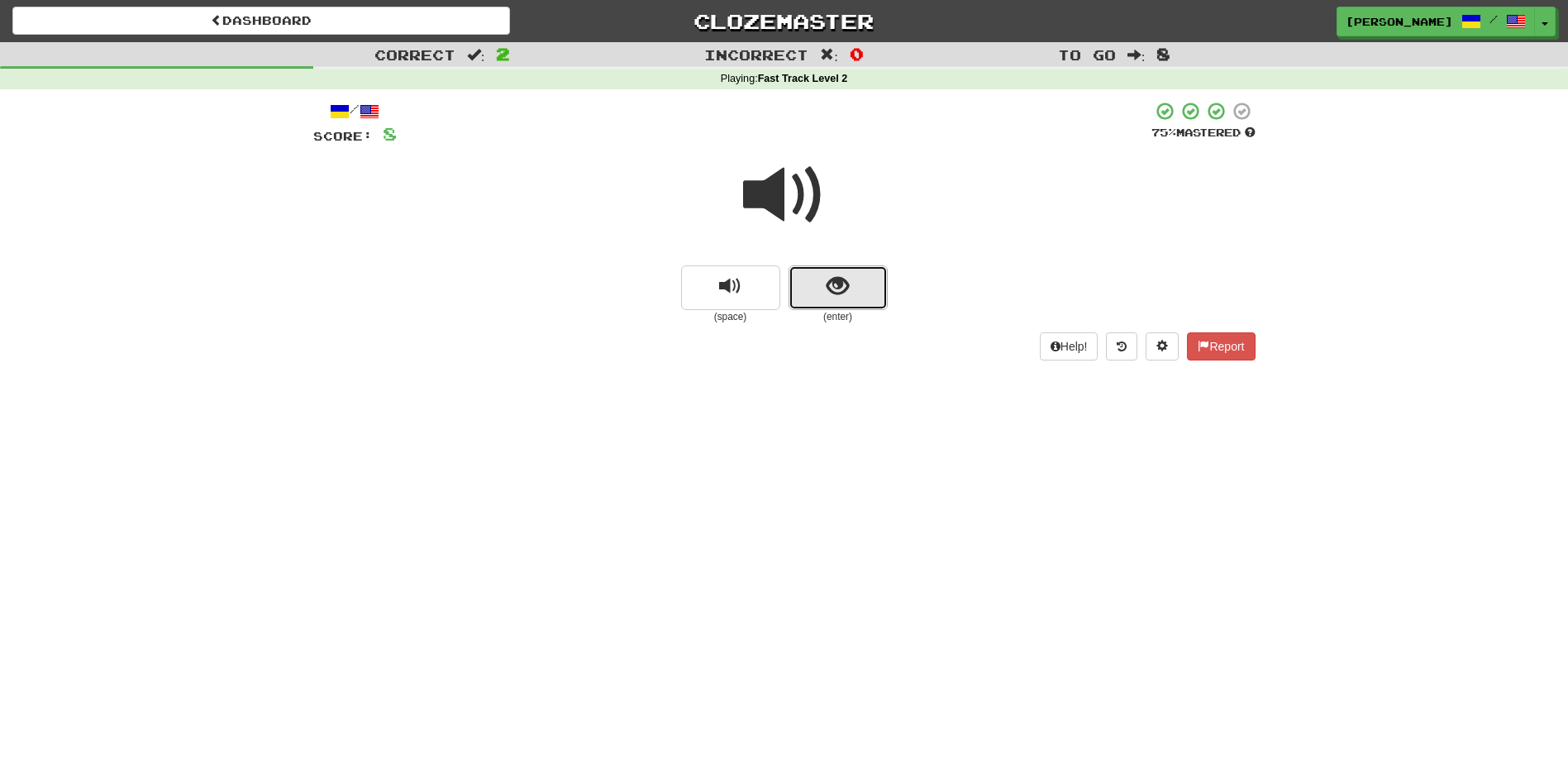
click at [817, 281] on button "show sentence" at bounding box center [837, 287] width 100 height 44
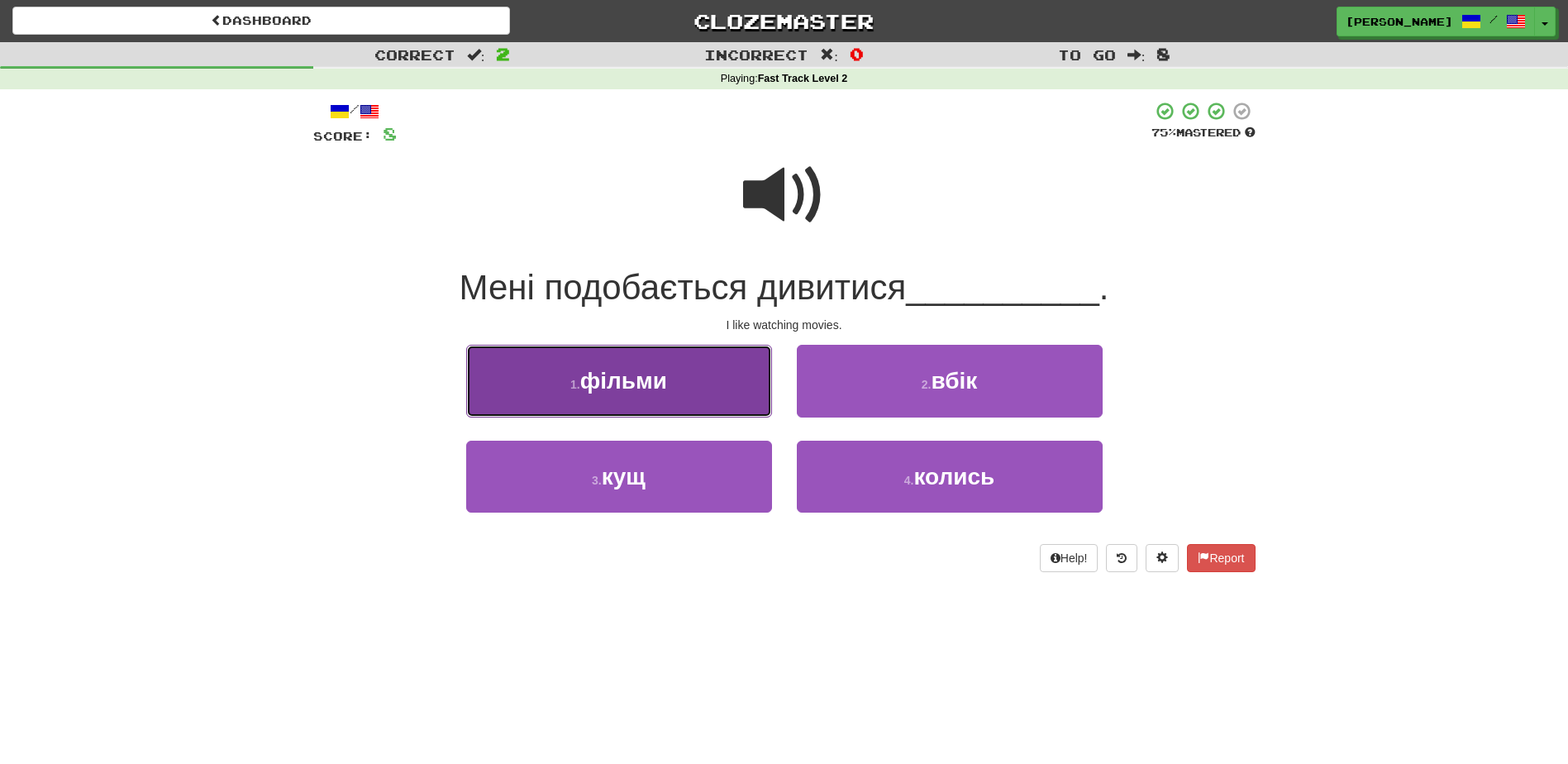
click at [647, 376] on span "фільми" at bounding box center [624, 380] width 87 height 25
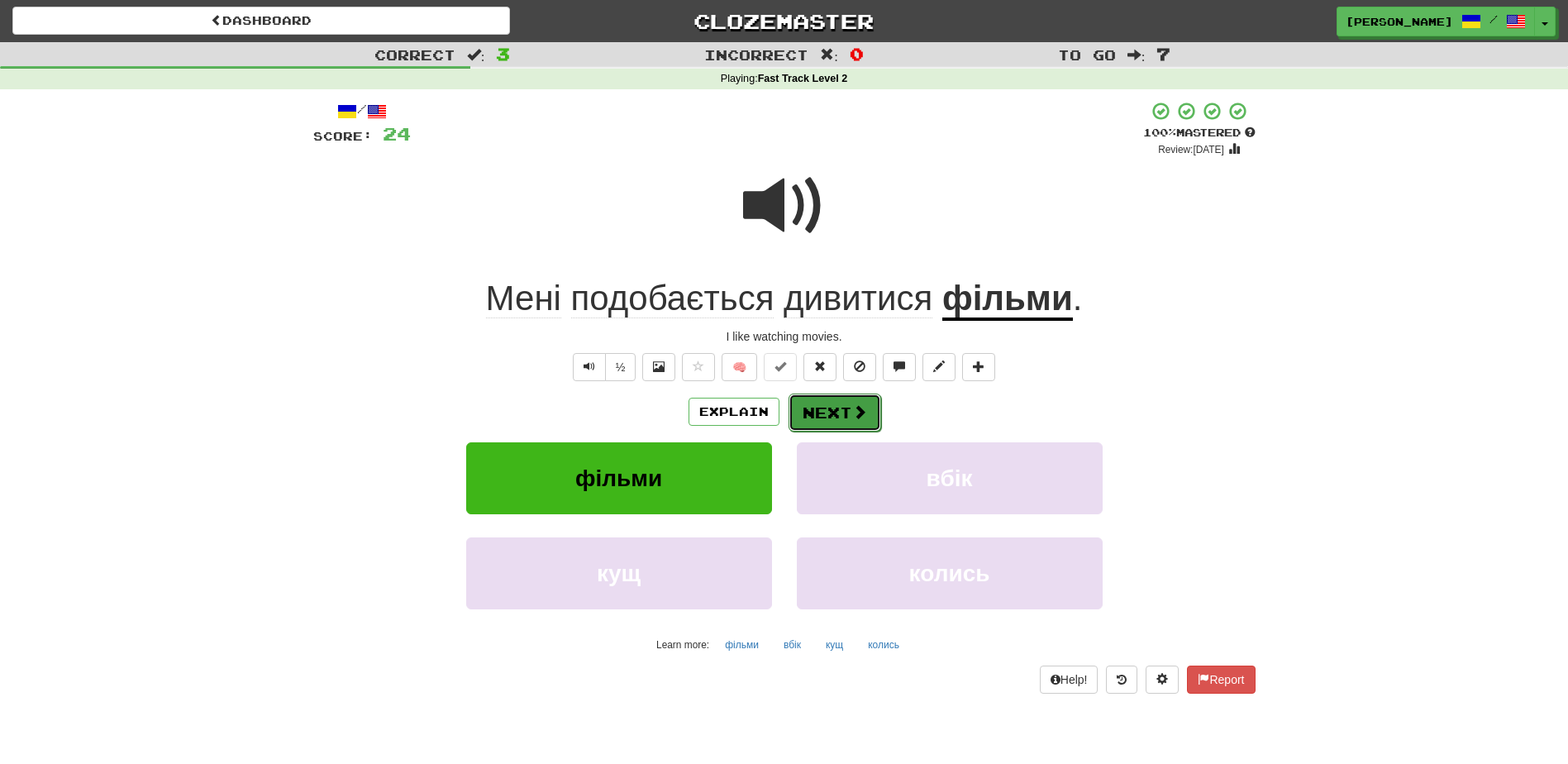
click at [811, 407] on button "Next" at bounding box center [834, 412] width 93 height 38
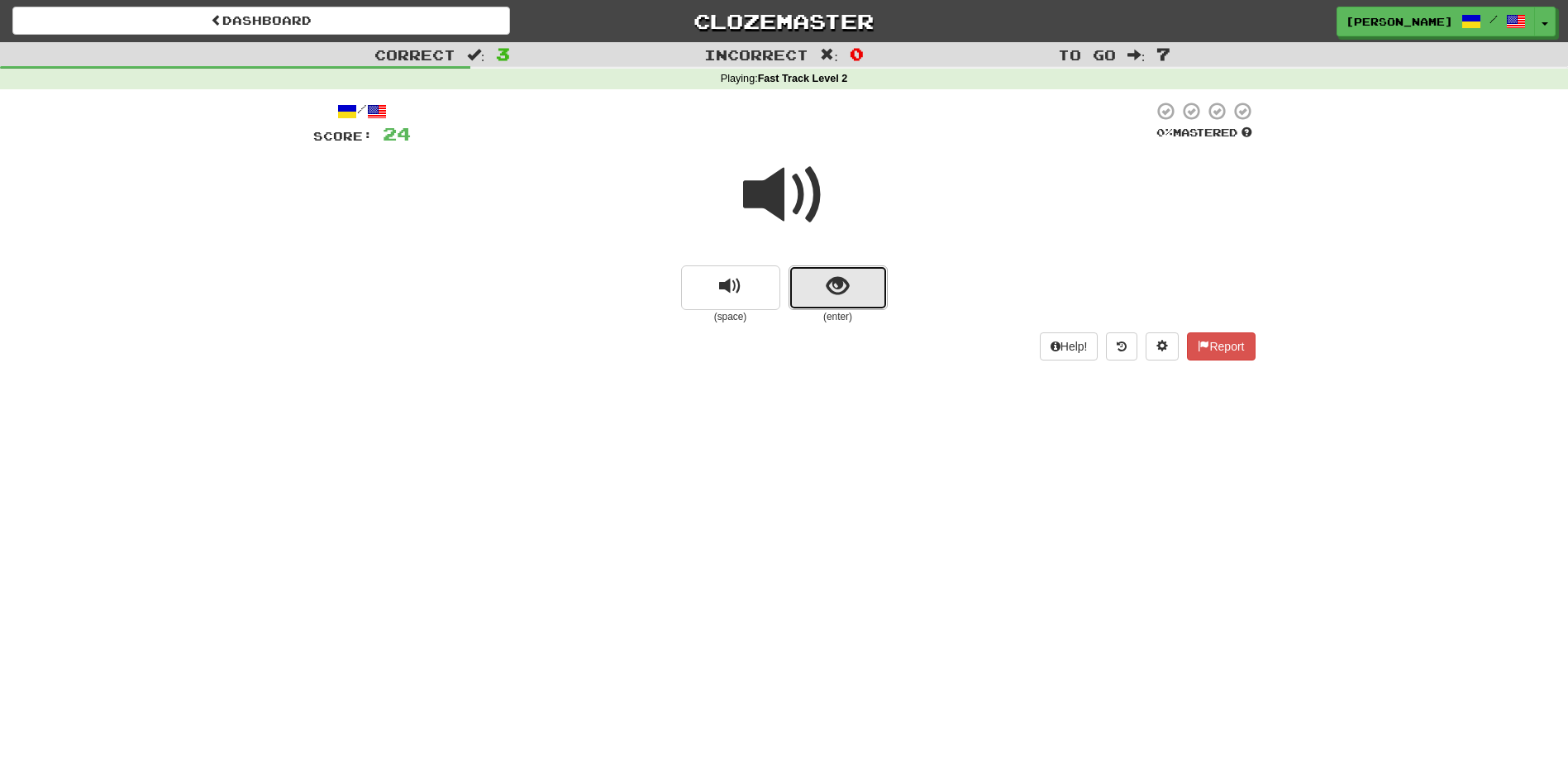
click at [839, 288] on span "show sentence" at bounding box center [837, 286] width 22 height 22
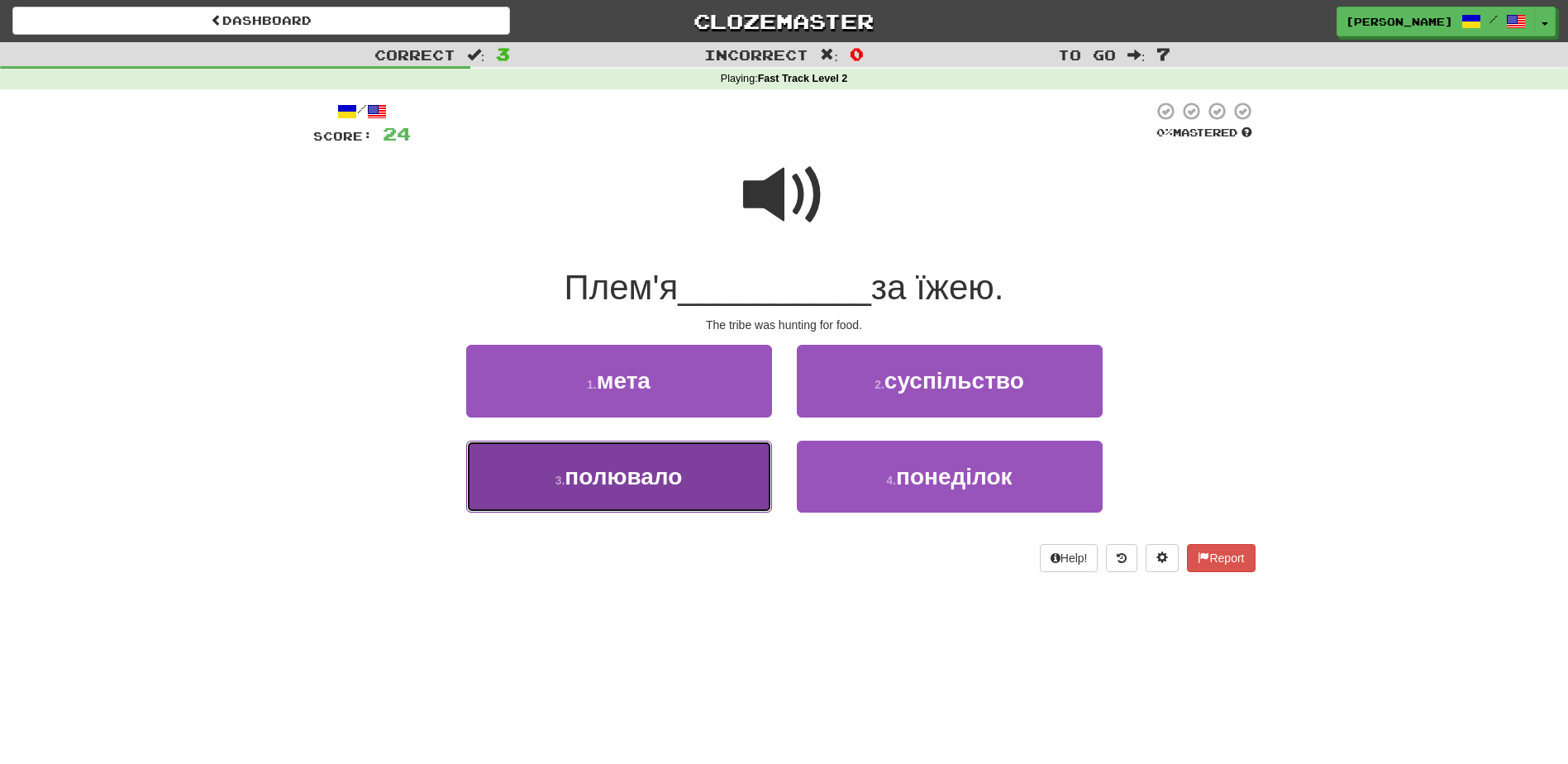
click at [695, 465] on button "3 . полювало" at bounding box center [619, 477] width 305 height 72
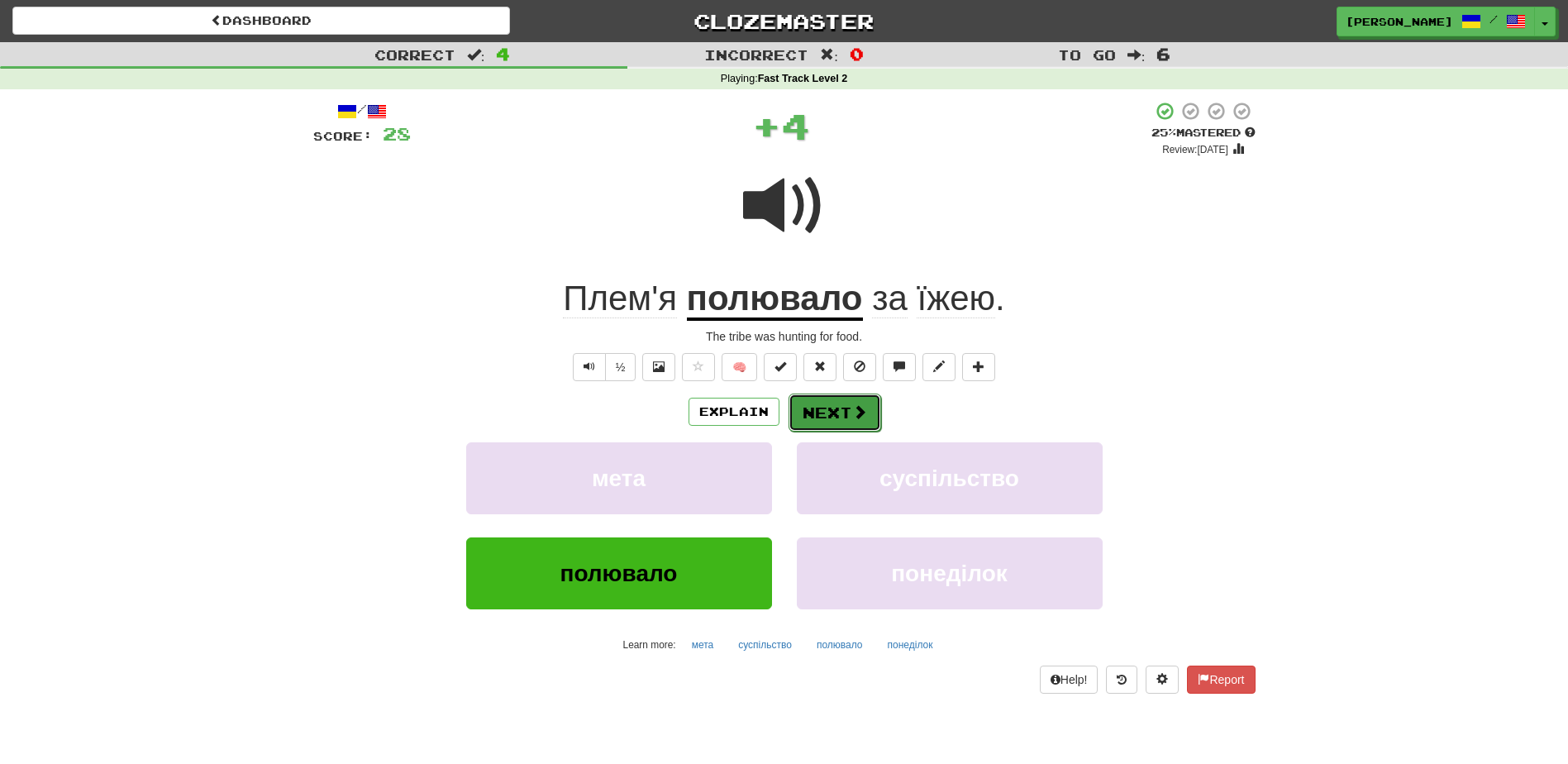
click at [833, 407] on button "Next" at bounding box center [834, 412] width 93 height 38
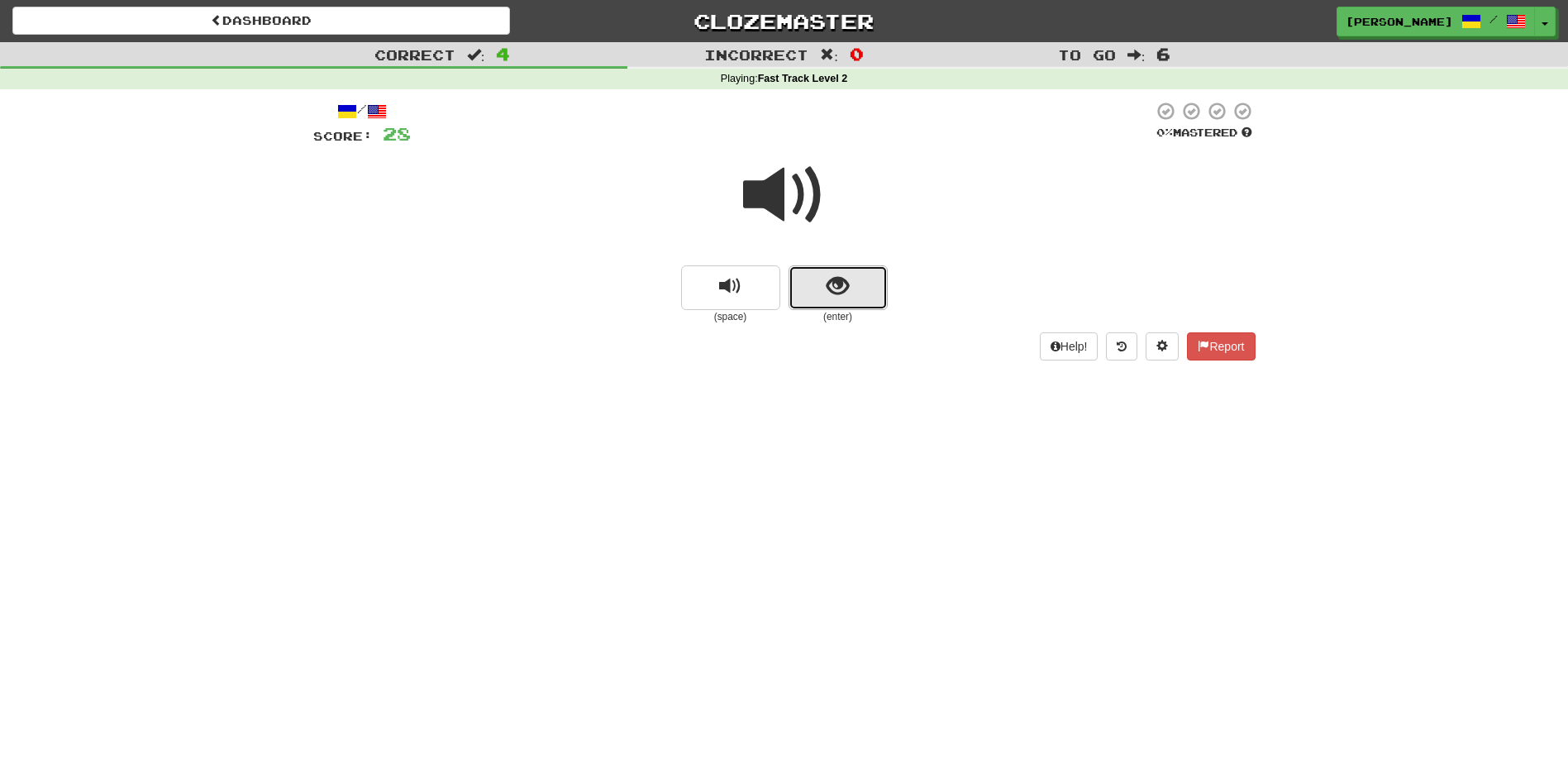
click at [805, 282] on button "show sentence" at bounding box center [837, 287] width 100 height 44
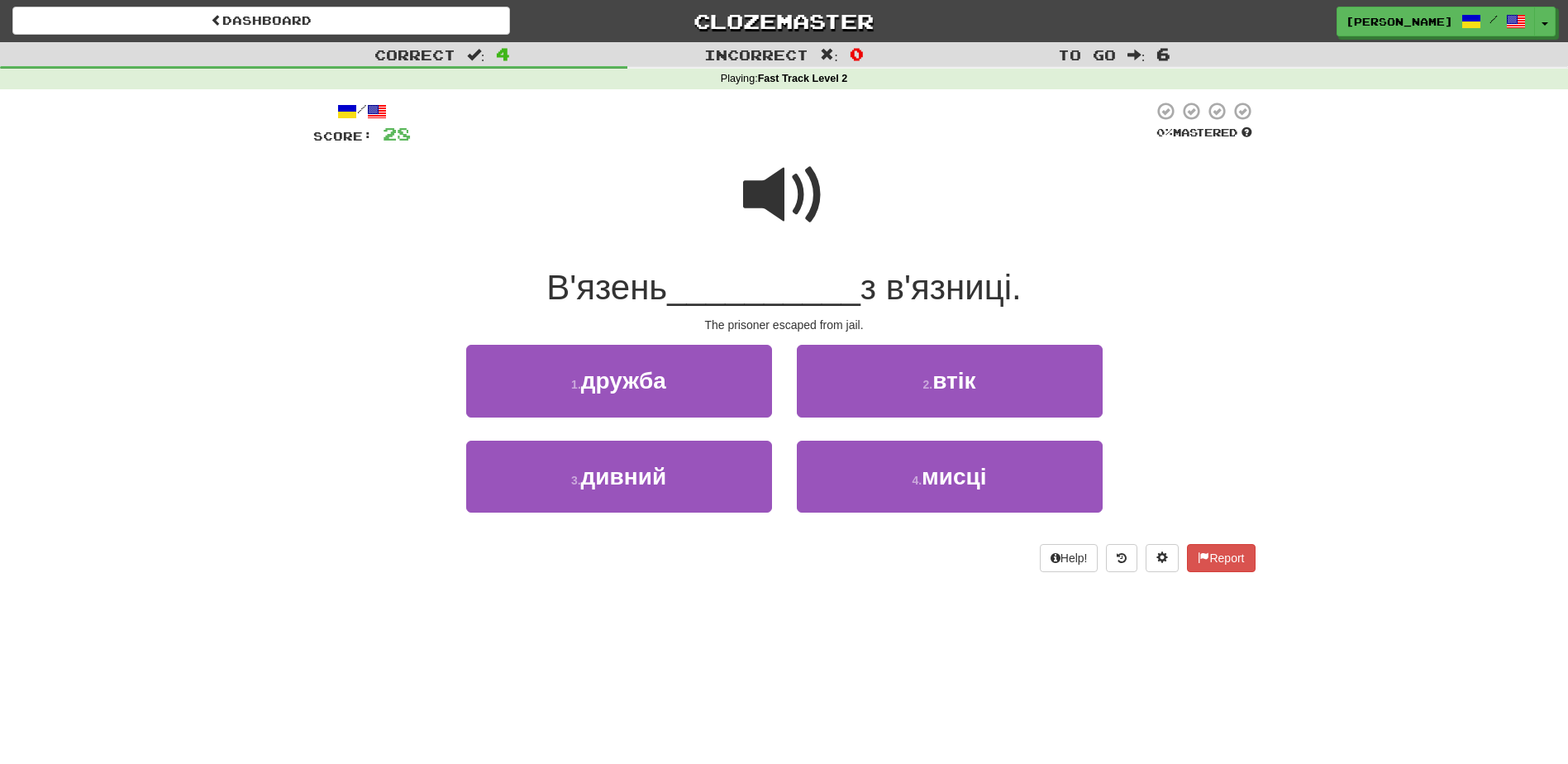
click at [748, 191] on span at bounding box center [783, 194] width 82 height 82
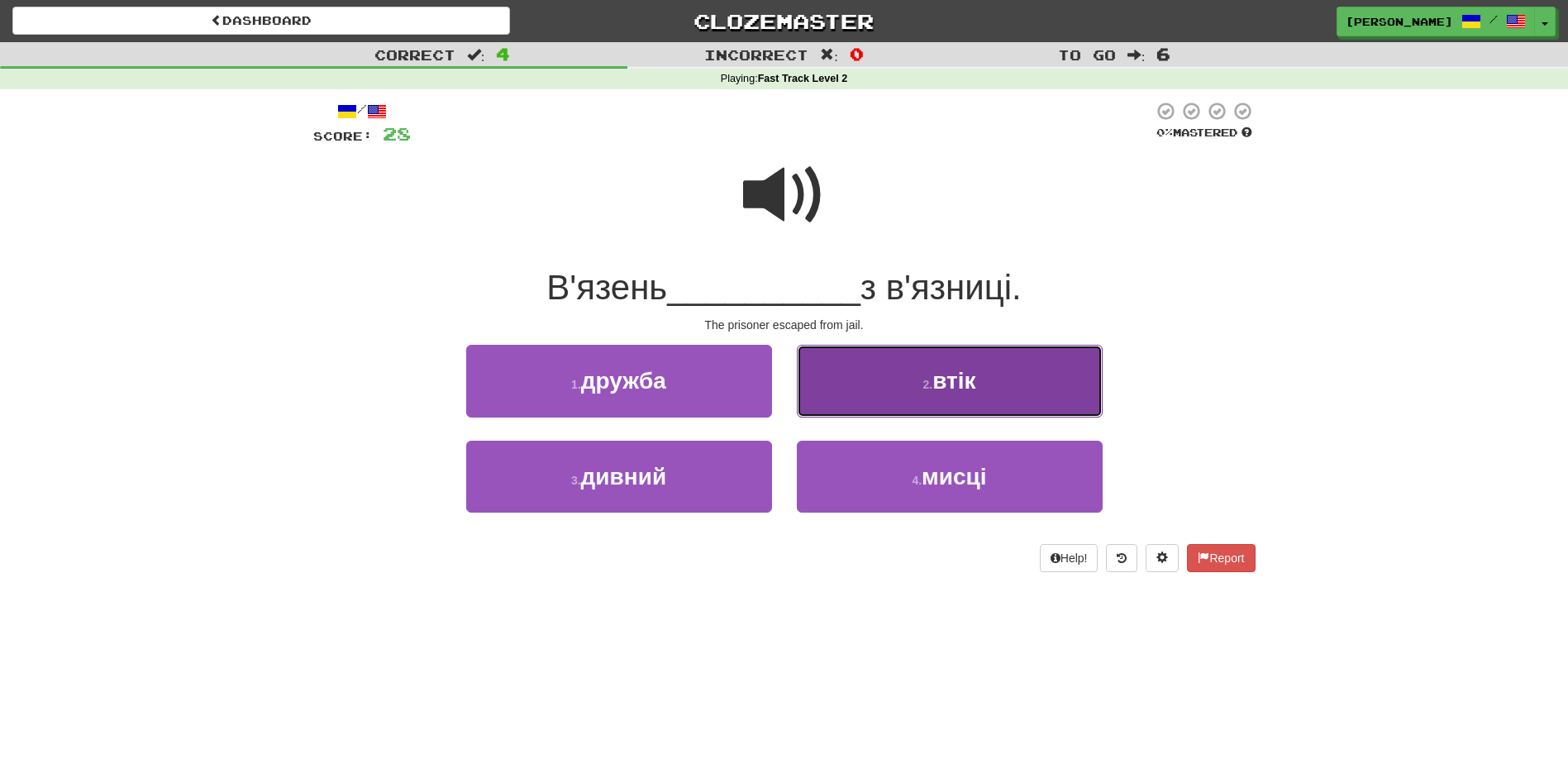
click at [868, 396] on button "2 . втік" at bounding box center [949, 380] width 305 height 72
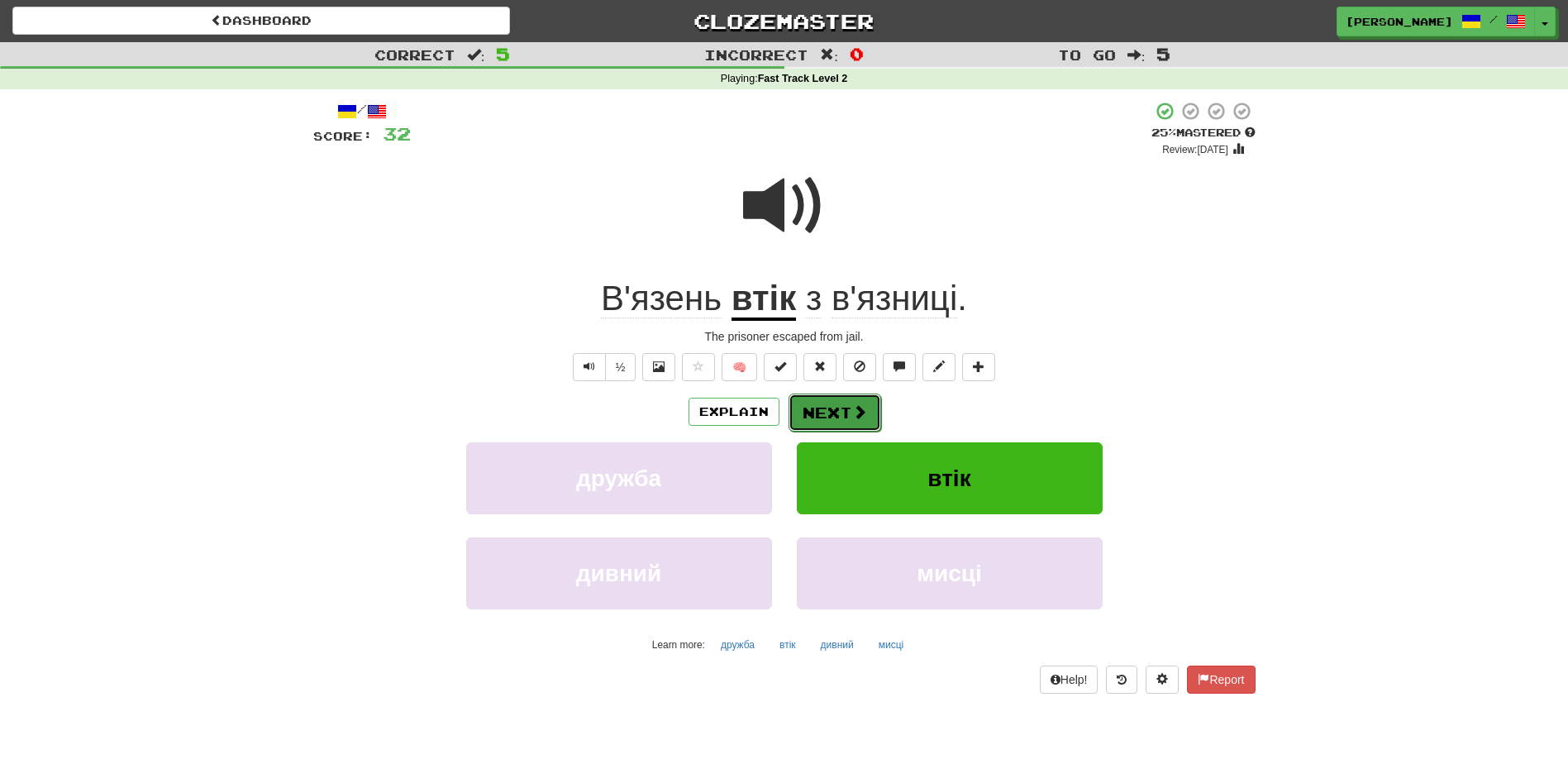
click at [830, 398] on button "Next" at bounding box center [834, 412] width 93 height 38
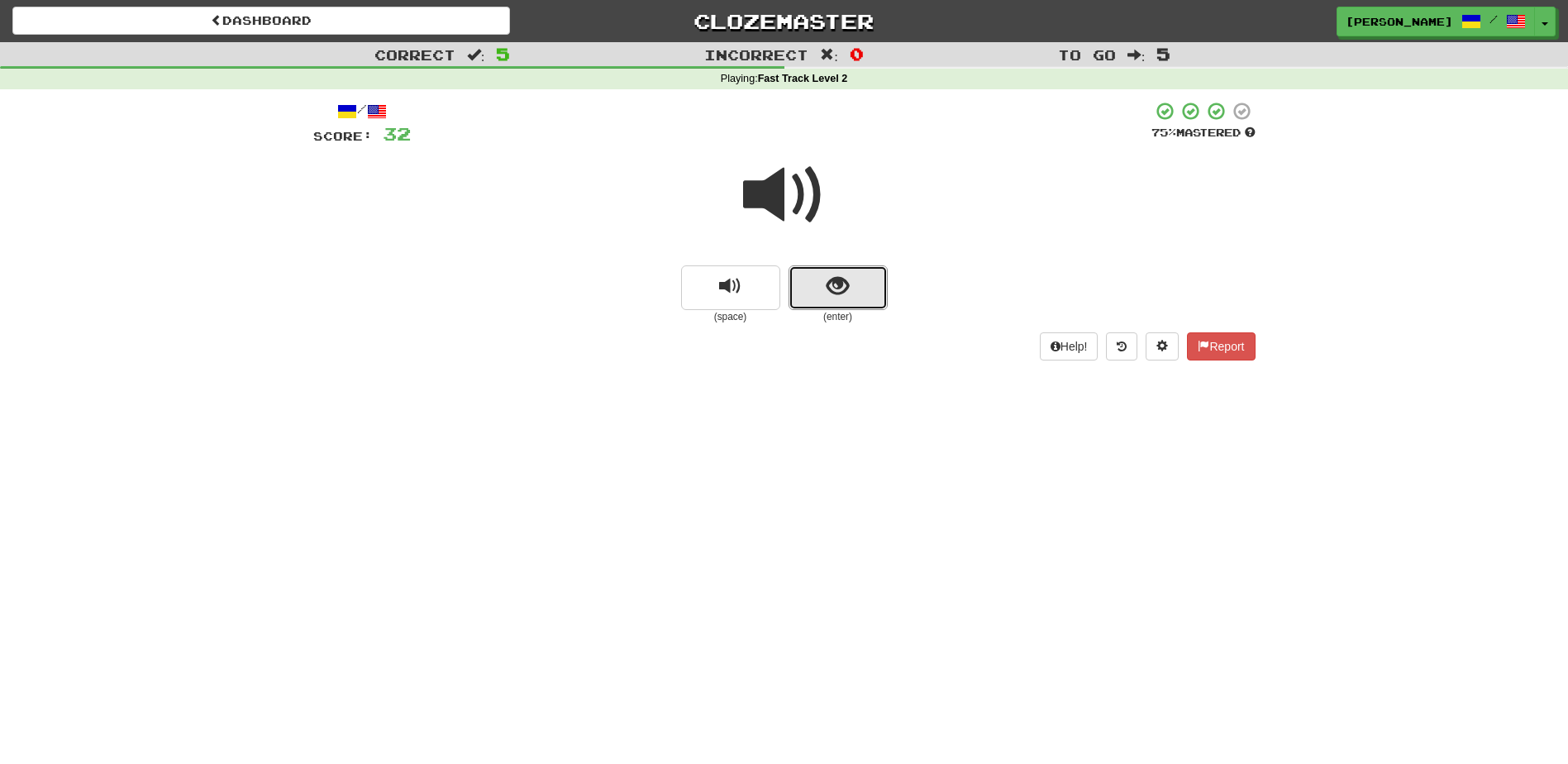
click at [827, 284] on span "show sentence" at bounding box center [837, 286] width 22 height 22
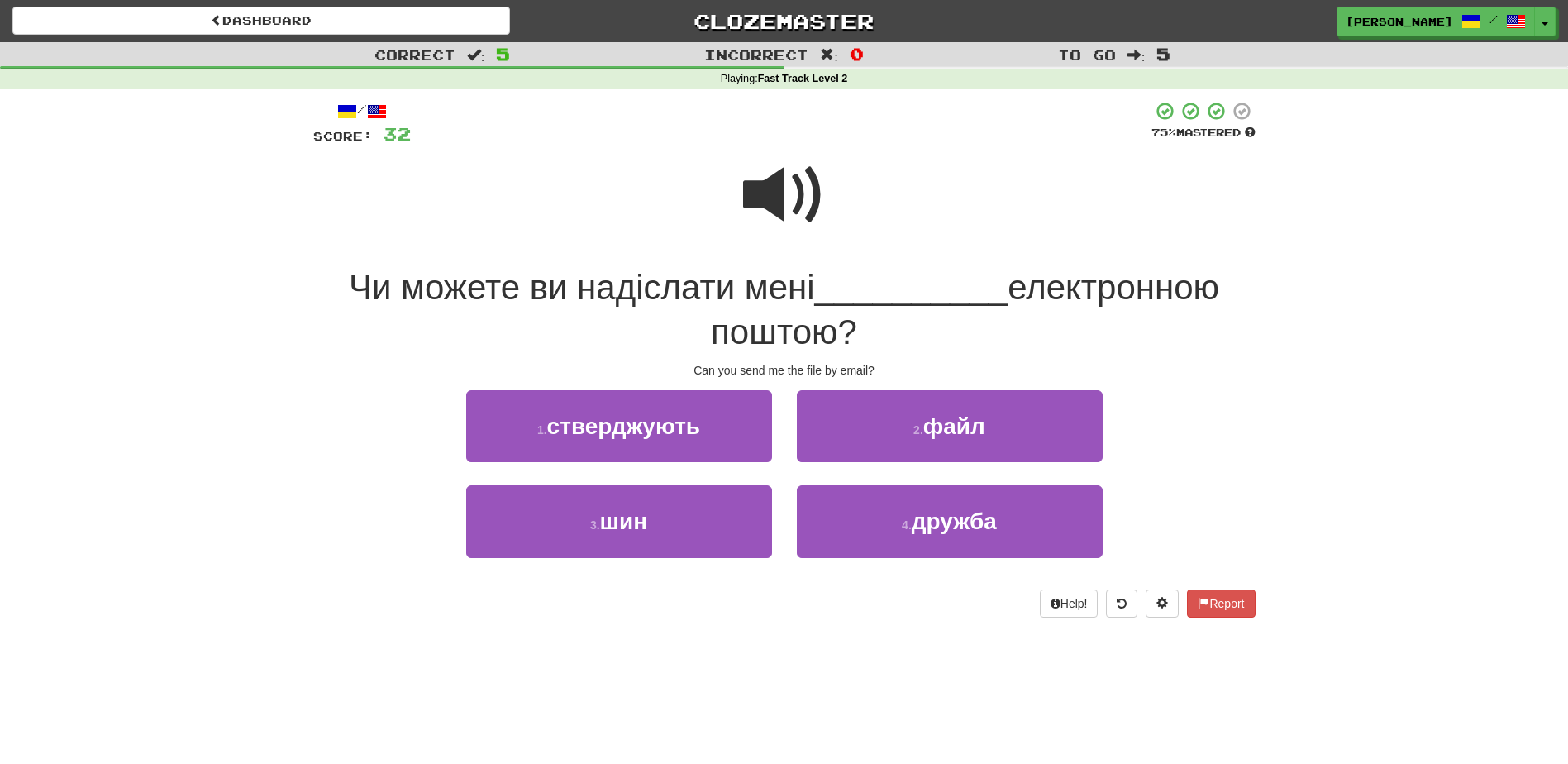
click at [756, 184] on span at bounding box center [783, 194] width 82 height 82
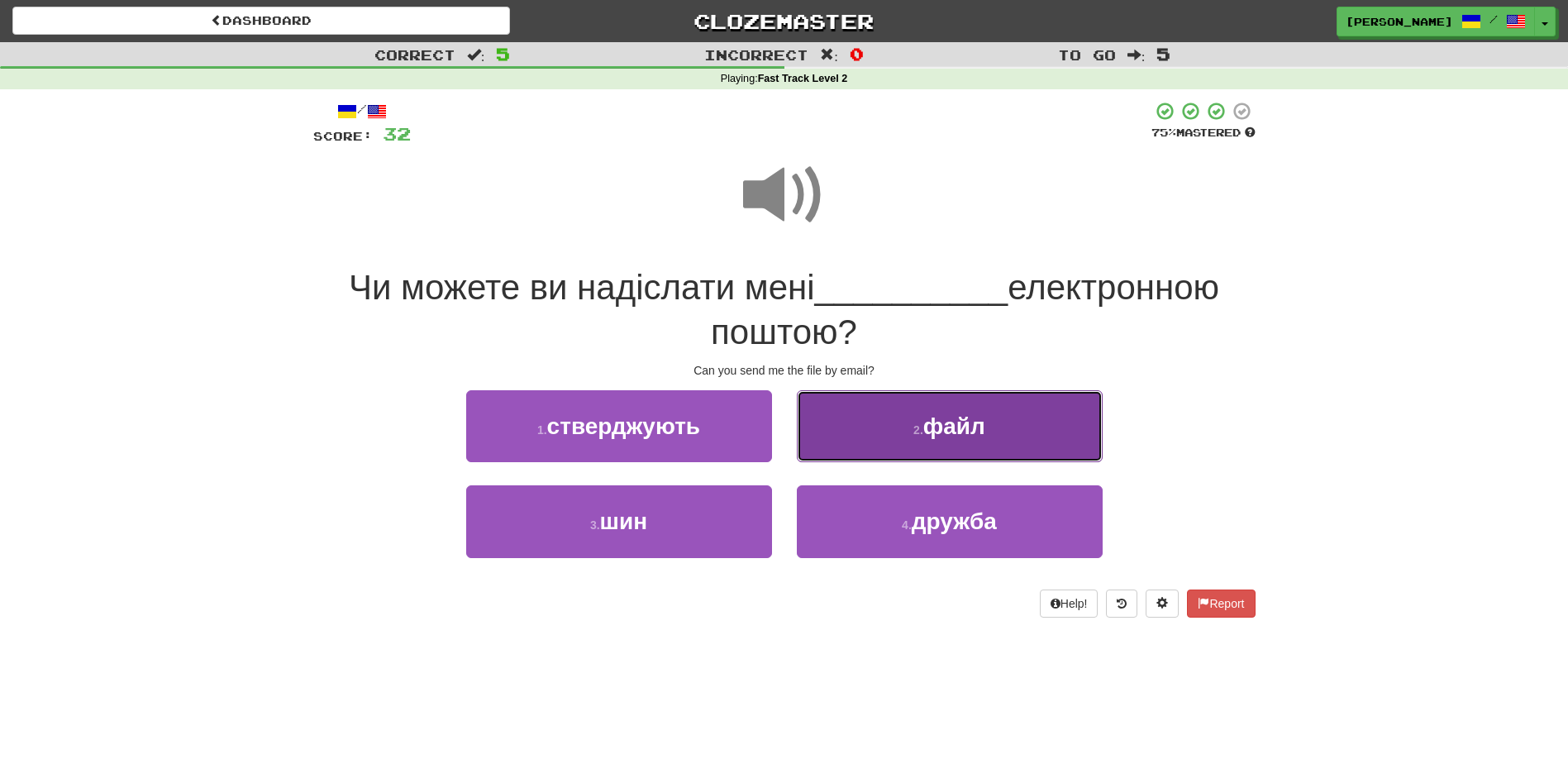
click at [893, 431] on button "2 . файл" at bounding box center [949, 426] width 305 height 72
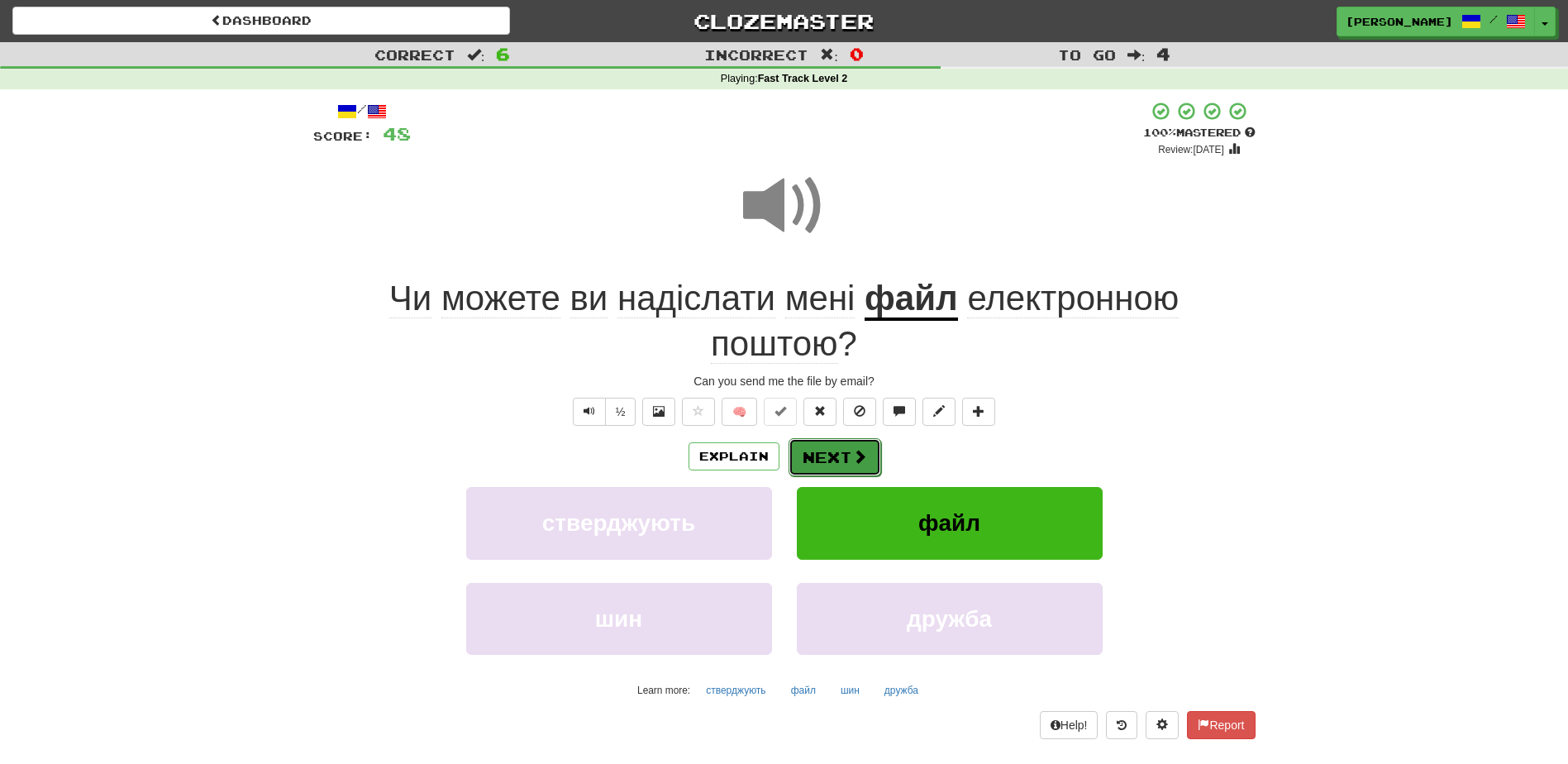
click at [842, 456] on button "Next" at bounding box center [834, 456] width 93 height 38
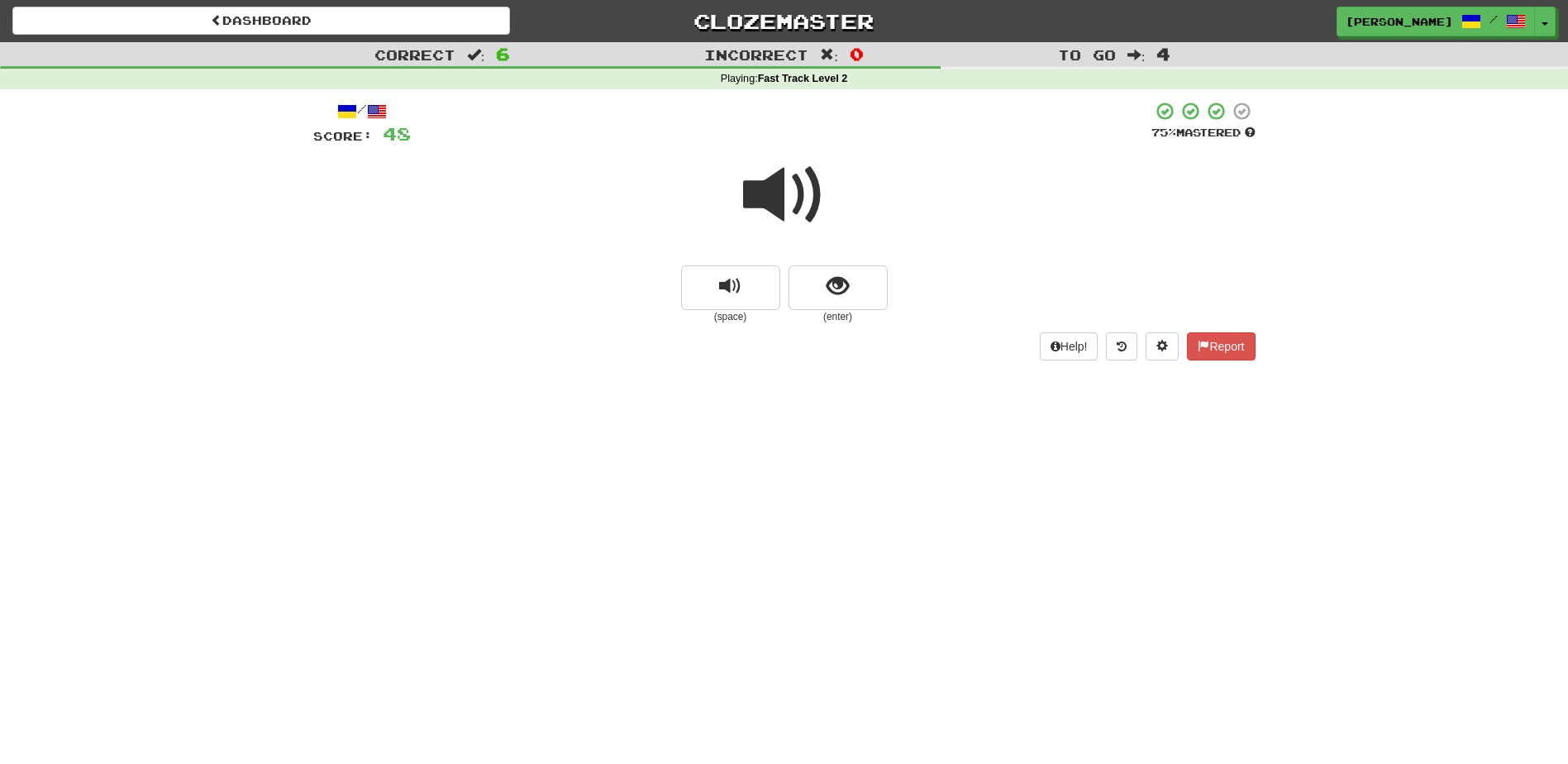
click at [811, 311] on small "(enter)" at bounding box center [837, 317] width 100 height 15
click at [820, 295] on button "show sentence" at bounding box center [837, 287] width 100 height 44
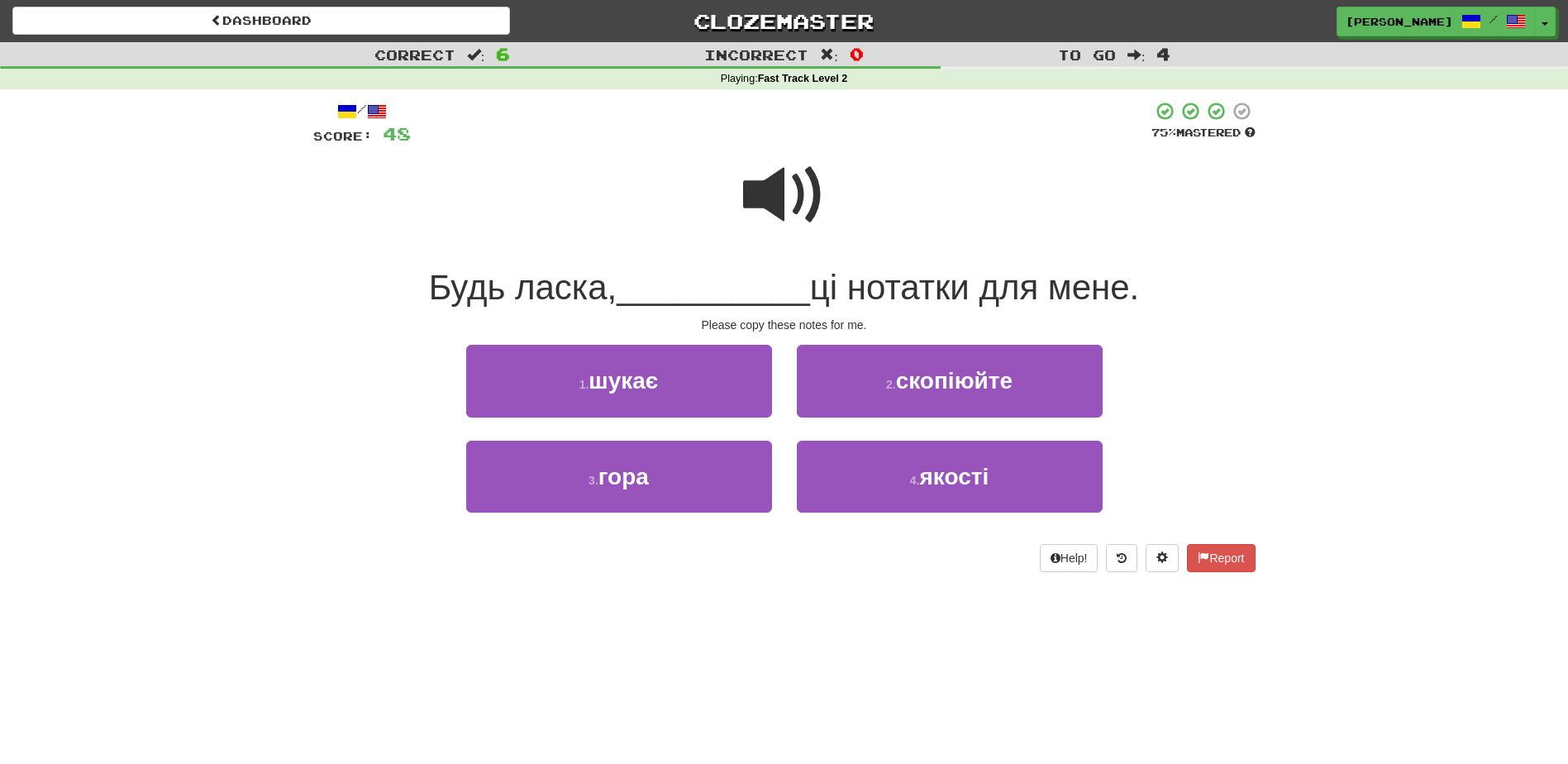
click at [754, 192] on span at bounding box center [783, 194] width 82 height 82
click at [756, 190] on span at bounding box center [783, 194] width 82 height 82
click at [823, 420] on div "2 . скопіюйте" at bounding box center [949, 392] width 331 height 95
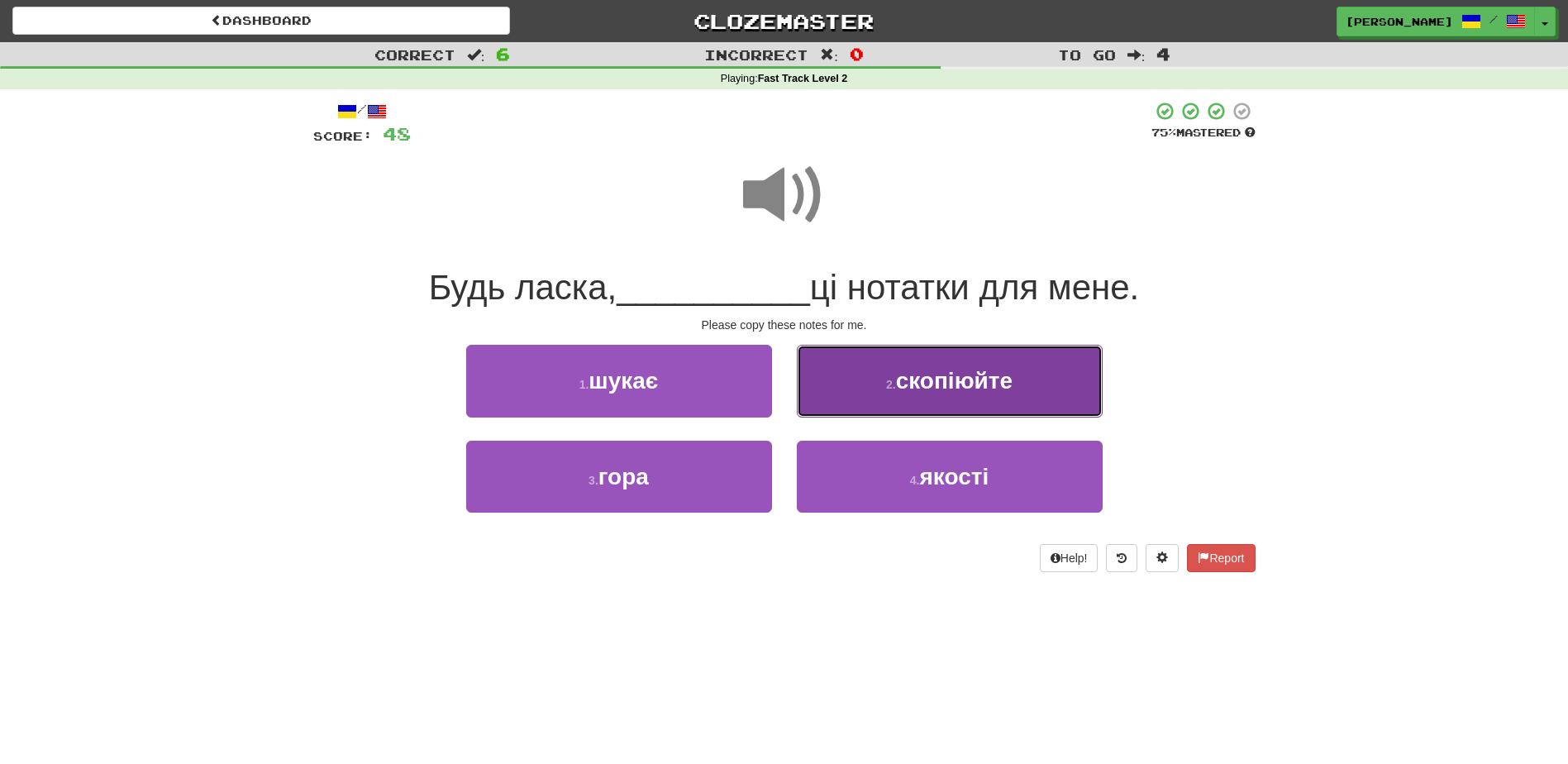
click at [840, 392] on button "2 . скопіюйте" at bounding box center [949, 380] width 305 height 72
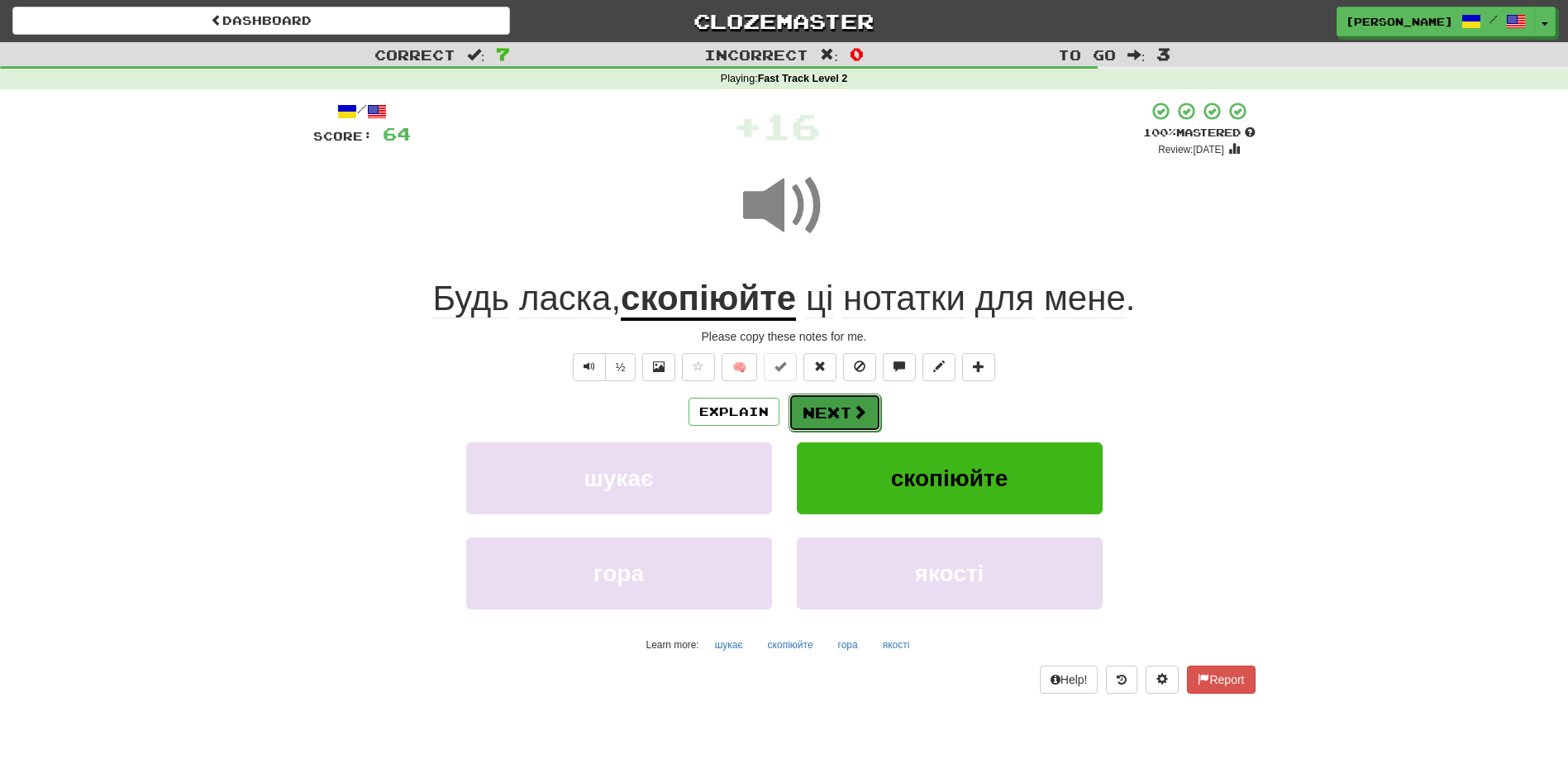
click at [813, 413] on button "Next" at bounding box center [834, 412] width 93 height 38
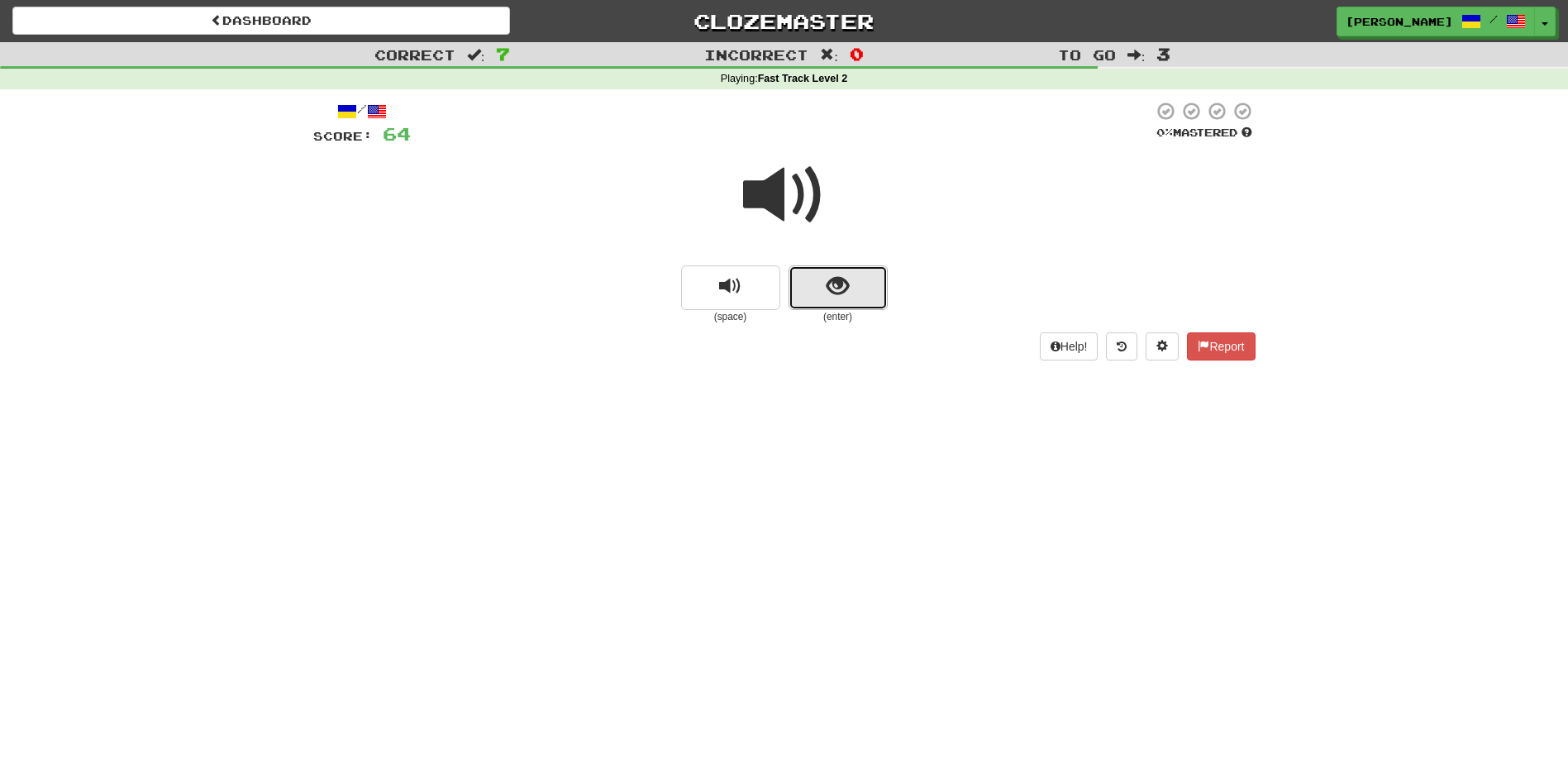
click at [801, 274] on button "show sentence" at bounding box center [837, 287] width 100 height 44
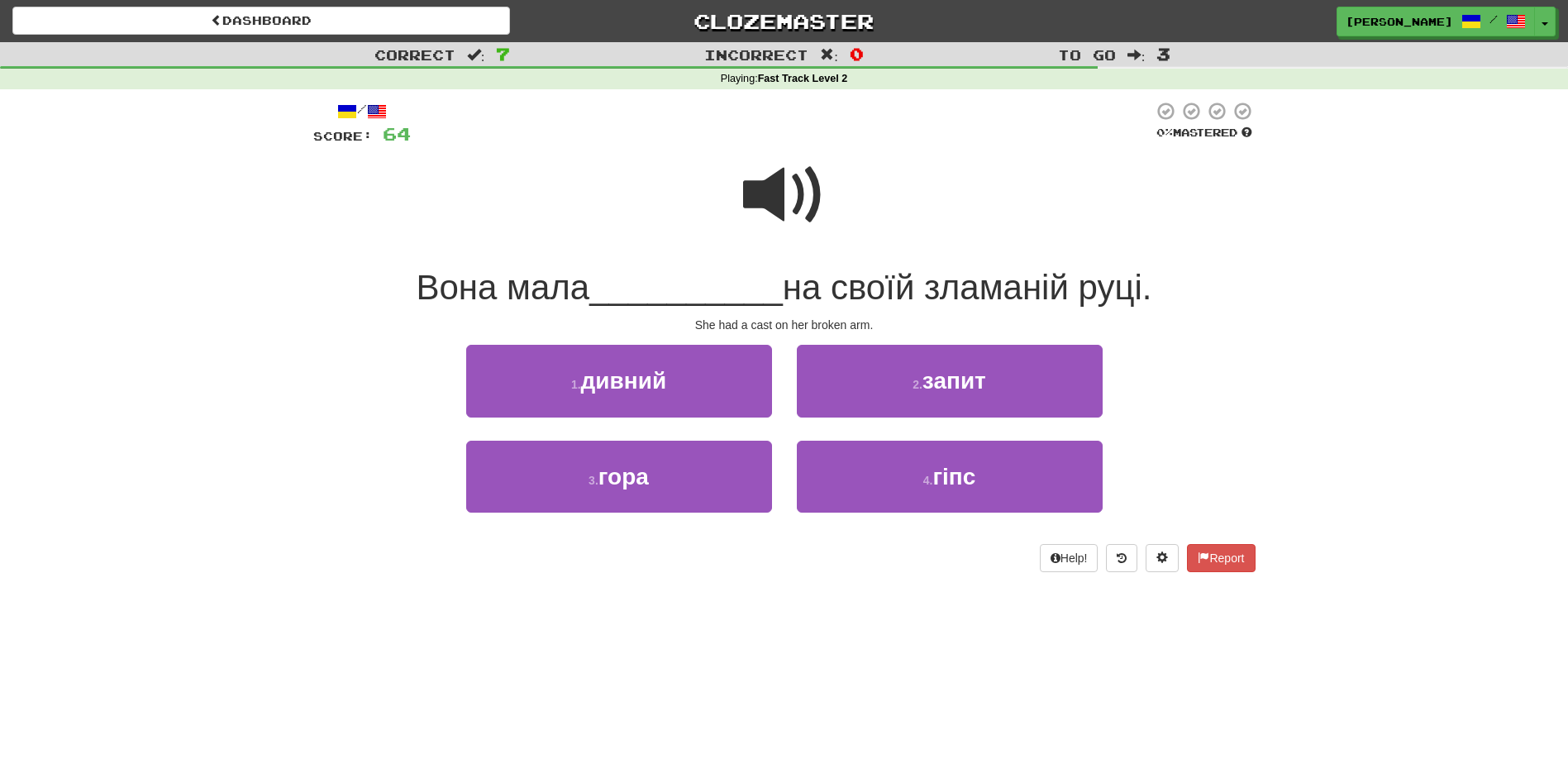
click at [764, 193] on span at bounding box center [783, 194] width 82 height 82
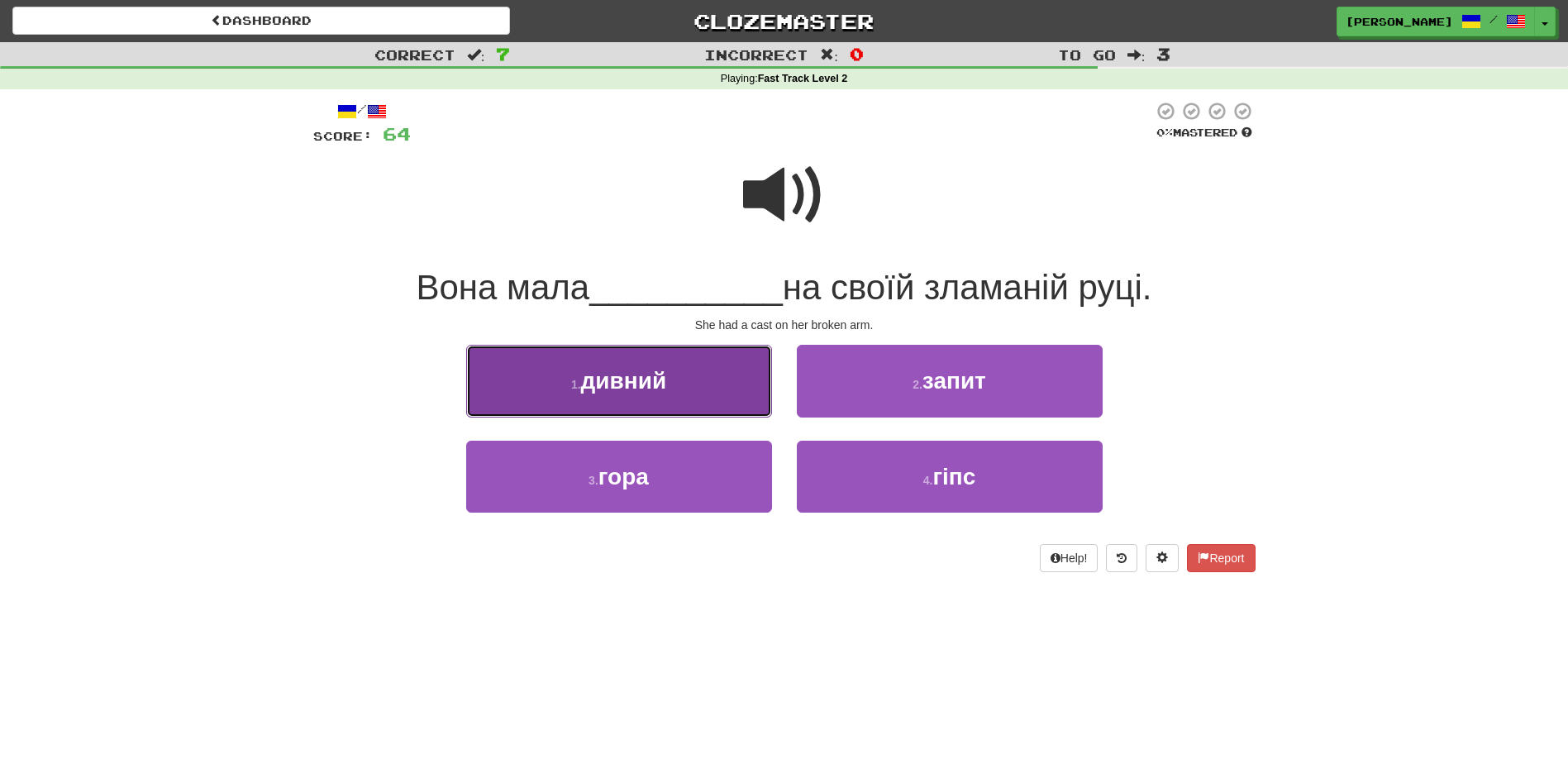
click at [698, 401] on button "1 . дивний" at bounding box center [619, 380] width 305 height 72
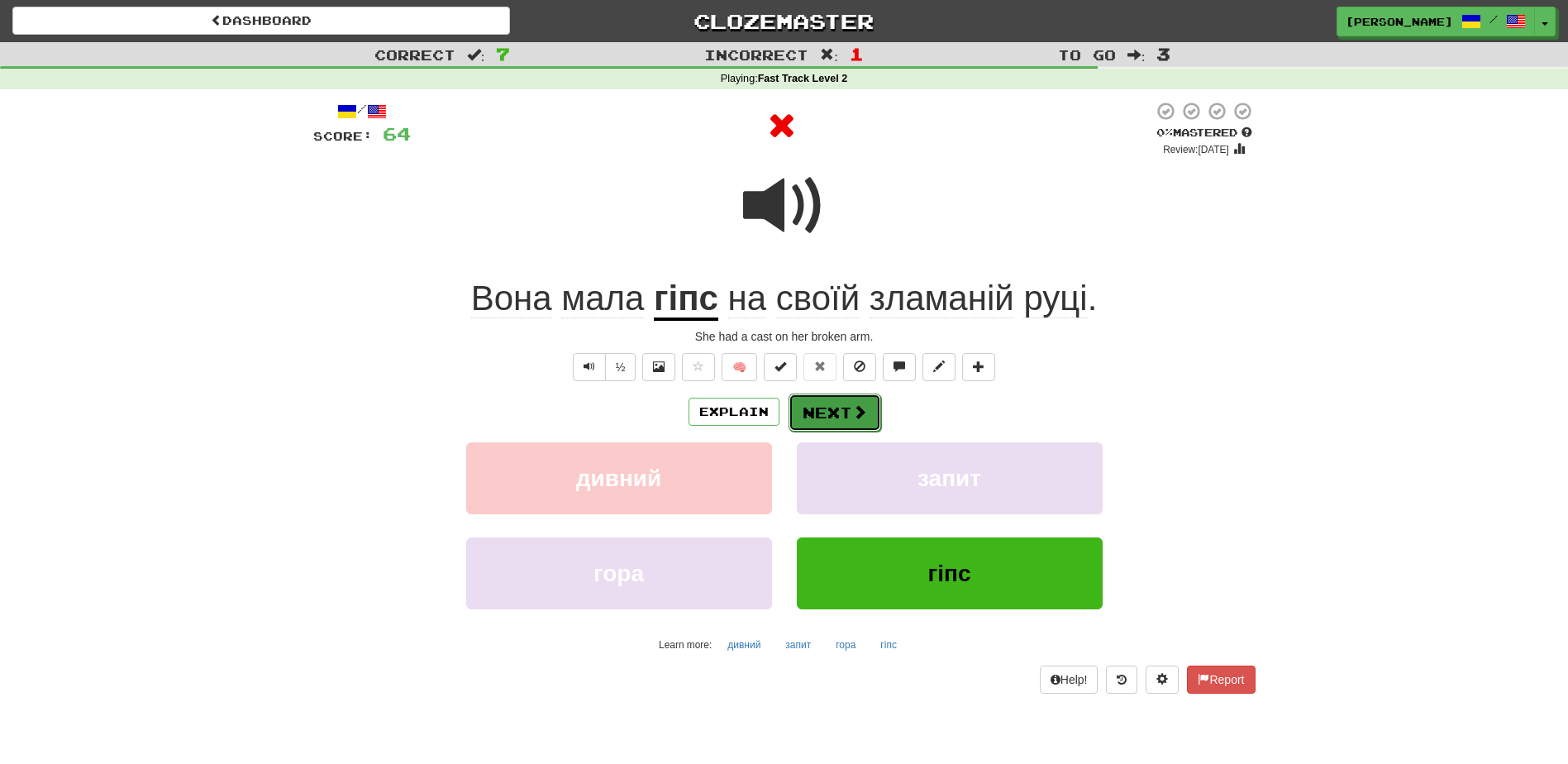
click at [836, 416] on button "Next" at bounding box center [834, 412] width 93 height 38
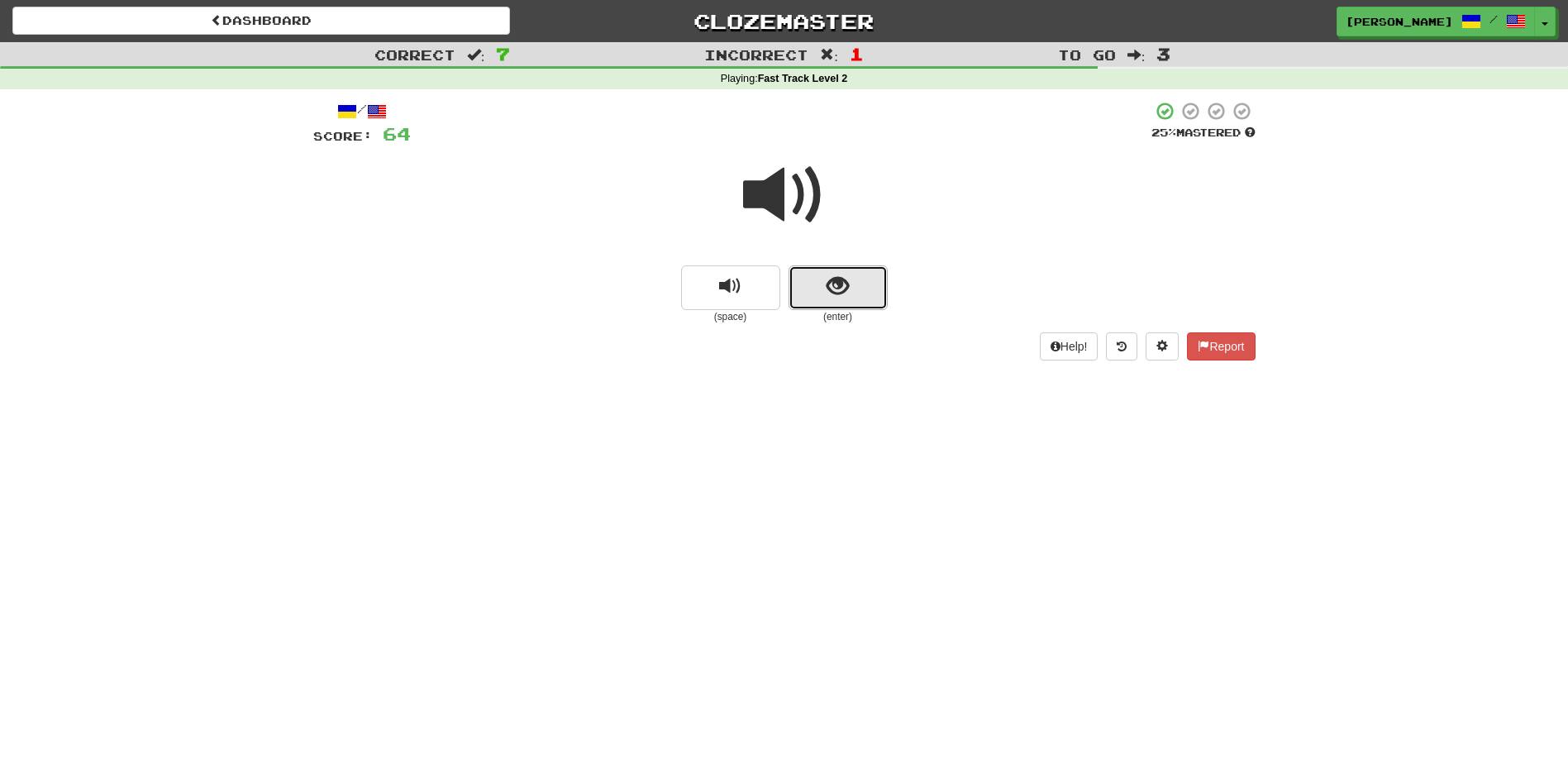
click at [822, 293] on button "show sentence" at bounding box center [837, 287] width 100 height 44
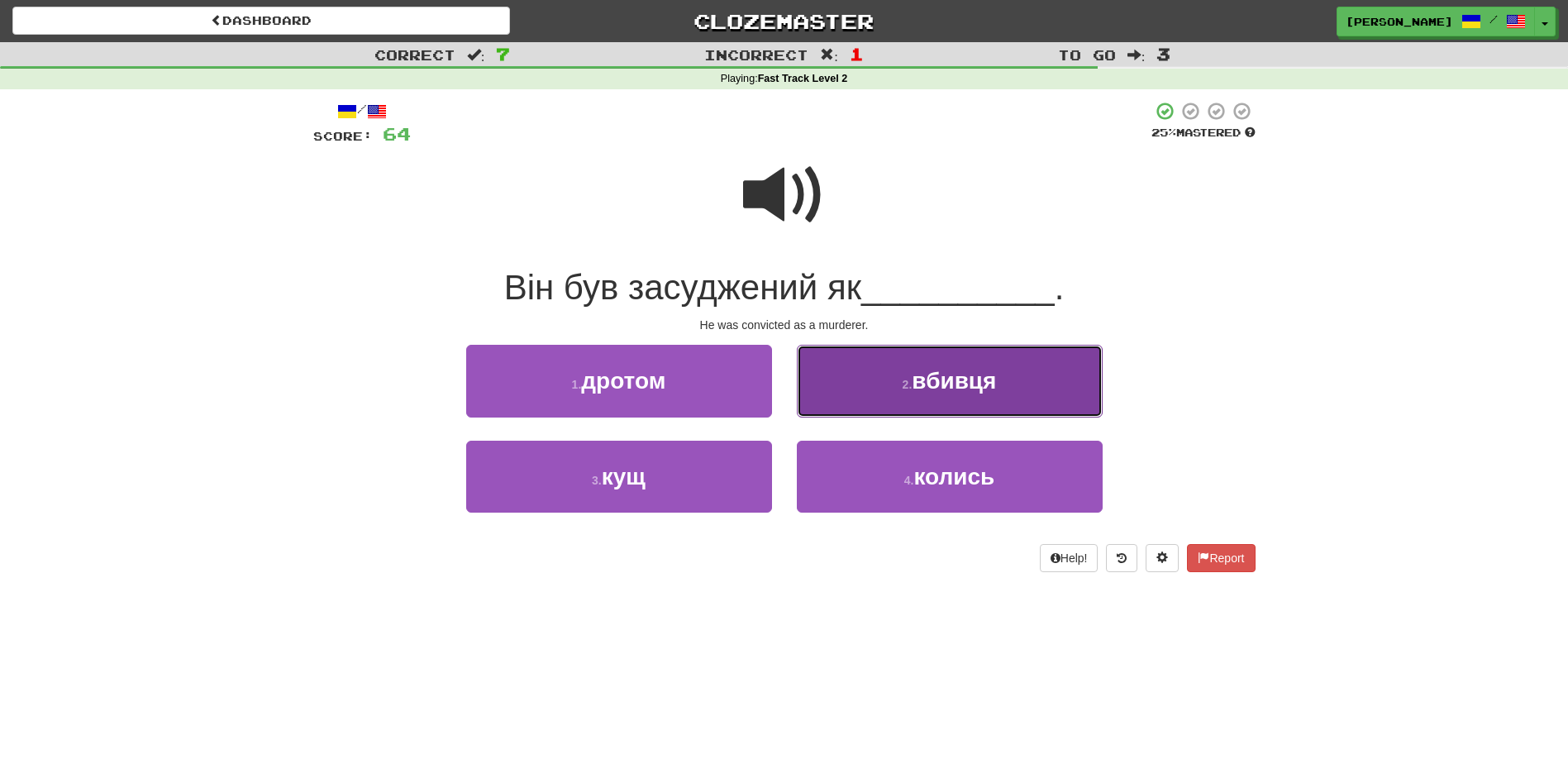
click at [815, 394] on button "2 . вбивця" at bounding box center [949, 380] width 305 height 72
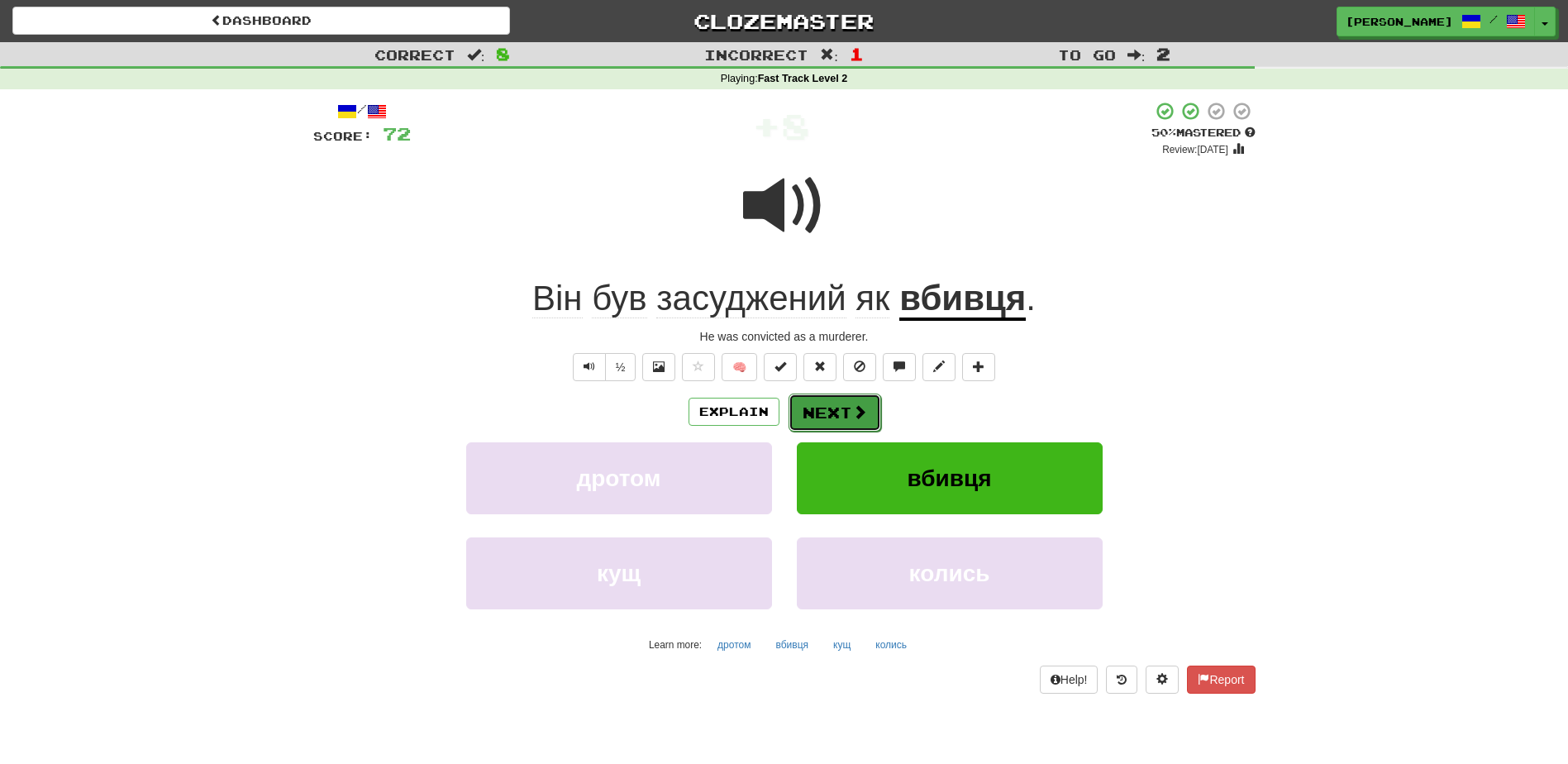
click at [814, 401] on button "Next" at bounding box center [834, 412] width 93 height 38
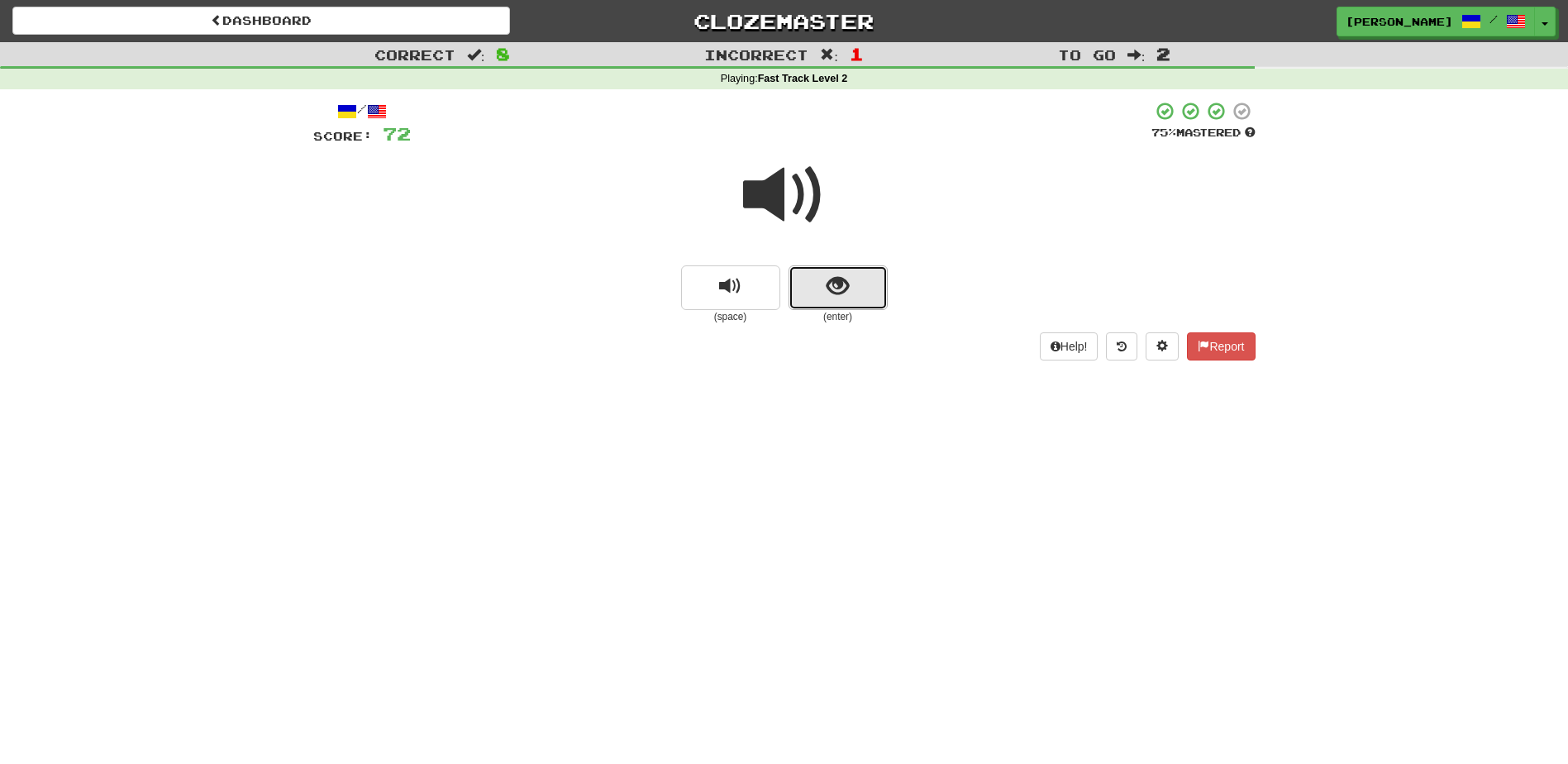
click at [805, 279] on button "show sentence" at bounding box center [837, 287] width 100 height 44
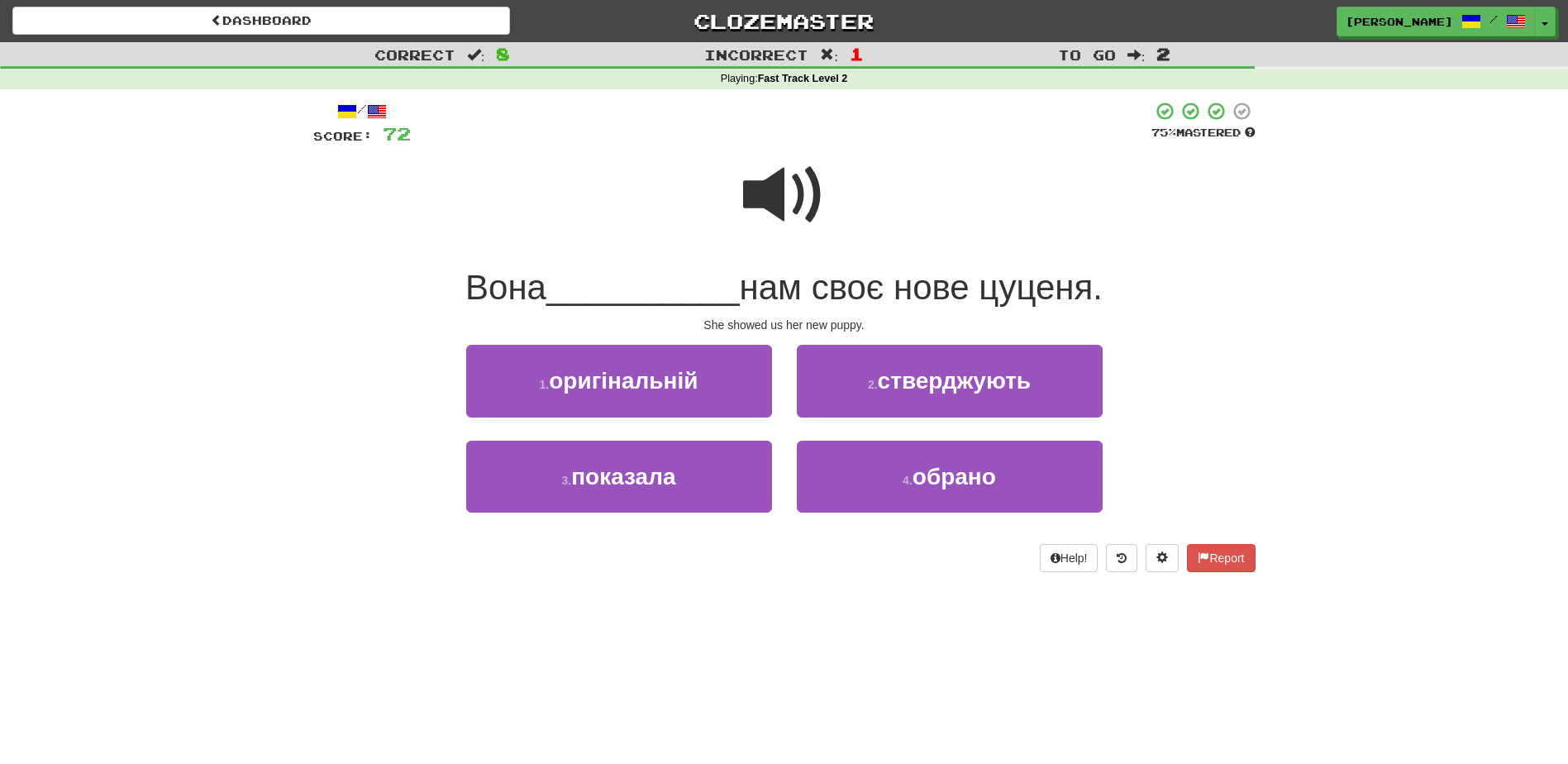
click at [760, 204] on span at bounding box center [783, 194] width 82 height 82
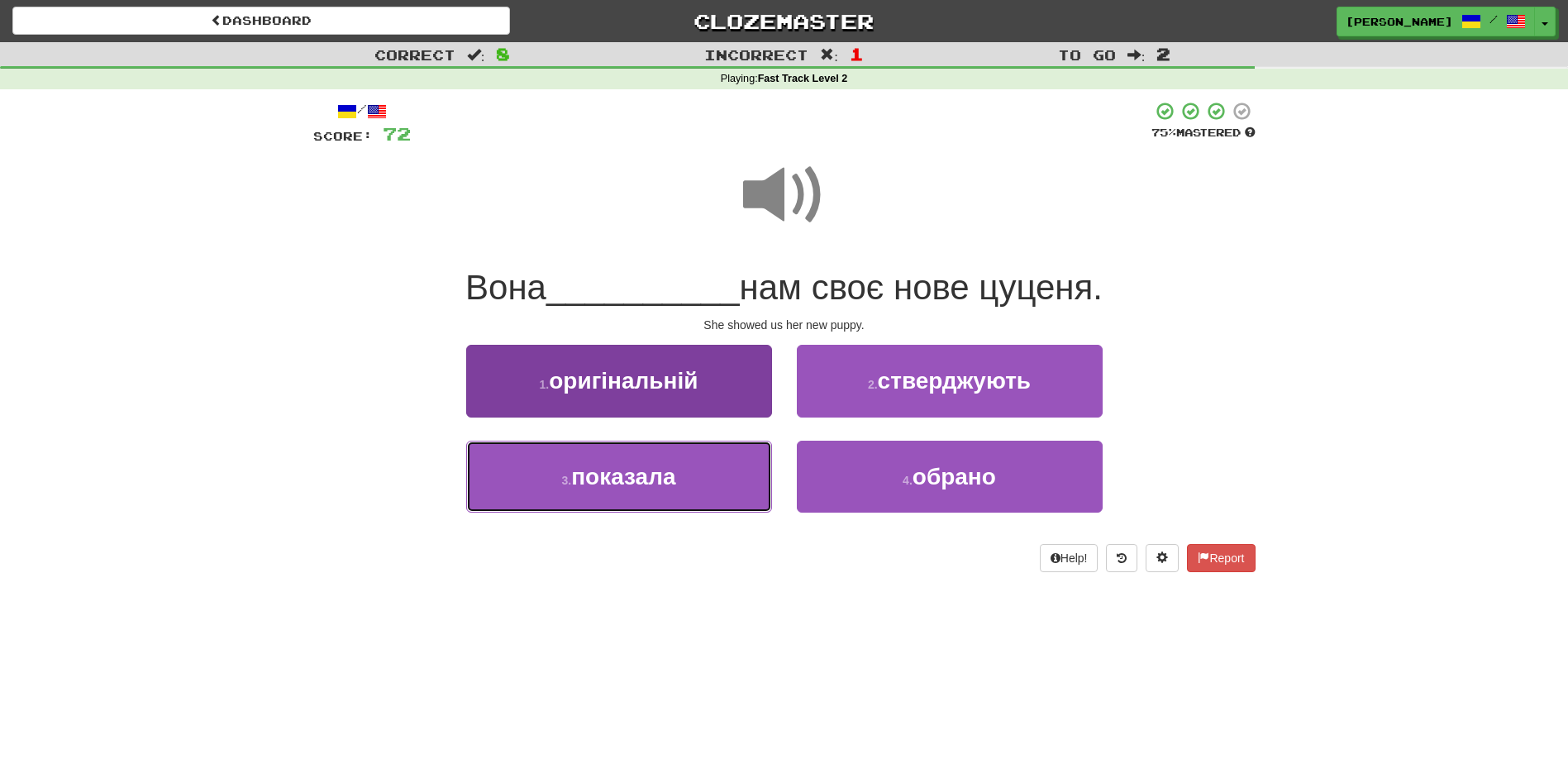
click at [752, 471] on button "3 . показала" at bounding box center [619, 477] width 305 height 72
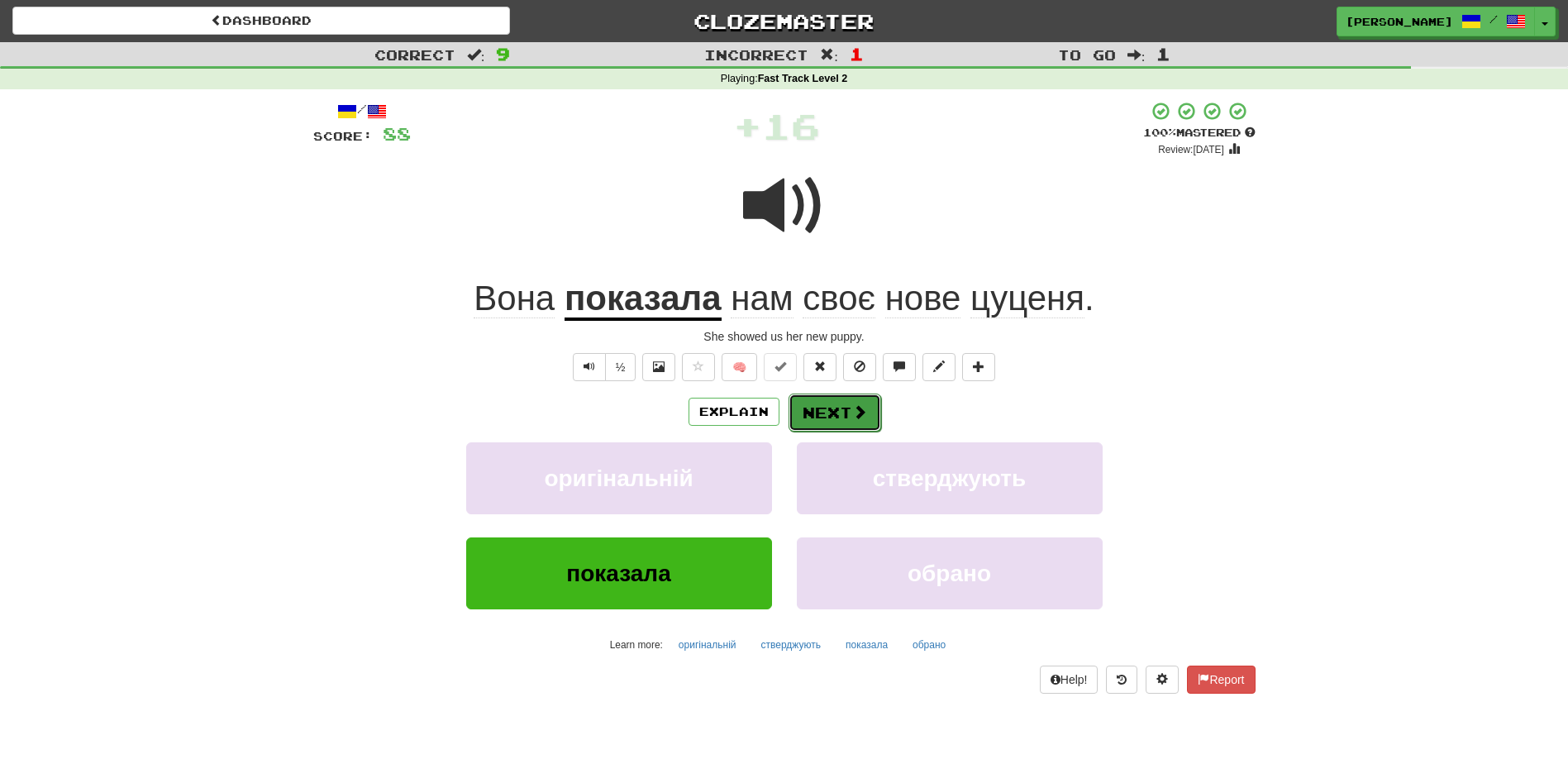
click at [817, 407] on button "Next" at bounding box center [834, 412] width 93 height 38
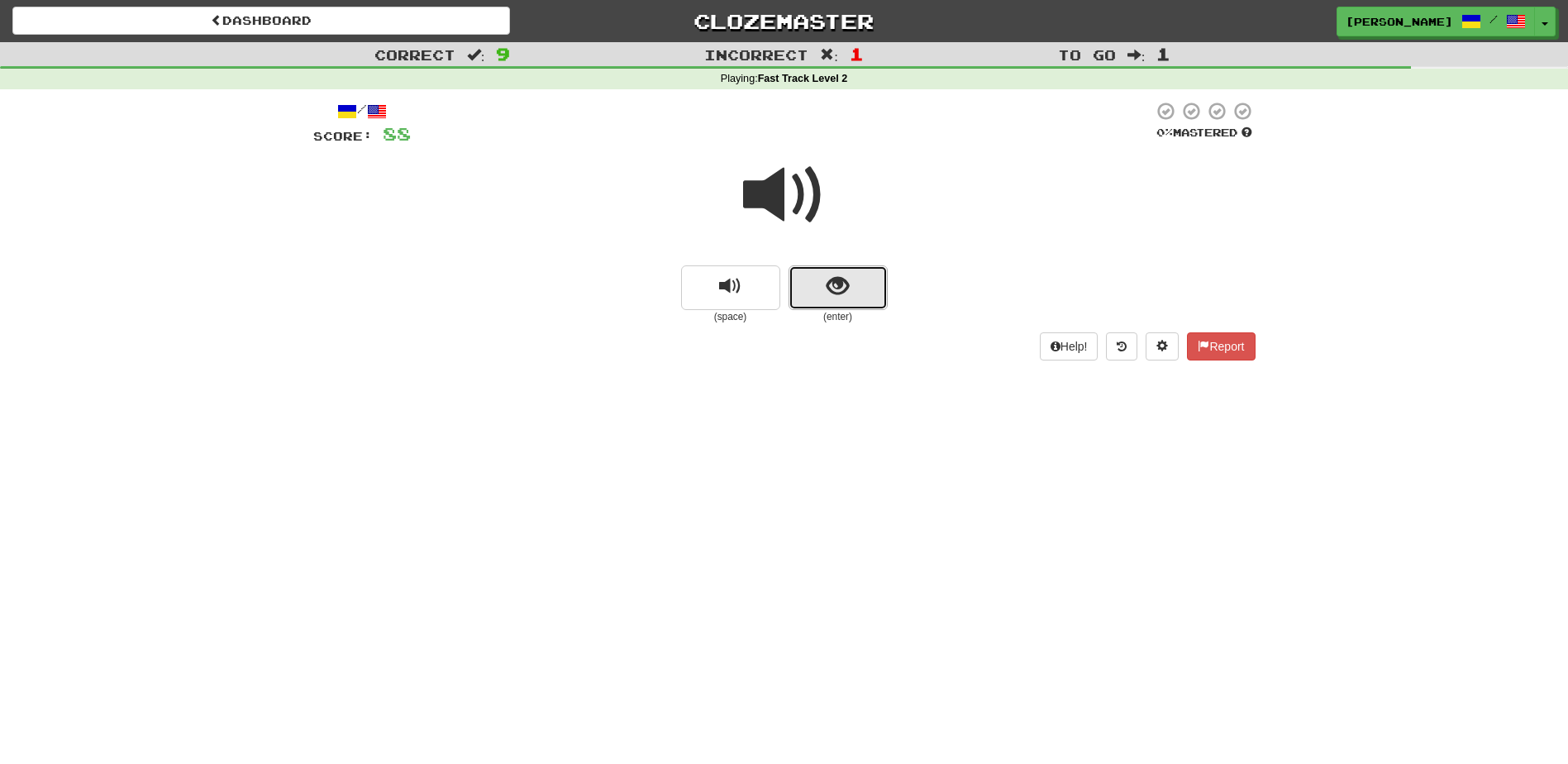
click at [802, 278] on button "show sentence" at bounding box center [837, 287] width 100 height 44
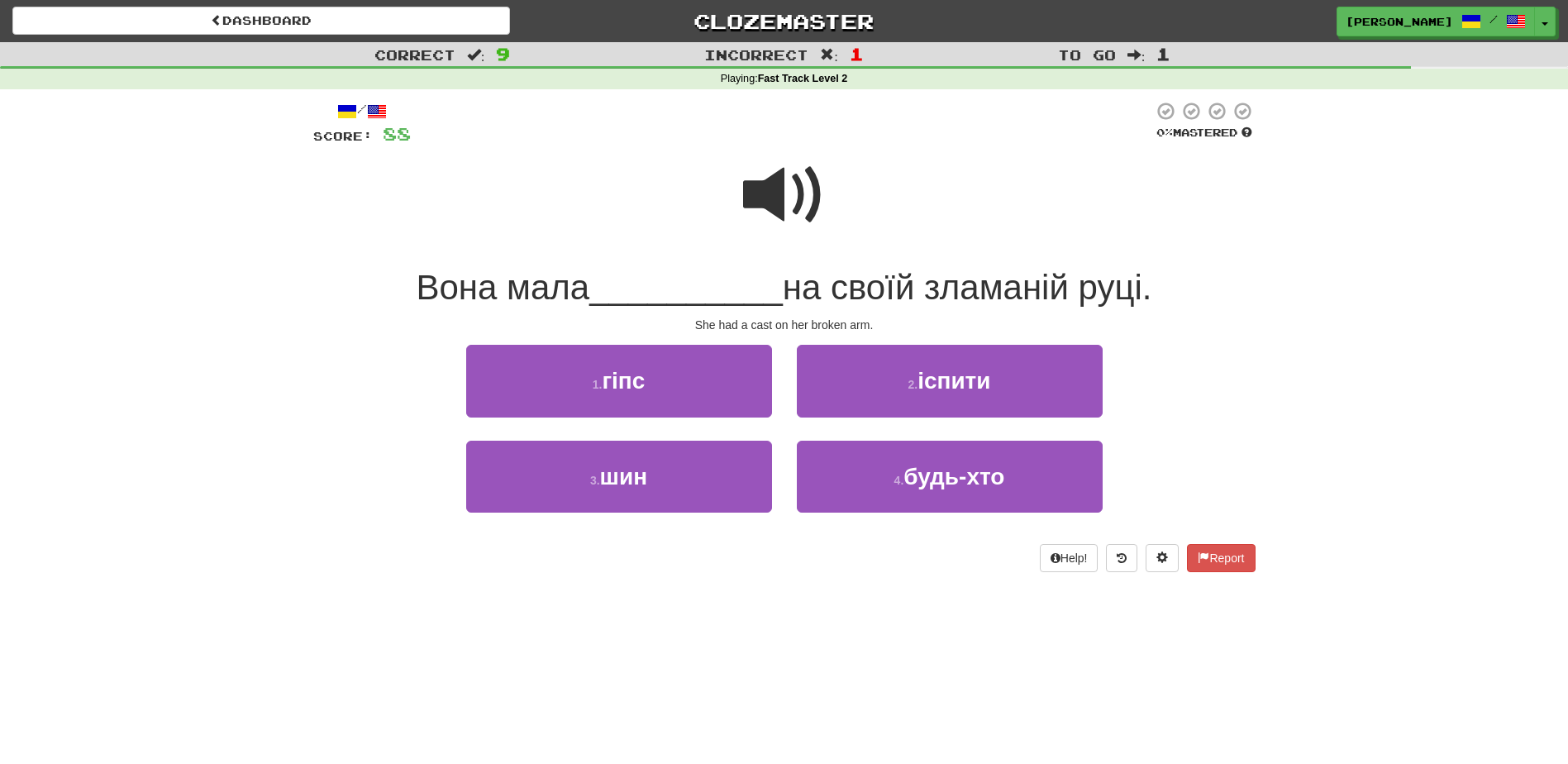
click at [751, 199] on span at bounding box center [783, 194] width 82 height 82
click at [731, 393] on button "1 . гіпс" at bounding box center [619, 380] width 305 height 72
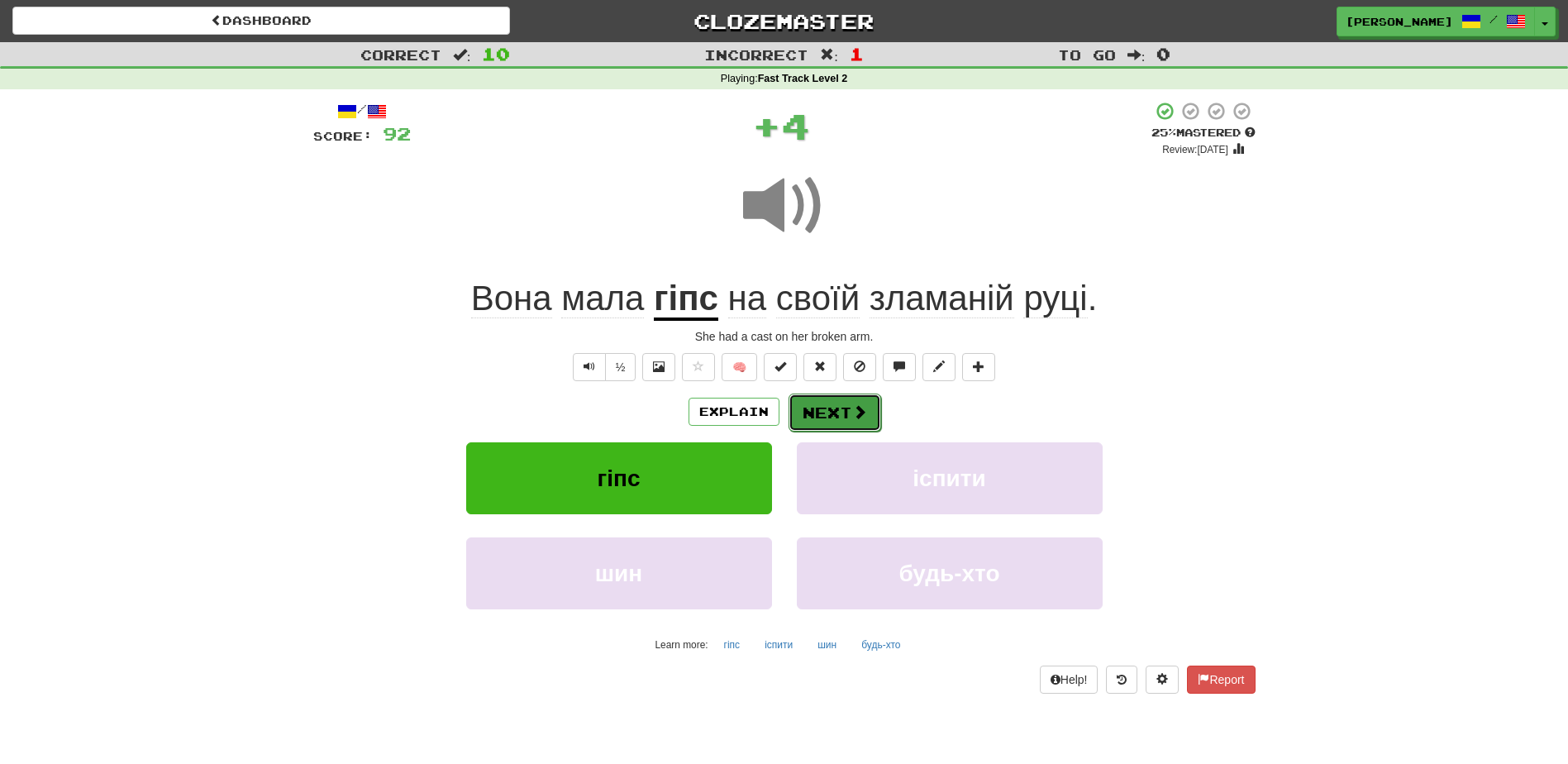
click at [834, 408] on button "Next" at bounding box center [834, 412] width 93 height 38
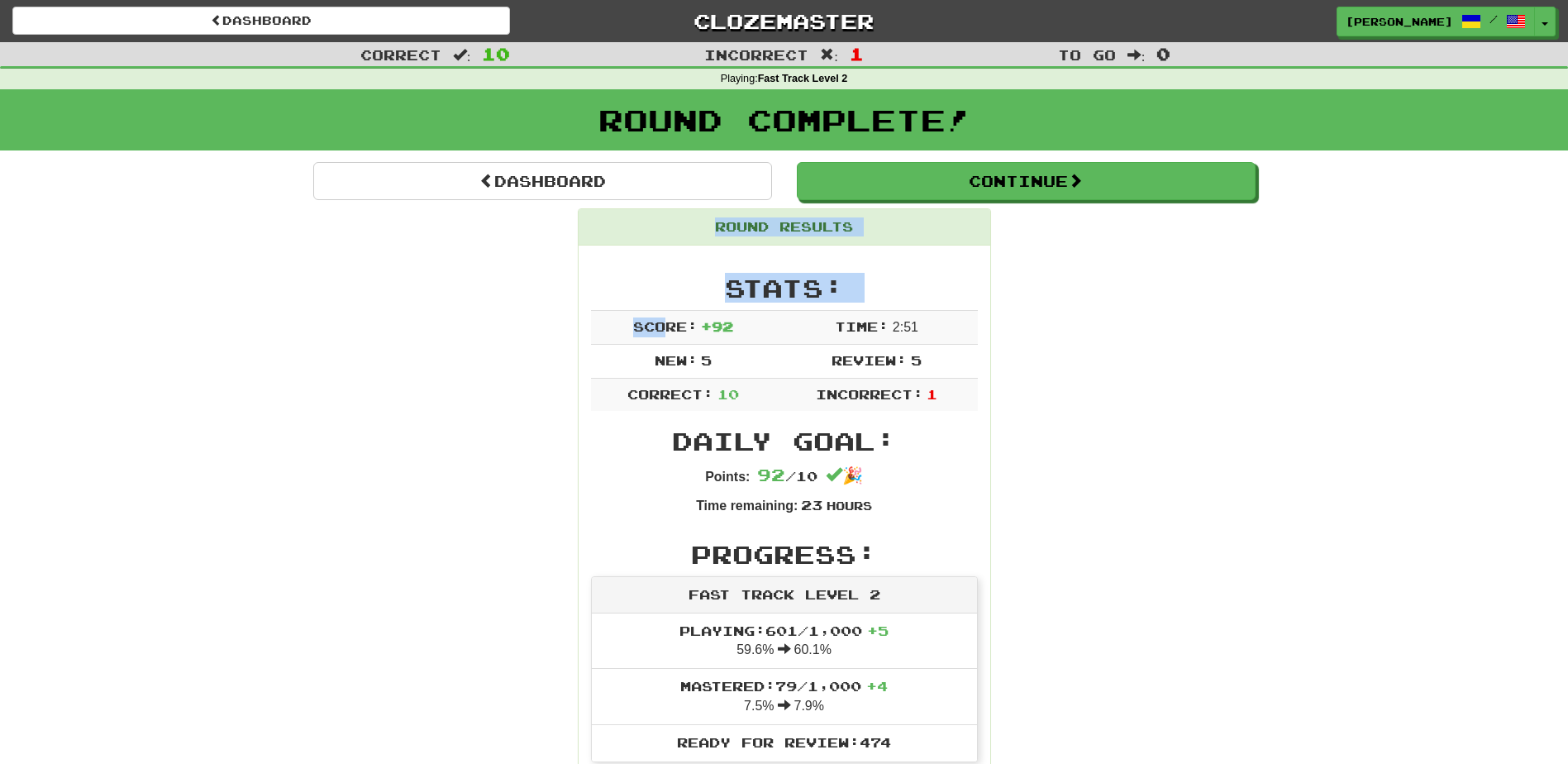
drag, startPoint x: 596, startPoint y: 300, endPoint x: 102, endPoint y: 224, distance: 499.8
